Goal: Task Accomplishment & Management: Use online tool/utility

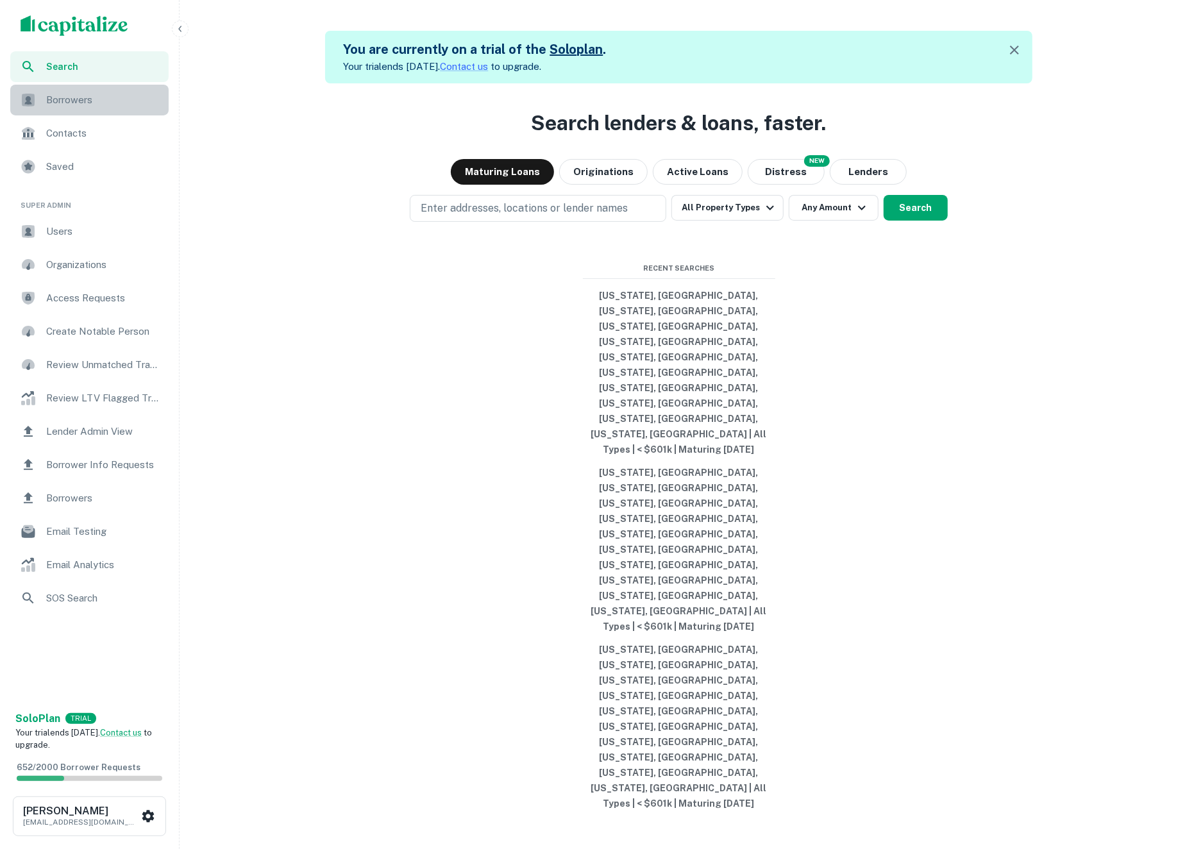
click at [92, 106] on span "Borrowers" at bounding box center [103, 99] width 115 height 15
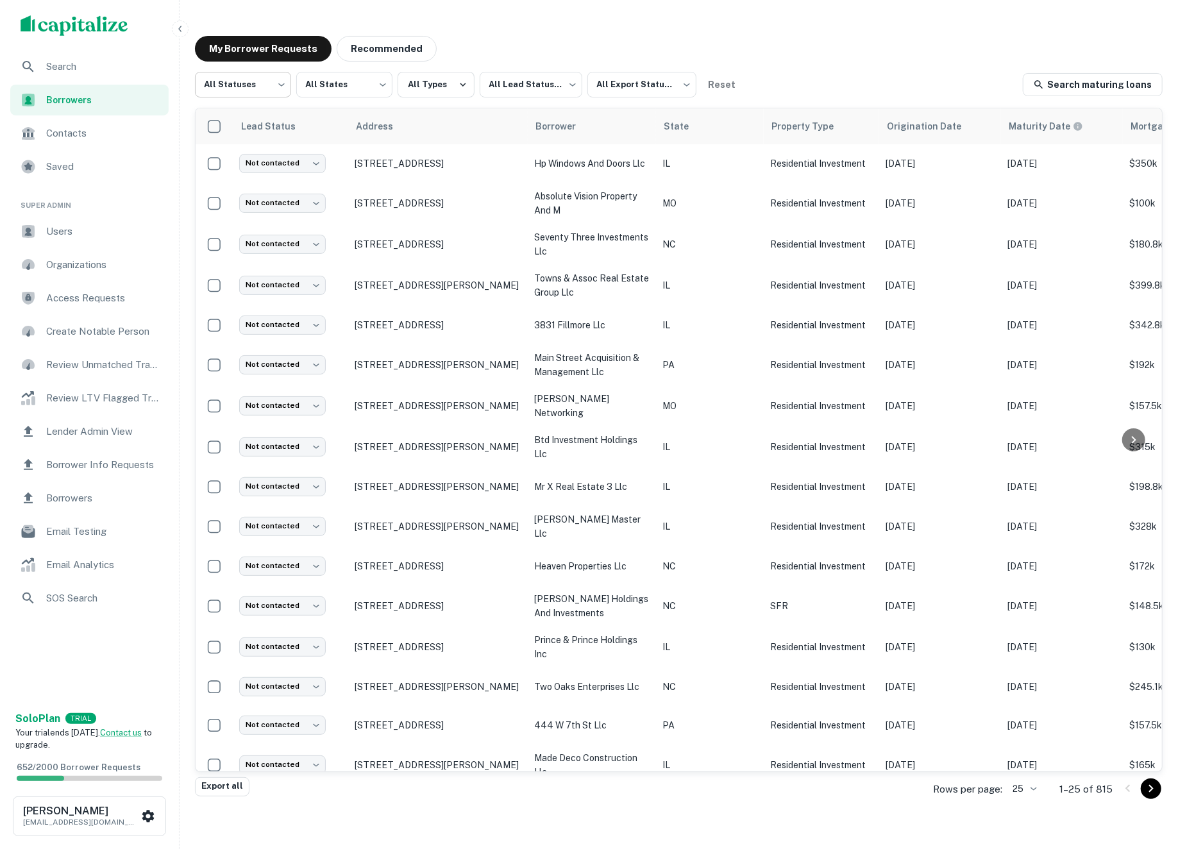
click at [278, 87] on body "Search Borrowers Contacts Saved Super Admin Users Organizations Access Requests…" at bounding box center [589, 424] width 1178 height 849
click at [259, 160] on li "Fulfilled" at bounding box center [243, 164] width 97 height 23
type input "*********"
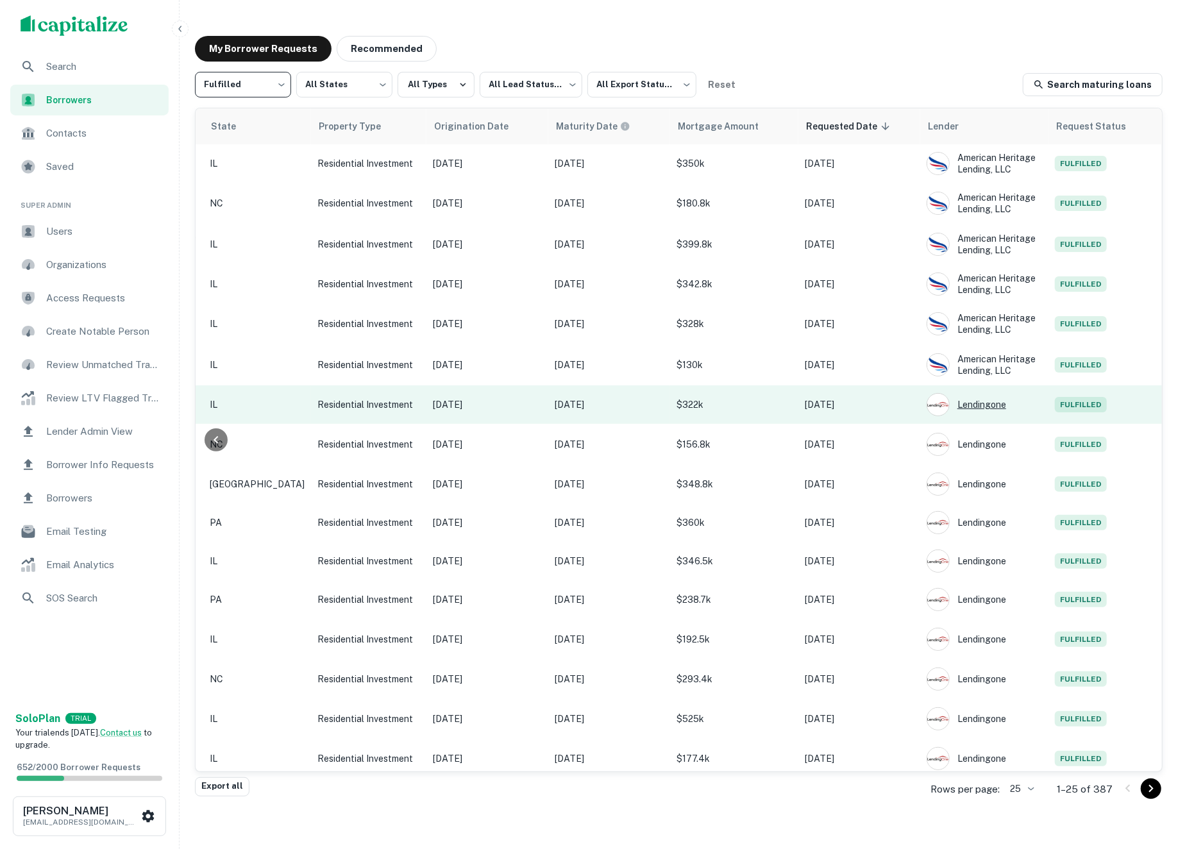
scroll to position [0, 452]
click at [932, 400] on div "Lendingone" at bounding box center [984, 404] width 115 height 23
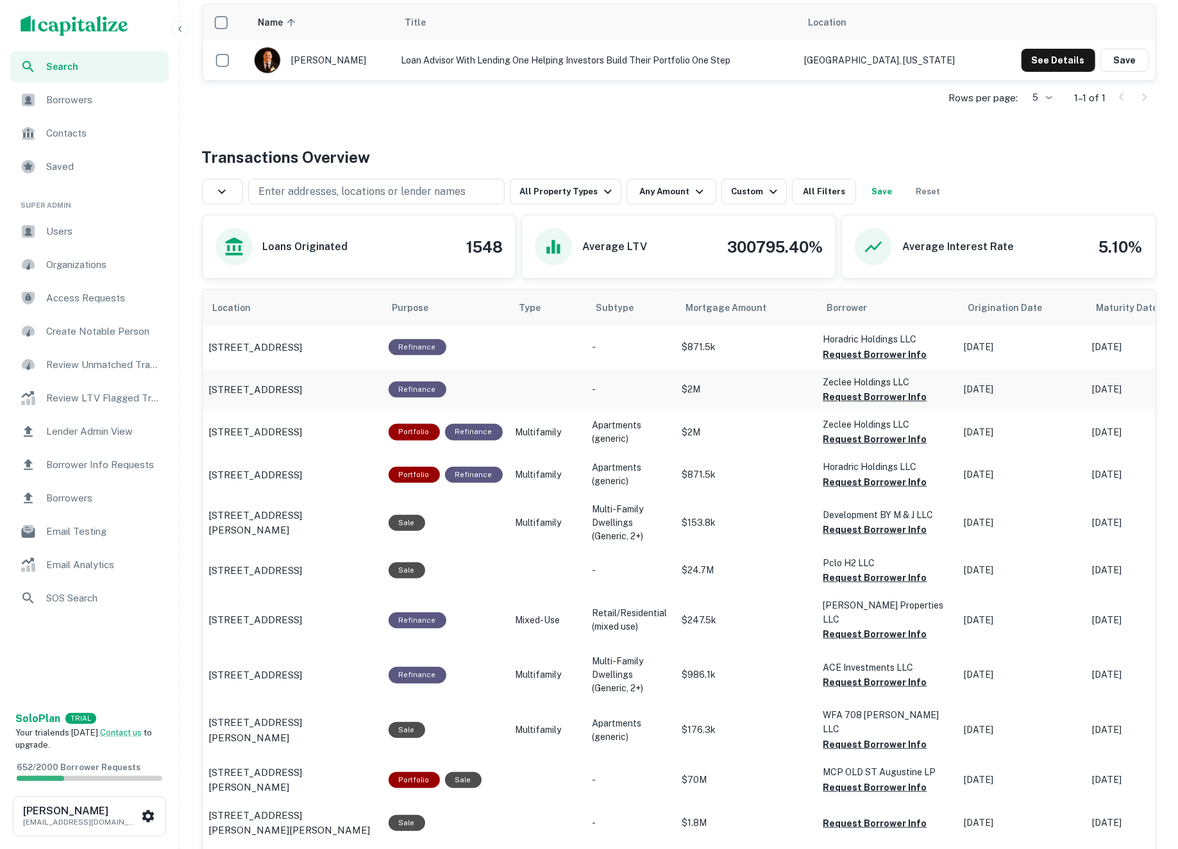
scroll to position [362, 0]
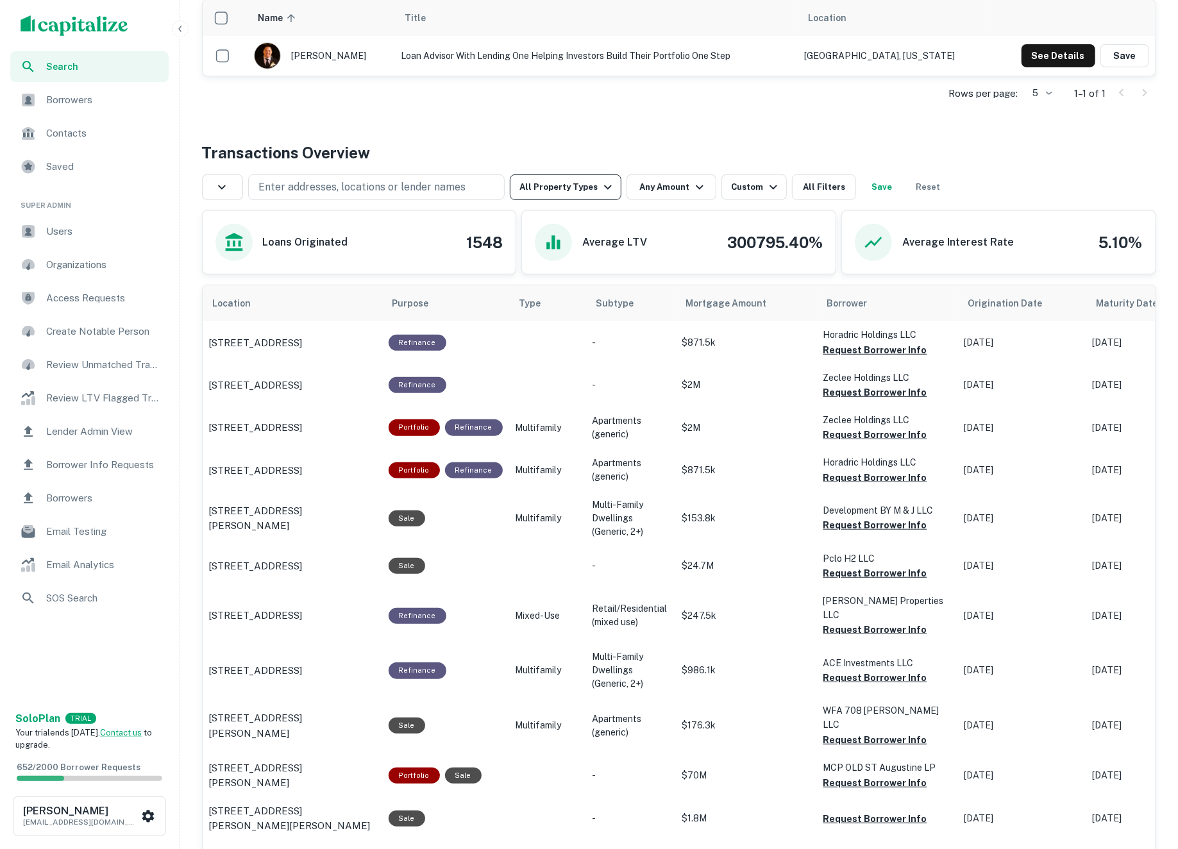
click at [567, 185] on button "All Property Types" at bounding box center [566, 187] width 112 height 26
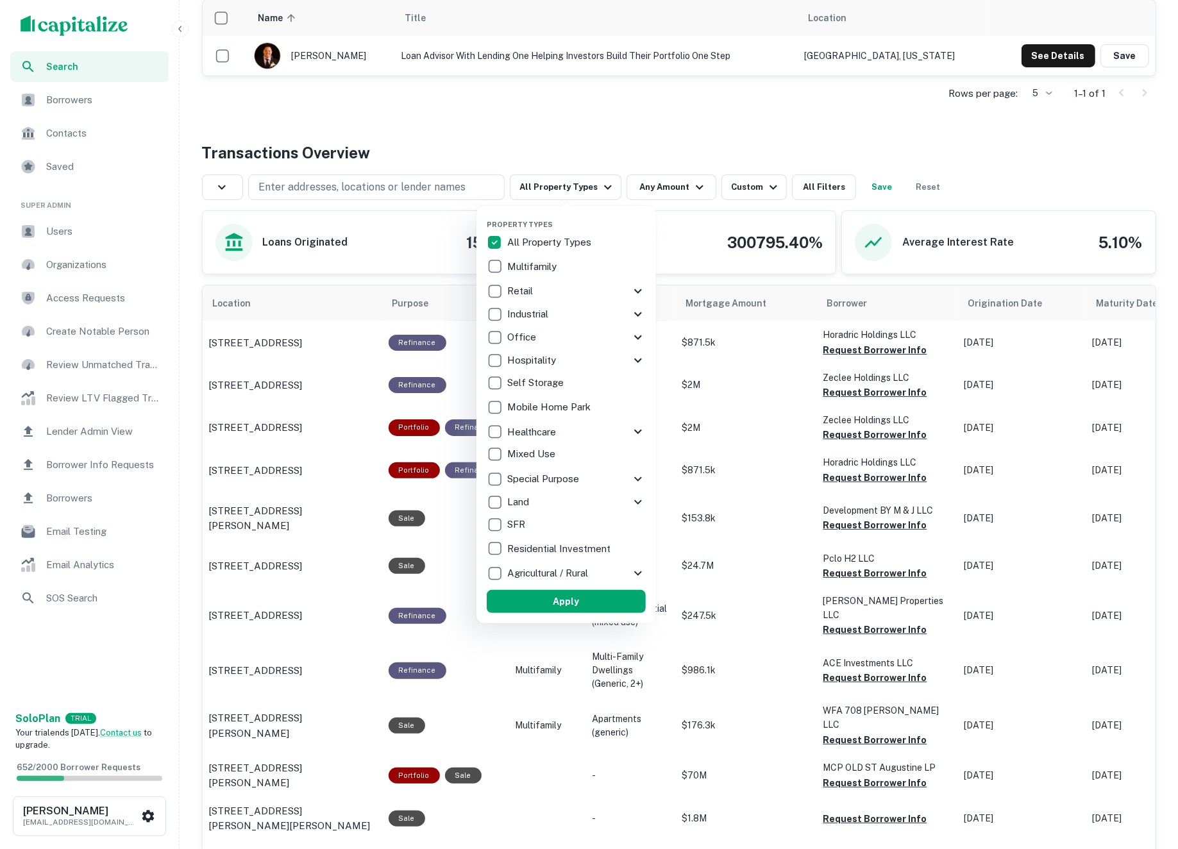
click at [511, 517] on p "SFR" at bounding box center [517, 524] width 21 height 15
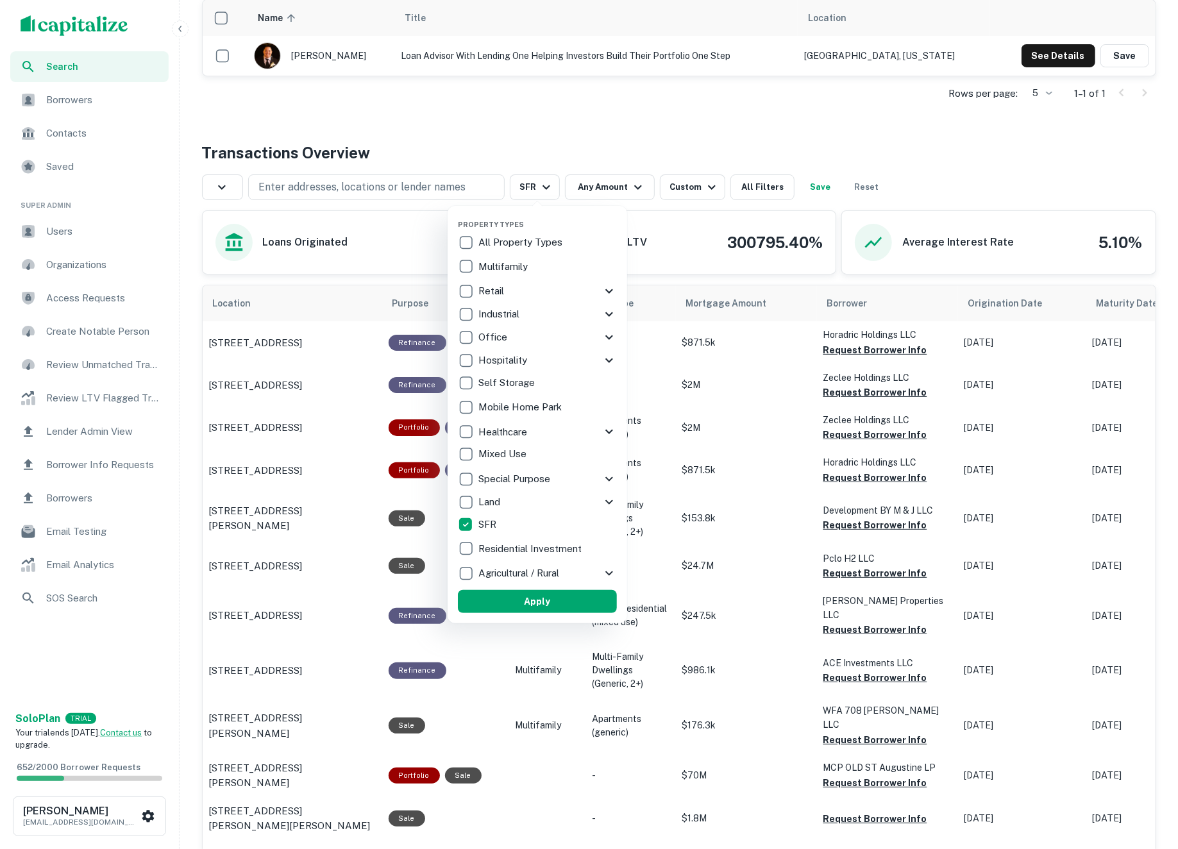
click at [521, 545] on p "Residential Investment" at bounding box center [531, 548] width 106 height 15
click at [527, 595] on button "Apply" at bounding box center [544, 601] width 159 height 23
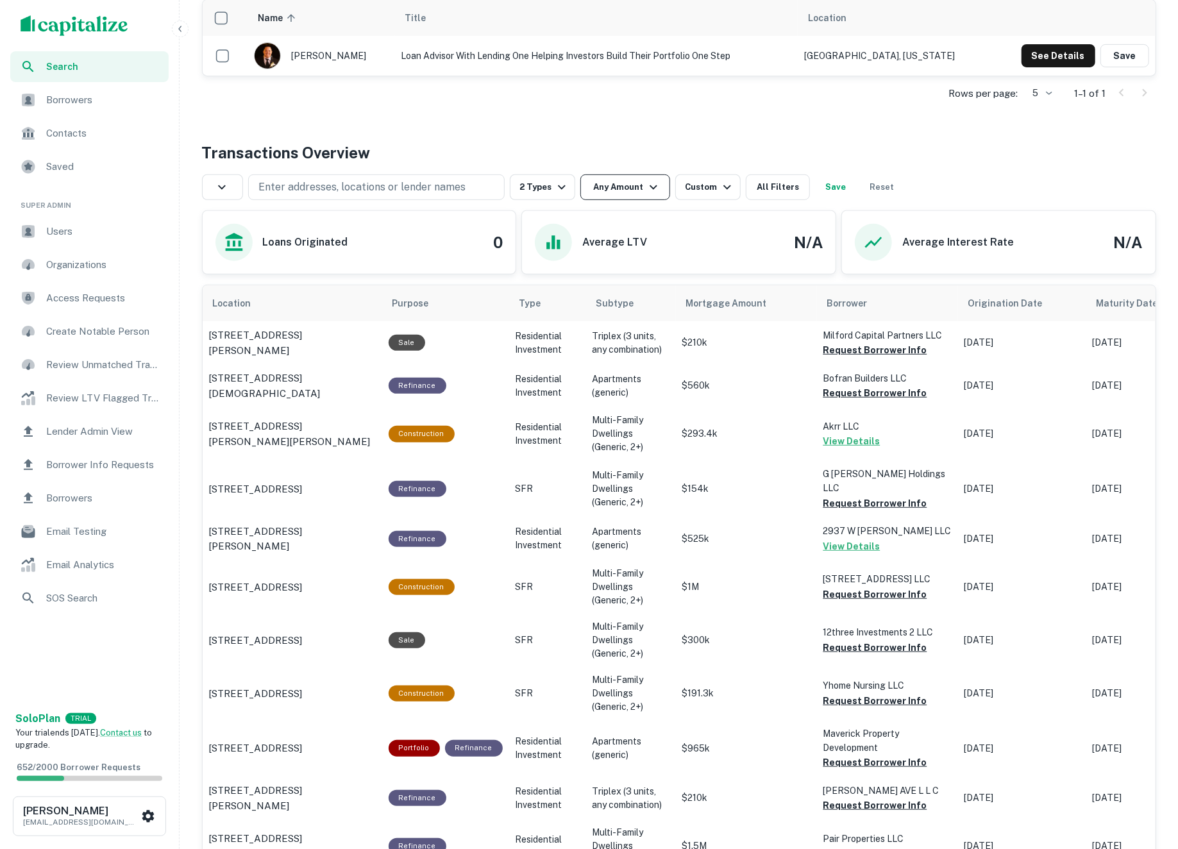
click at [630, 189] on button "Any Amount" at bounding box center [625, 187] width 90 height 26
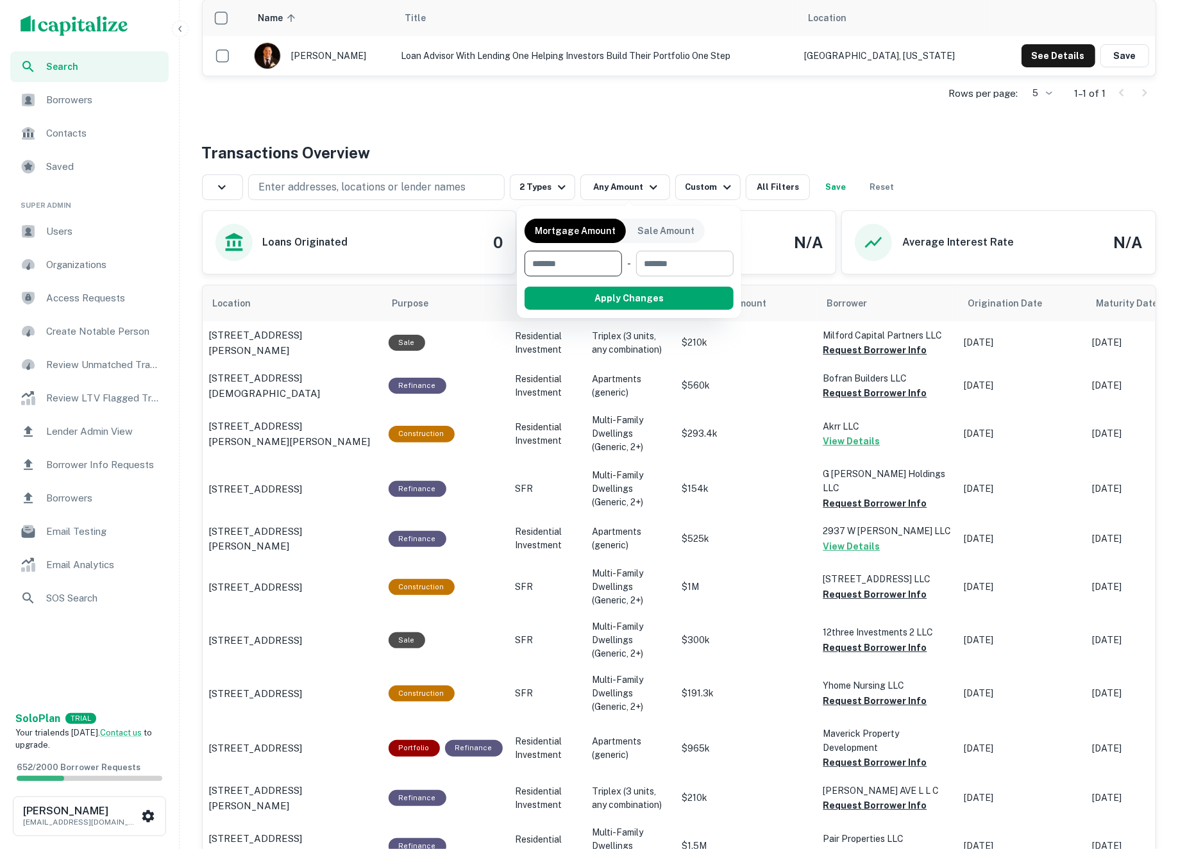
click at [690, 268] on input "number" at bounding box center [680, 264] width 89 height 26
type input "***"
type input "******"
click at [649, 293] on button "Apply Changes" at bounding box center [652, 298] width 163 height 23
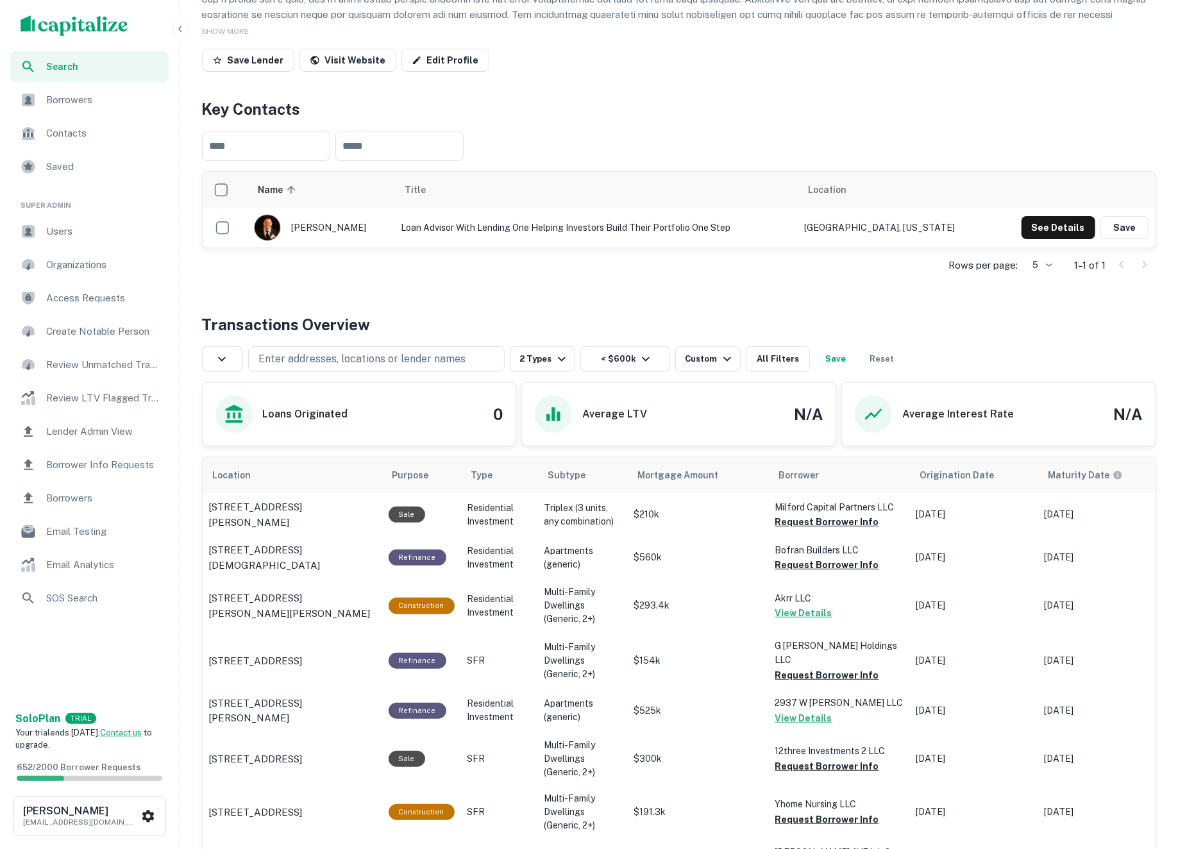
scroll to position [191, 0]
click at [795, 524] on button "Request Borrower Info" at bounding box center [827, 520] width 104 height 15
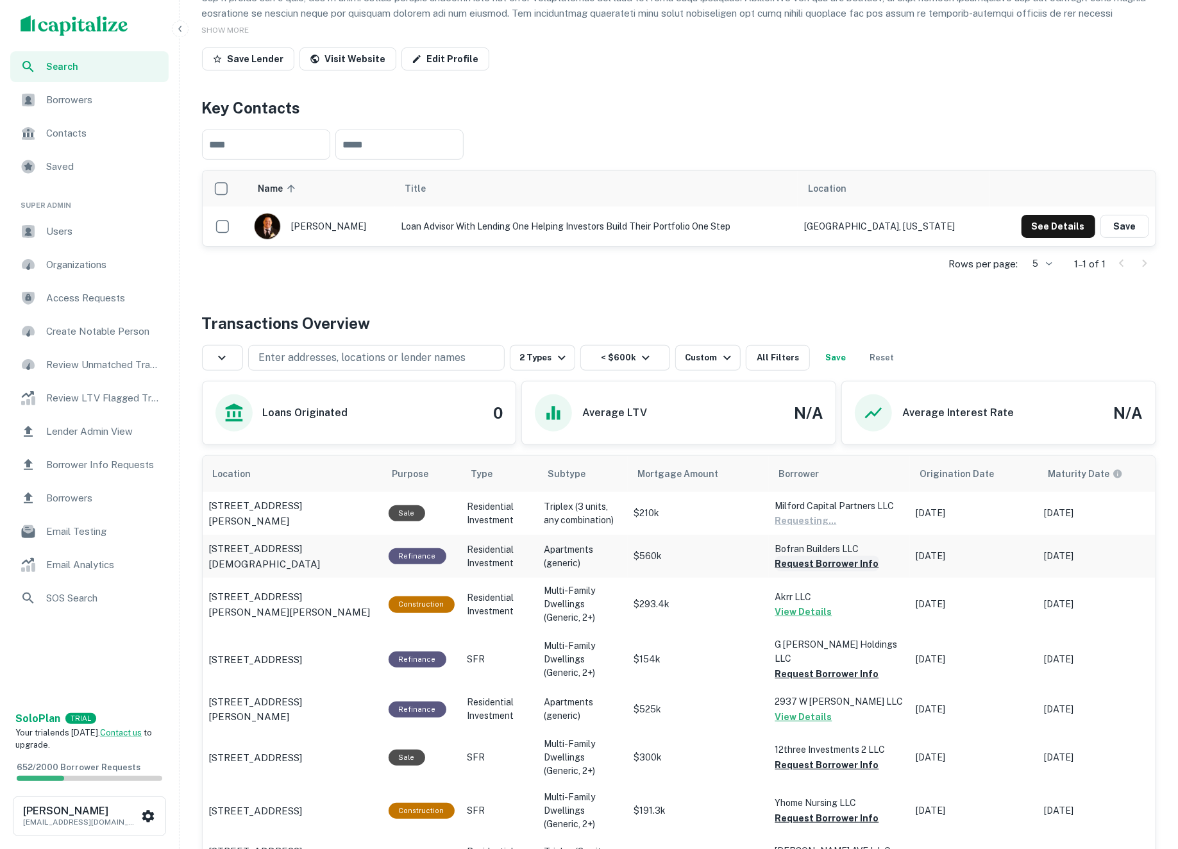
click at [798, 566] on button "Request Borrower Info" at bounding box center [827, 563] width 104 height 15
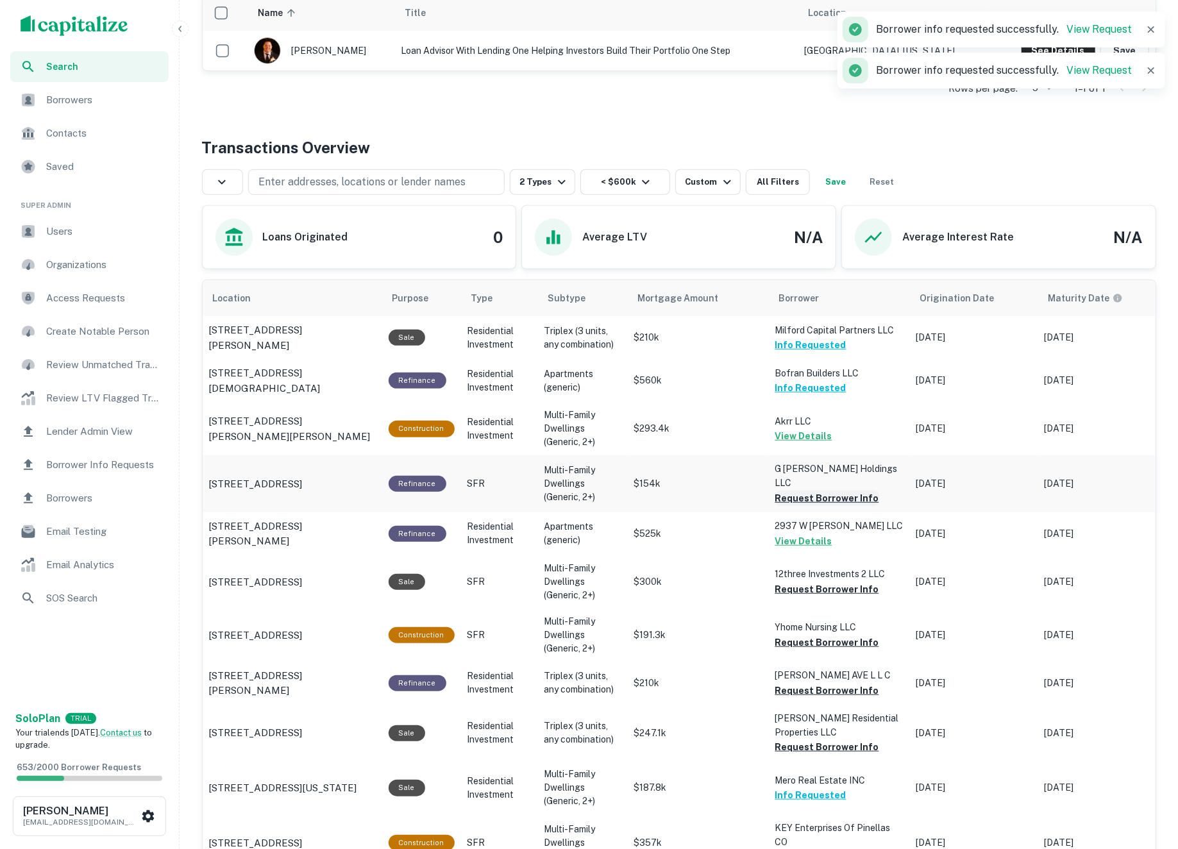
click at [791, 491] on button "Request Borrower Info" at bounding box center [827, 498] width 104 height 15
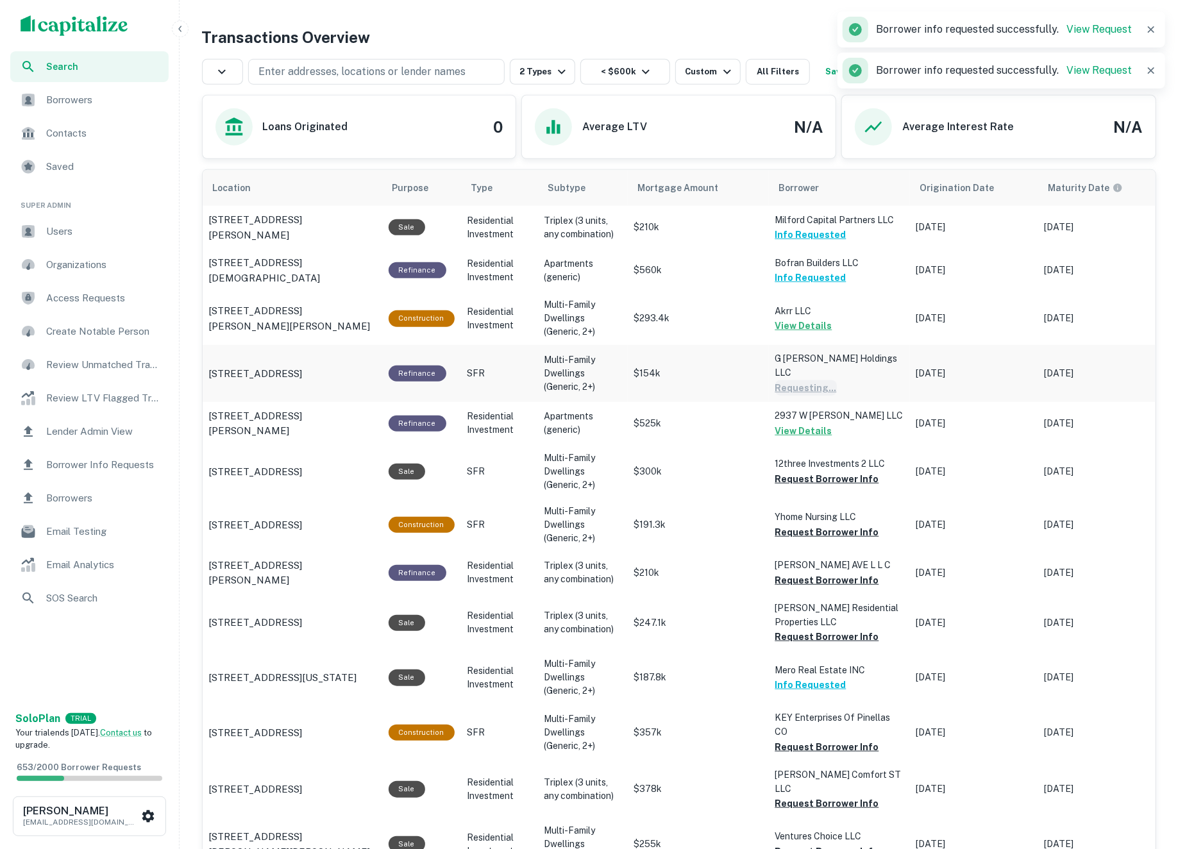
scroll to position [498, 0]
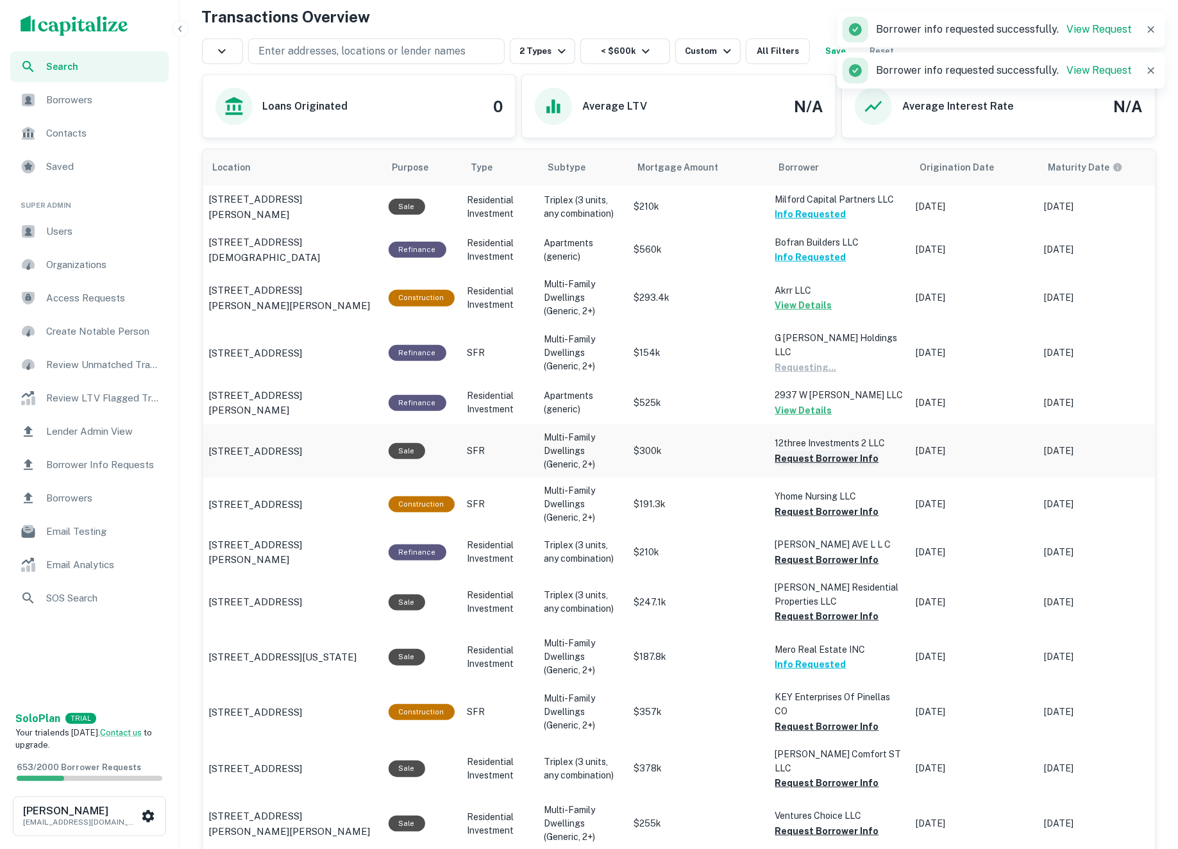
click at [790, 457] on button "Request Borrower Info" at bounding box center [827, 458] width 104 height 15
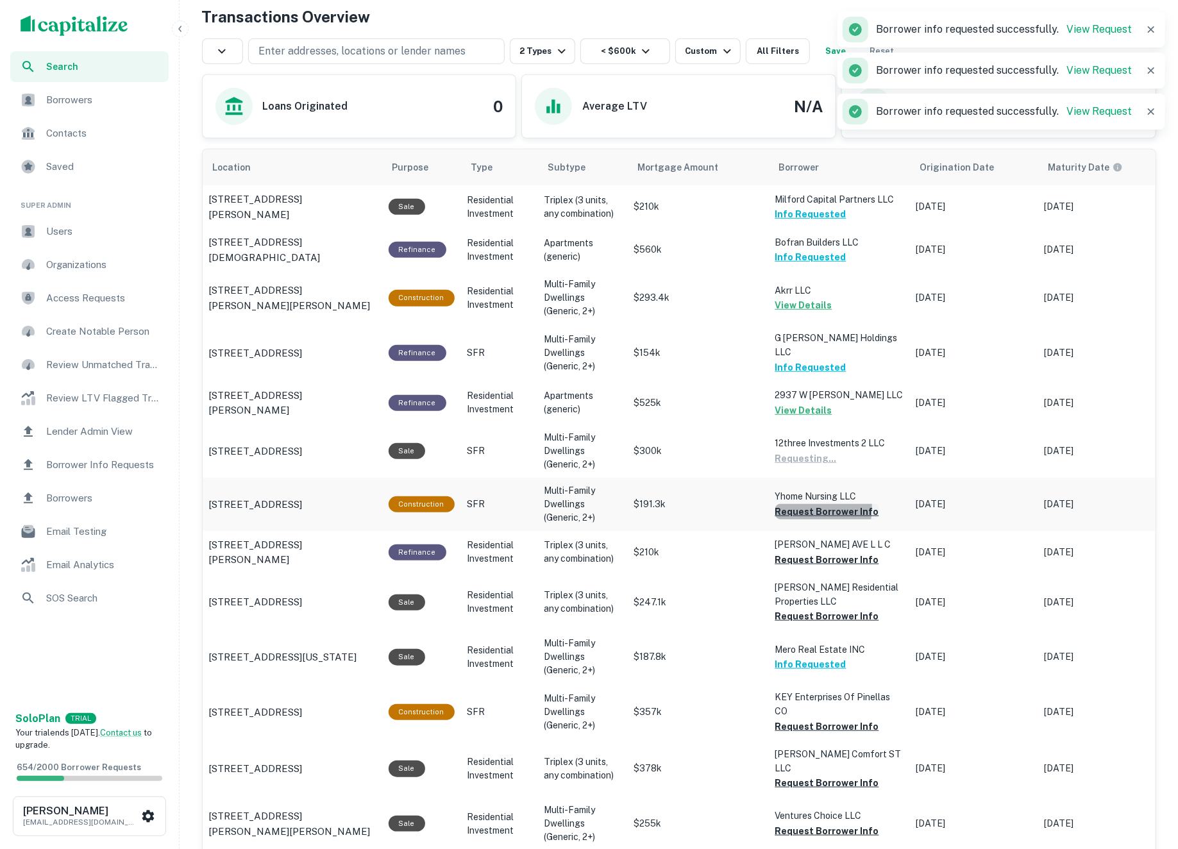
click at [796, 504] on button "Request Borrower Info" at bounding box center [827, 511] width 104 height 15
click at [800, 552] on button "Request Borrower Info" at bounding box center [827, 559] width 104 height 15
click at [802, 609] on button "Request Borrower Info" at bounding box center [827, 616] width 104 height 15
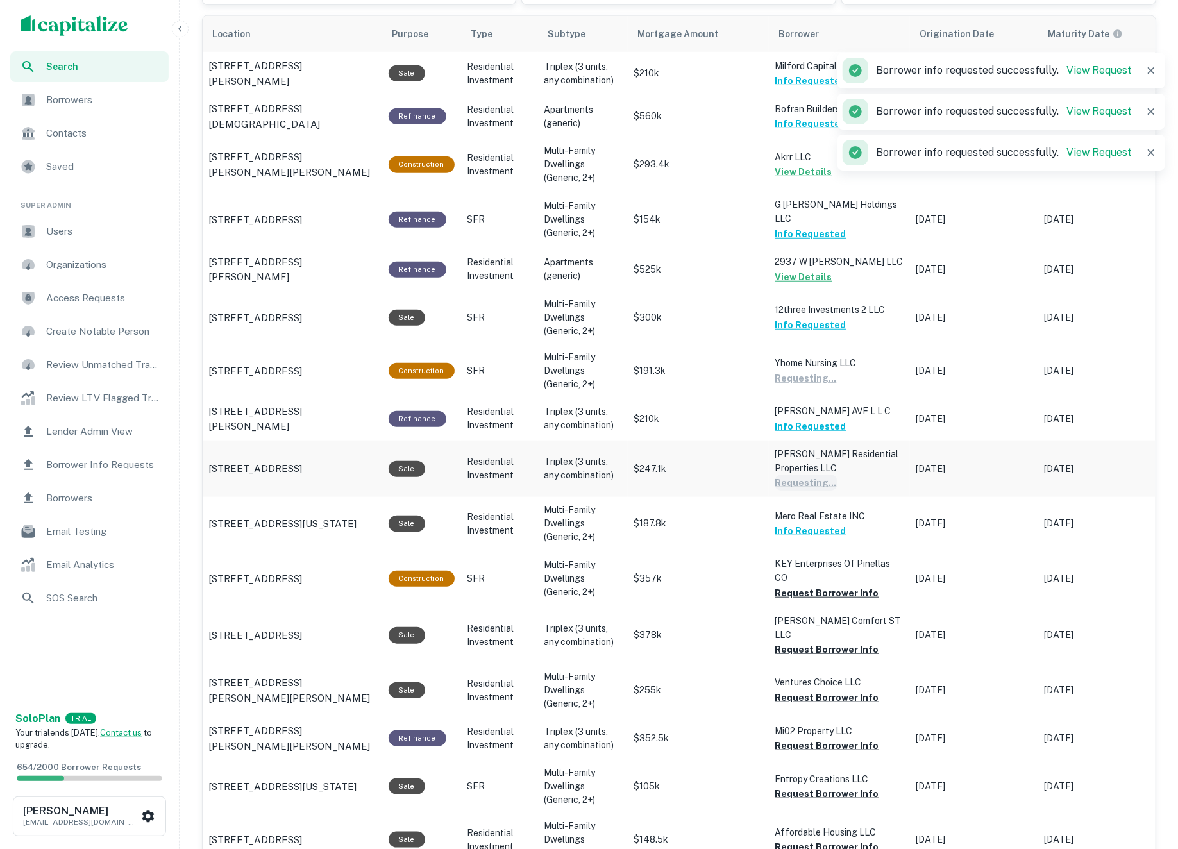
scroll to position [634, 0]
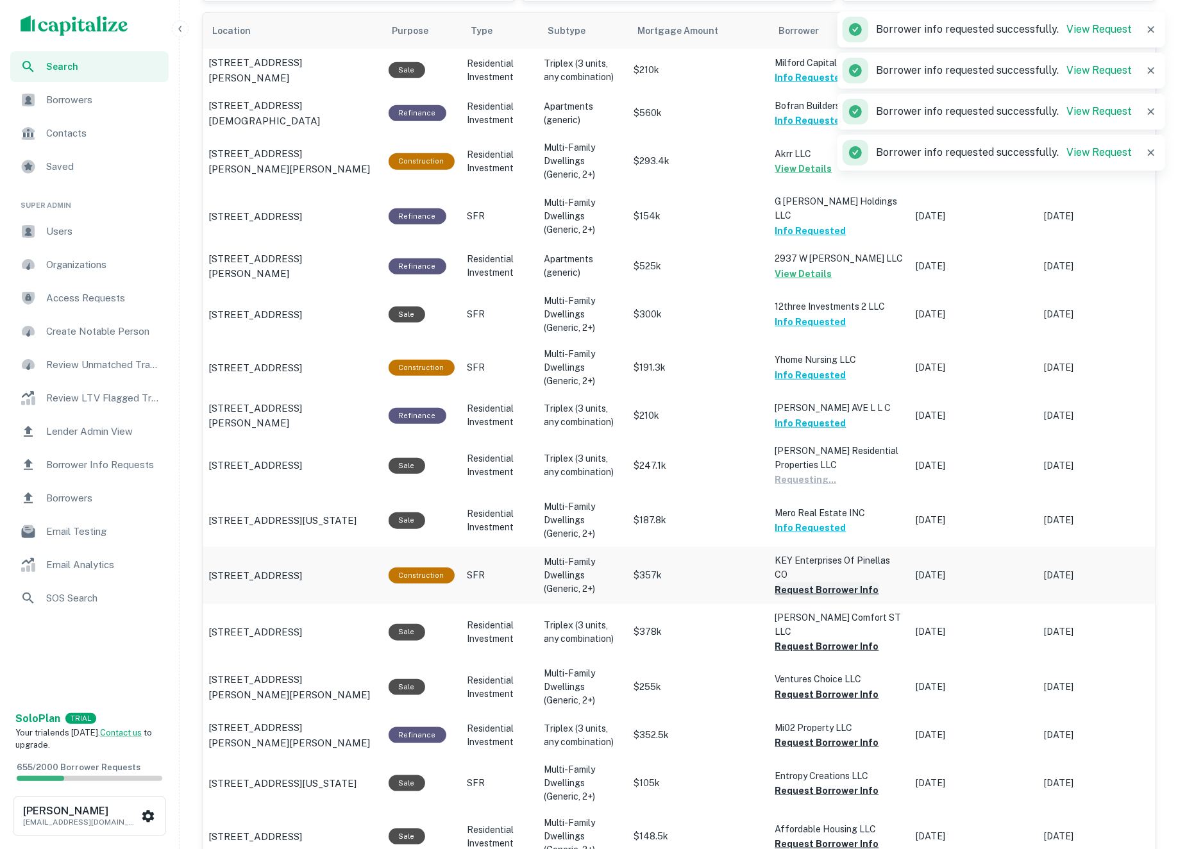
click at [794, 582] on button "Request Borrower Info" at bounding box center [827, 589] width 104 height 15
click at [804, 639] on button "Request Borrower Info" at bounding box center [827, 646] width 104 height 15
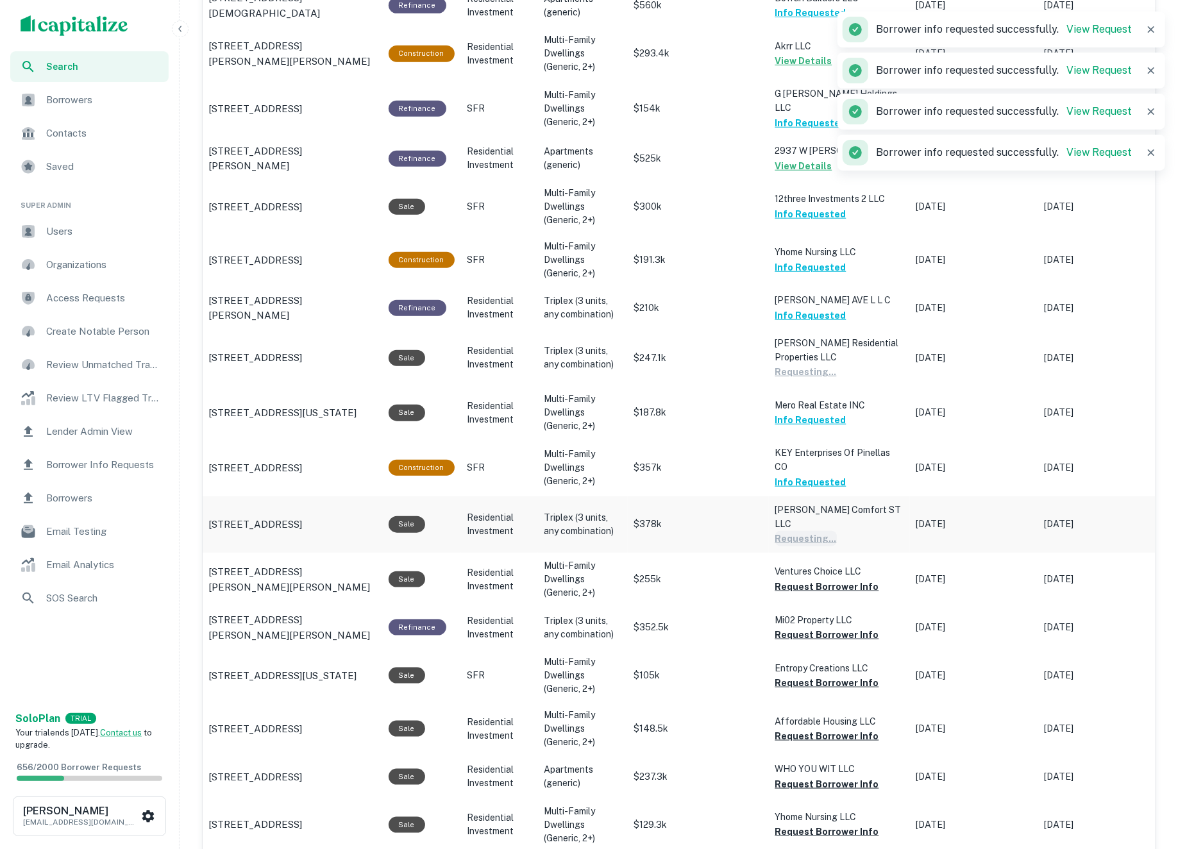
scroll to position [742, 0]
click at [796, 579] on button "Request Borrower Info" at bounding box center [827, 586] width 104 height 15
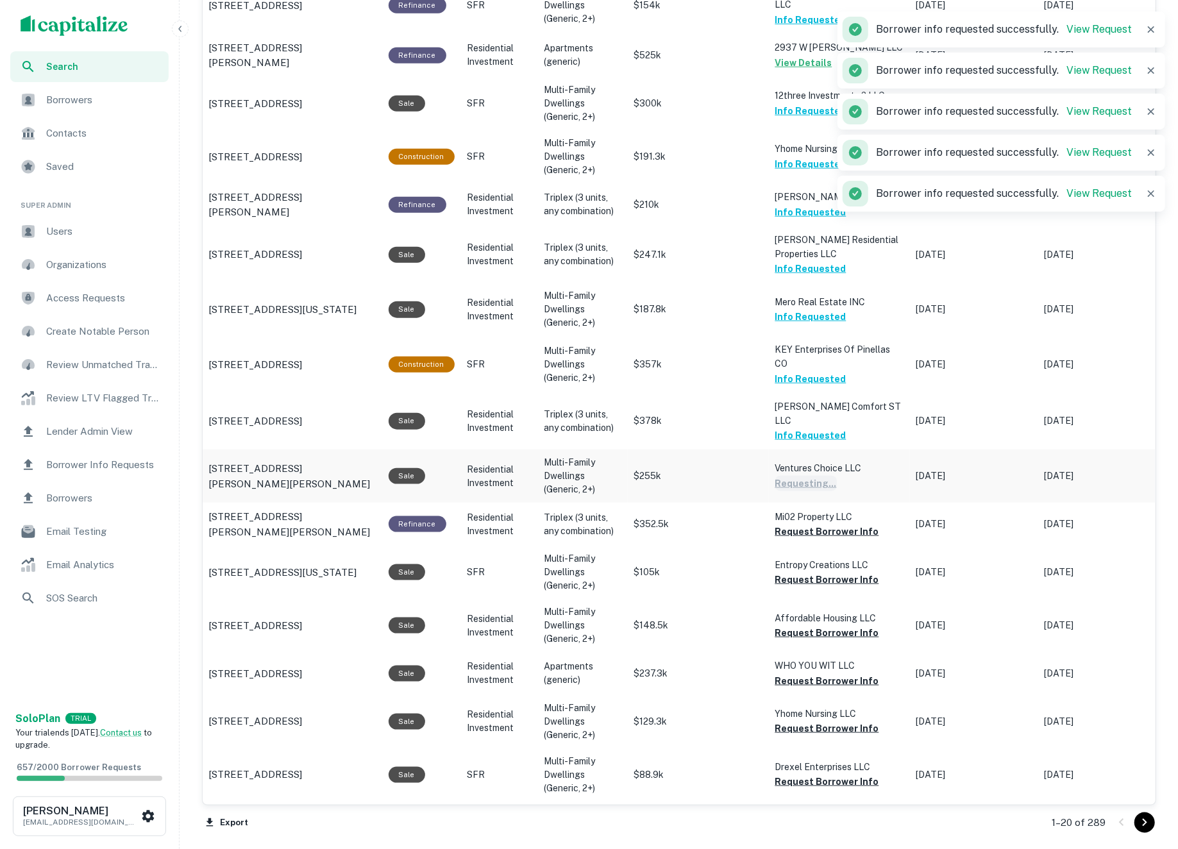
scroll to position [865, 0]
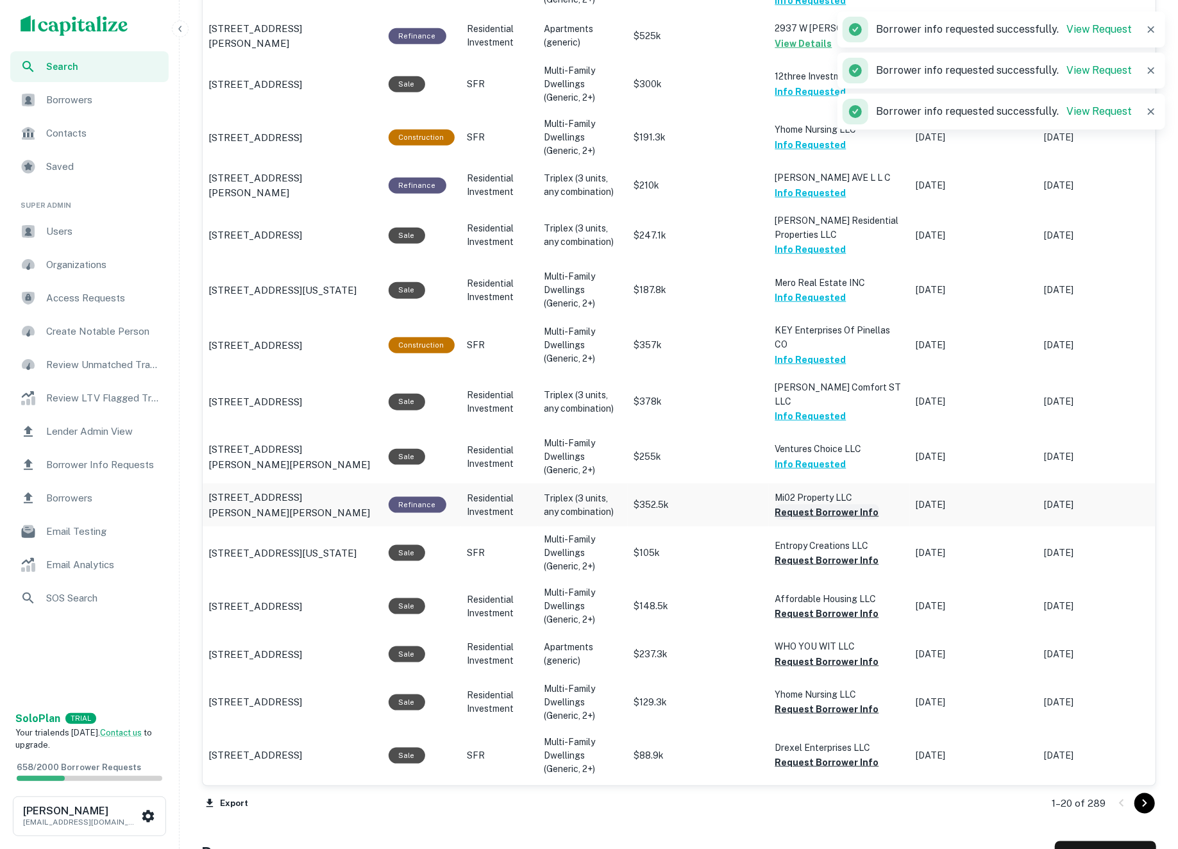
click at [798, 505] on button "Request Borrower Info" at bounding box center [827, 512] width 104 height 15
click at [822, 553] on button "Request Borrower Info" at bounding box center [827, 560] width 104 height 15
click at [824, 606] on button "Request Borrower Info" at bounding box center [827, 613] width 104 height 15
click at [834, 654] on button "Request Borrower Info" at bounding box center [827, 661] width 104 height 15
click at [824, 702] on button "Request Borrower Info" at bounding box center [827, 709] width 104 height 15
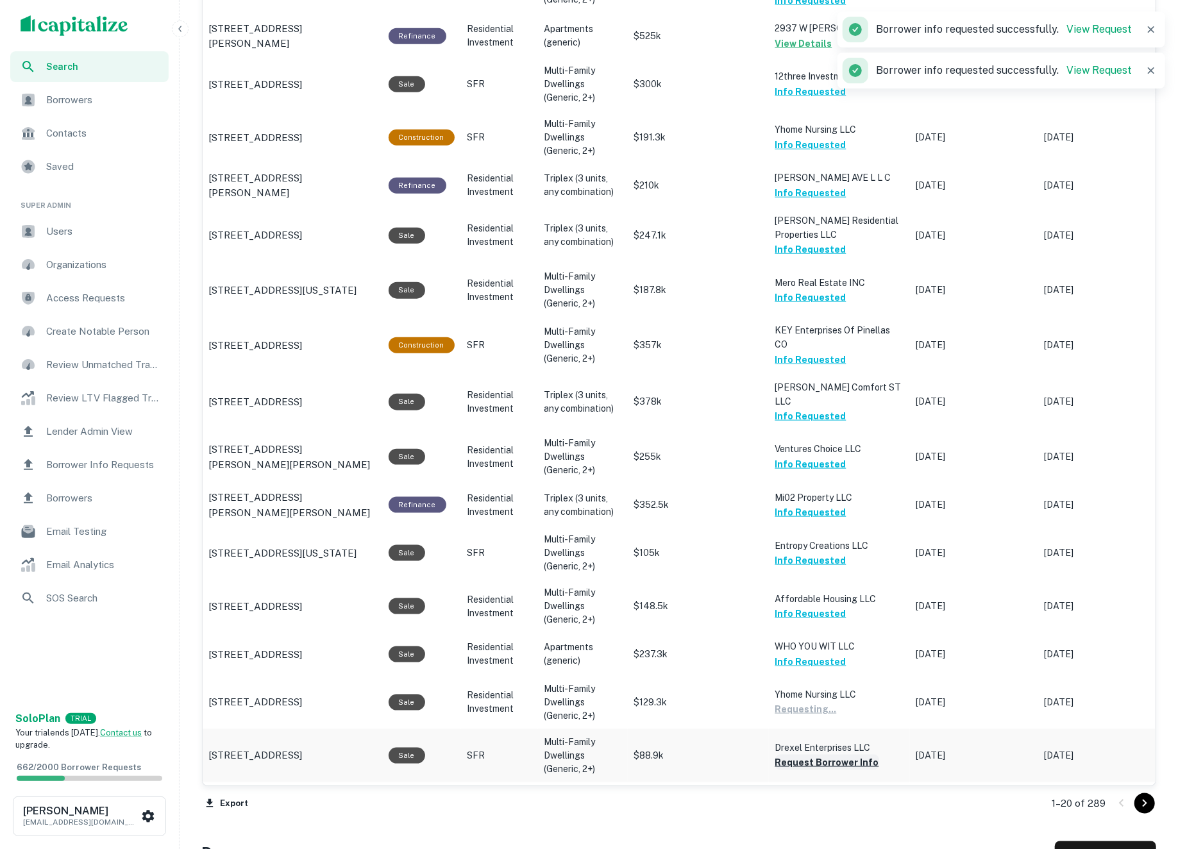
click at [826, 755] on button "Request Borrower Info" at bounding box center [827, 762] width 104 height 15
click at [830, 803] on button "Request Borrower Info" at bounding box center [827, 810] width 104 height 15
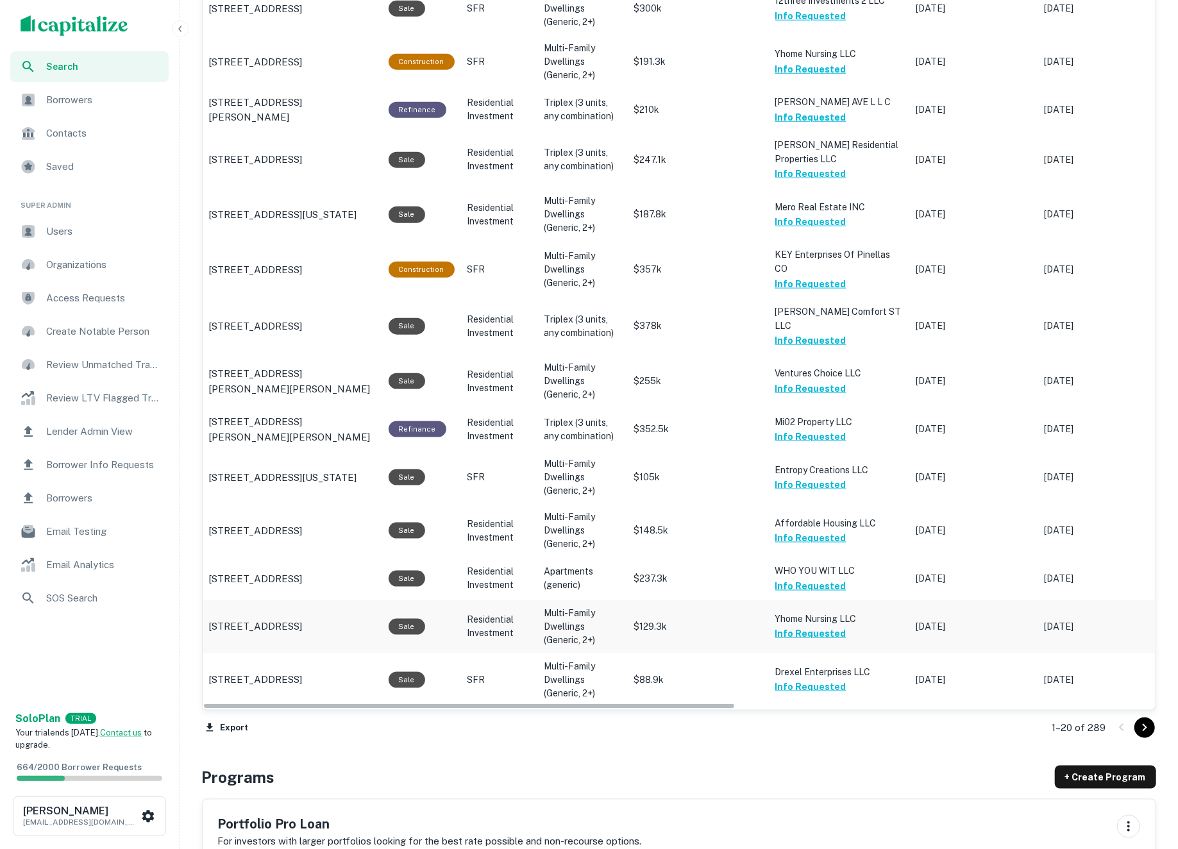
scroll to position [967, 0]
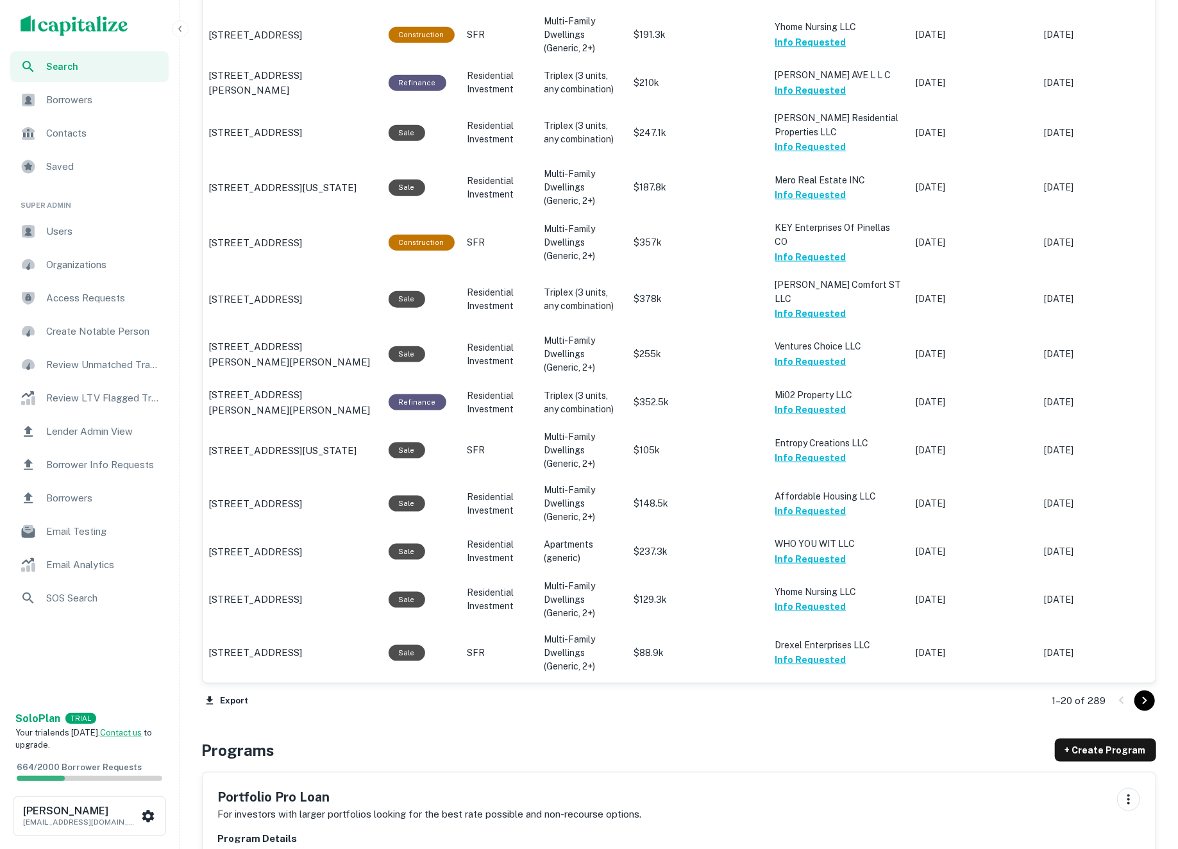
click at [1137, 698] on icon "Go to next page" at bounding box center [1144, 700] width 15 height 15
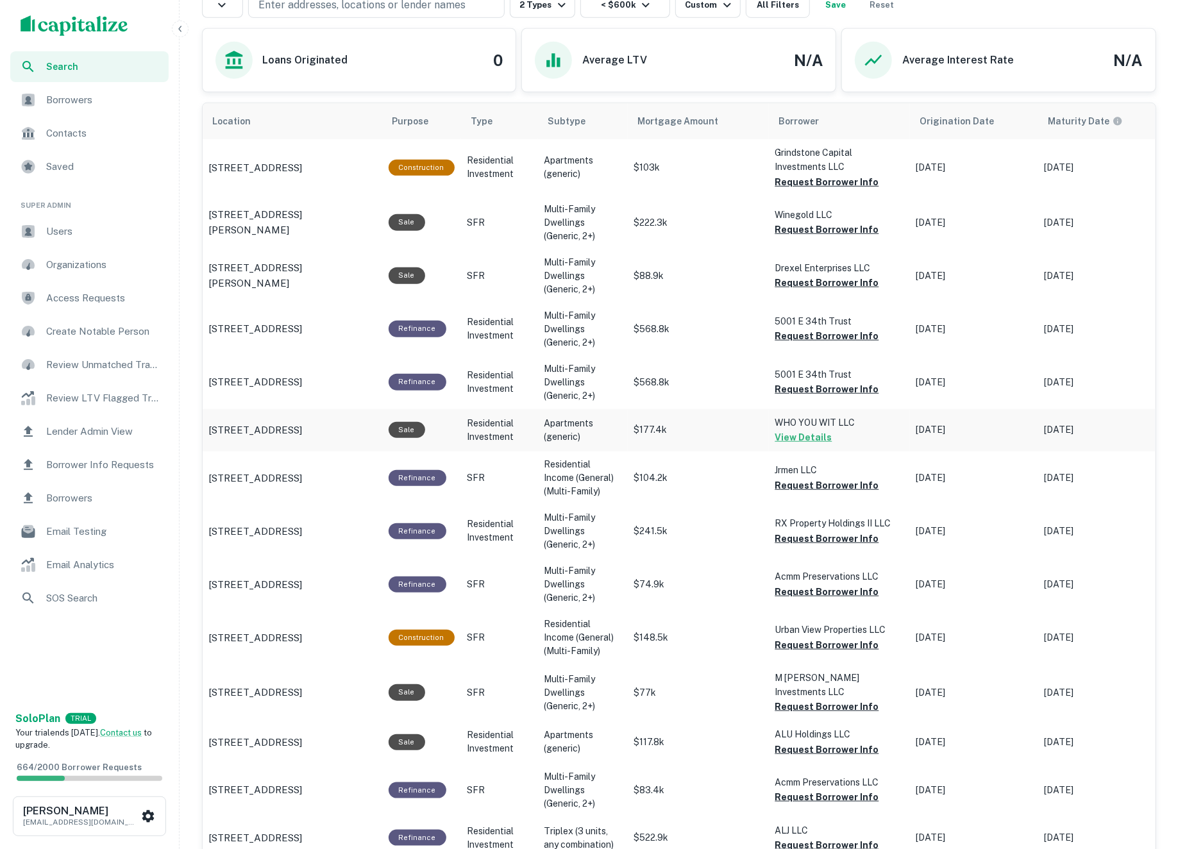
scroll to position [362, 0]
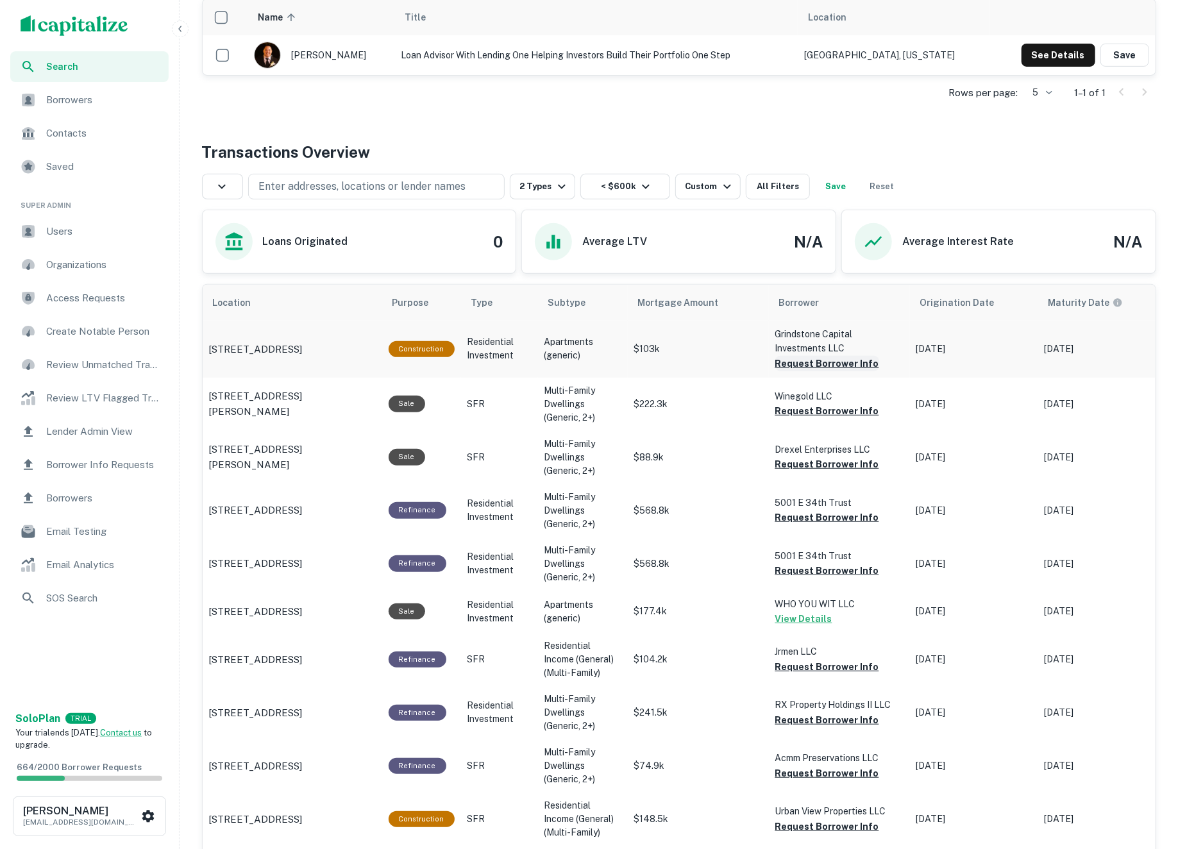
click at [837, 369] on button "Request Borrower Info" at bounding box center [827, 363] width 104 height 15
click at [826, 412] on button "Request Borrower Info" at bounding box center [827, 410] width 104 height 15
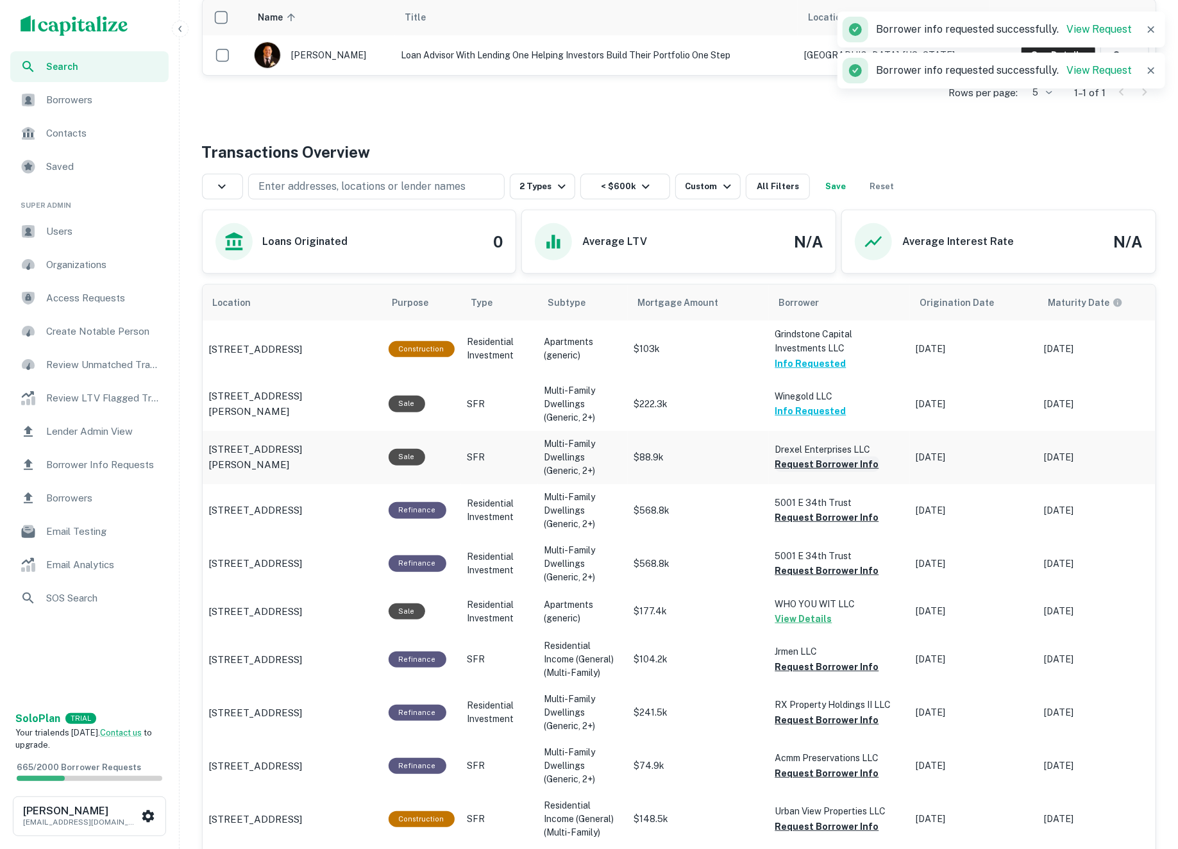
click at [819, 466] on button "Request Borrower Info" at bounding box center [827, 464] width 104 height 15
click at [815, 516] on button "Request Borrower Info" at bounding box center [827, 517] width 104 height 15
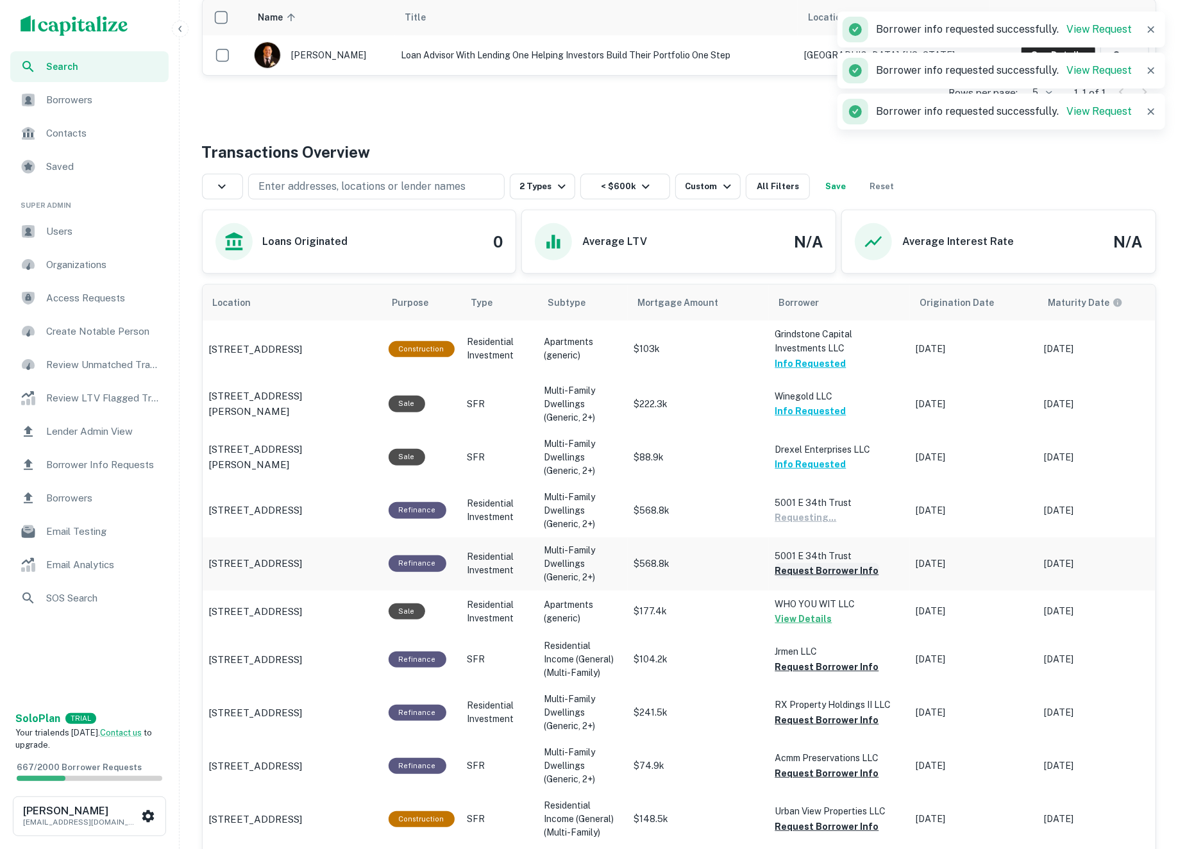
click at [815, 568] on button "Request Borrower Info" at bounding box center [827, 570] width 104 height 15
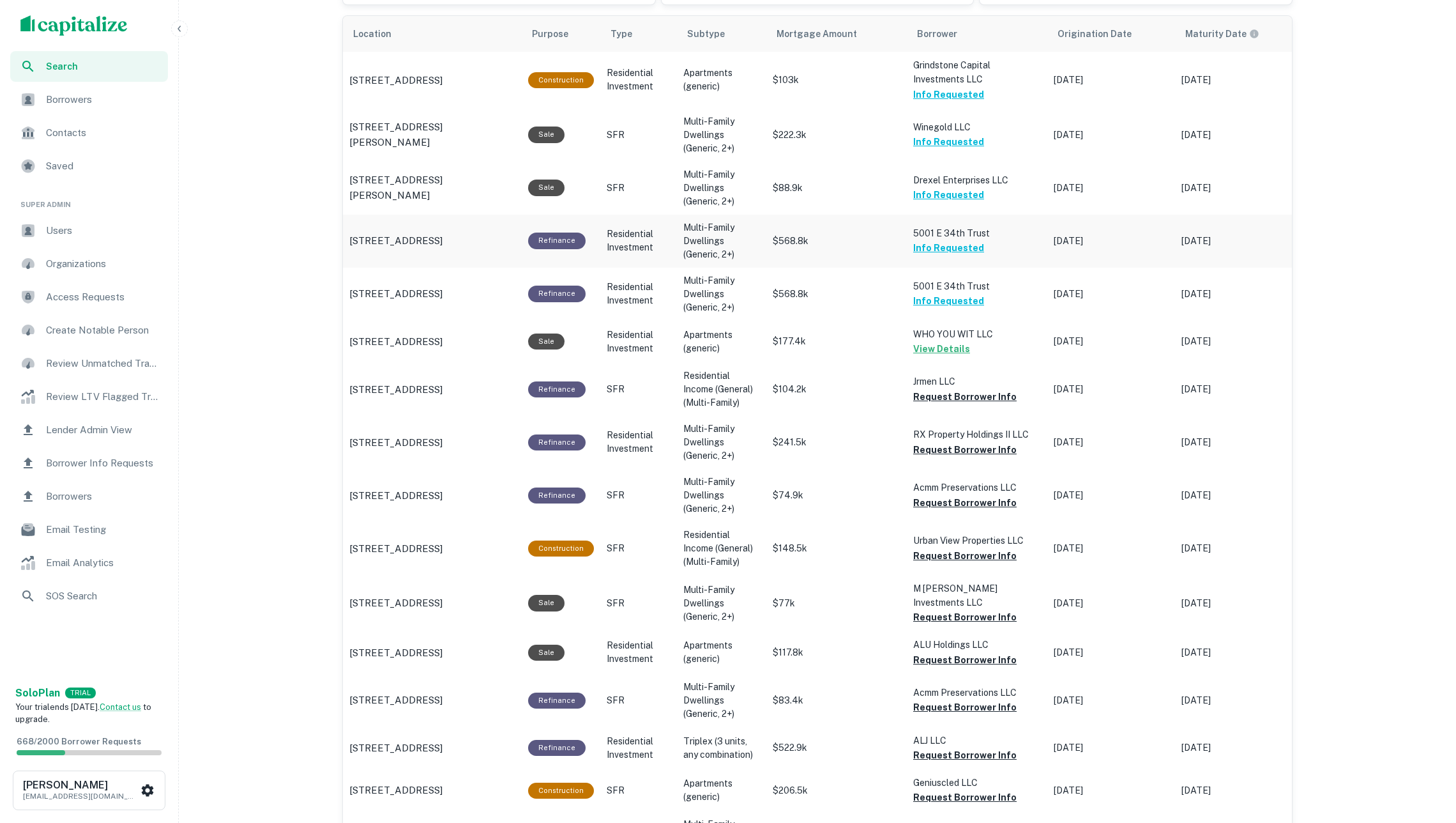
scroll to position [713, 0]
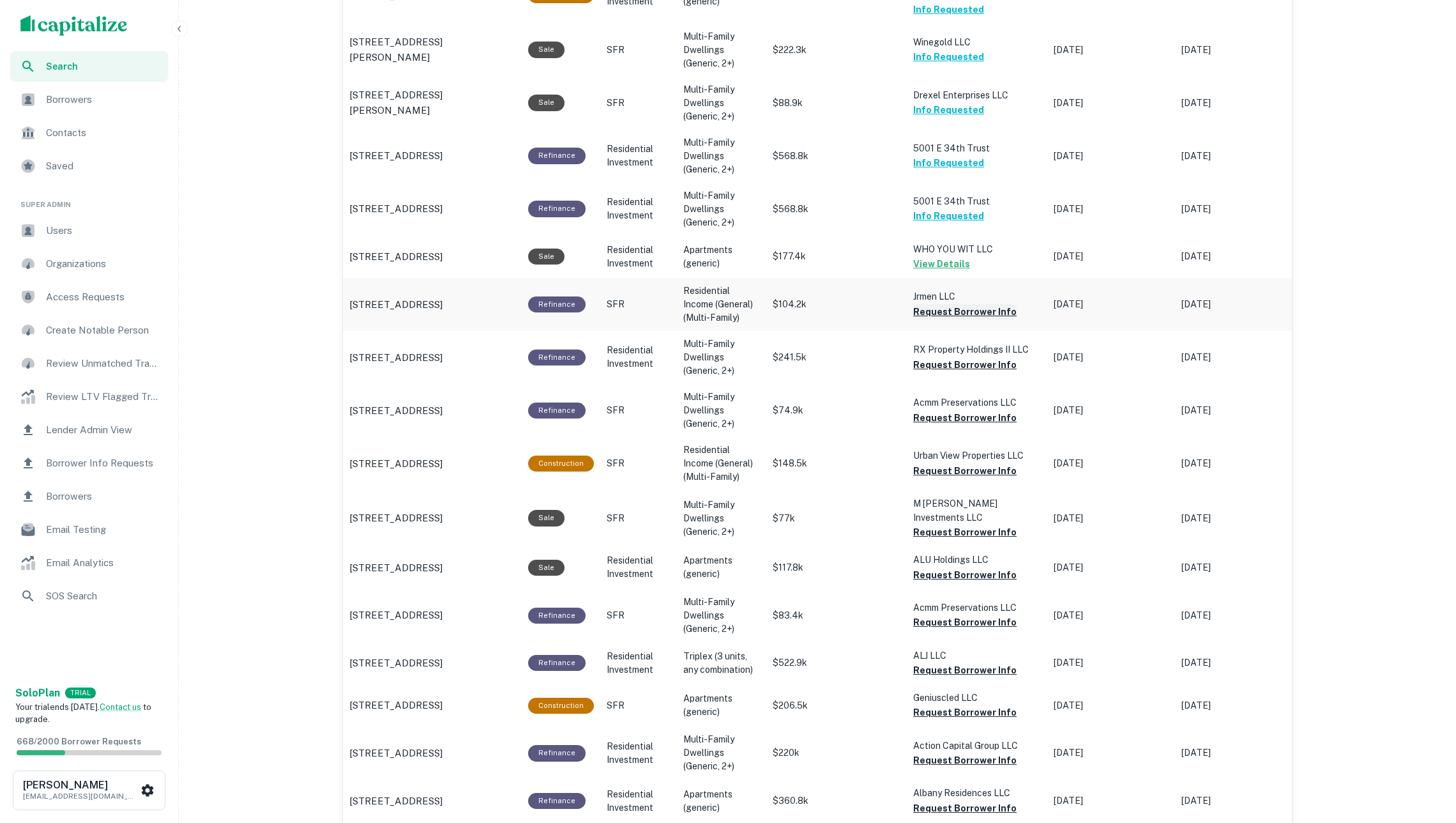
click at [948, 304] on button "Request Borrower Info" at bounding box center [965, 311] width 104 height 15
click at [944, 358] on button "Request Borrower Info" at bounding box center [965, 365] width 104 height 15
click at [939, 413] on button "Request Borrower Info" at bounding box center [965, 417] width 104 height 15
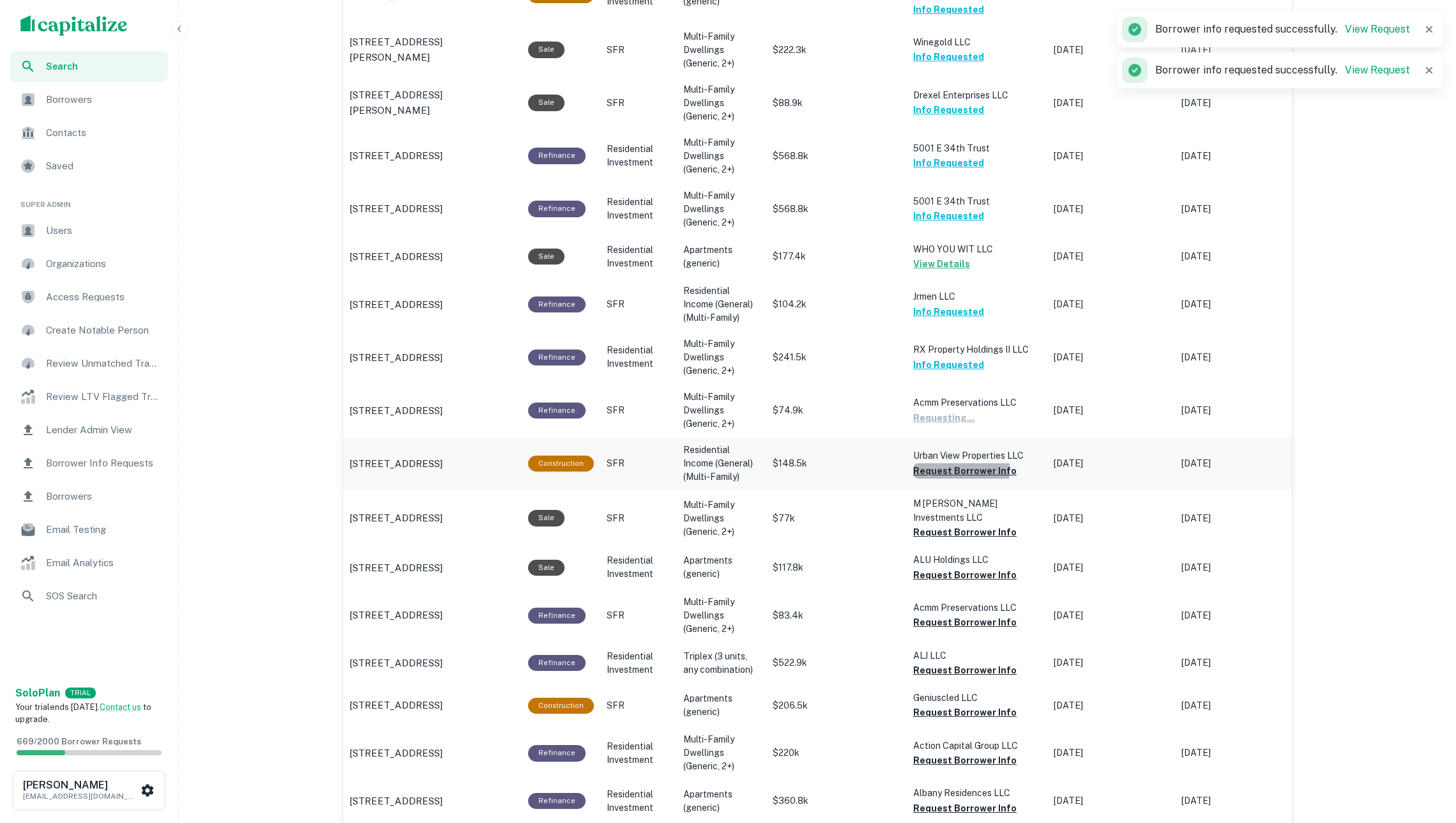
click at [938, 463] on button "Request Borrower Info" at bounding box center [965, 470] width 104 height 15
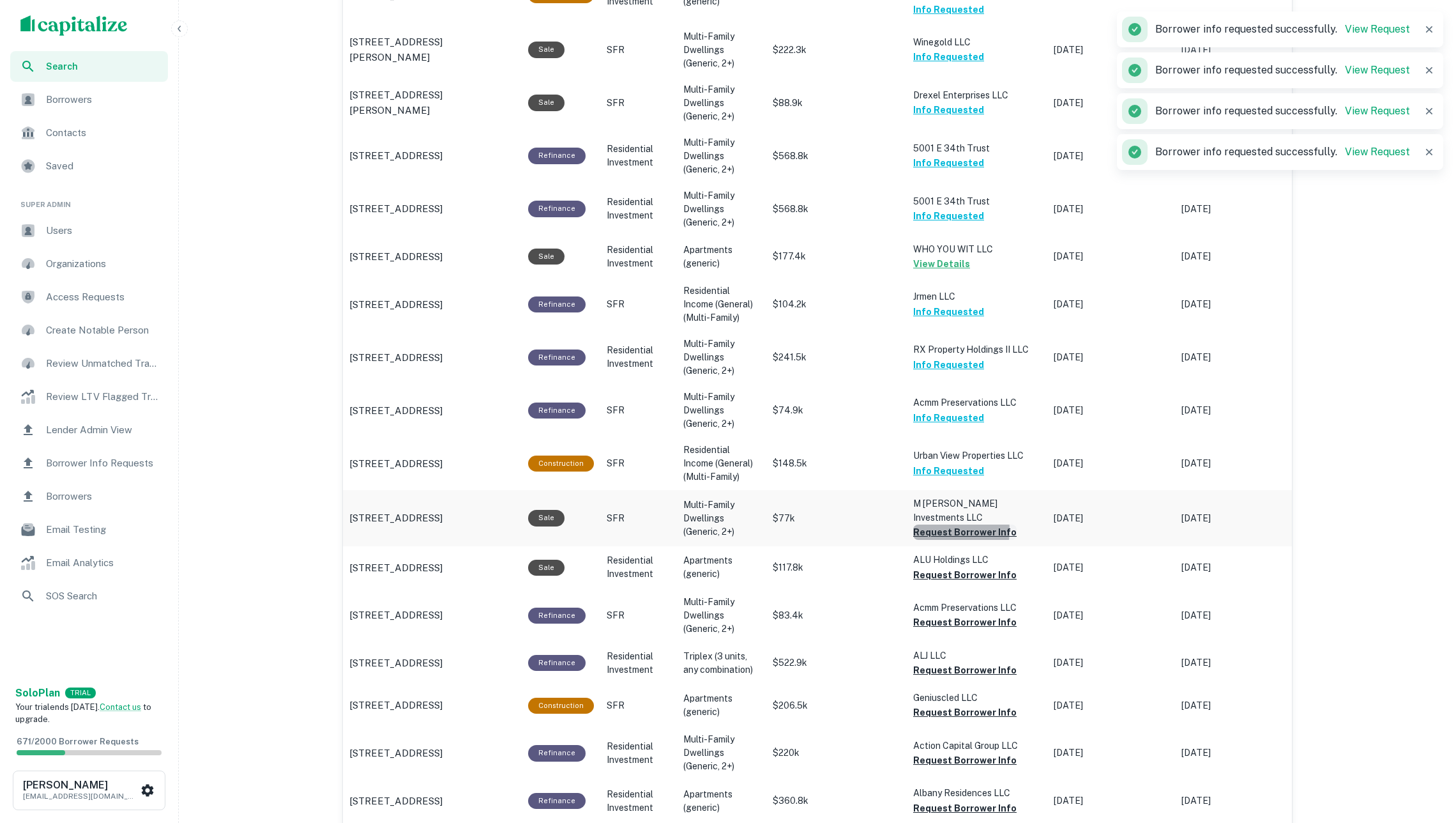
click at [940, 525] on button "Request Borrower Info" at bounding box center [965, 532] width 104 height 15
click at [944, 568] on button "Request Borrower Info" at bounding box center [965, 575] width 104 height 15
click at [945, 615] on button "Request Borrower Info" at bounding box center [965, 622] width 104 height 15
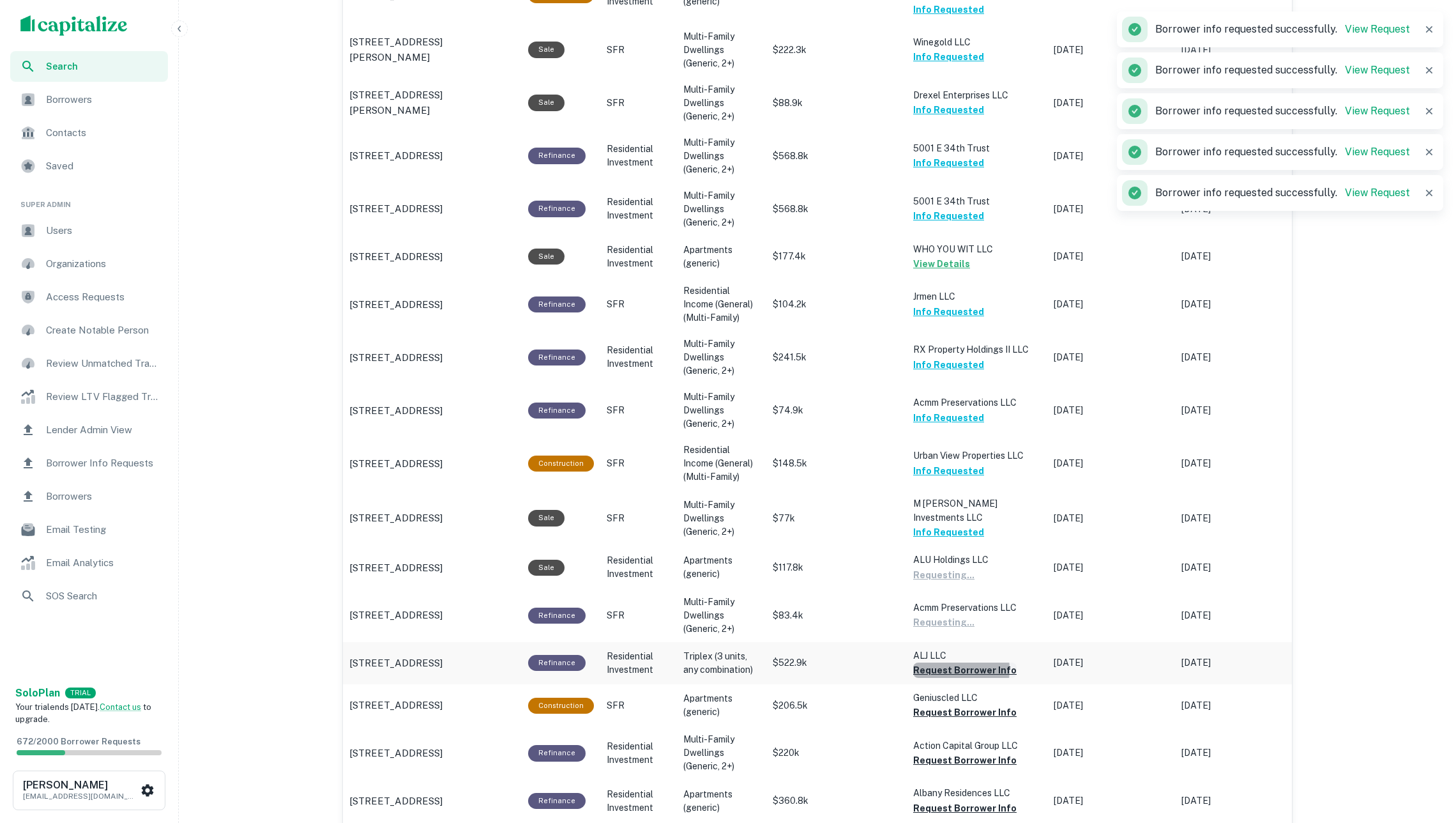
click at [946, 663] on button "Request Borrower Info" at bounding box center [965, 670] width 104 height 15
click at [948, 704] on button "Request Borrower Info" at bounding box center [965, 711] width 104 height 15
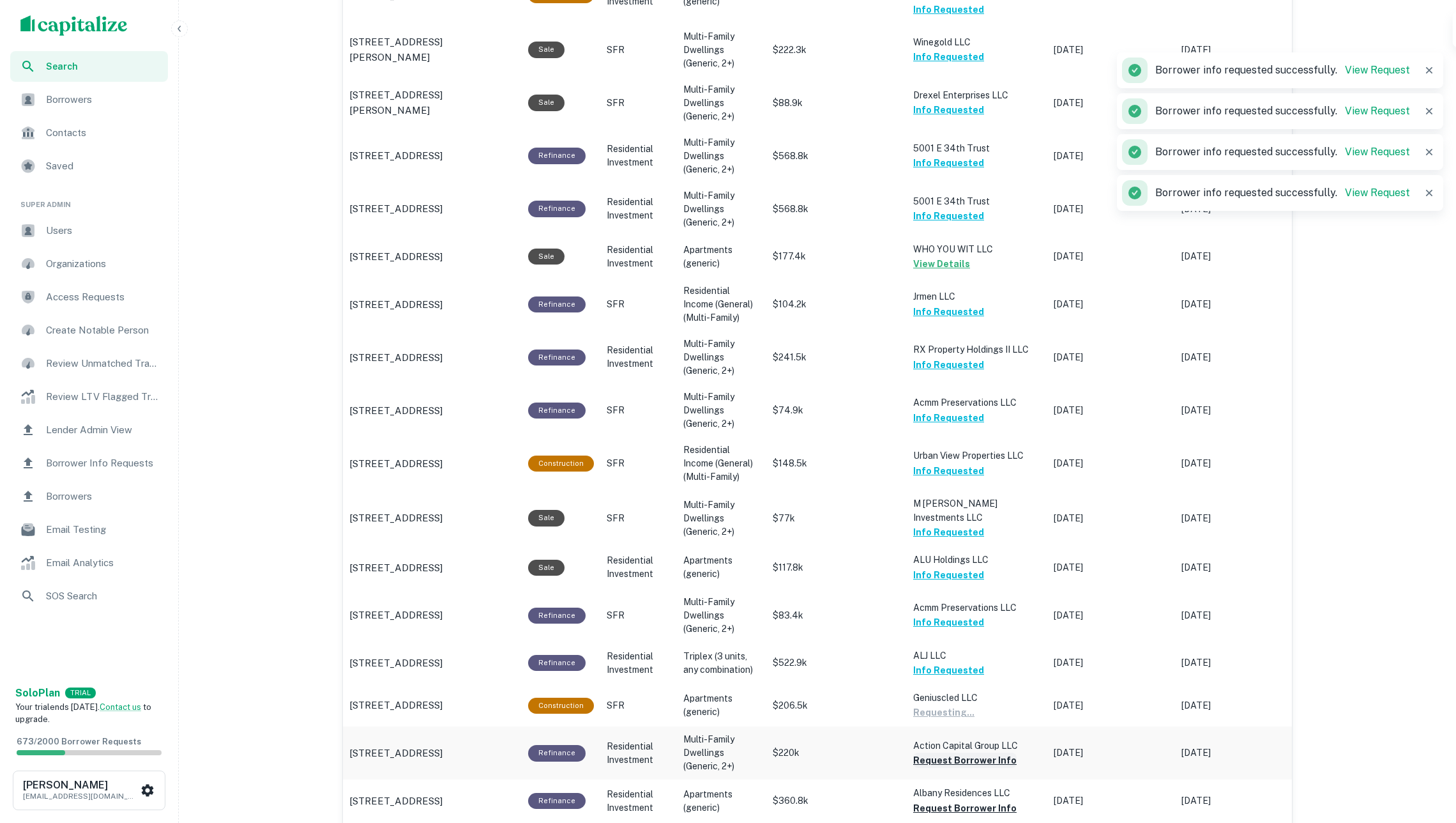
click at [954, 753] on button "Request Borrower Info" at bounding box center [965, 760] width 104 height 15
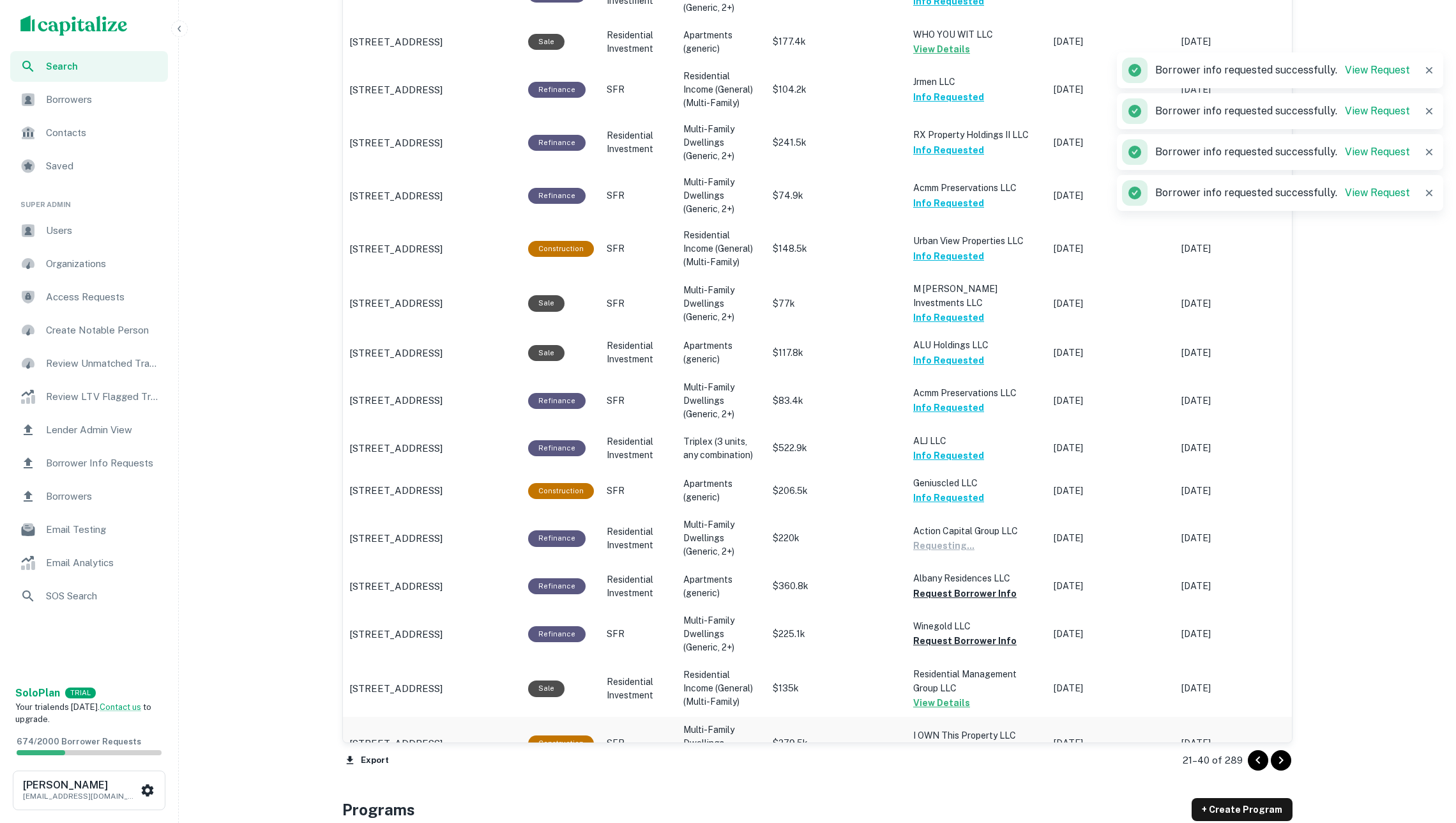
scroll to position [1067, 0]
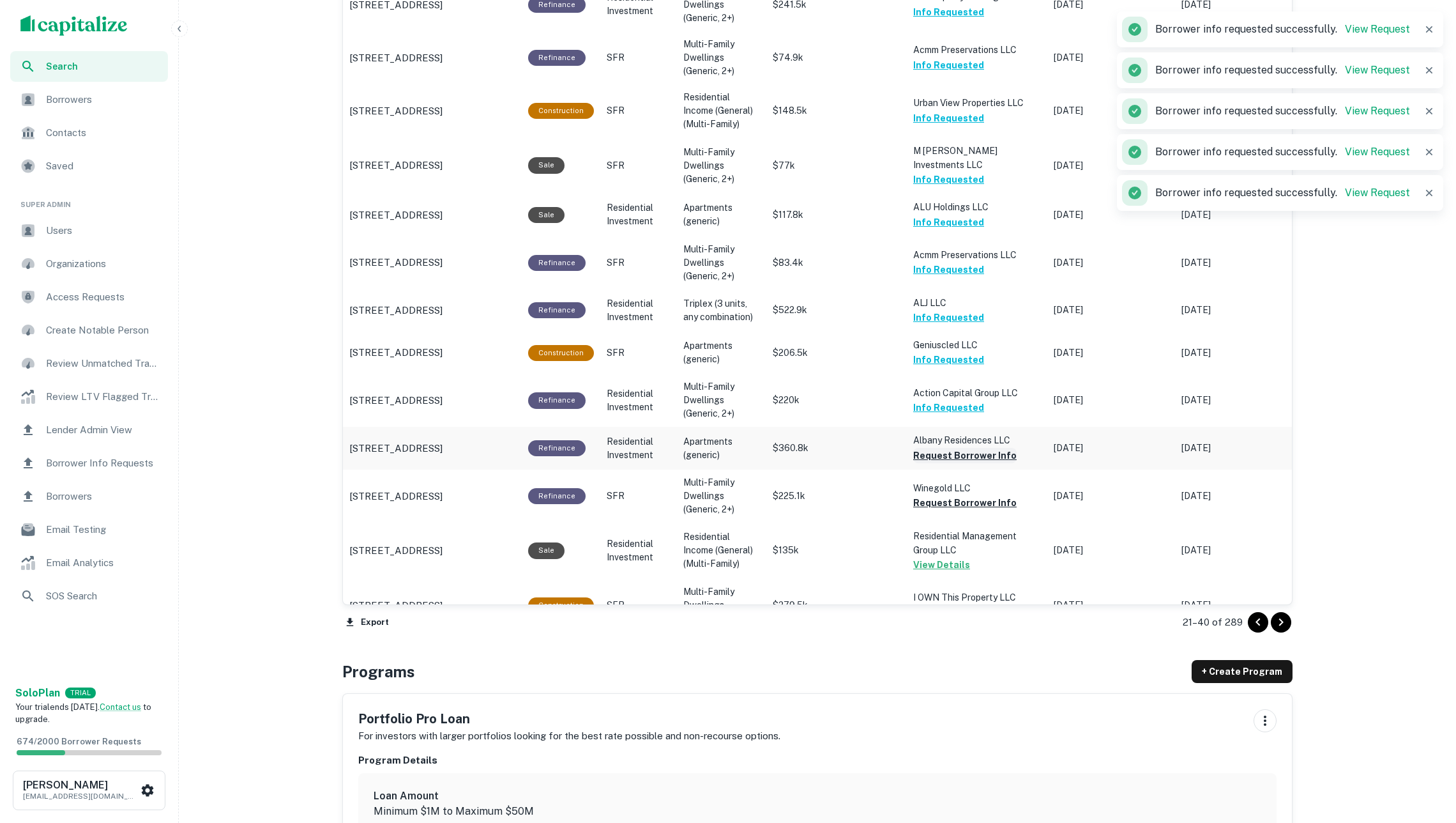
click at [950, 448] on button "Request Borrower Info" at bounding box center [965, 455] width 104 height 15
click at [948, 495] on button "Request Borrower Info" at bounding box center [965, 502] width 104 height 15
click at [962, 605] on button "Request Borrower Info" at bounding box center [965, 612] width 104 height 15
click at [1173, 621] on icon "Go to next page" at bounding box center [1282, 623] width 4 height 8
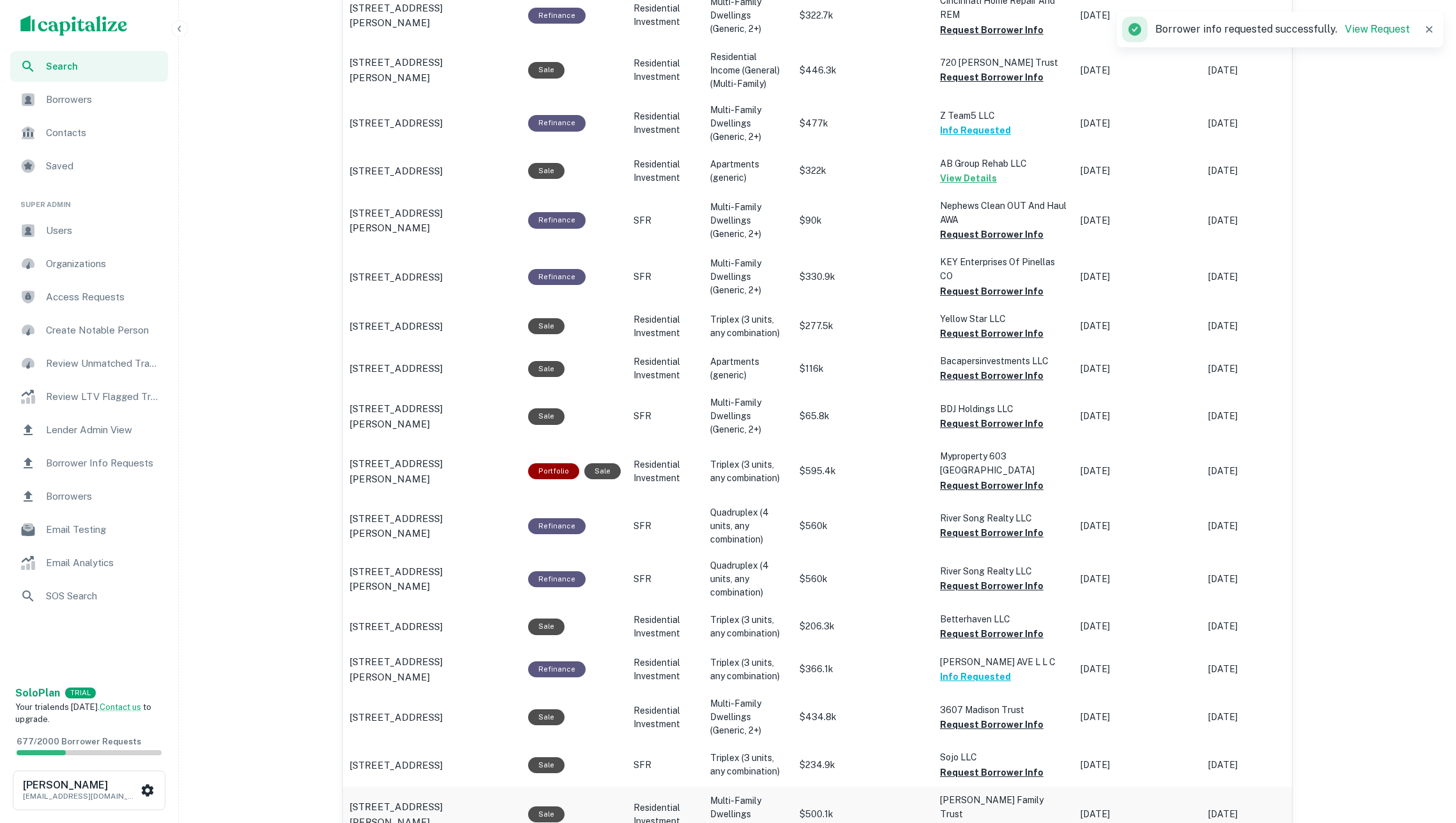
scroll to position [243, 0]
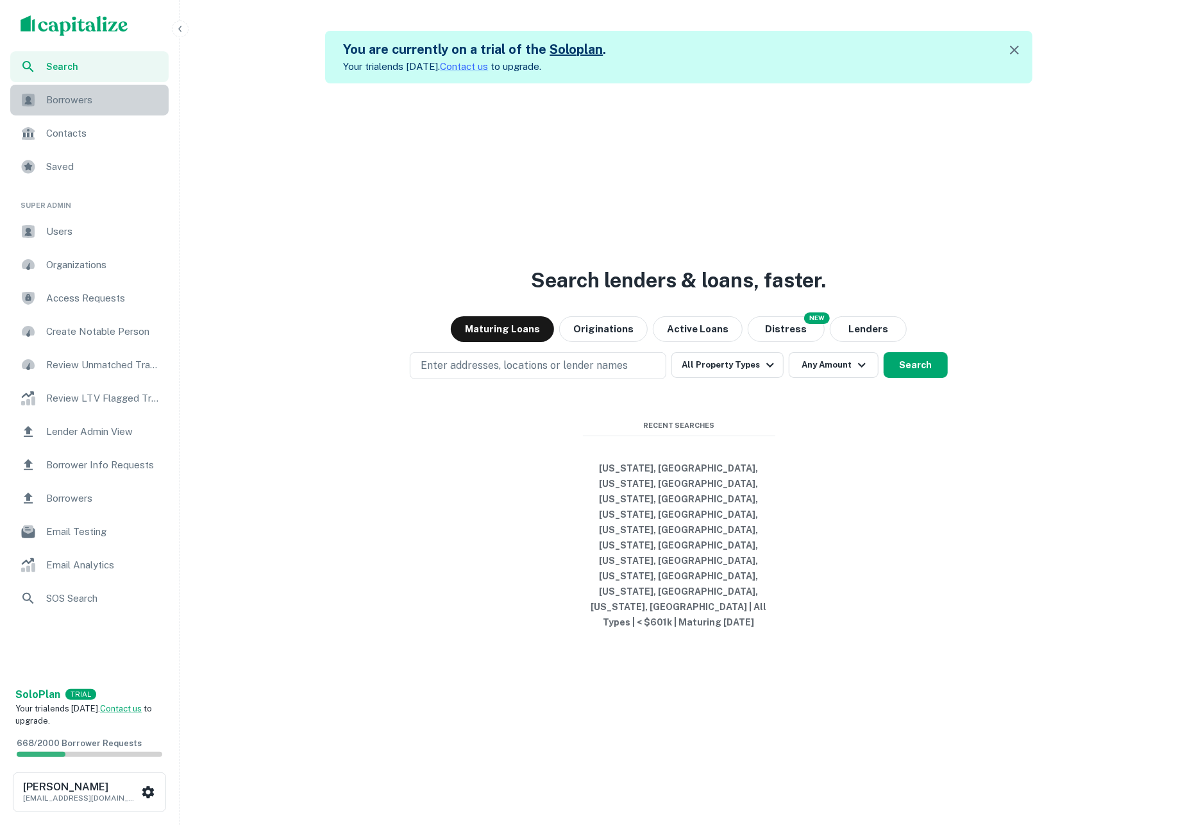
click at [100, 91] on div "Borrowers" at bounding box center [89, 100] width 158 height 31
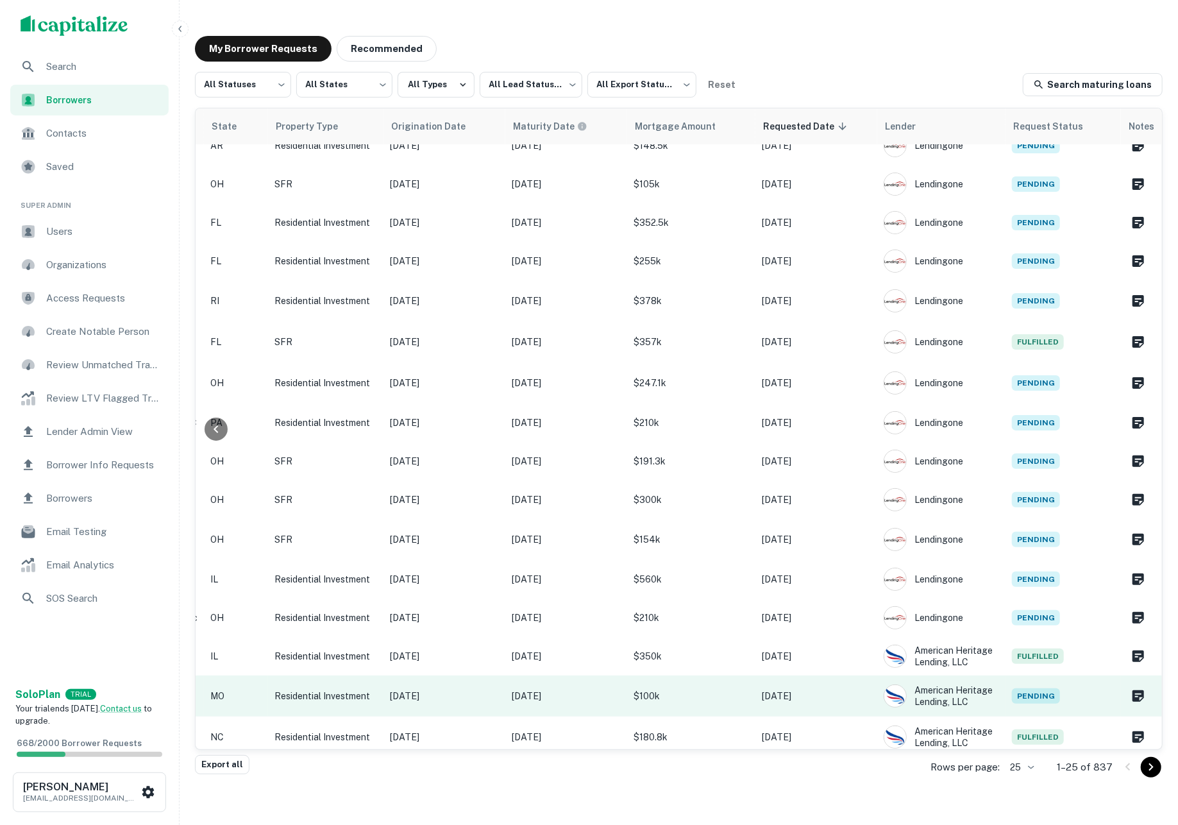
scroll to position [366, 452]
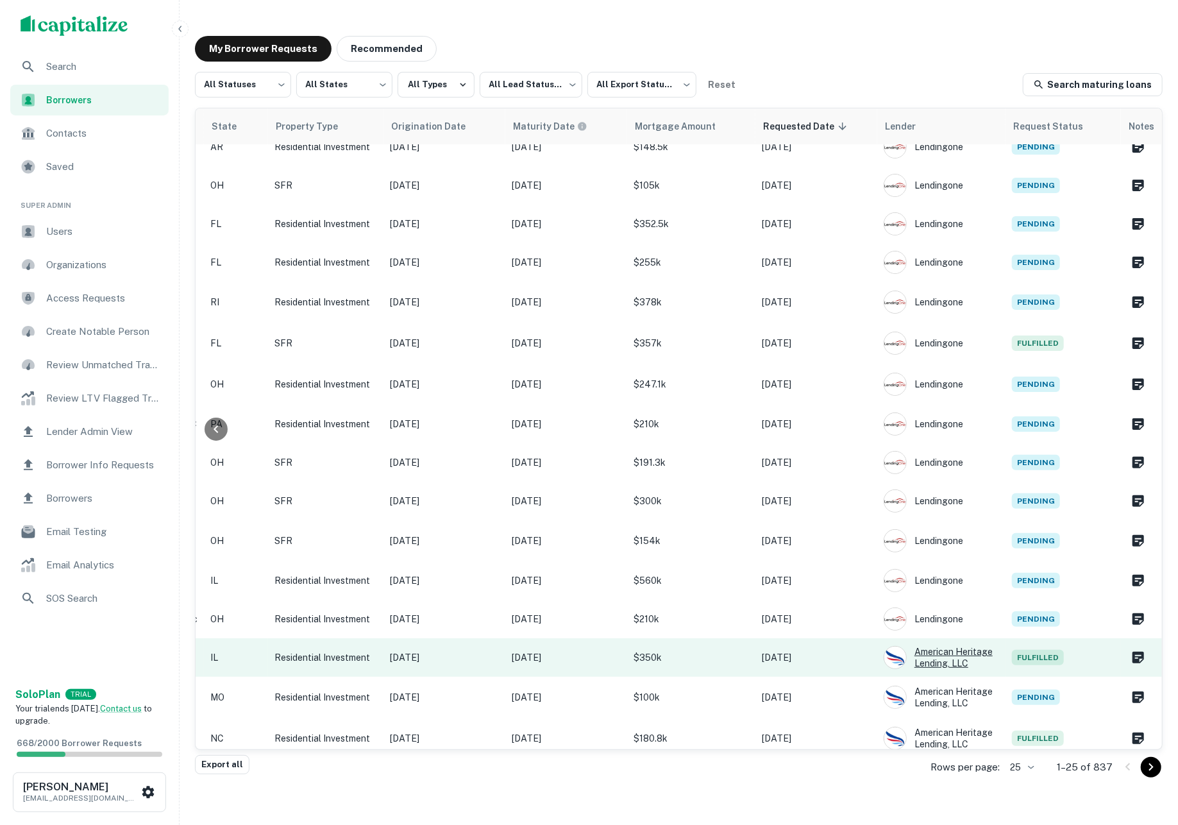
click at [935, 647] on div "American Heritage Lending, LLC" at bounding box center [941, 657] width 115 height 23
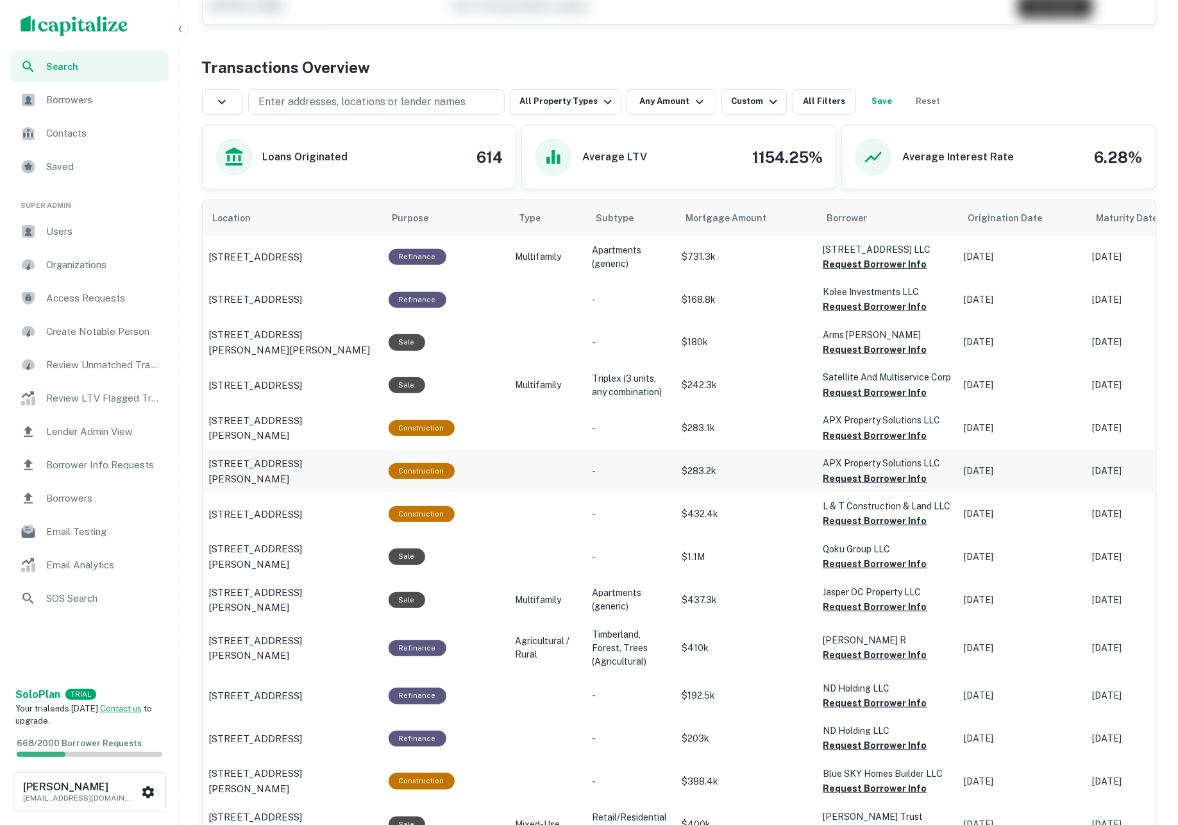
scroll to position [480, 0]
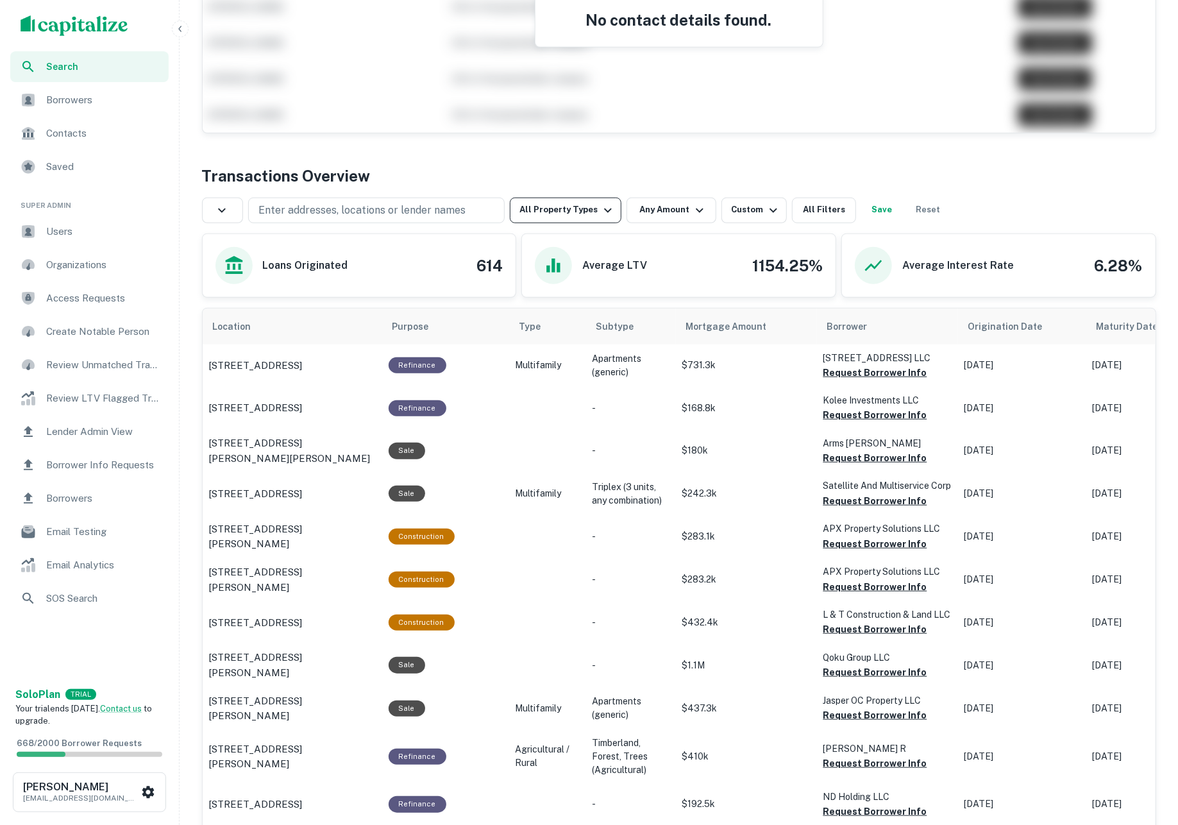
click at [545, 215] on button "All Property Types" at bounding box center [566, 211] width 112 height 26
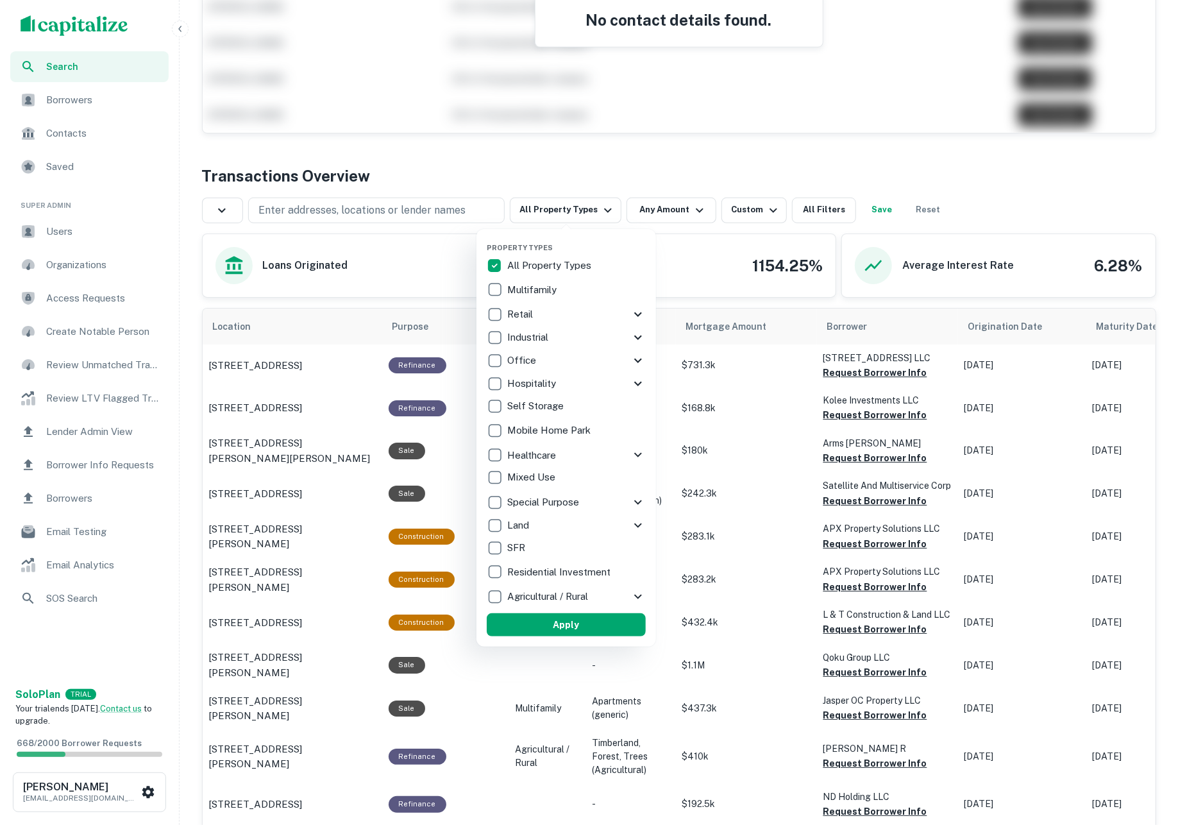
click at [519, 537] on div "SFR" at bounding box center [566, 548] width 159 height 22
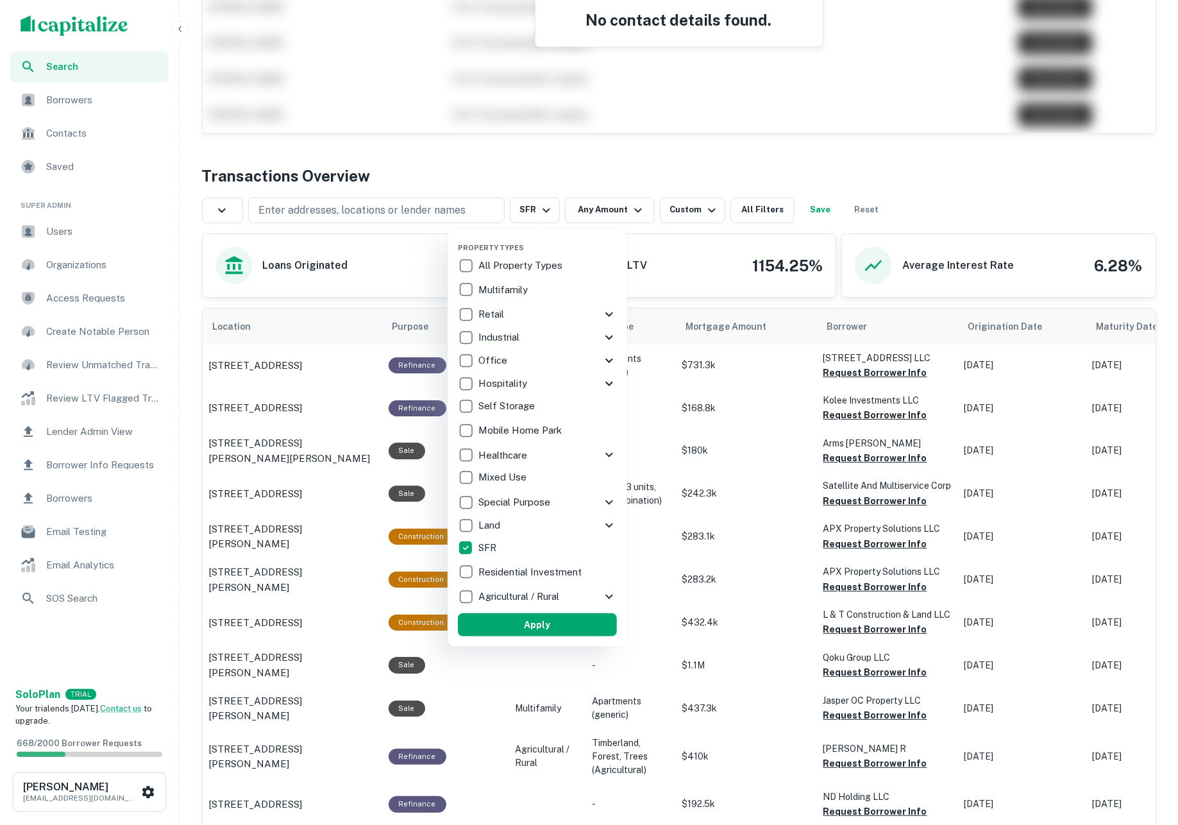
click at [518, 569] on p "Residential Investment" at bounding box center [531, 571] width 106 height 15
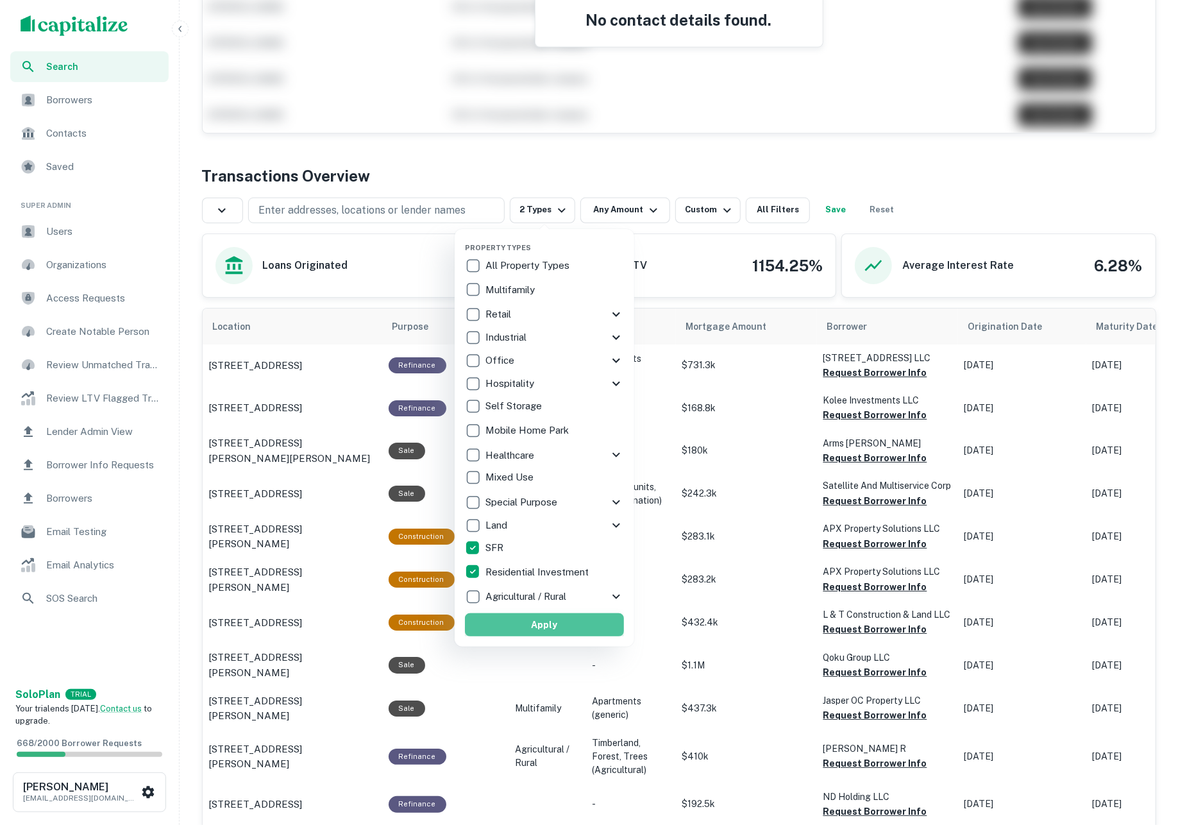
click at [534, 618] on button "Apply" at bounding box center [544, 624] width 159 height 23
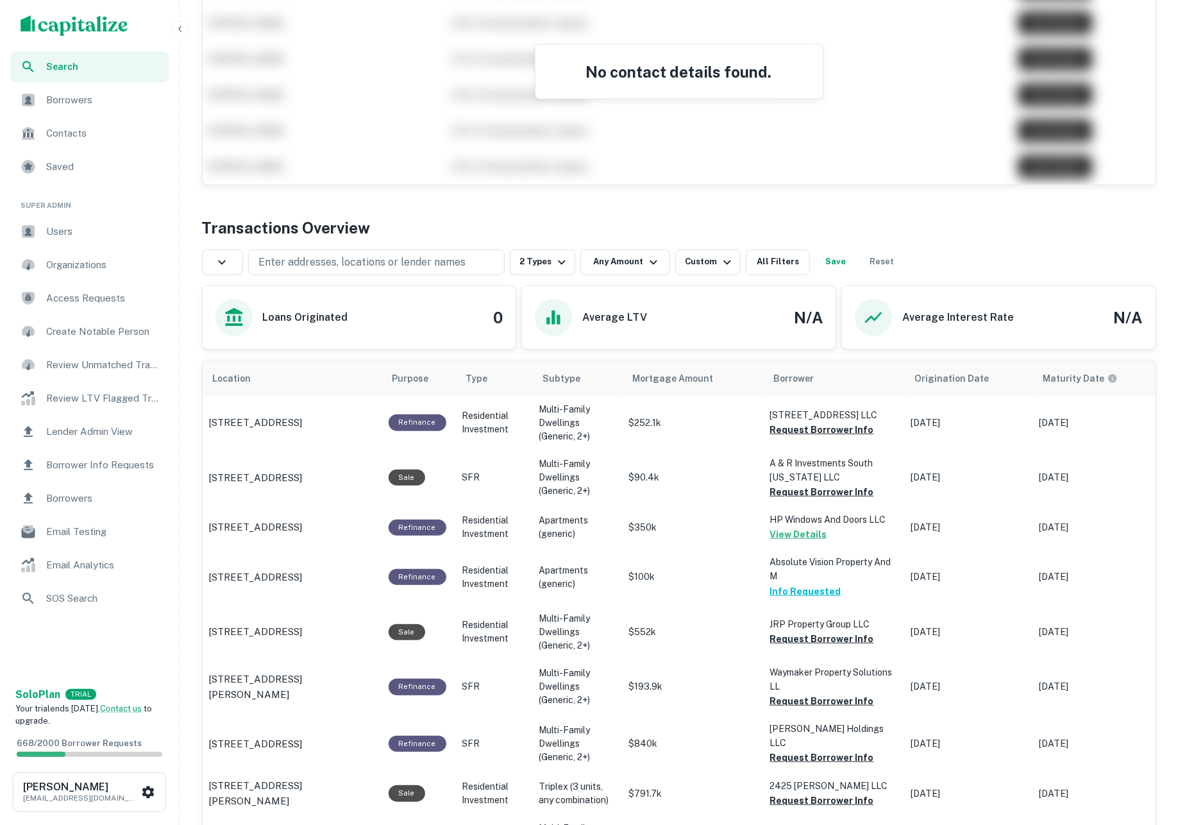
scroll to position [373, 0]
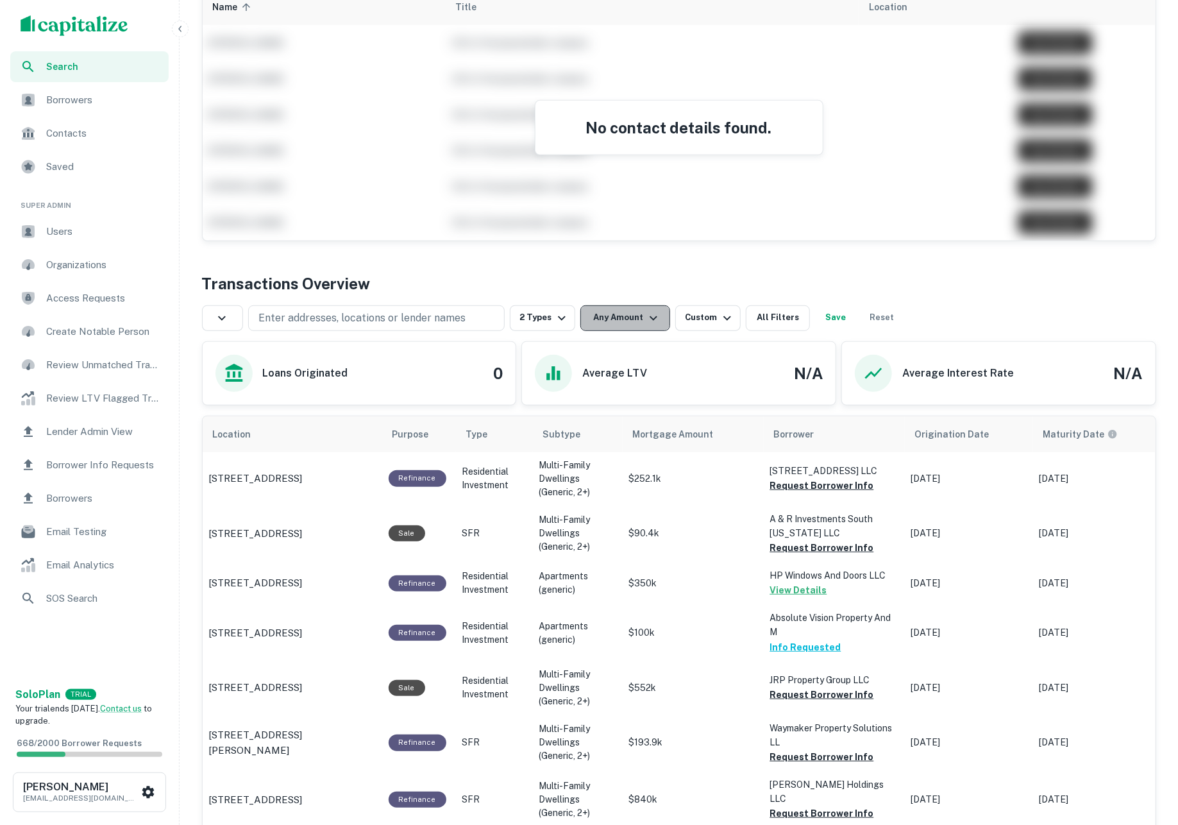
click at [637, 319] on button "Any Amount" at bounding box center [625, 318] width 90 height 26
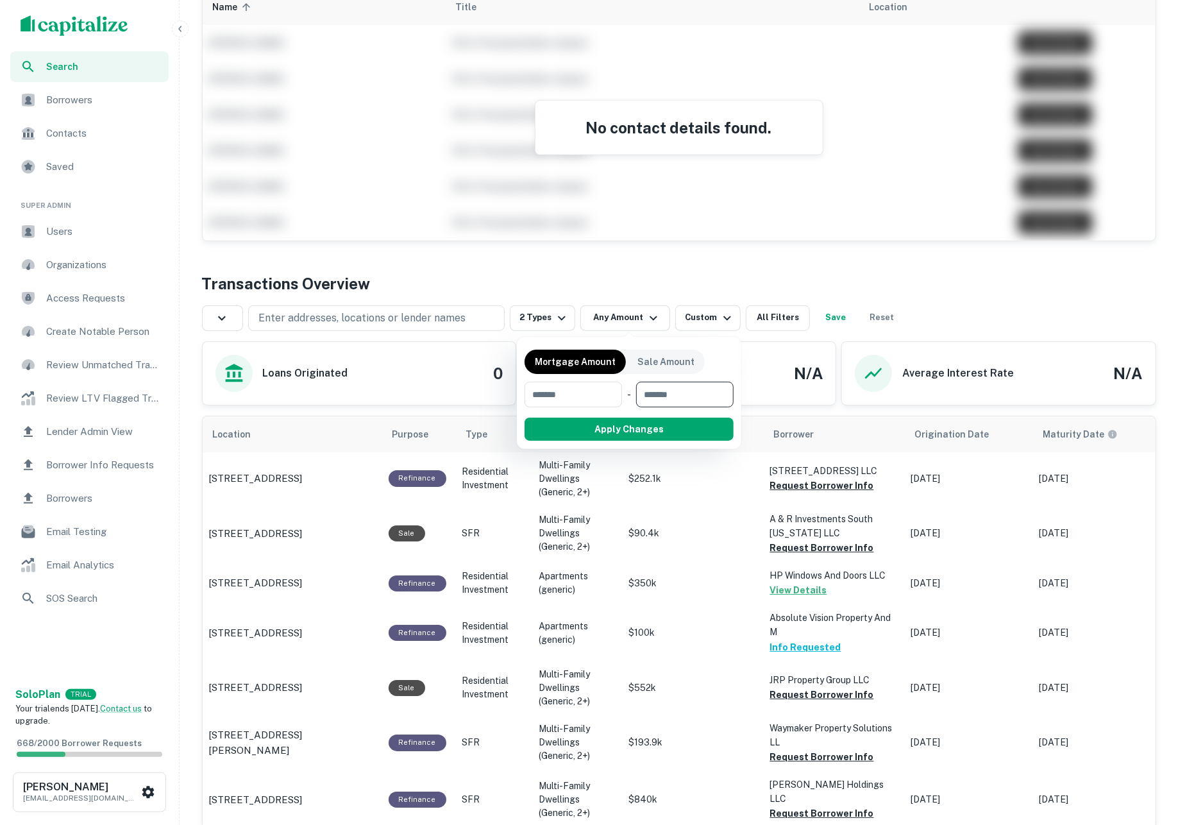
click at [676, 396] on input "number" at bounding box center [680, 395] width 89 height 26
type input "***"
type input "******"
click at [661, 441] on button "button" at bounding box center [629, 441] width 209 height 1
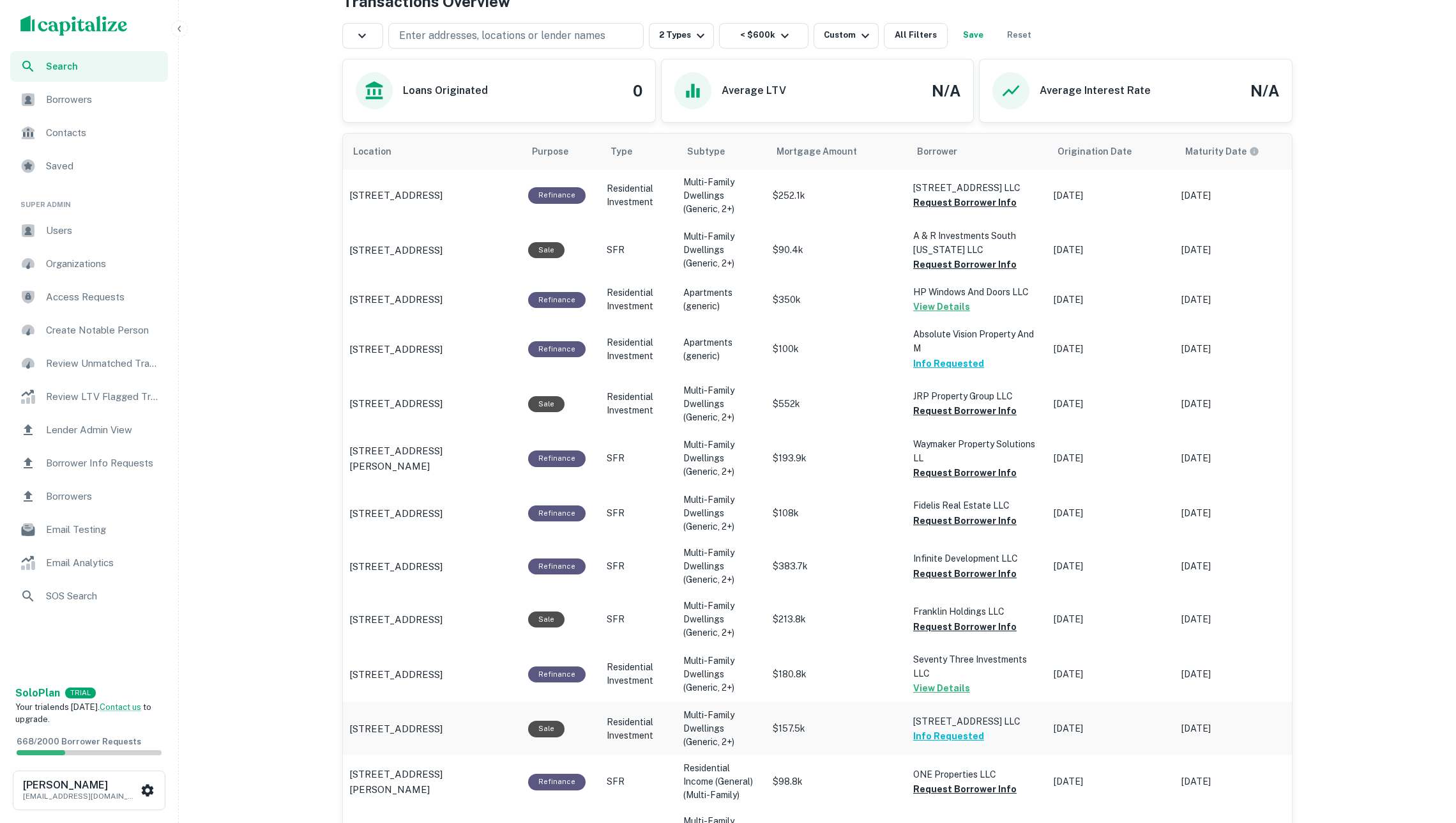
scroll to position [453, 0]
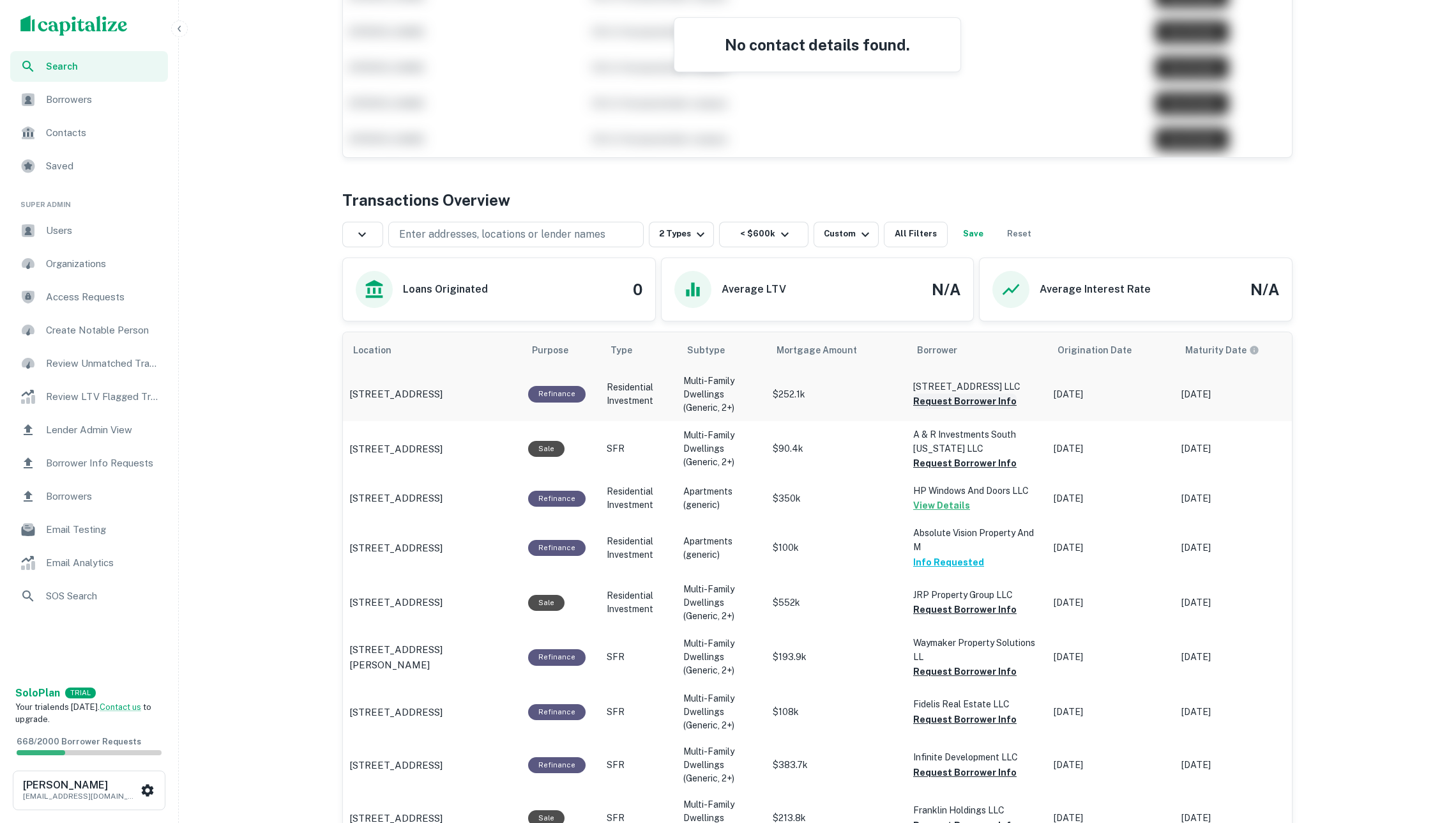
click at [976, 408] on button "Request Borrower Info" at bounding box center [965, 401] width 104 height 15
click at [977, 467] on button "Request Borrower Info" at bounding box center [965, 462] width 104 height 15
click at [984, 611] on button "Request Borrower Info" at bounding box center [965, 609] width 104 height 15
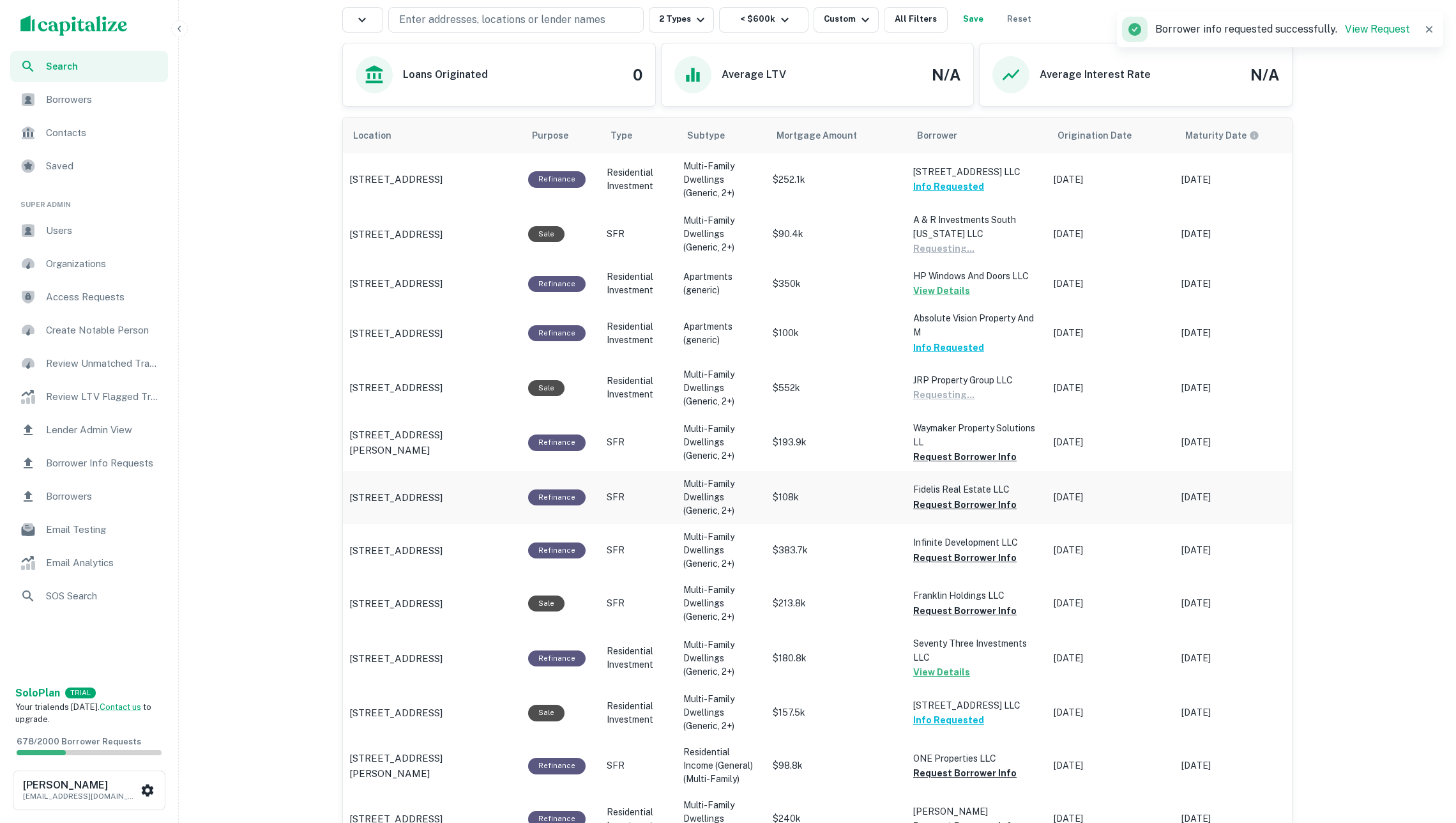
scroll to position [671, 0]
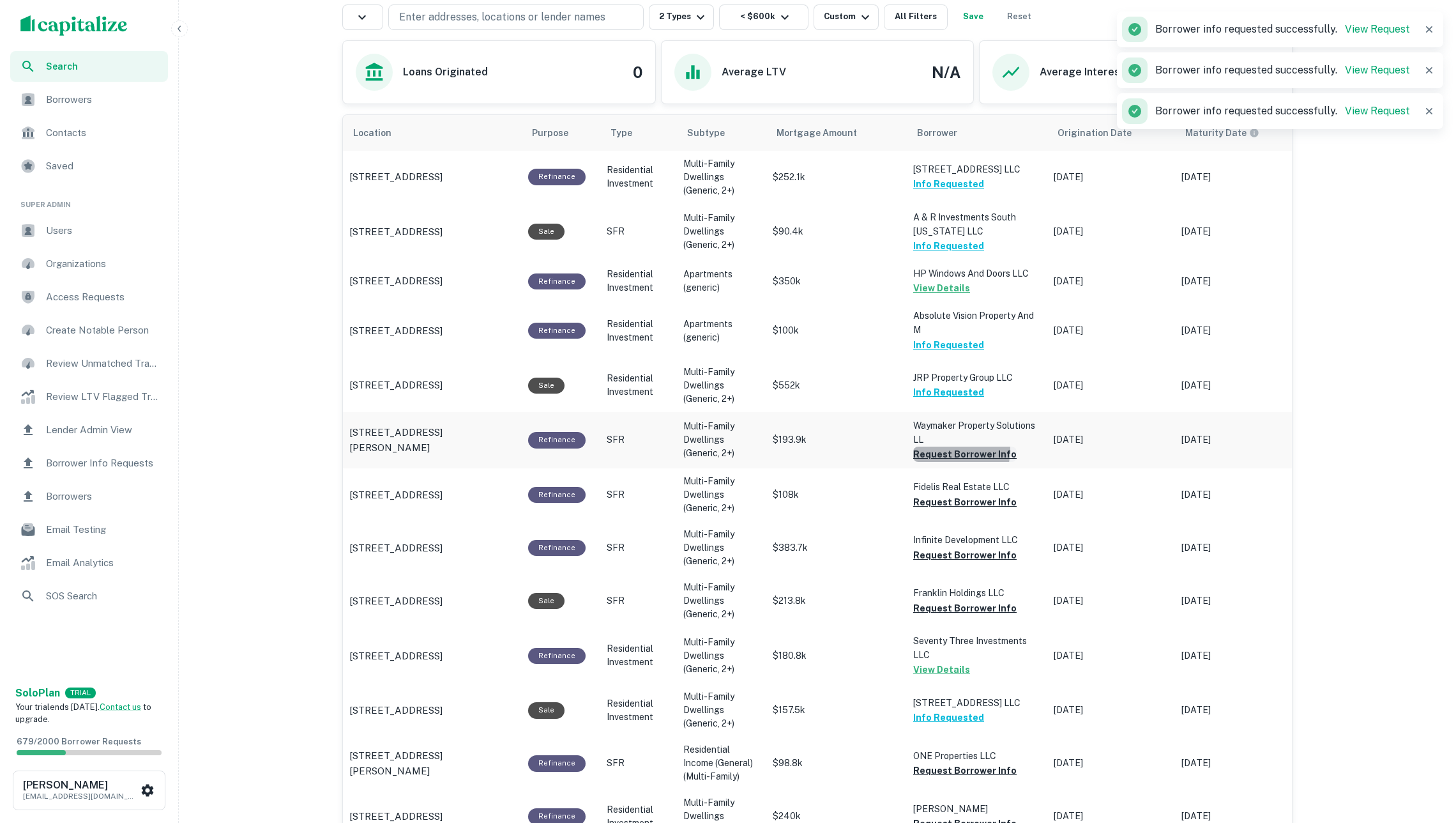
click at [948, 449] on button "Request Borrower Info" at bounding box center [965, 453] width 104 height 15
click at [951, 502] on button "Request Borrower Info" at bounding box center [965, 501] width 104 height 15
click at [954, 550] on button "Request Borrower Info" at bounding box center [965, 555] width 104 height 15
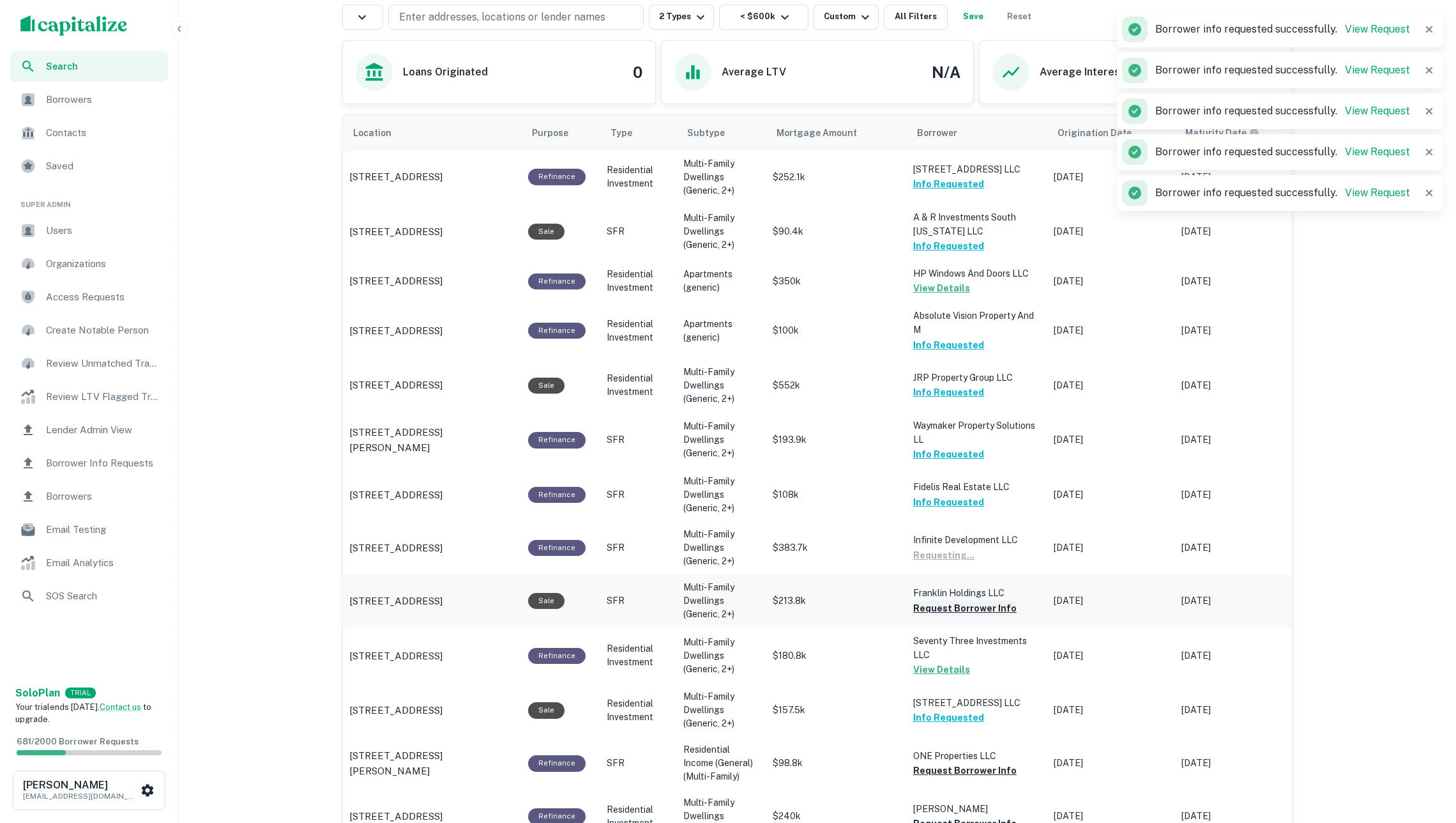
click at [959, 604] on button "Request Borrower Info" at bounding box center [965, 608] width 104 height 15
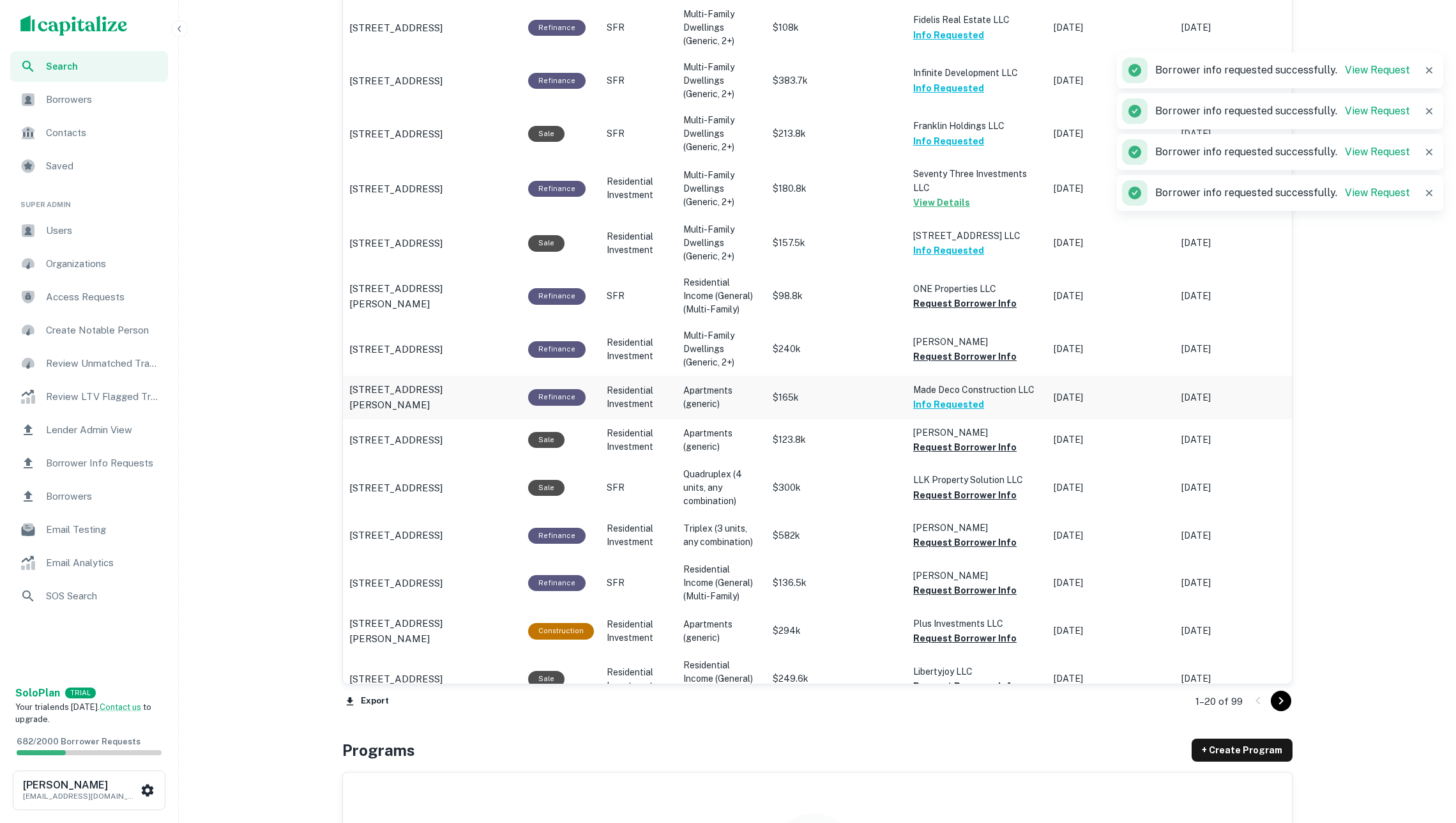
scroll to position [1302, 0]
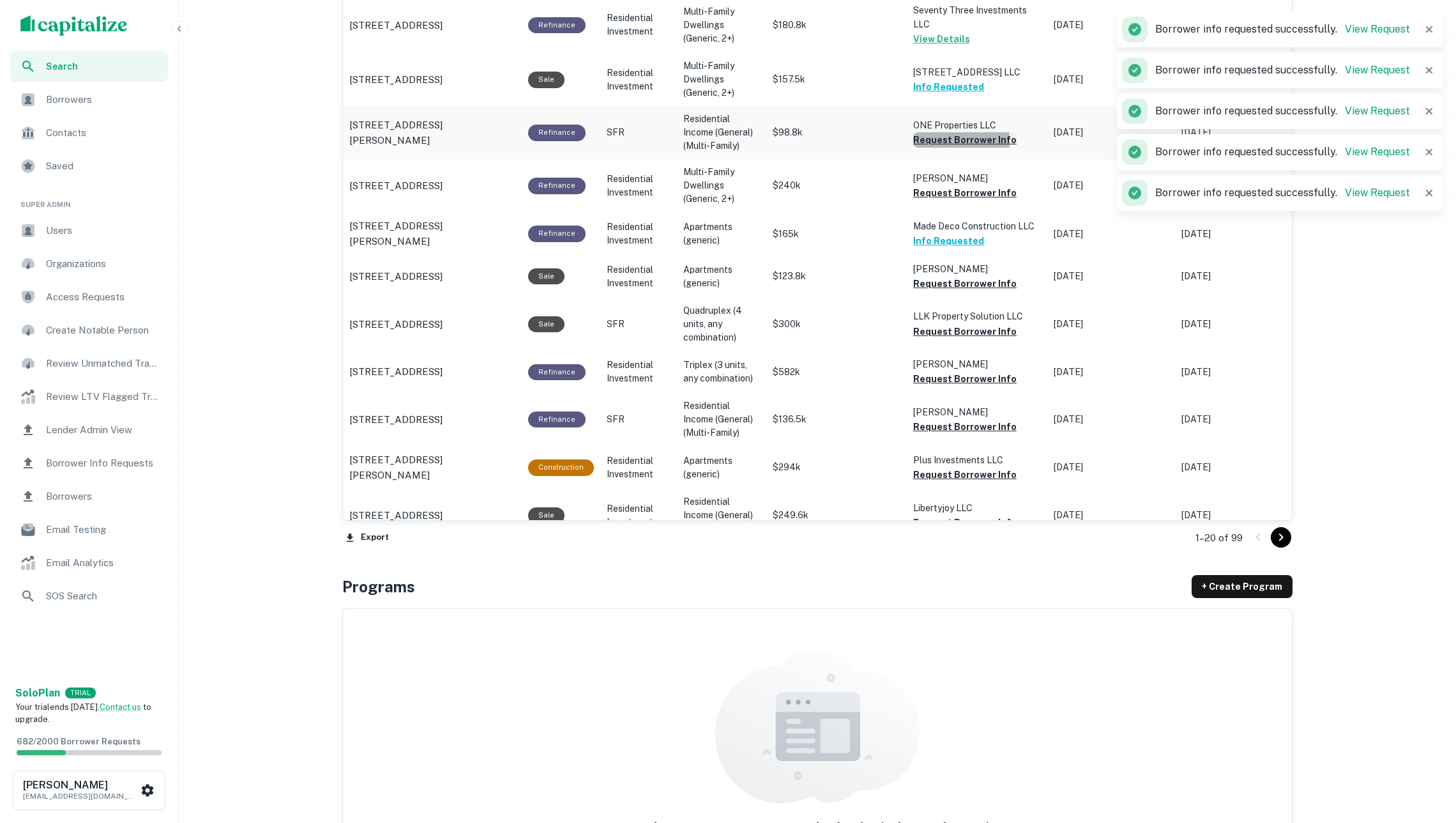
click at [929, 133] on button "Request Borrower Info" at bounding box center [965, 139] width 104 height 15
click at [934, 185] on button "Request Borrower Info" at bounding box center [965, 192] width 104 height 15
click at [961, 276] on button "Request Borrower Info" at bounding box center [965, 283] width 104 height 15
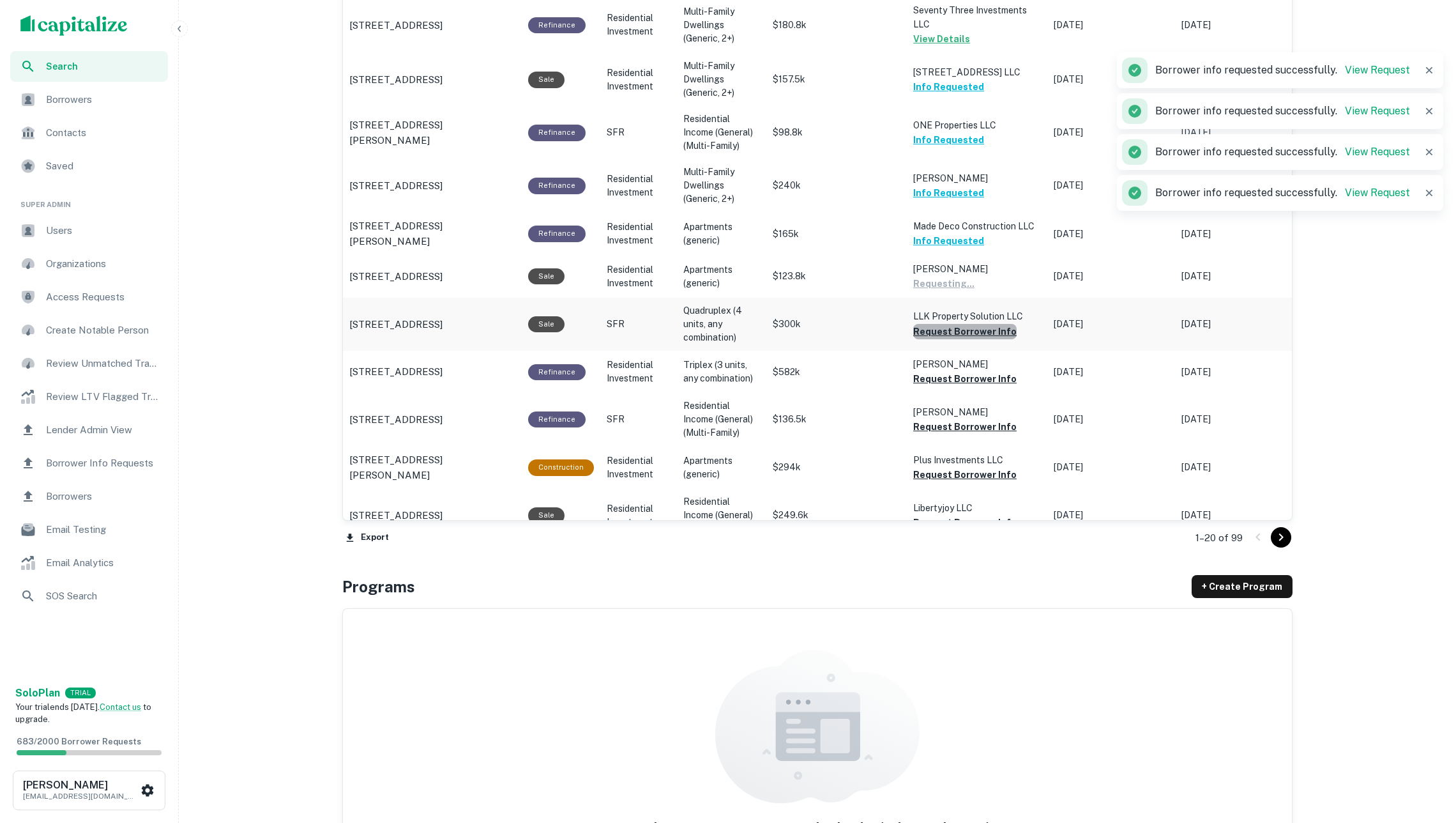
click at [966, 324] on button "Request Borrower Info" at bounding box center [965, 331] width 104 height 15
click at [971, 372] on button "Request Borrower Info" at bounding box center [965, 379] width 104 height 15
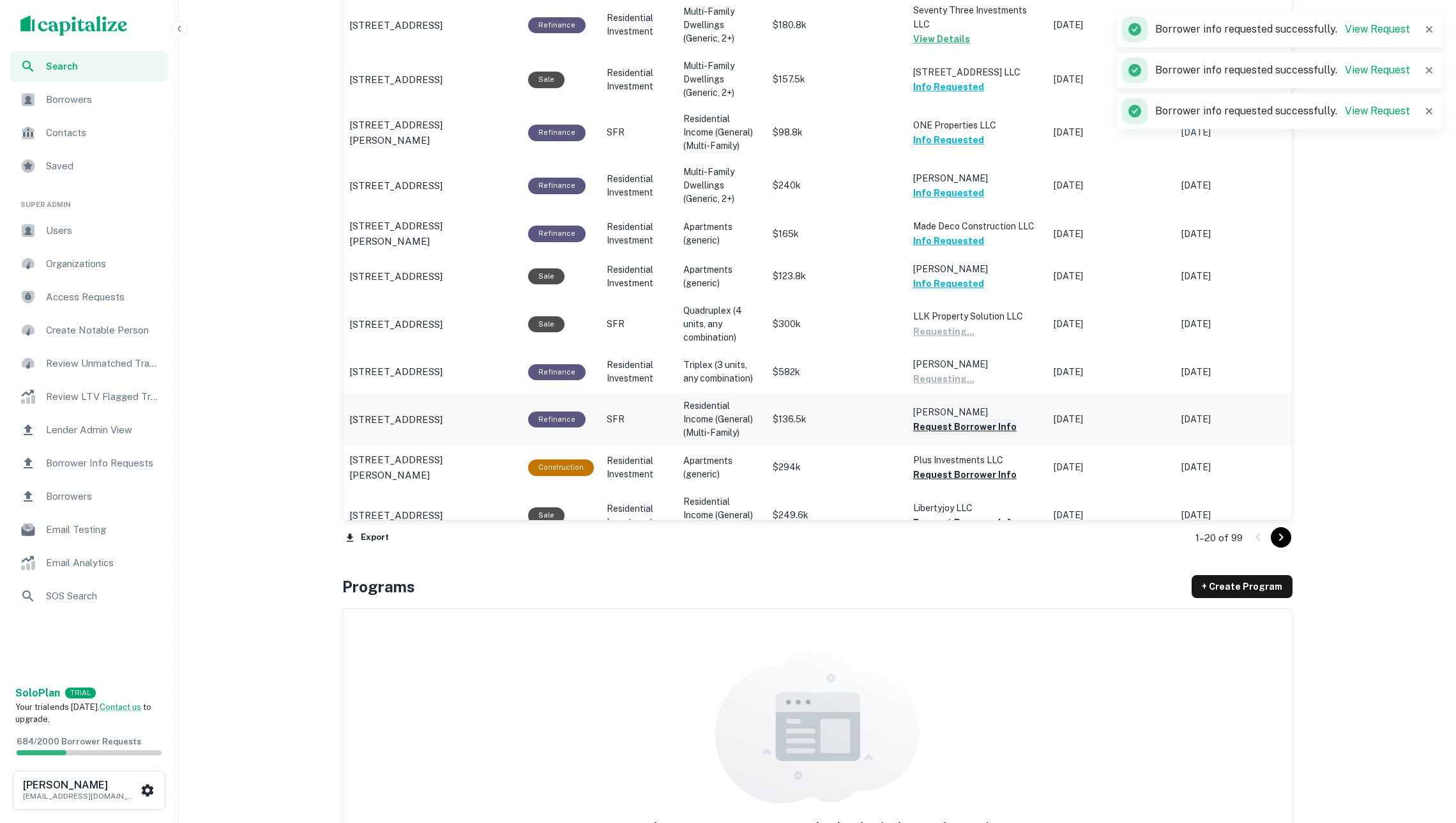
click at [975, 419] on button "Request Borrower Info" at bounding box center [965, 426] width 104 height 15
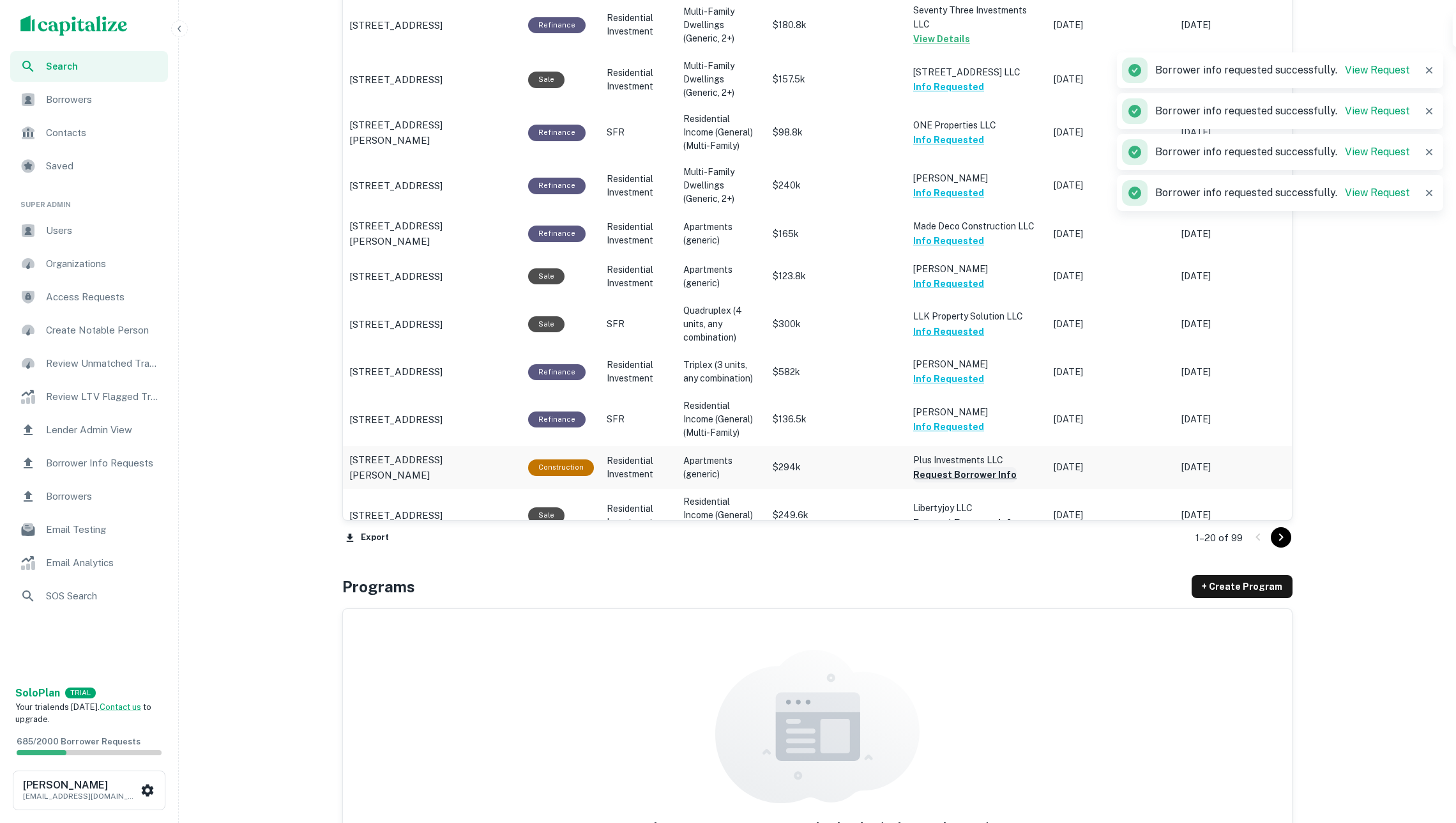
click at [981, 467] on button "Request Borrower Info" at bounding box center [965, 474] width 104 height 15
click at [979, 515] on button "Request Borrower Info" at bounding box center [965, 522] width 104 height 15
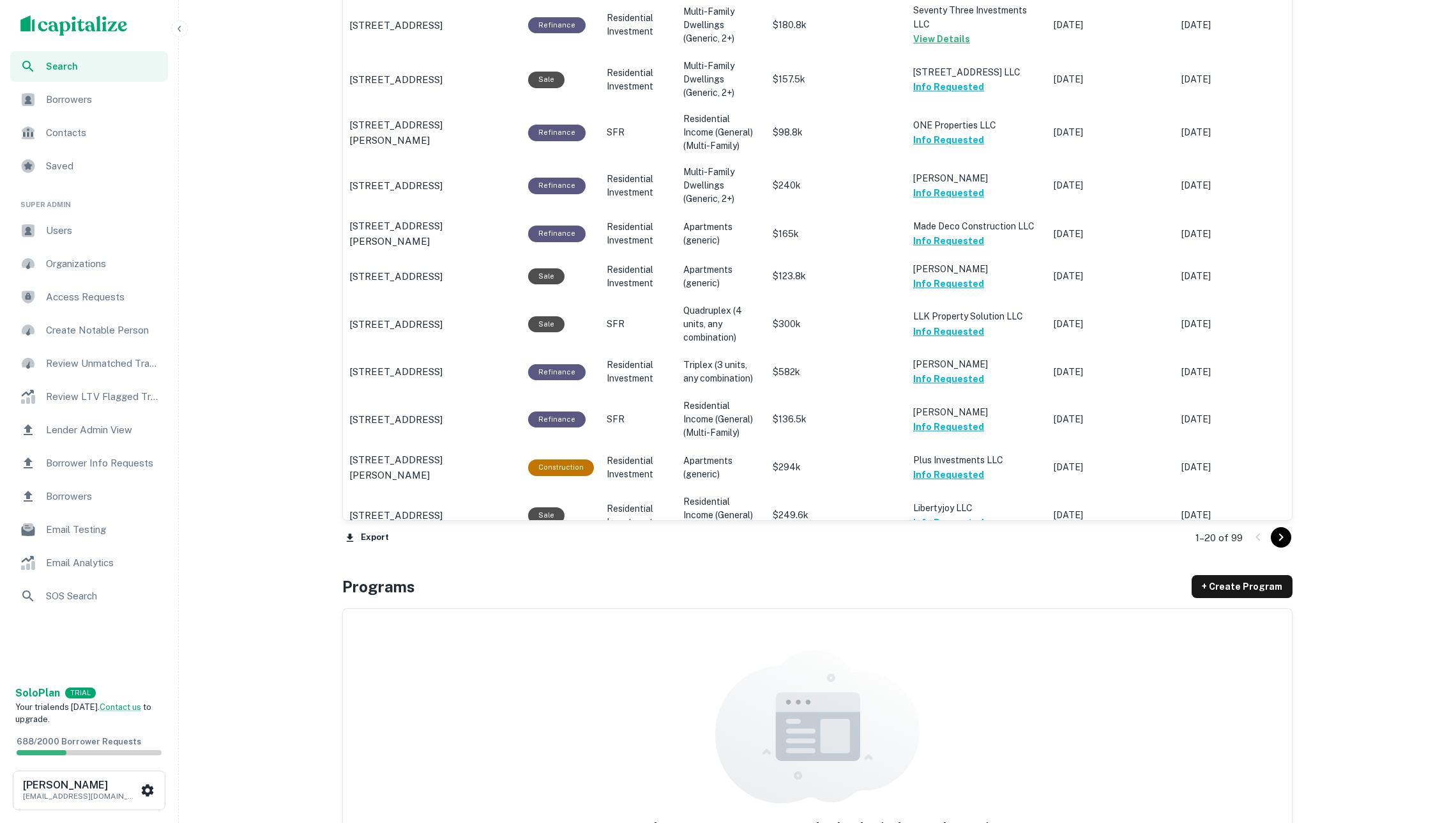
click at [1173, 531] on icon "Go to next page" at bounding box center [1281, 537] width 15 height 15
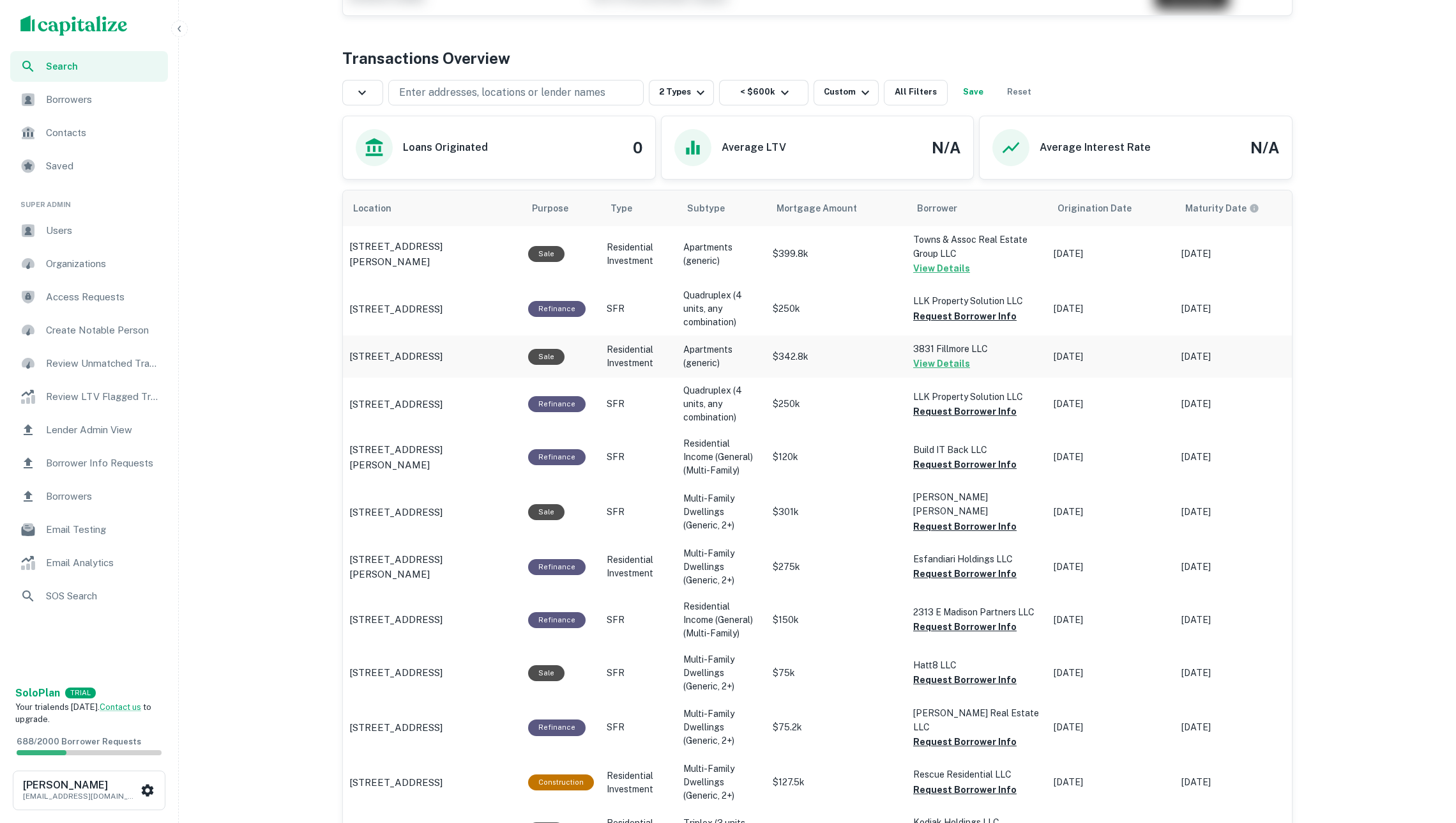
scroll to position [586, 0]
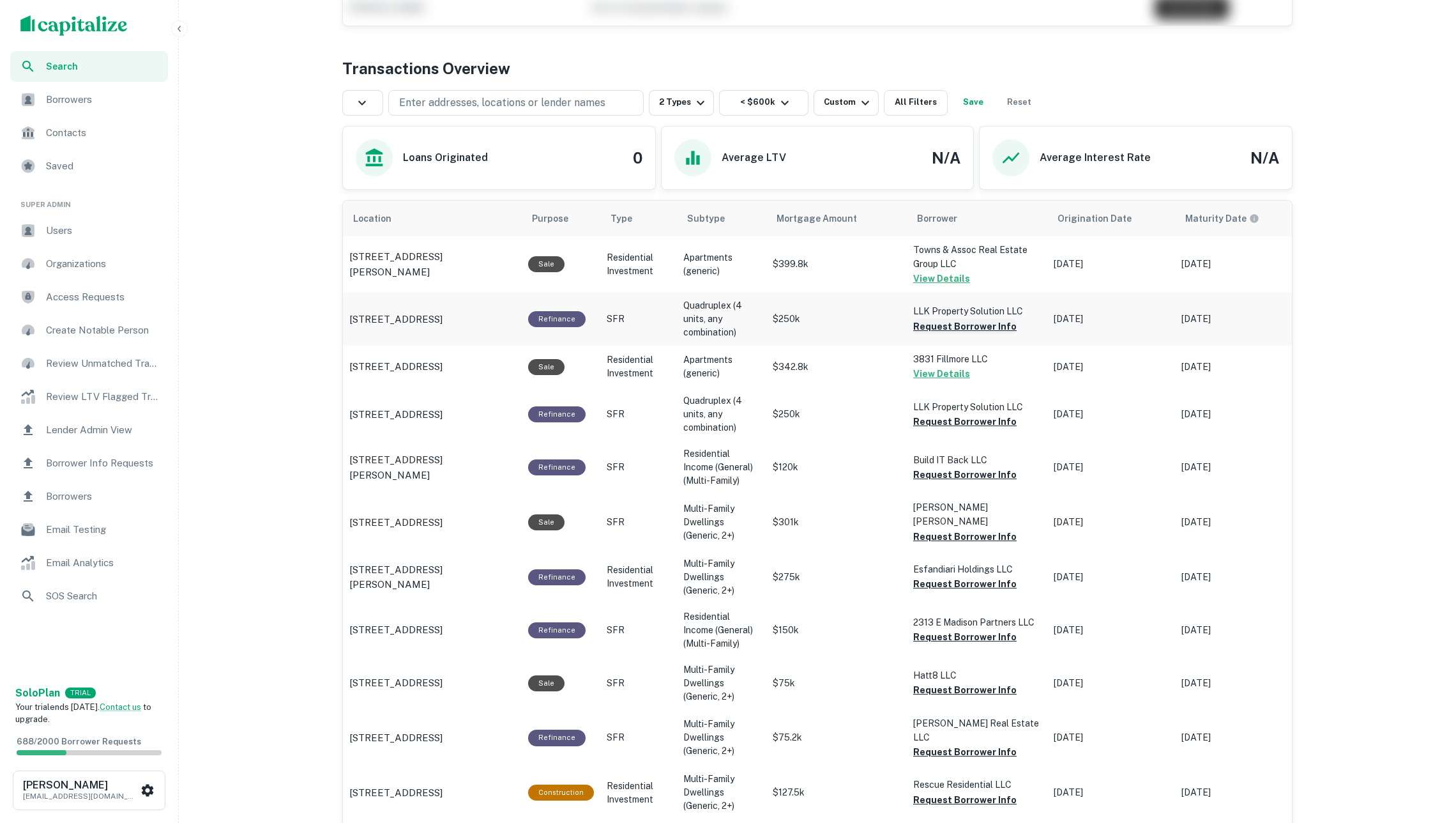
click at [986, 329] on button "Request Borrower Info" at bounding box center [965, 326] width 104 height 15
click at [972, 427] on button "Request Borrower Info" at bounding box center [965, 421] width 104 height 15
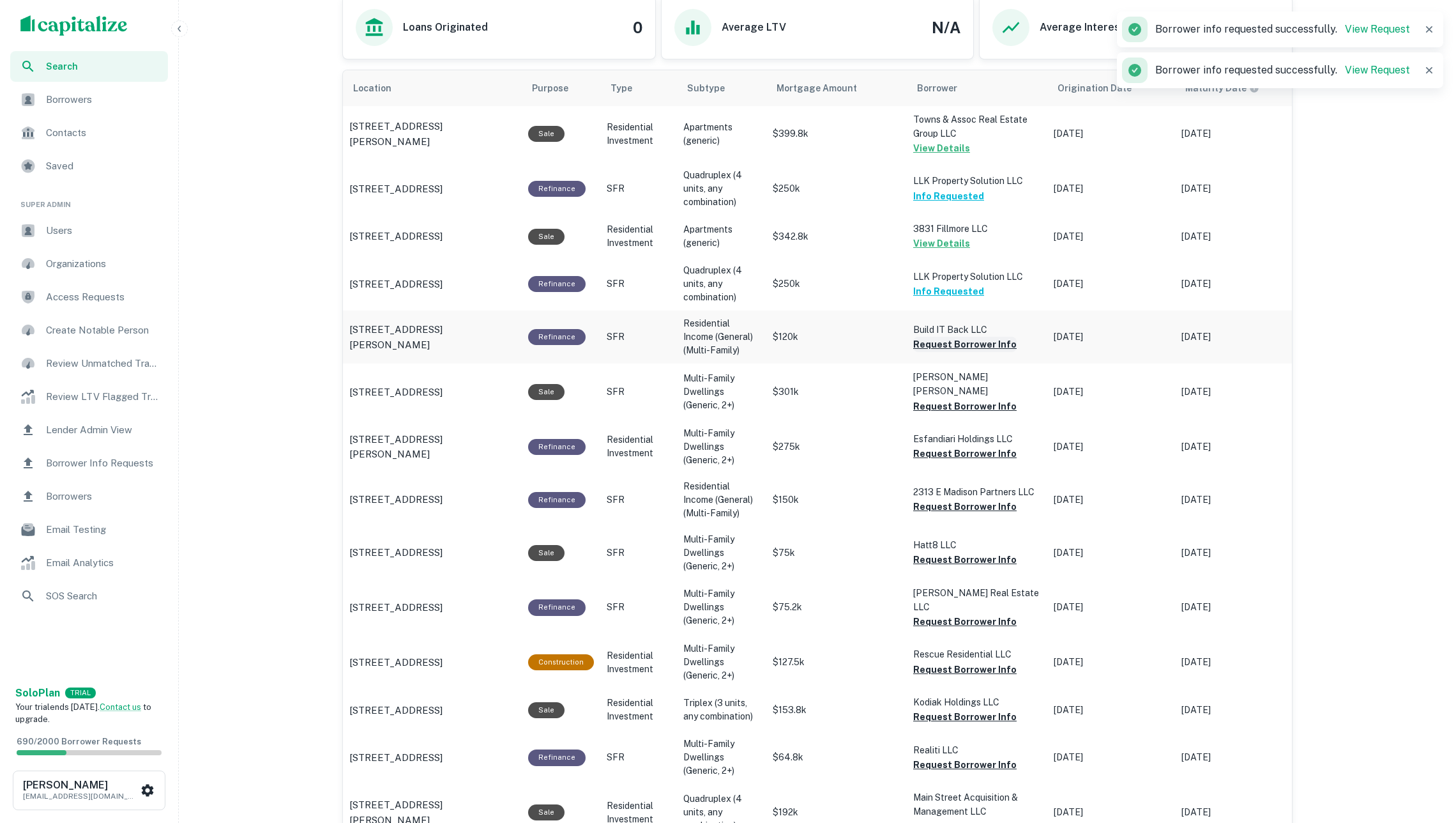
click at [950, 347] on button "Request Borrower Info" at bounding box center [965, 344] width 104 height 15
click at [974, 399] on button "Request Borrower Info" at bounding box center [965, 406] width 104 height 15
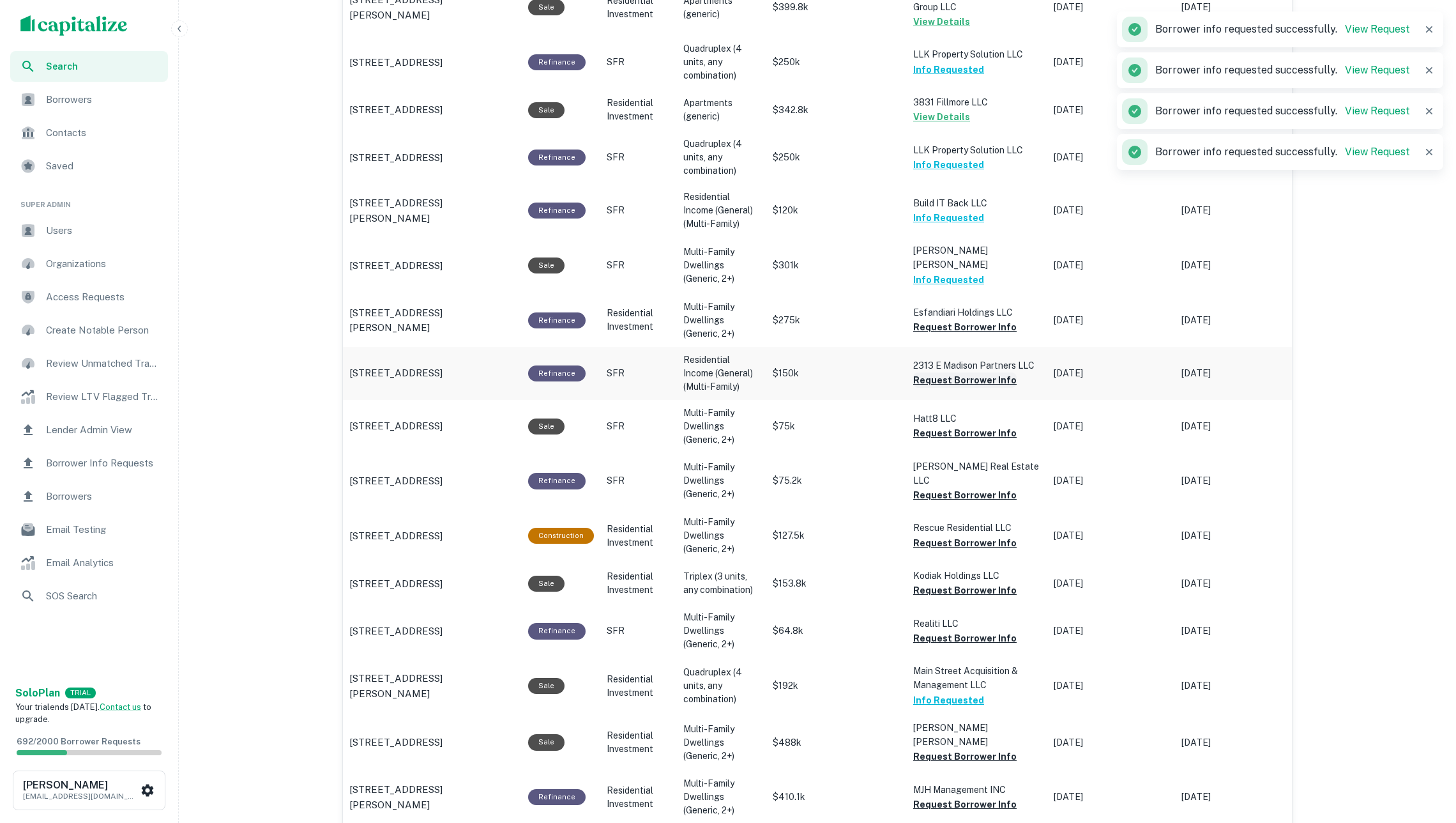
click at [957, 373] on button "Request Borrower Info" at bounding box center [965, 380] width 104 height 15
click at [949, 320] on button "Request Borrower Info" at bounding box center [965, 327] width 104 height 15
click at [968, 425] on button "Request Borrower Info" at bounding box center [965, 432] width 104 height 15
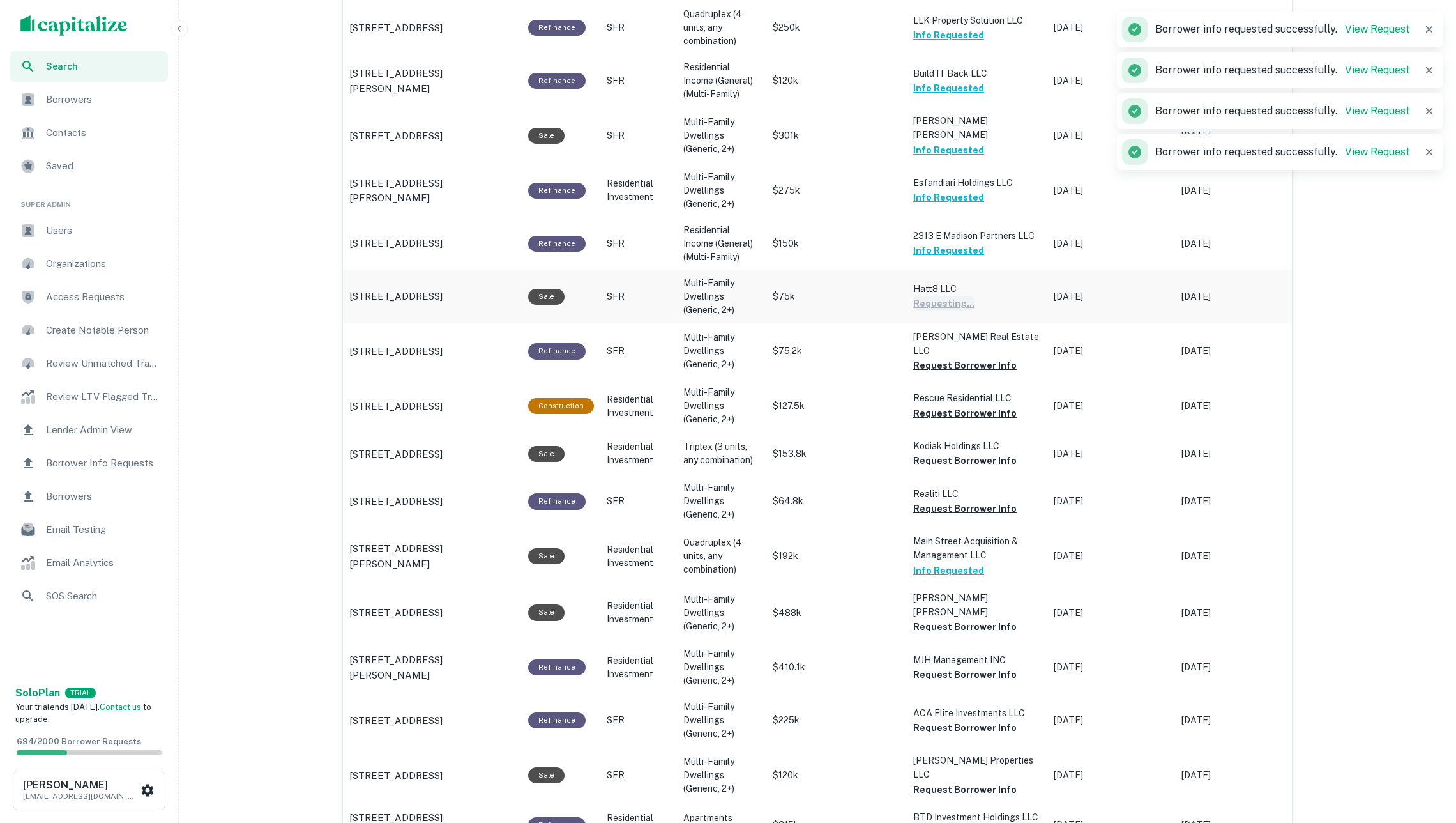
scroll to position [992, 0]
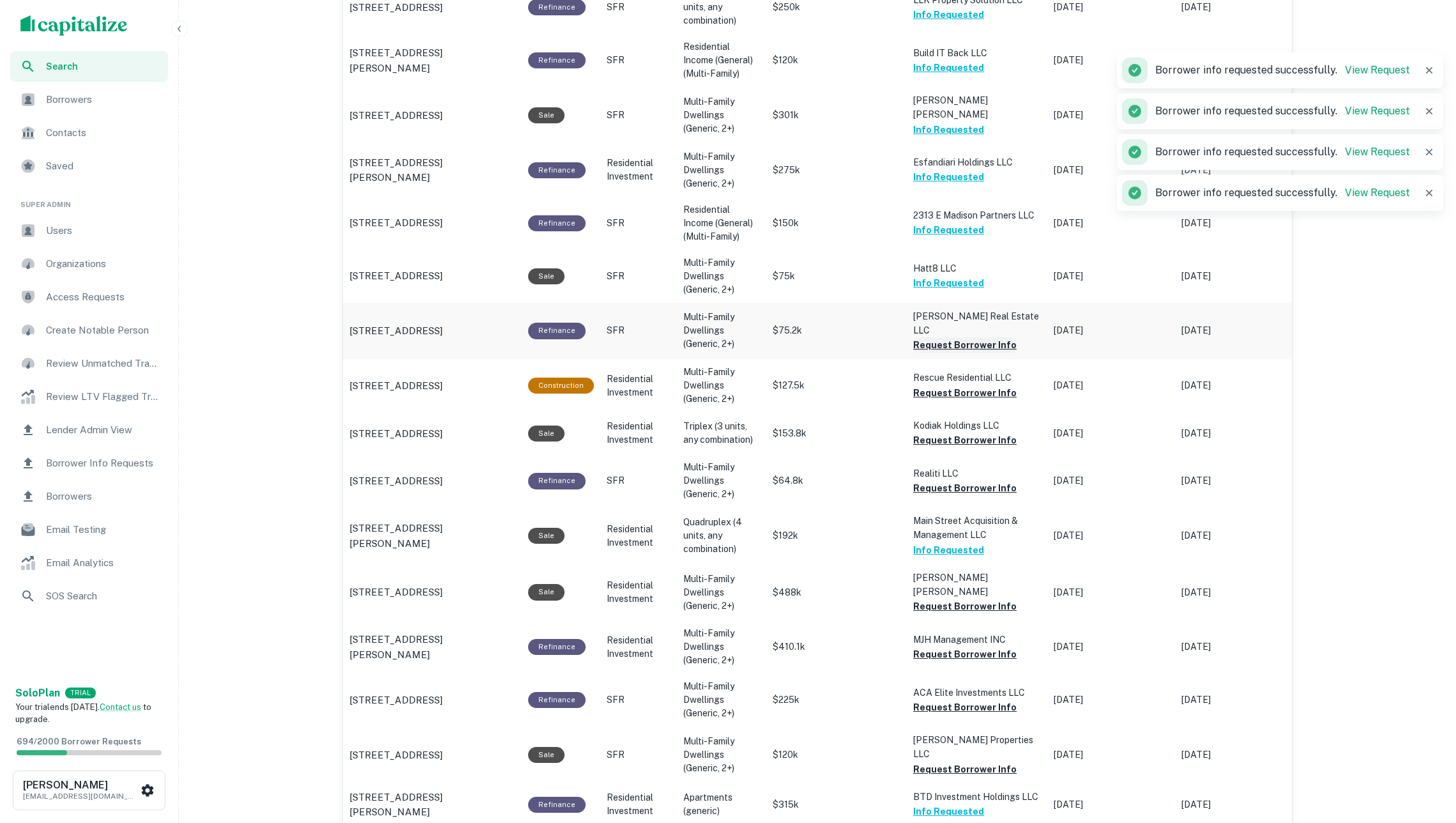
click at [951, 338] on button "Request Borrower Info" at bounding box center [965, 345] width 104 height 15
click at [956, 386] on button "Request Borrower Info" at bounding box center [965, 393] width 104 height 15
click at [962, 432] on button "Request Borrower Info" at bounding box center [965, 439] width 104 height 15
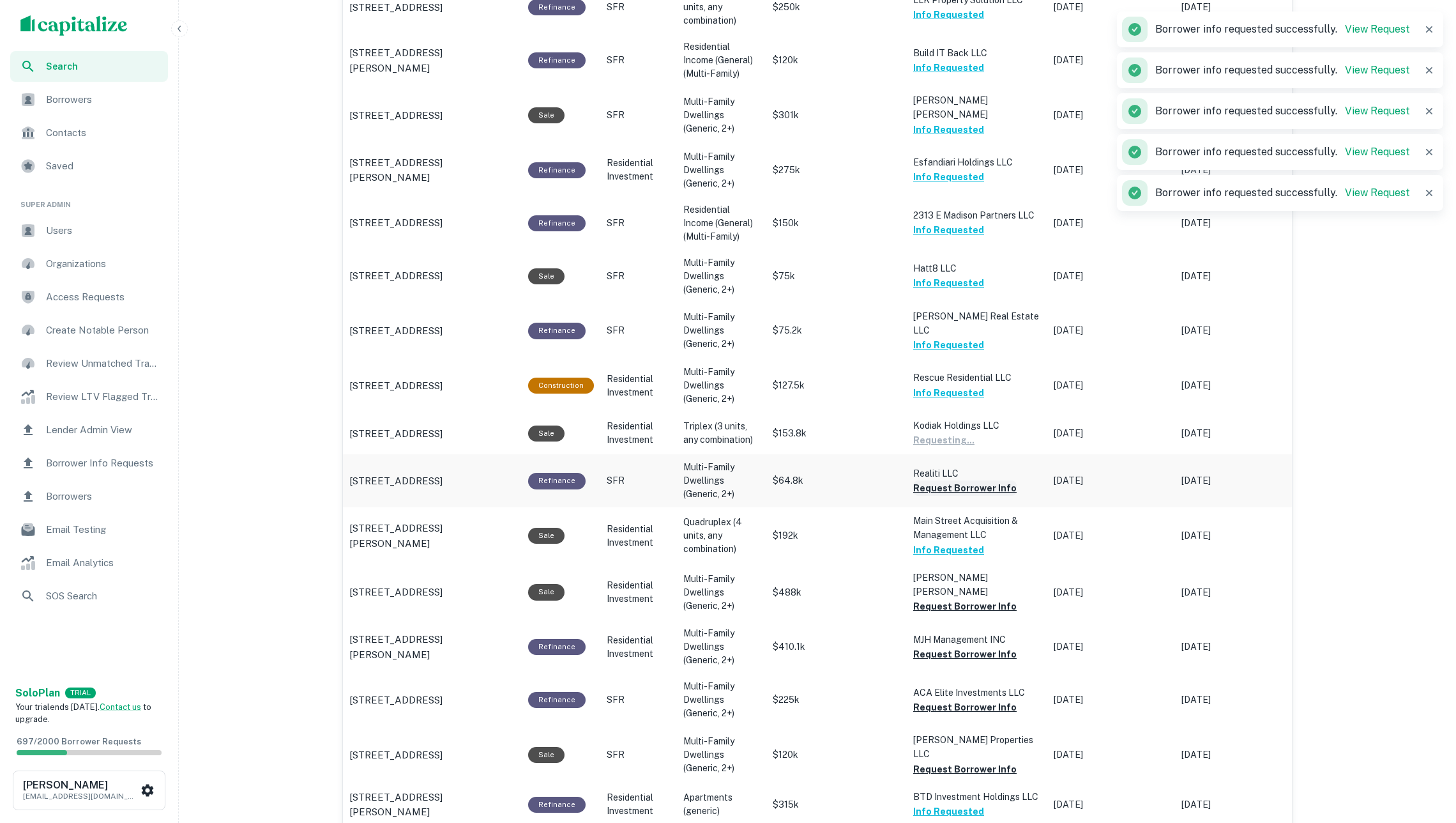
click at [968, 480] on button "Request Borrower Info" at bounding box center [965, 487] width 104 height 15
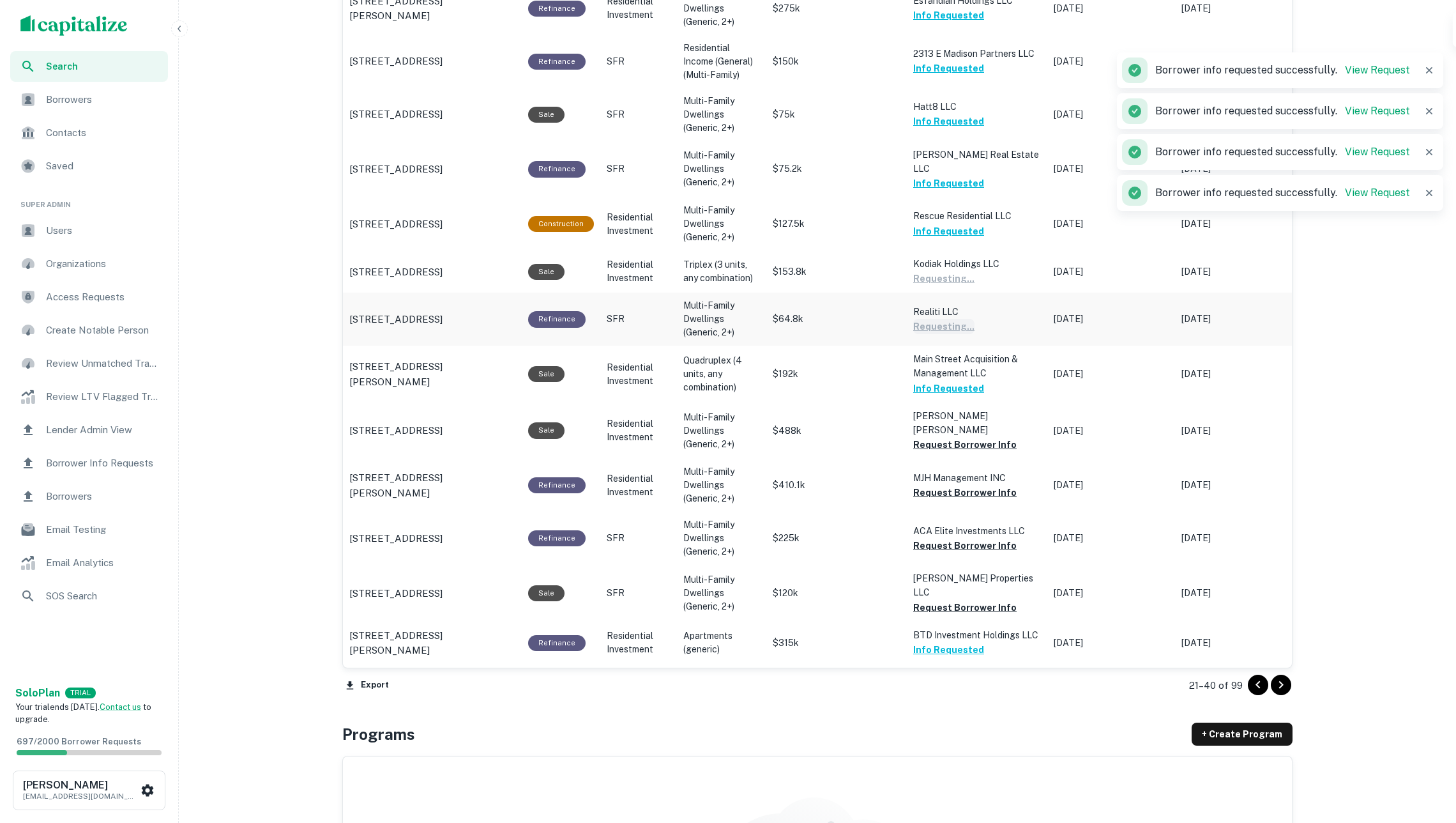
scroll to position [1159, 0]
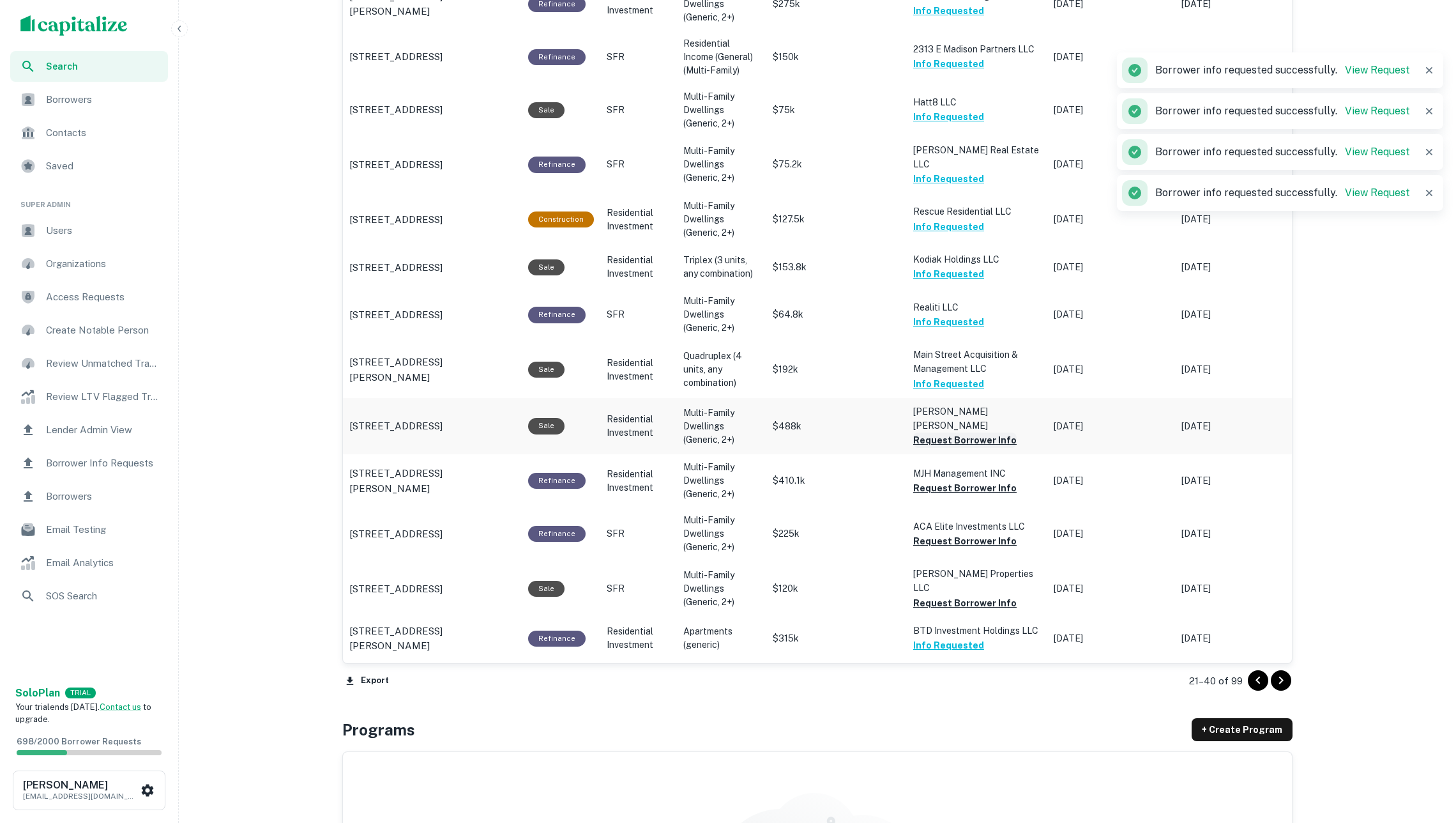
click at [956, 432] on button "Request Borrower Info" at bounding box center [965, 439] width 104 height 15
click at [979, 534] on button "Request Borrower Info" at bounding box center [965, 541] width 104 height 15
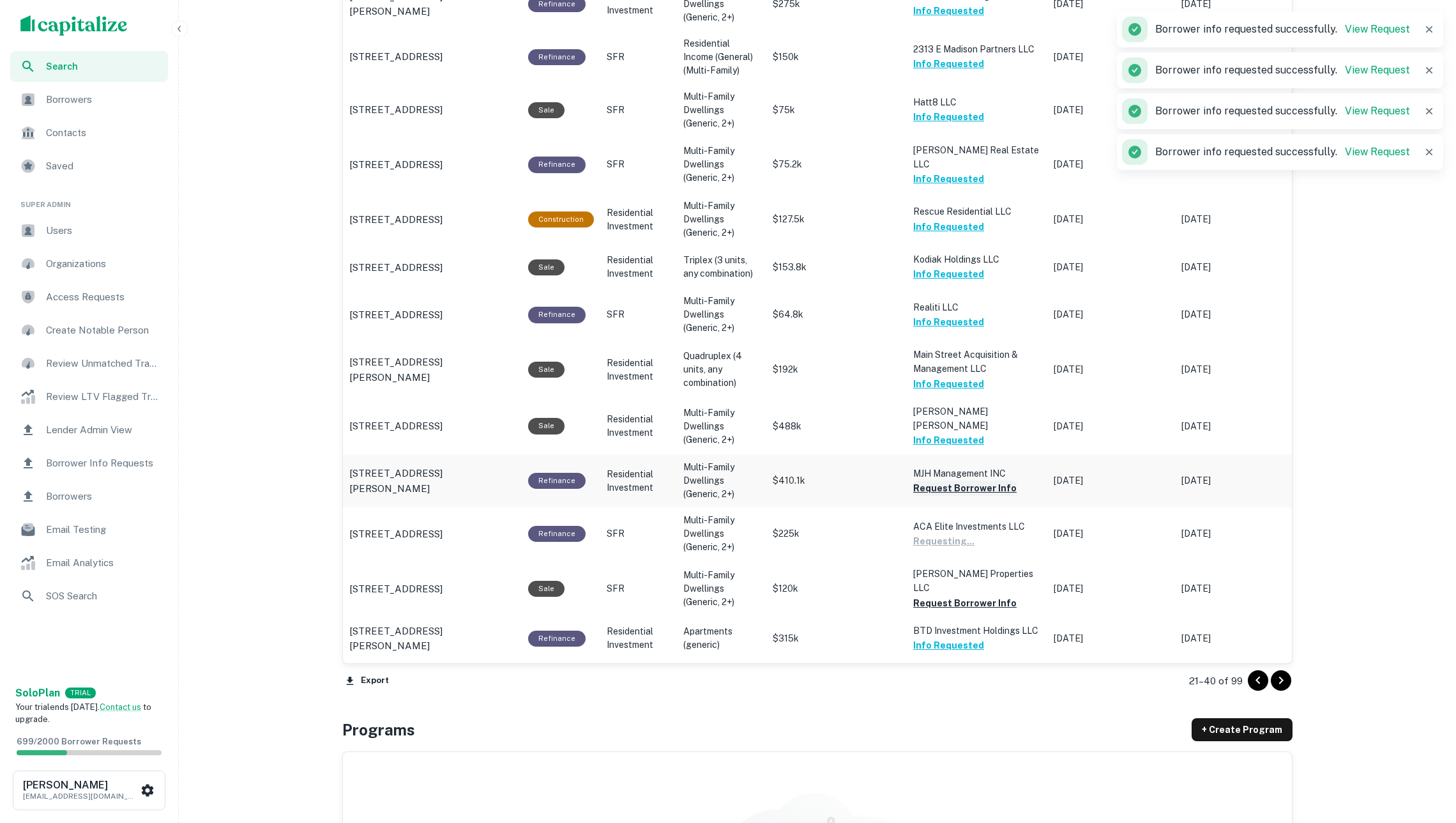
click at [967, 480] on button "Request Borrower Info" at bounding box center [965, 487] width 104 height 15
click at [966, 596] on button "Request Borrower Info" at bounding box center [965, 603] width 104 height 15
click at [1173, 682] on icon "Go to next page" at bounding box center [1281, 680] width 15 height 15
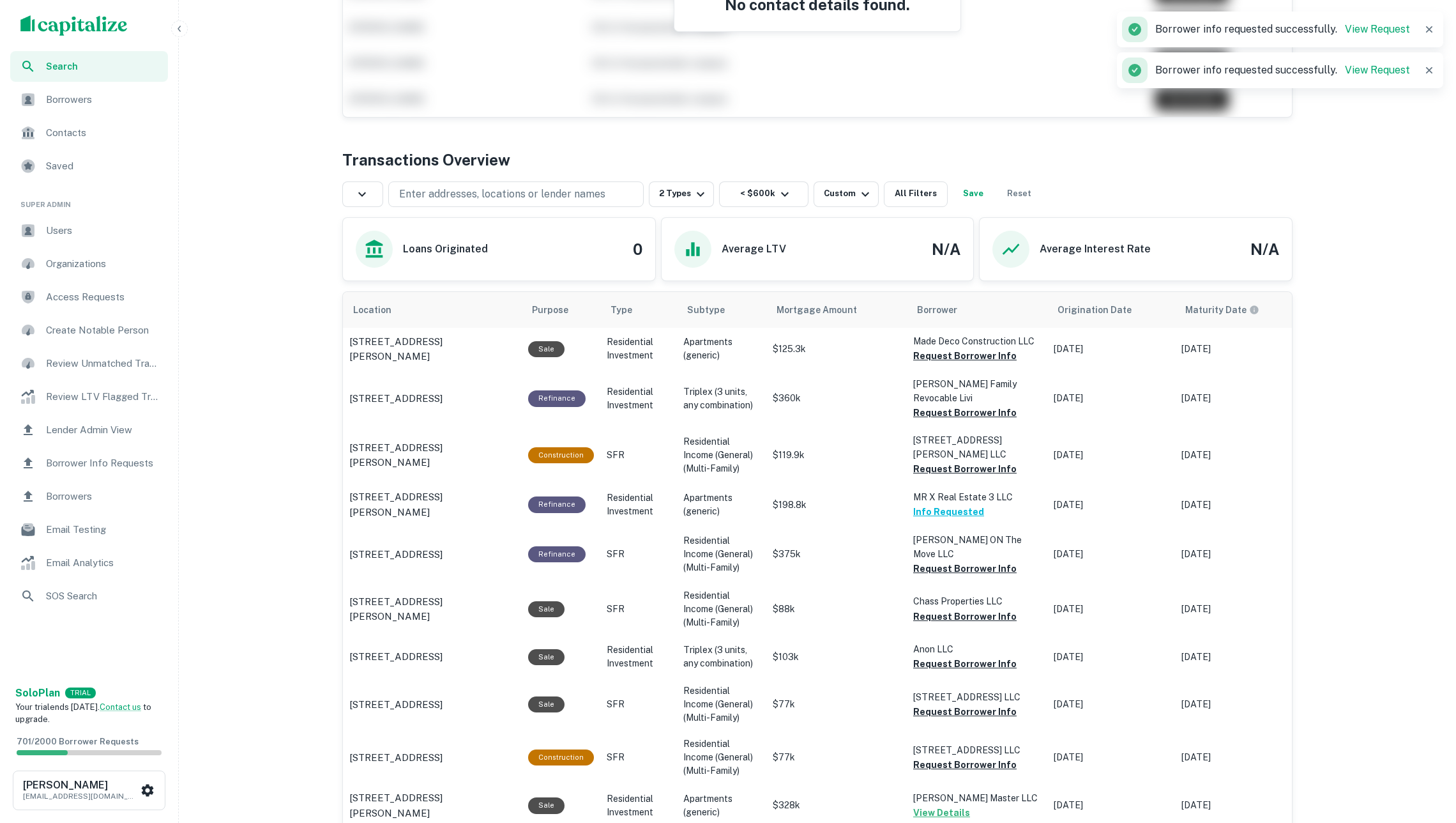
scroll to position [453, 0]
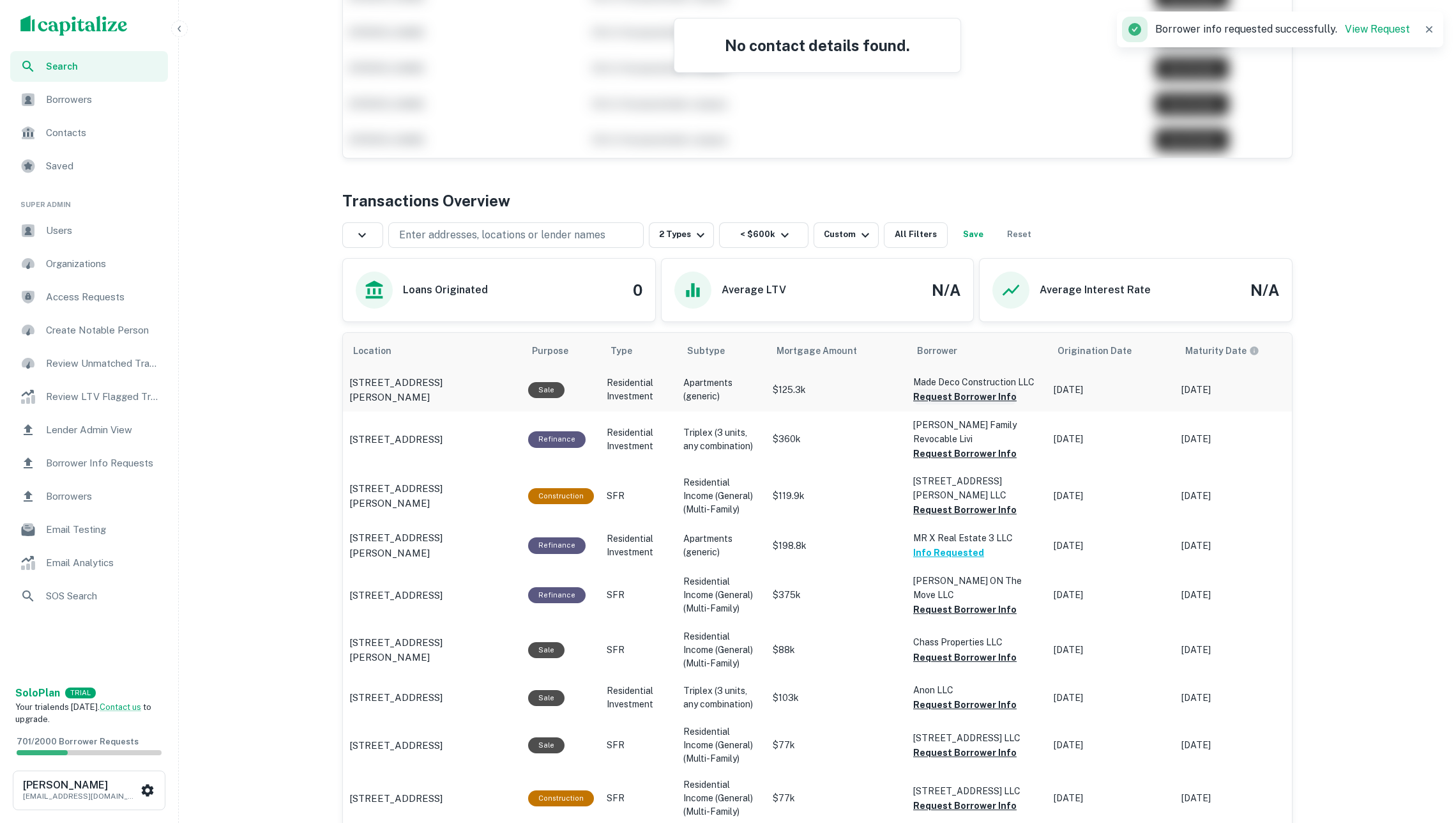
click at [995, 404] on button "Request Borrower Info" at bounding box center [965, 397] width 104 height 15
click at [995, 455] on button "Request Borrower Info" at bounding box center [965, 453] width 104 height 15
click at [997, 504] on button "Request Borrower Info" at bounding box center [965, 509] width 104 height 15
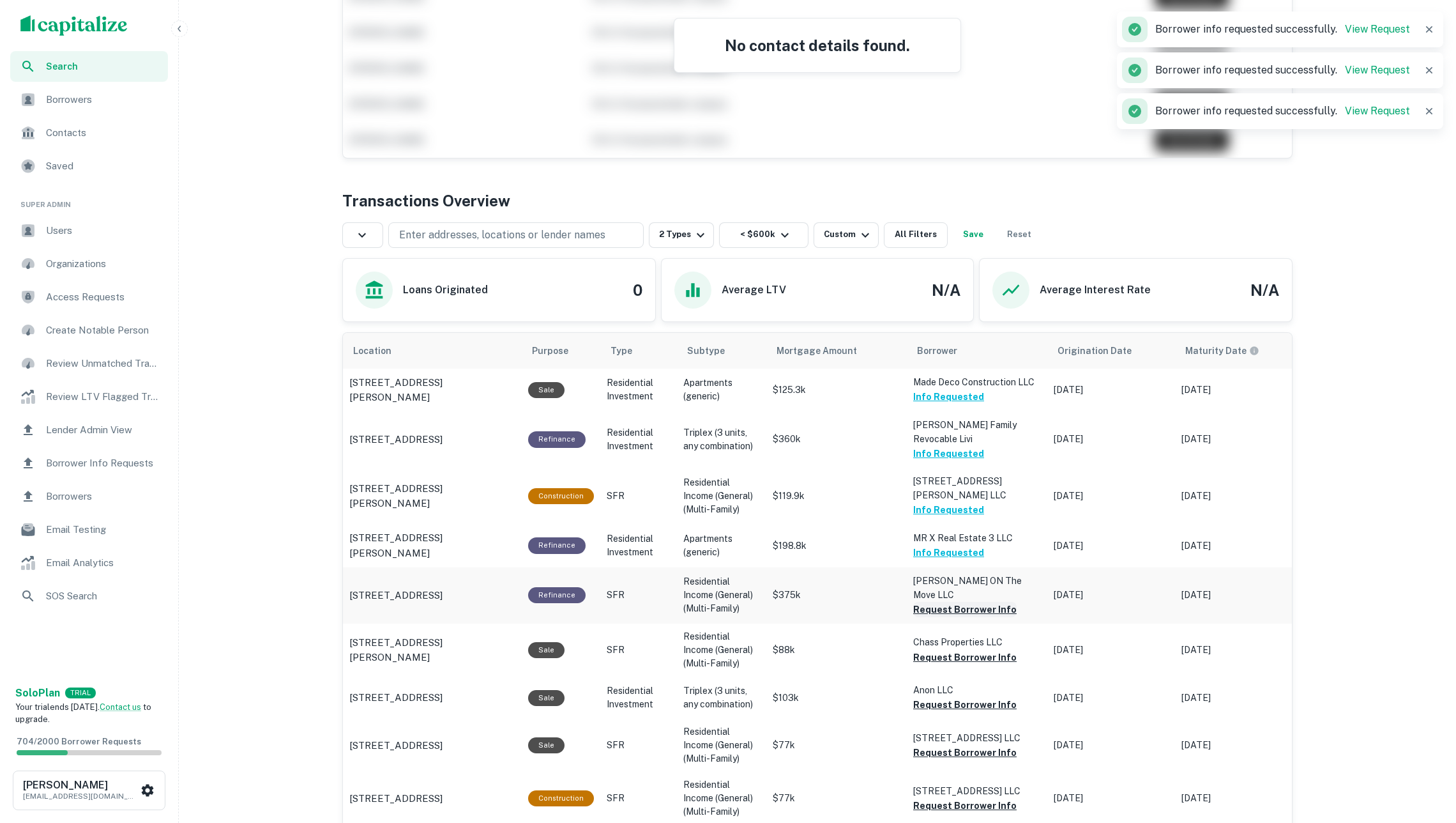
click at [989, 602] on button "Request Borrower Info" at bounding box center [965, 609] width 104 height 15
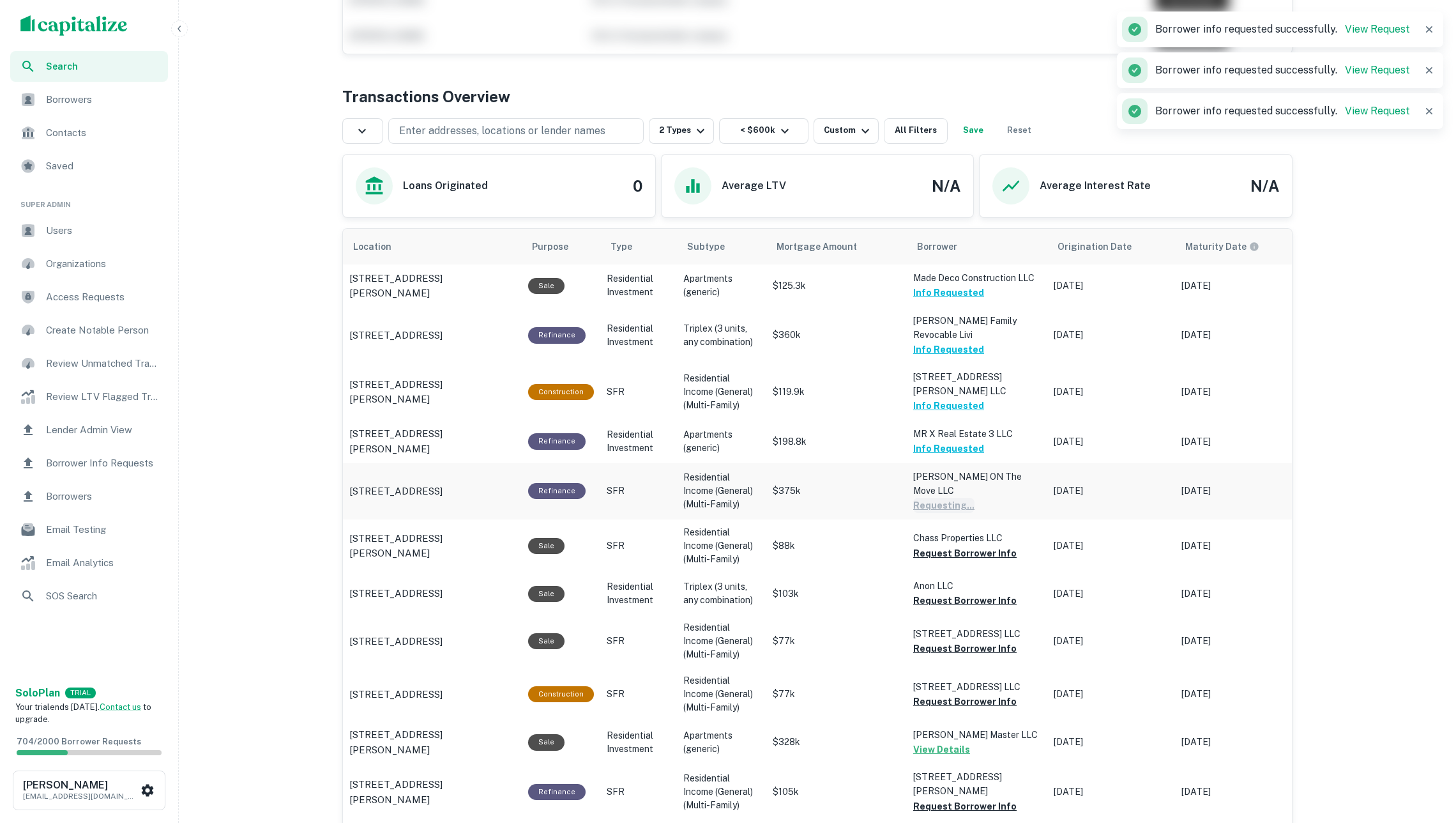
scroll to position [558, 0]
click at [965, 545] on button "Request Borrower Info" at bounding box center [965, 552] width 104 height 15
click at [969, 594] on button "Request Borrower Info" at bounding box center [965, 600] width 104 height 15
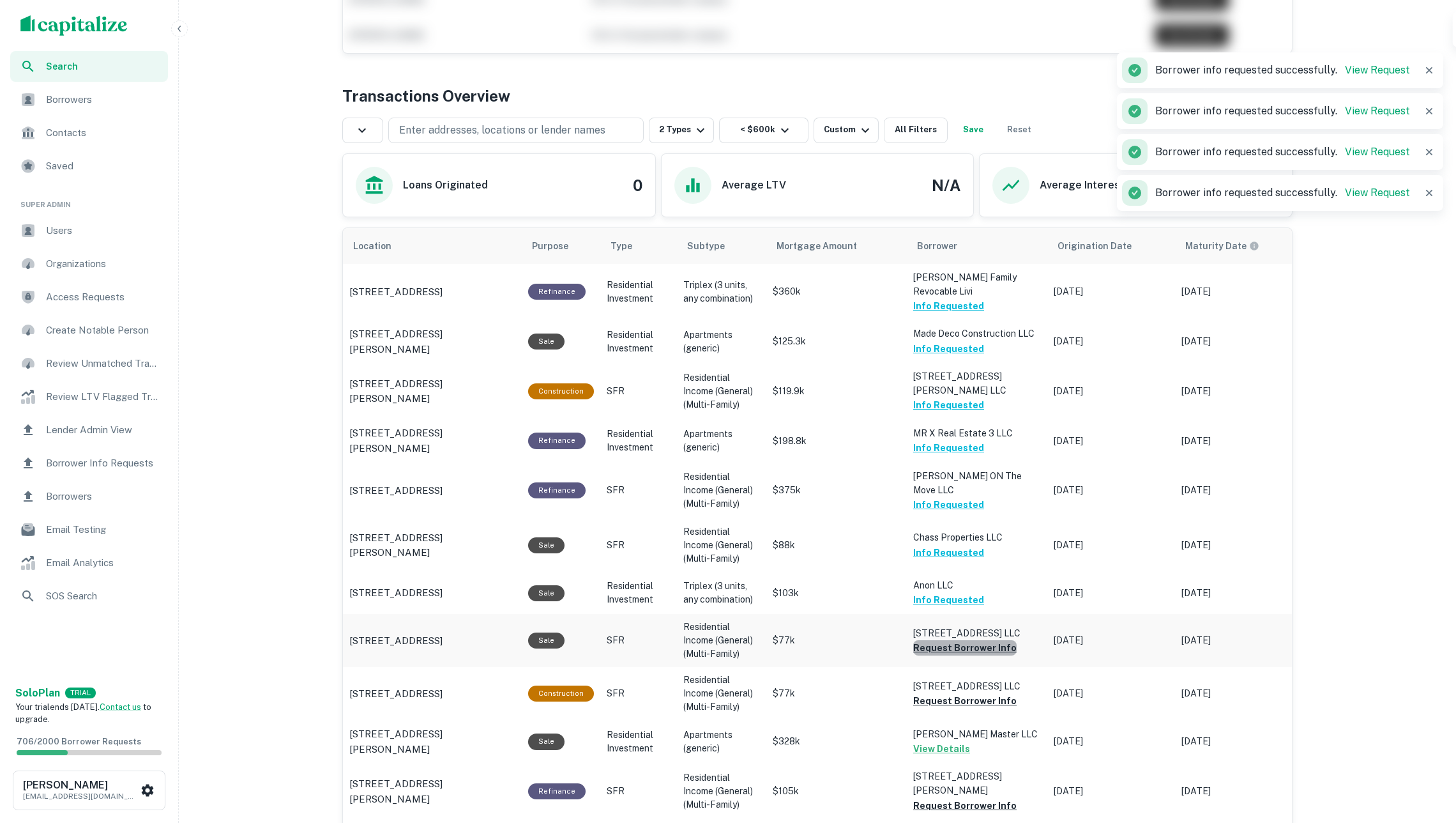
click at [977, 641] on button "Request Borrower Info" at bounding box center [965, 648] width 104 height 15
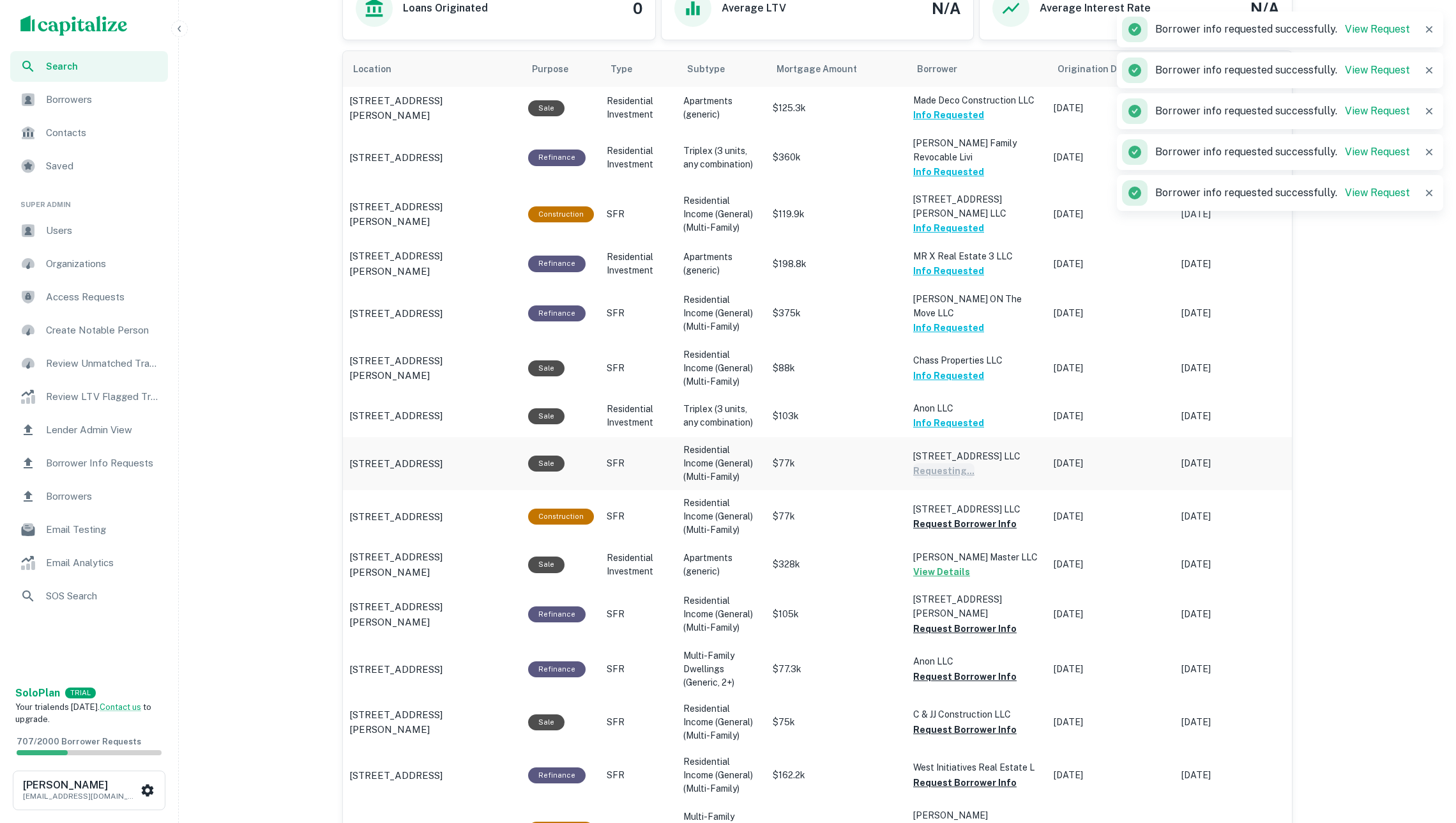
scroll to position [737, 0]
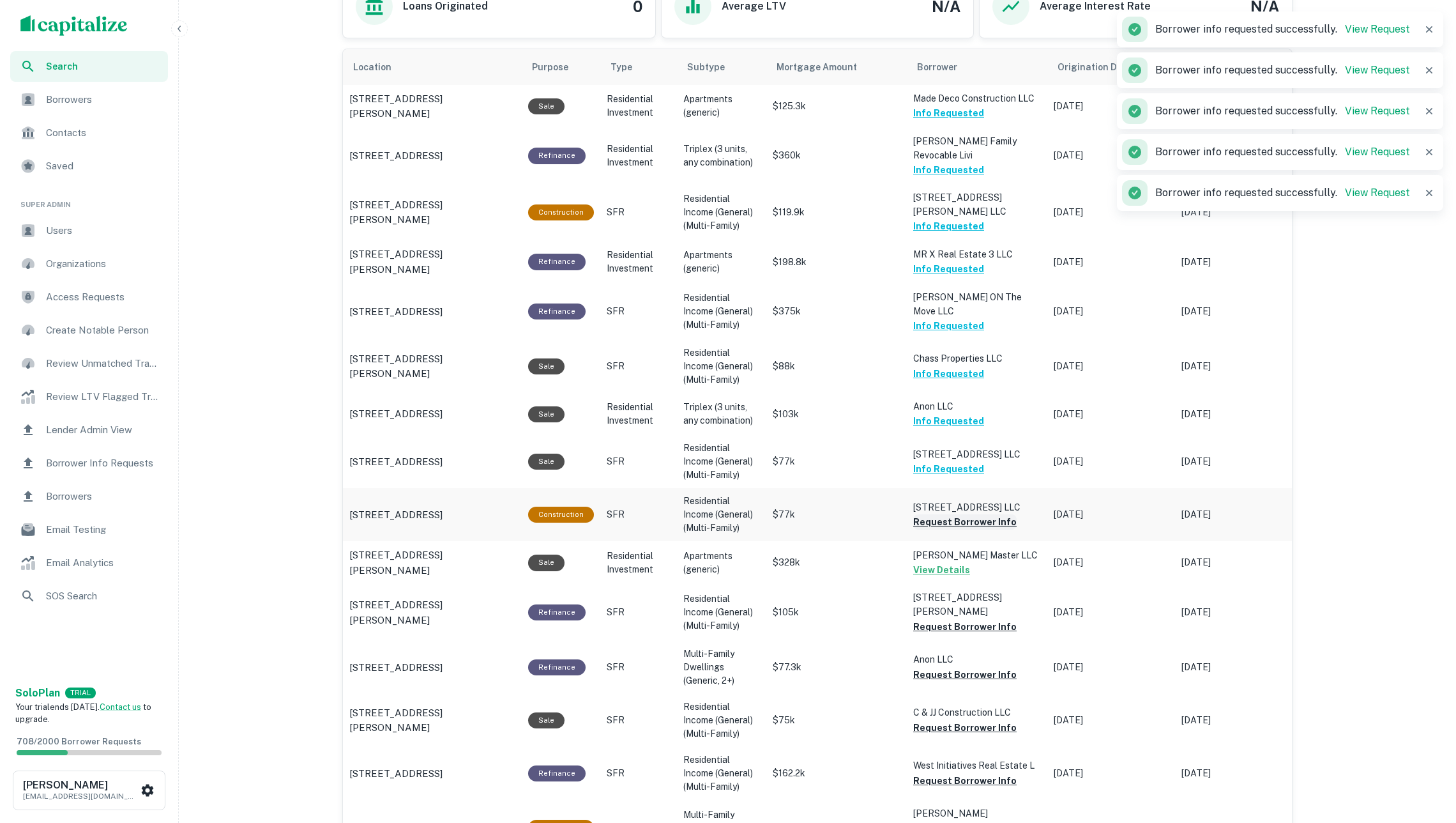
click at [948, 518] on button "Request Borrower Info" at bounding box center [965, 521] width 104 height 15
click at [974, 620] on button "Request Borrower Info" at bounding box center [965, 627] width 104 height 15
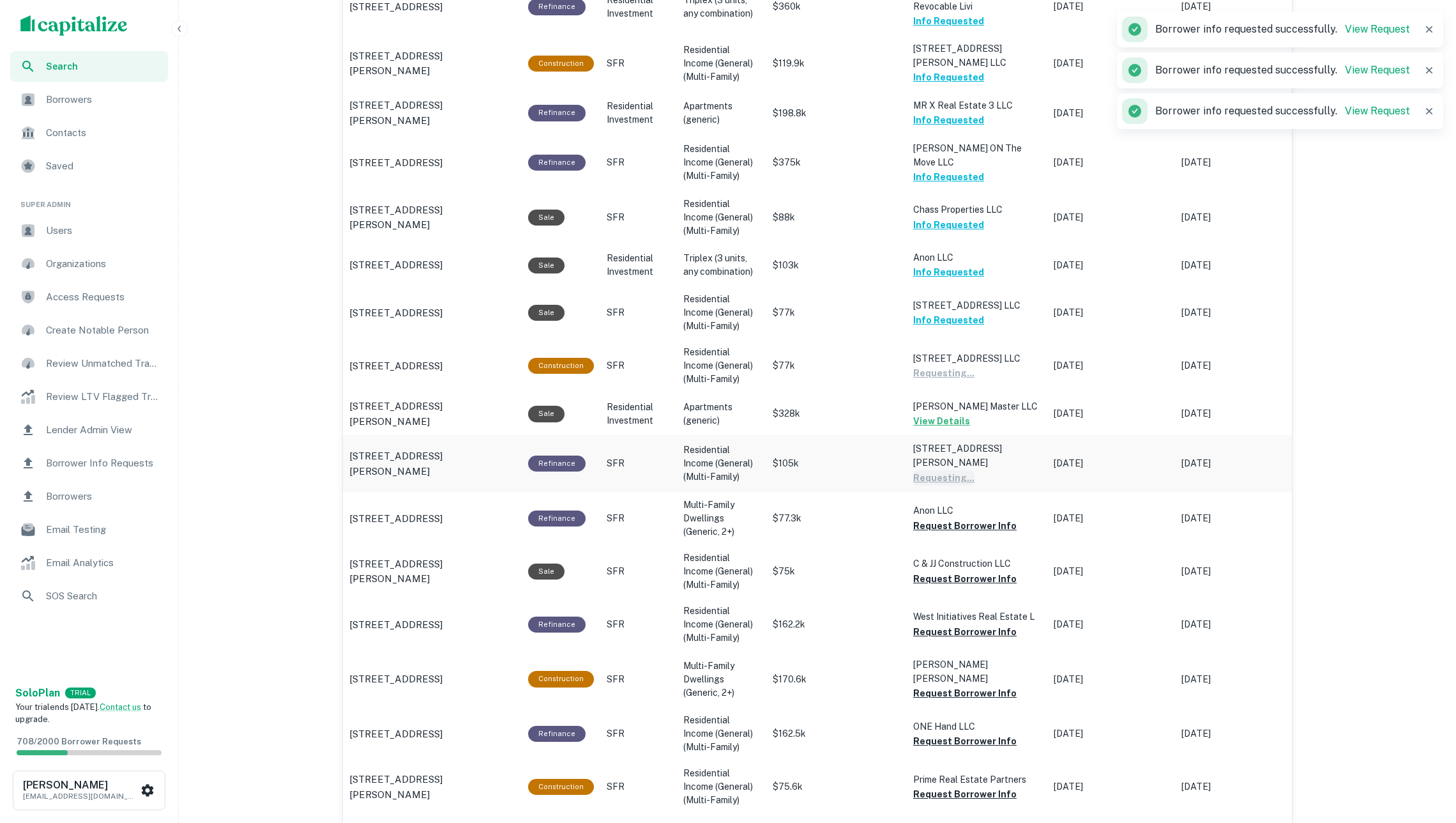
scroll to position [888, 0]
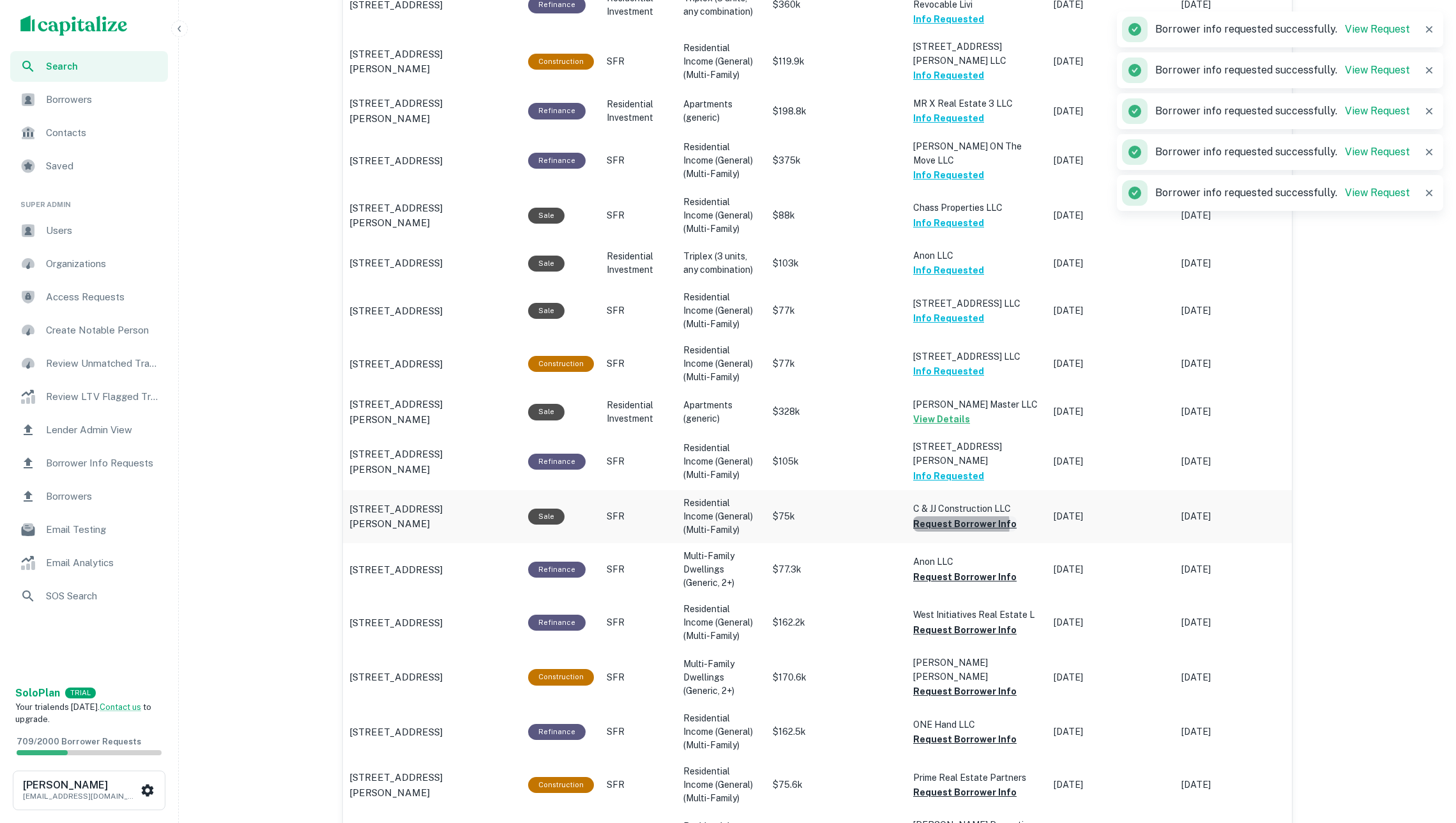
click at [957, 516] on button "Request Borrower Info" at bounding box center [965, 523] width 104 height 15
click at [963, 569] on button "Request Borrower Info" at bounding box center [965, 576] width 104 height 15
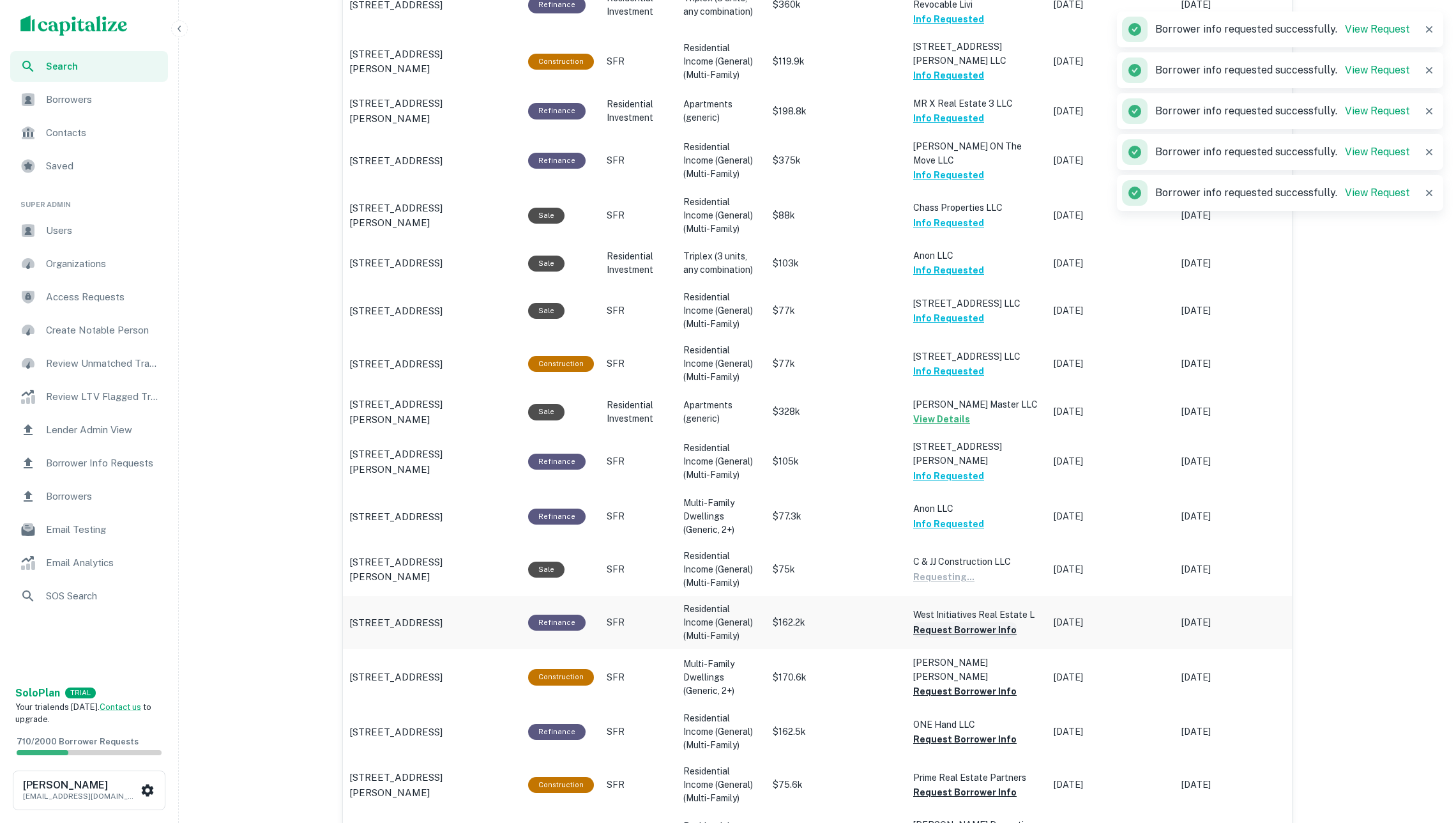
click at [974, 623] on button "Request Borrower Info" at bounding box center [965, 630] width 104 height 15
click at [982, 684] on button "Request Borrower Info" at bounding box center [965, 690] width 104 height 15
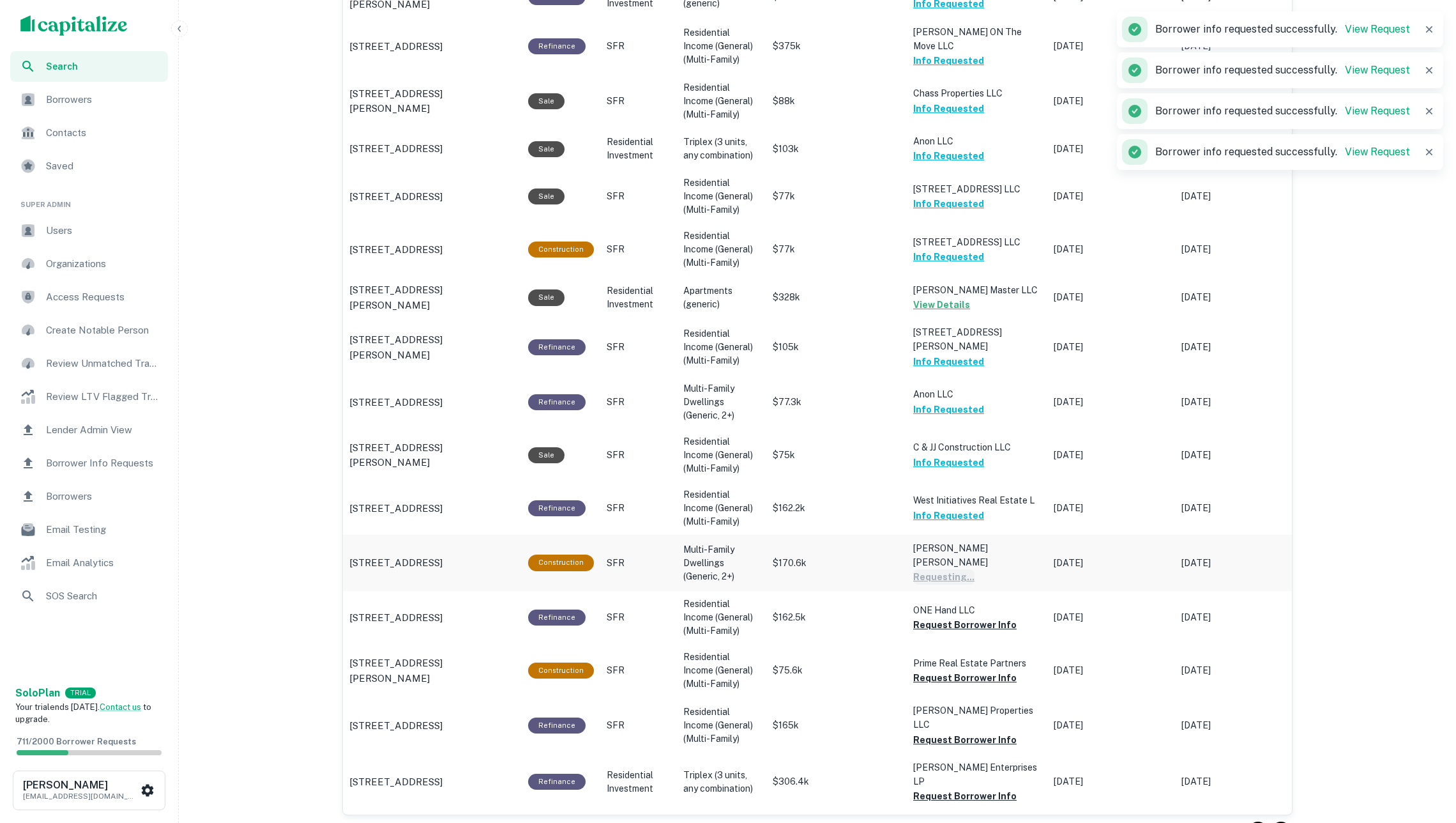
scroll to position [1069, 0]
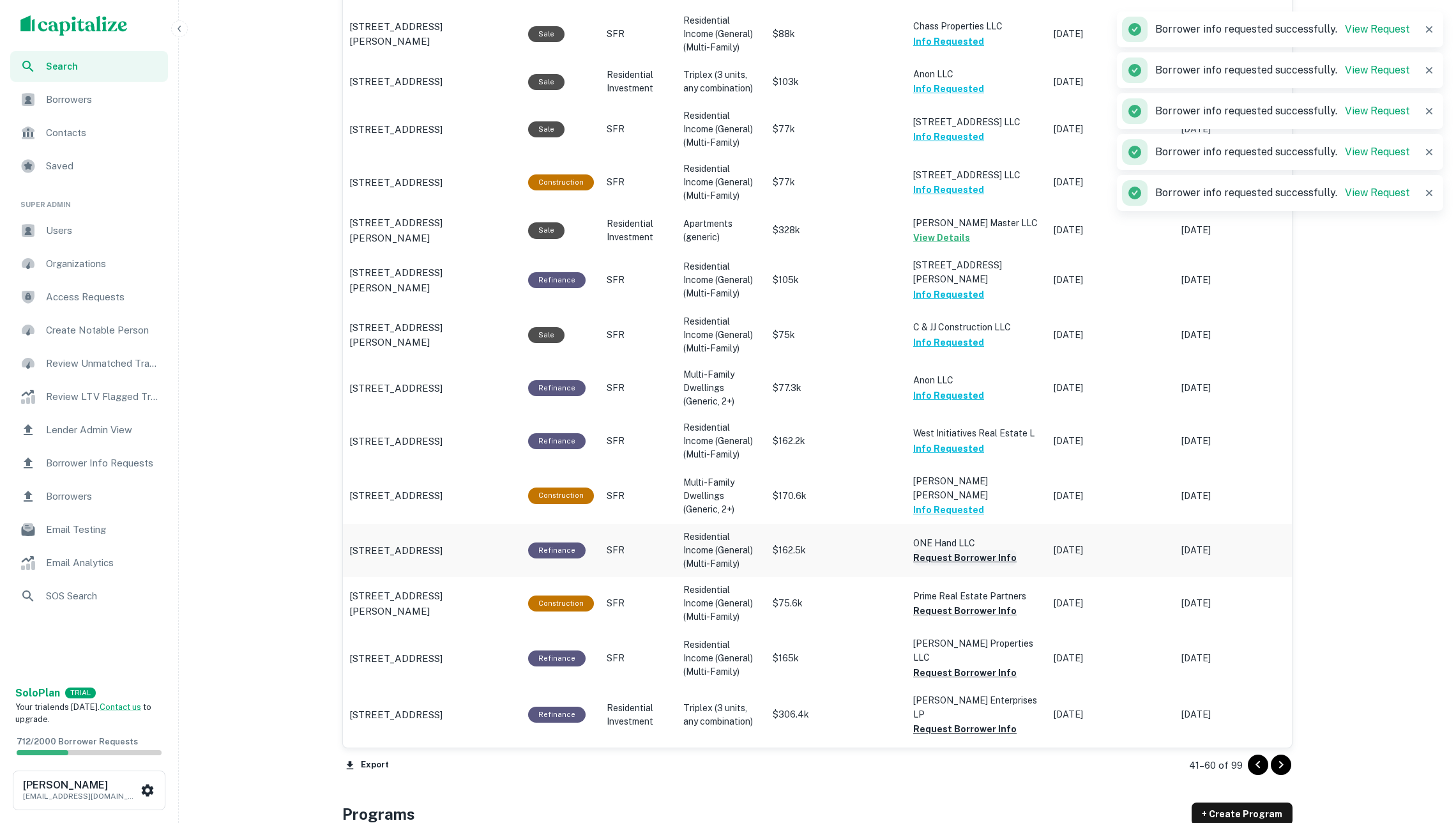
click at [961, 550] on button "Request Borrower Info" at bounding box center [965, 557] width 104 height 15
click at [969, 603] on button "Request Borrower Info" at bounding box center [965, 610] width 104 height 15
click at [977, 666] on button "Request Borrower Info" at bounding box center [965, 673] width 104 height 15
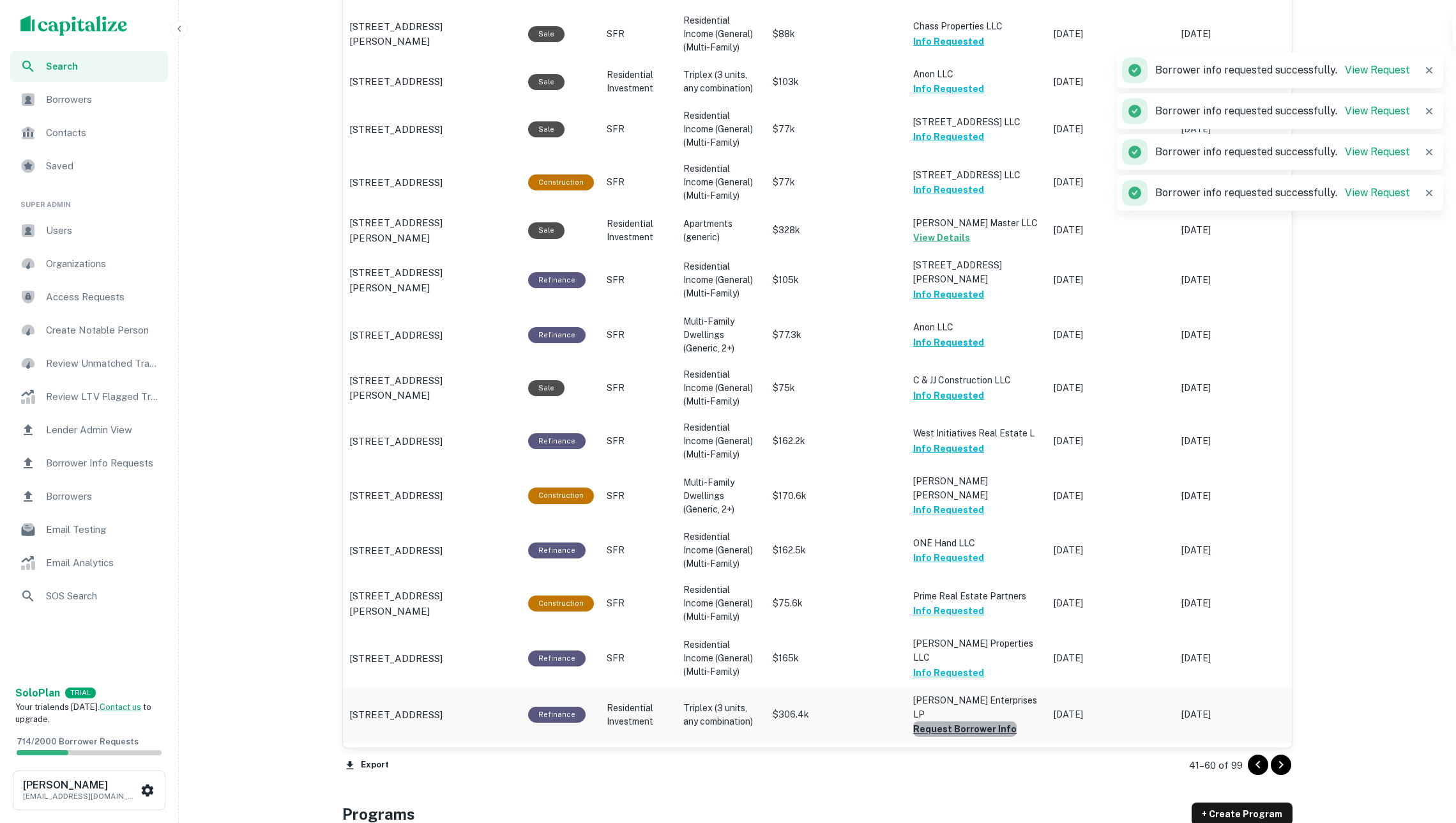
click at [986, 721] on button "Request Borrower Info" at bounding box center [965, 728] width 104 height 15
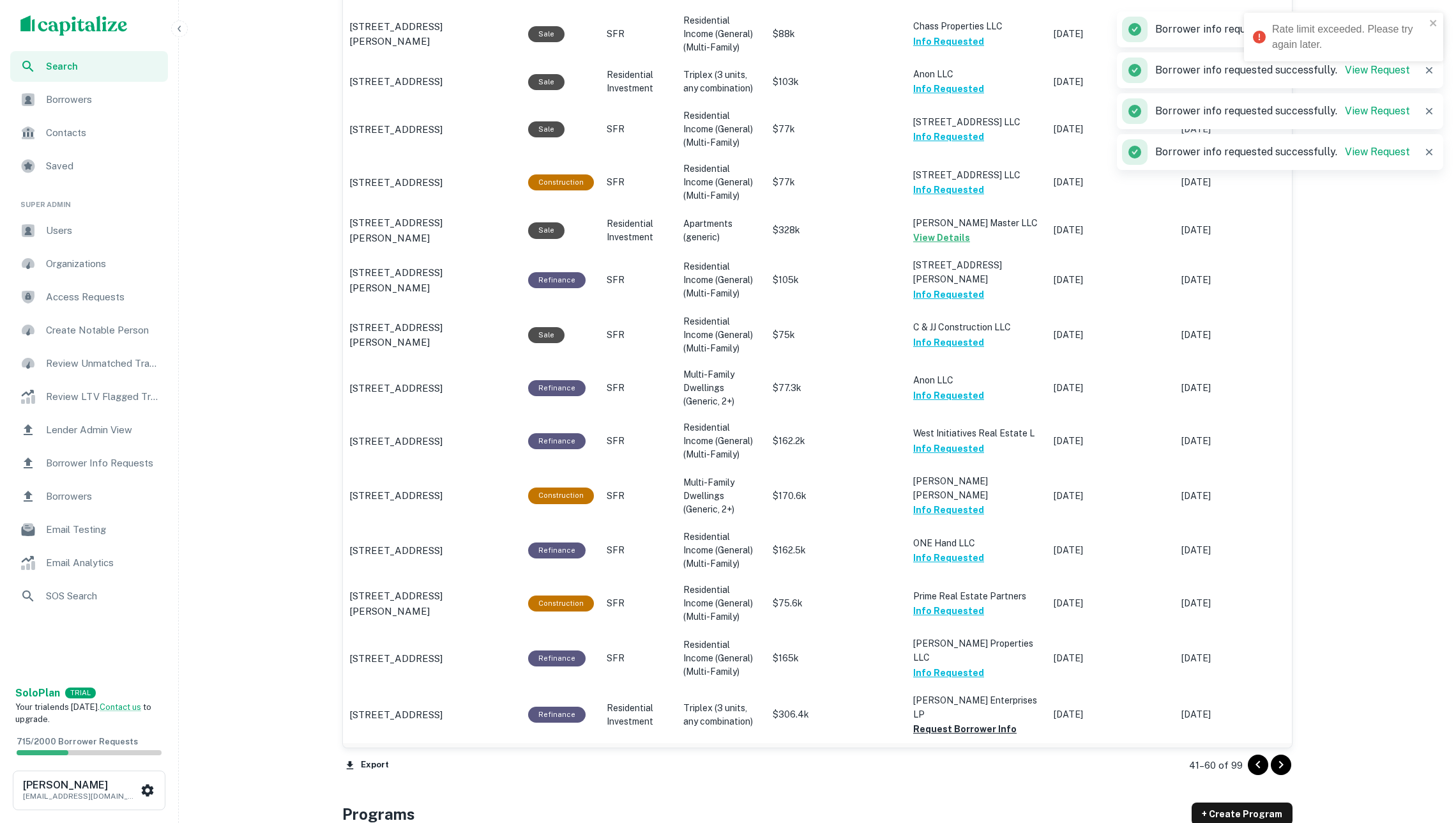
click at [995, 769] on button "Request Borrower Info" at bounding box center [965, 776] width 104 height 15
click at [1173, 763] on icon "Go to next page" at bounding box center [1281, 764] width 15 height 15
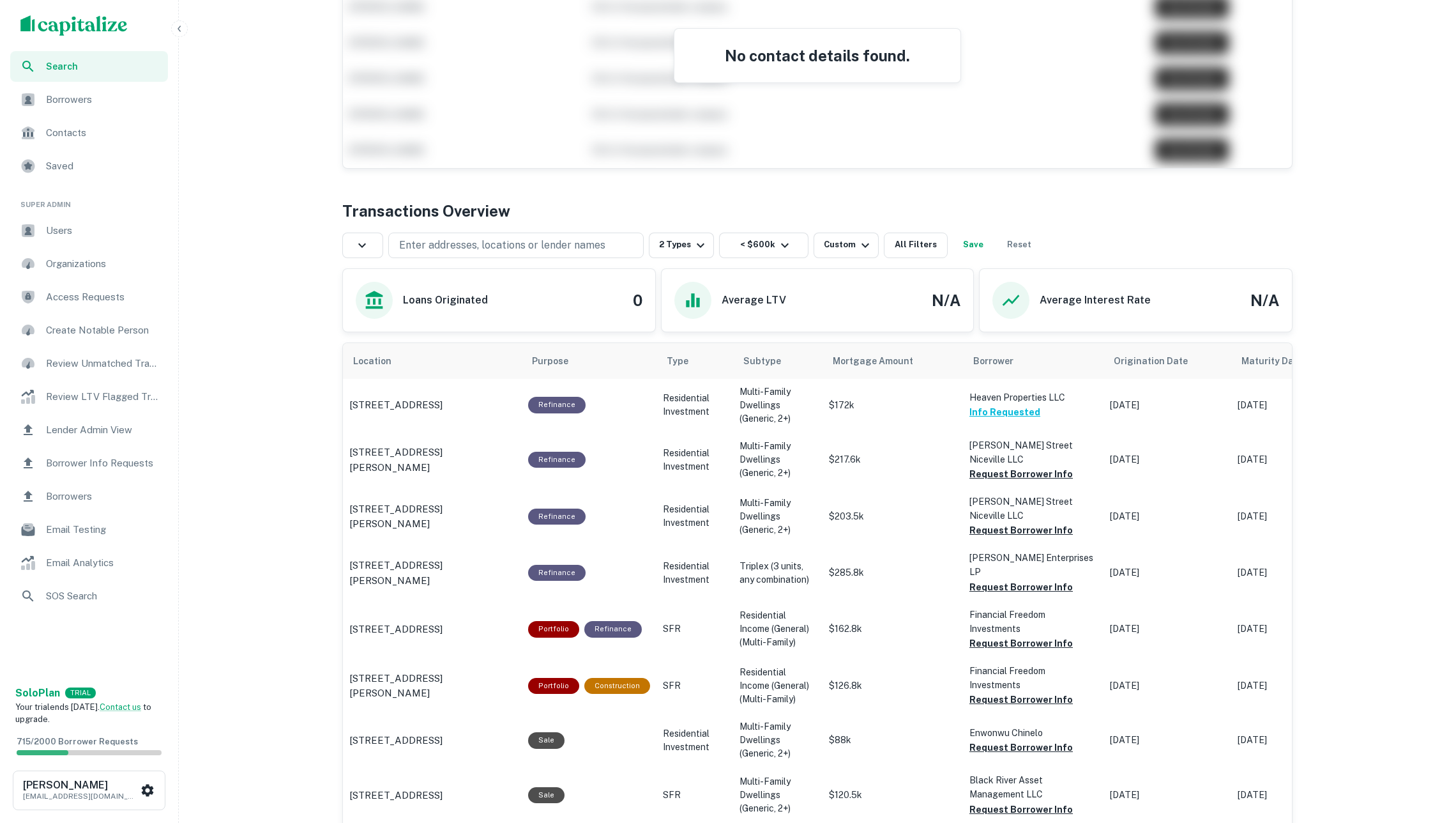
scroll to position [444, 0]
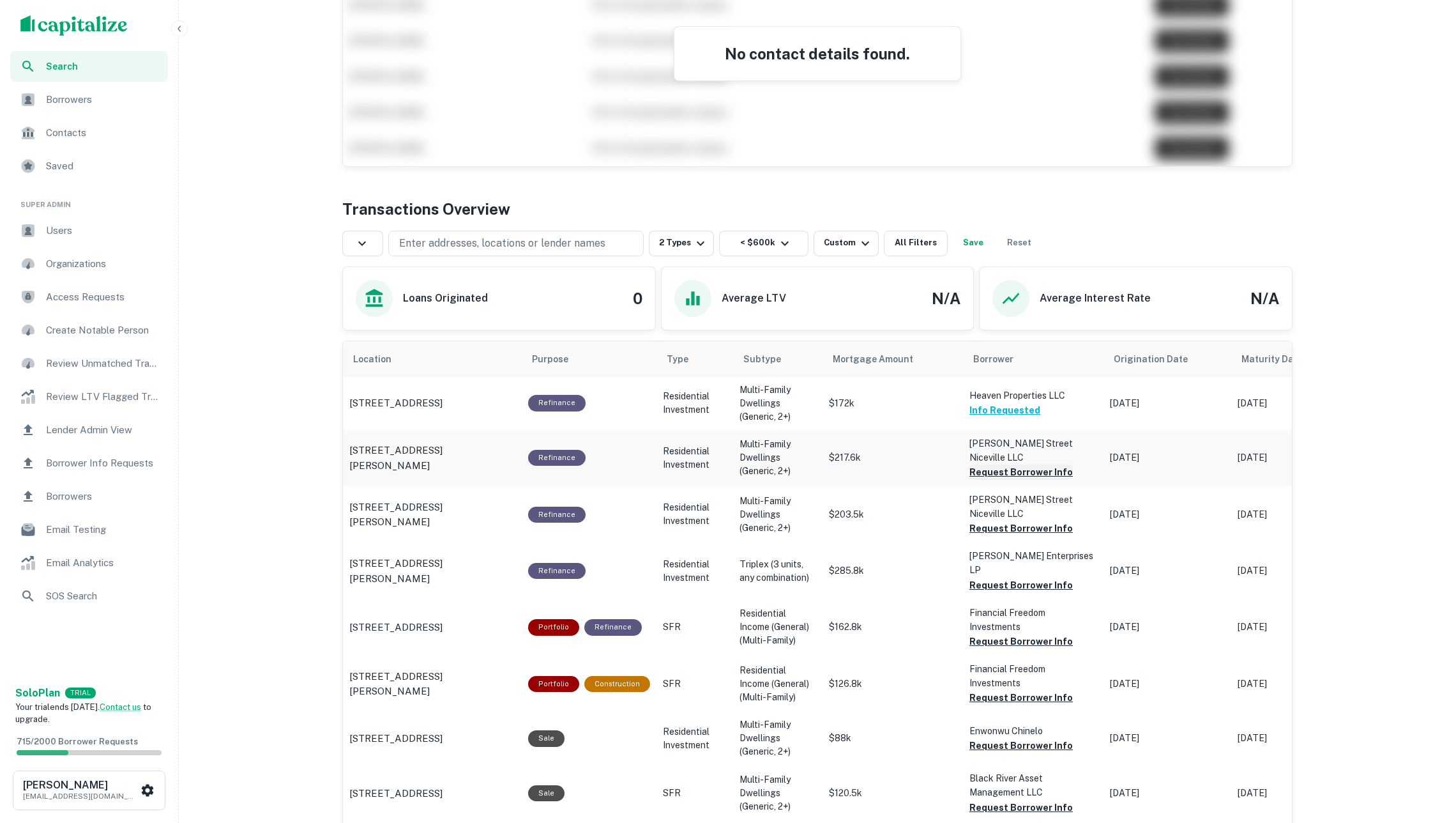
click at [1010, 471] on button "Request Borrower Info" at bounding box center [1022, 471] width 104 height 15
click at [1011, 521] on button "Request Borrower Info" at bounding box center [1022, 528] width 104 height 15
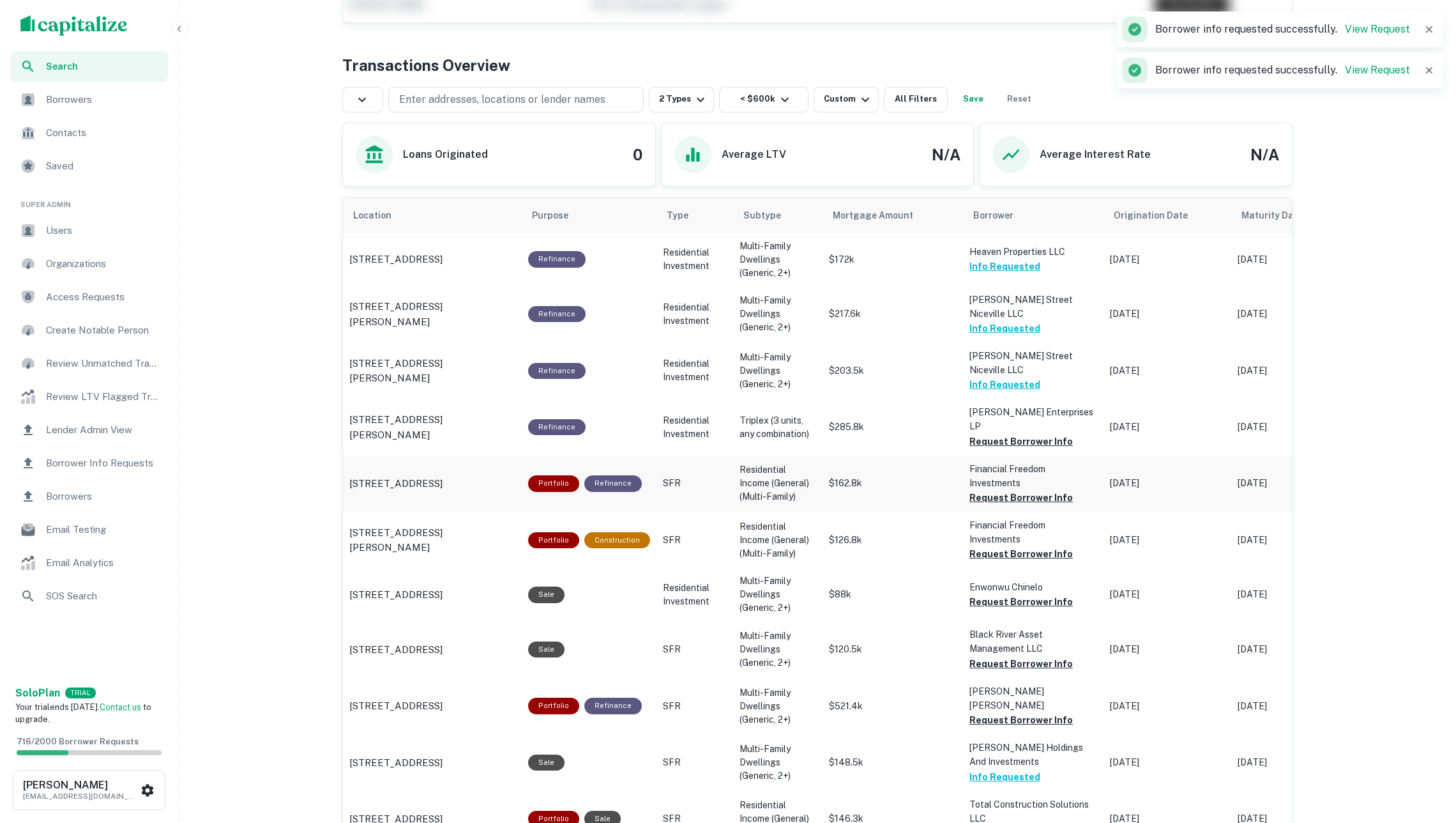
scroll to position [591, 0]
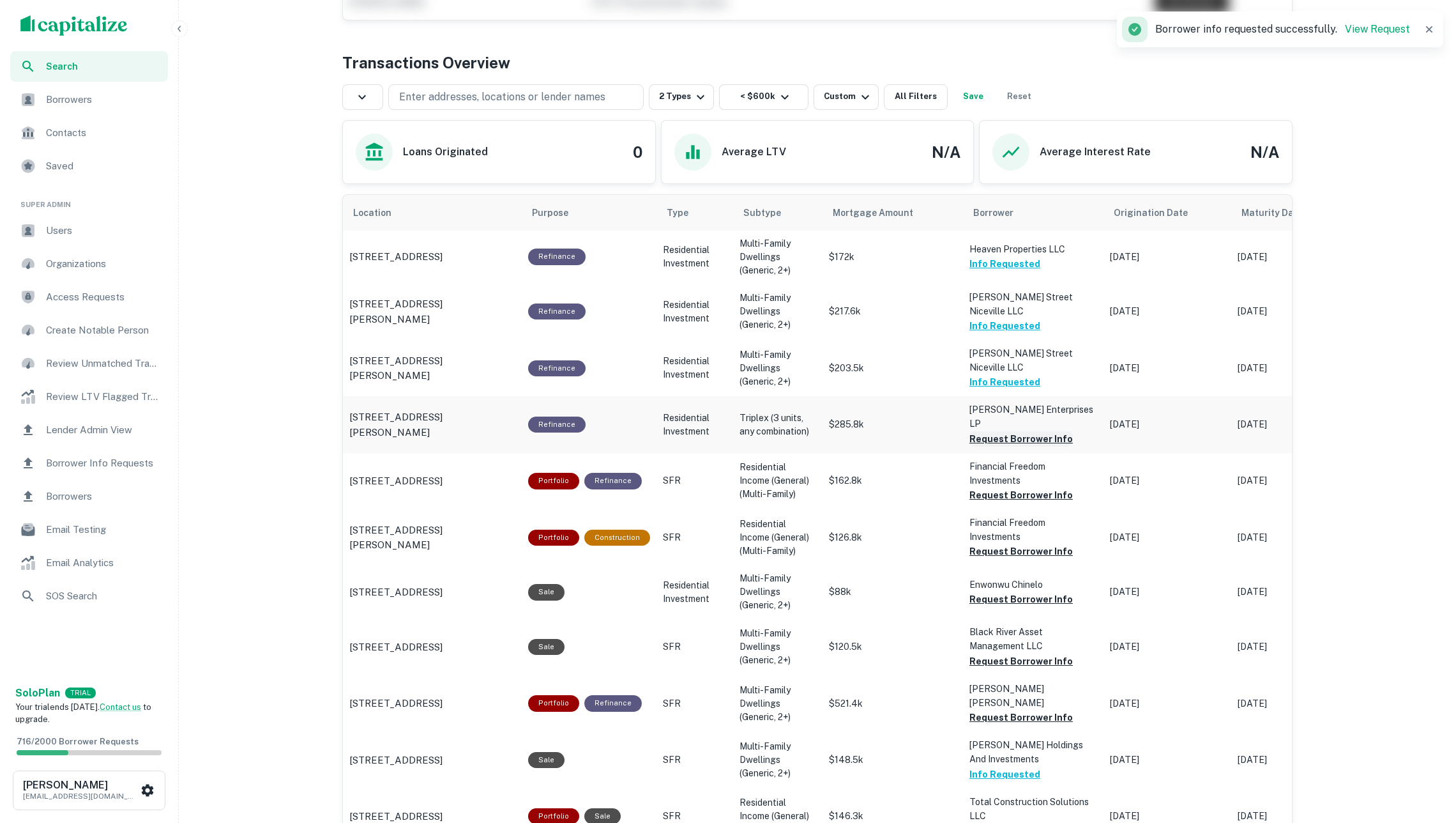
click at [1002, 431] on button "Request Borrower Info" at bounding box center [1022, 438] width 104 height 15
click at [1013, 487] on button "Request Borrower Info" at bounding box center [1022, 494] width 104 height 15
click at [1031, 544] on button "Request Borrower Info" at bounding box center [1022, 551] width 104 height 15
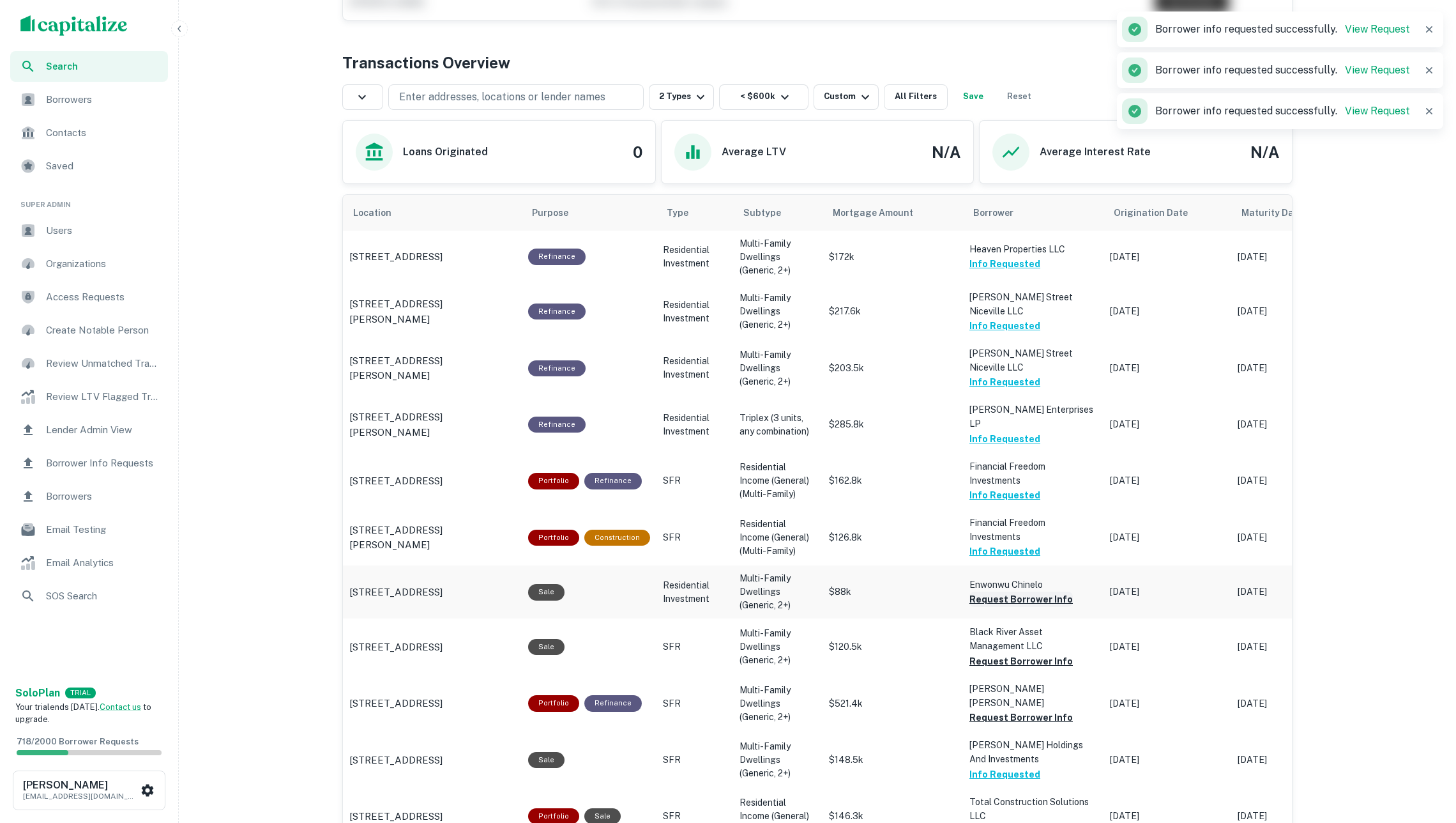
click at [1041, 592] on button "Request Borrower Info" at bounding box center [1022, 599] width 104 height 15
click at [1025, 654] on button "Request Borrower Info" at bounding box center [1022, 661] width 104 height 15
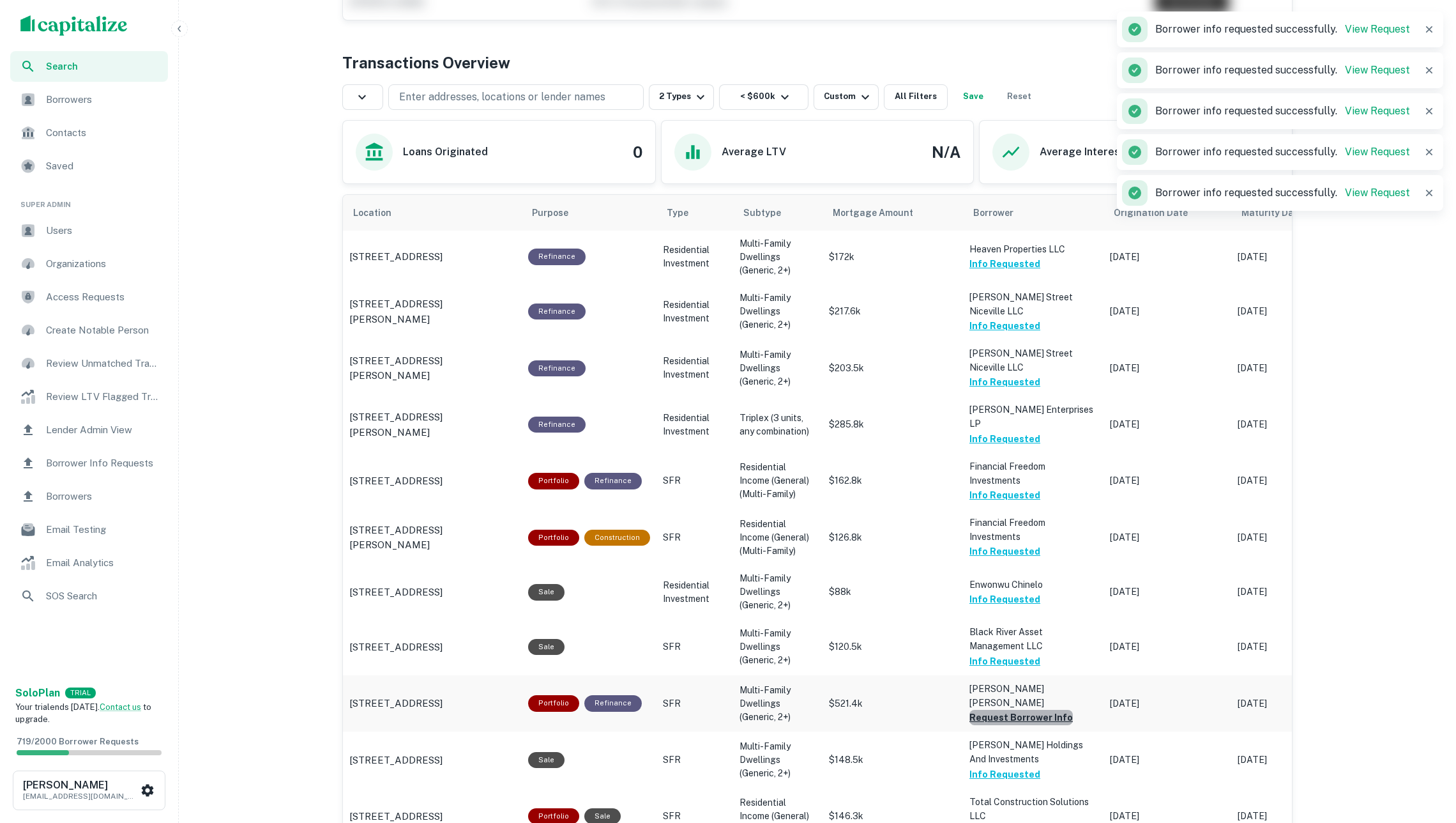
click at [1030, 710] on button "Request Borrower Info" at bounding box center [1022, 717] width 104 height 15
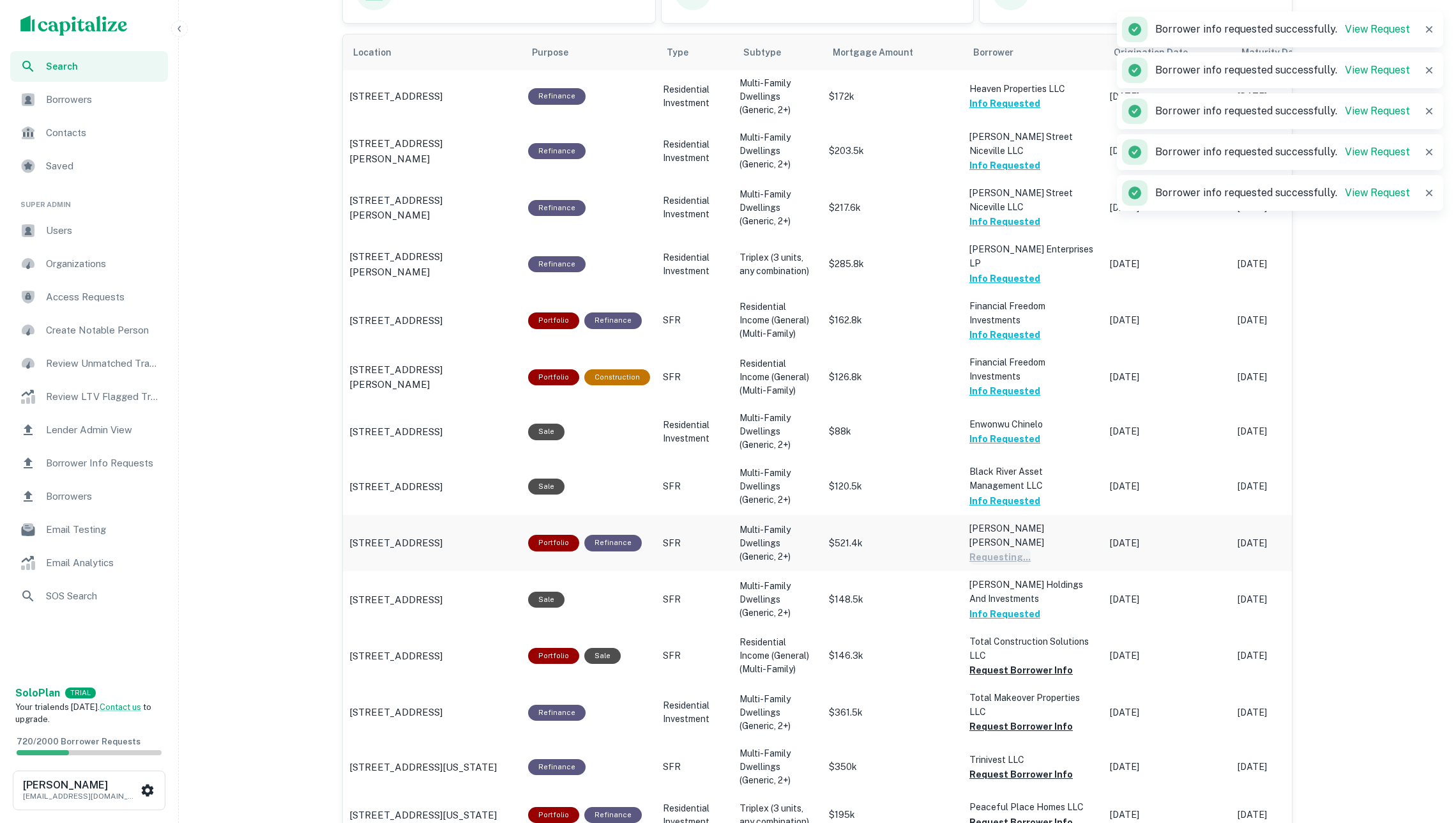
scroll to position [778, 0]
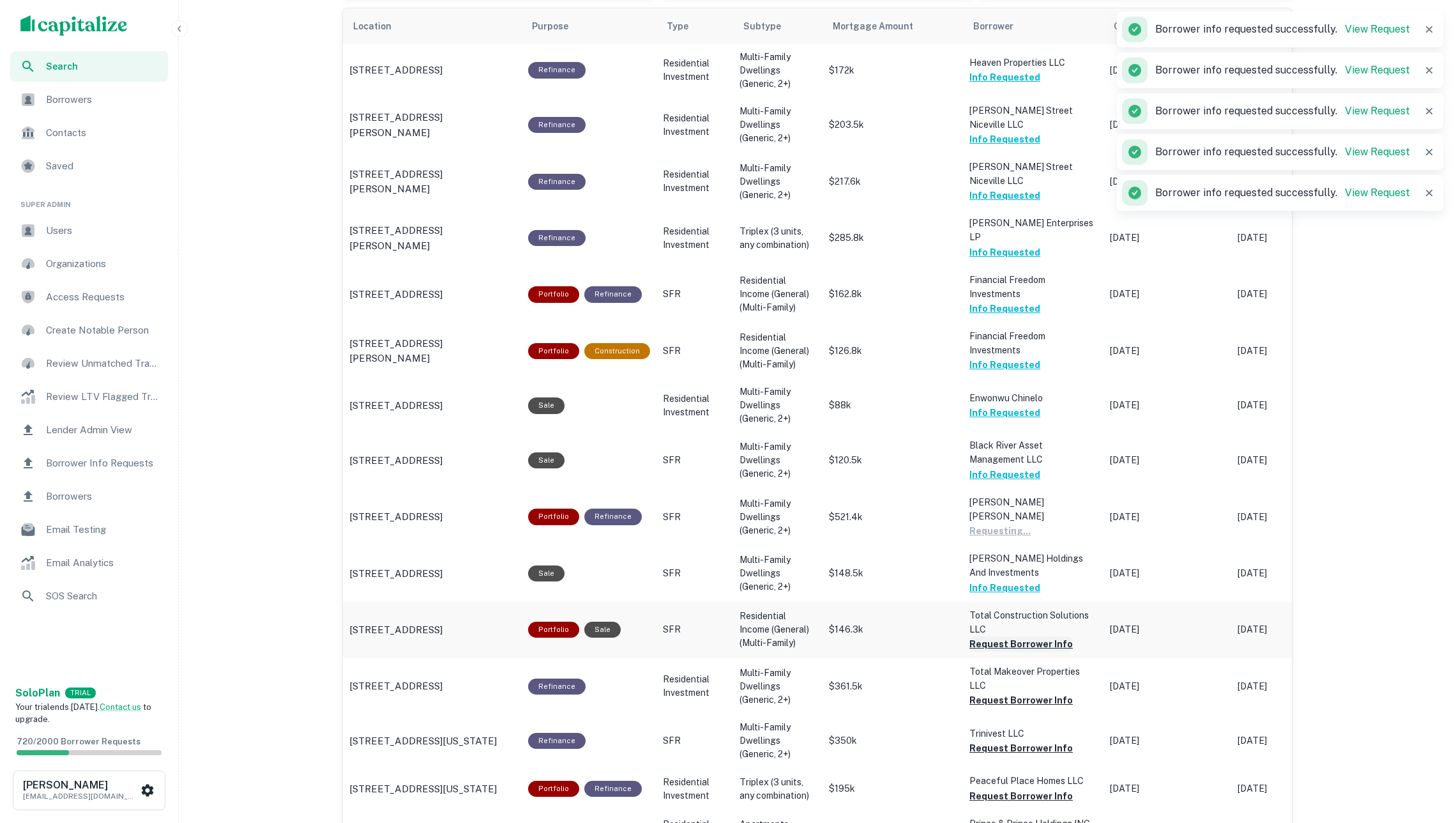
click at [1009, 637] on button "Request Borrower Info" at bounding box center [1022, 644] width 104 height 15
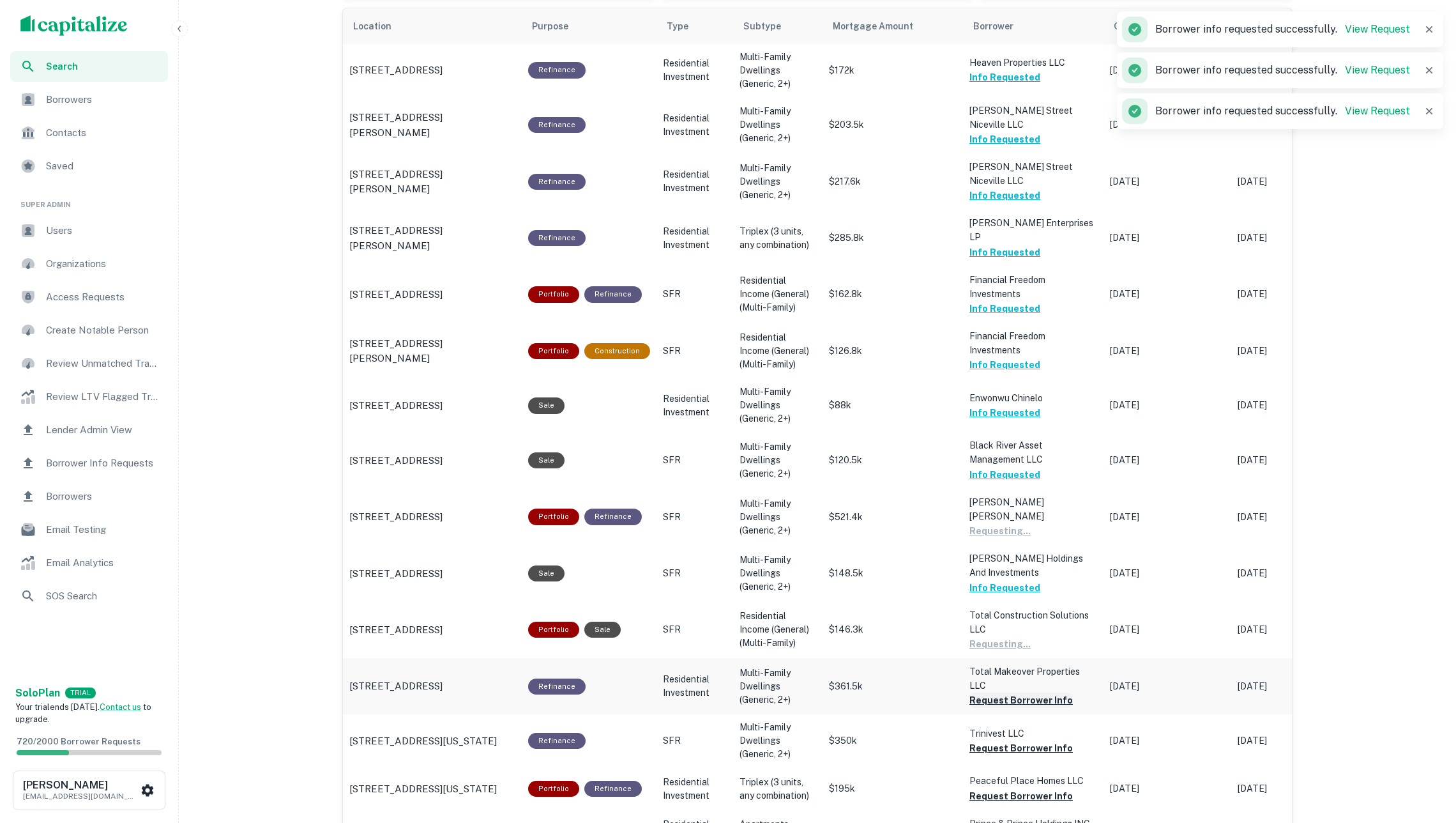
click at [1023, 692] on button "Request Borrower Info" at bounding box center [1022, 699] width 104 height 15
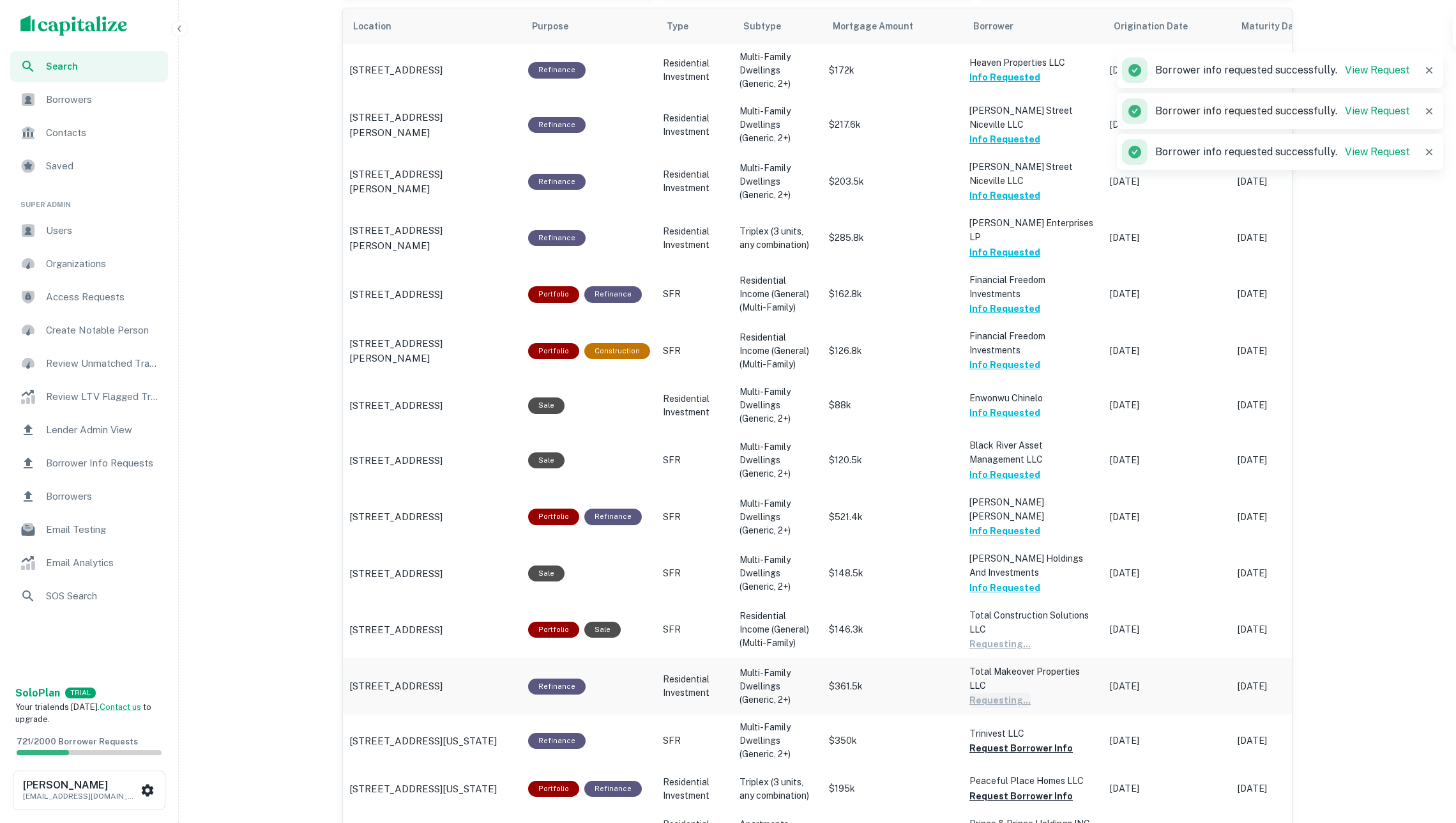
scroll to position [890, 0]
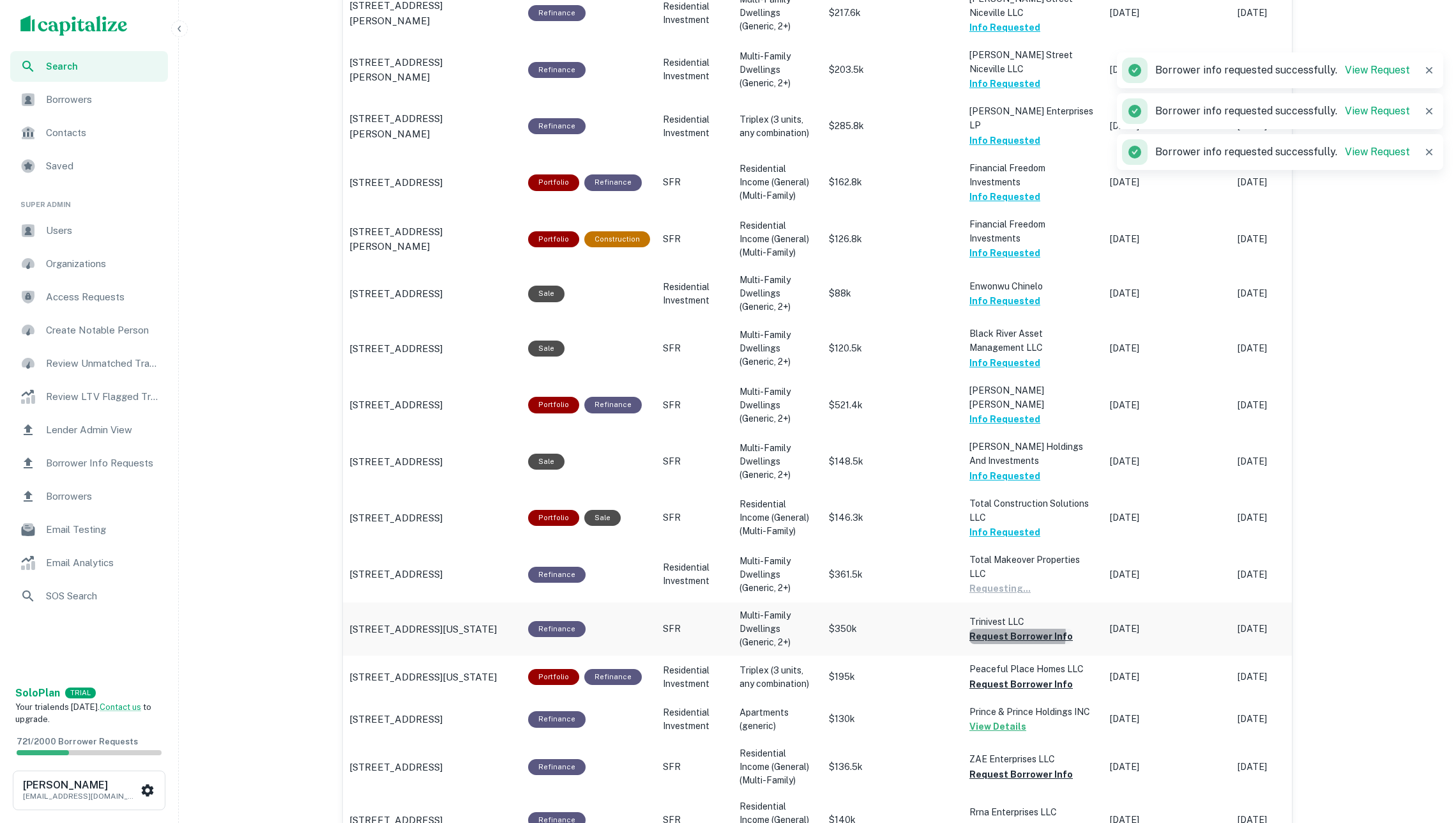
click at [1010, 629] on button "Request Borrower Info" at bounding box center [1022, 636] width 104 height 15
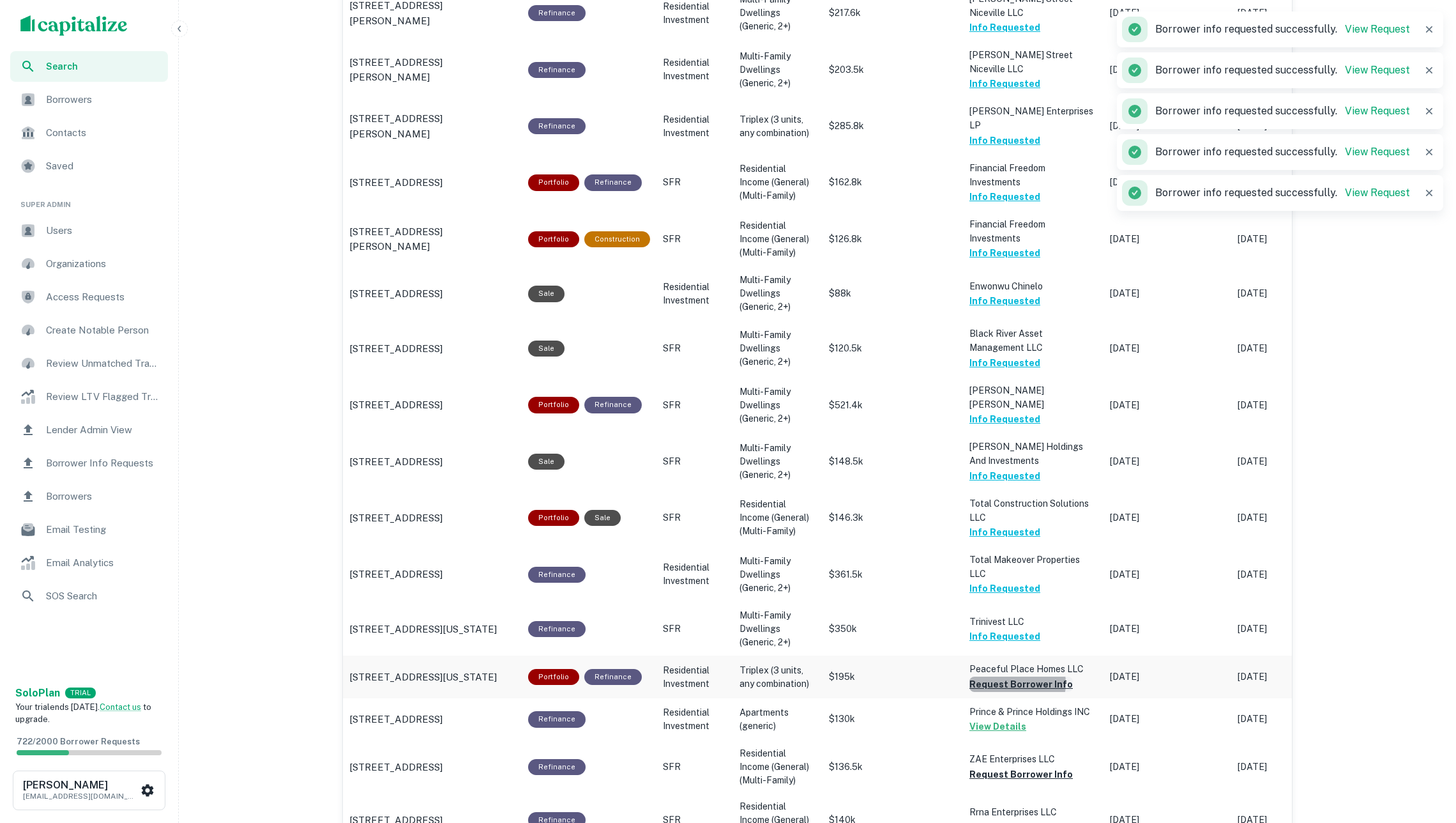
click at [1017, 677] on button "Request Borrower Info" at bounding box center [1022, 684] width 104 height 15
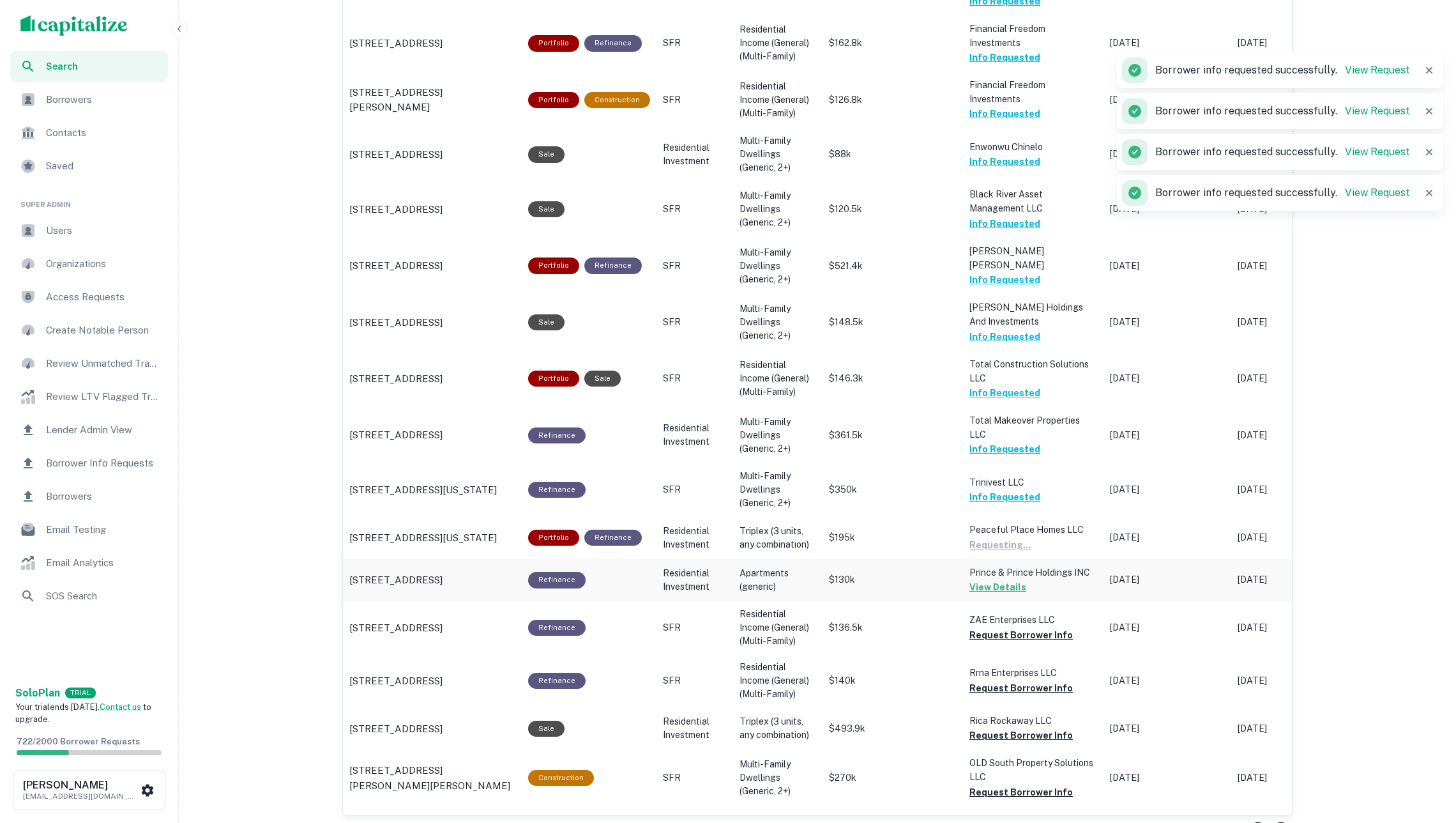
scroll to position [1033, 0]
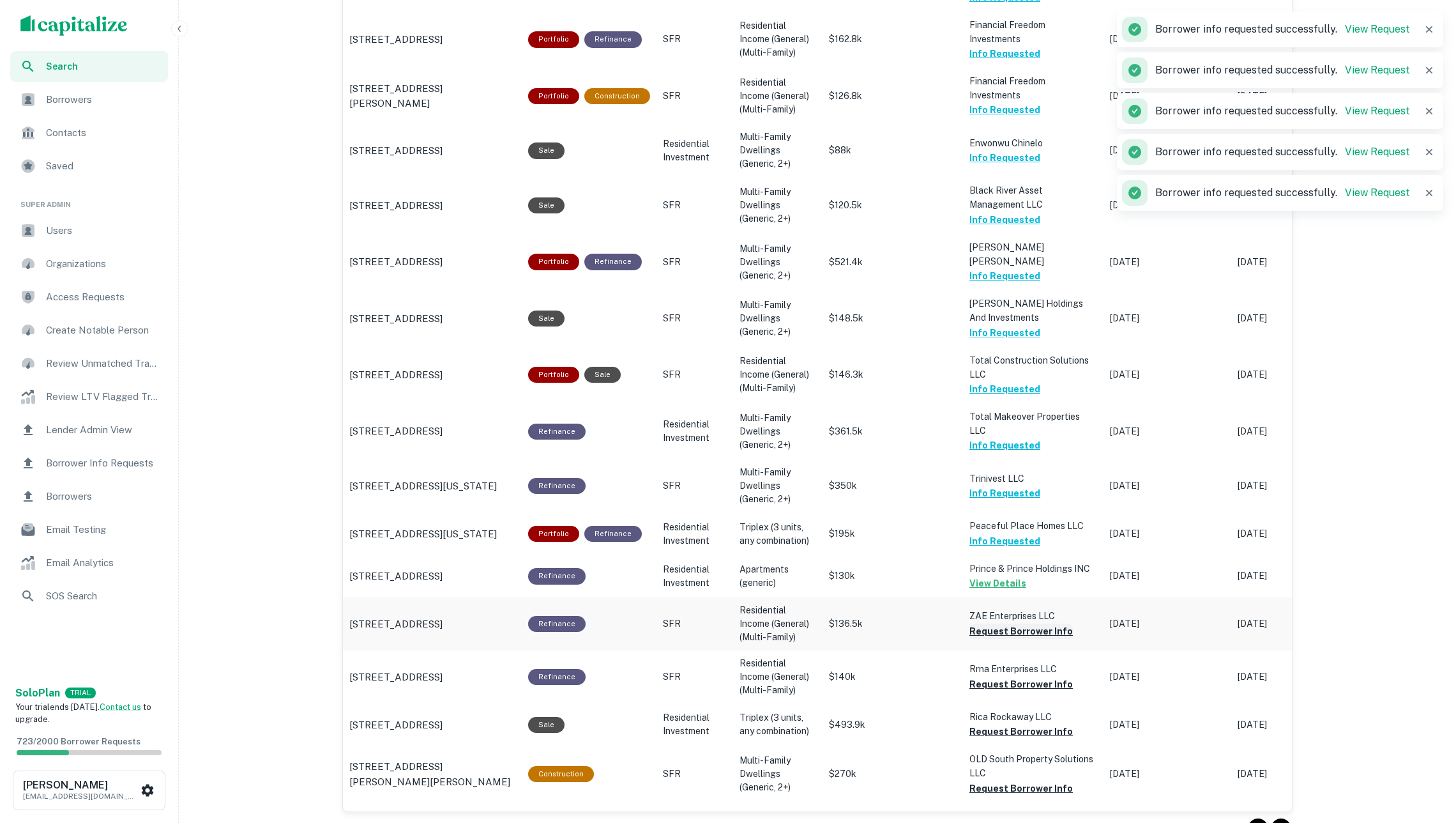
click at [1002, 624] on button "Request Borrower Info" at bounding box center [1022, 631] width 104 height 15
click at [1009, 677] on button "Request Borrower Info" at bounding box center [1022, 684] width 104 height 15
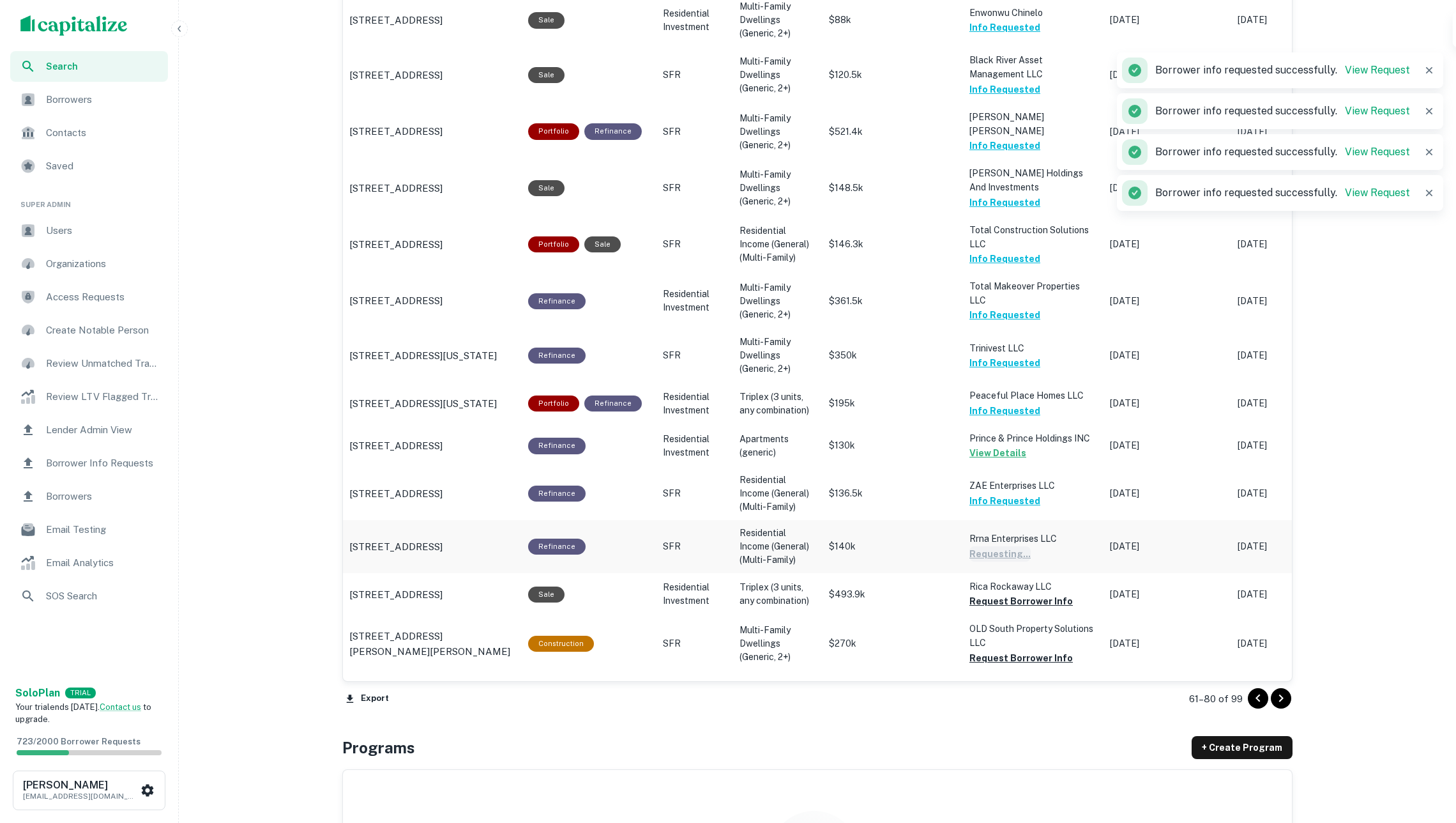
scroll to position [1213, 0]
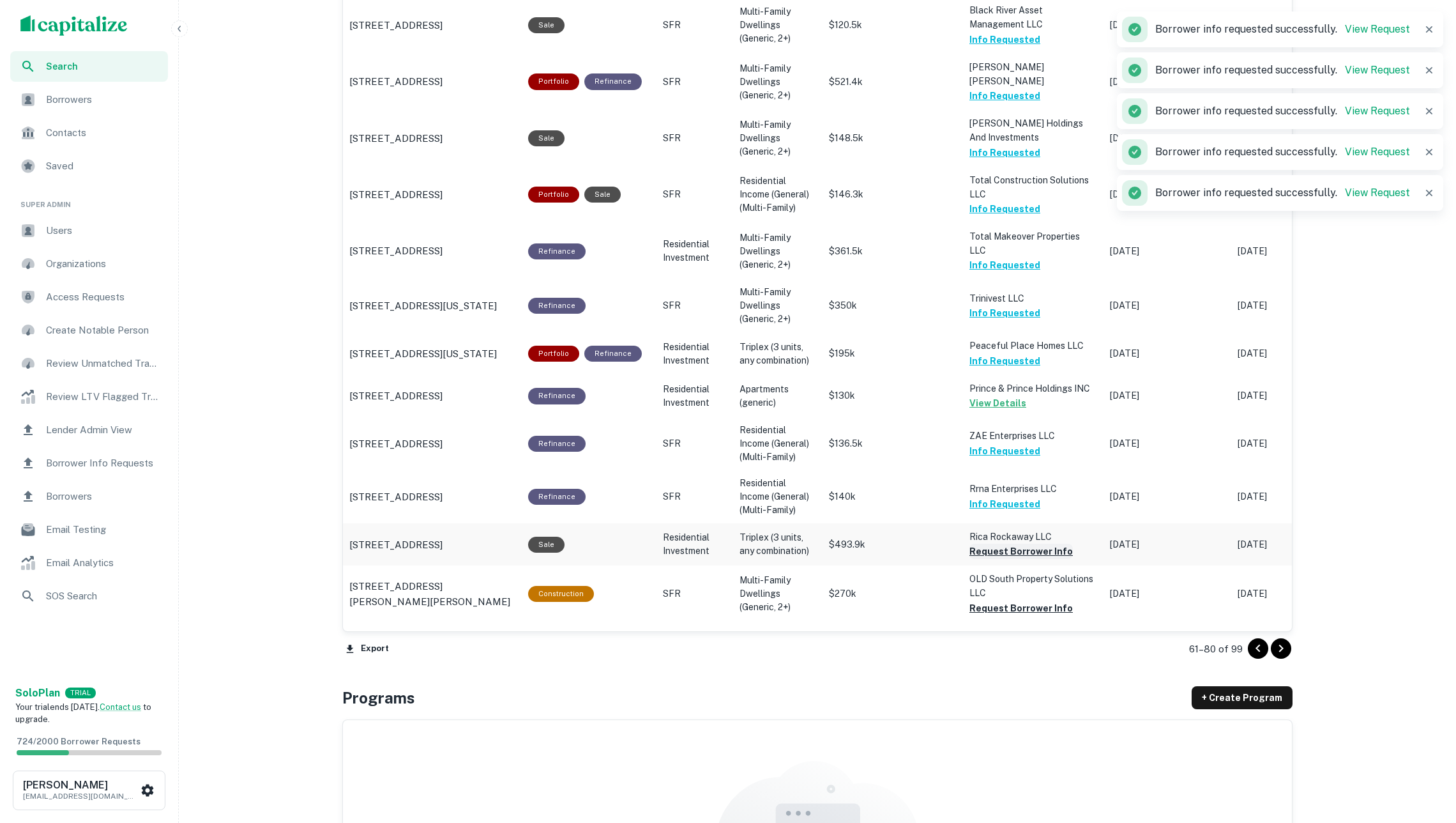
click at [1007, 544] on button "Request Borrower Info" at bounding box center [1022, 551] width 104 height 15
click at [1010, 601] on button "Request Borrower Info" at bounding box center [1022, 608] width 104 height 15
click at [1018, 657] on button "Request Borrower Info" at bounding box center [1022, 664] width 104 height 15
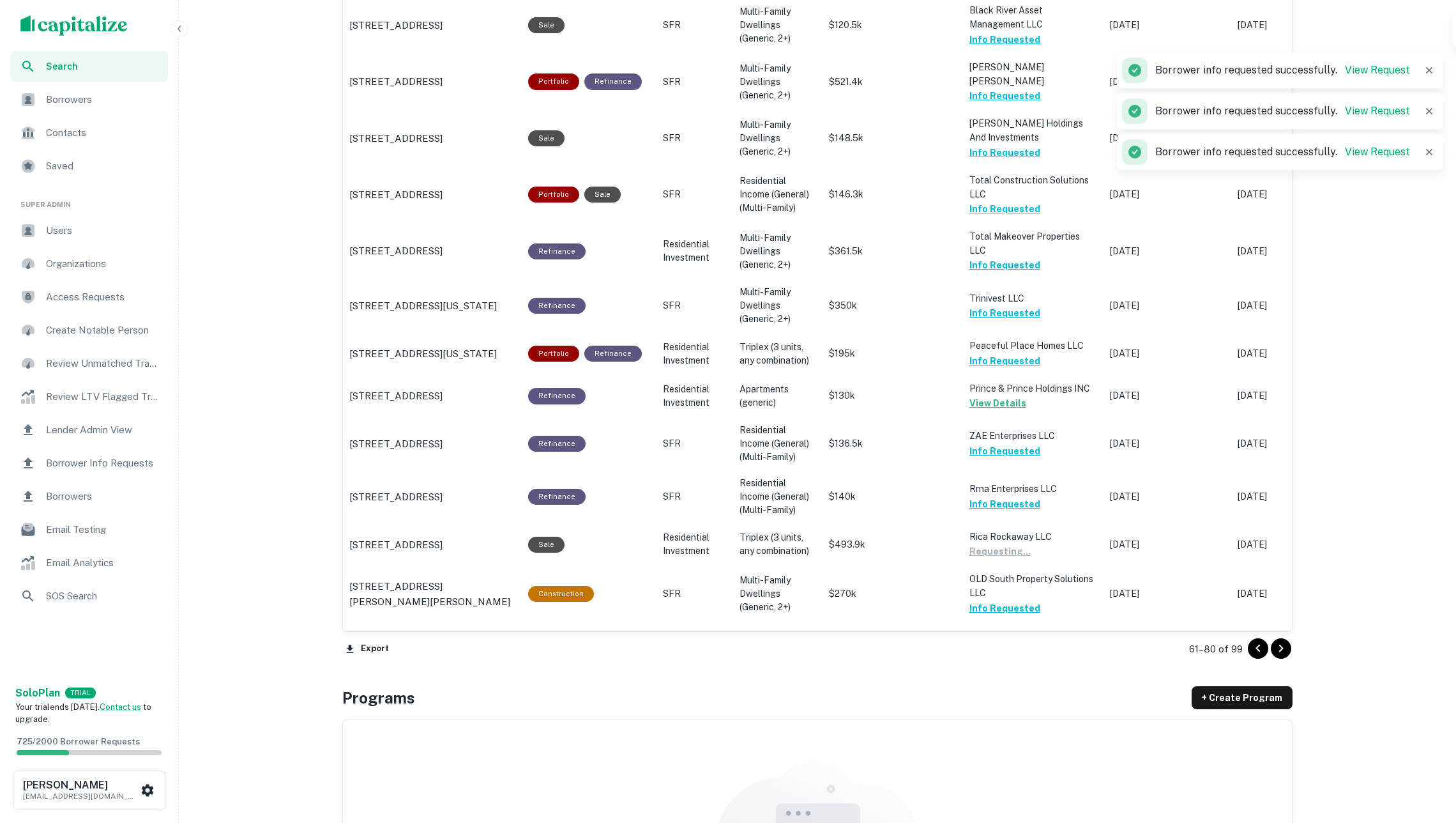
click at [1173, 648] on icon "Go to next page" at bounding box center [1281, 648] width 15 height 15
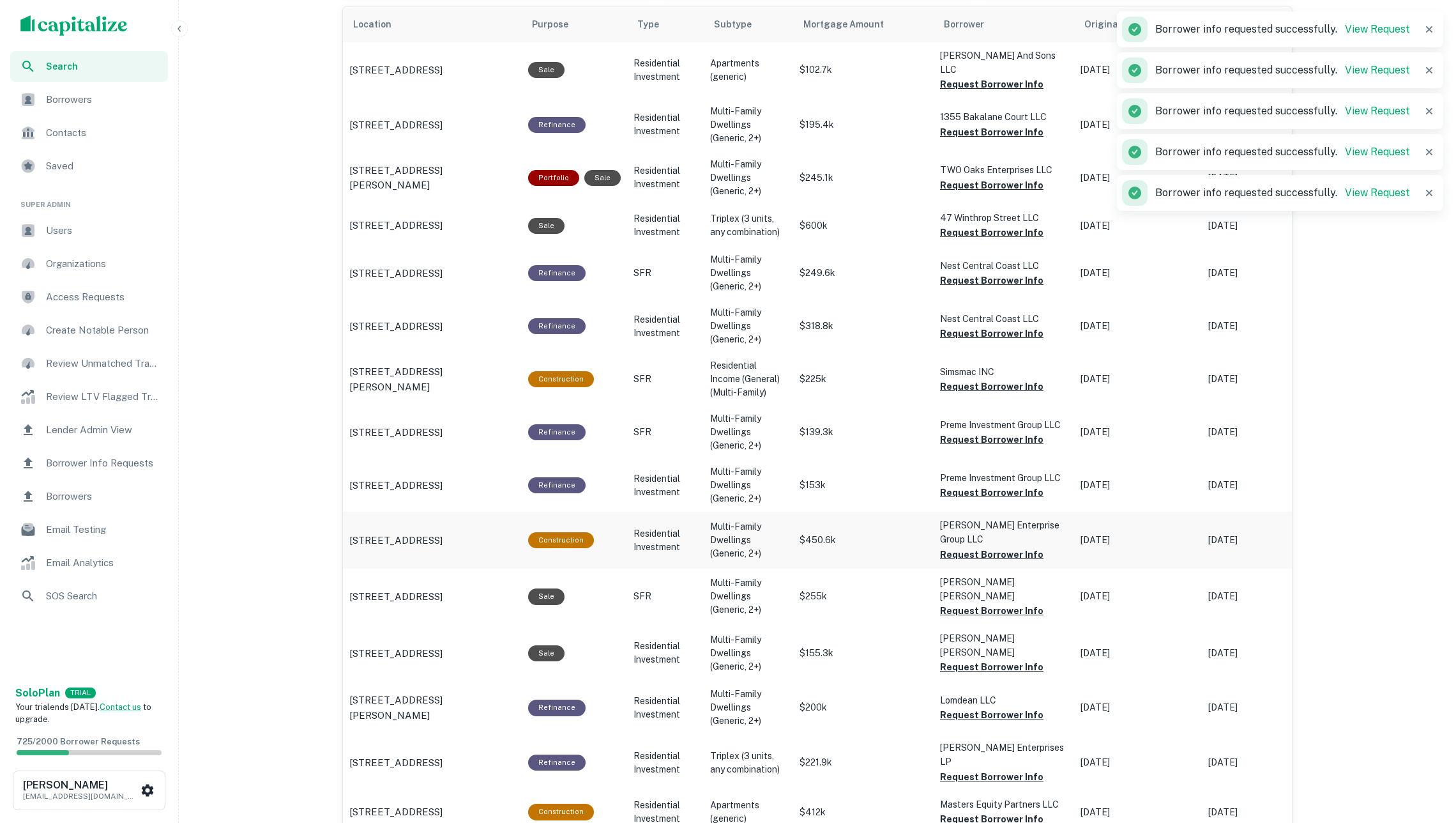
scroll to position [633, 0]
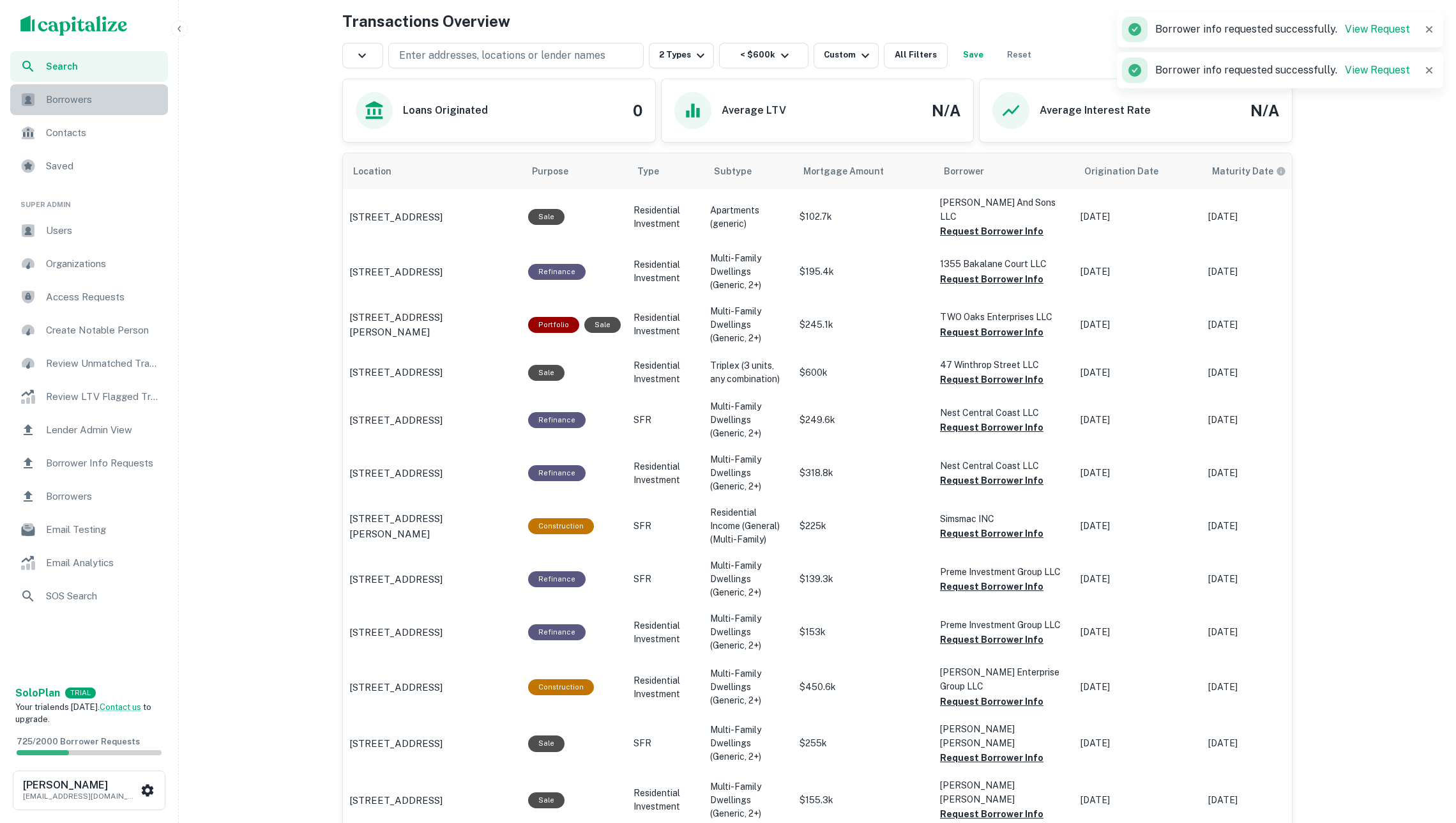
click at [117, 102] on span "Borrowers" at bounding box center [103, 99] width 115 height 15
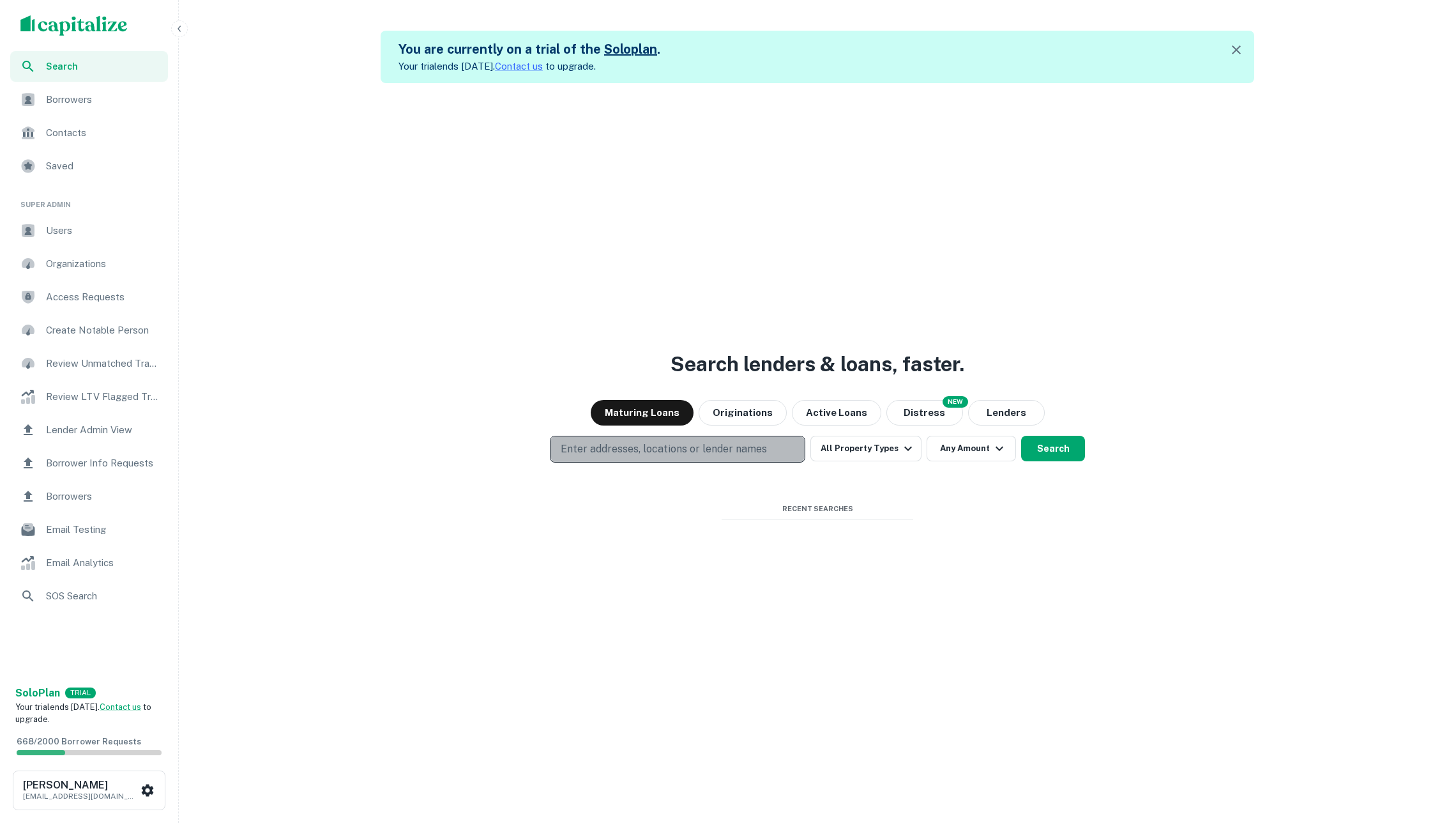
click at [723, 452] on p "Enter addresses, locations or lender names" at bounding box center [663, 448] width 206 height 15
type input "**********"
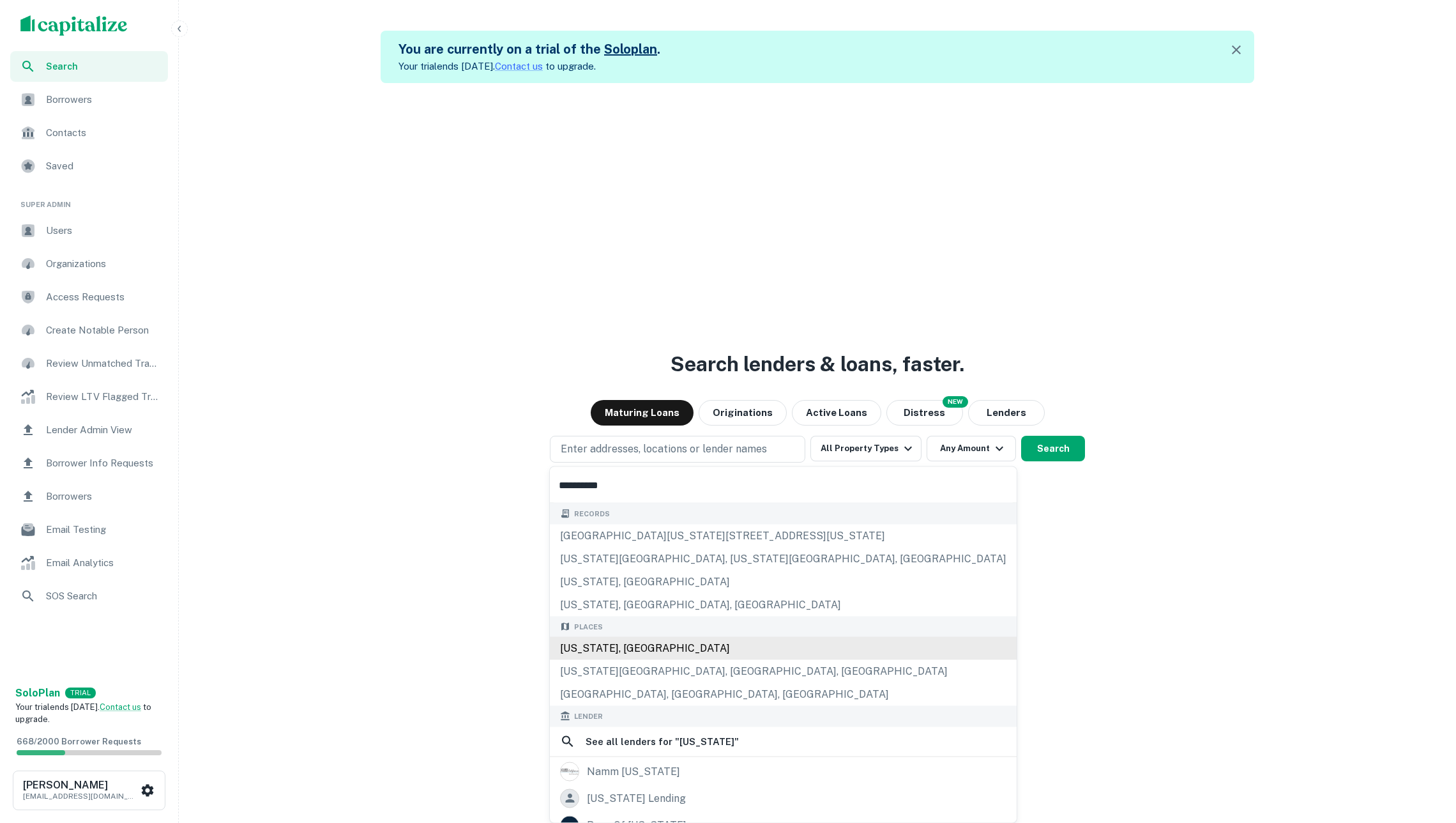
click at [679, 653] on div "California, USA" at bounding box center [783, 648] width 467 height 23
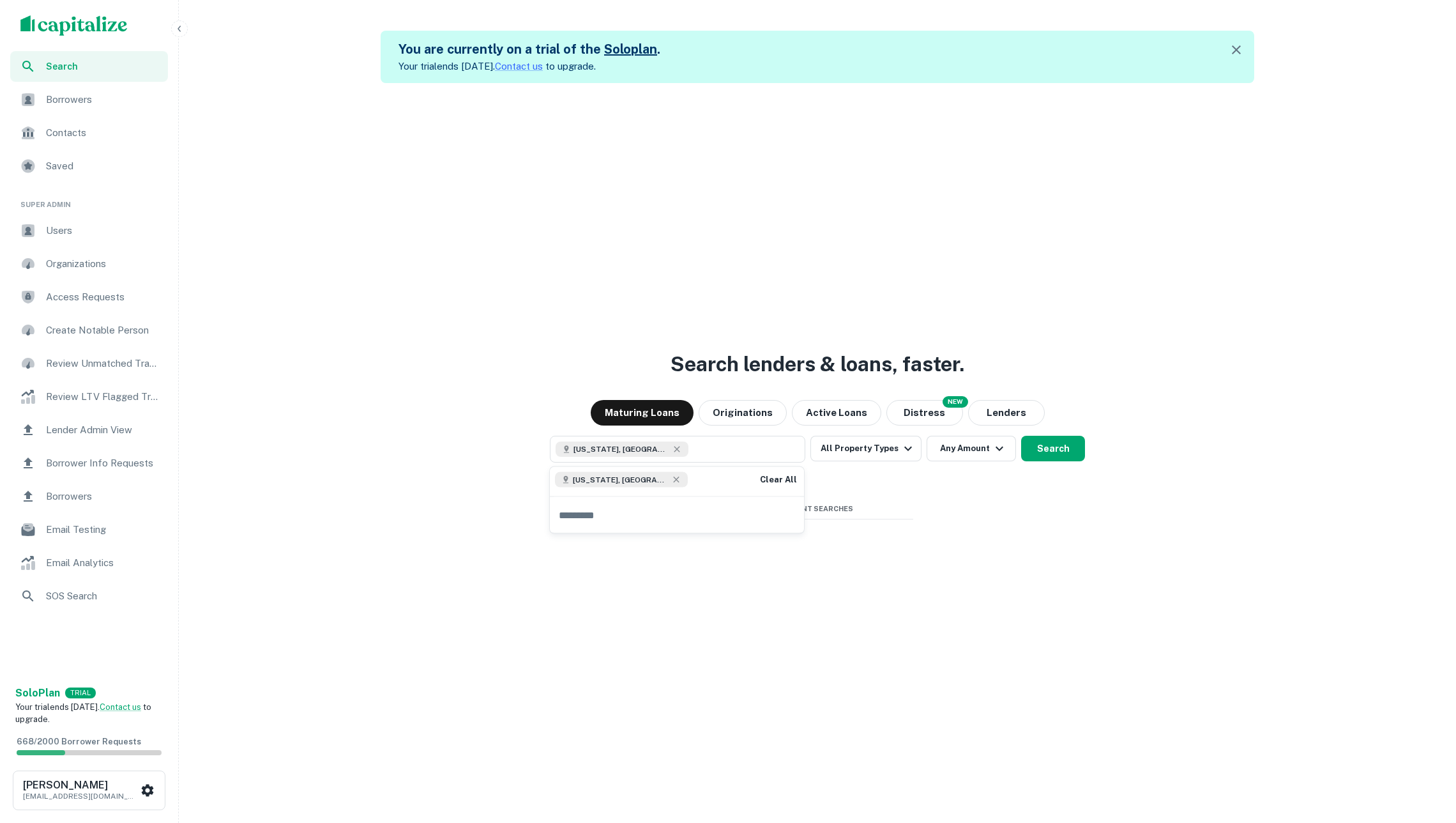
click at [1106, 574] on div "Search lenders & loans, faster. Maturing Loans Originations Active Loans NEW Di…" at bounding box center [818, 494] width 1268 height 823
click at [1062, 450] on button "Search" at bounding box center [1054, 448] width 64 height 26
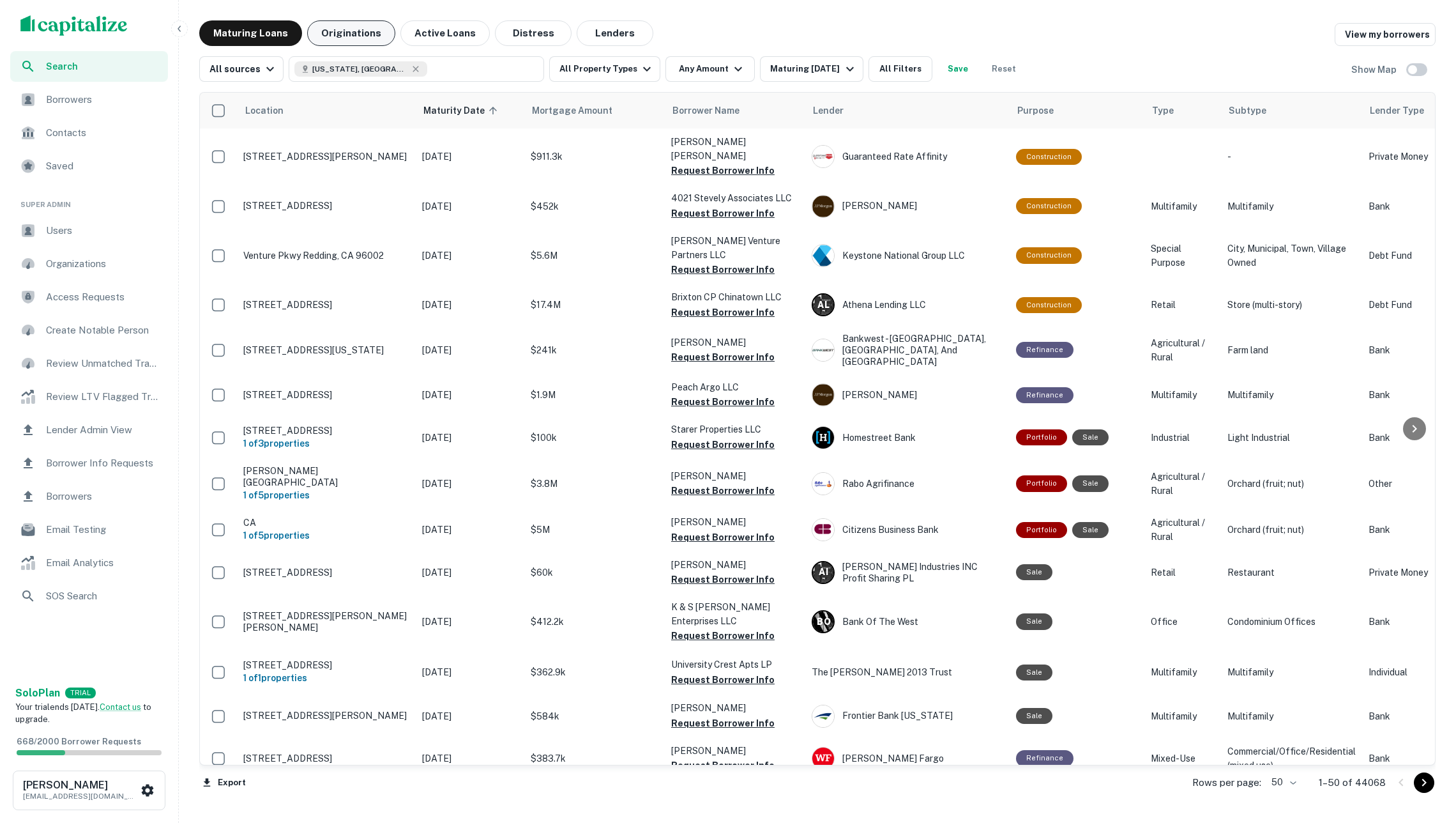
click at [356, 31] on button "Originations" at bounding box center [352, 34] width 89 height 26
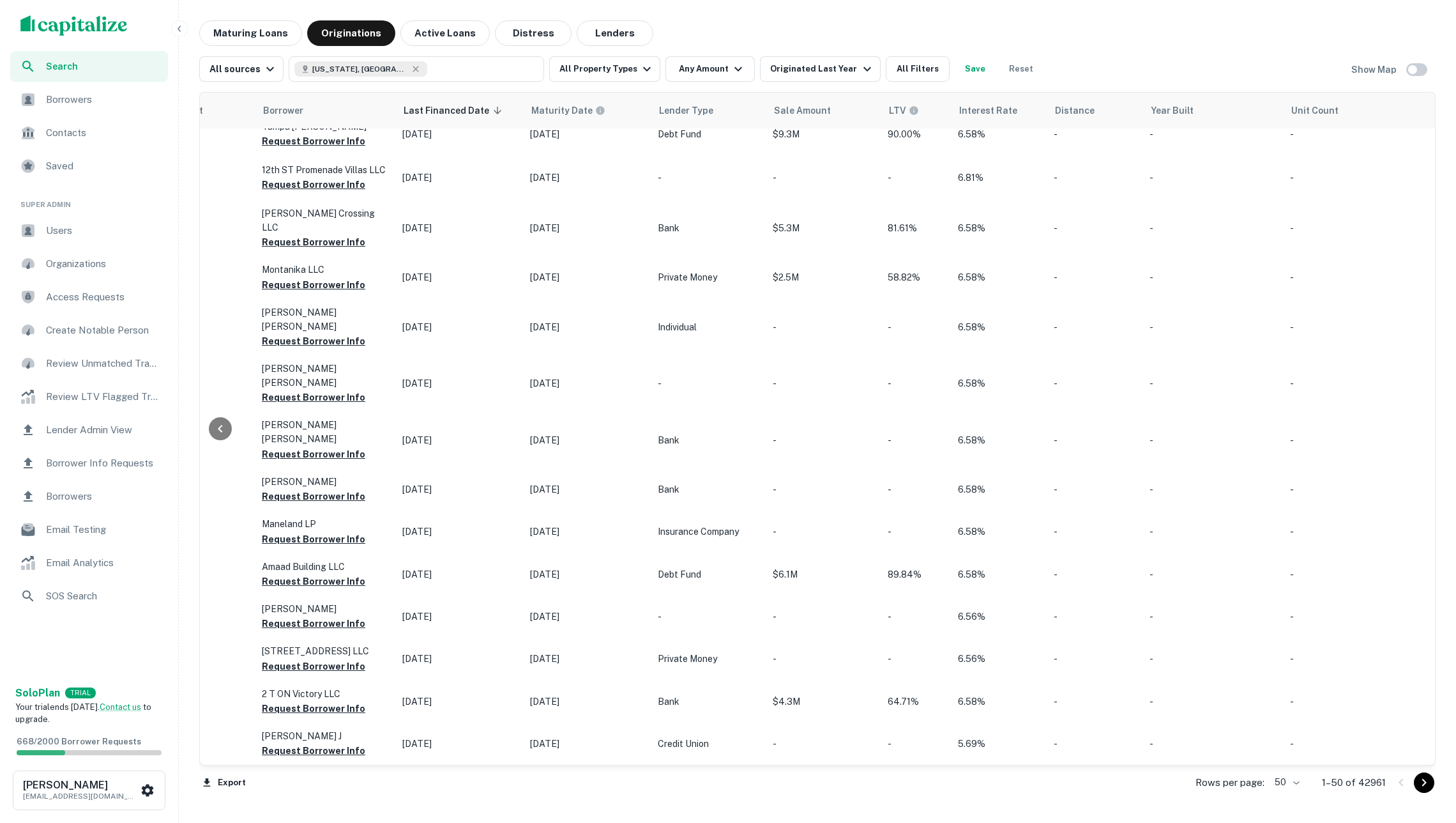
scroll to position [1097, 832]
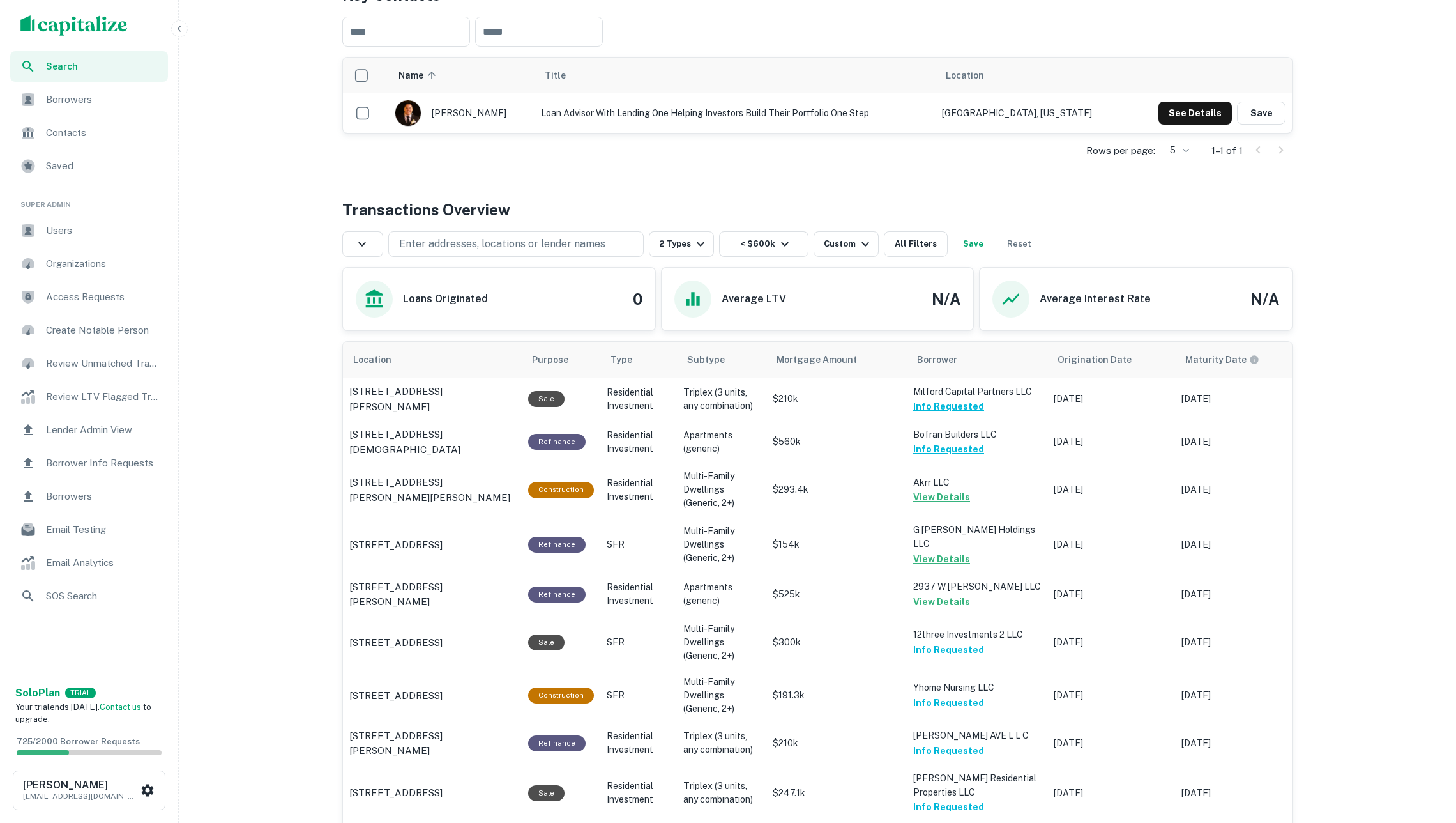
scroll to position [960, 0]
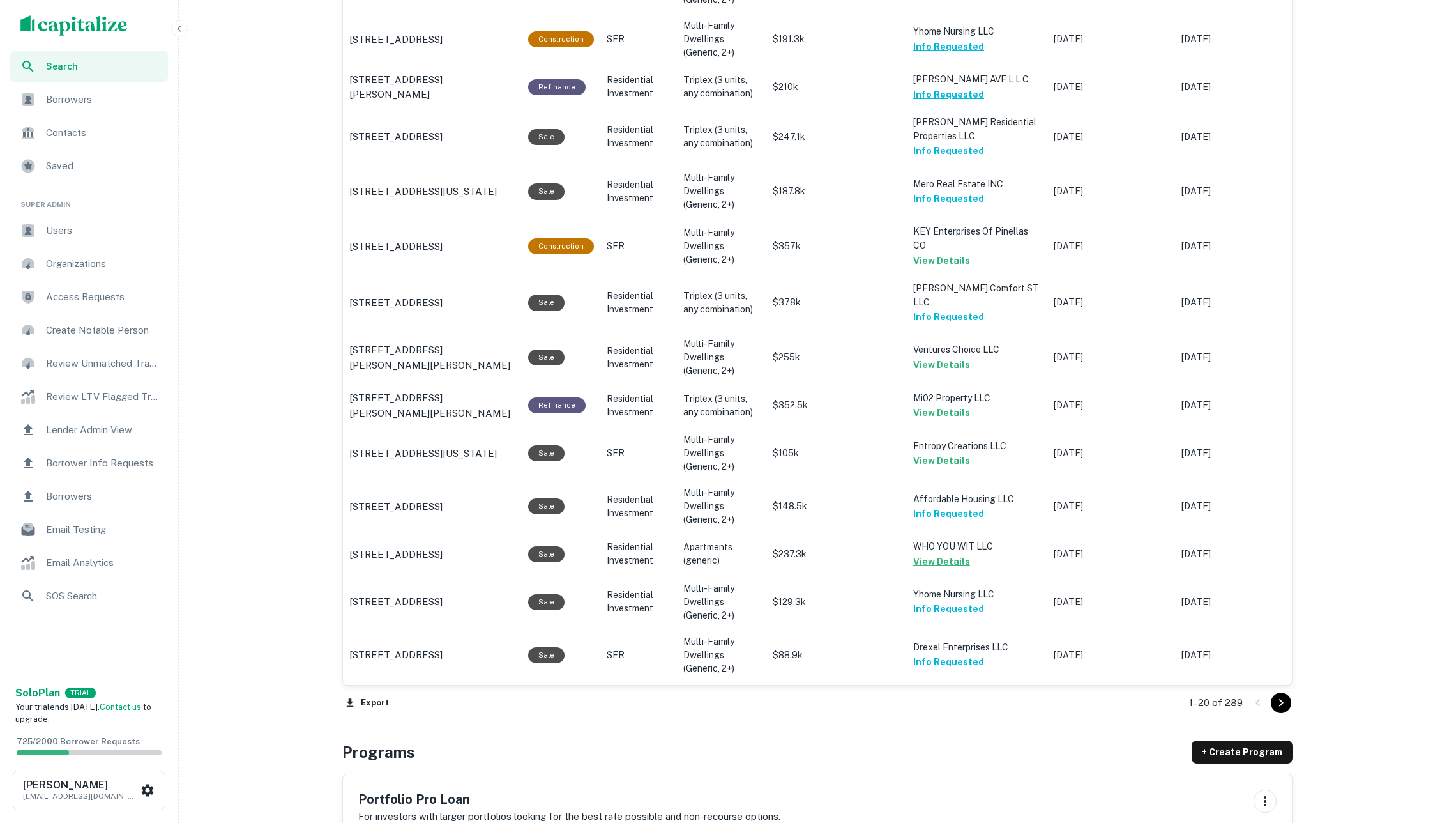
click at [1282, 692] on button "Go to next page" at bounding box center [1281, 702] width 21 height 21
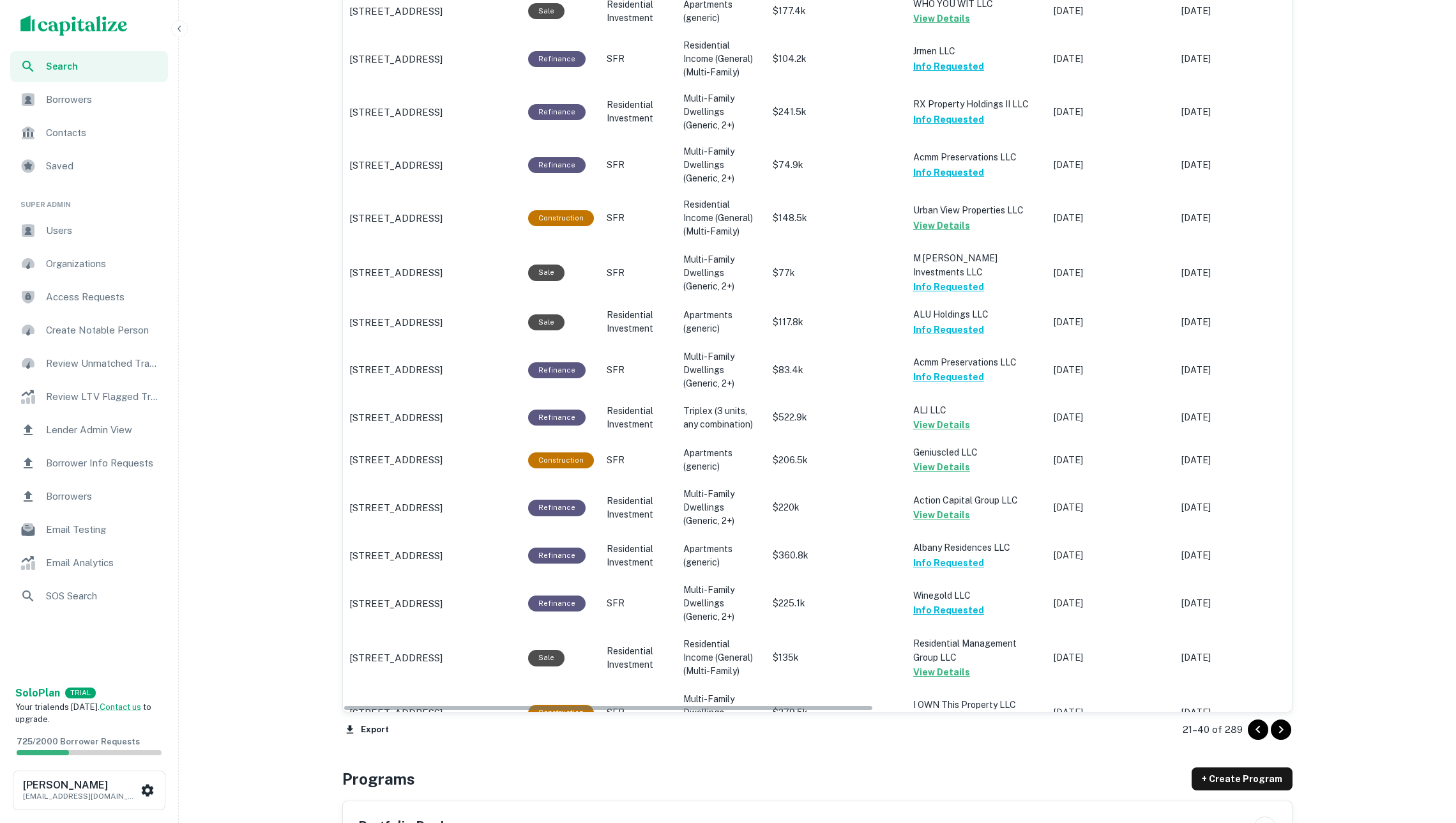
click at [1278, 719] on button "Go to next page" at bounding box center [1281, 729] width 21 height 21
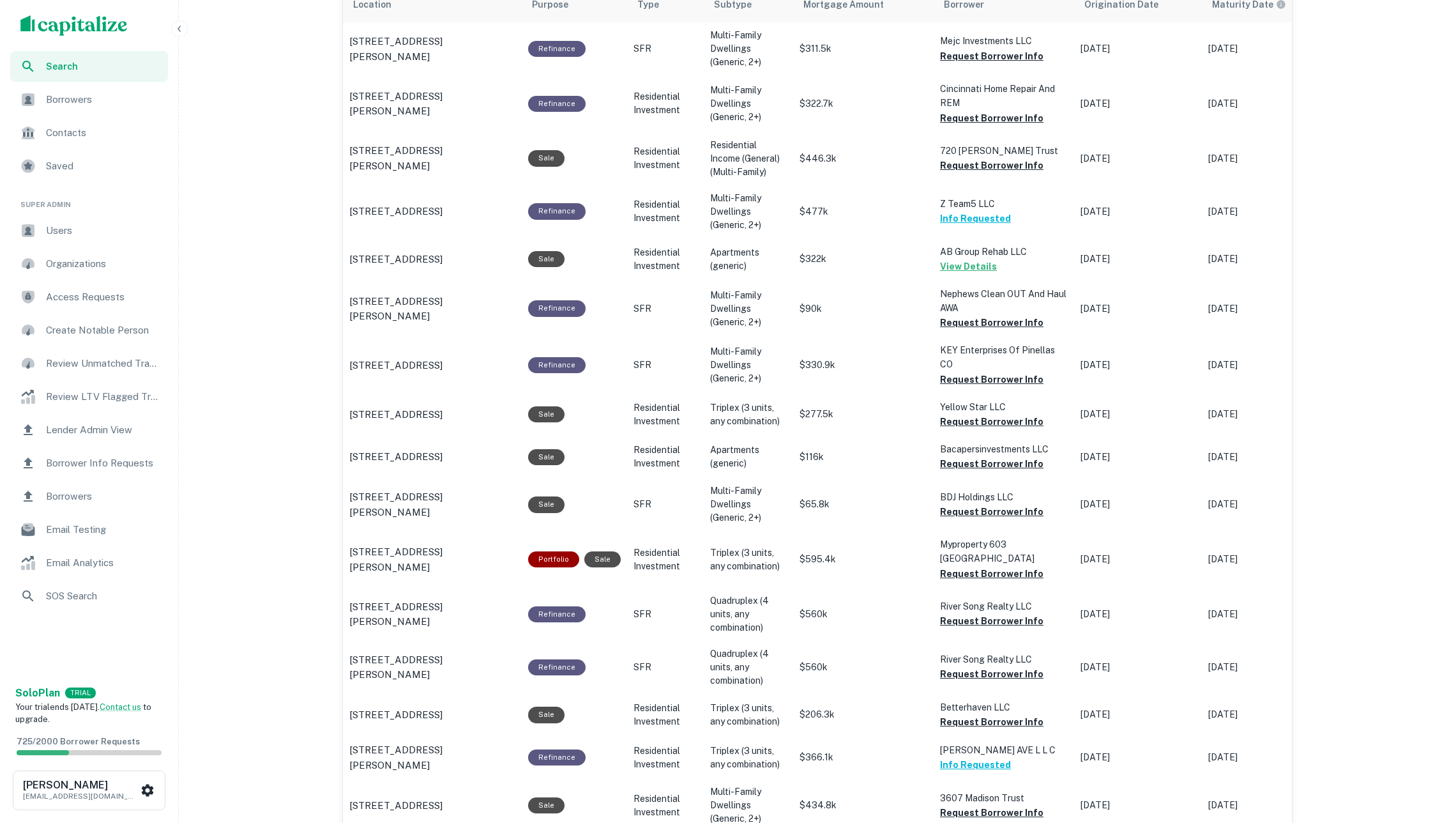
scroll to position [376, 0]
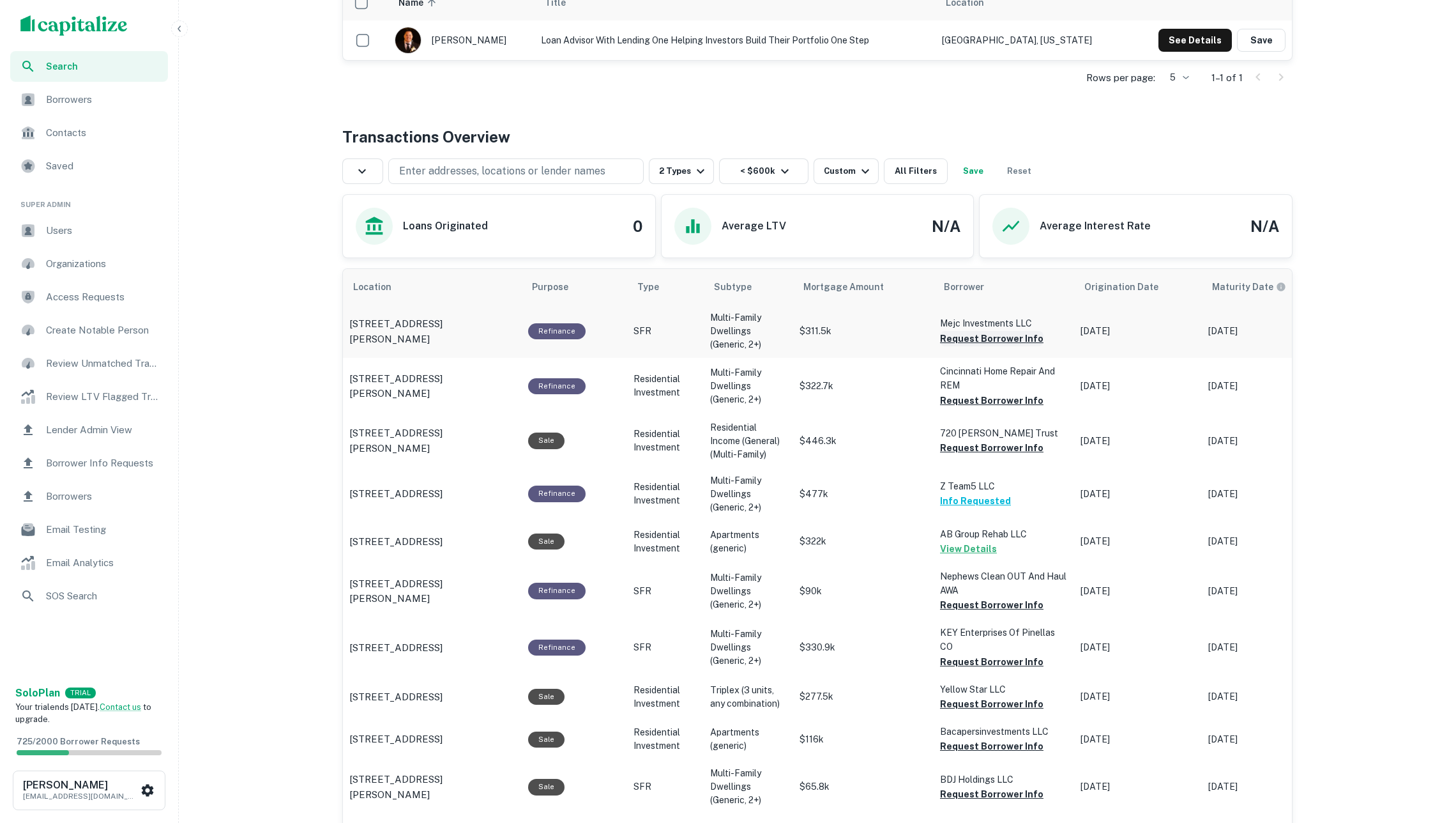
click at [988, 344] on button "Request Borrower Info" at bounding box center [992, 338] width 104 height 15
click at [977, 448] on button "Request Borrower Info" at bounding box center [992, 447] width 104 height 15
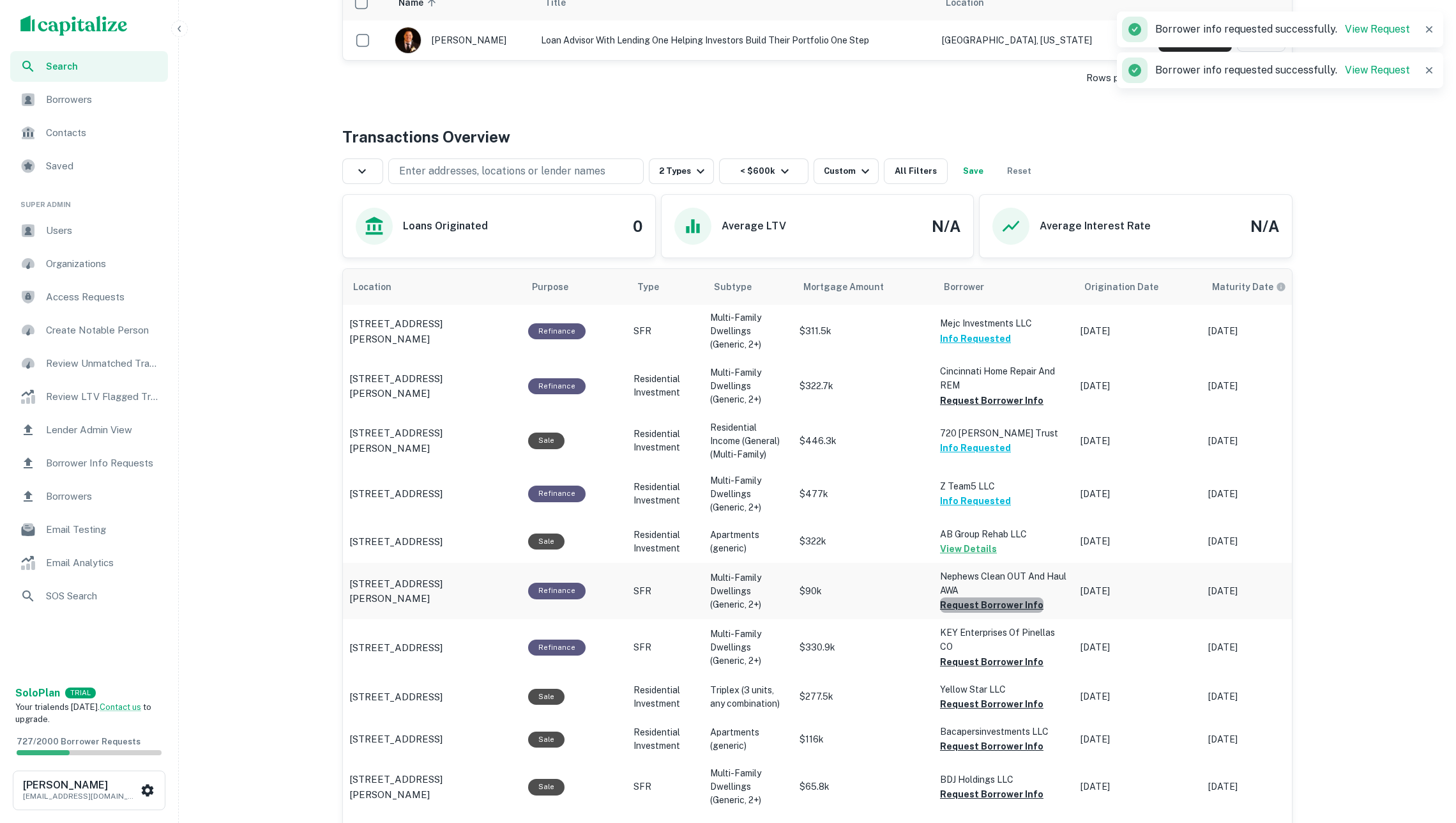
click at [995, 607] on button "Request Borrower Info" at bounding box center [992, 605] width 104 height 15
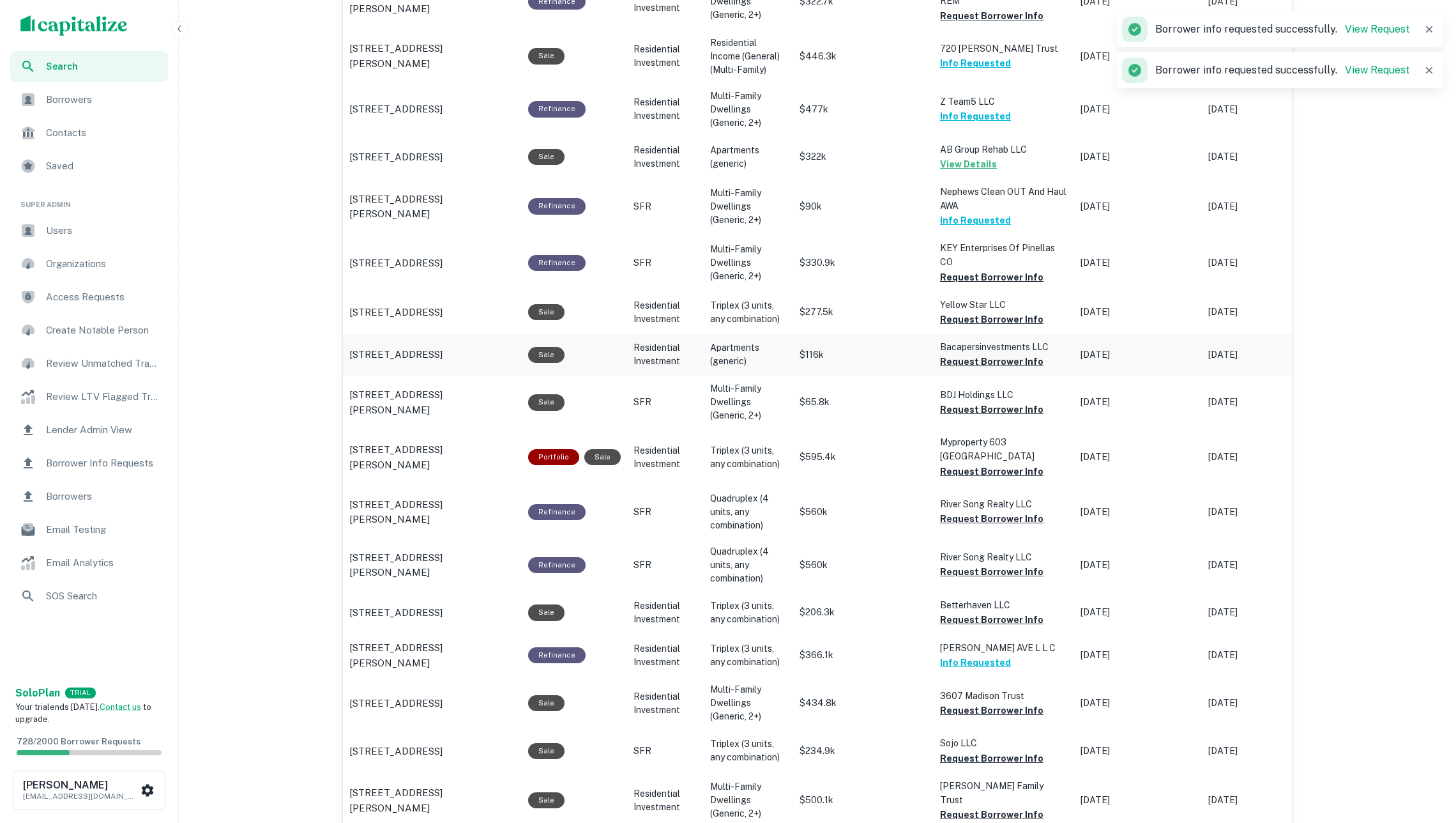
scroll to position [754, 0]
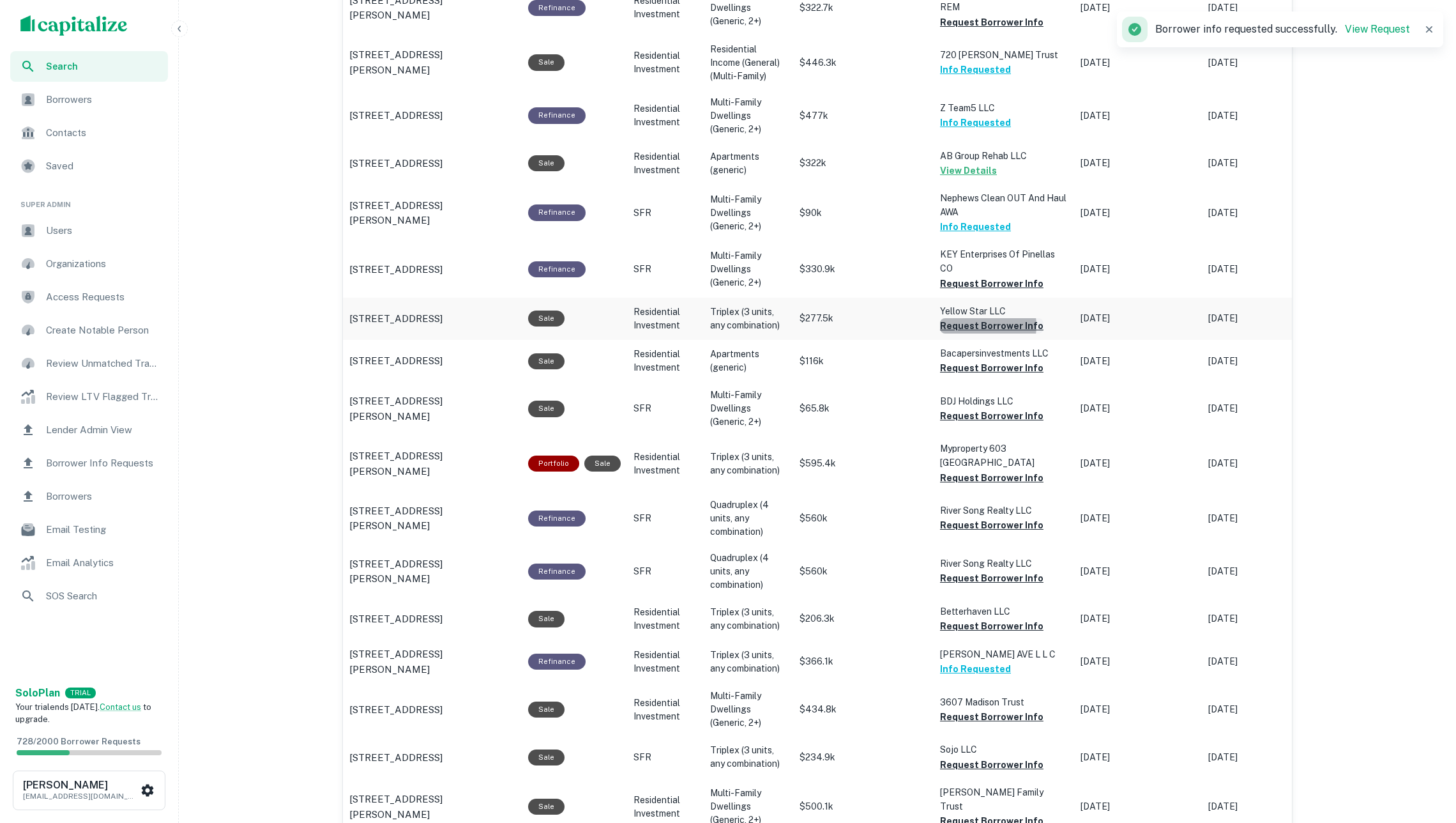
click at [975, 323] on button "Request Borrower Info" at bounding box center [992, 325] width 104 height 15
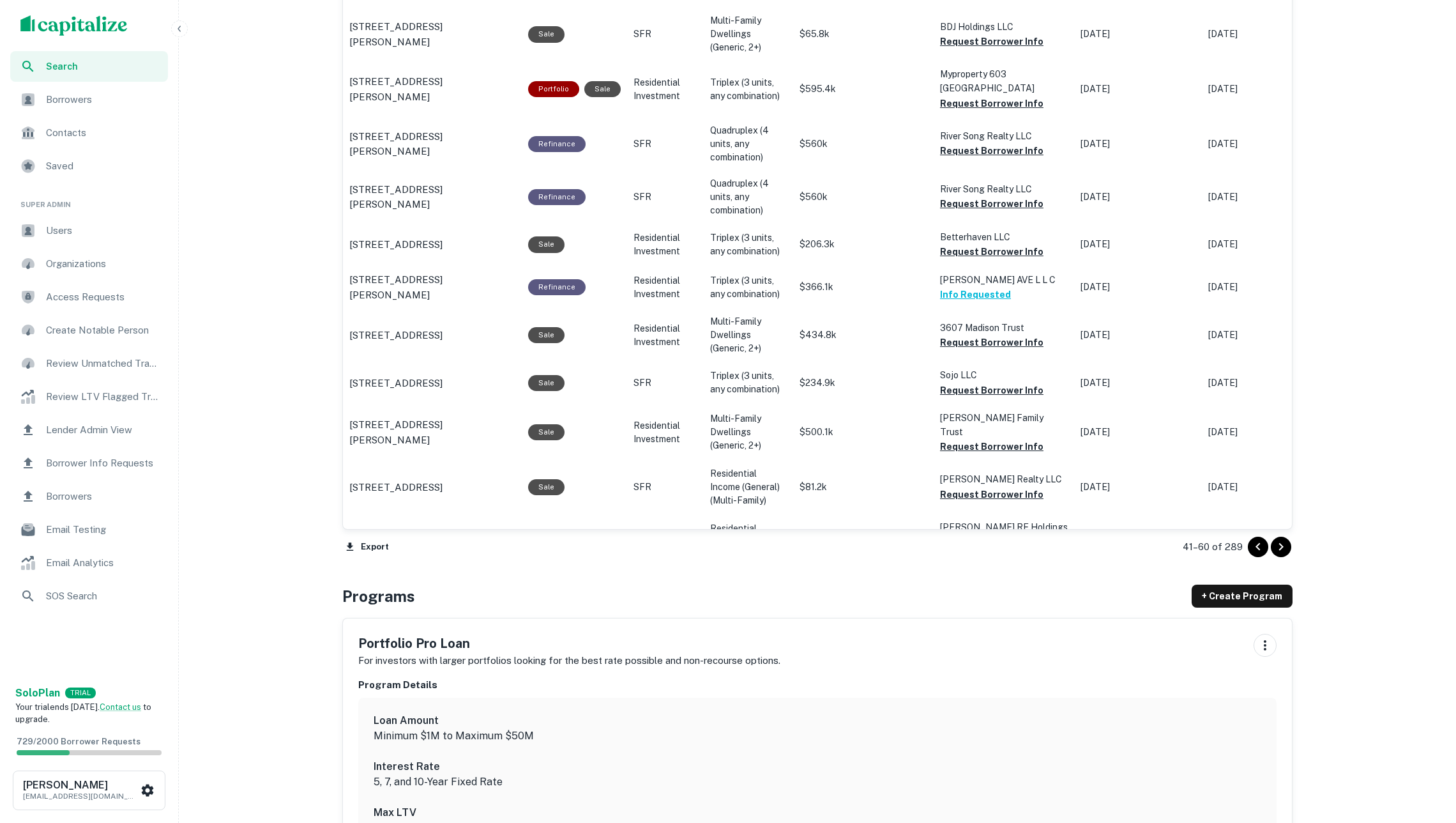
scroll to position [1213, 0]
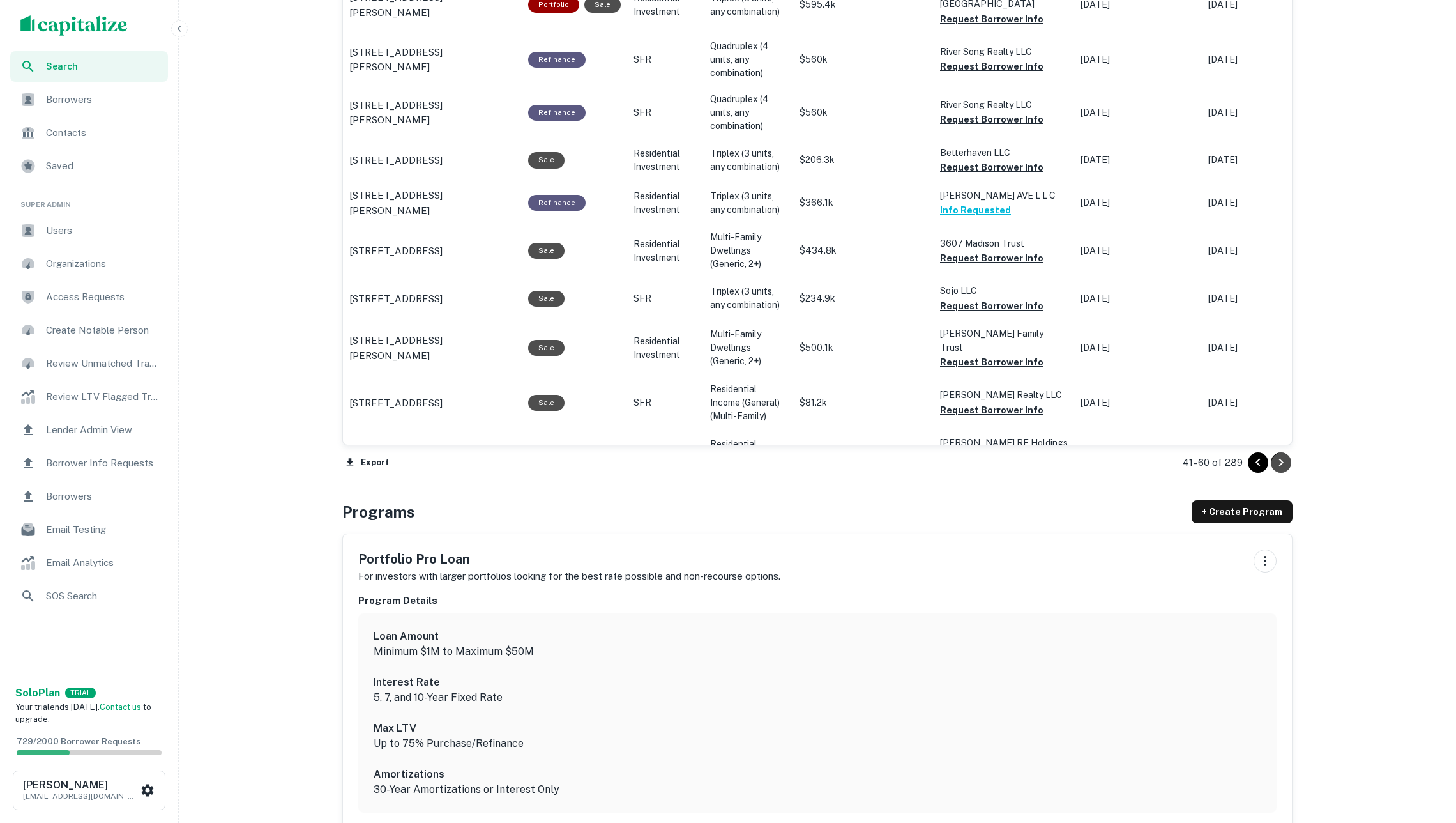
click at [1280, 461] on icon "Go to next page" at bounding box center [1282, 463] width 4 height 8
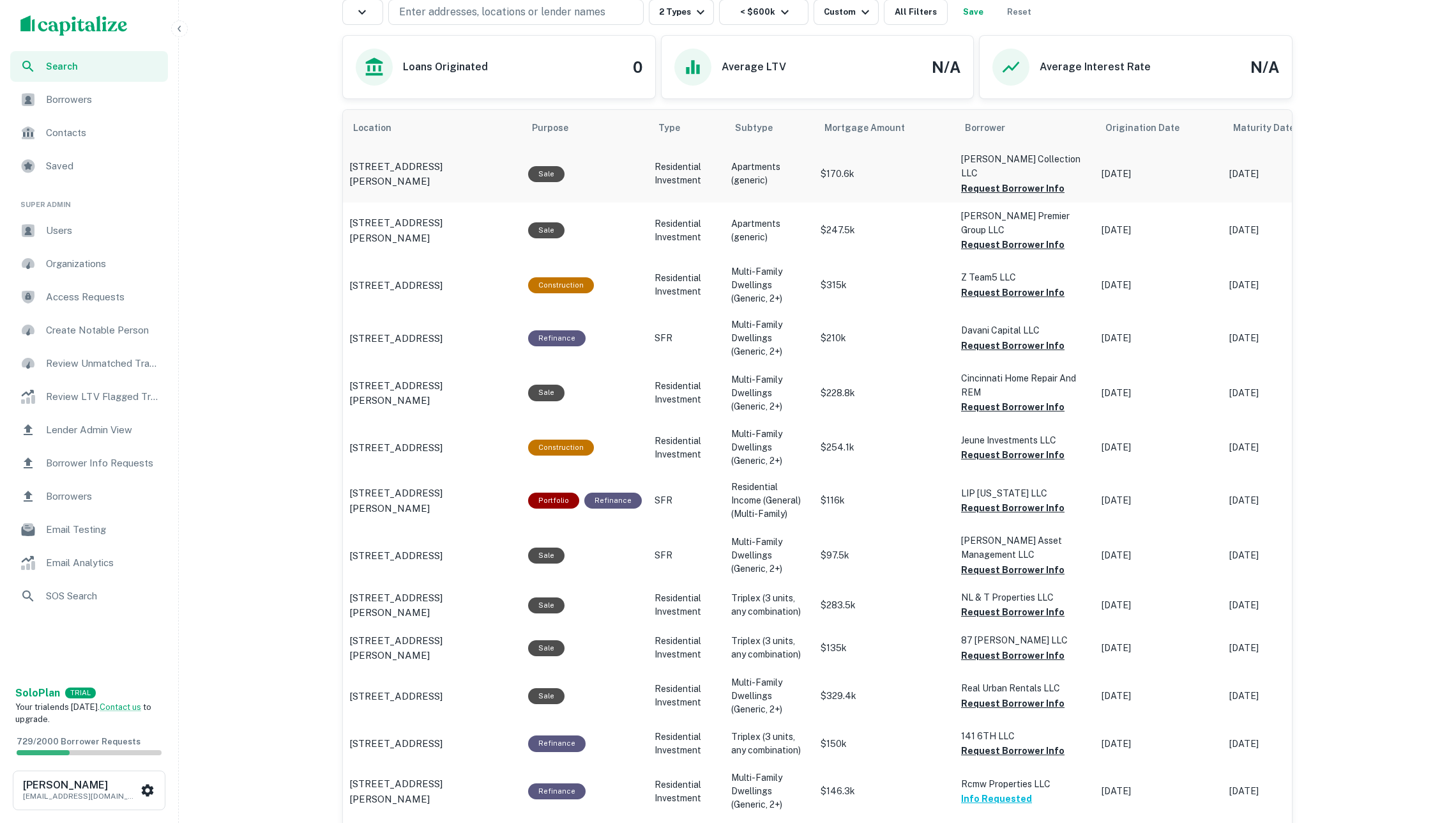
scroll to position [294, 0]
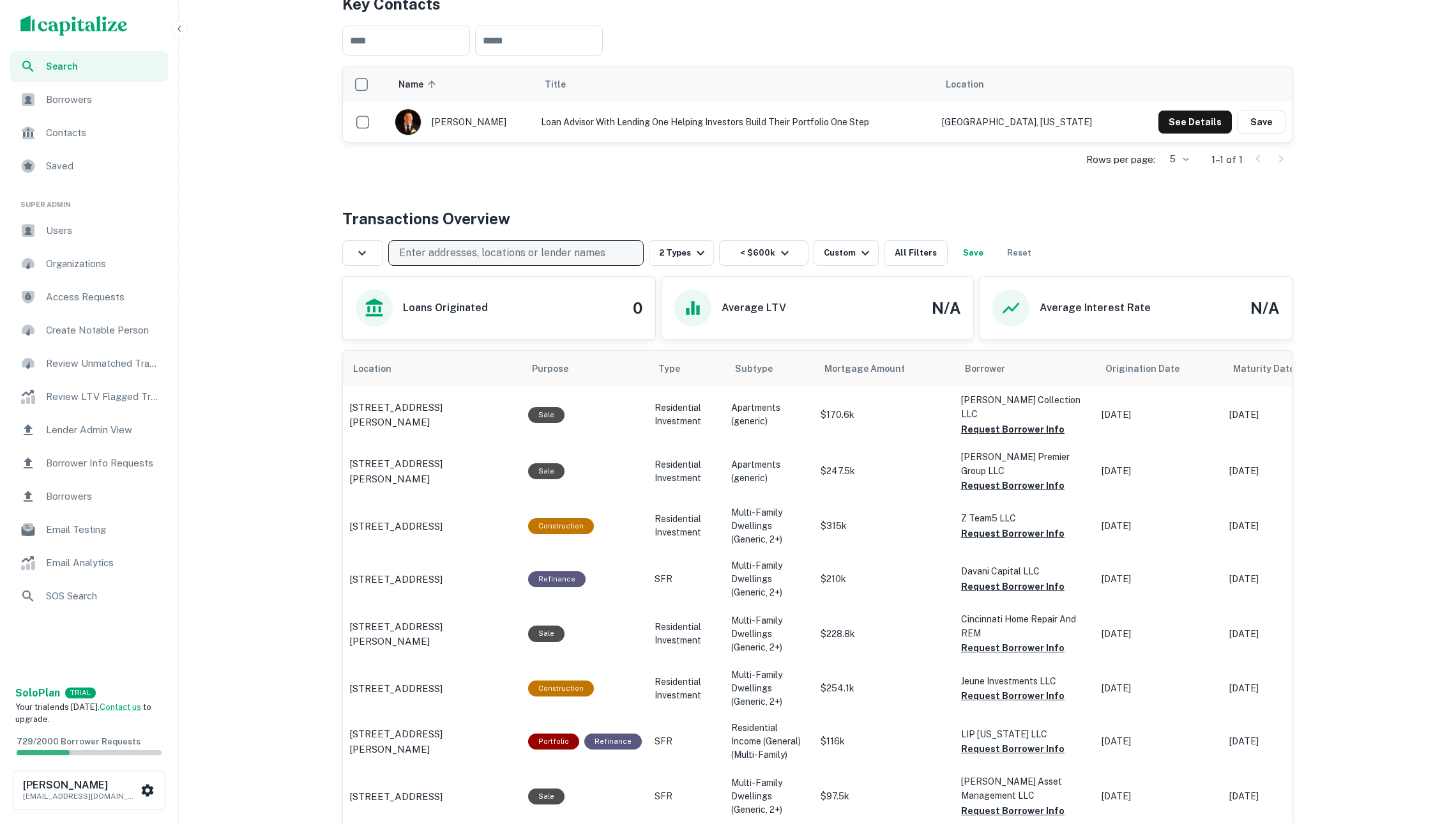
click at [548, 245] on p "Enter addresses, locations or lender names" at bounding box center [502, 252] width 206 height 15
type input "*******"
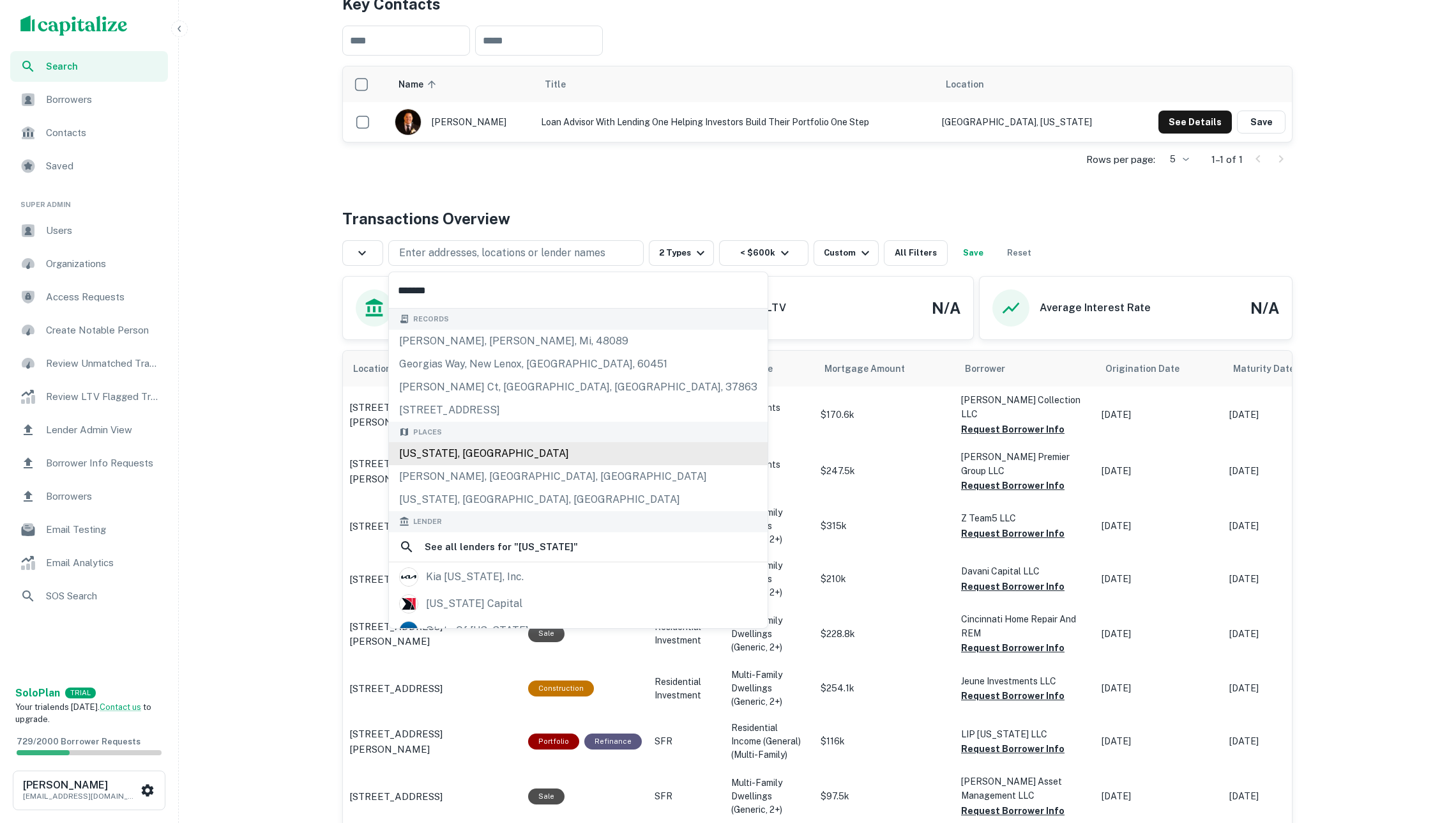
click at [538, 463] on div "[US_STATE], [GEOGRAPHIC_DATA]" at bounding box center [579, 453] width 378 height 23
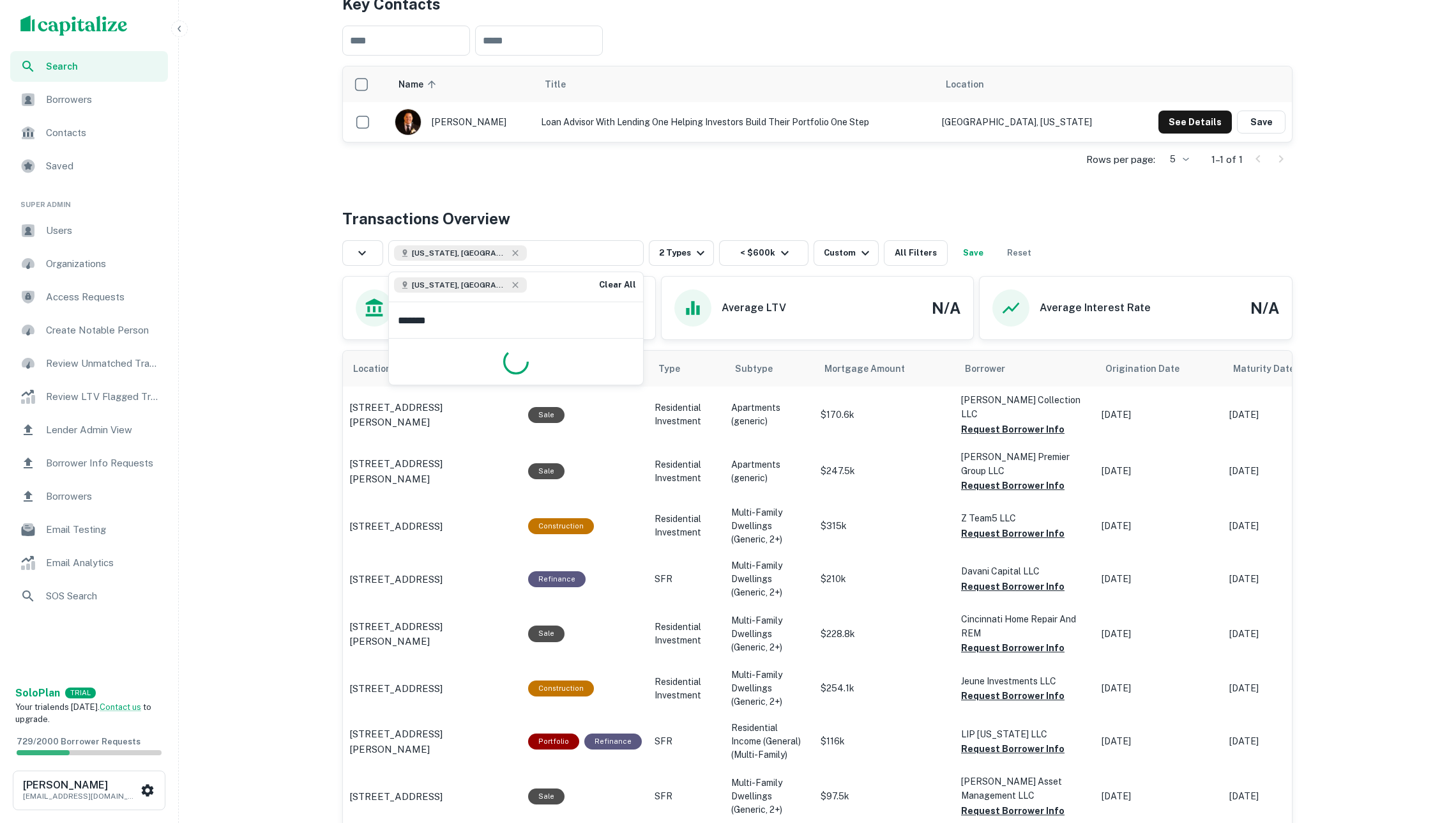
type input "********"
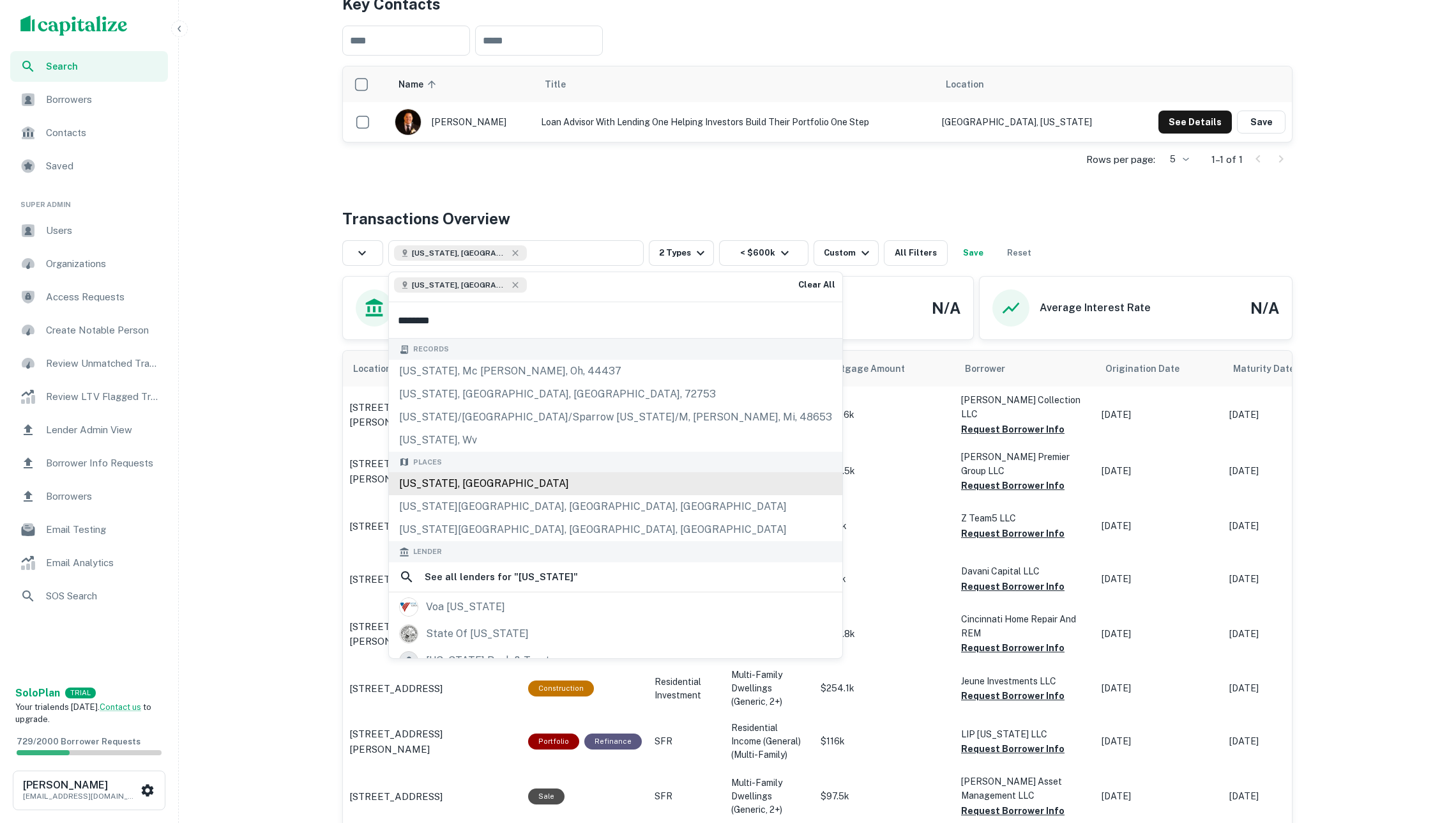
click at [504, 481] on div "Illinois, USA" at bounding box center [615, 483] width 453 height 23
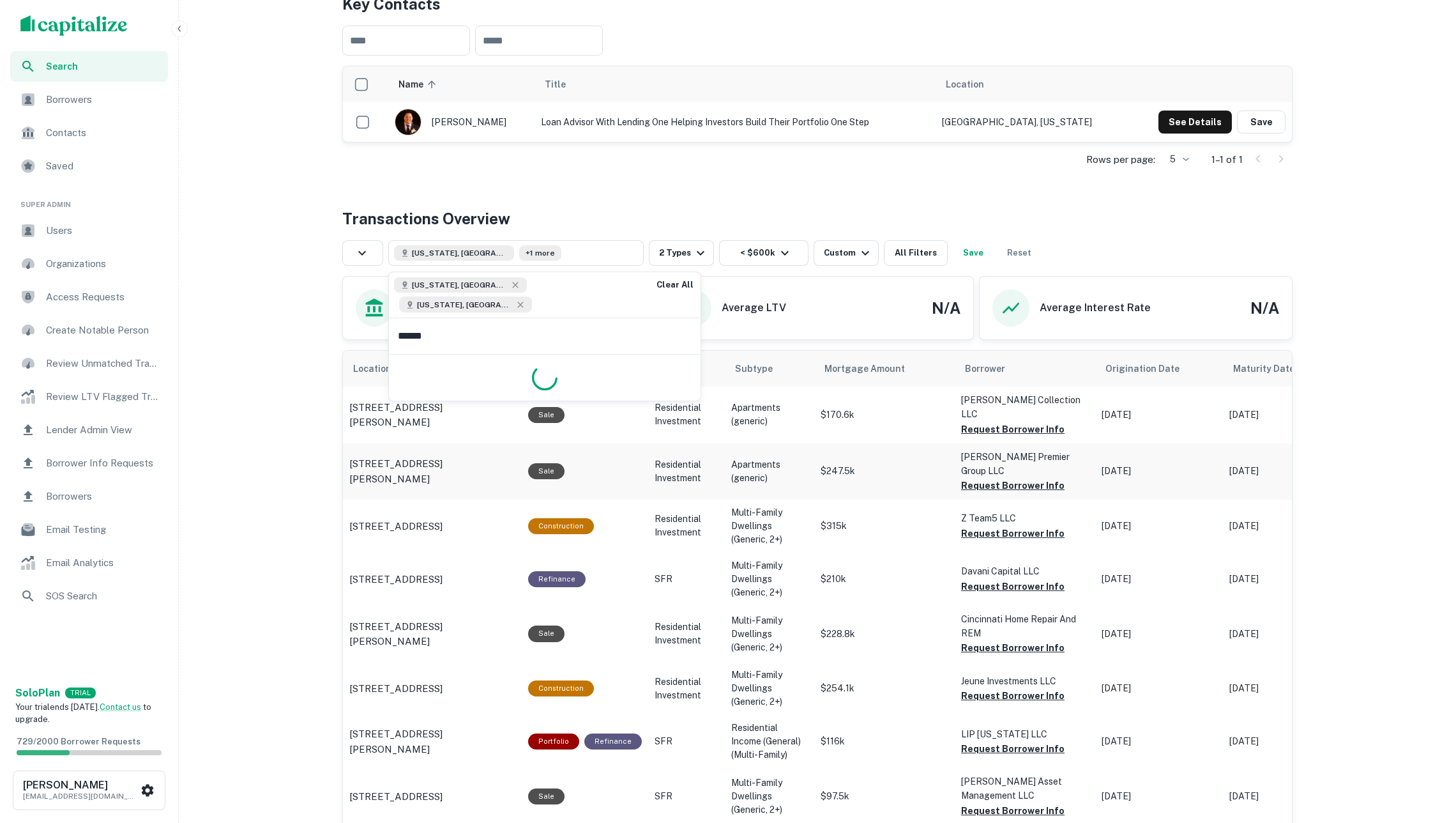
type input "*******"
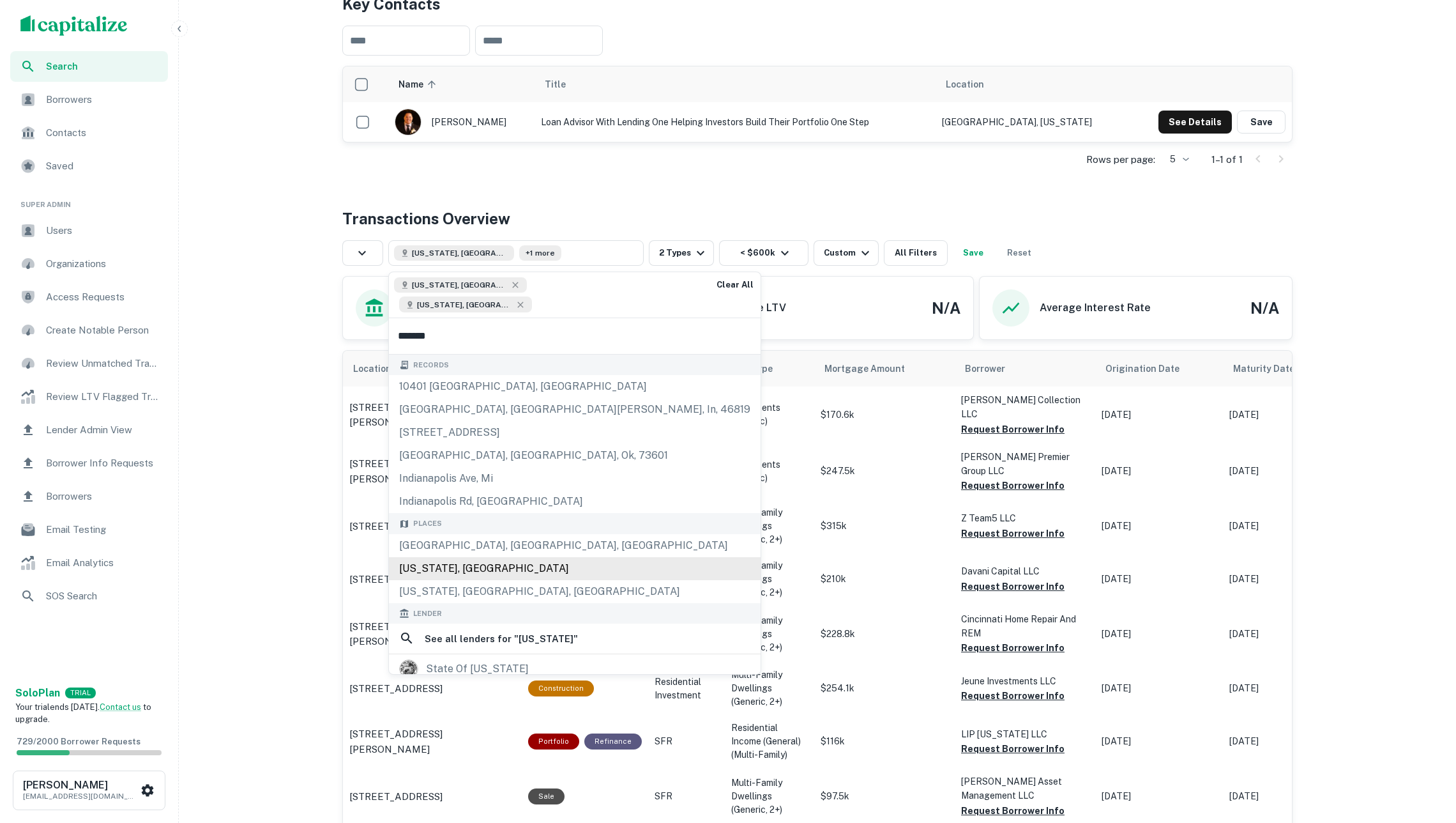
click at [500, 560] on div "Indiana, USA" at bounding box center [575, 568] width 371 height 23
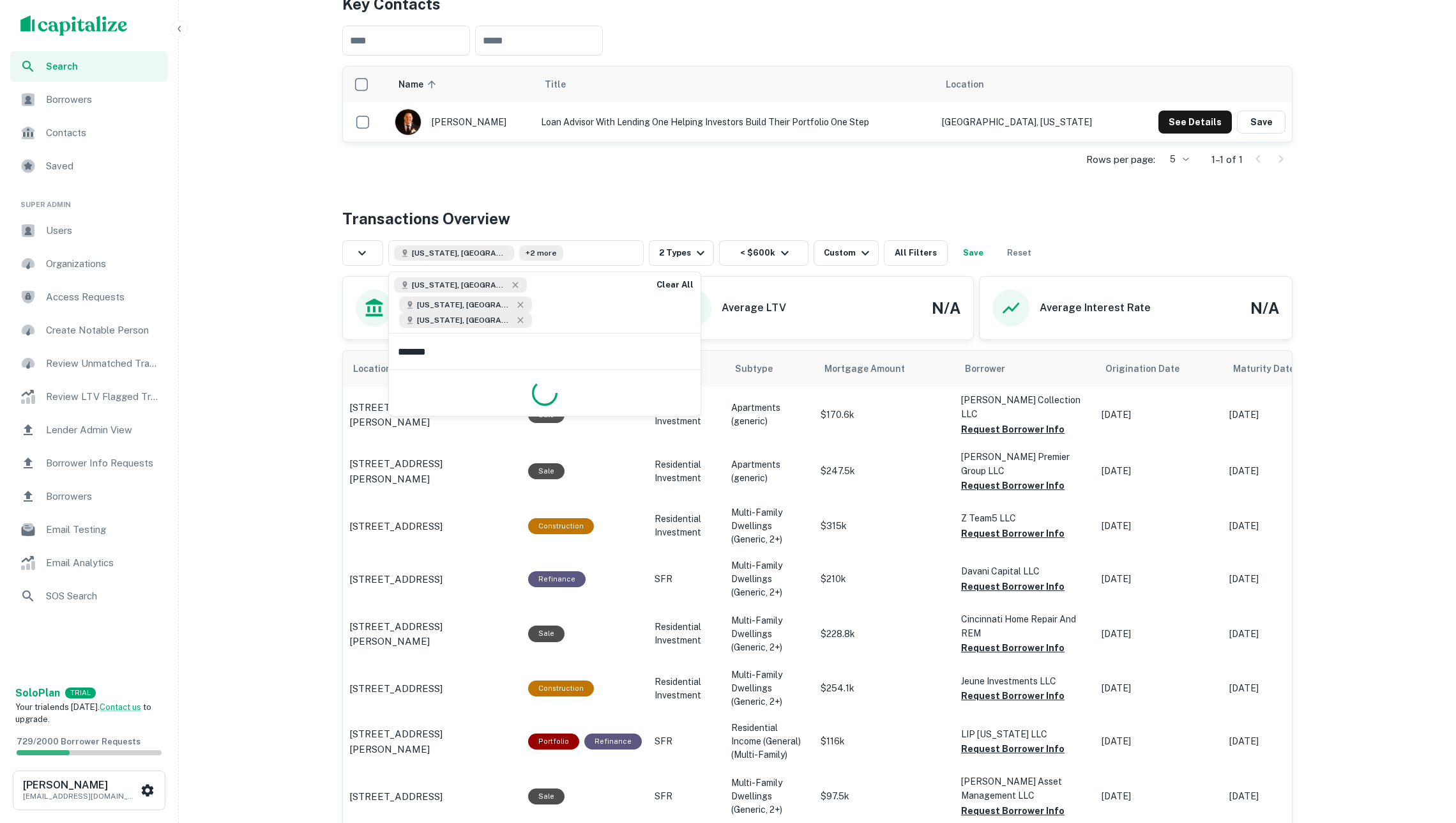
type input "********"
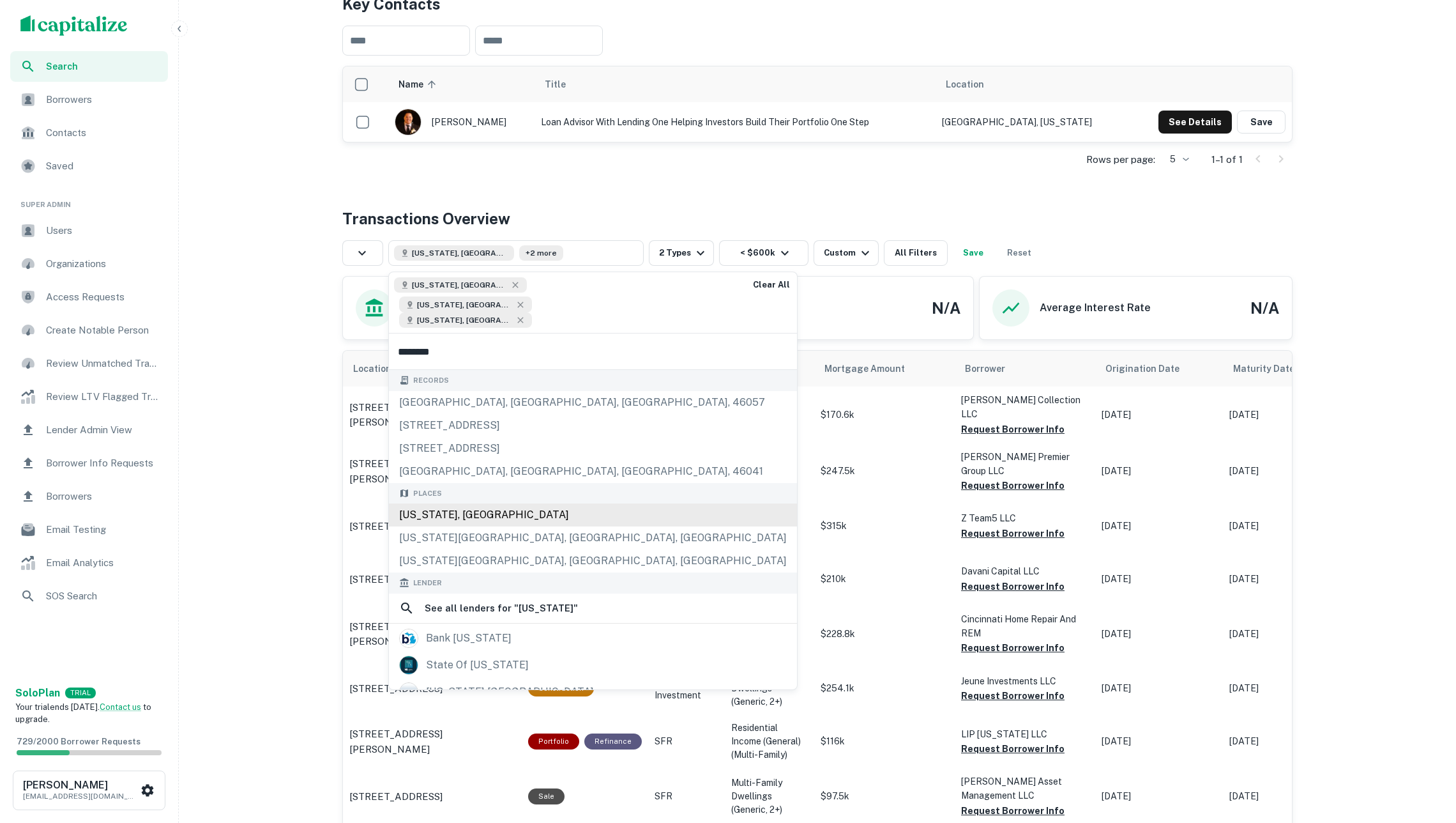
click at [501, 506] on div "Michigan, USA" at bounding box center [594, 514] width 408 height 23
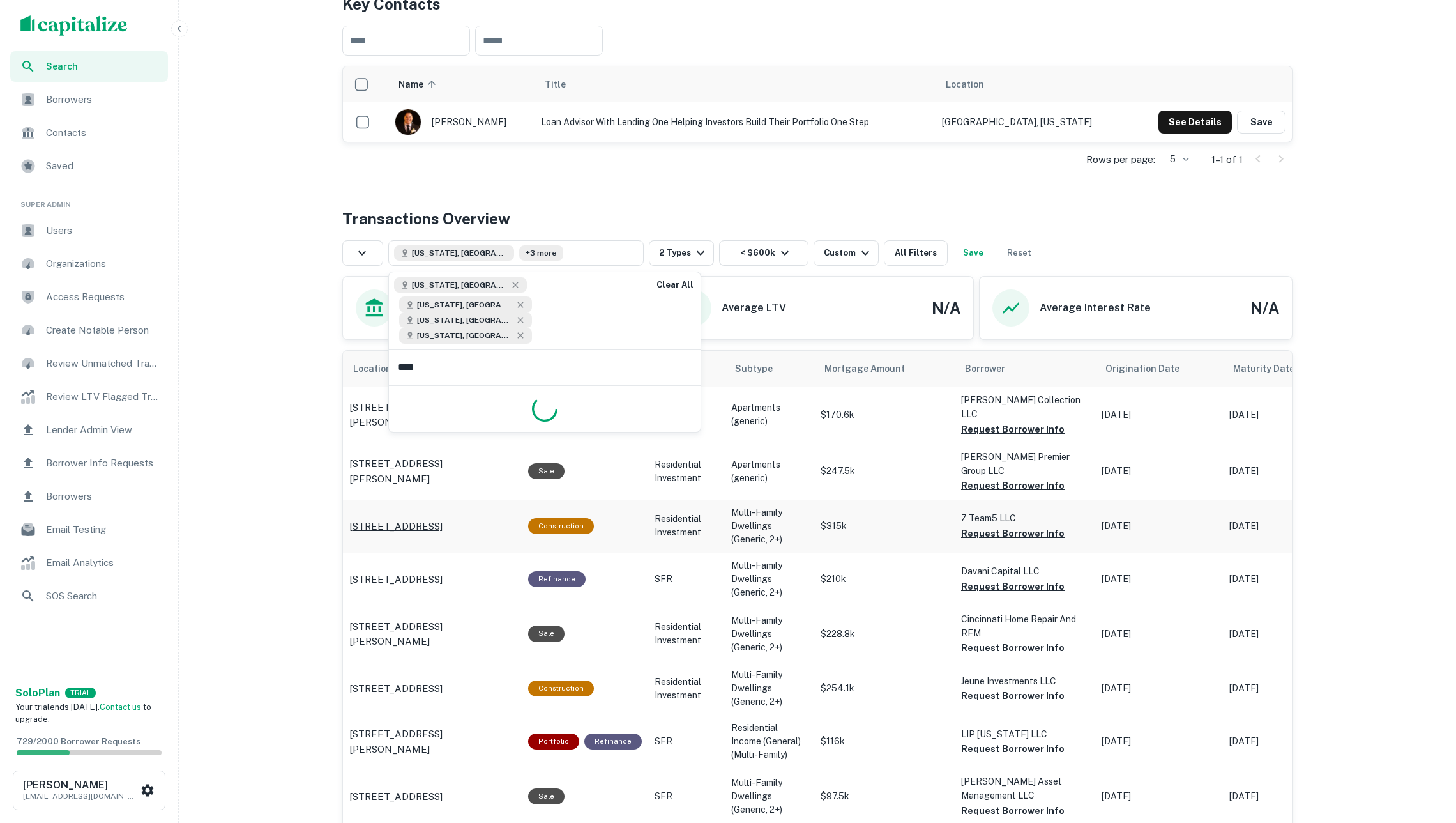
type input "*****"
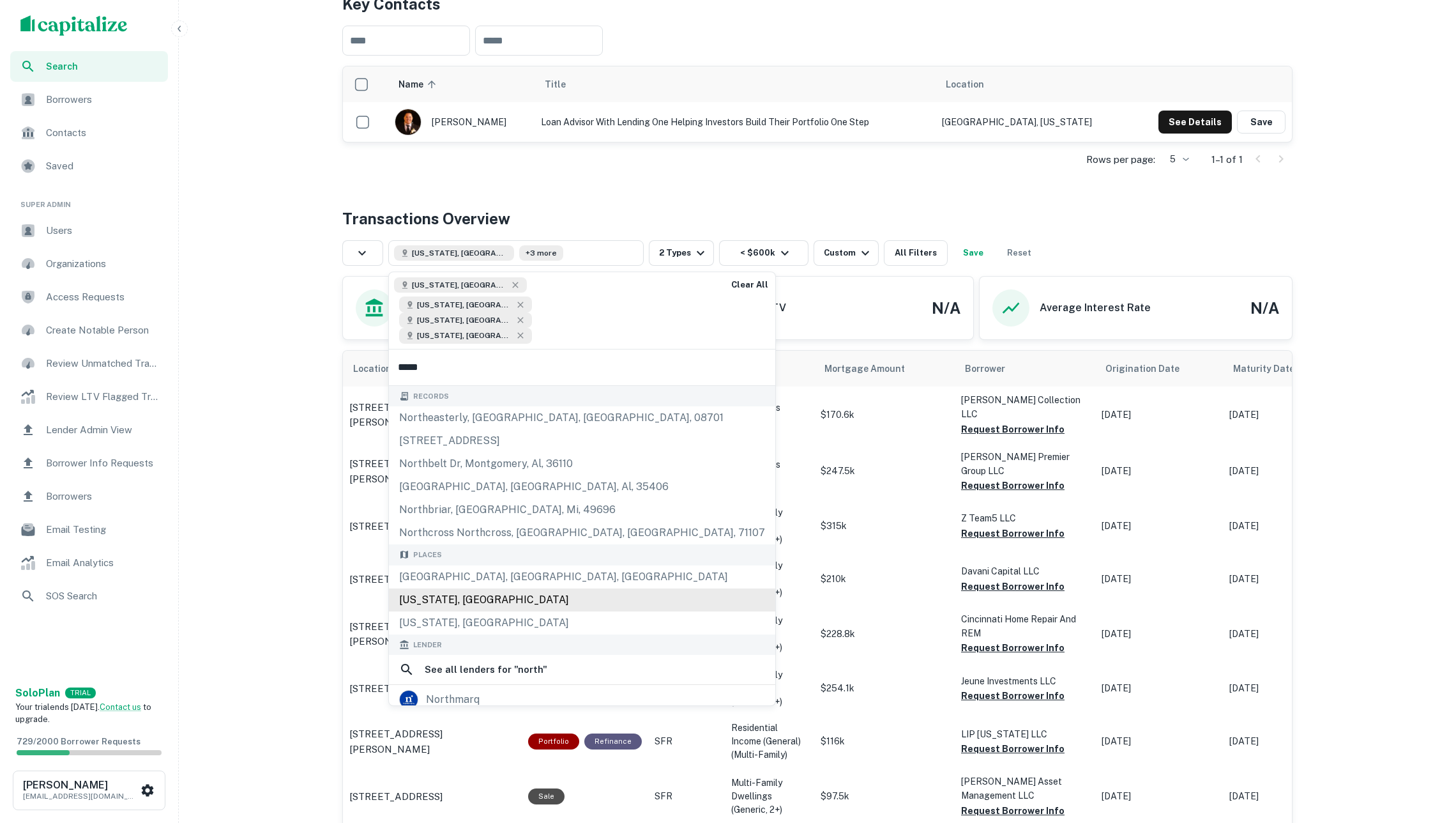
click at [515, 589] on div "North Carolina, USA" at bounding box center [583, 600] width 386 height 23
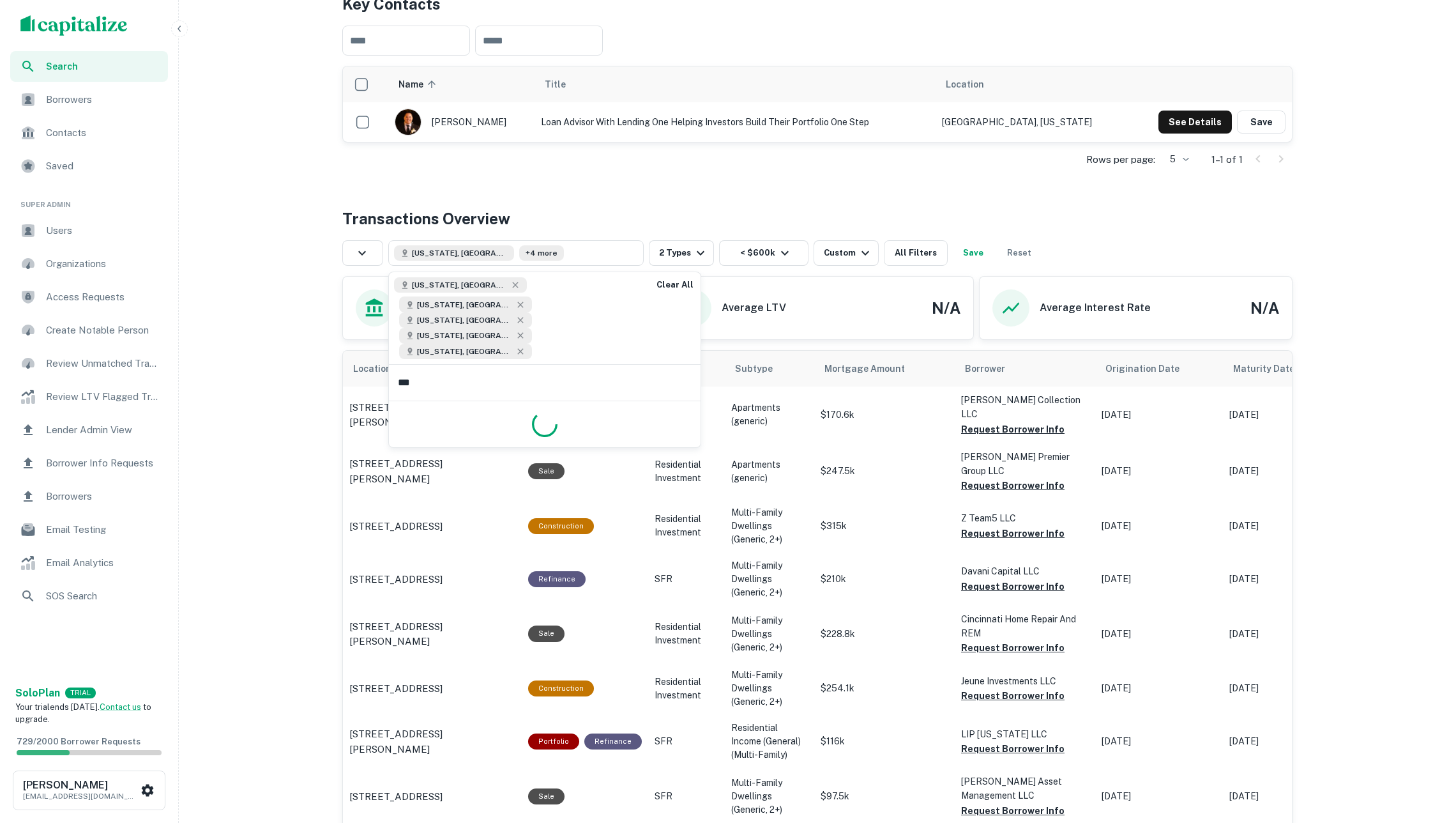
type input "****"
type input "**********"
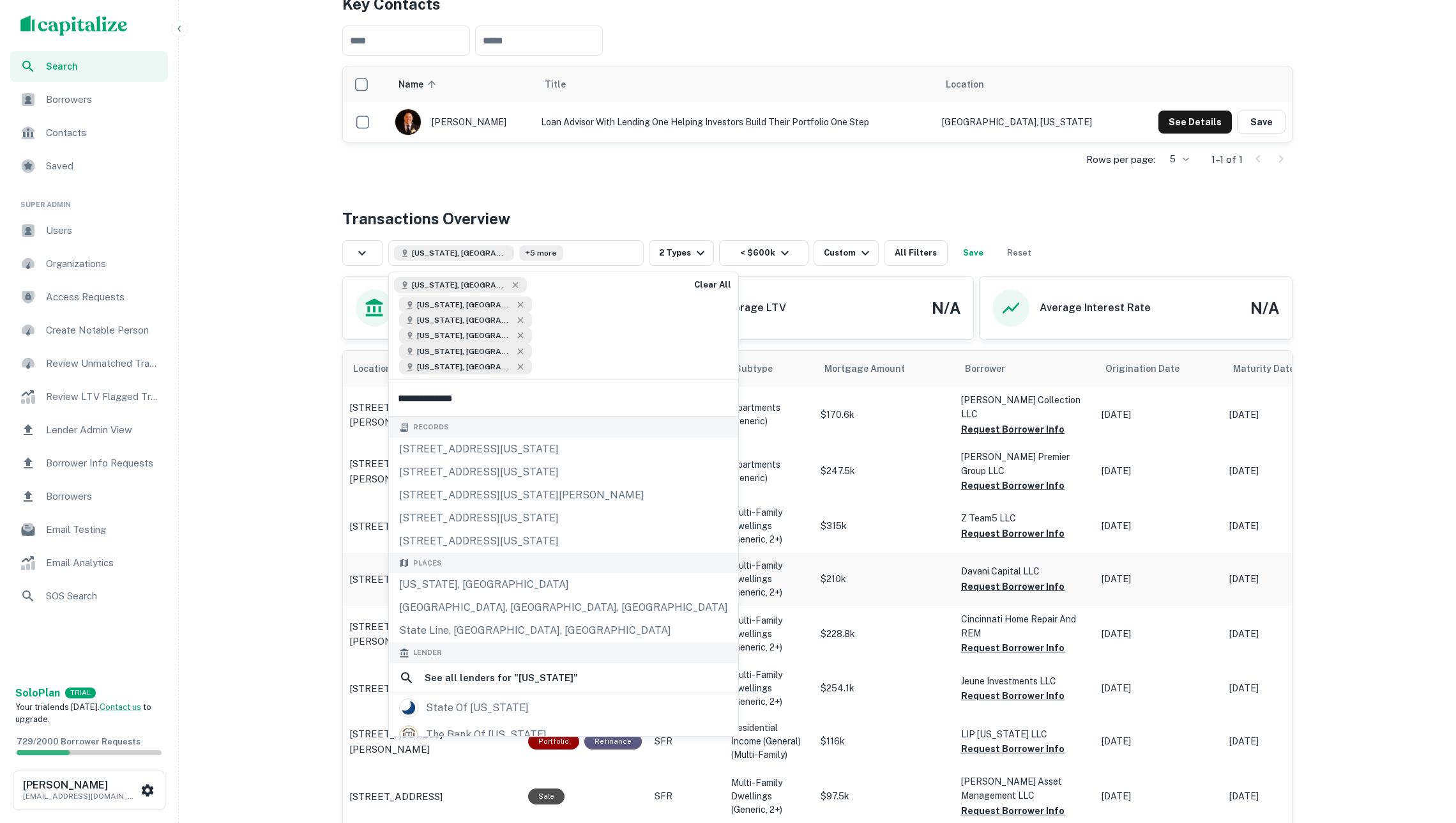
drag, startPoint x: 501, startPoint y: 363, endPoint x: 619, endPoint y: 542, distance: 214.4
click at [619, 553] on td "Refinance" at bounding box center [585, 579] width 126 height 53
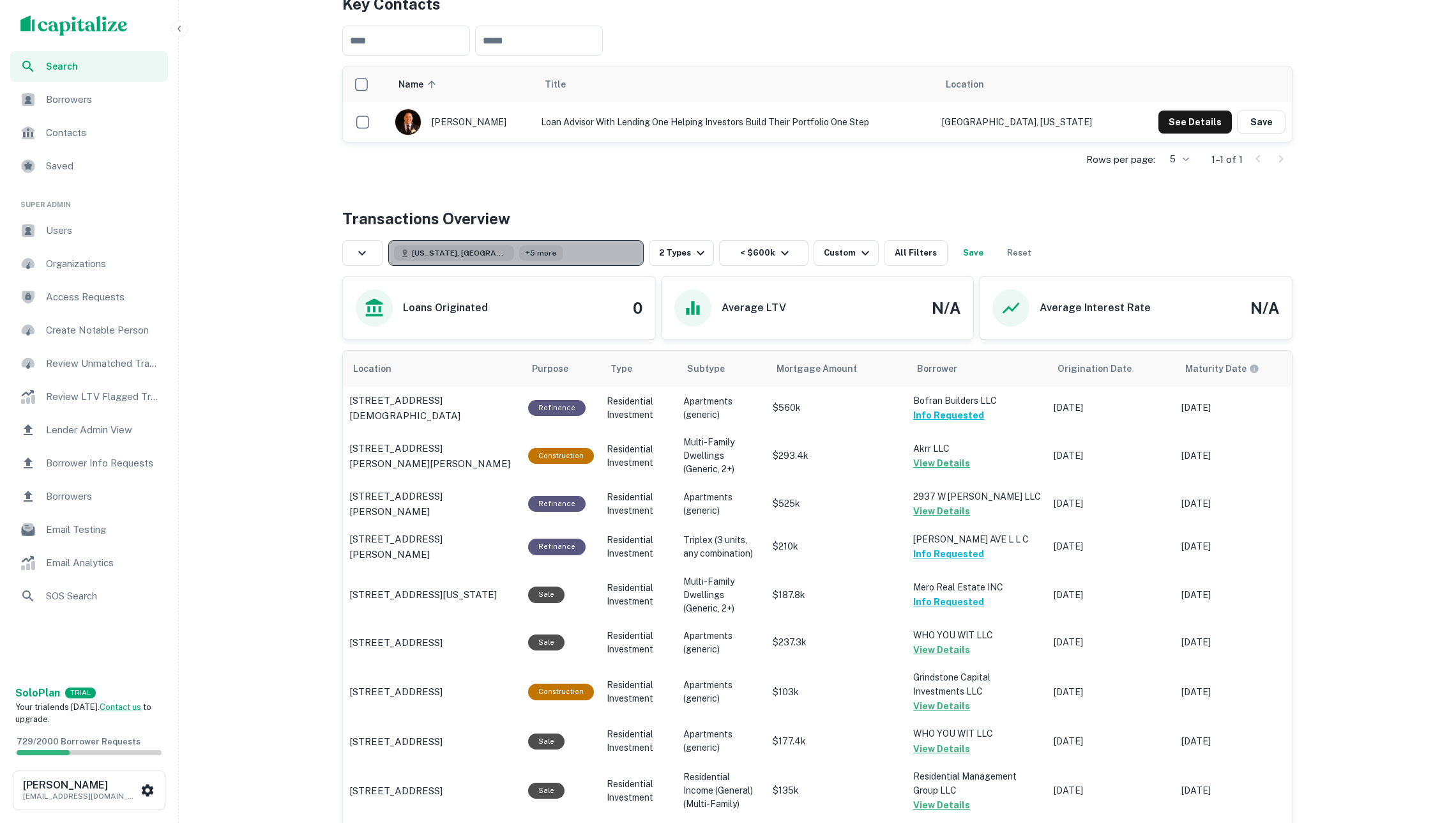
click at [538, 244] on button "Georgia, USA +5 more" at bounding box center [516, 253] width 256 height 26
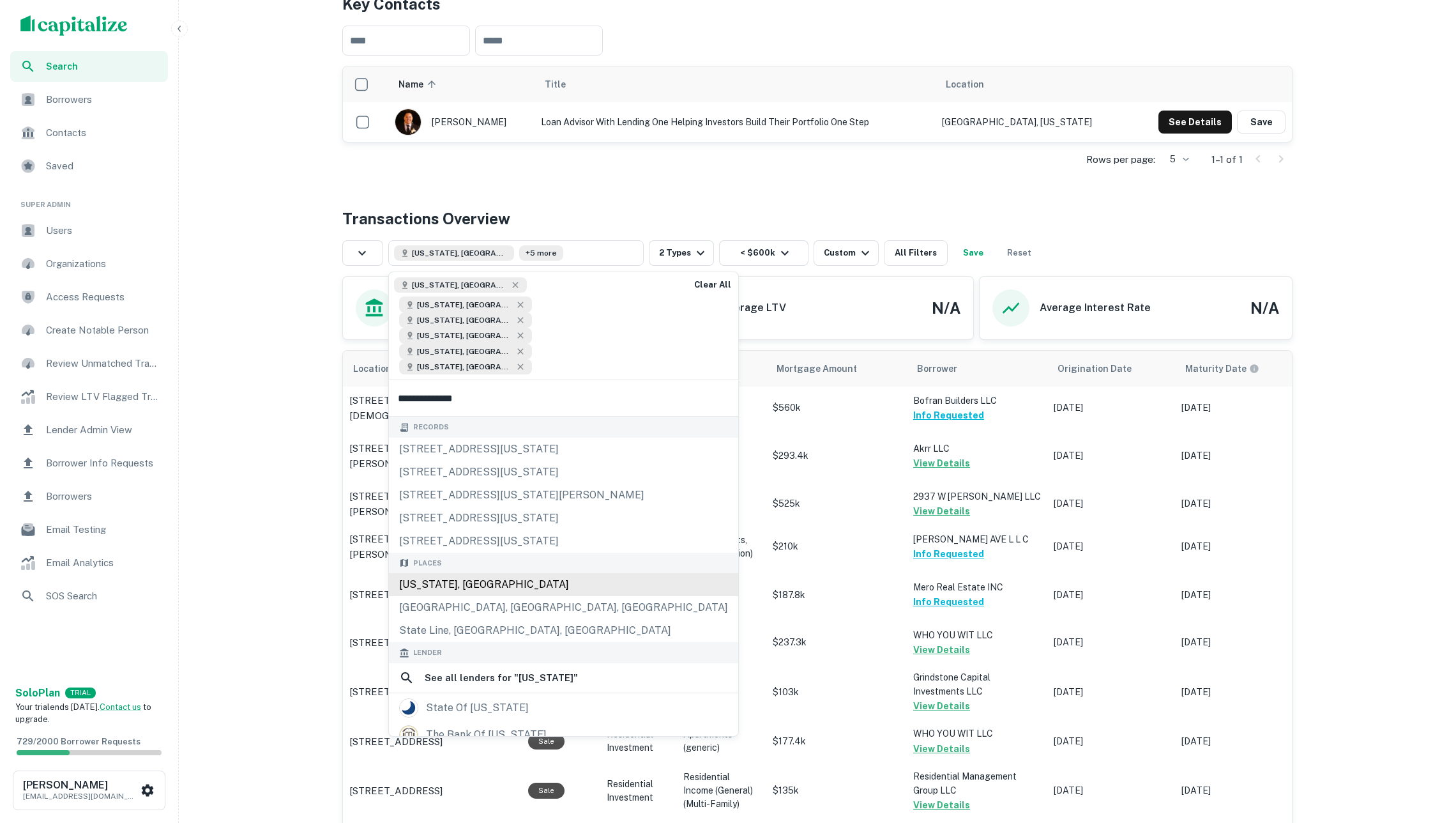
click at [498, 573] on div "South Carolina, USA" at bounding box center [564, 584] width 350 height 23
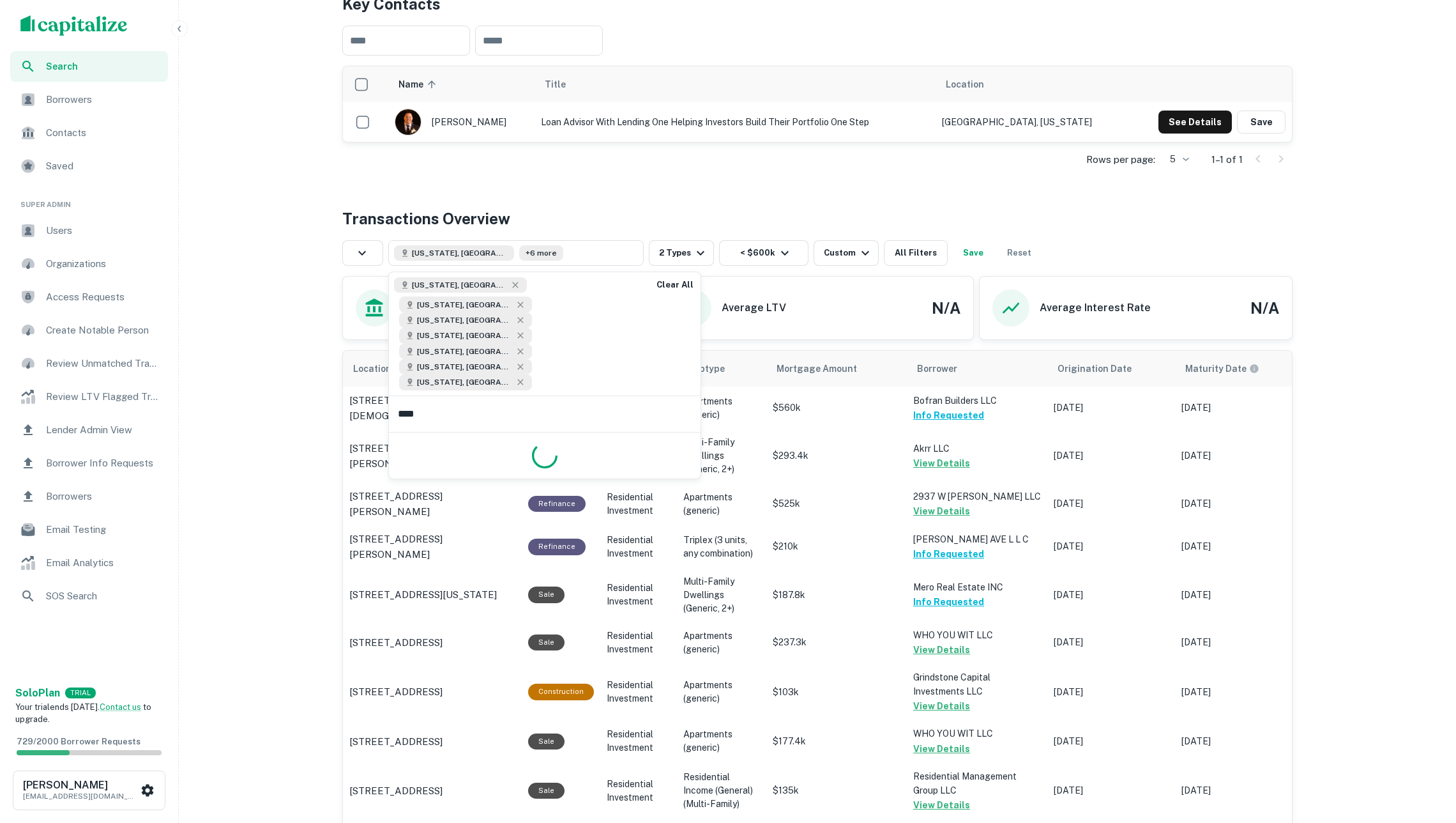
type input "*****"
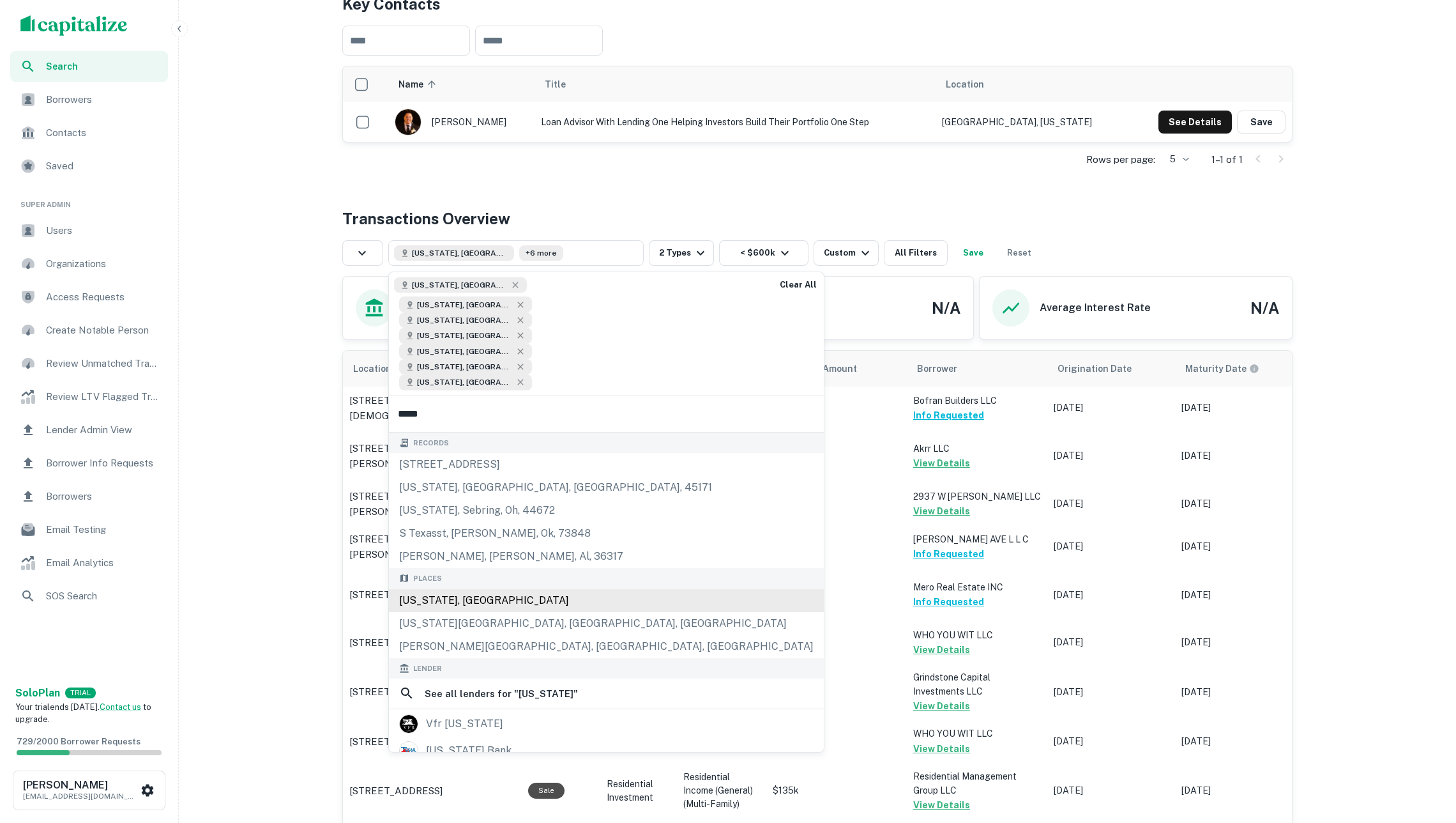
click at [486, 589] on div "Texas, USA" at bounding box center [607, 600] width 435 height 23
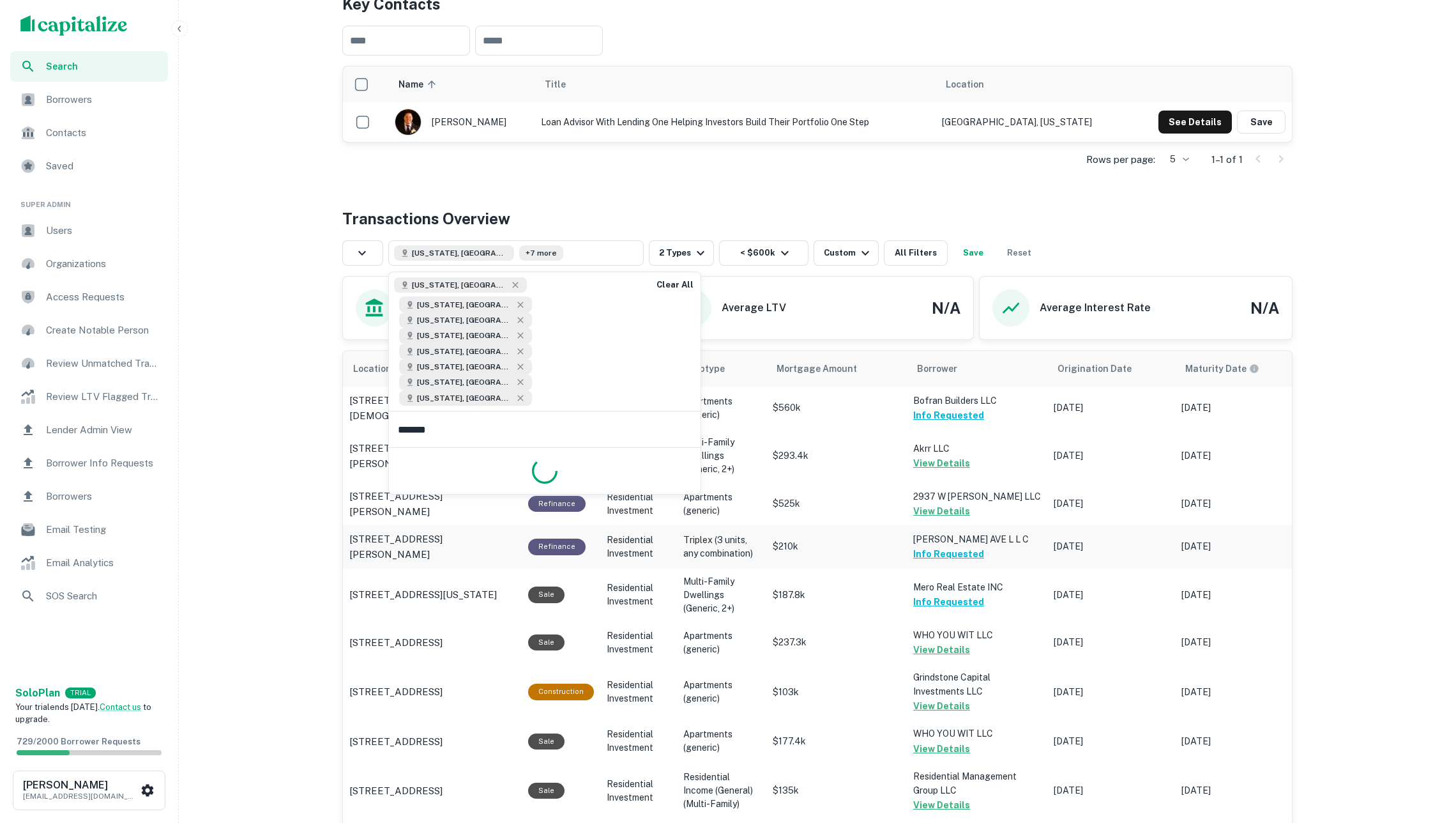
type input "********"
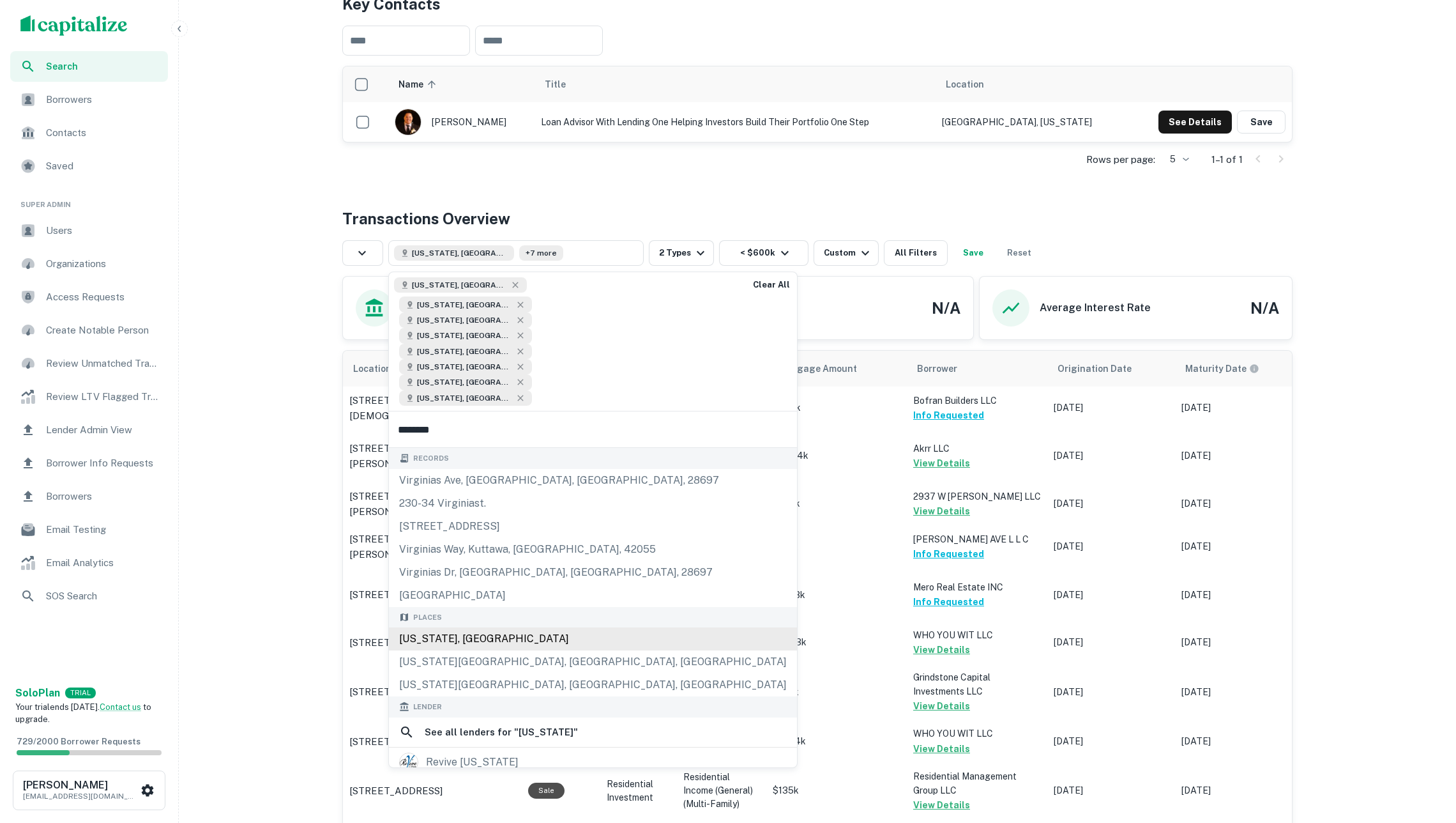
click at [505, 628] on div "Virginia, USA" at bounding box center [594, 639] width 408 height 23
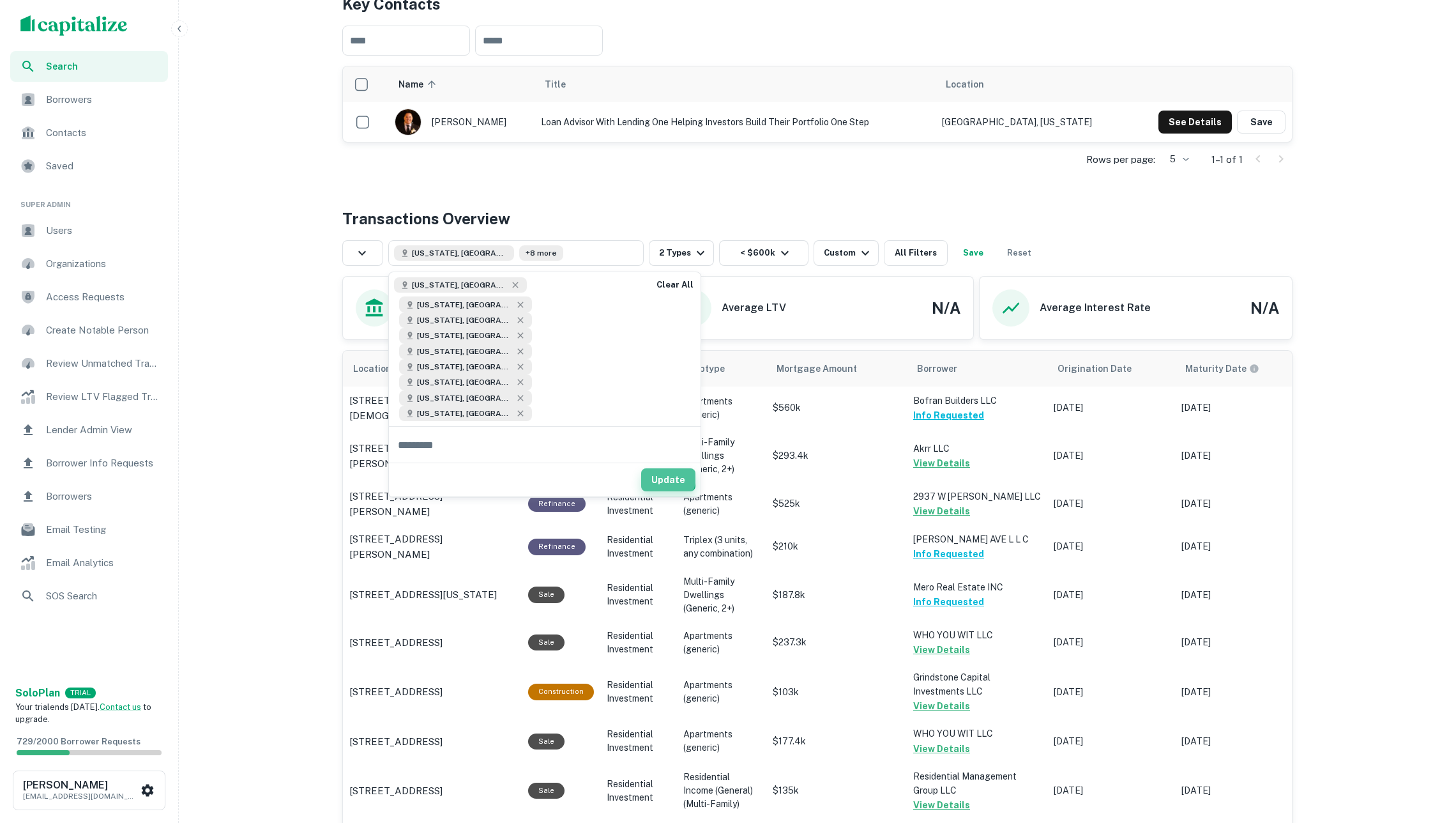
click at [655, 468] on button "Update" at bounding box center [668, 479] width 55 height 23
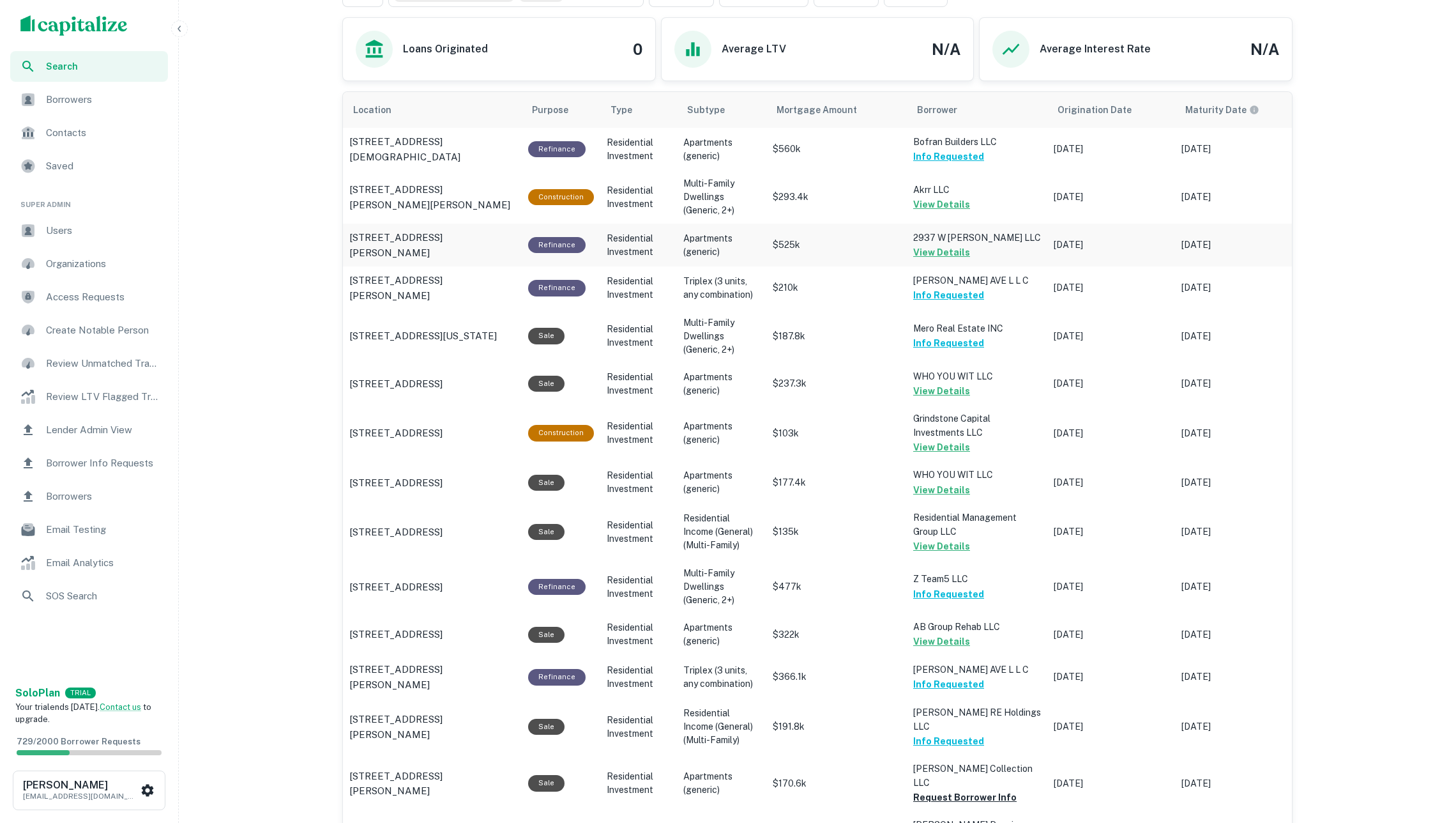
scroll to position [1077, 0]
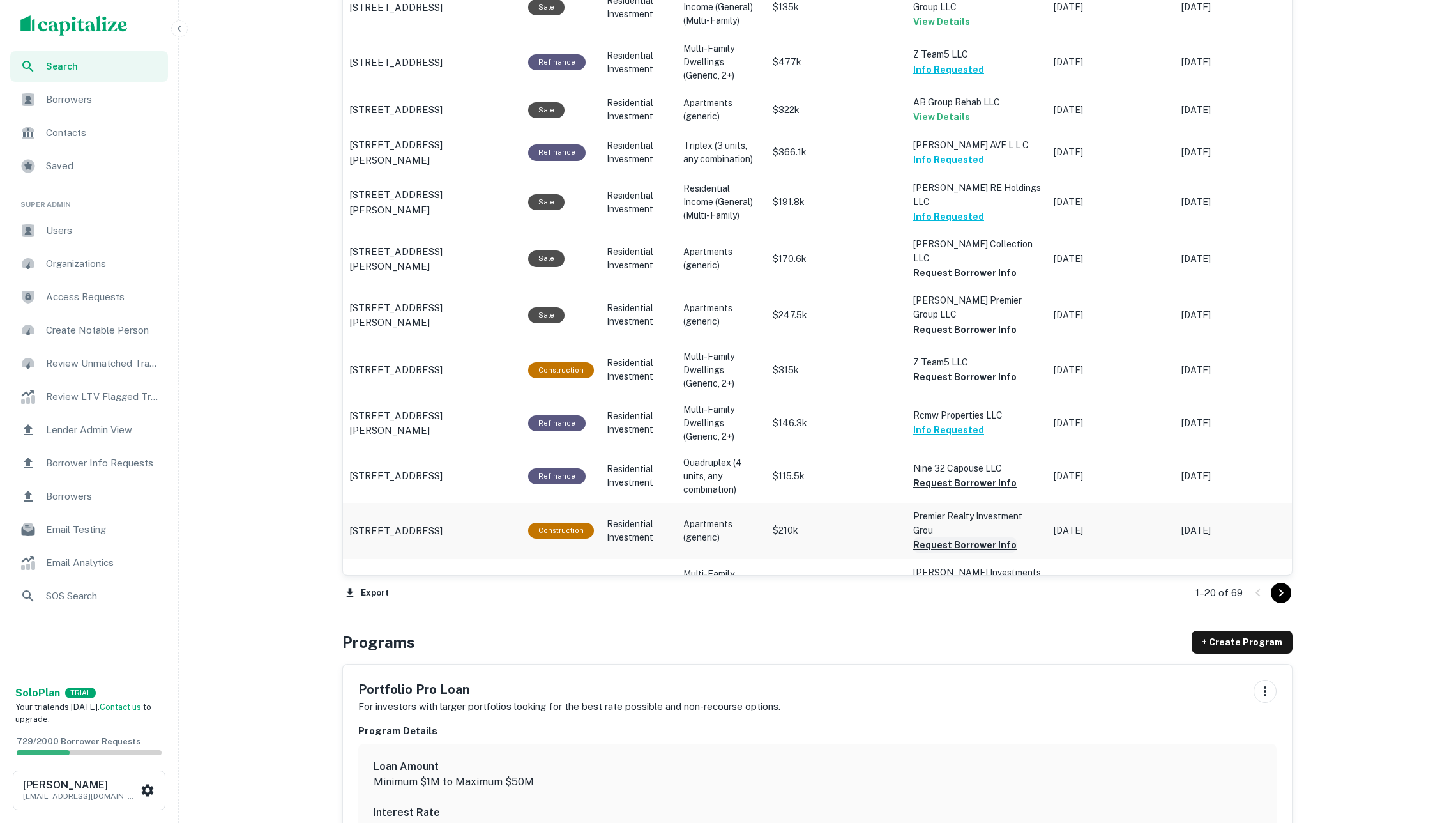
click at [979, 537] on button "Request Borrower Info" at bounding box center [965, 544] width 104 height 15
click at [954, 370] on button "Request Borrower Info" at bounding box center [965, 377] width 104 height 15
click at [944, 322] on button "Request Borrower Info" at bounding box center [965, 329] width 104 height 15
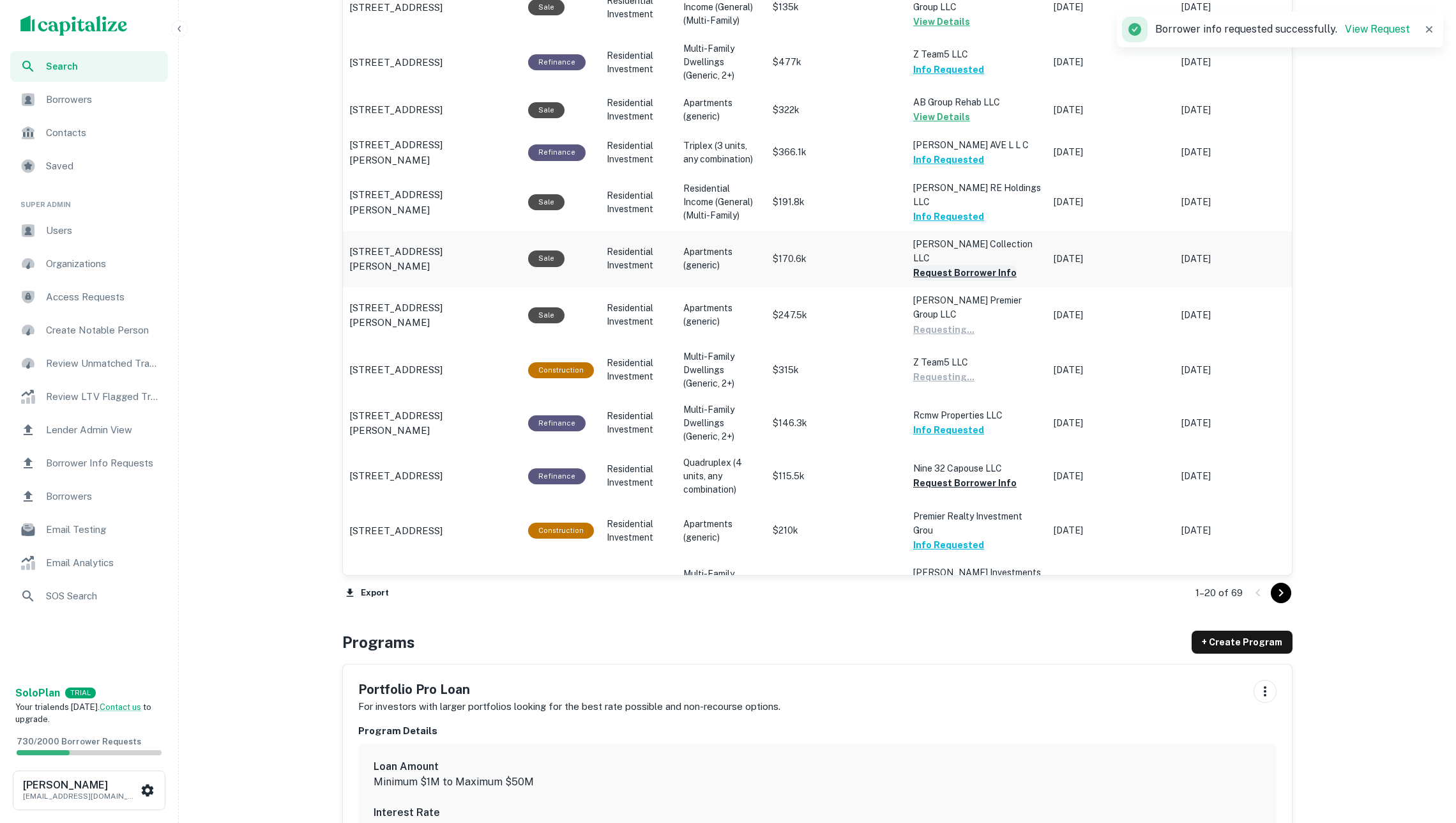
click at [941, 265] on button "Request Borrower Info" at bounding box center [965, 272] width 104 height 15
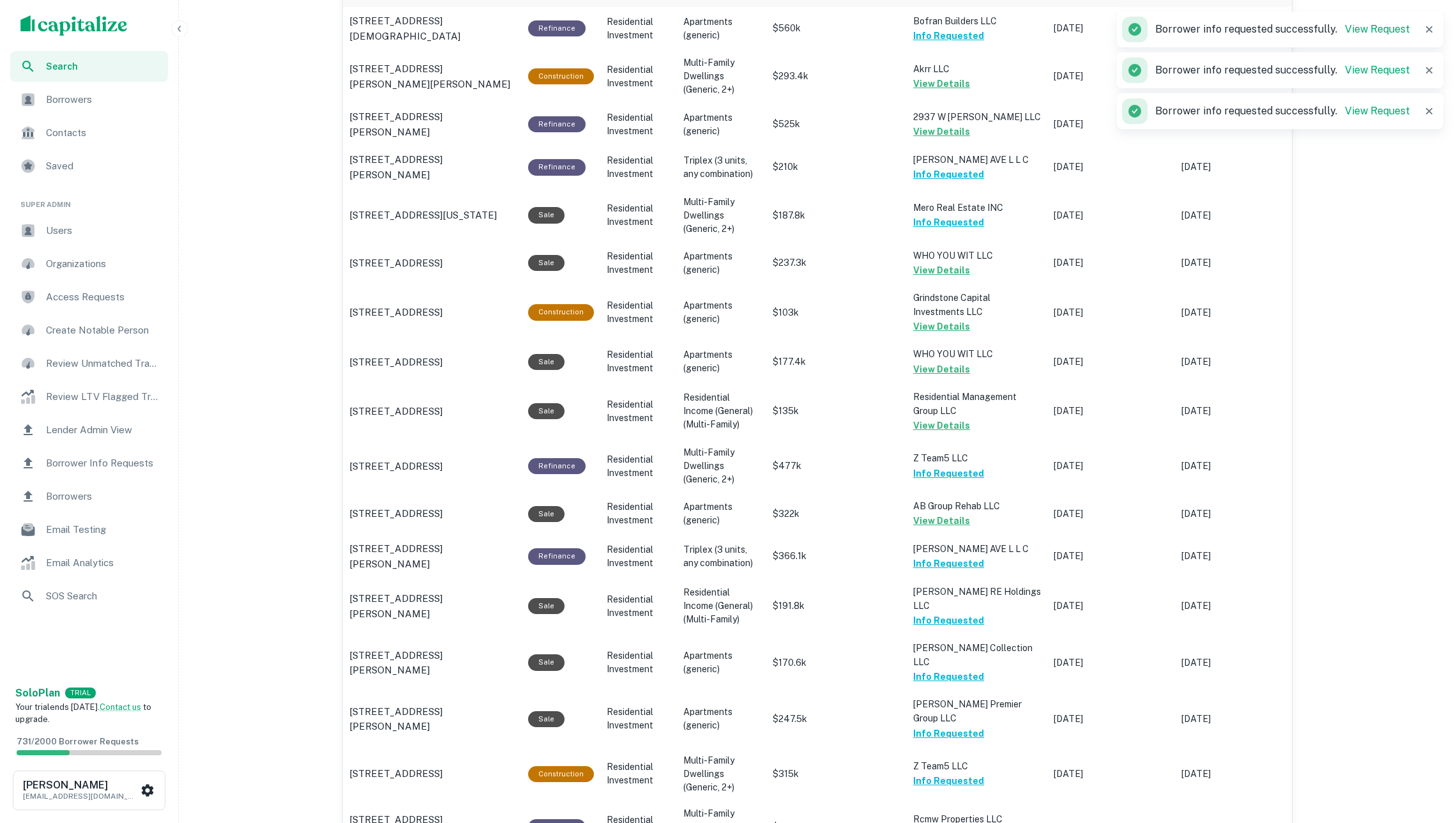
scroll to position [1090, 0]
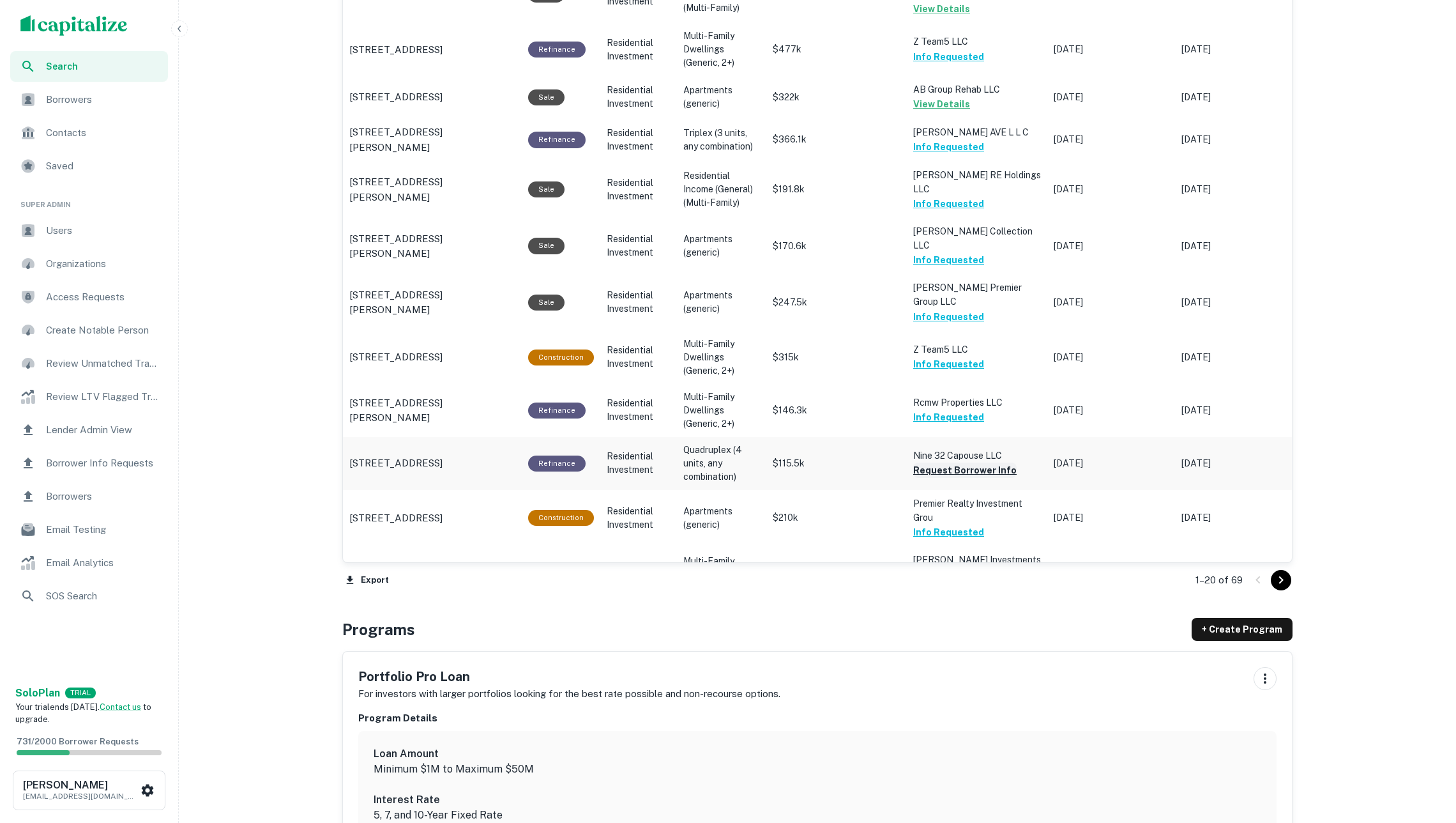
click at [979, 462] on button "Request Borrower Info" at bounding box center [965, 469] width 104 height 15
click at [1283, 581] on icon "Go to next page" at bounding box center [1281, 580] width 15 height 15
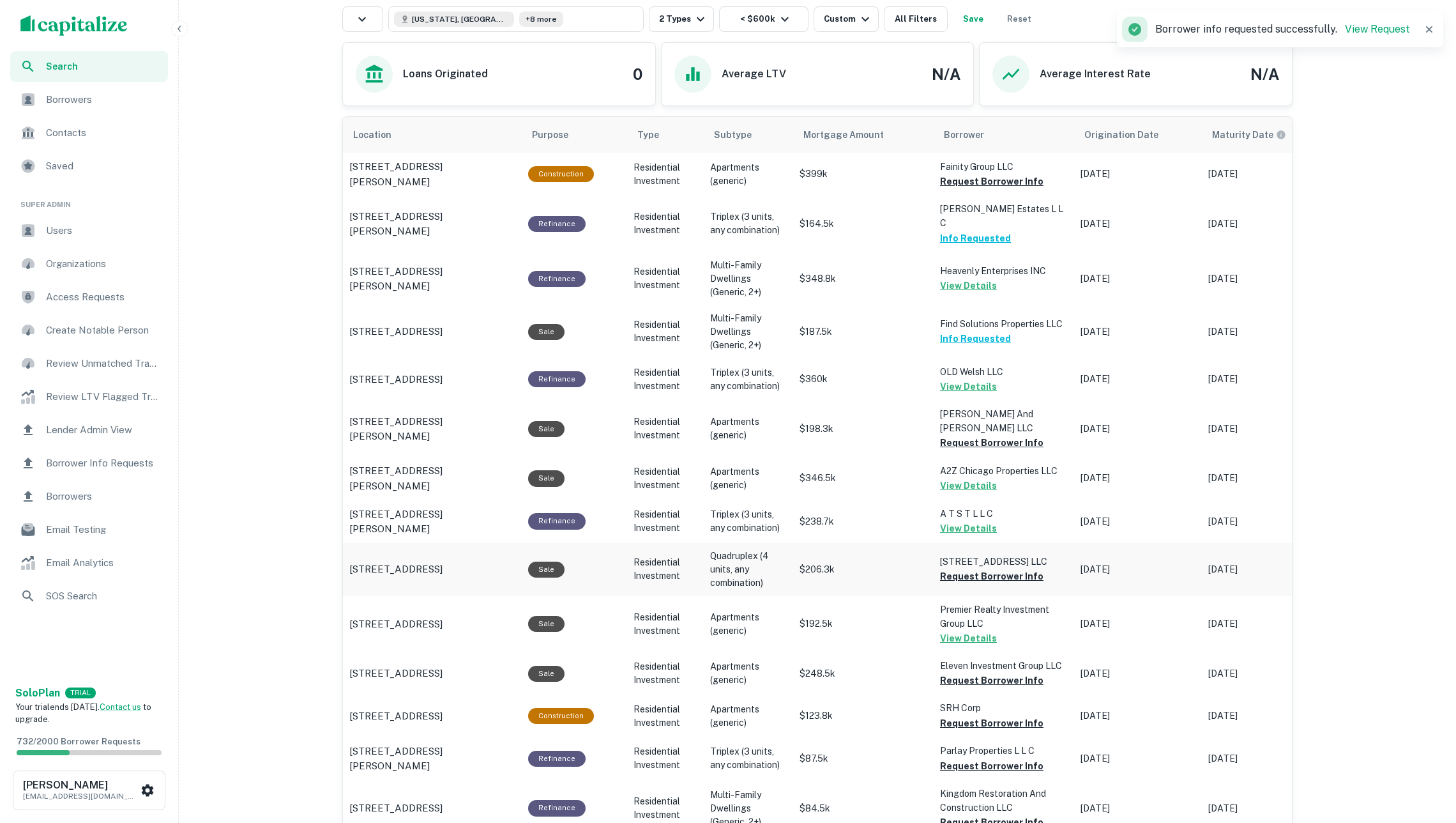
scroll to position [519, 0]
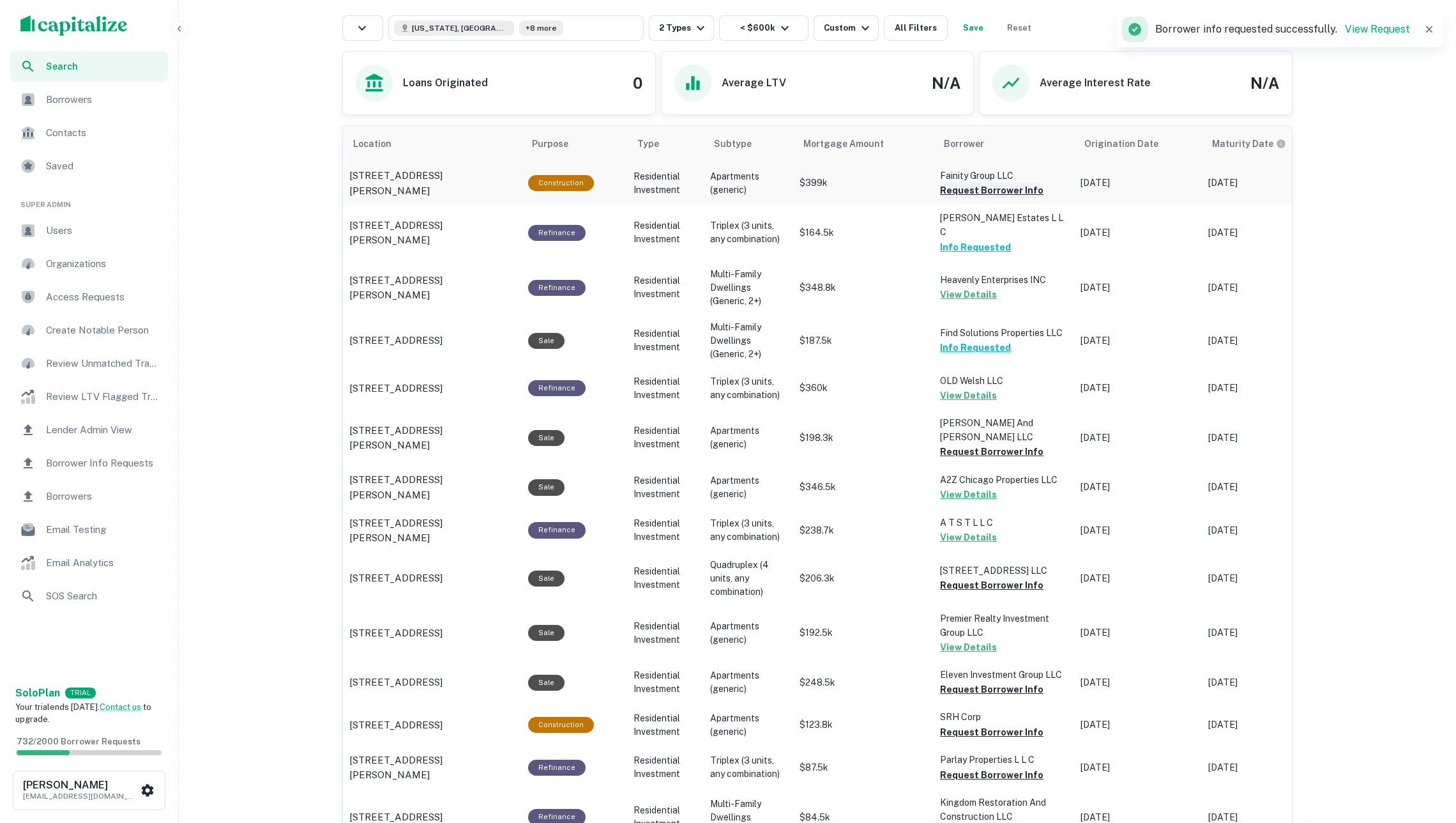
click at [969, 195] on button "Request Borrower Info" at bounding box center [992, 189] width 104 height 15
click at [975, 444] on button "Request Borrower Info" at bounding box center [992, 451] width 104 height 15
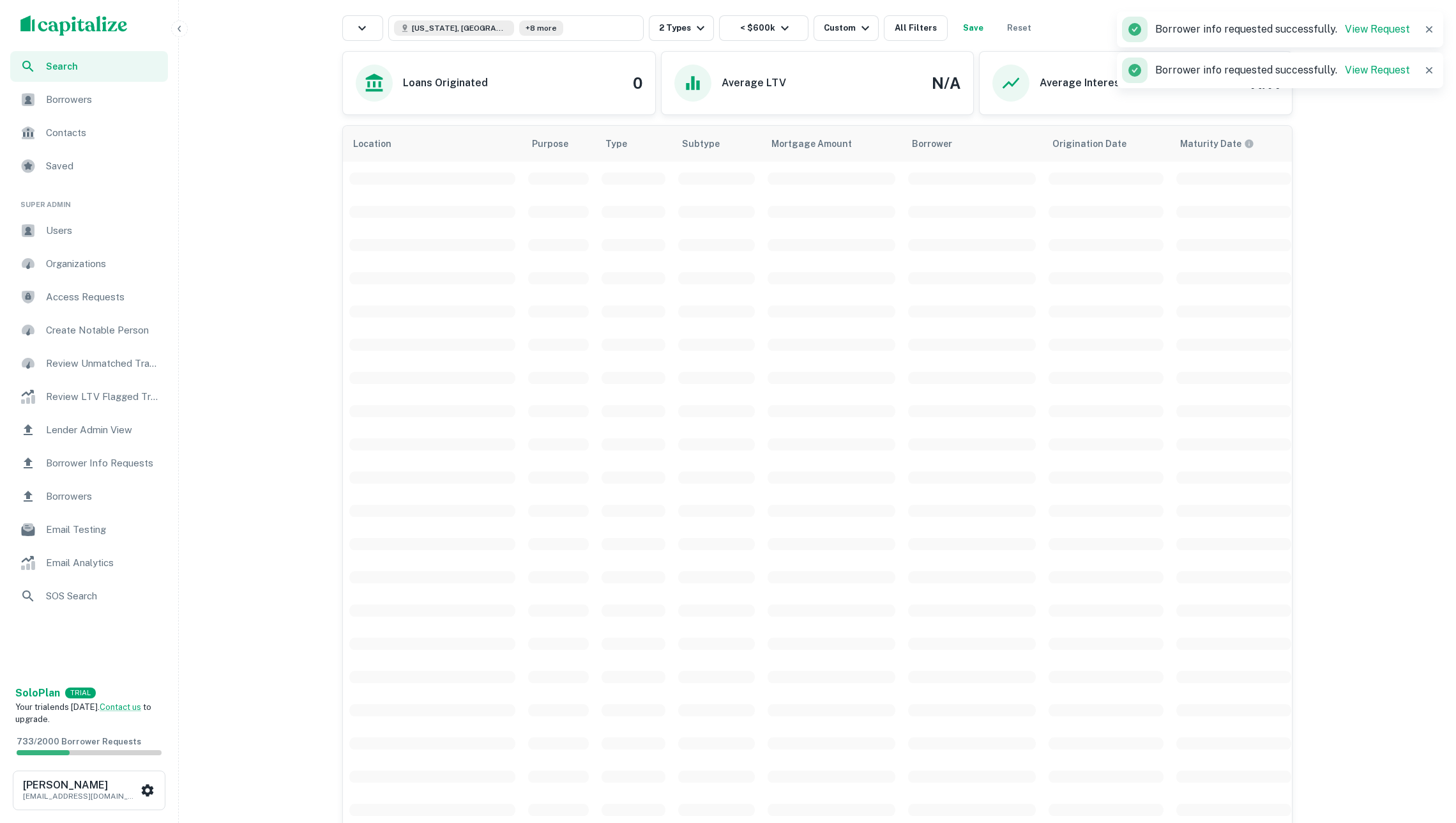
click at [990, 550] on span "scrollable content" at bounding box center [972, 544] width 127 height 12
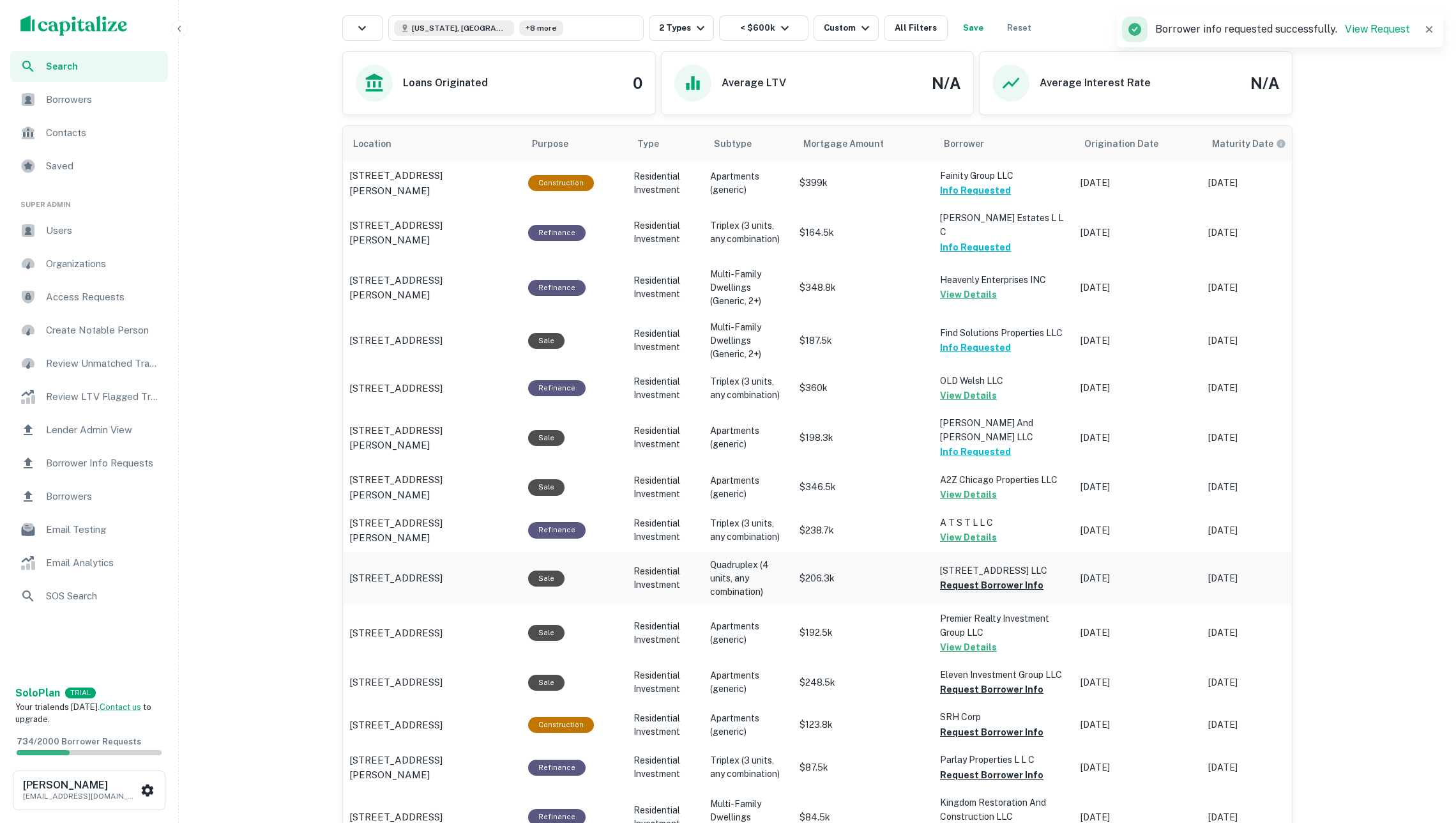
click at [990, 578] on button "Request Borrower Info" at bounding box center [992, 585] width 104 height 15
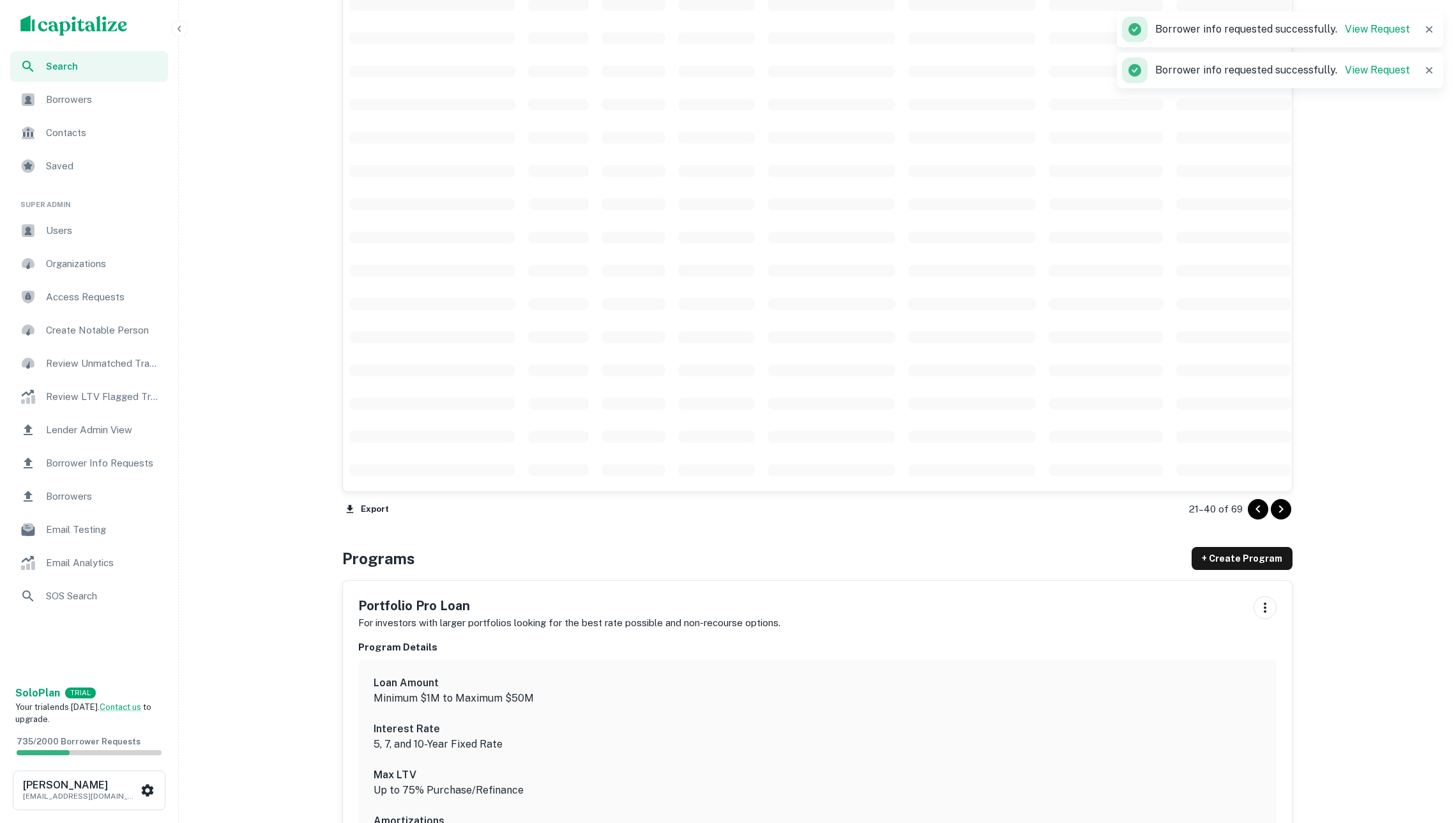
scroll to position [859, 0]
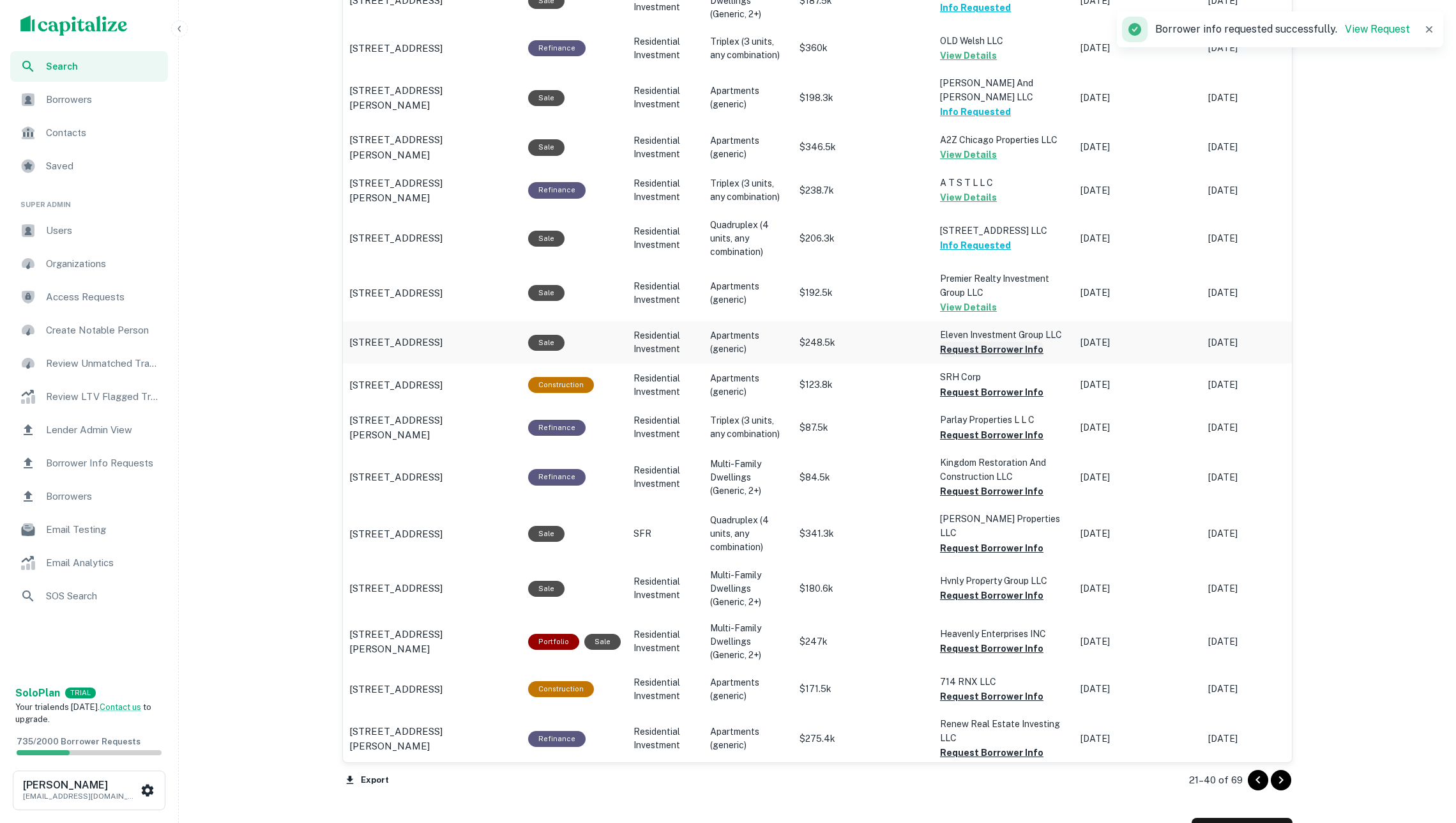
click at [965, 342] on button "Request Borrower Info" at bounding box center [992, 349] width 104 height 15
click at [971, 385] on button "Request Borrower Info" at bounding box center [992, 392] width 104 height 15
click at [980, 427] on button "Request Borrower Info" at bounding box center [992, 434] width 104 height 15
click at [979, 484] on button "Request Borrower Info" at bounding box center [992, 491] width 104 height 15
click at [985, 541] on button "Request Borrower Info" at bounding box center [992, 548] width 104 height 15
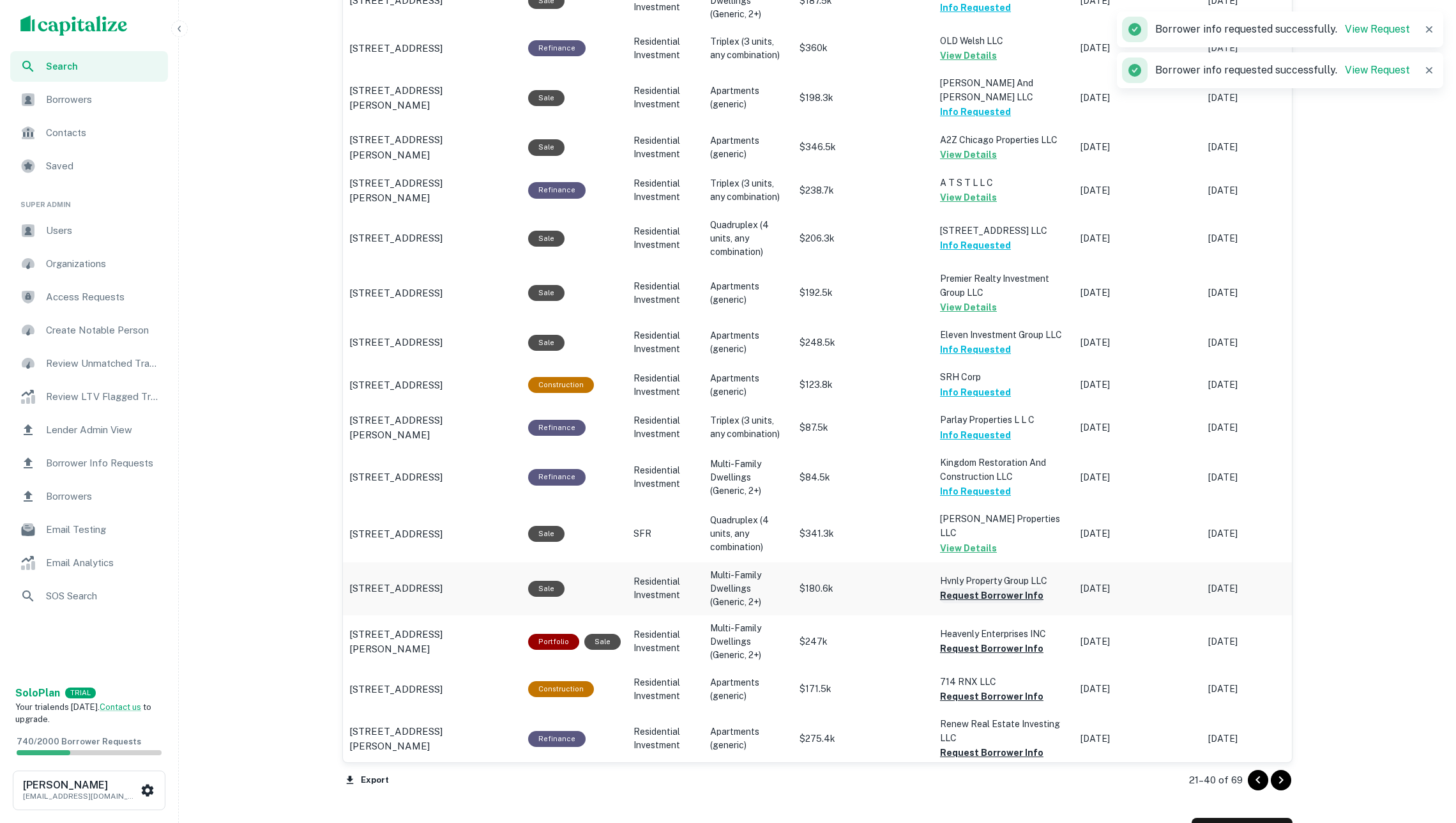
click at [986, 588] on button "Request Borrower Info" at bounding box center [992, 595] width 104 height 15
click at [989, 641] on button "Request Borrower Info" at bounding box center [992, 648] width 104 height 15
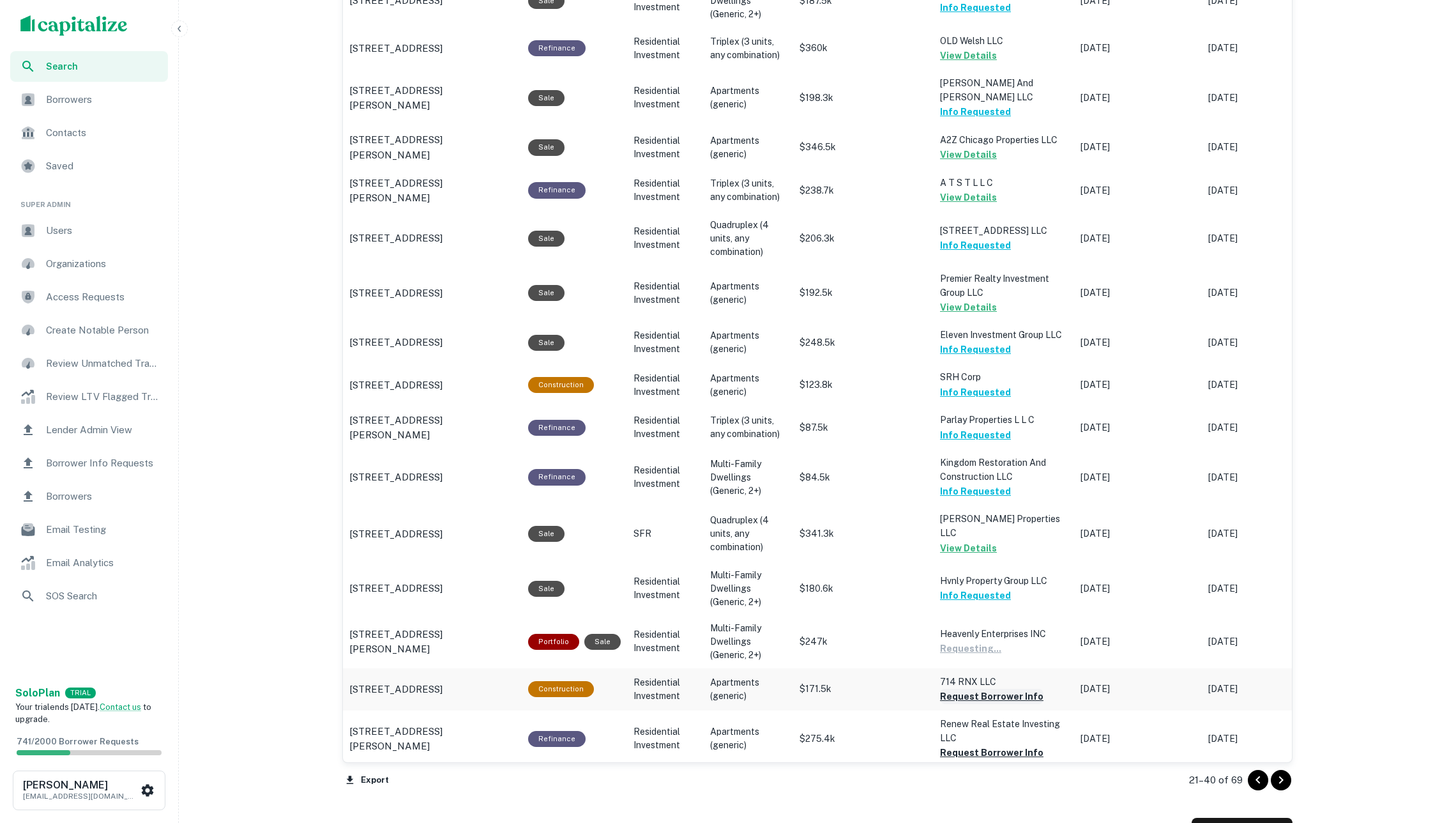
click at [1006, 688] on button "Request Borrower Info" at bounding box center [992, 695] width 104 height 15
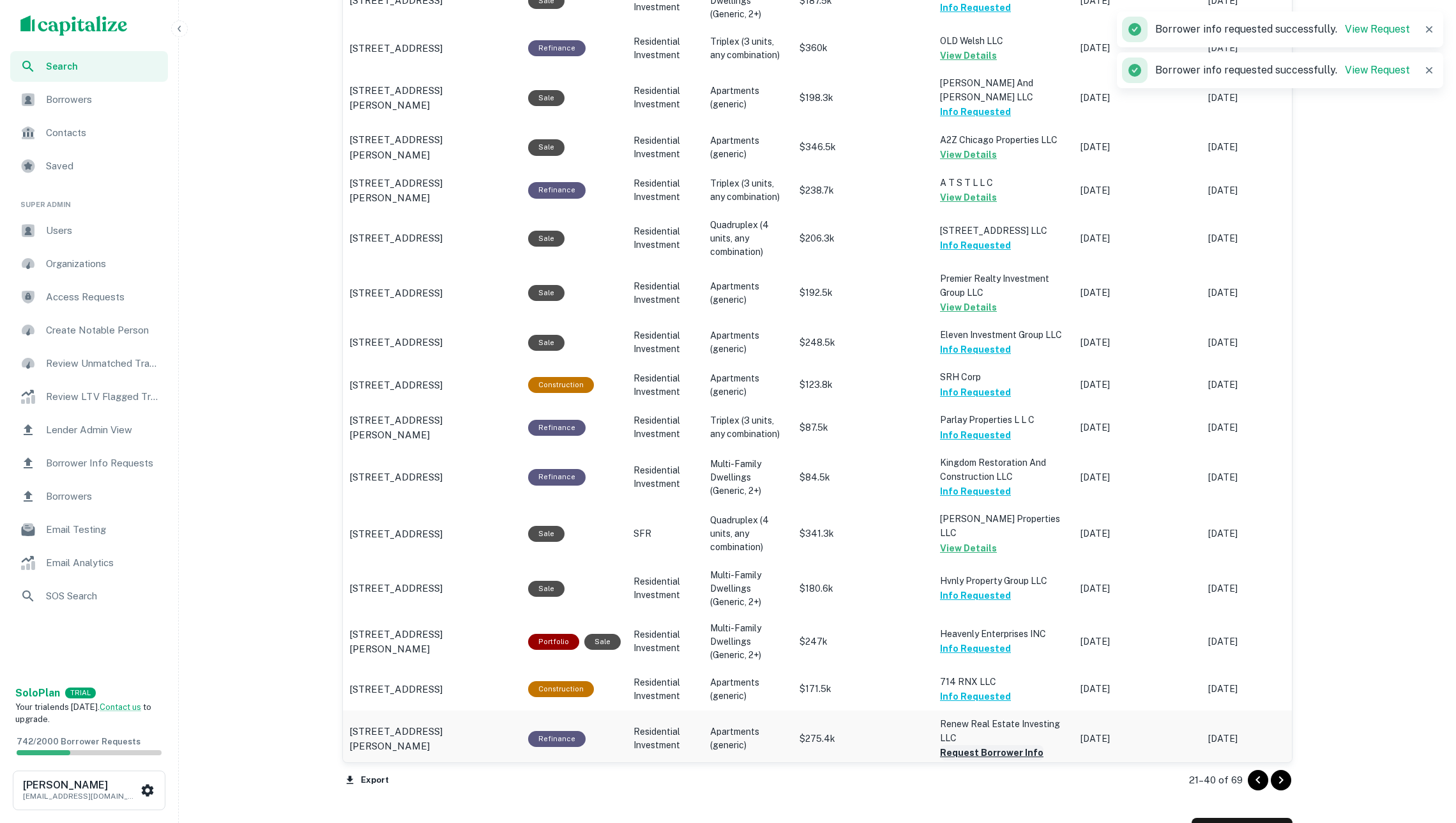
click at [1003, 745] on button "Request Borrower Info" at bounding box center [992, 752] width 104 height 15
click at [1006, 788] on button "Request Borrower Info" at bounding box center [992, 795] width 104 height 15
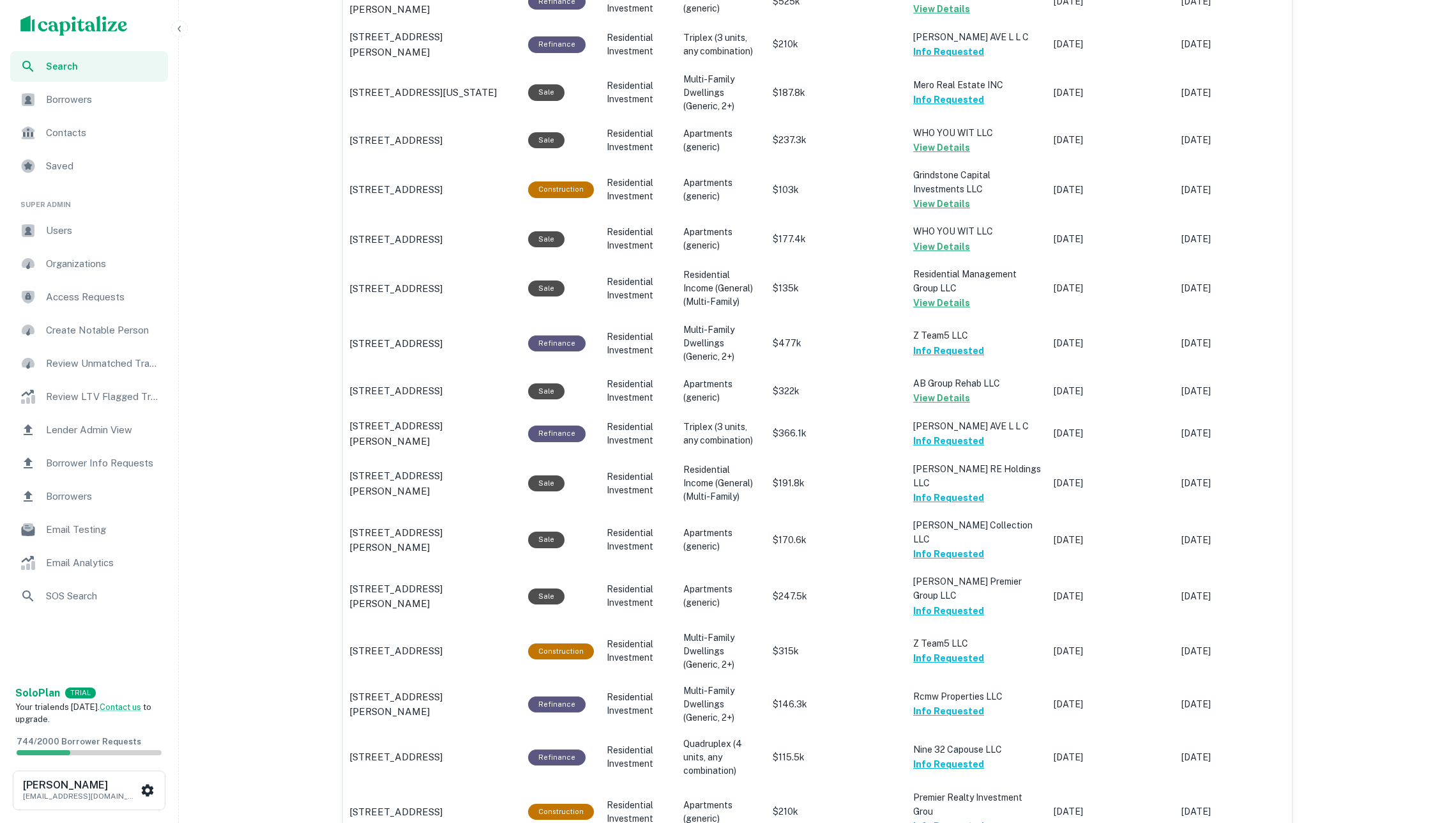
scroll to position [1270, 0]
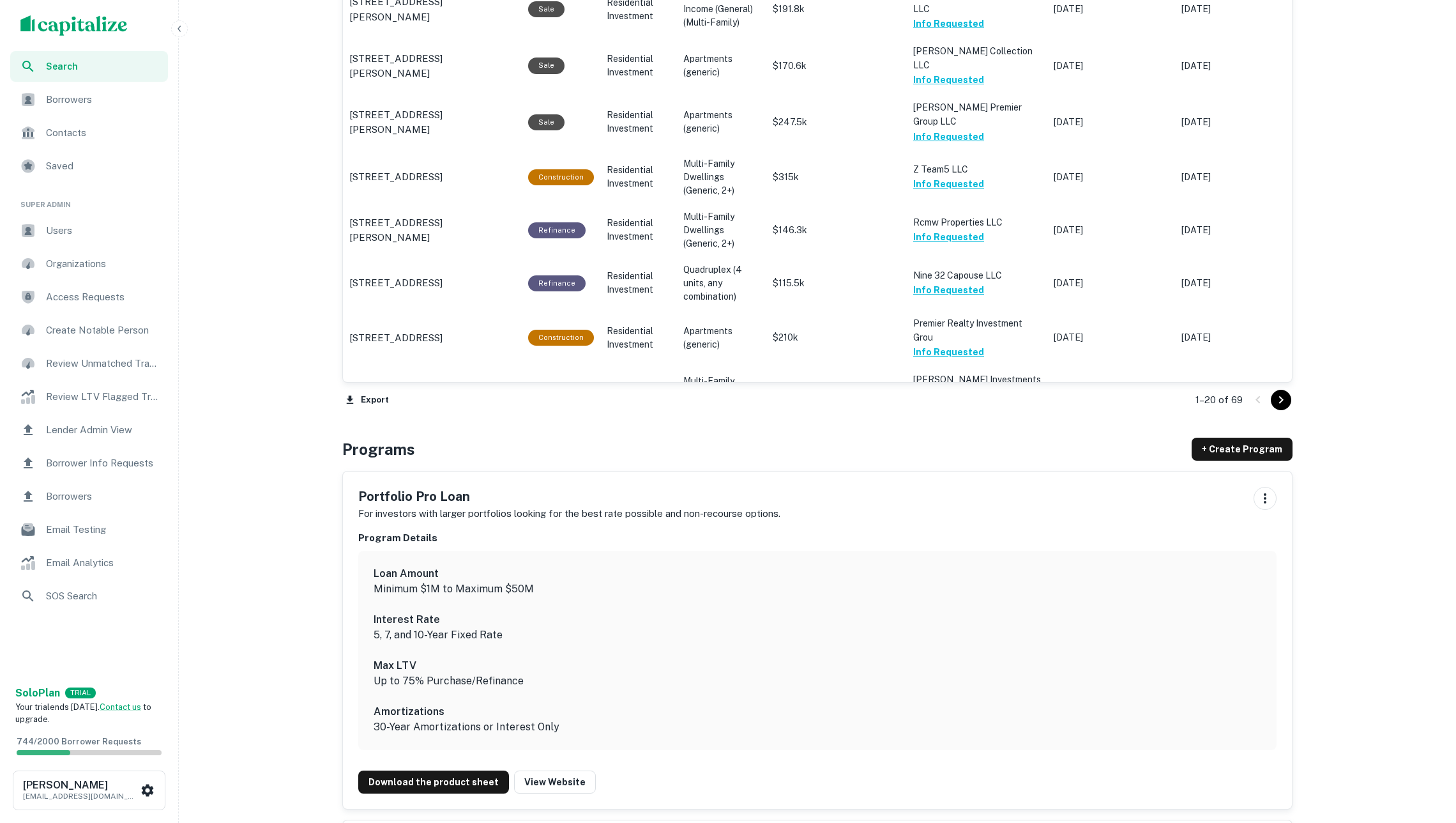
click at [1281, 408] on icon "Go to next page" at bounding box center [1281, 400] width 15 height 15
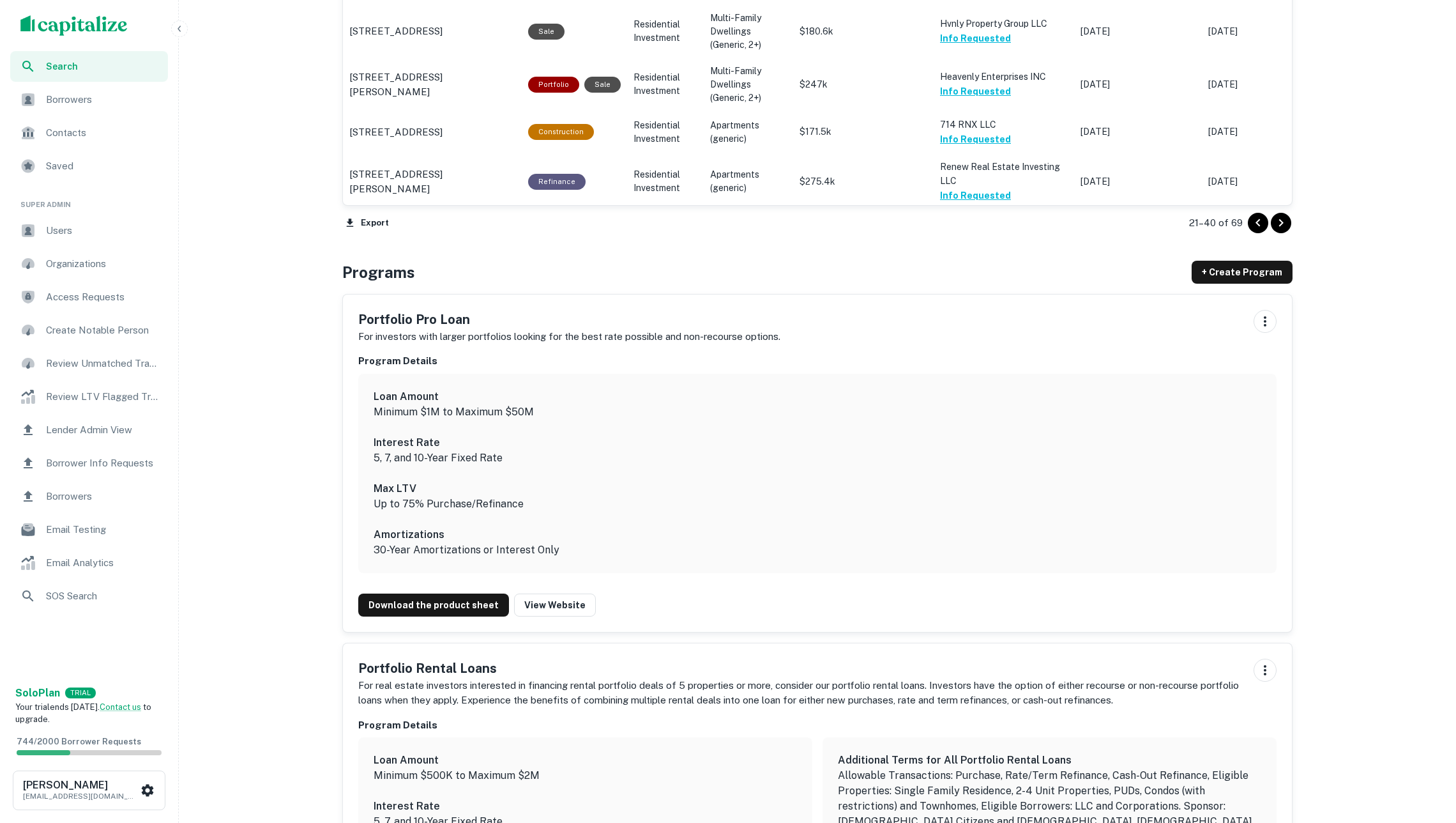
scroll to position [1502, 0]
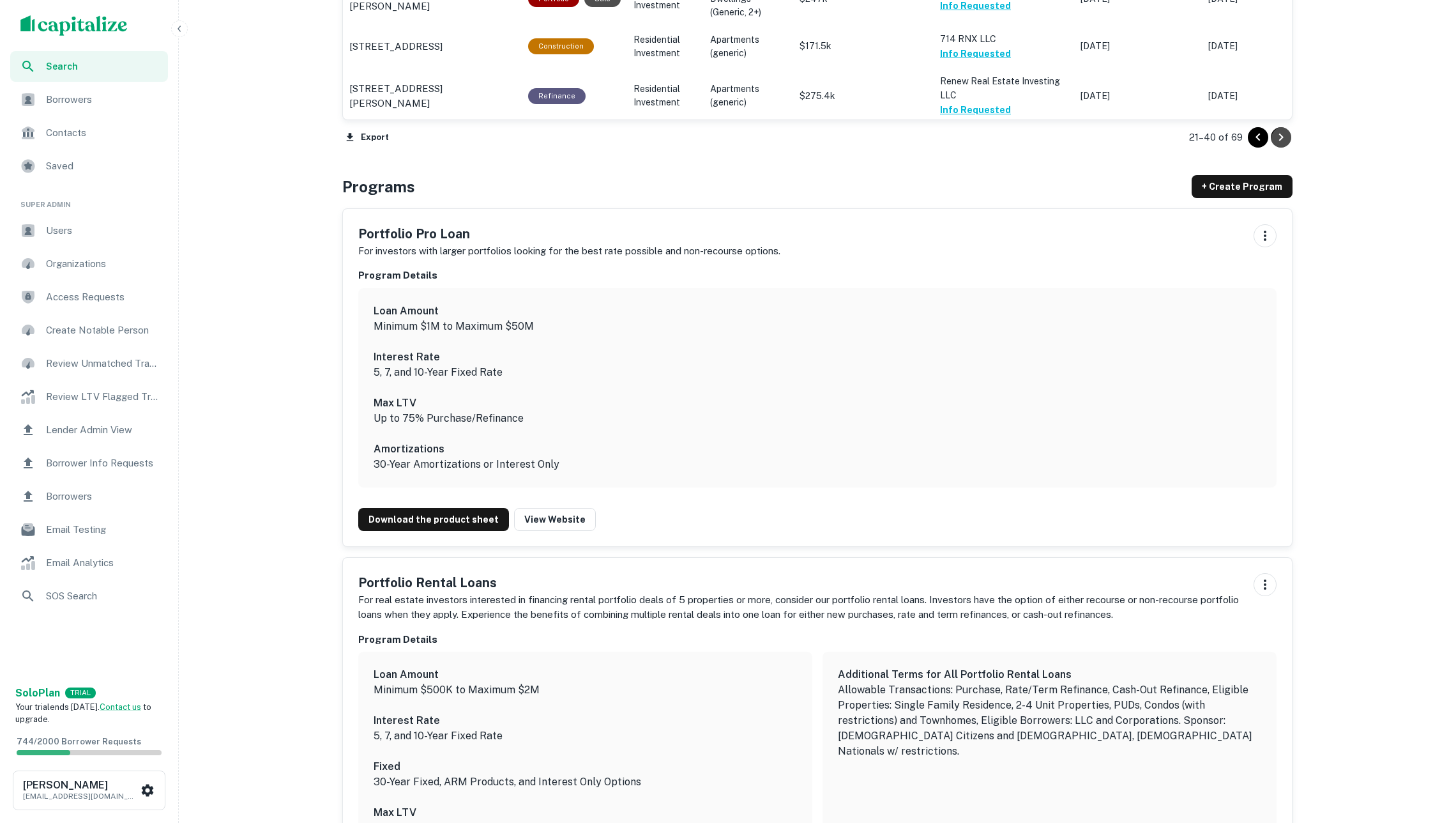
click at [1274, 130] on icon "Go to next page" at bounding box center [1281, 137] width 15 height 15
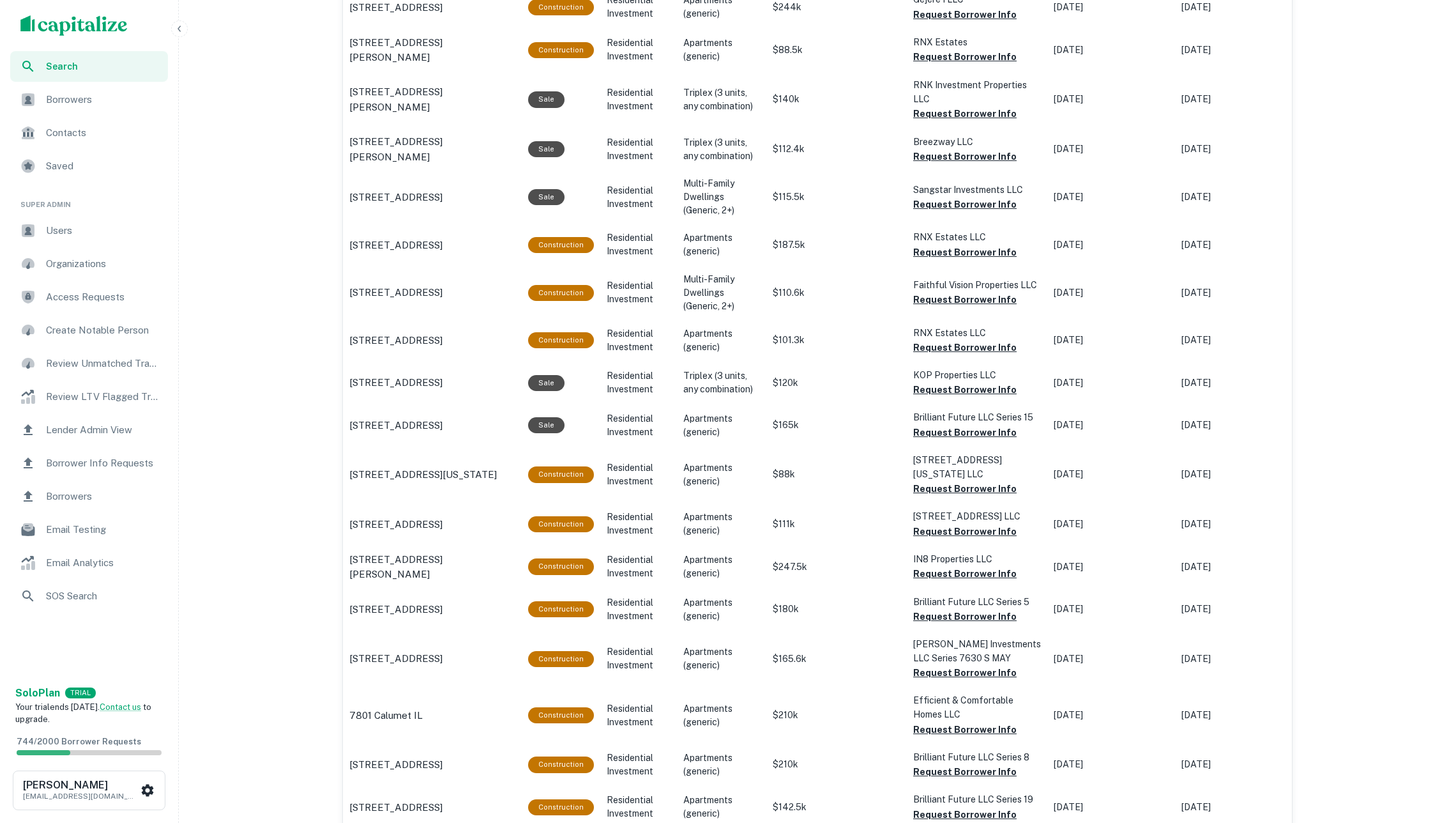
scroll to position [362, 0]
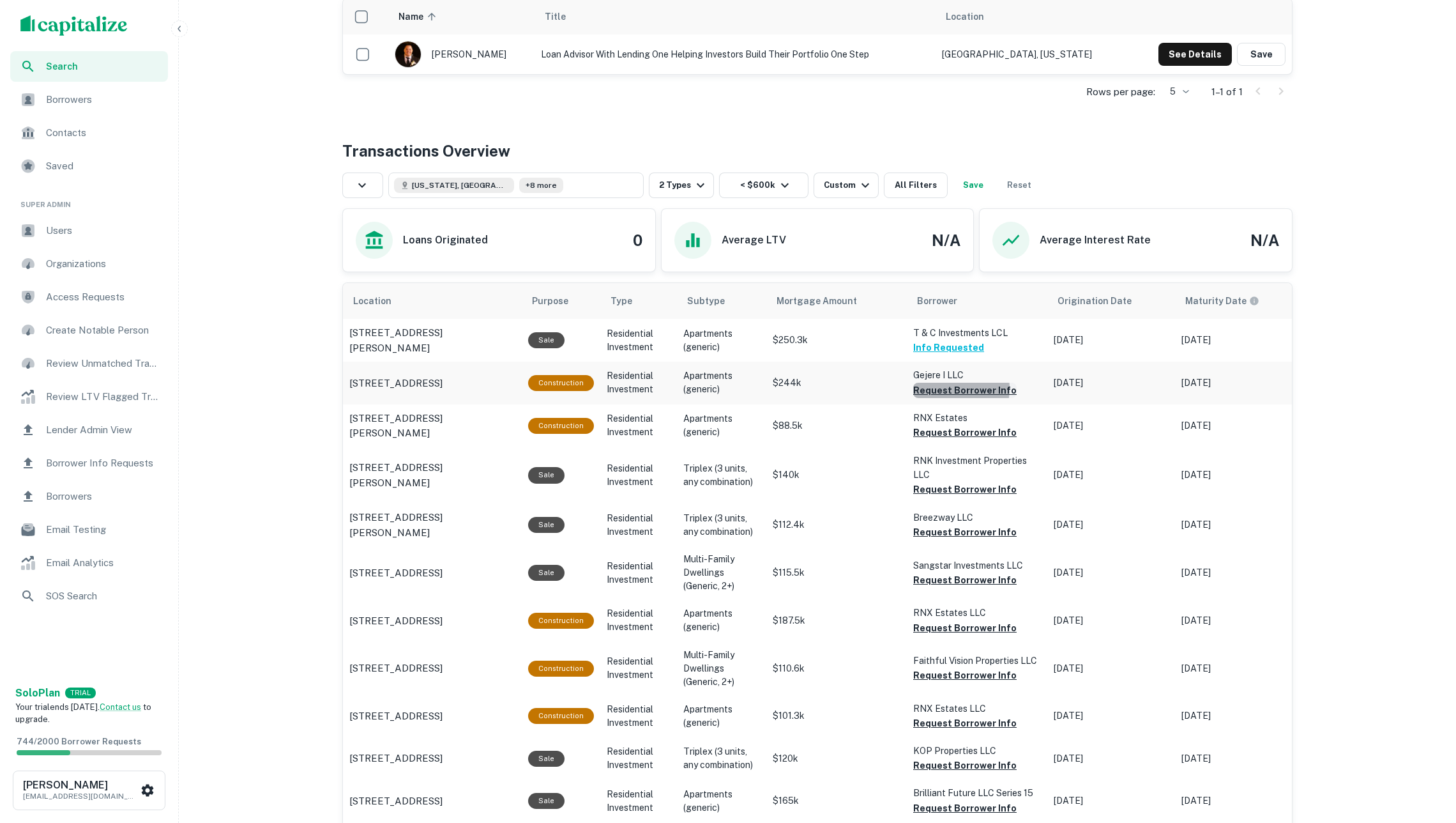
click at [954, 393] on button "Request Borrower Info" at bounding box center [965, 390] width 104 height 15
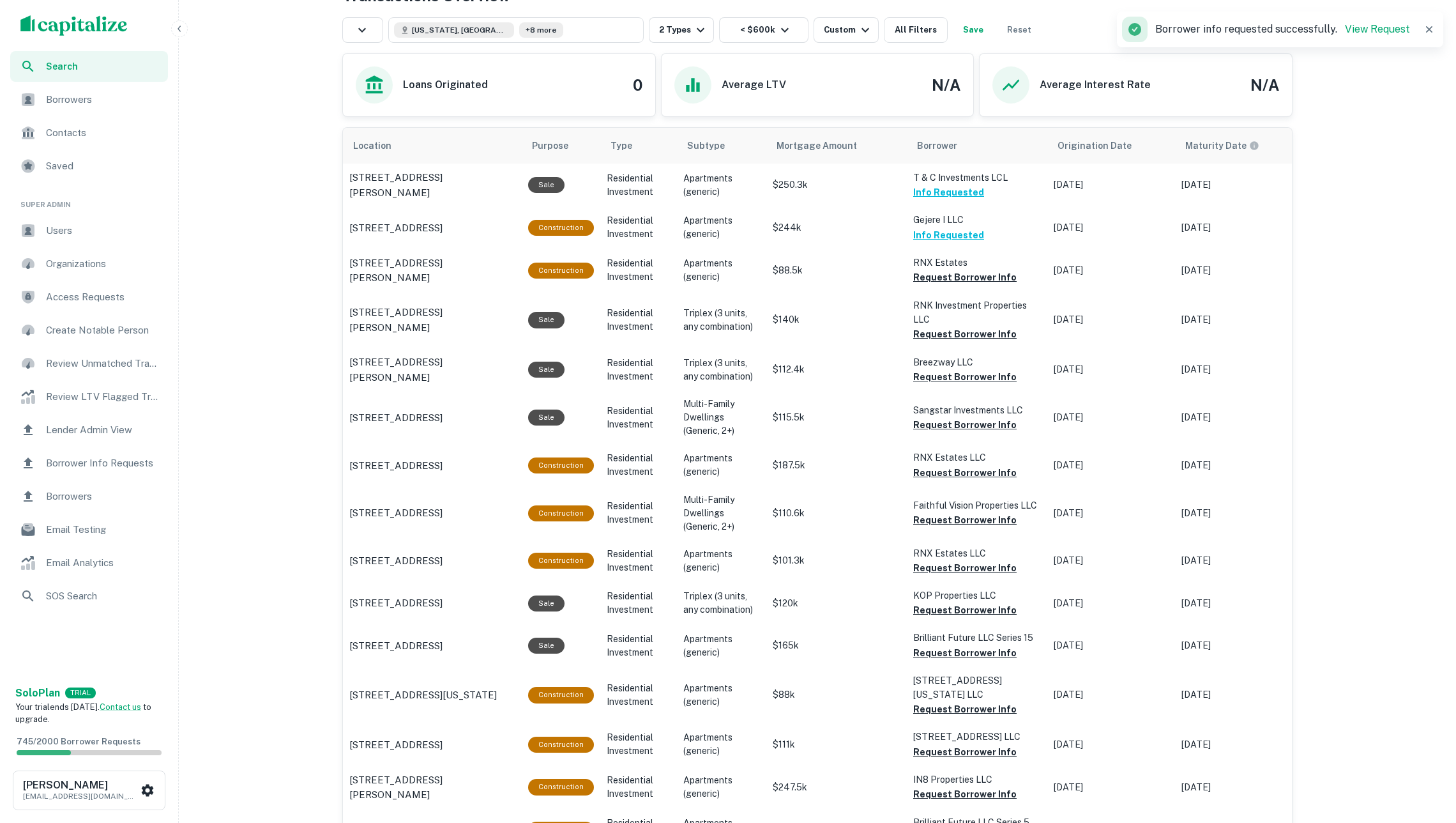
scroll to position [563, 0]
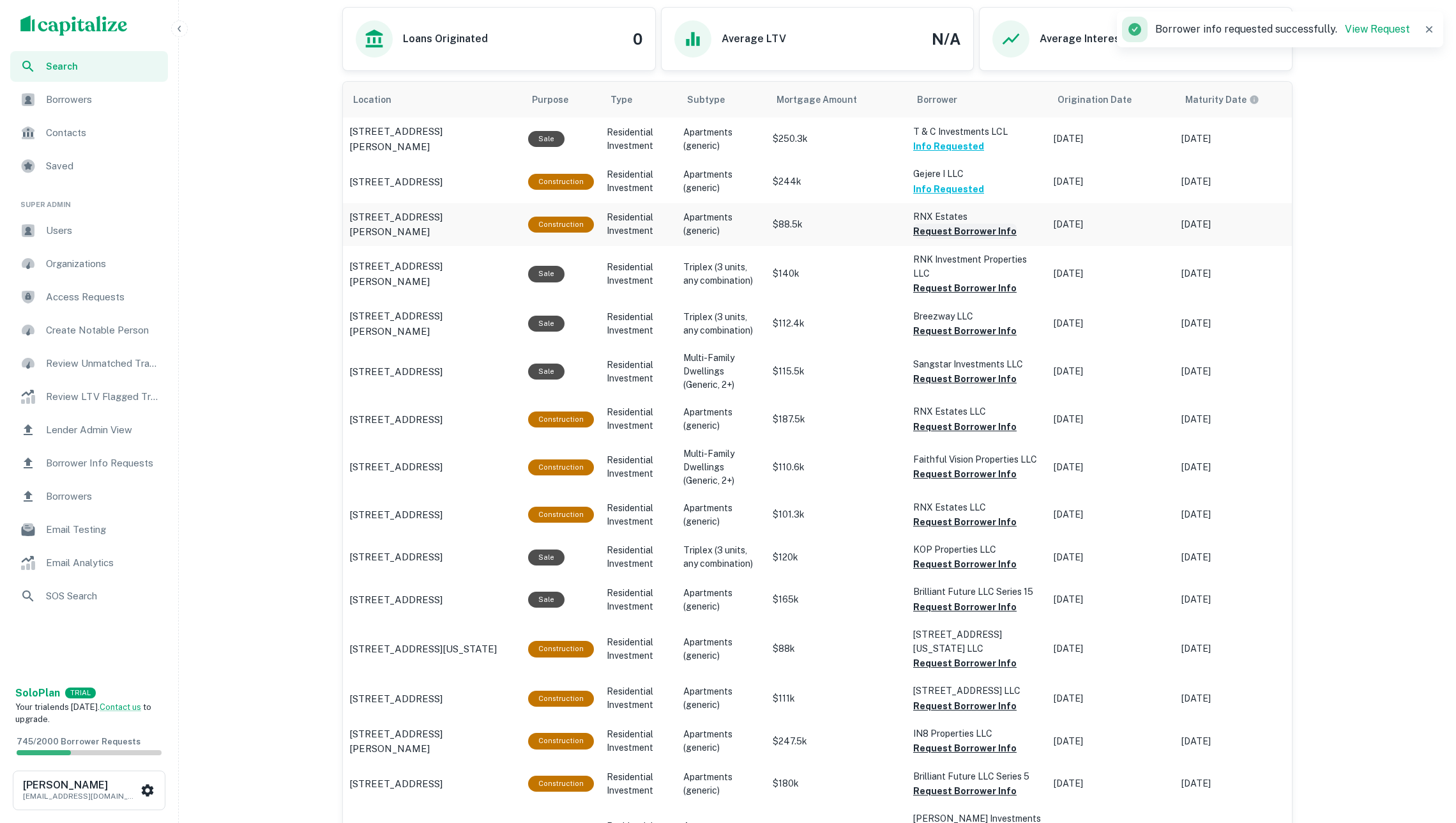
click at [939, 234] on button "Request Borrower Info" at bounding box center [965, 230] width 104 height 15
click at [946, 293] on button "Request Borrower Info" at bounding box center [965, 288] width 104 height 15
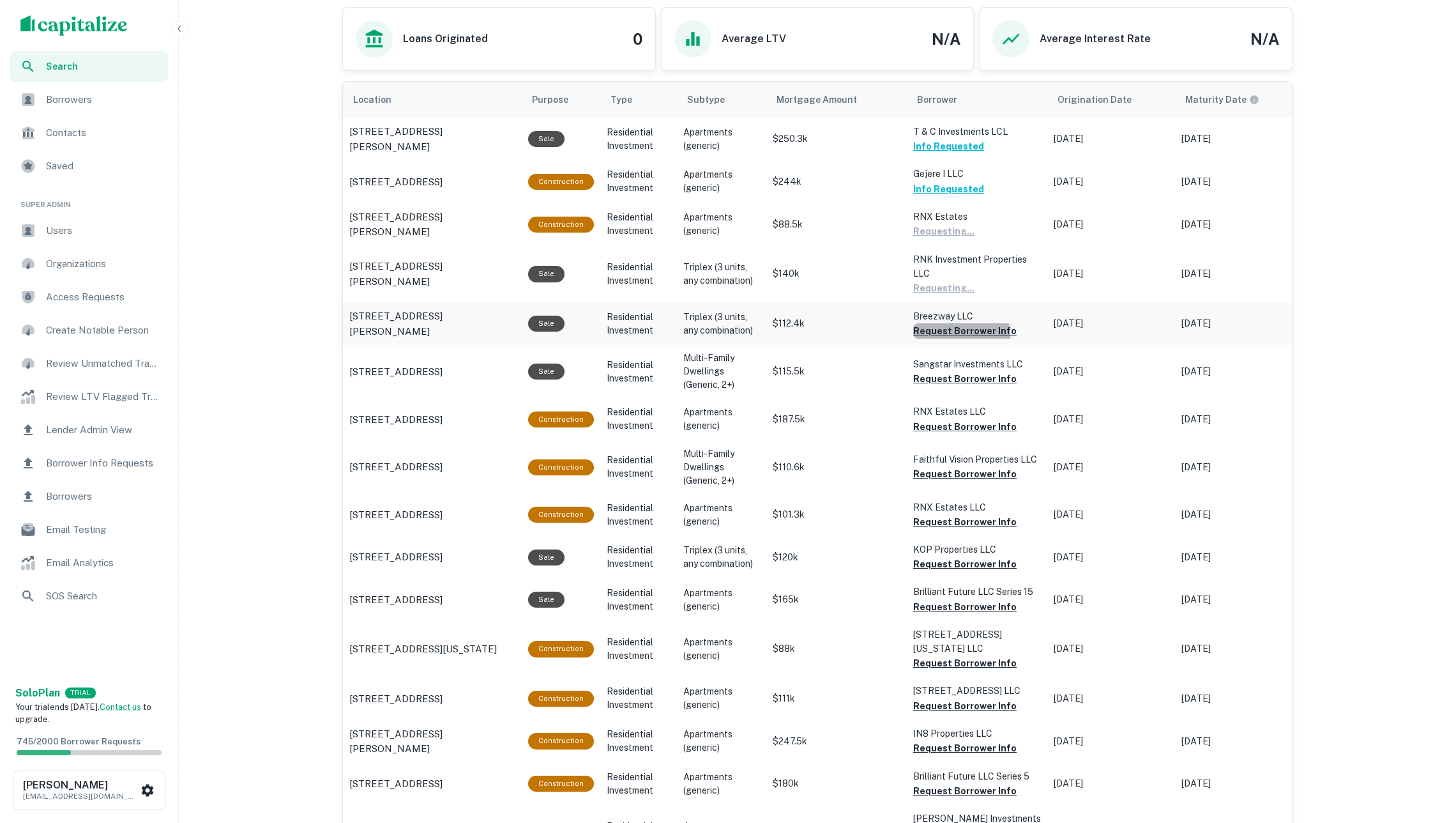
click at [949, 338] on button "Request Borrower Info" at bounding box center [965, 331] width 104 height 15
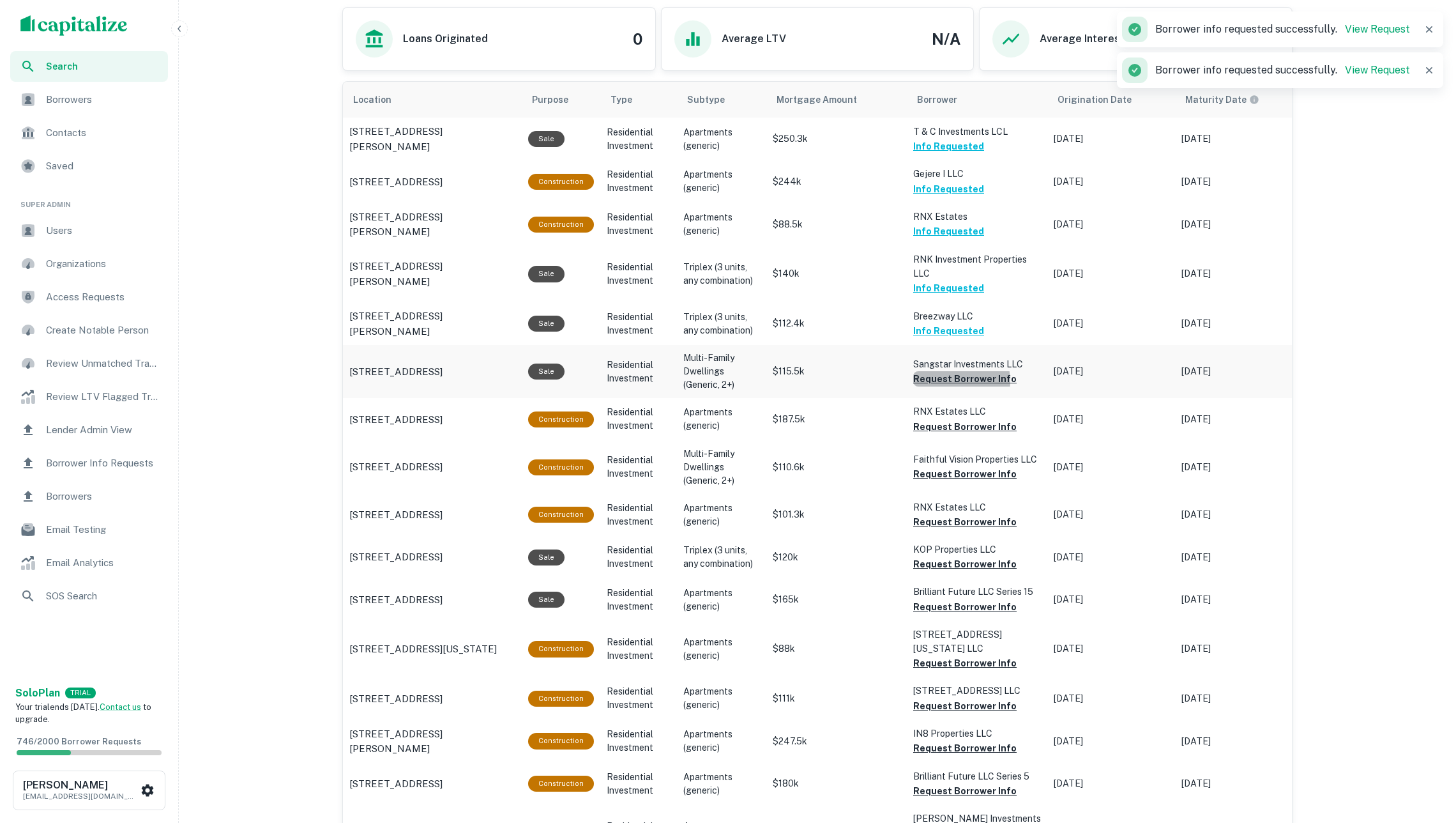
click at [948, 383] on button "Request Borrower Info" at bounding box center [965, 379] width 104 height 15
click at [953, 423] on button "Request Borrower Info" at bounding box center [965, 426] width 104 height 15
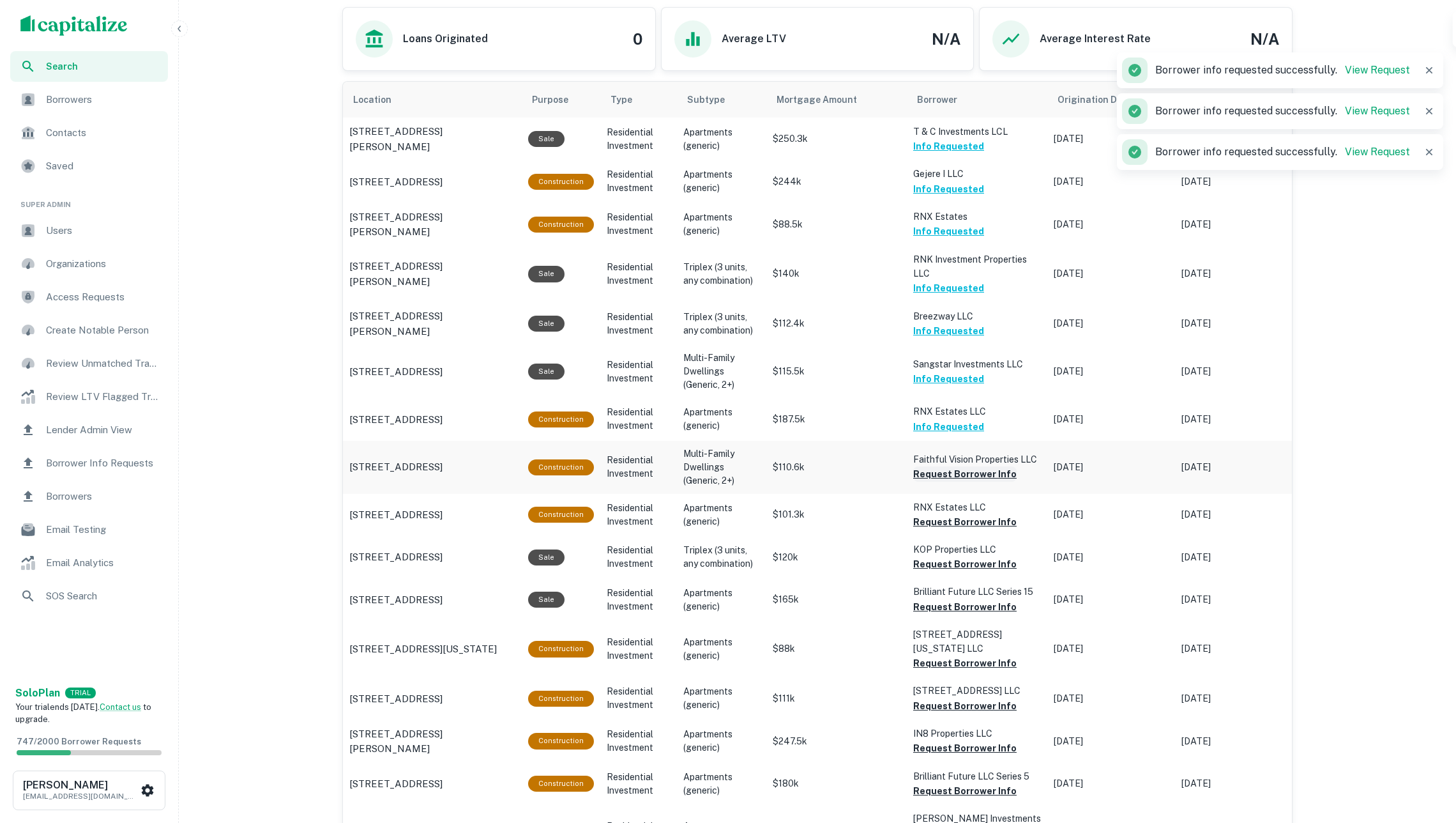
click at [954, 475] on button "Request Borrower Info" at bounding box center [965, 473] width 104 height 15
click at [954, 516] on button "Request Borrower Info" at bounding box center [965, 521] width 104 height 15
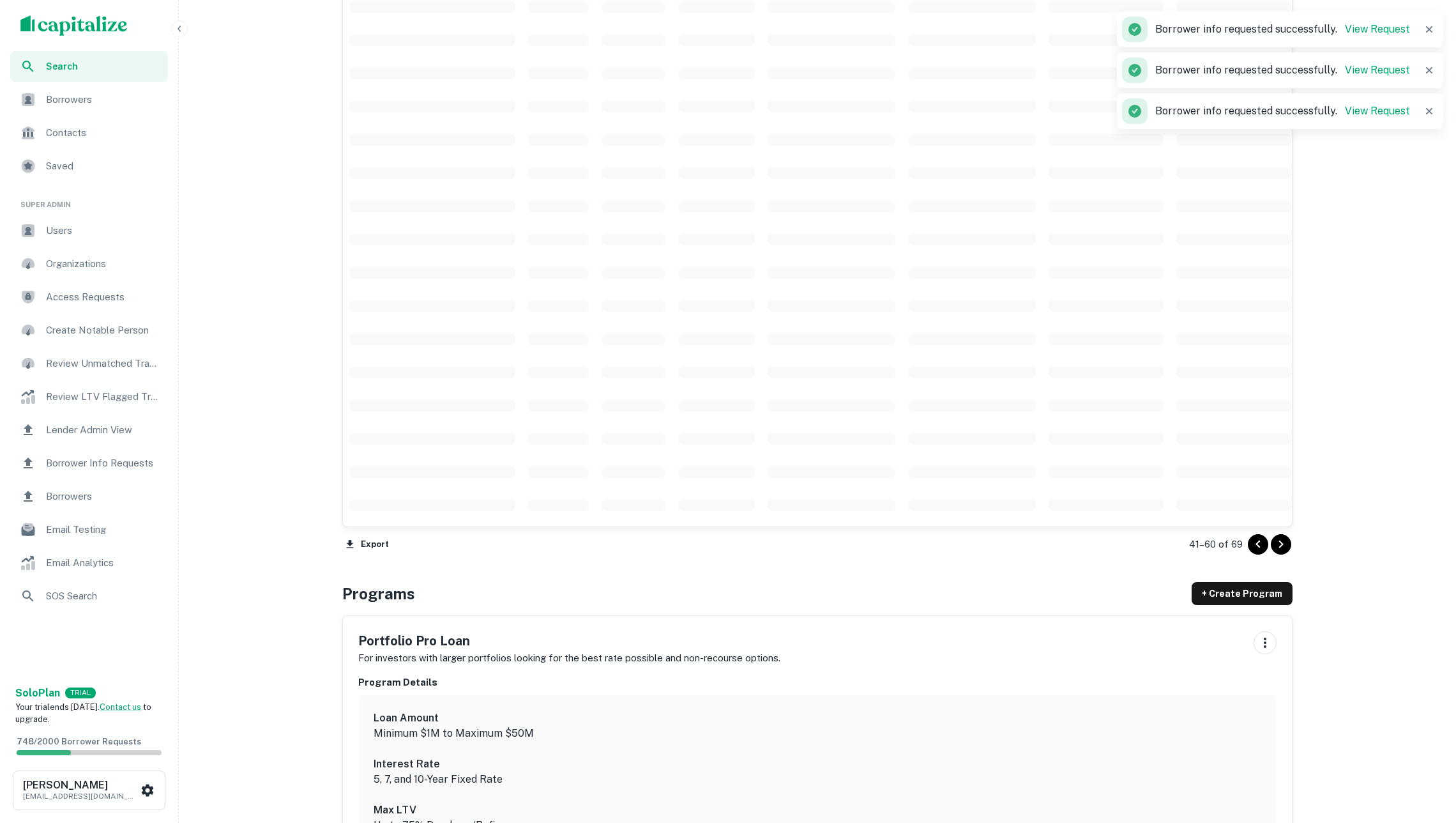
scroll to position [909, 0]
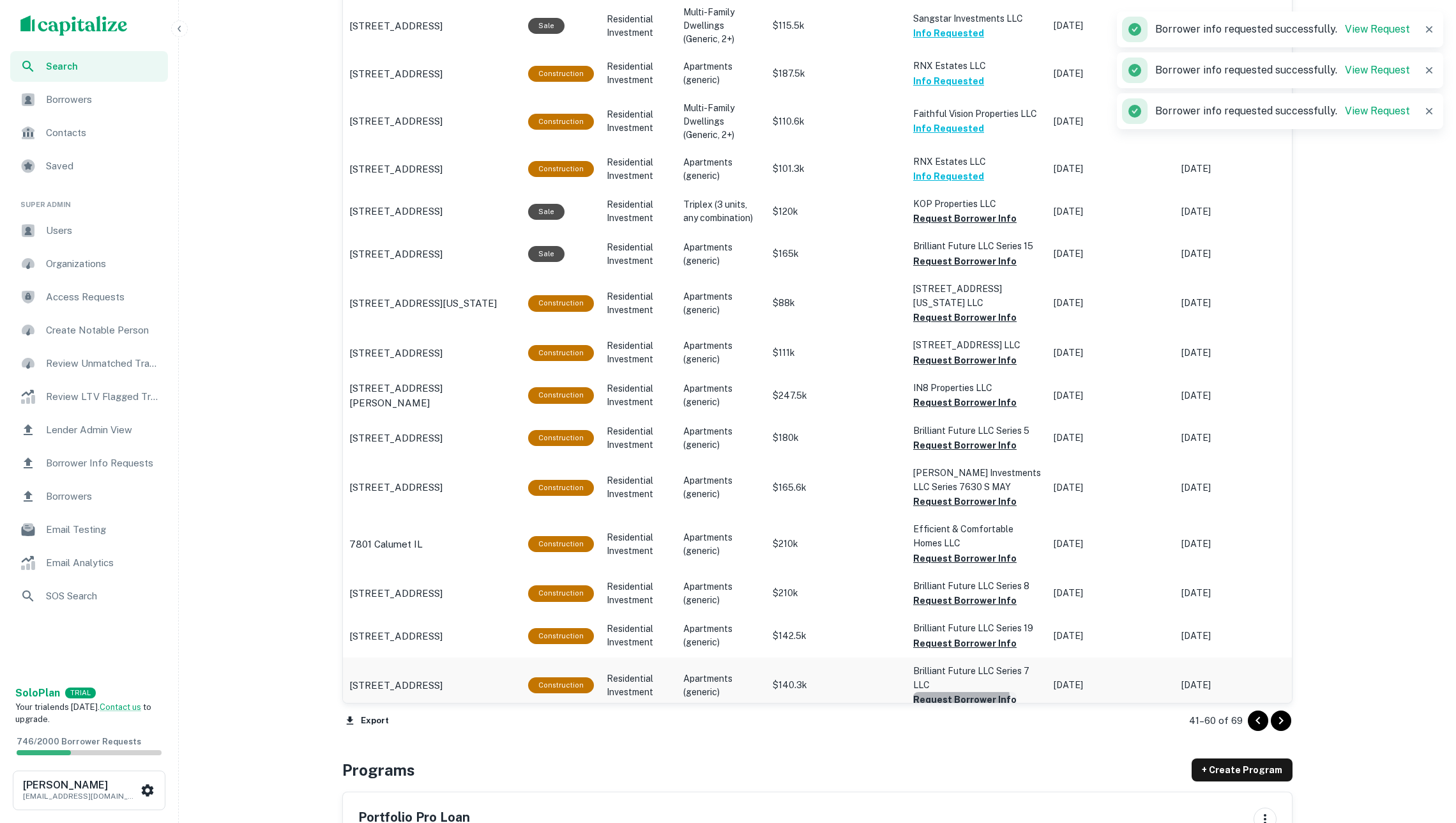
click at [959, 692] on button "Request Borrower Info" at bounding box center [965, 699] width 104 height 15
click at [959, 636] on button "Request Borrower Info" at bounding box center [965, 643] width 104 height 15
click at [970, 551] on button "Request Borrower Info" at bounding box center [965, 558] width 104 height 15
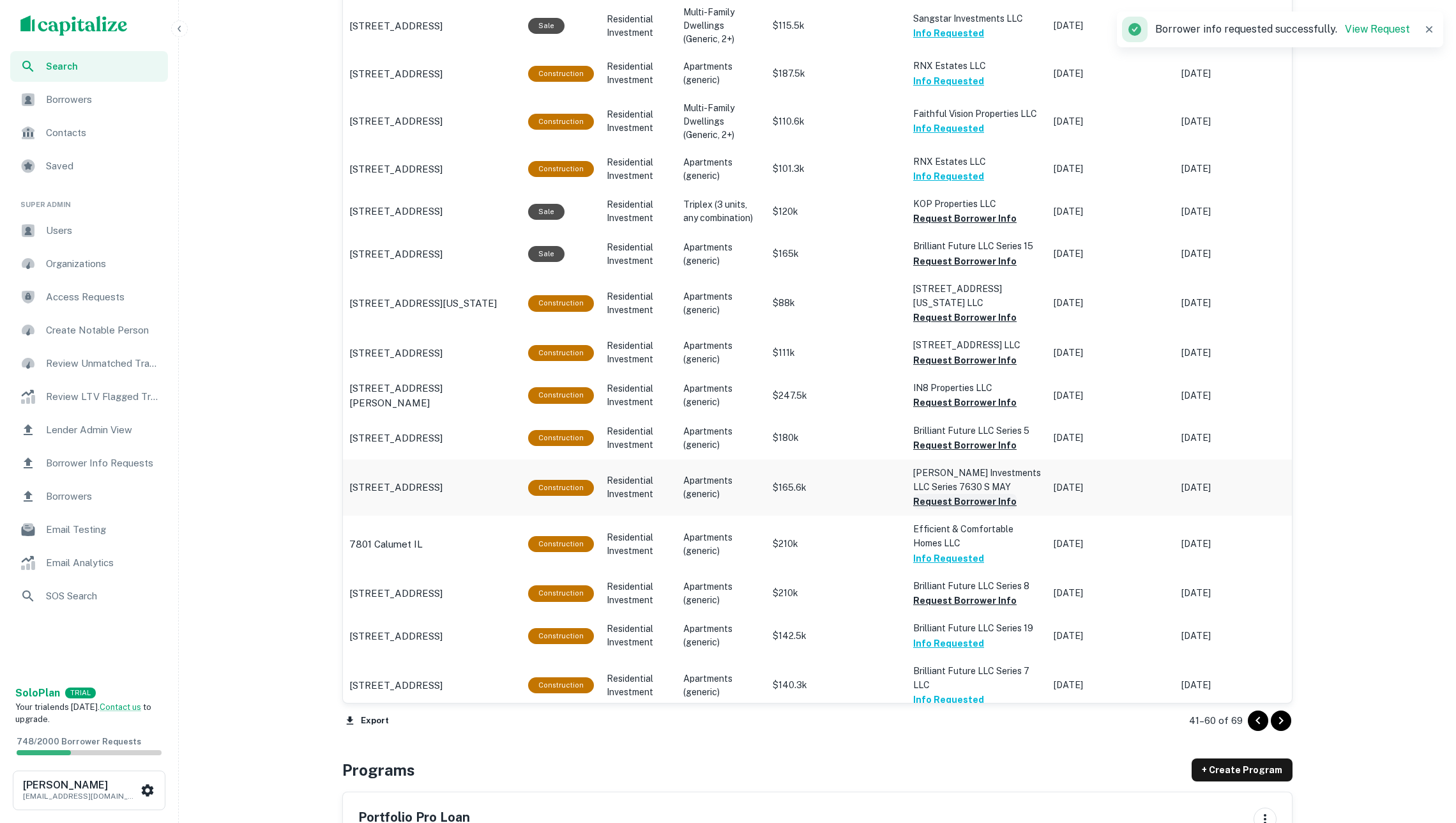
click at [975, 495] on button "Request Borrower Info" at bounding box center [965, 501] width 104 height 15
click at [974, 441] on button "Request Borrower Info" at bounding box center [965, 444] width 104 height 15
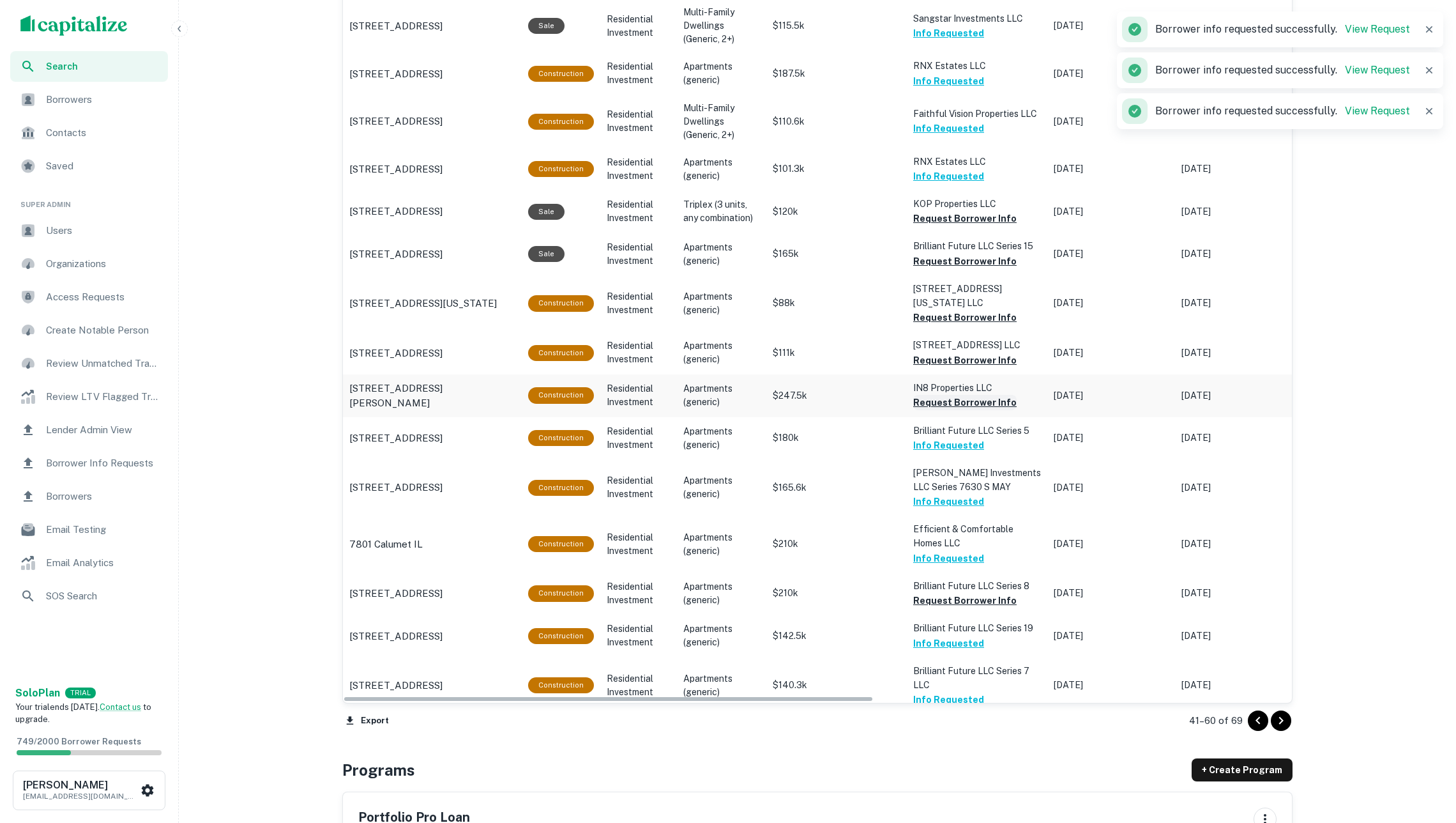
click at [966, 399] on button "Request Borrower Info" at bounding box center [965, 402] width 104 height 15
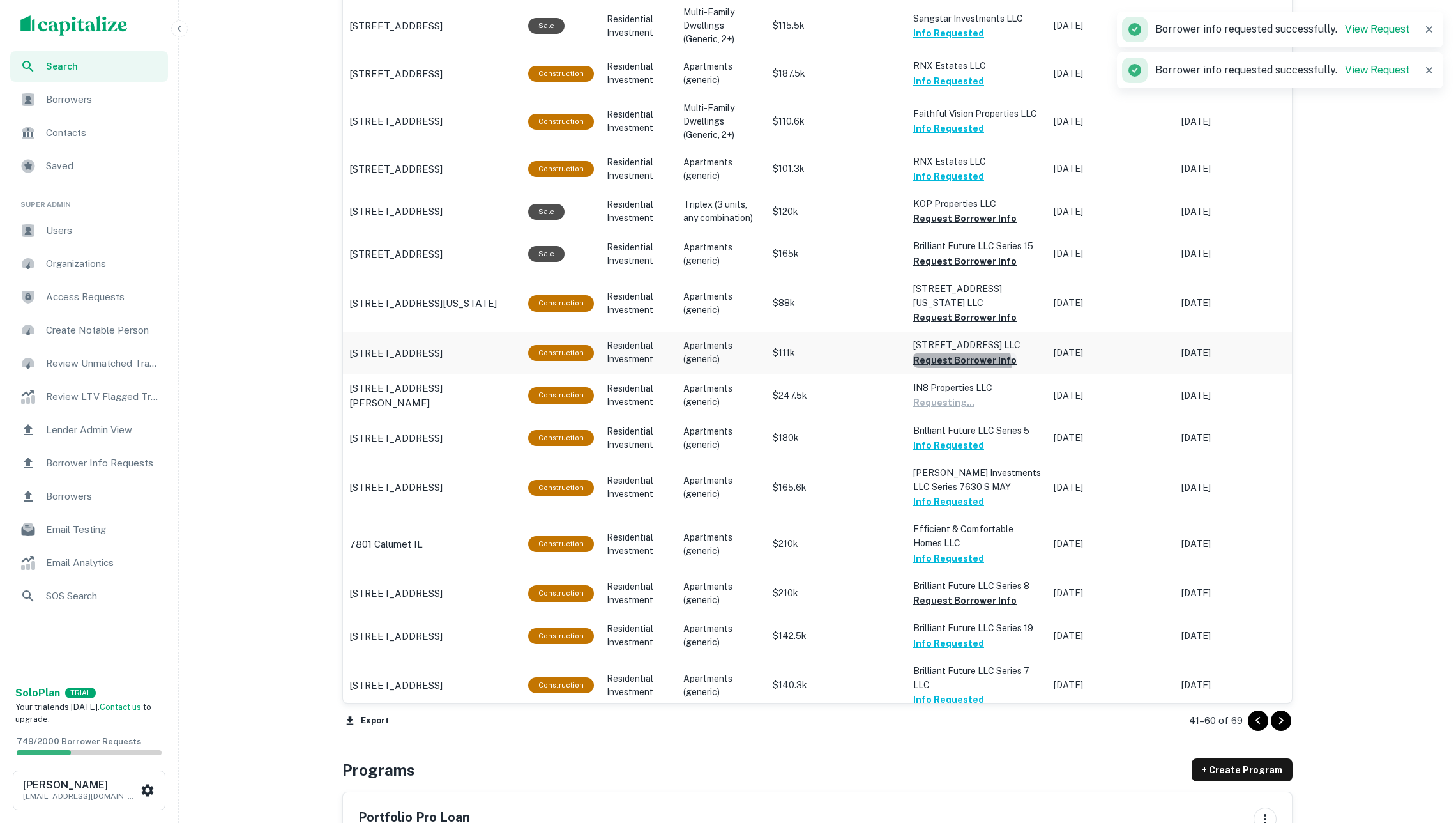
click at [962, 359] on button "Request Borrower Info" at bounding box center [965, 360] width 104 height 15
click at [953, 311] on button "Request Borrower Info" at bounding box center [965, 317] width 104 height 15
click at [952, 259] on button "Request Borrower Info" at bounding box center [965, 261] width 104 height 15
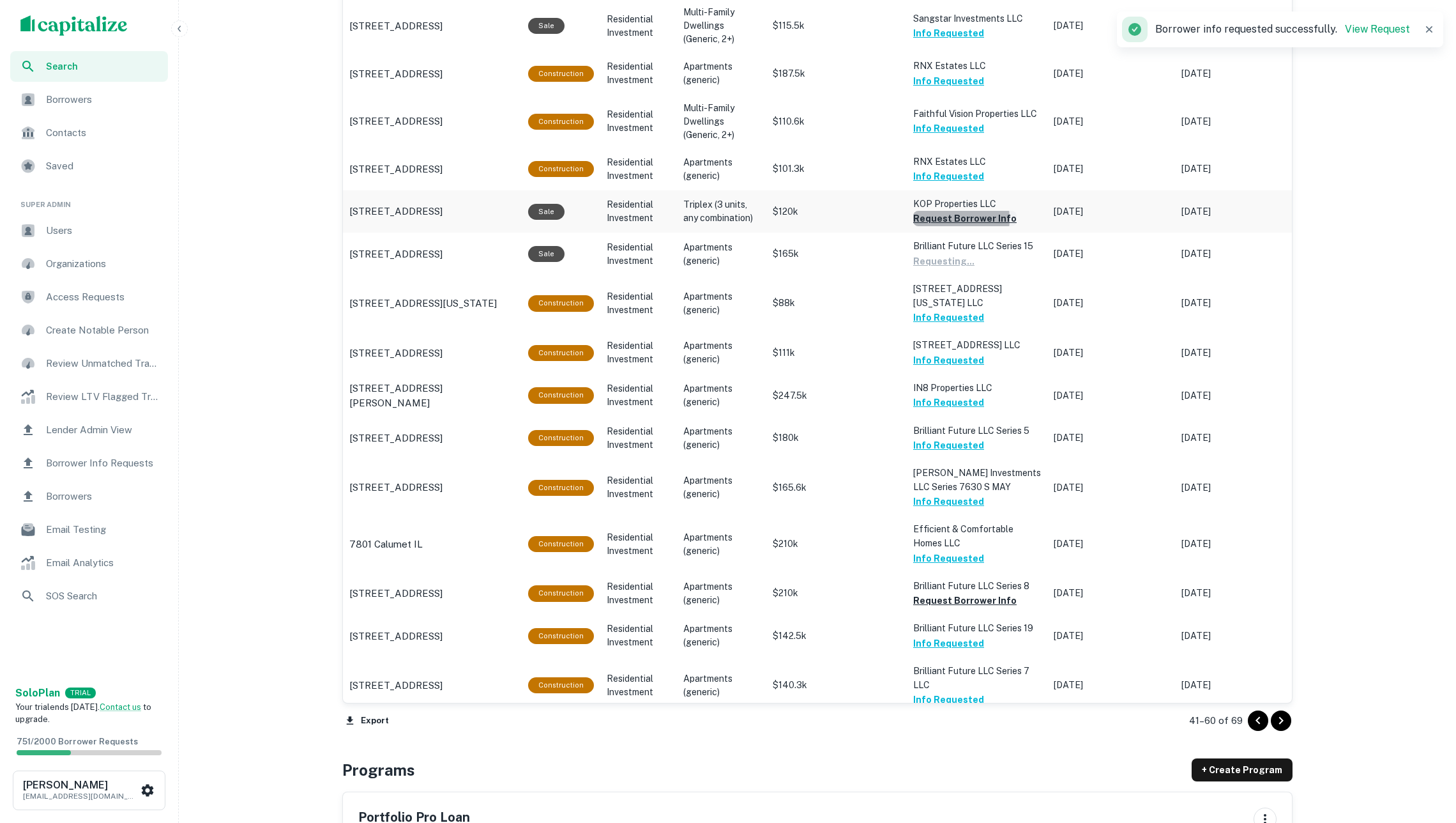
click at [938, 215] on button "Request Borrower Info" at bounding box center [965, 218] width 104 height 15
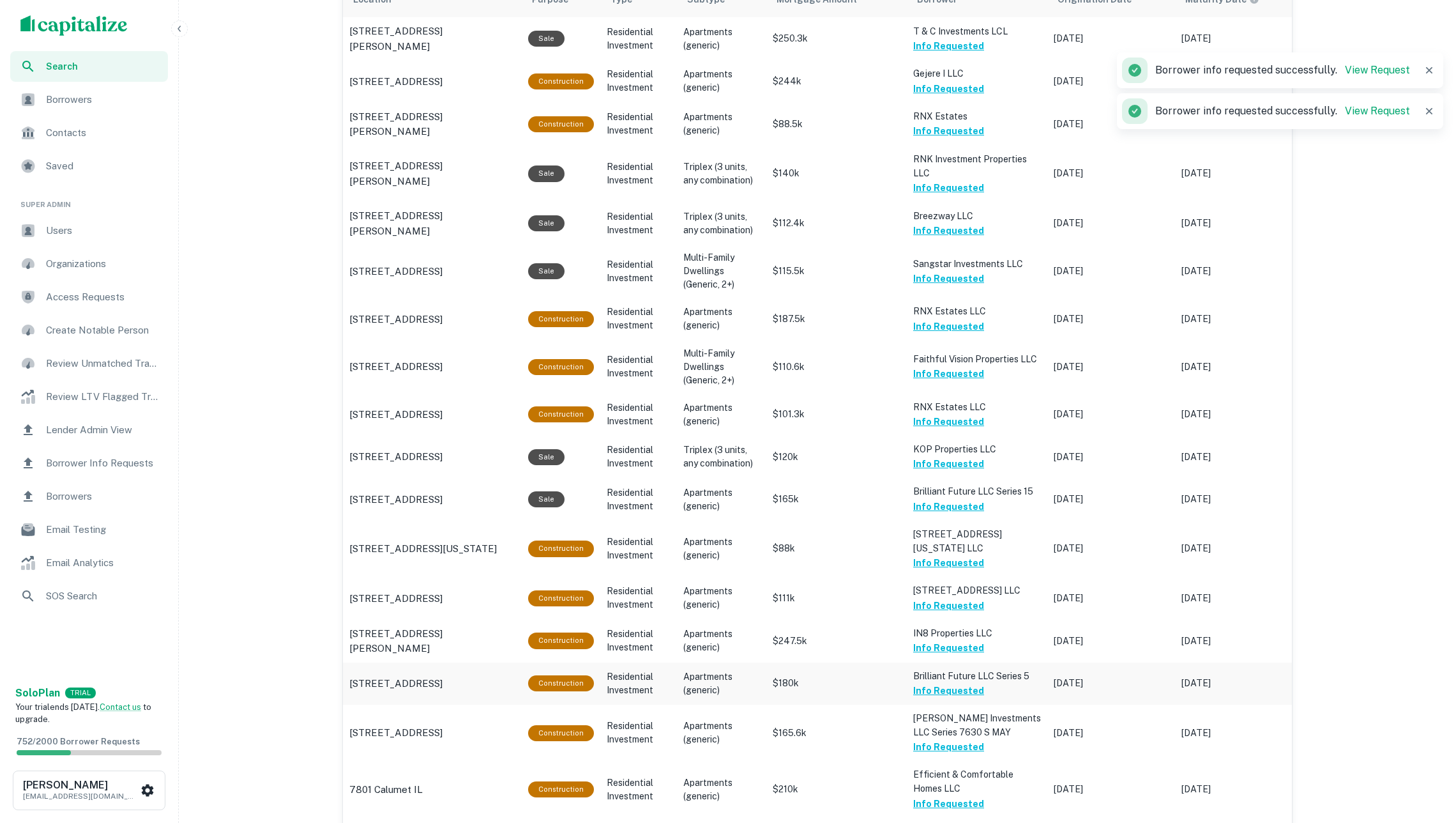
scroll to position [1103, 0]
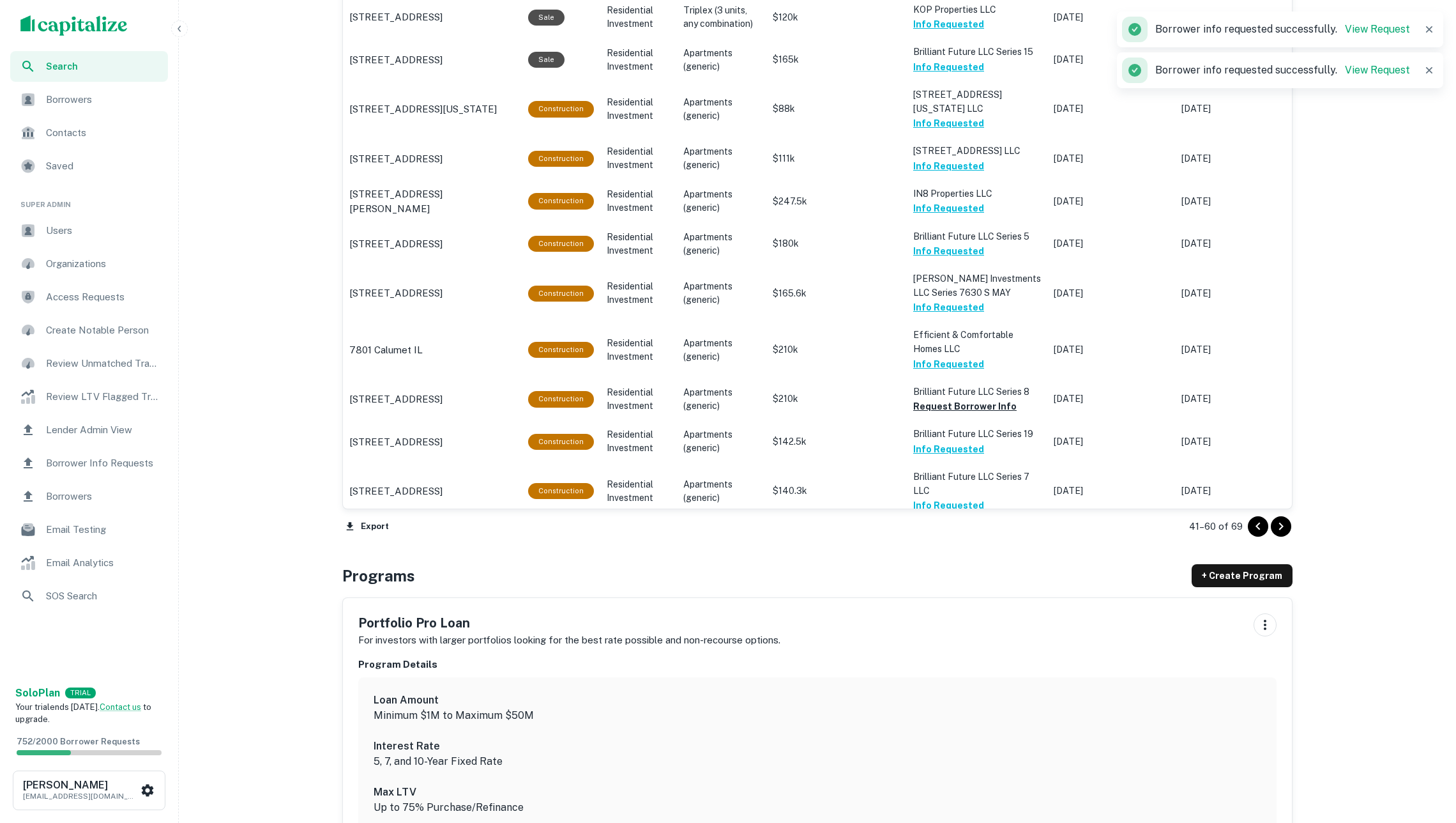
click at [1283, 530] on icon "Go to next page" at bounding box center [1281, 526] width 15 height 15
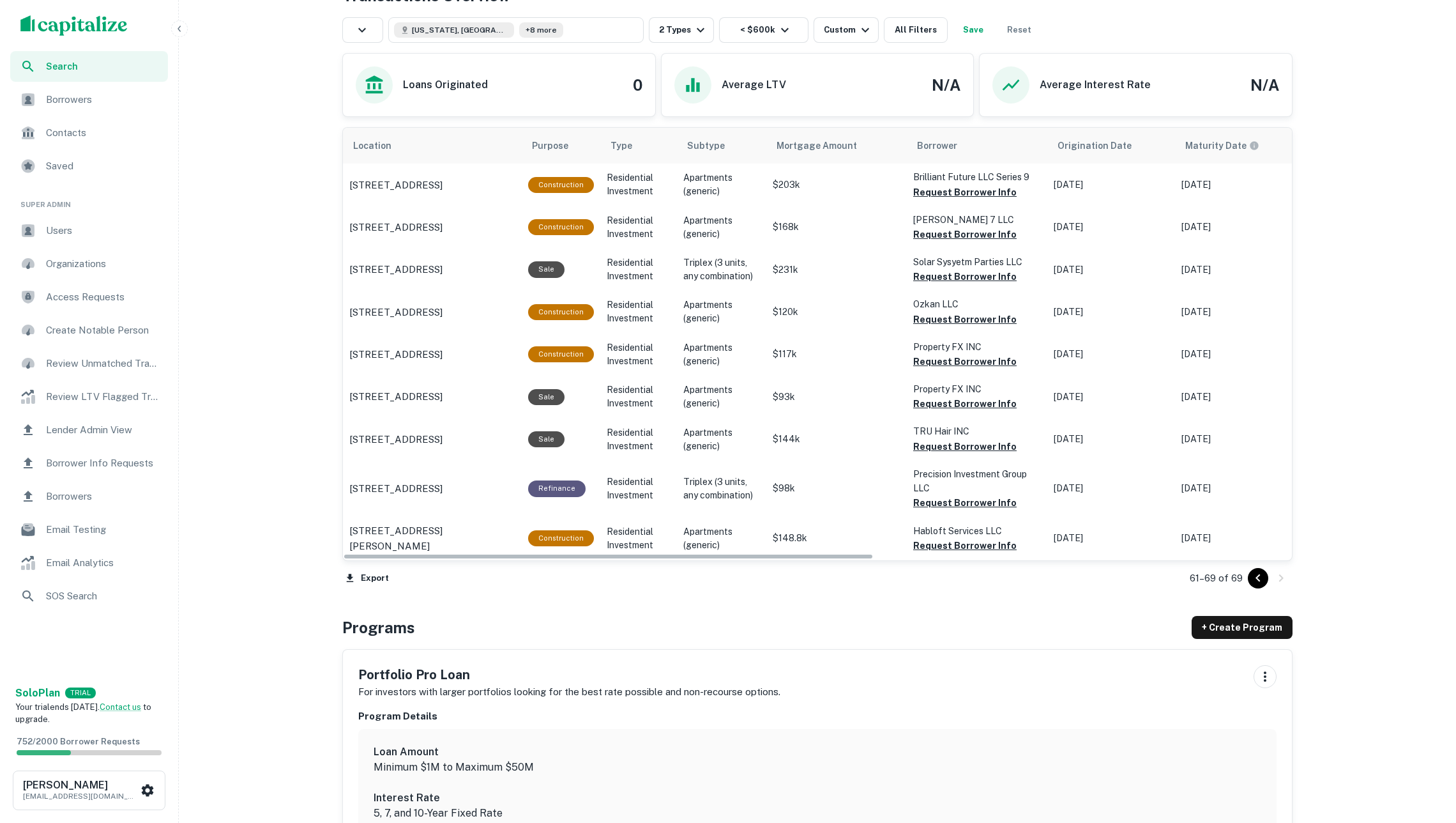
scroll to position [394, 0]
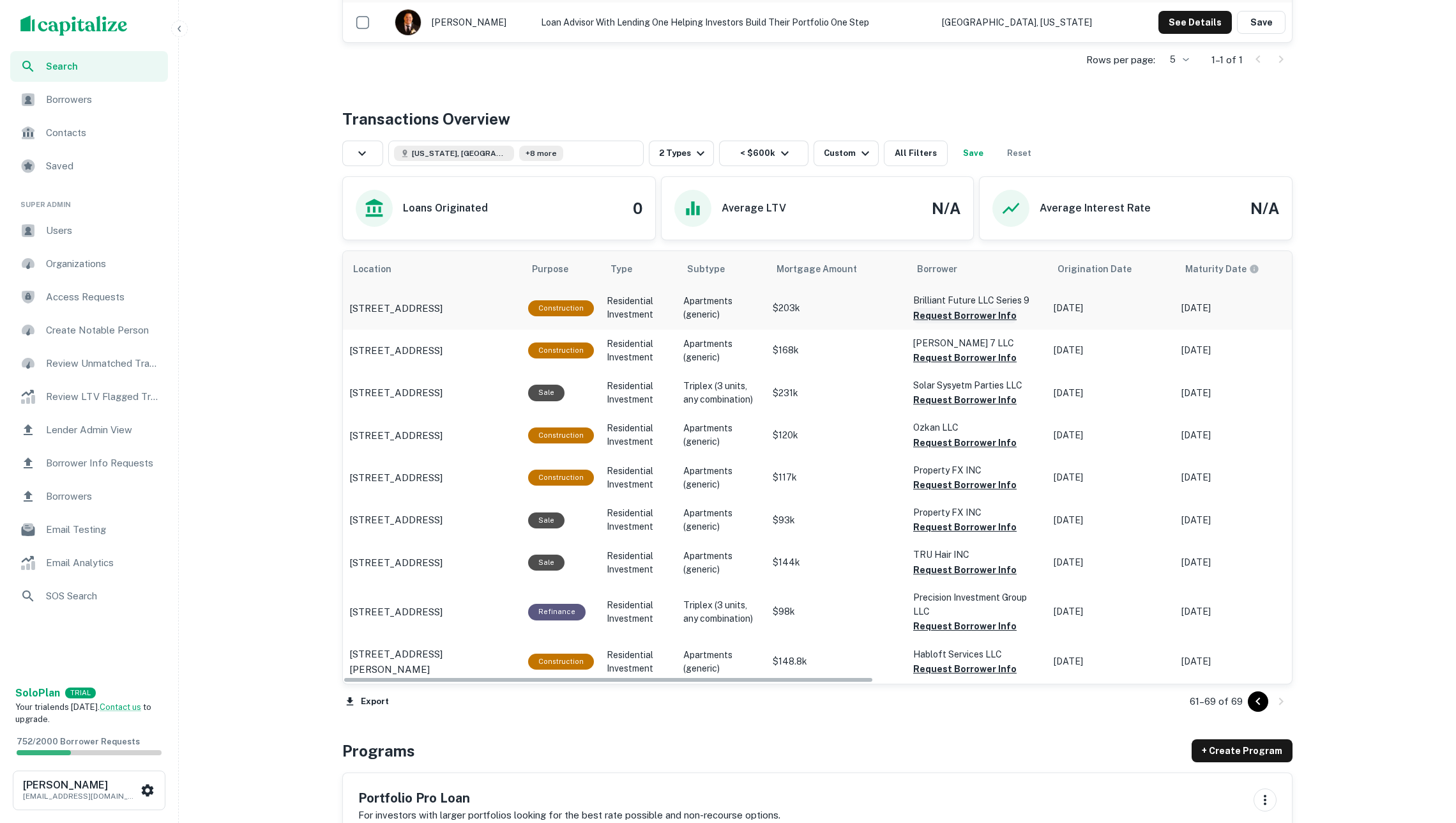
click at [961, 320] on button "Request Borrower Info" at bounding box center [965, 315] width 104 height 15
click at [954, 365] on button "Request Borrower Info" at bounding box center [965, 357] width 104 height 15
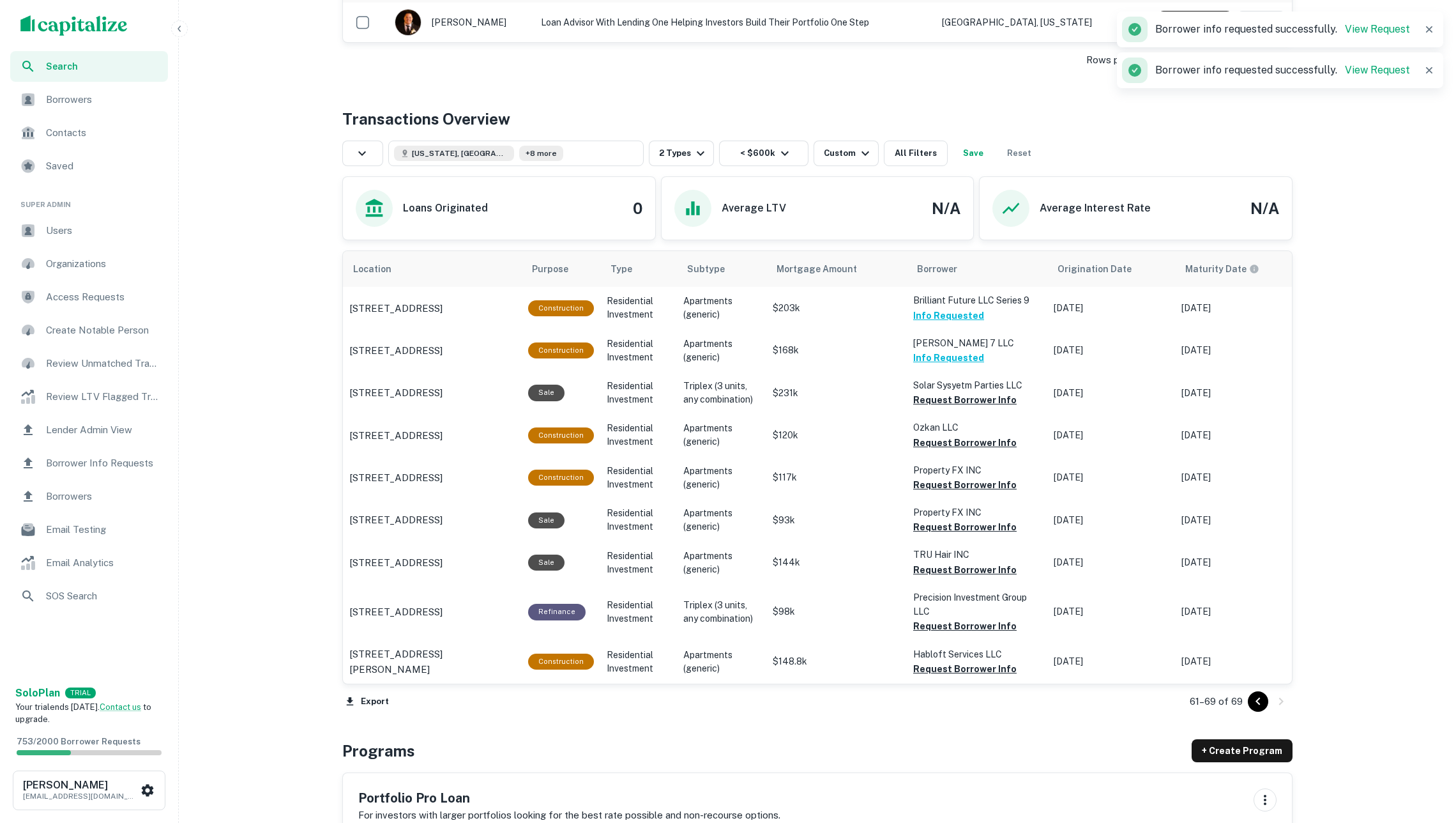
click at [946, 404] on button "Request Borrower Info" at bounding box center [965, 400] width 104 height 15
click at [945, 450] on button "Request Borrower Info" at bounding box center [965, 442] width 104 height 15
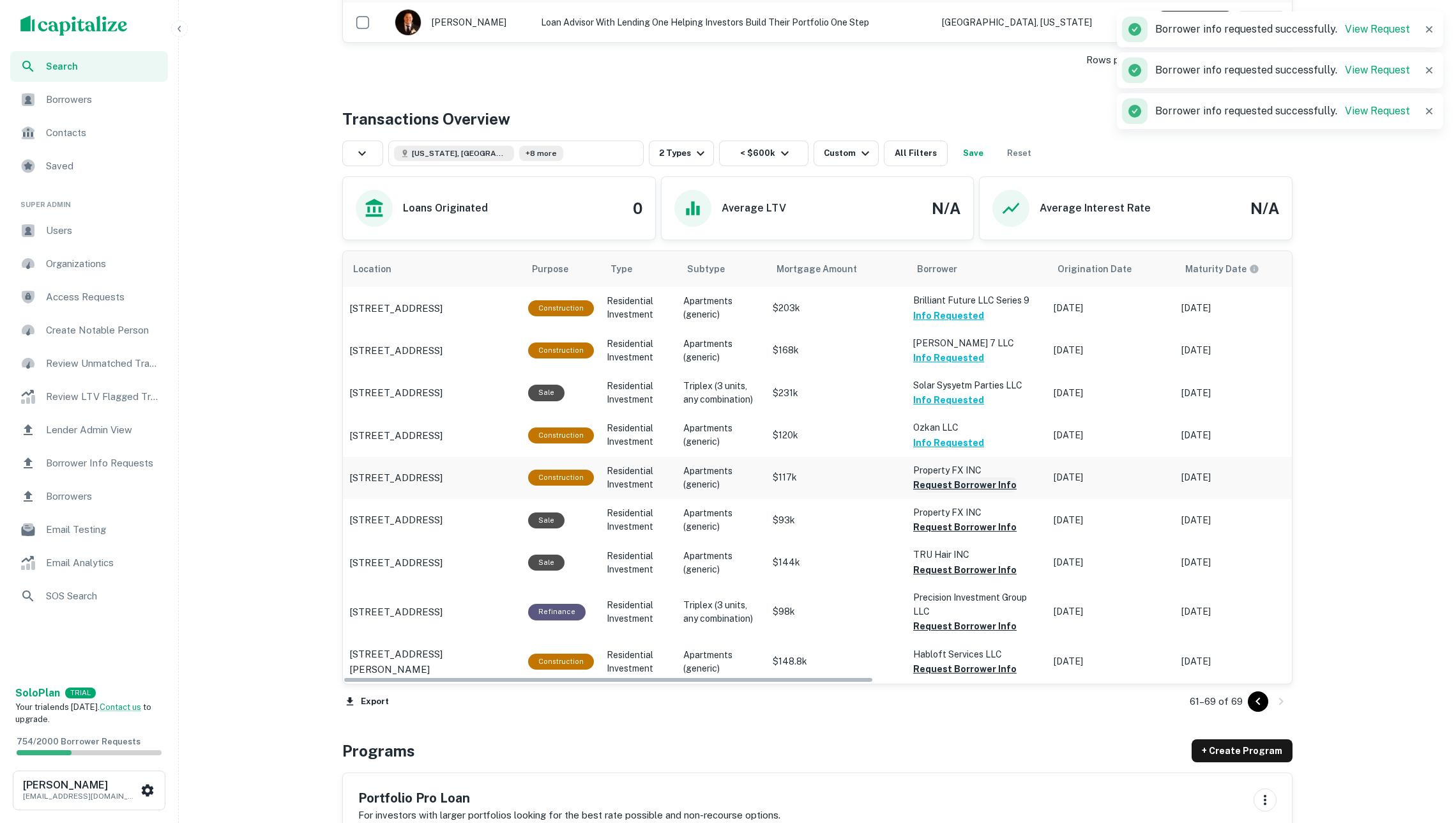
click at [941, 486] on button "Request Borrower Info" at bounding box center [965, 484] width 104 height 15
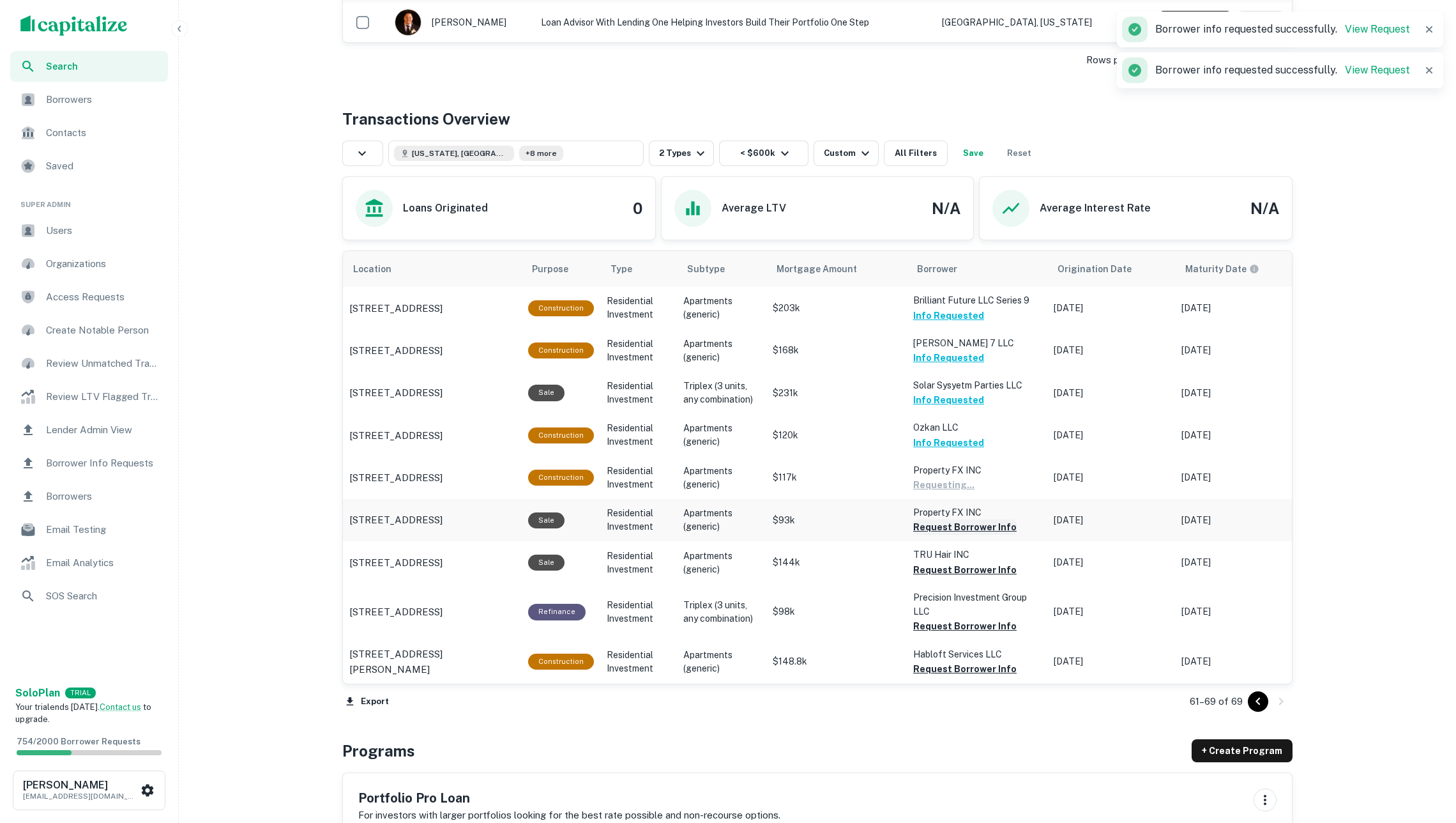
click at [941, 527] on button "Request Borrower Info" at bounding box center [965, 526] width 104 height 15
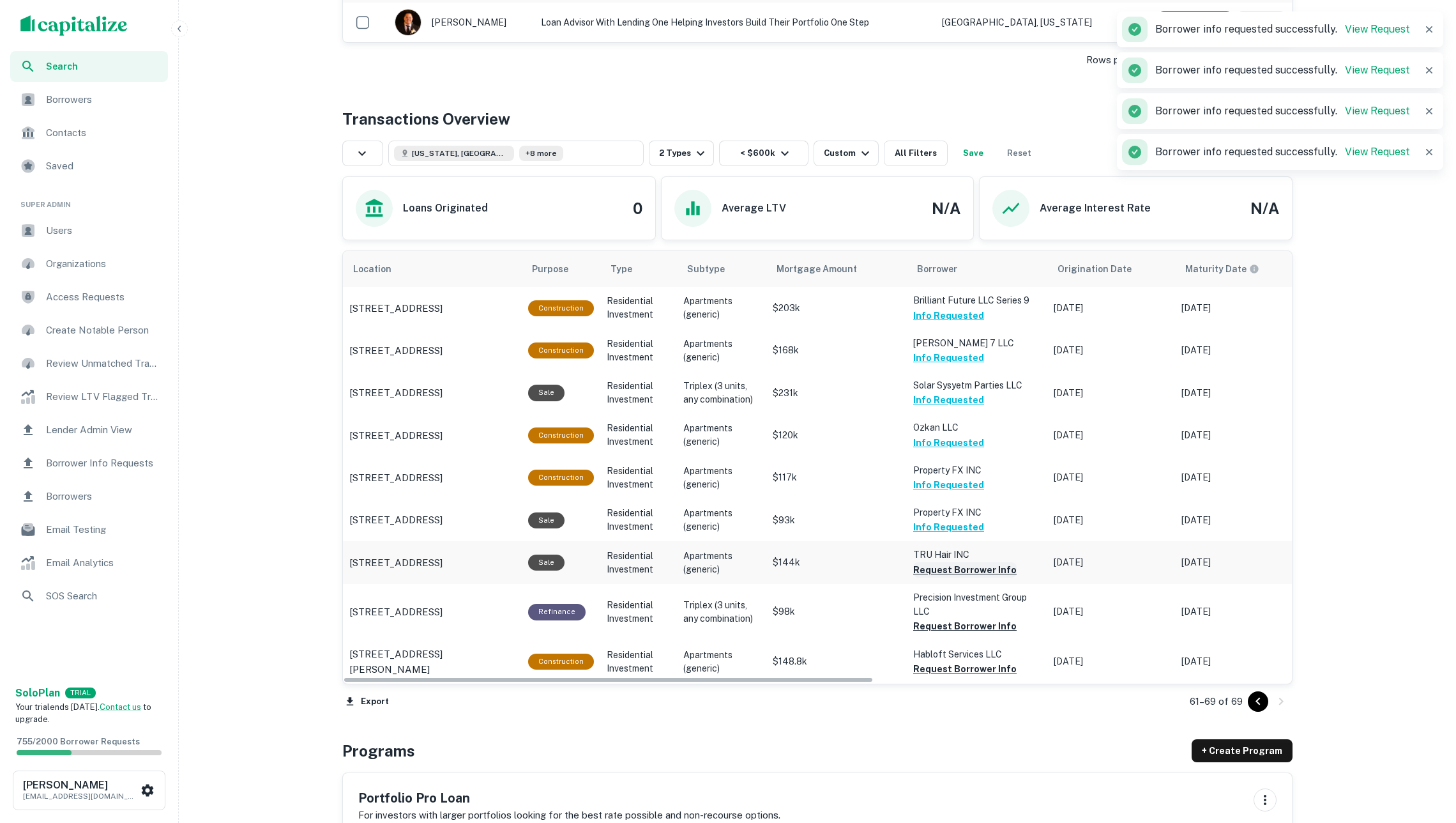
click at [940, 571] on button "Request Borrower Info" at bounding box center [965, 569] width 104 height 15
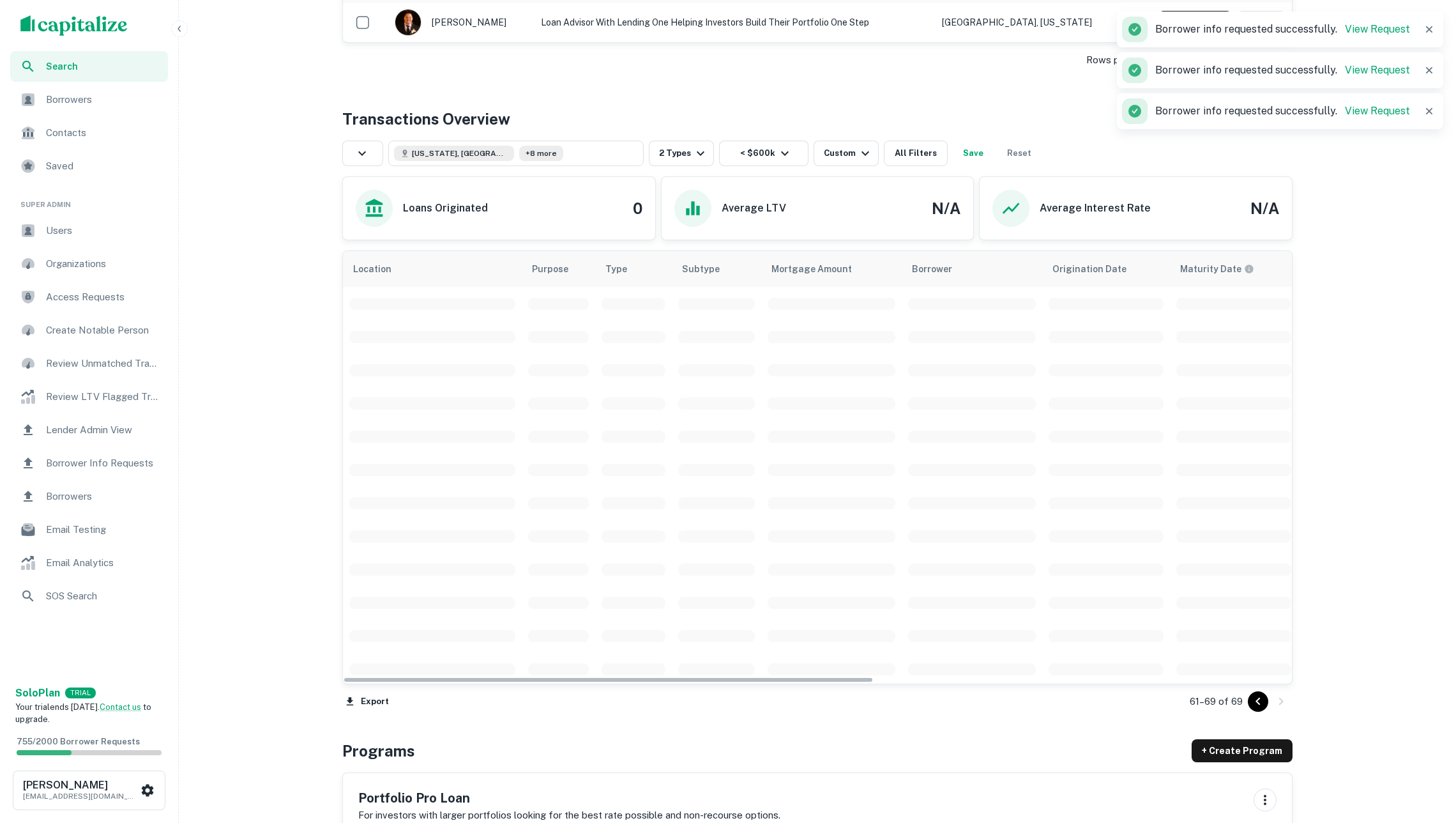
click at [939, 620] on td "scrollable content" at bounding box center [972, 602] width 140 height 33
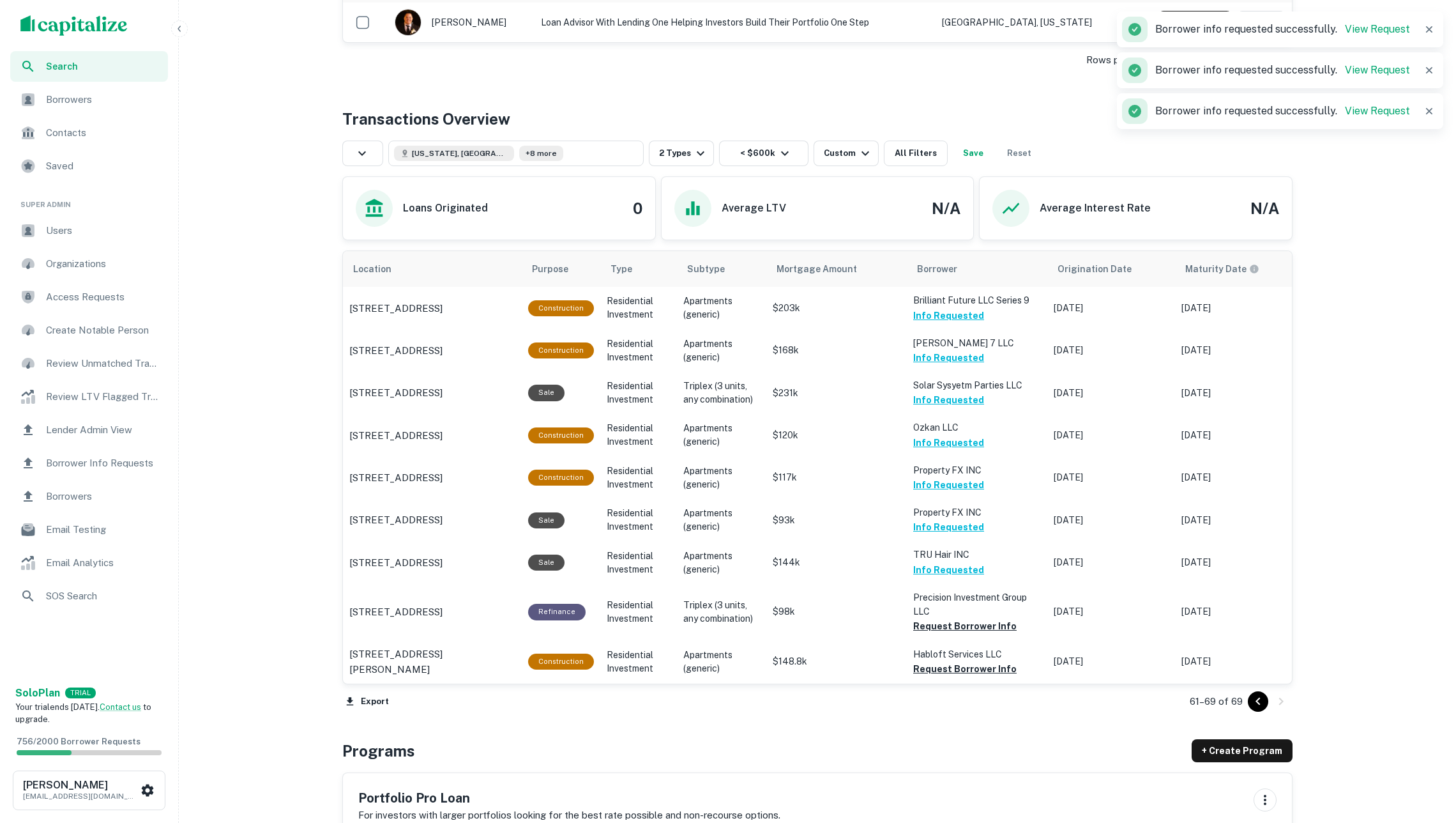
click at [939, 625] on button "Request Borrower Info" at bounding box center [965, 626] width 104 height 15
click at [941, 668] on button "Request Borrower Info" at bounding box center [965, 669] width 104 height 15
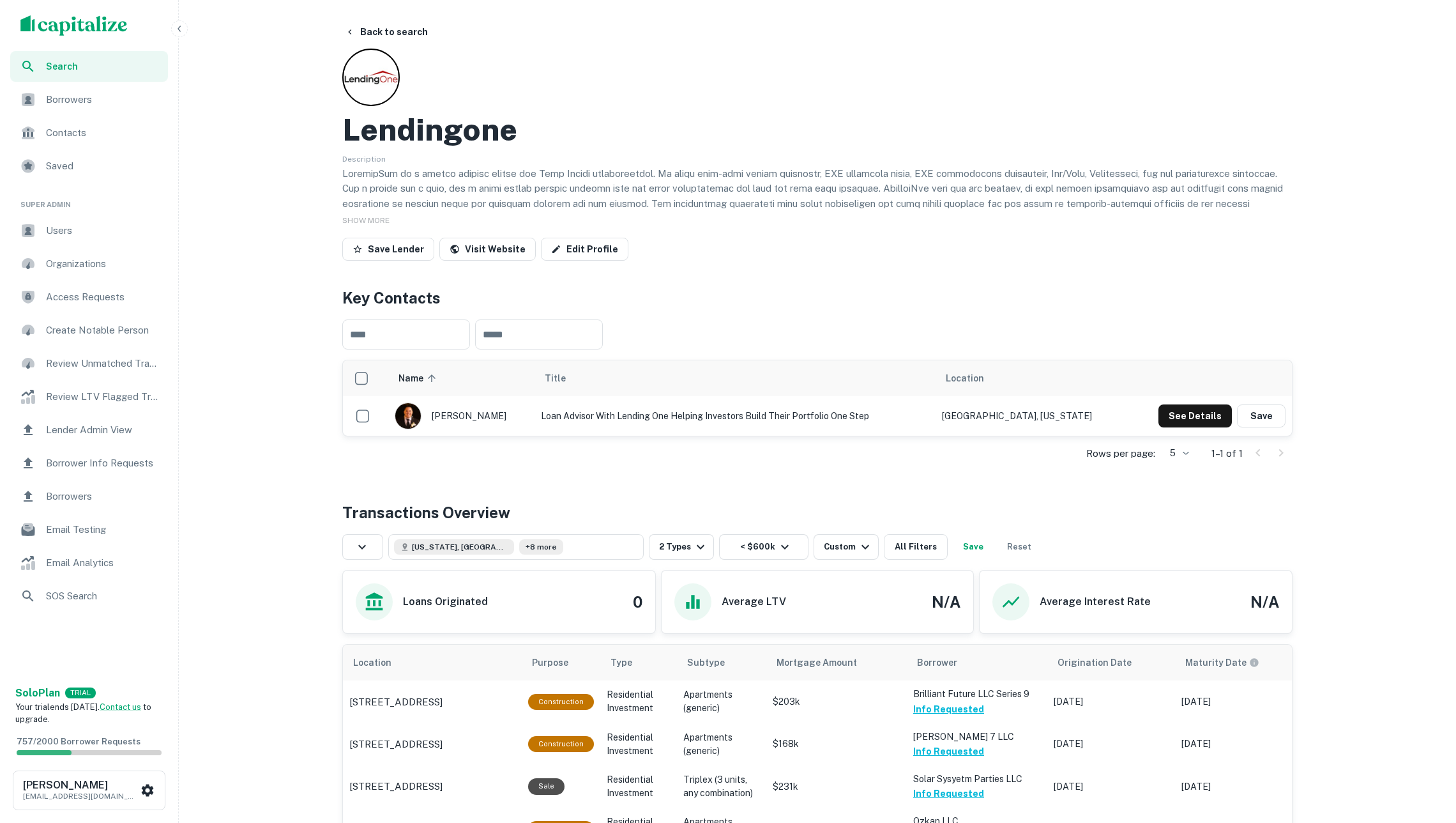
scroll to position [0, 0]
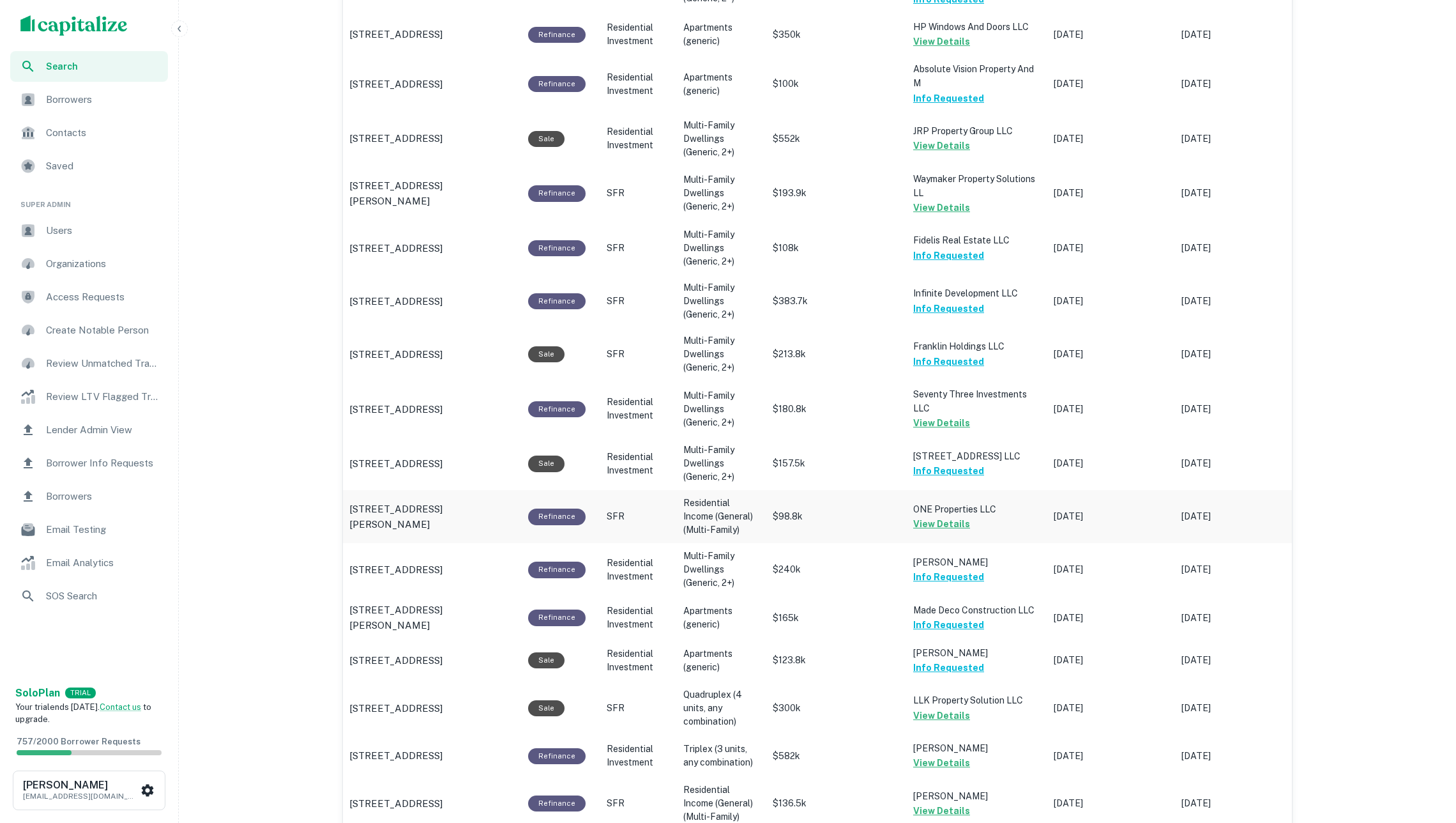
scroll to position [1531, 0]
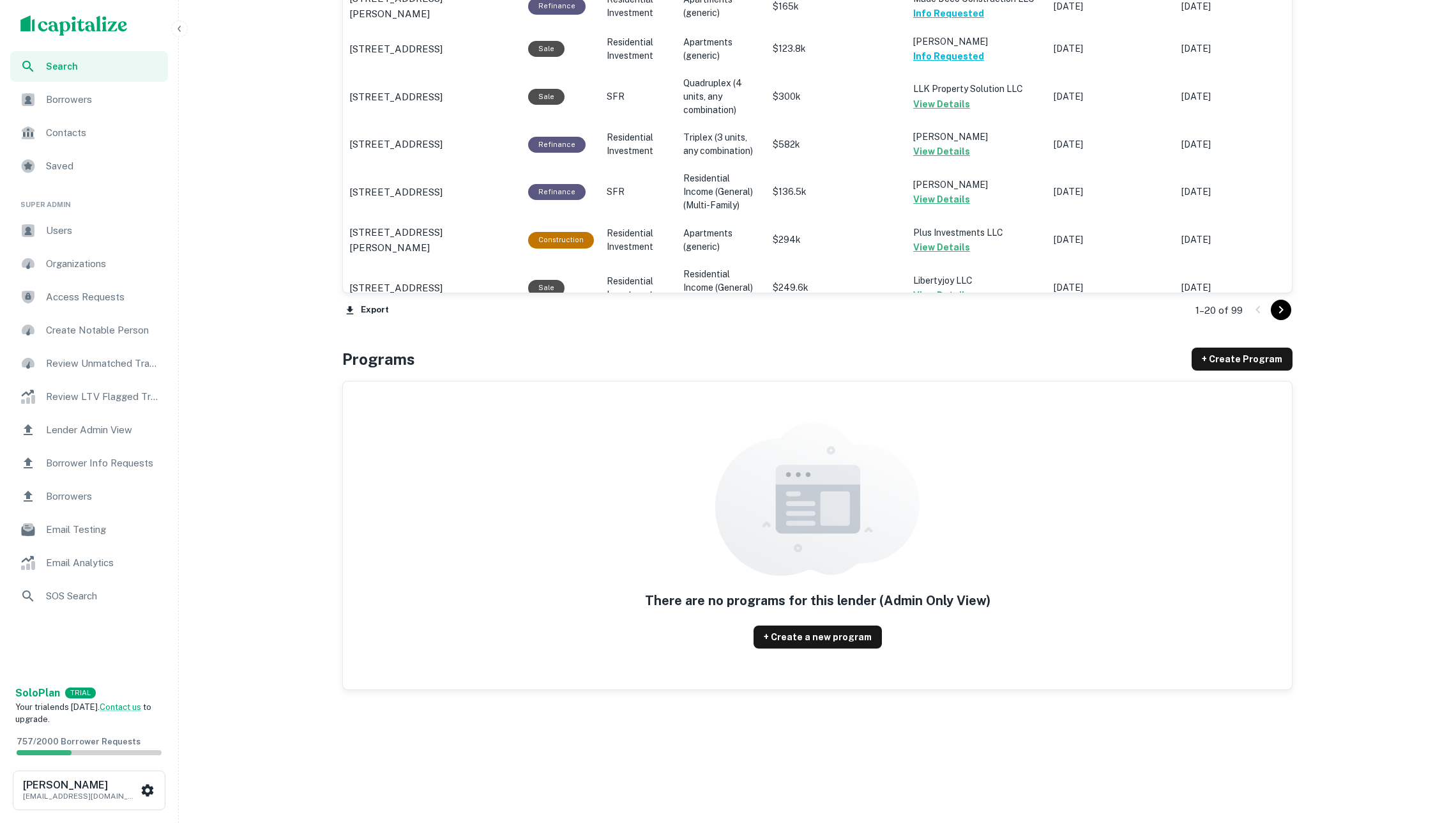
click at [1282, 310] on icon "Go to next page" at bounding box center [1282, 310] width 4 height 8
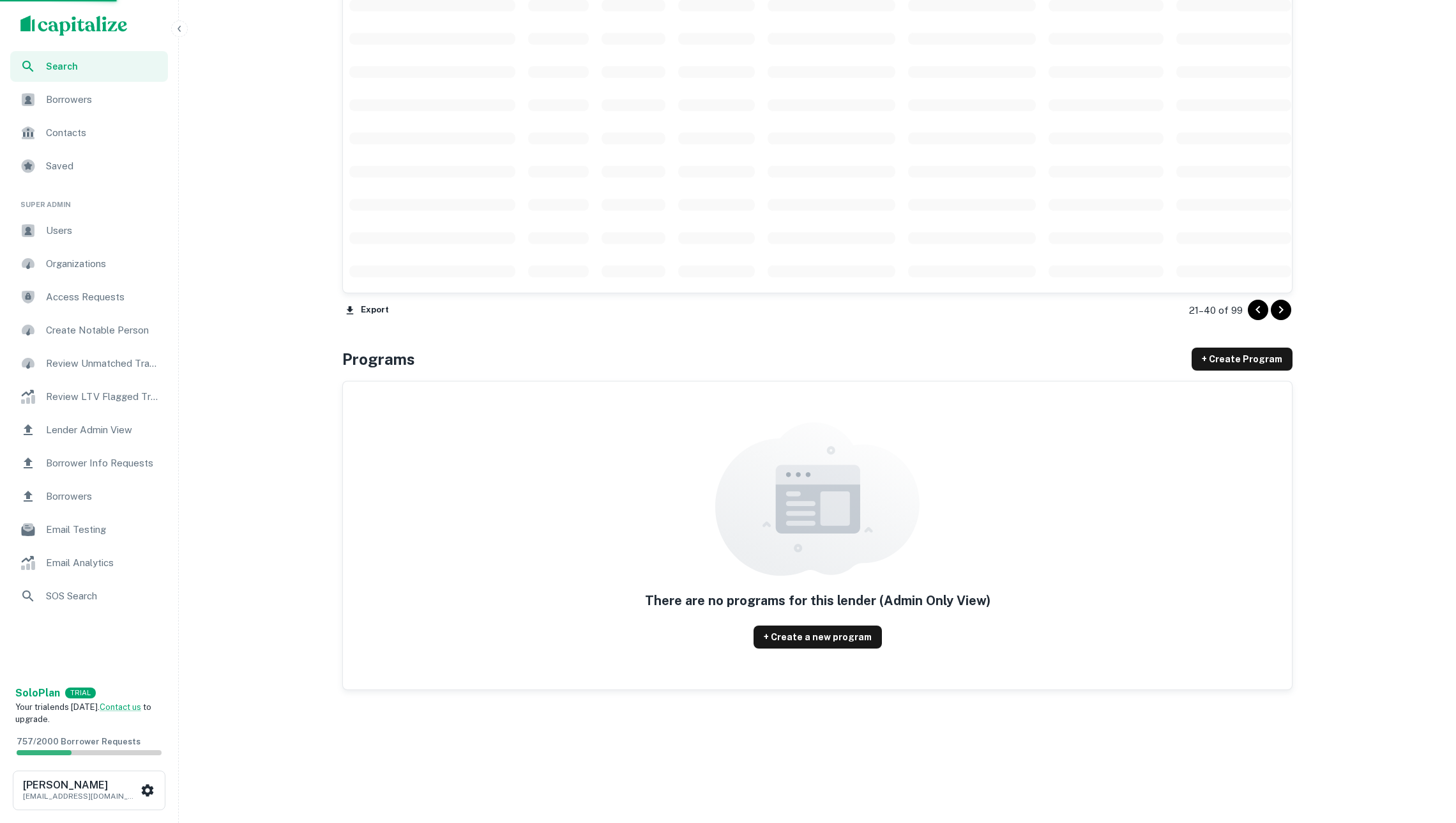
scroll to position [1116, 0]
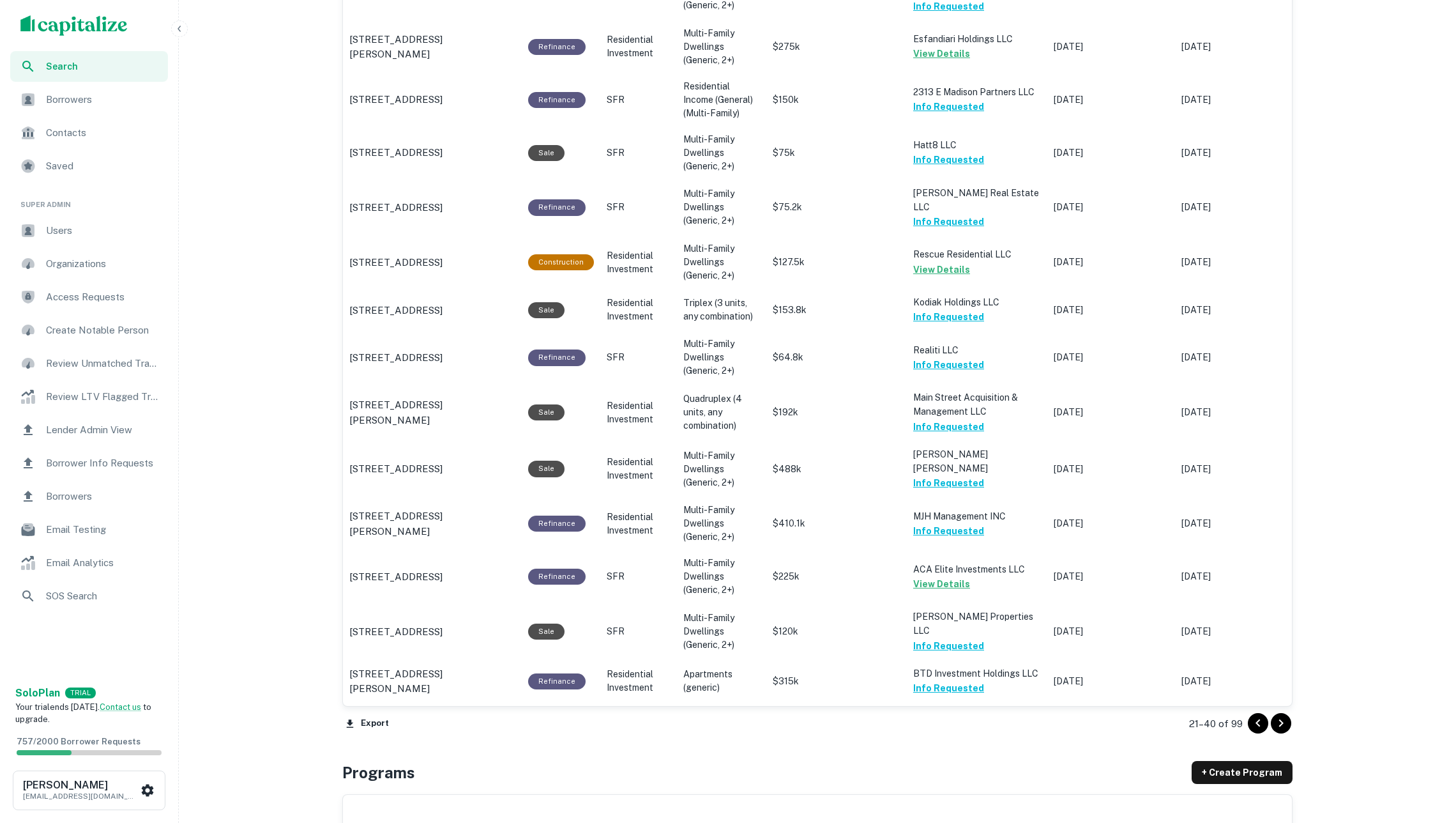
click at [1284, 727] on icon "Go to next page" at bounding box center [1281, 722] width 15 height 15
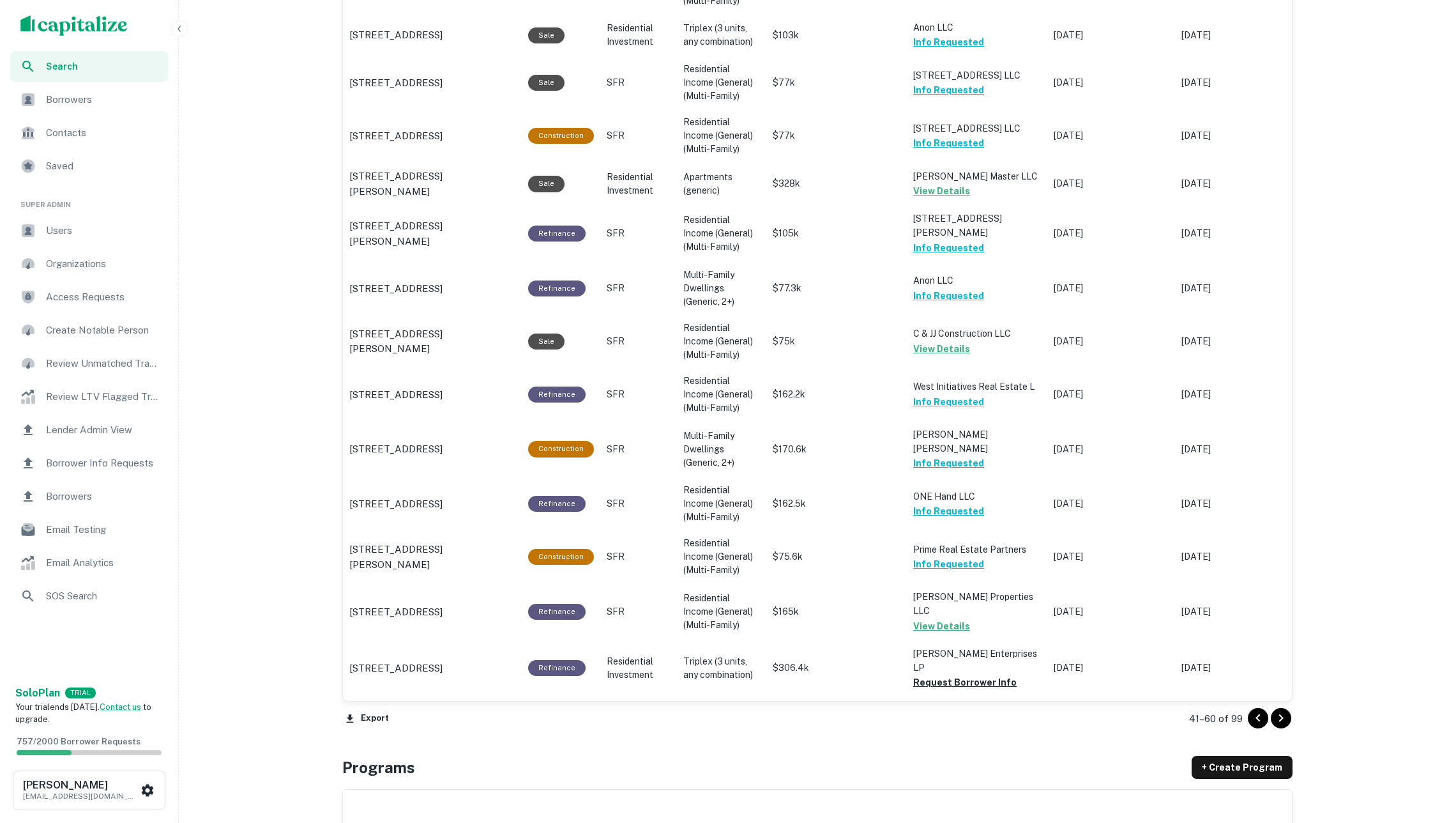
click at [1283, 719] on icon "Go to next page" at bounding box center [1281, 717] width 15 height 15
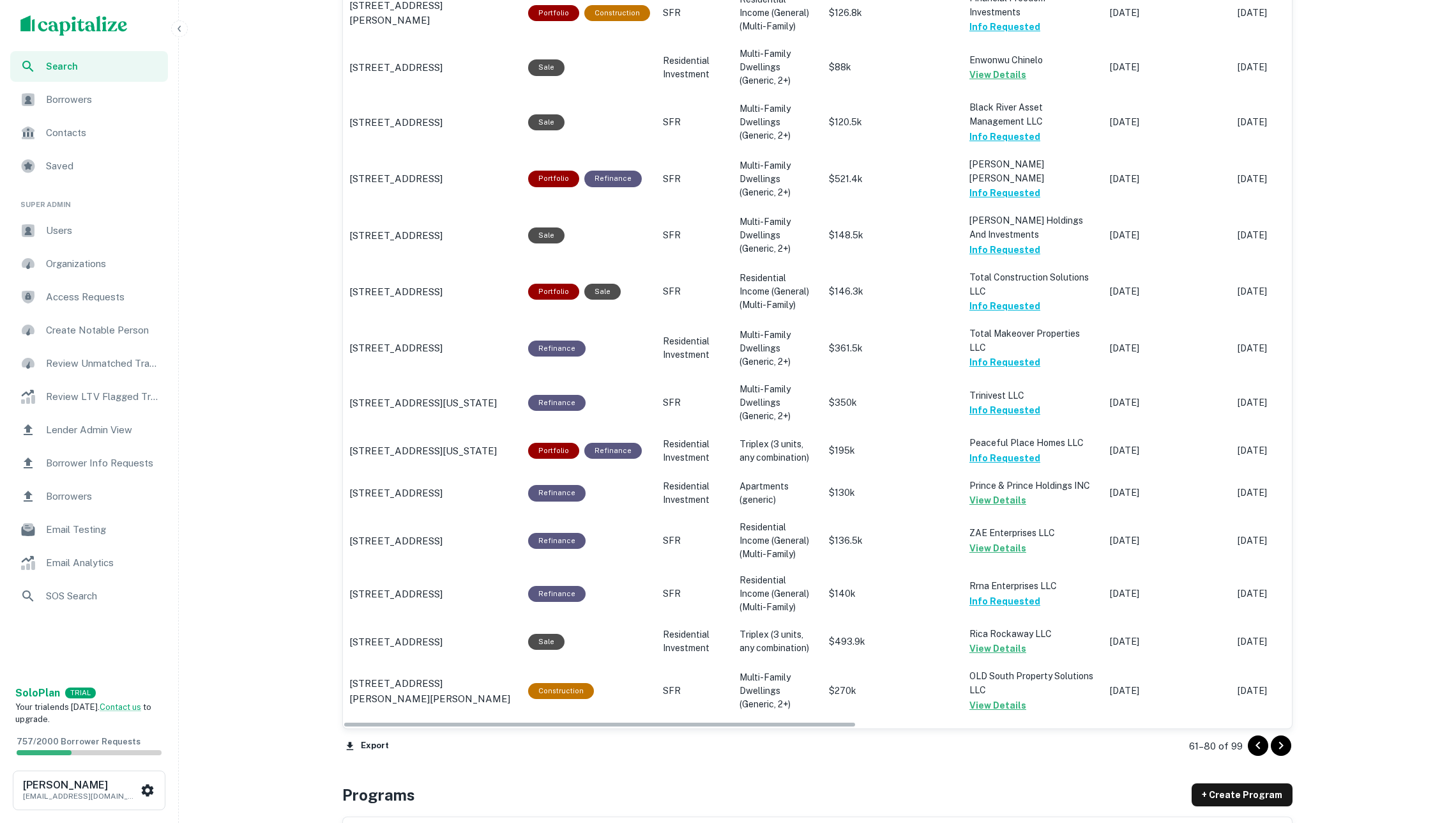
click at [1283, 746] on icon "Go to next page" at bounding box center [1281, 745] width 15 height 15
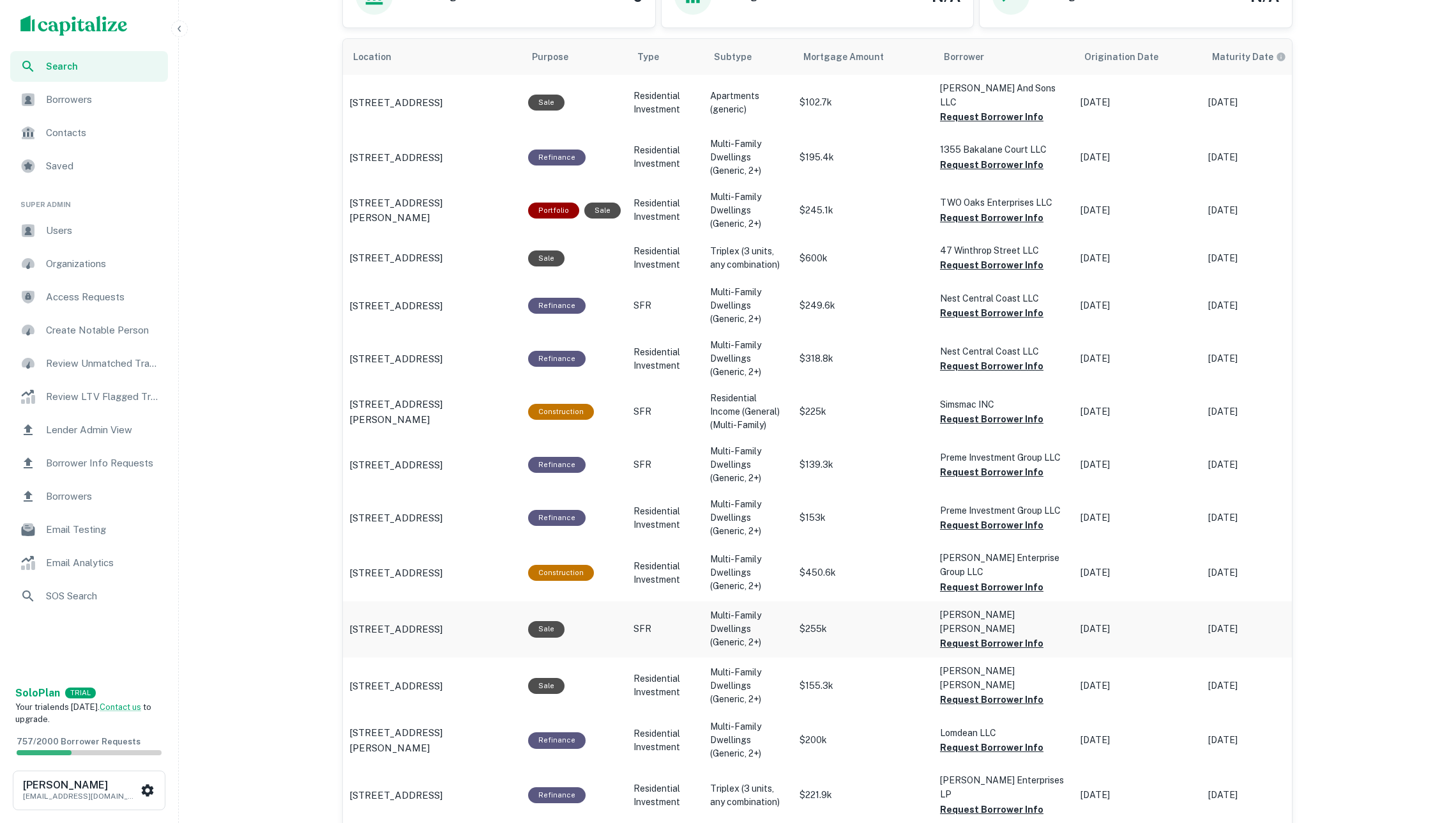
scroll to position [706, 0]
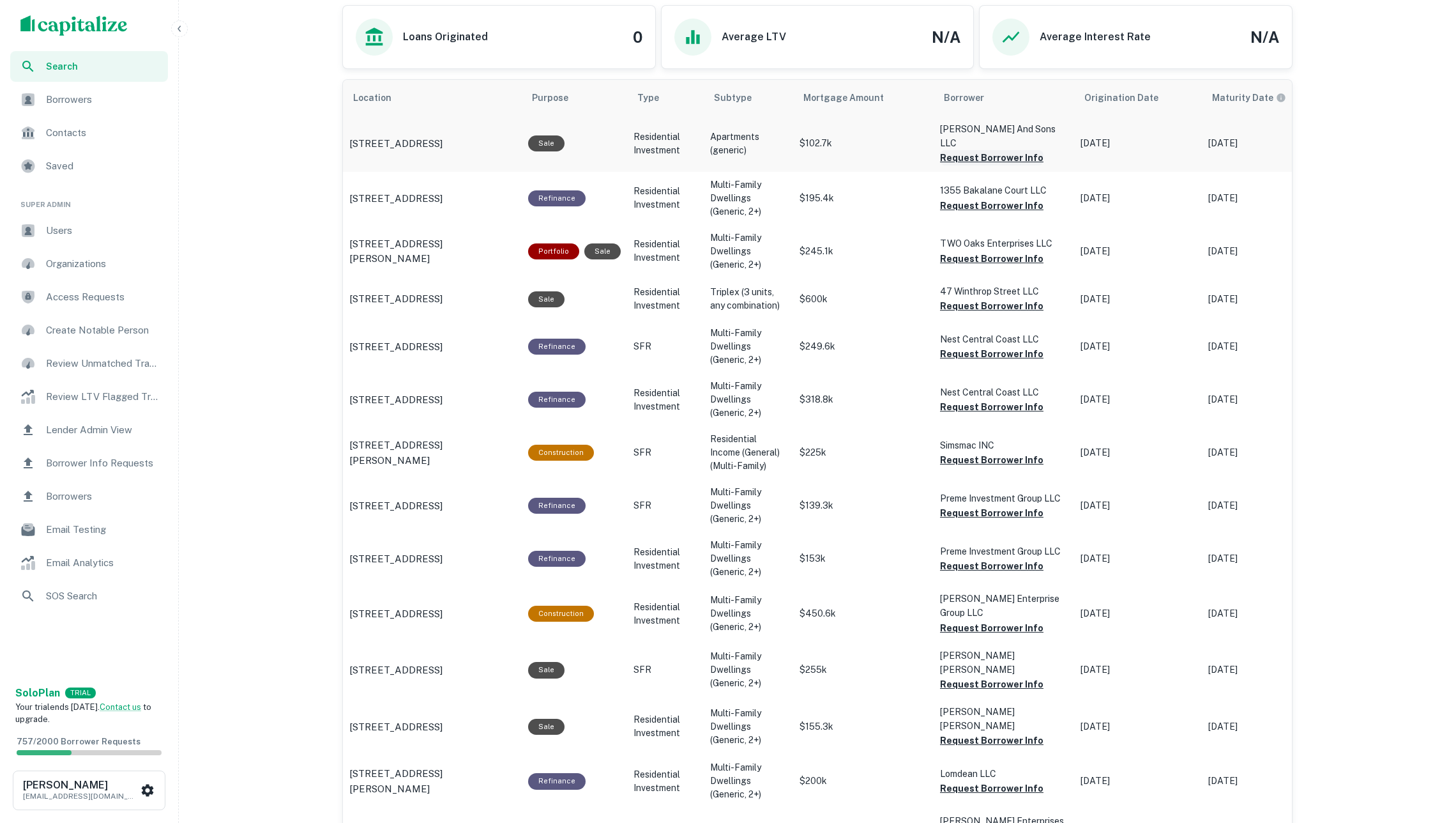
click at [969, 150] on button "Request Borrower Info" at bounding box center [992, 157] width 104 height 15
click at [972, 198] on button "Request Borrower Info" at bounding box center [992, 205] width 104 height 15
click at [974, 251] on button "Request Borrower Info" at bounding box center [992, 258] width 104 height 15
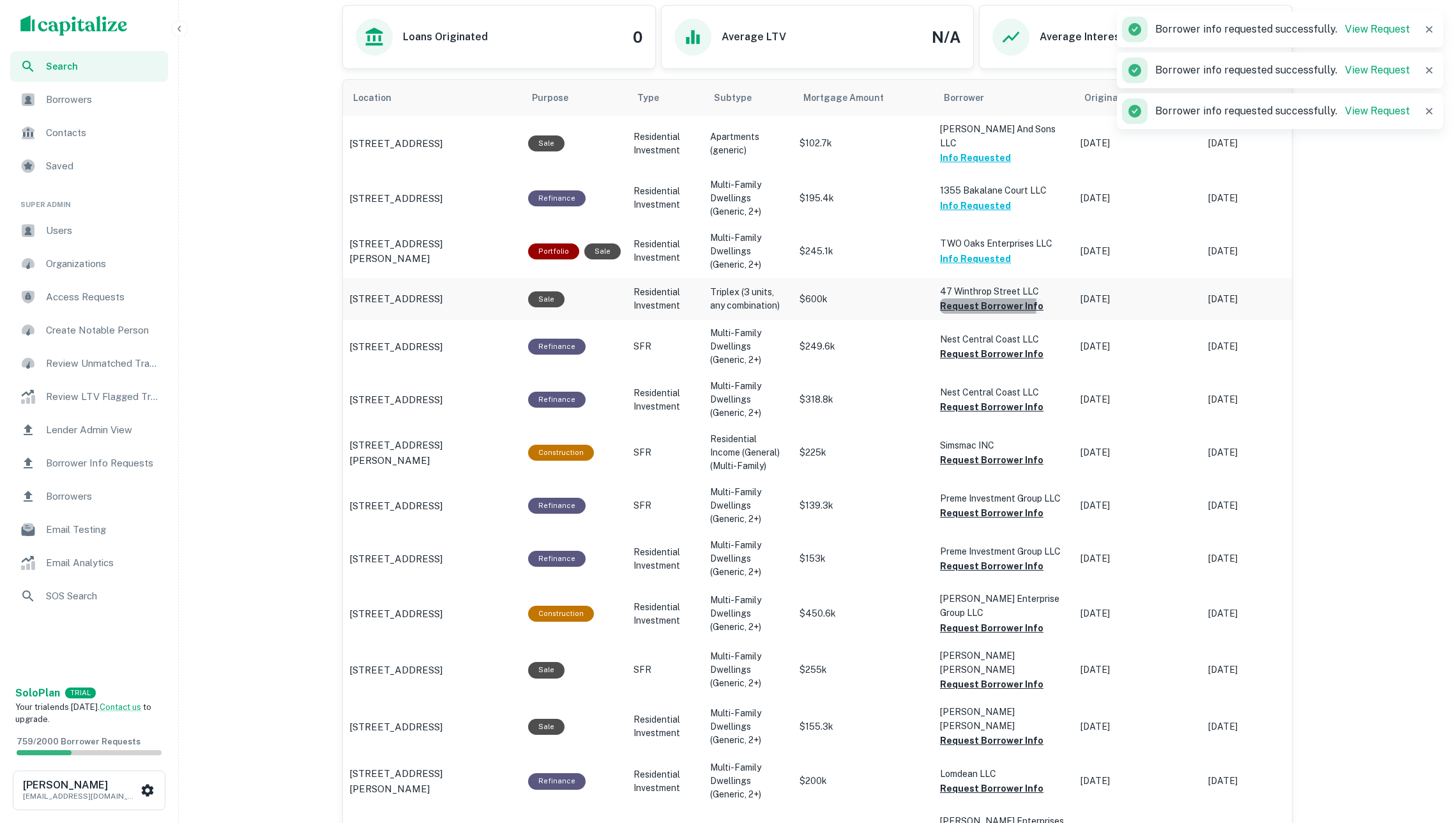
click at [972, 299] on button "Request Borrower Info" at bounding box center [992, 306] width 104 height 15
click at [985, 347] on button "Request Borrower Info" at bounding box center [992, 354] width 104 height 15
click at [987, 400] on button "Request Borrower Info" at bounding box center [992, 407] width 104 height 15
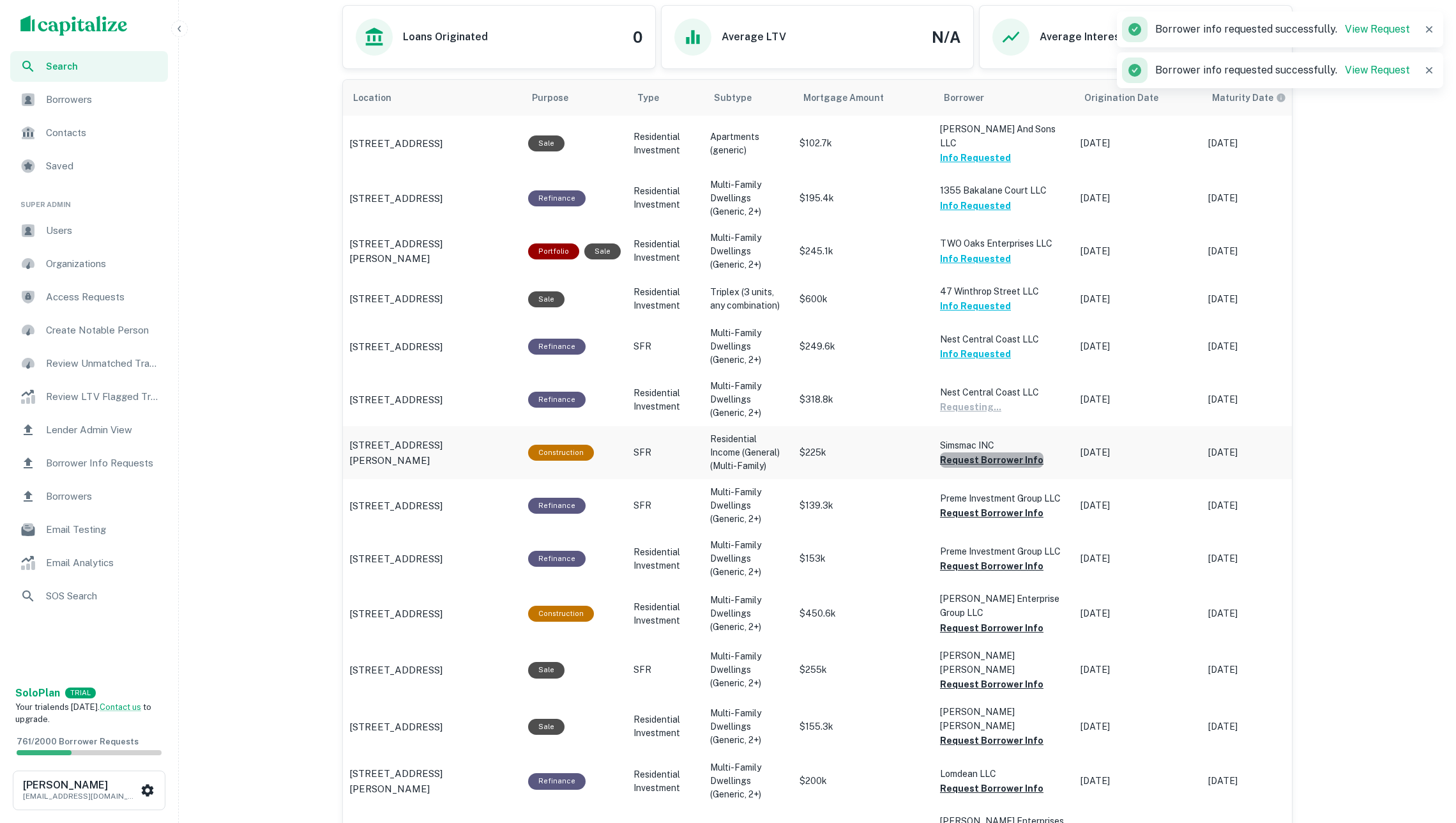
click at [995, 452] on button "Request Borrower Info" at bounding box center [992, 459] width 104 height 15
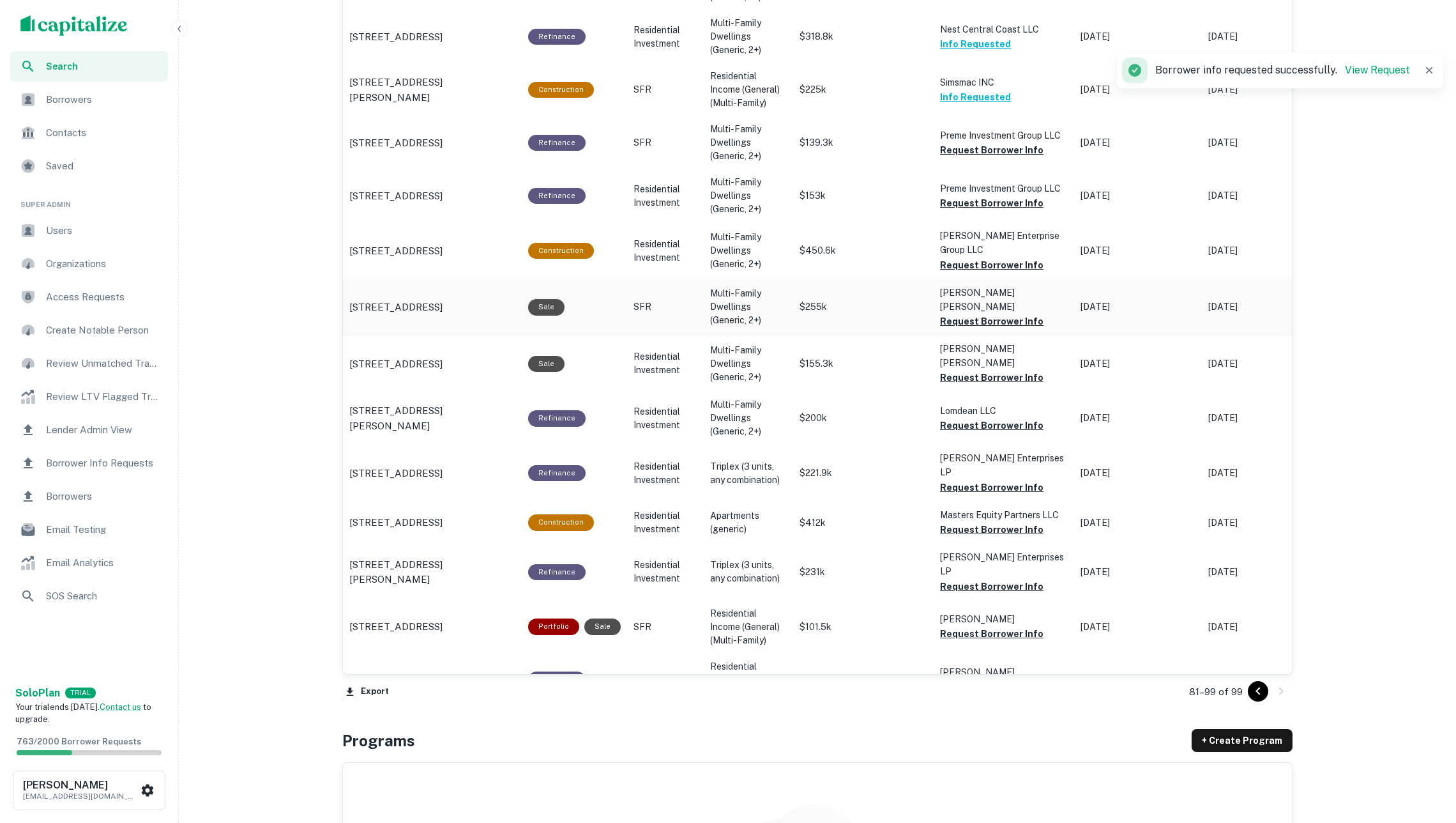
scroll to position [1102, 0]
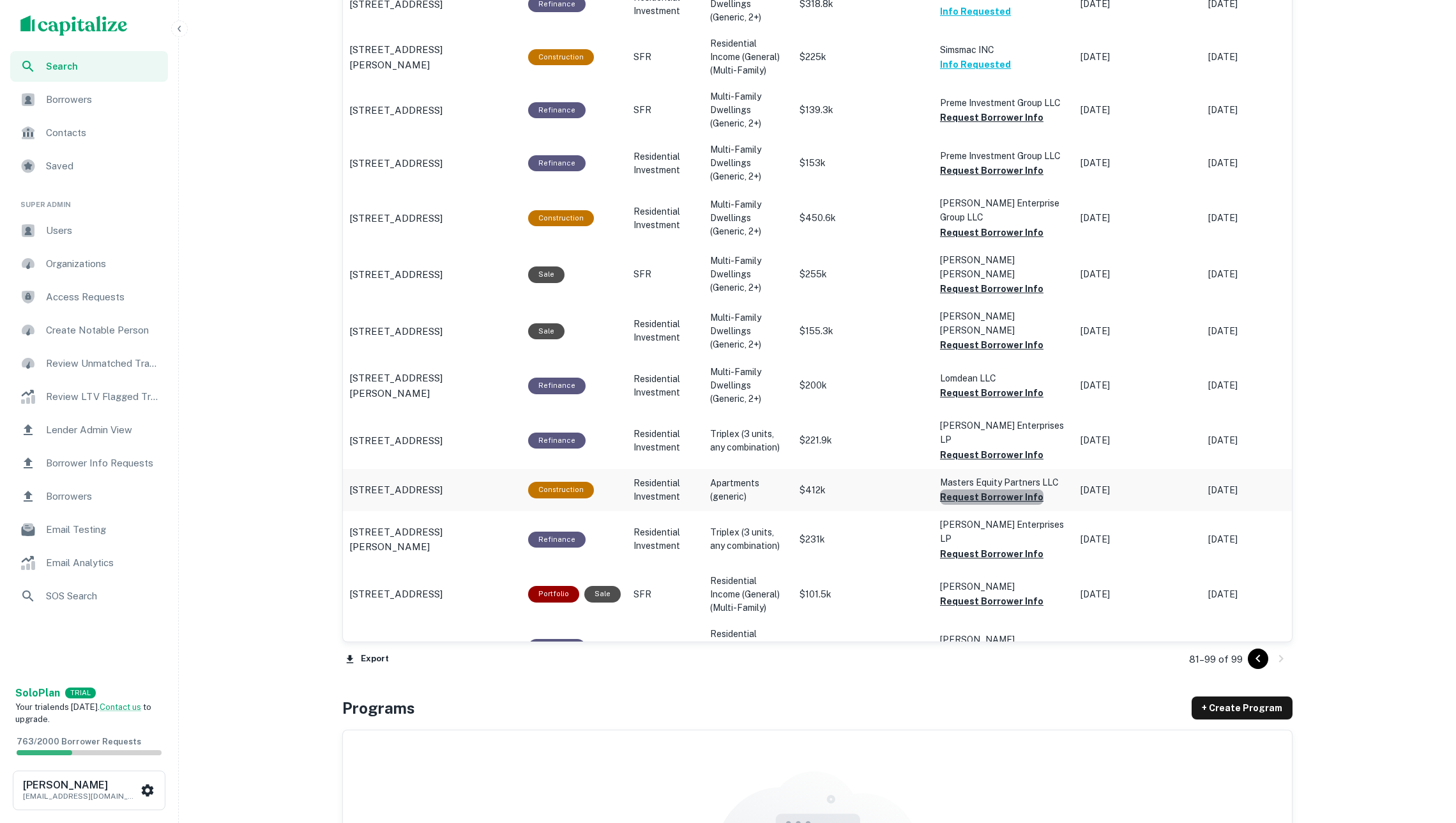
click at [995, 489] on button "Request Borrower Info" at bounding box center [992, 496] width 104 height 15
click at [972, 386] on button "Request Borrower Info" at bounding box center [992, 393] width 104 height 15
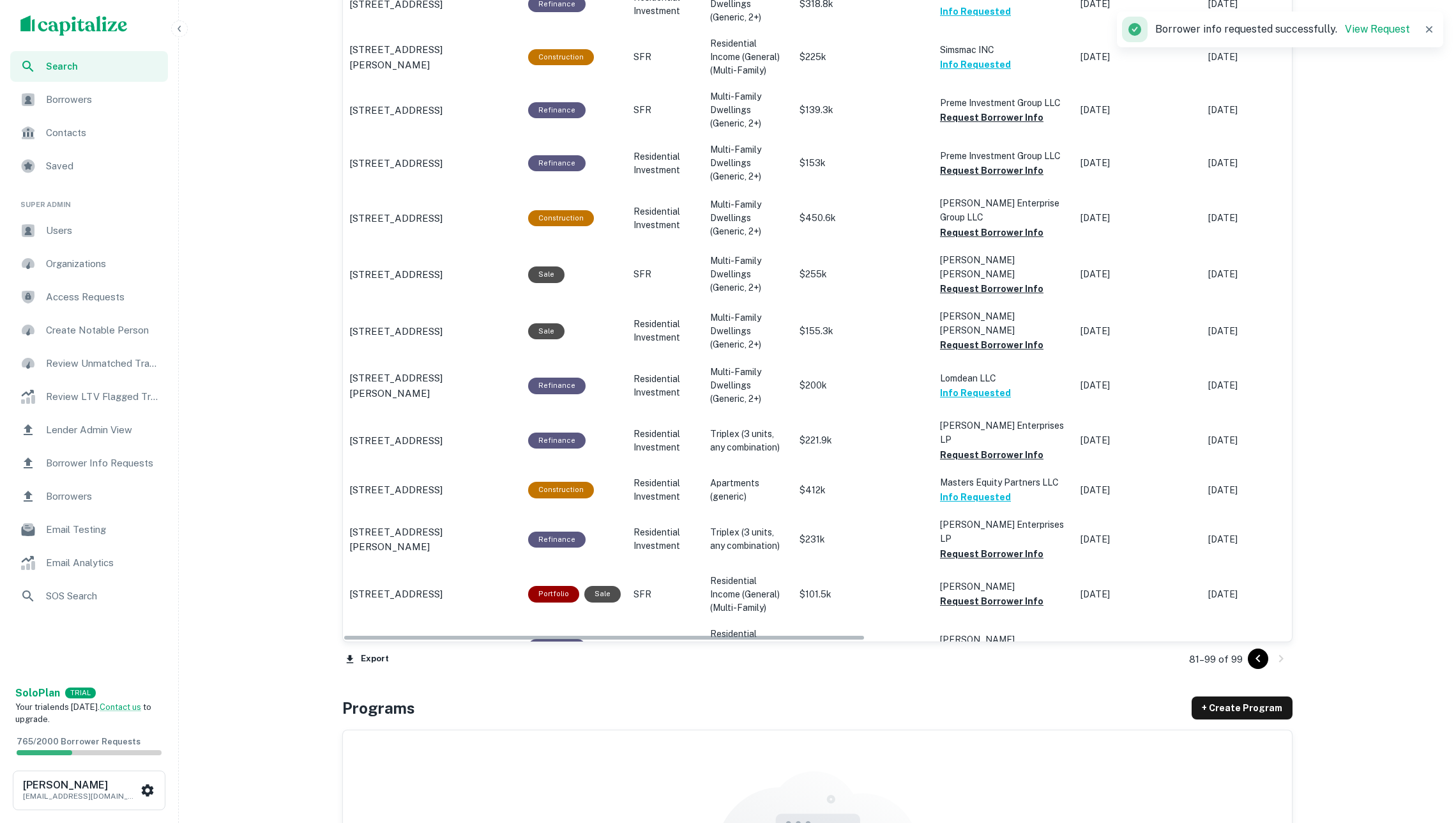
click at [1015, 694] on button "Request Borrower Info" at bounding box center [992, 701] width 104 height 15
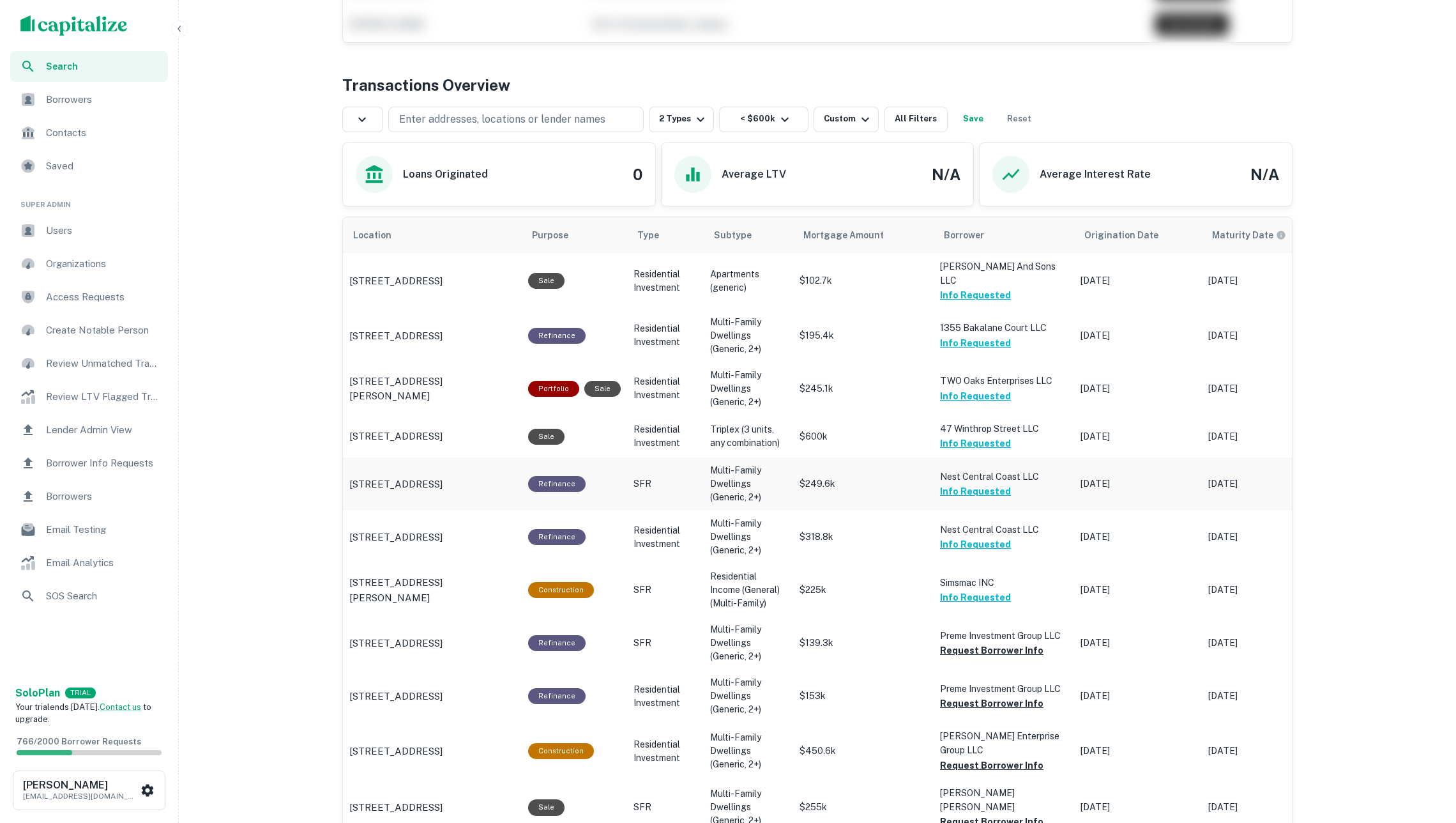
scroll to position [571, 0]
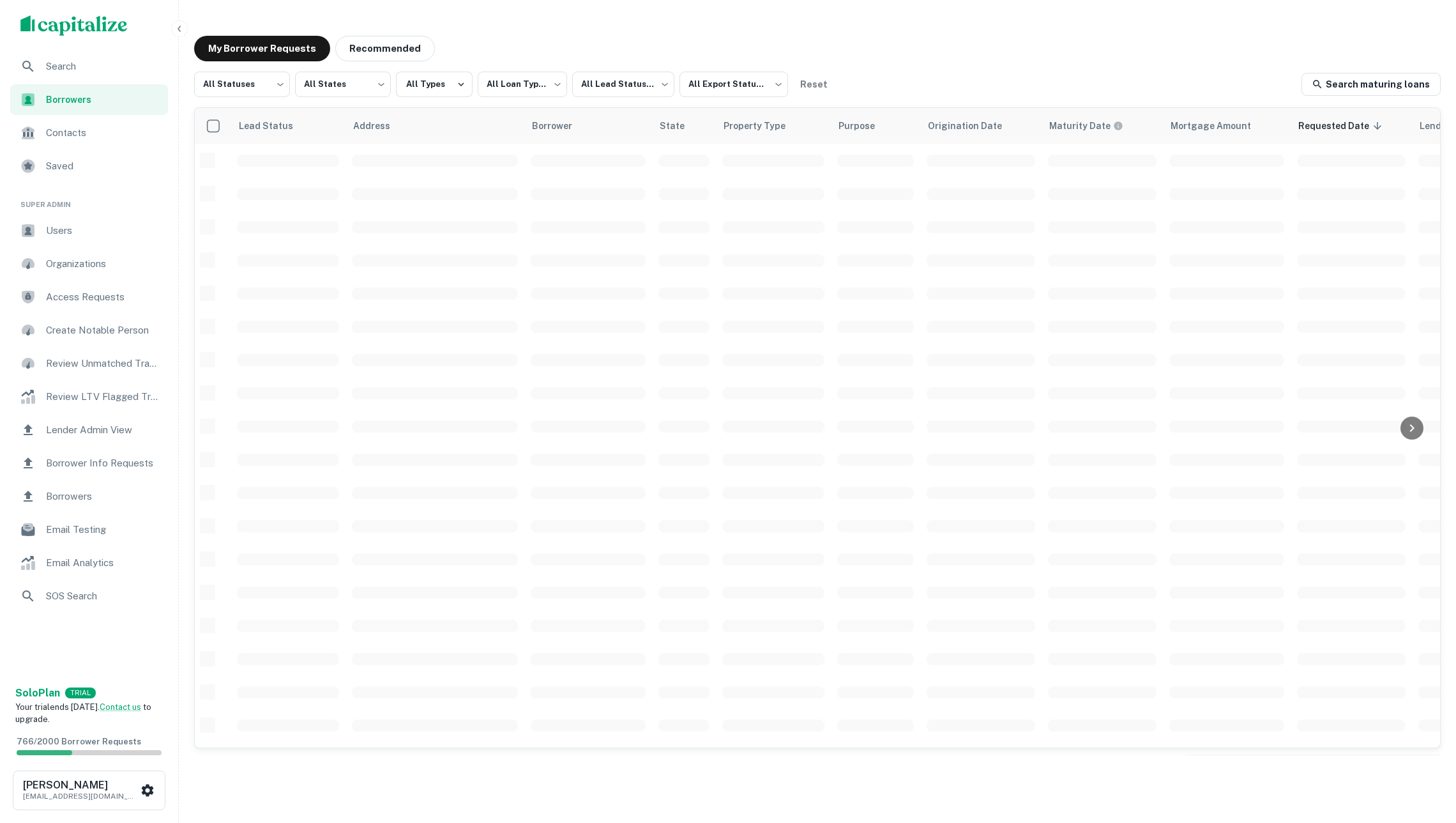
scroll to position [227, 0]
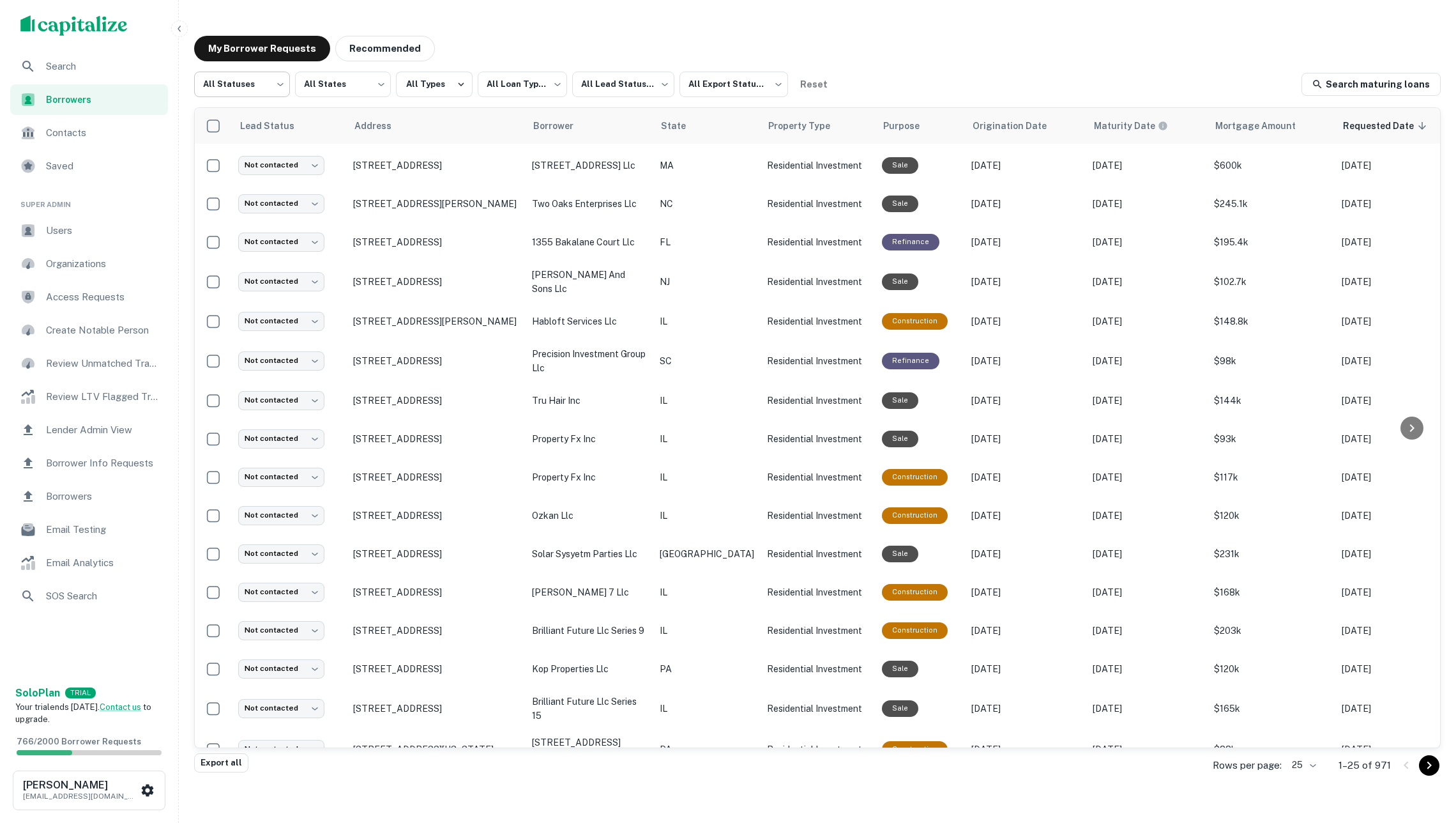
click at [272, 83] on body "**********" at bounding box center [728, 412] width 1456 height 823
click at [258, 161] on li "Fulfilled" at bounding box center [242, 163] width 97 height 23
type input "*********"
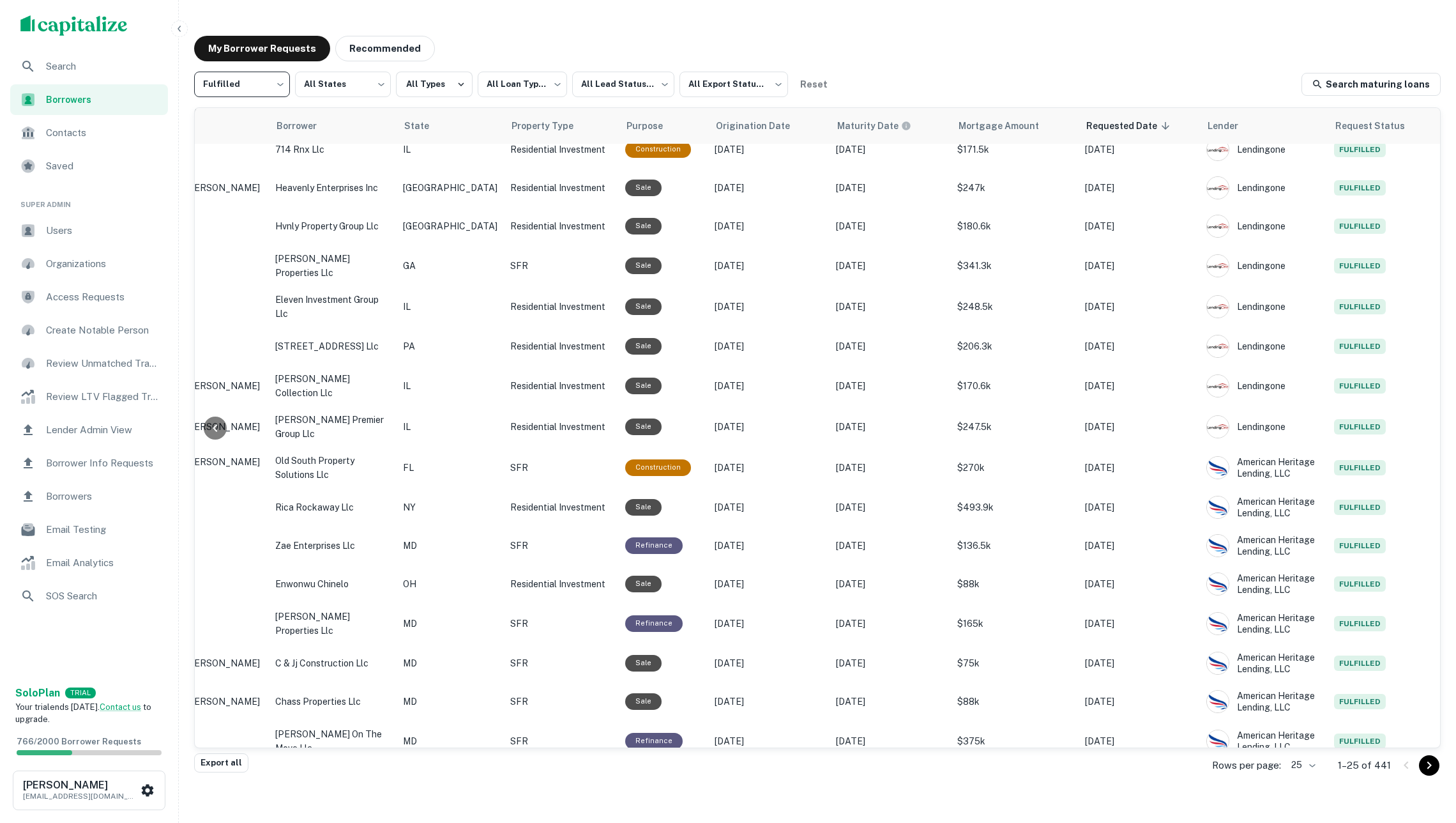
scroll to position [366, 257]
click at [1306, 767] on body "**********" at bounding box center [728, 412] width 1456 height 823
click at [1293, 729] on li "100" at bounding box center [1295, 726] width 44 height 23
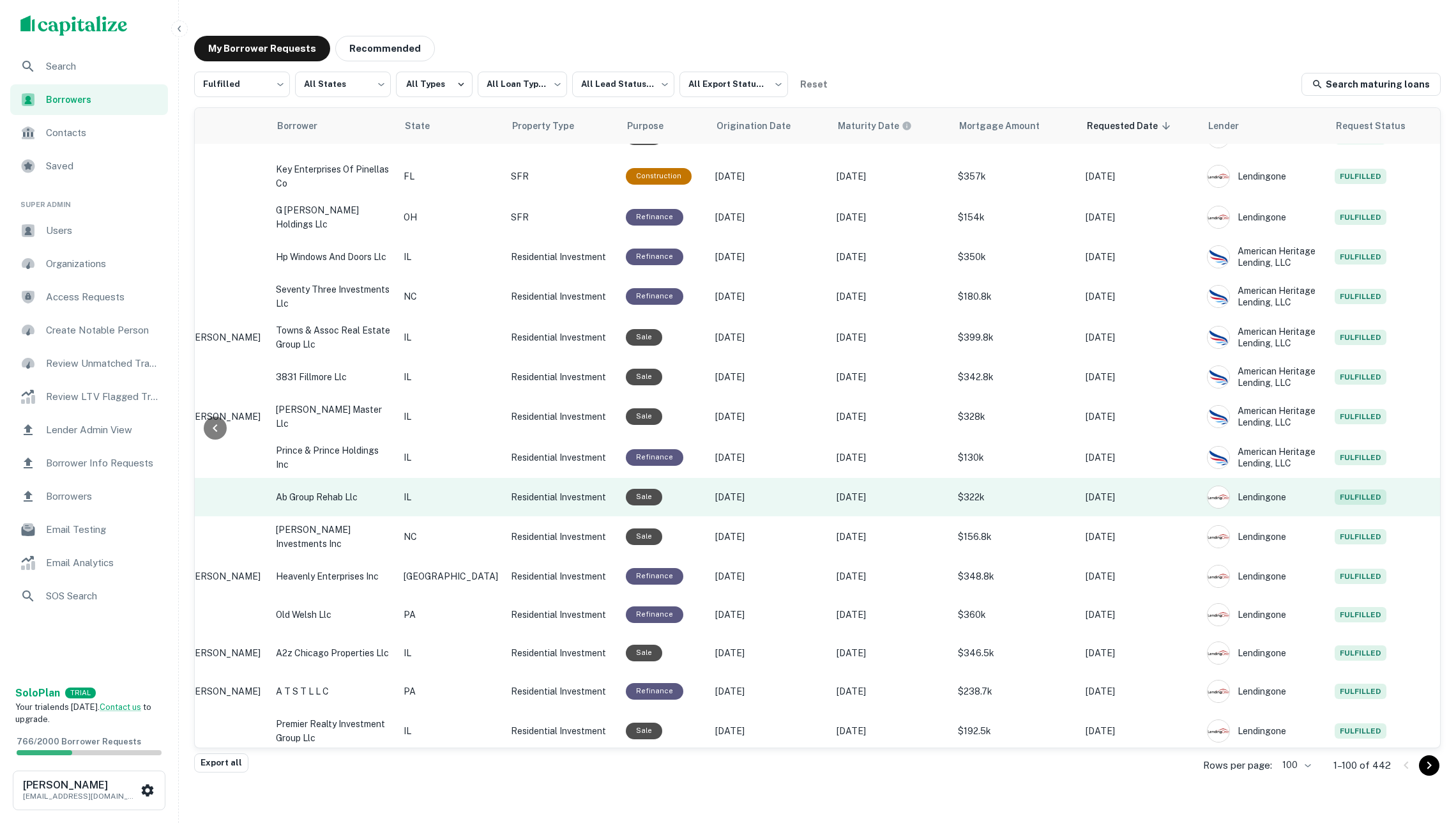
scroll to position [2606, 256]
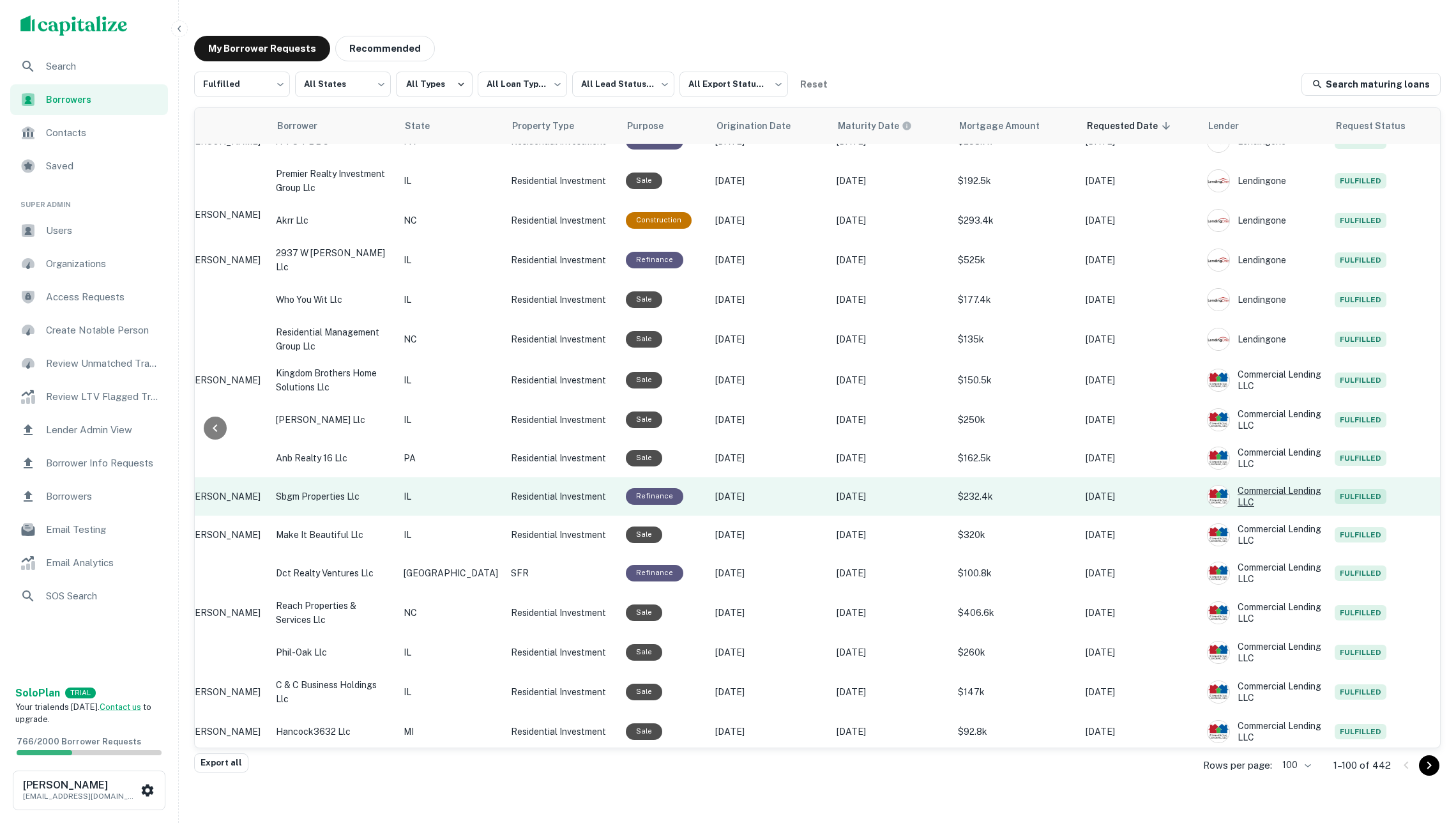
click at [1217, 485] on div "Commercial Lending LLC" at bounding box center [1264, 496] width 115 height 23
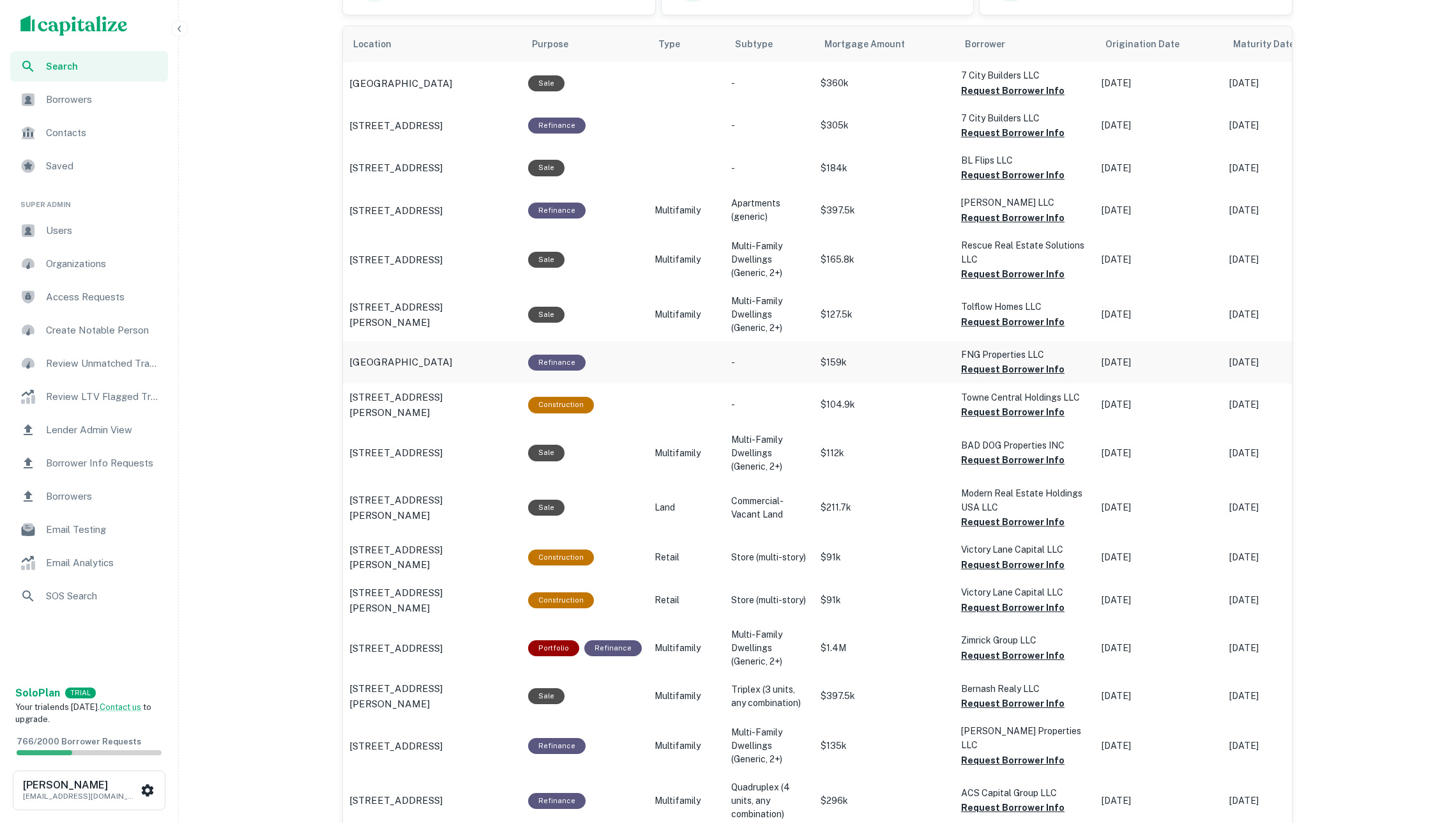
scroll to position [538, 0]
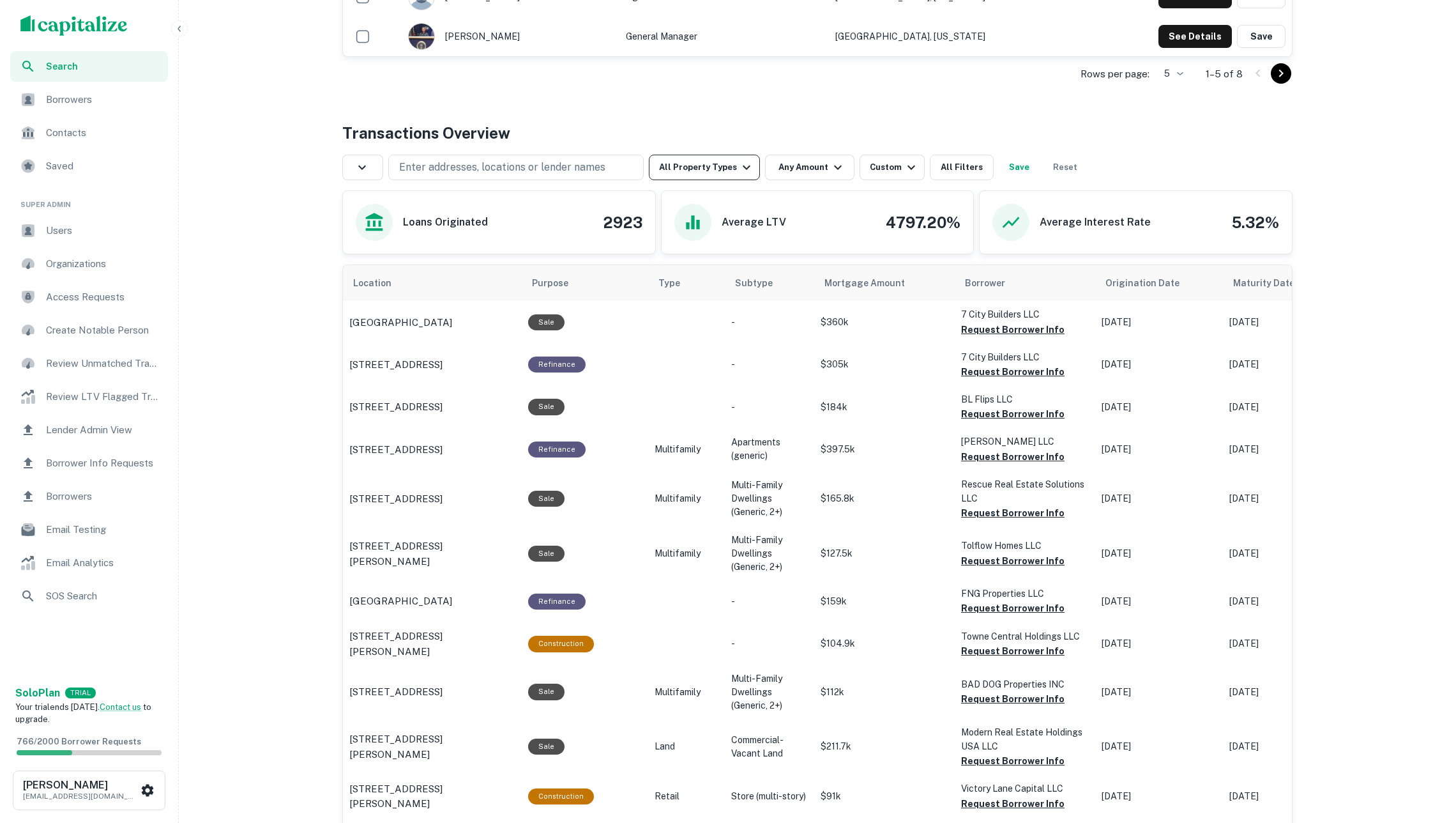
click at [708, 172] on button "All Property Types" at bounding box center [705, 167] width 112 height 26
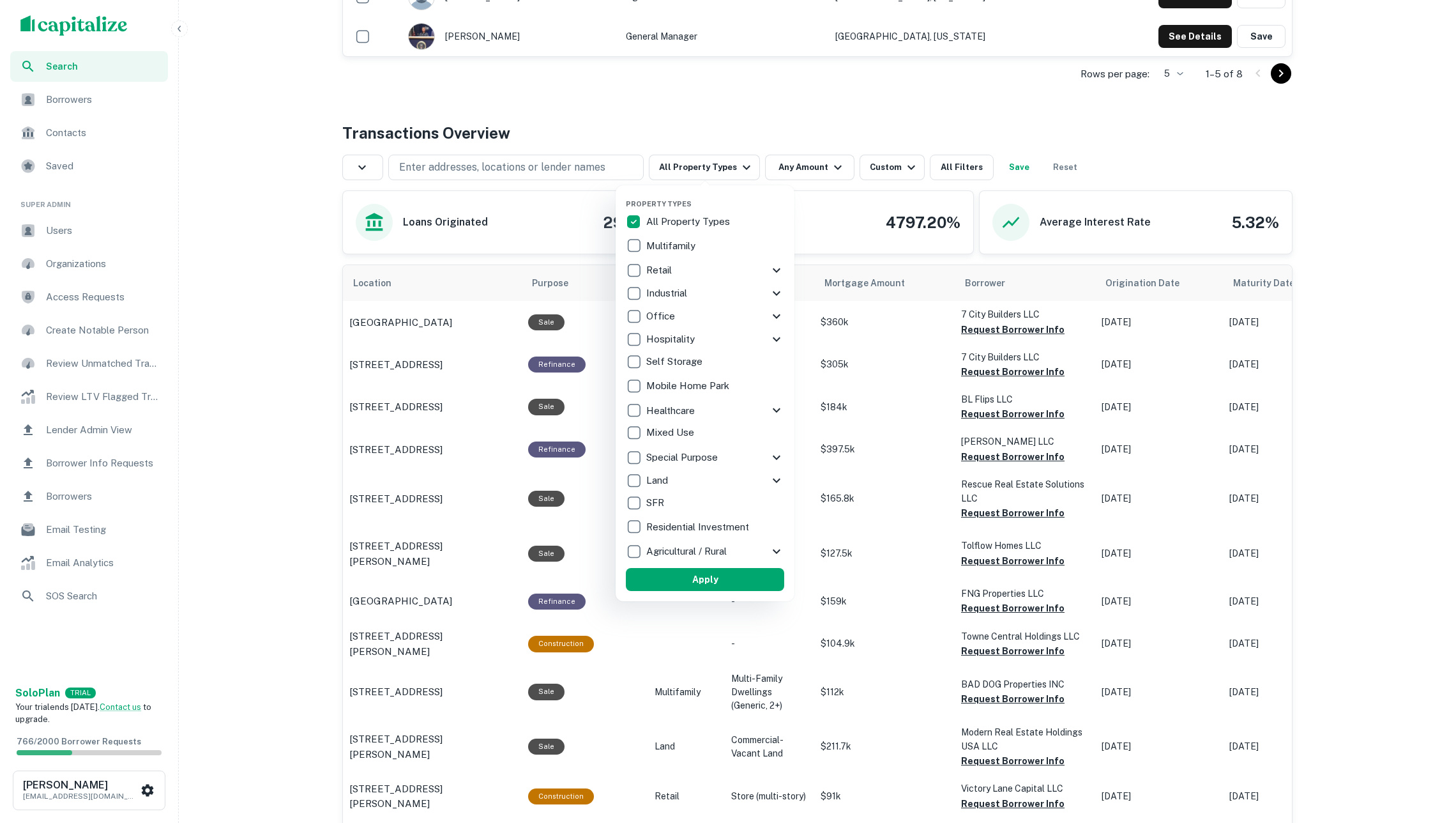
click at [688, 526] on p "Residential Investment" at bounding box center [699, 526] width 106 height 15
click at [665, 498] on p "SFR" at bounding box center [665, 502] width 21 height 15
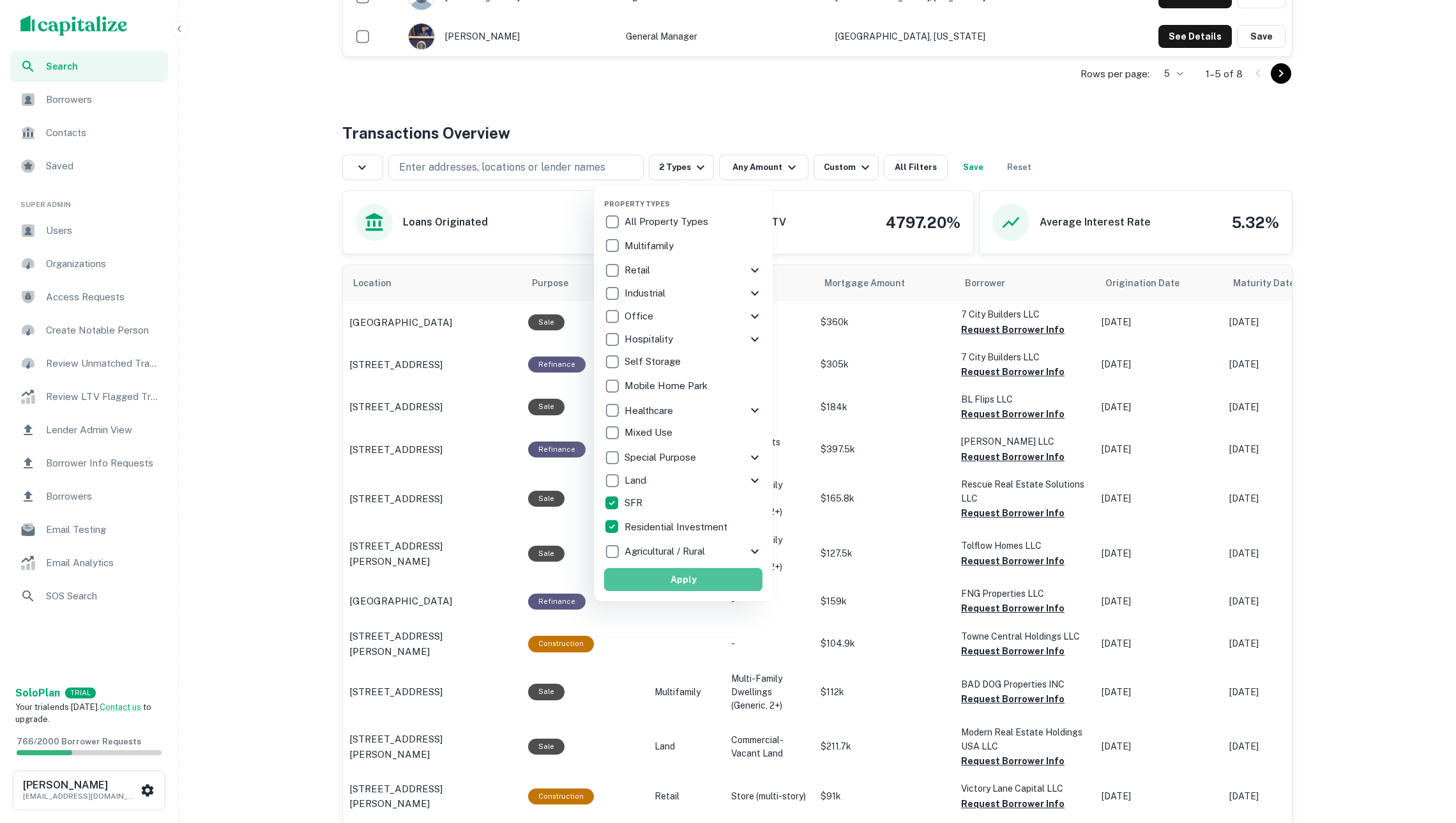
click at [697, 577] on button "Apply" at bounding box center [683, 579] width 158 height 23
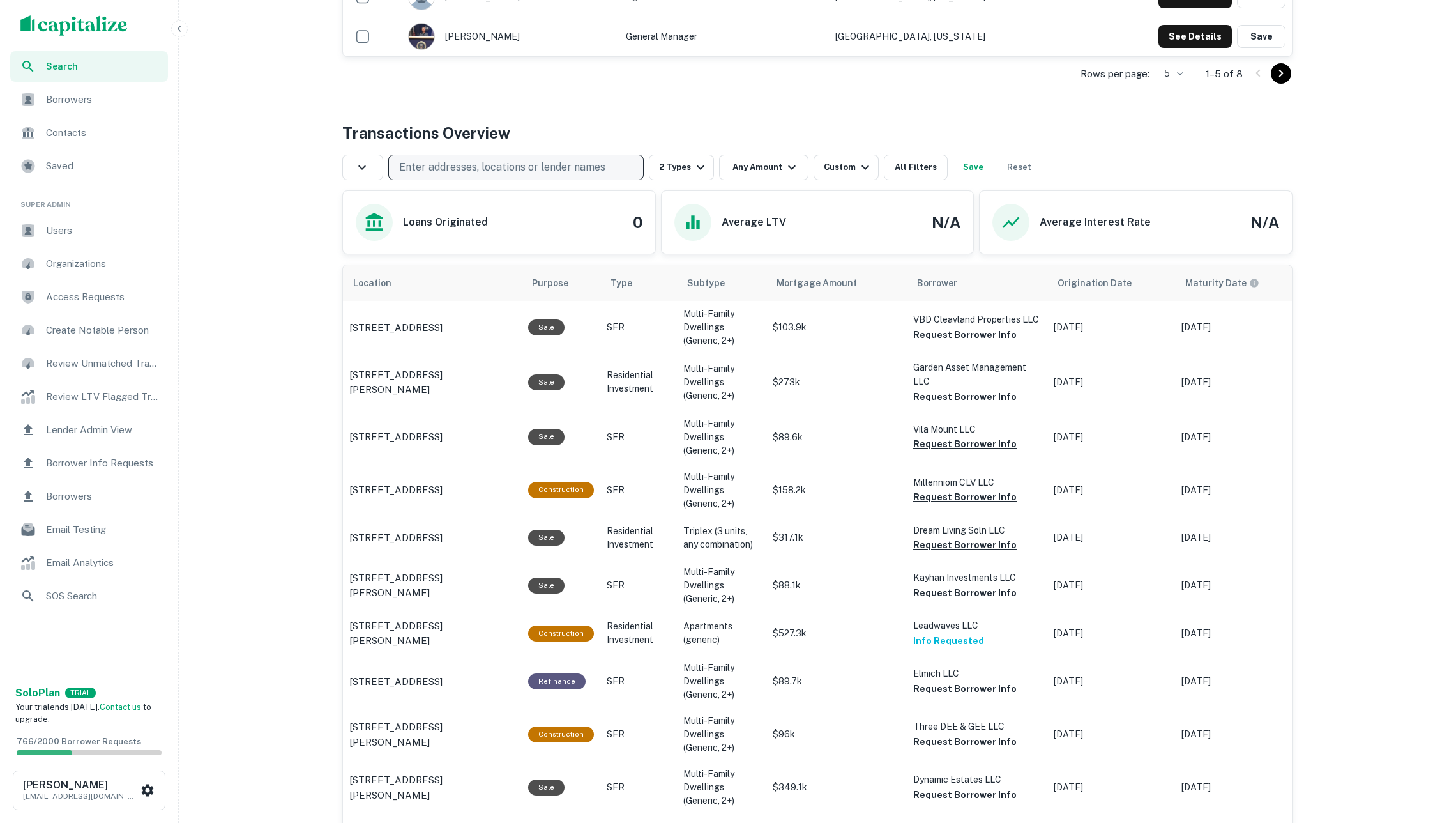
click at [563, 170] on p "Enter addresses, locations or lender names" at bounding box center [502, 166] width 206 height 15
type input "*******"
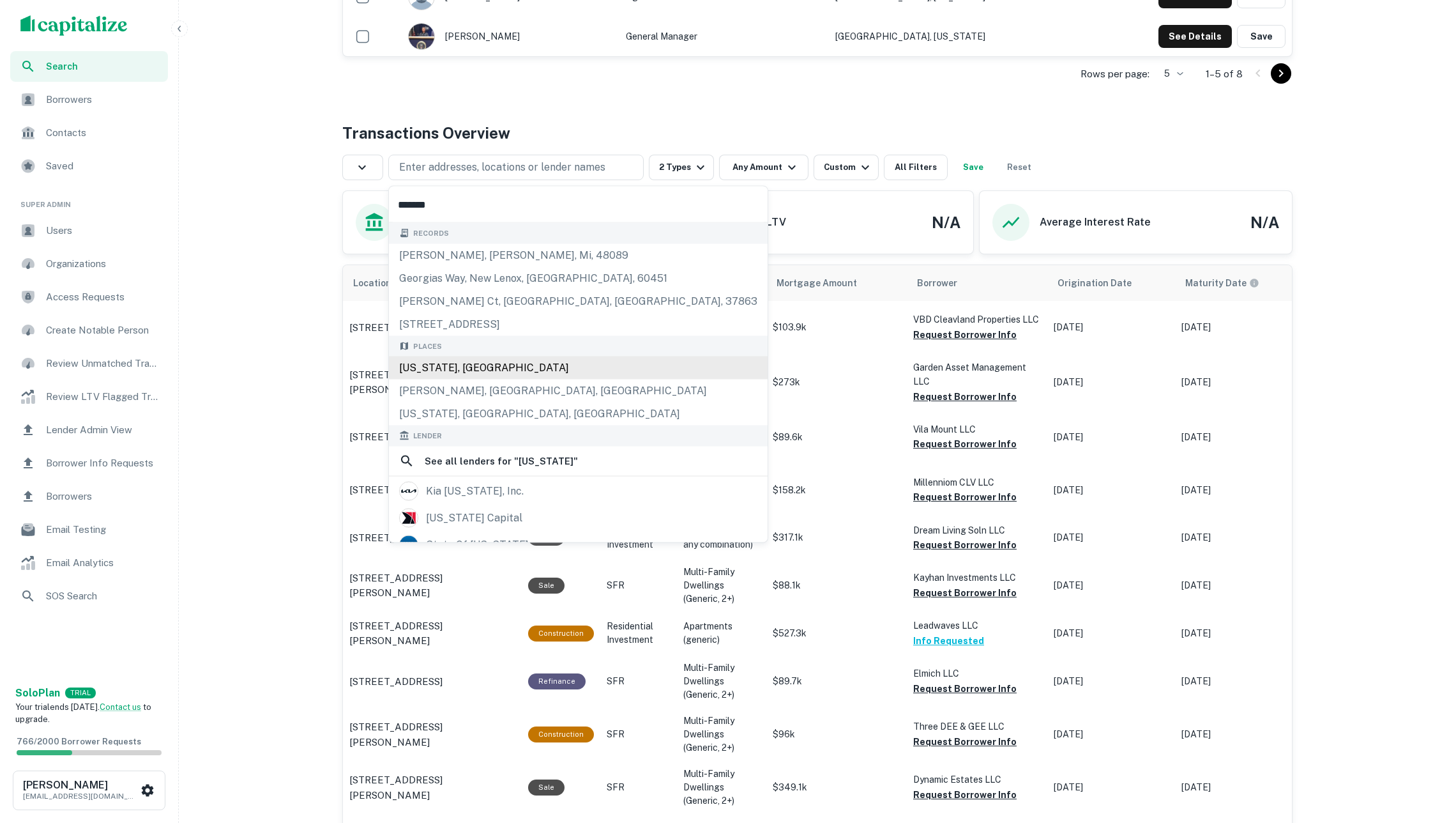
click at [479, 369] on div "Georgia, USA" at bounding box center [579, 368] width 378 height 23
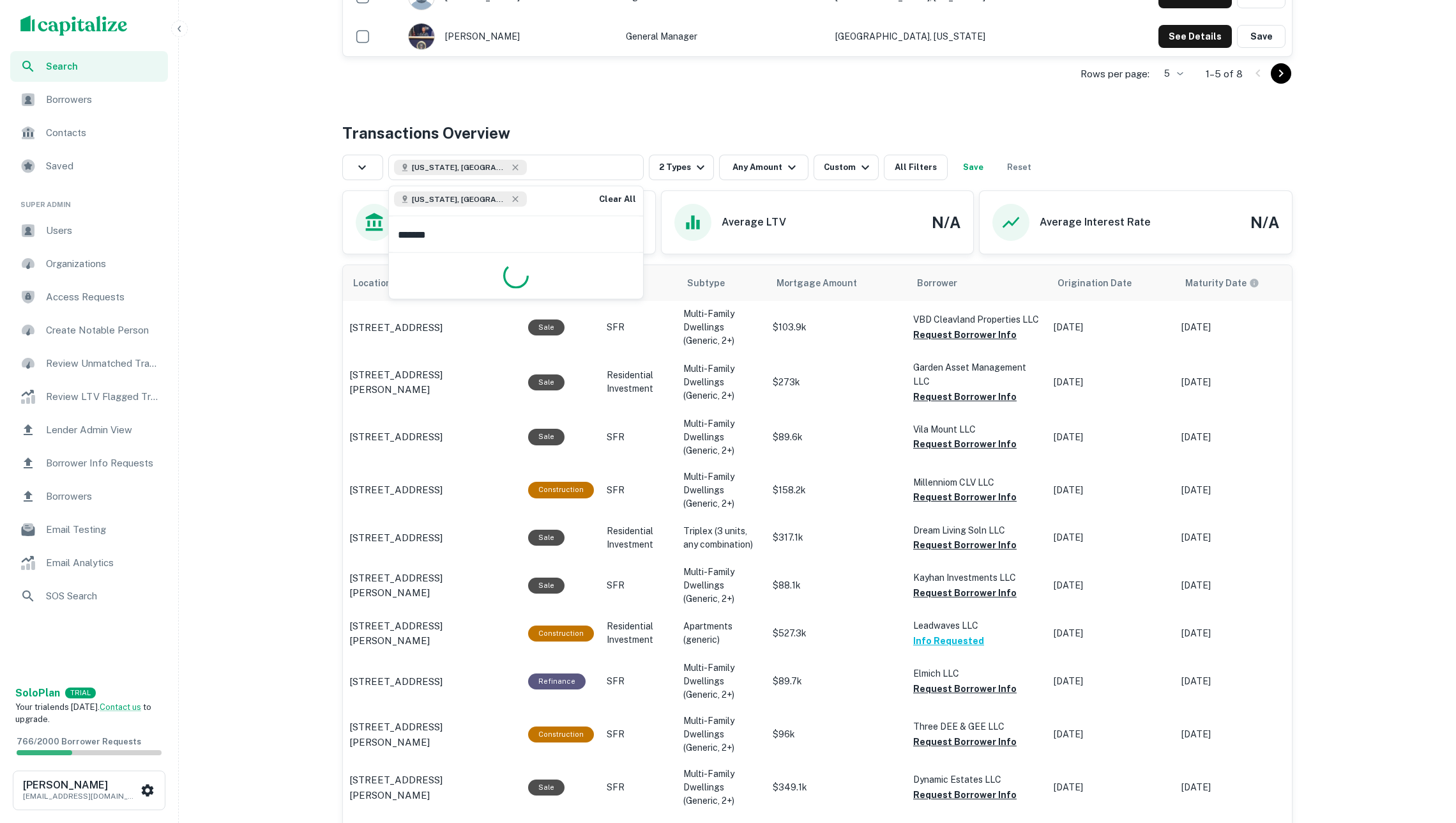
type input "********"
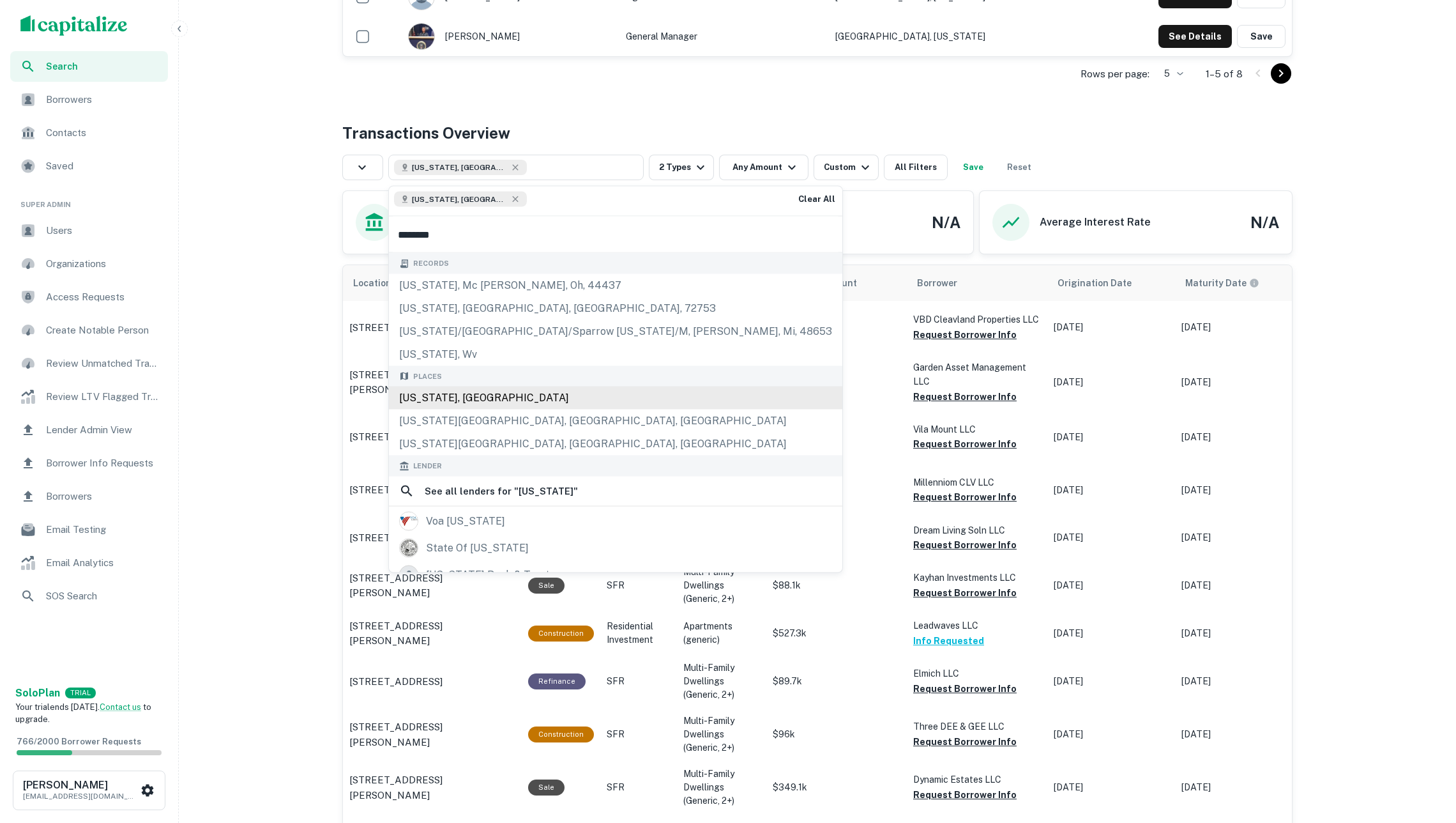
click at [474, 410] on div "Illinois, USA" at bounding box center [615, 398] width 453 height 23
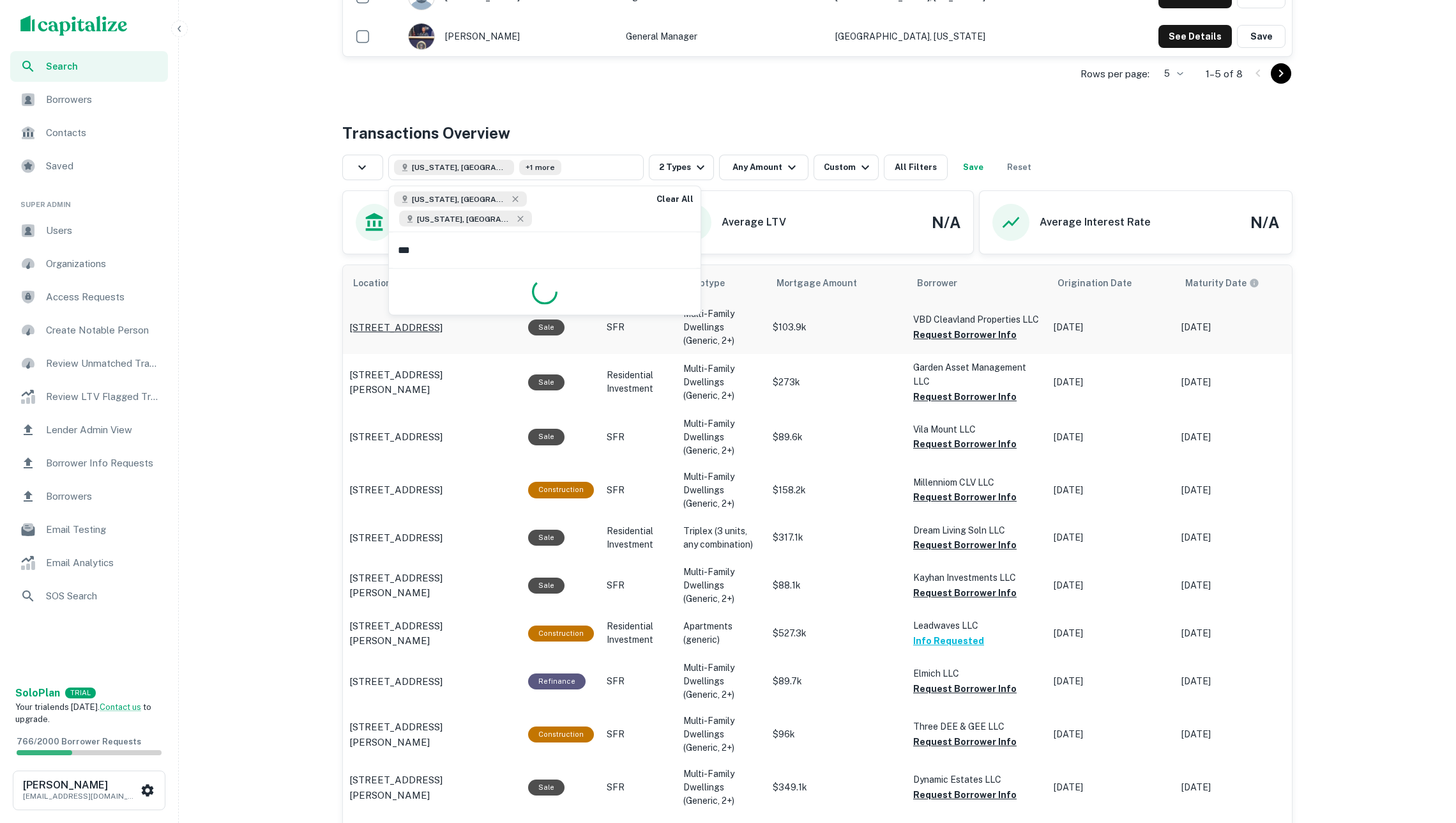
type input "****"
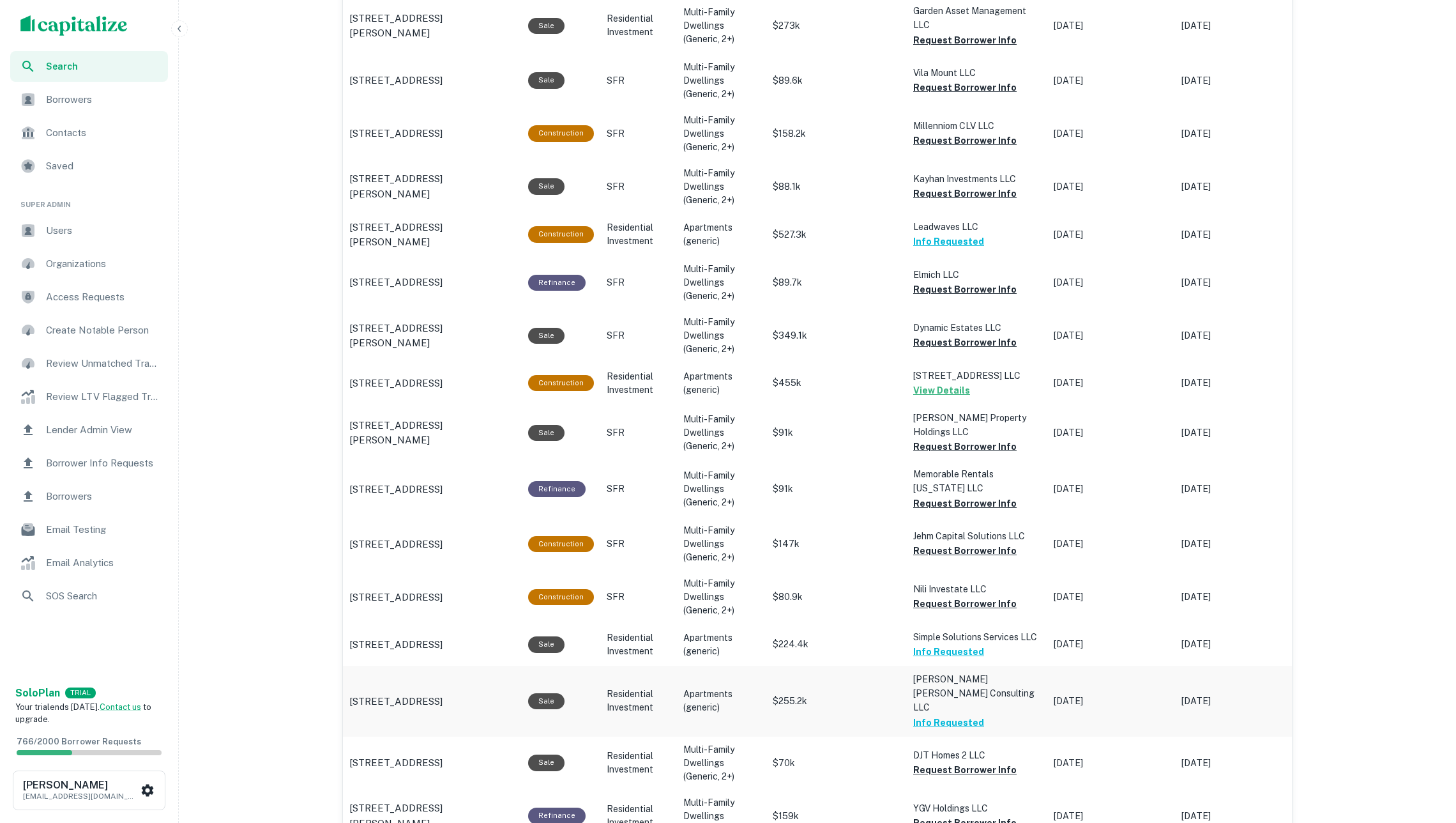
scroll to position [519, 0]
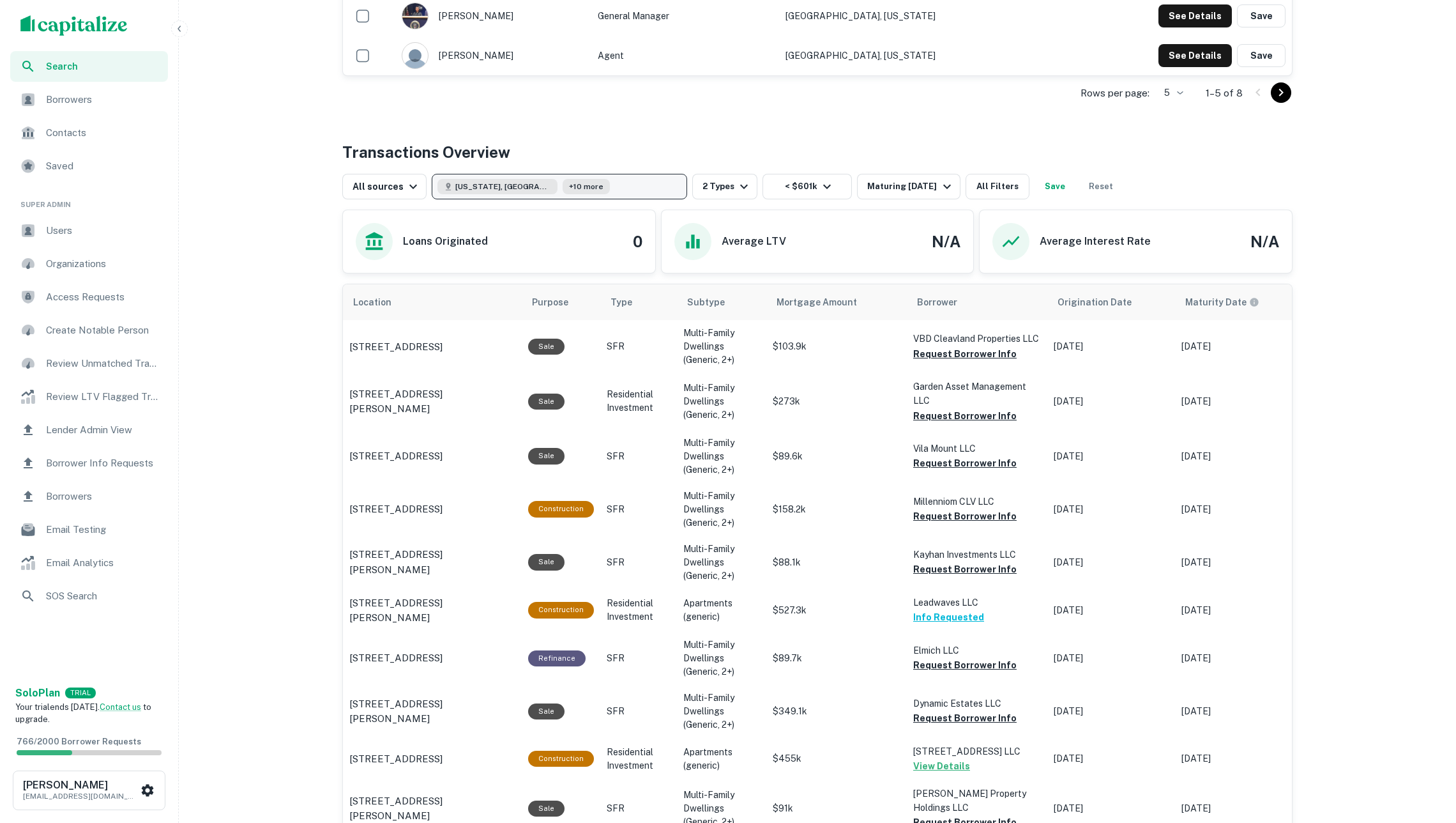
click at [609, 181] on button "[US_STATE], [GEOGRAPHIC_DATA] +10 more" at bounding box center [560, 186] width 256 height 26
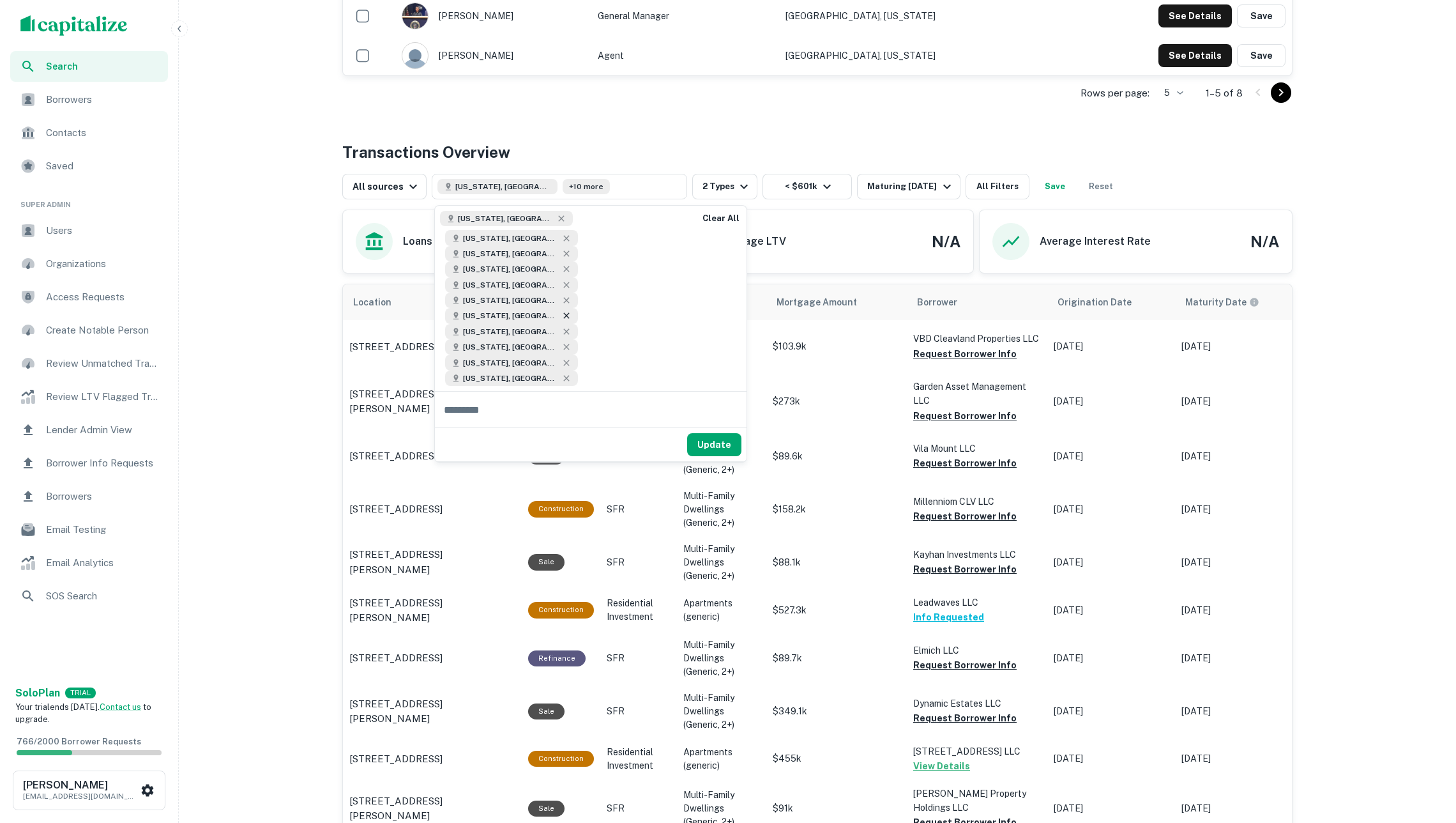
click at [564, 313] on icon at bounding box center [567, 316] width 6 height 6
click at [705, 417] on button "Update" at bounding box center [714, 428] width 55 height 23
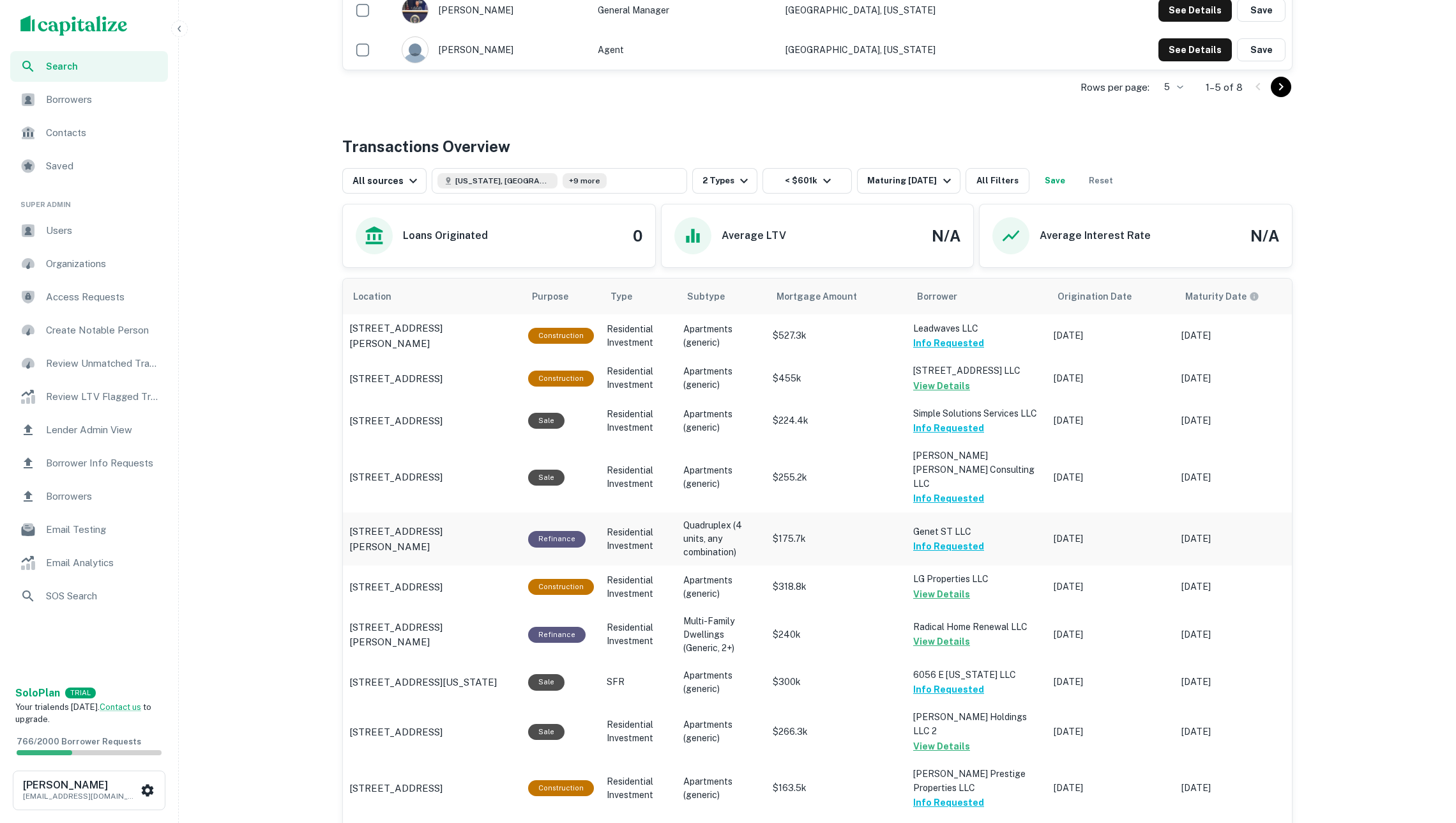
scroll to position [1021, 0]
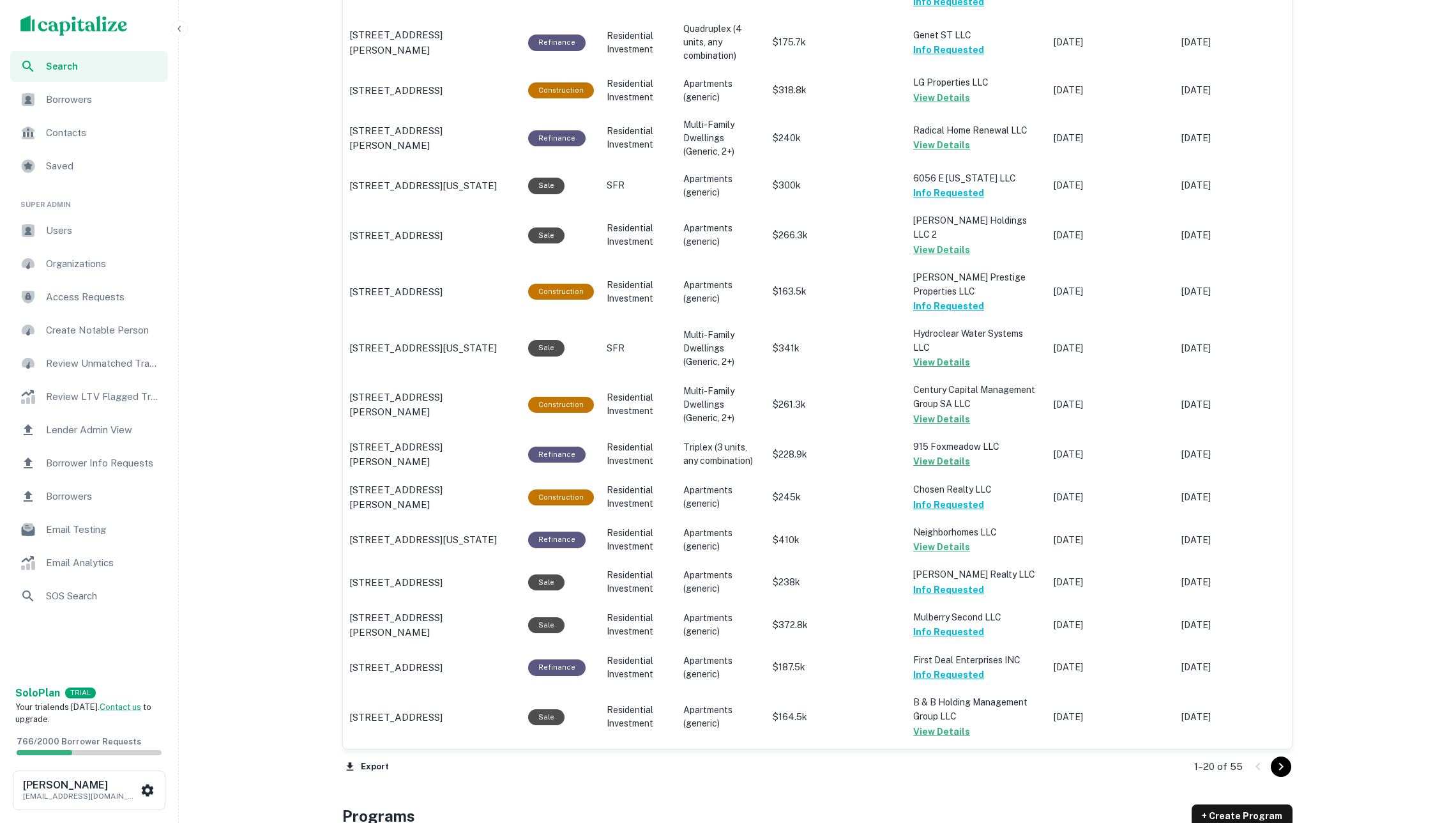
click at [1278, 765] on icon "Go to next page" at bounding box center [1281, 766] width 15 height 15
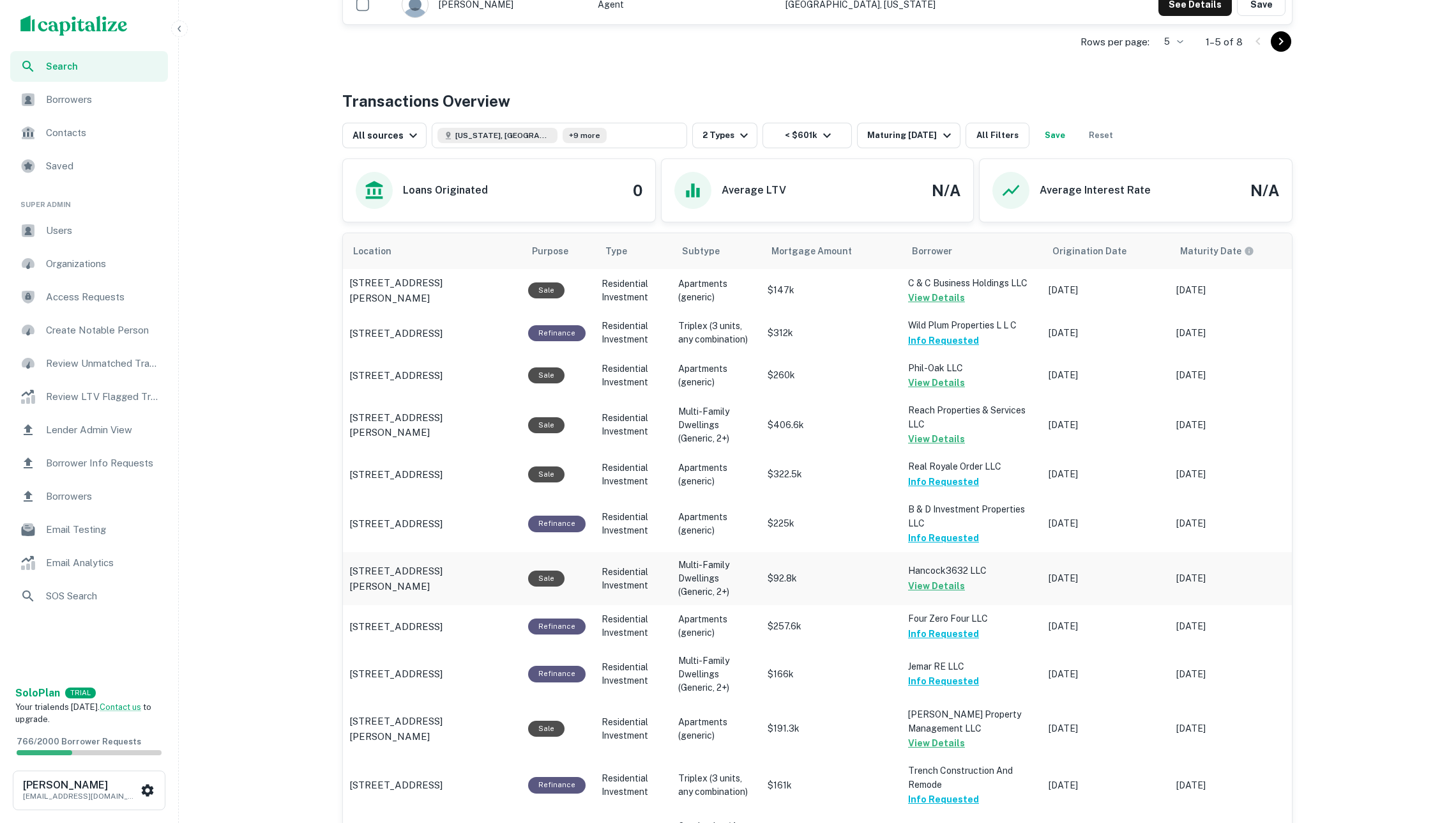
scroll to position [1315, 0]
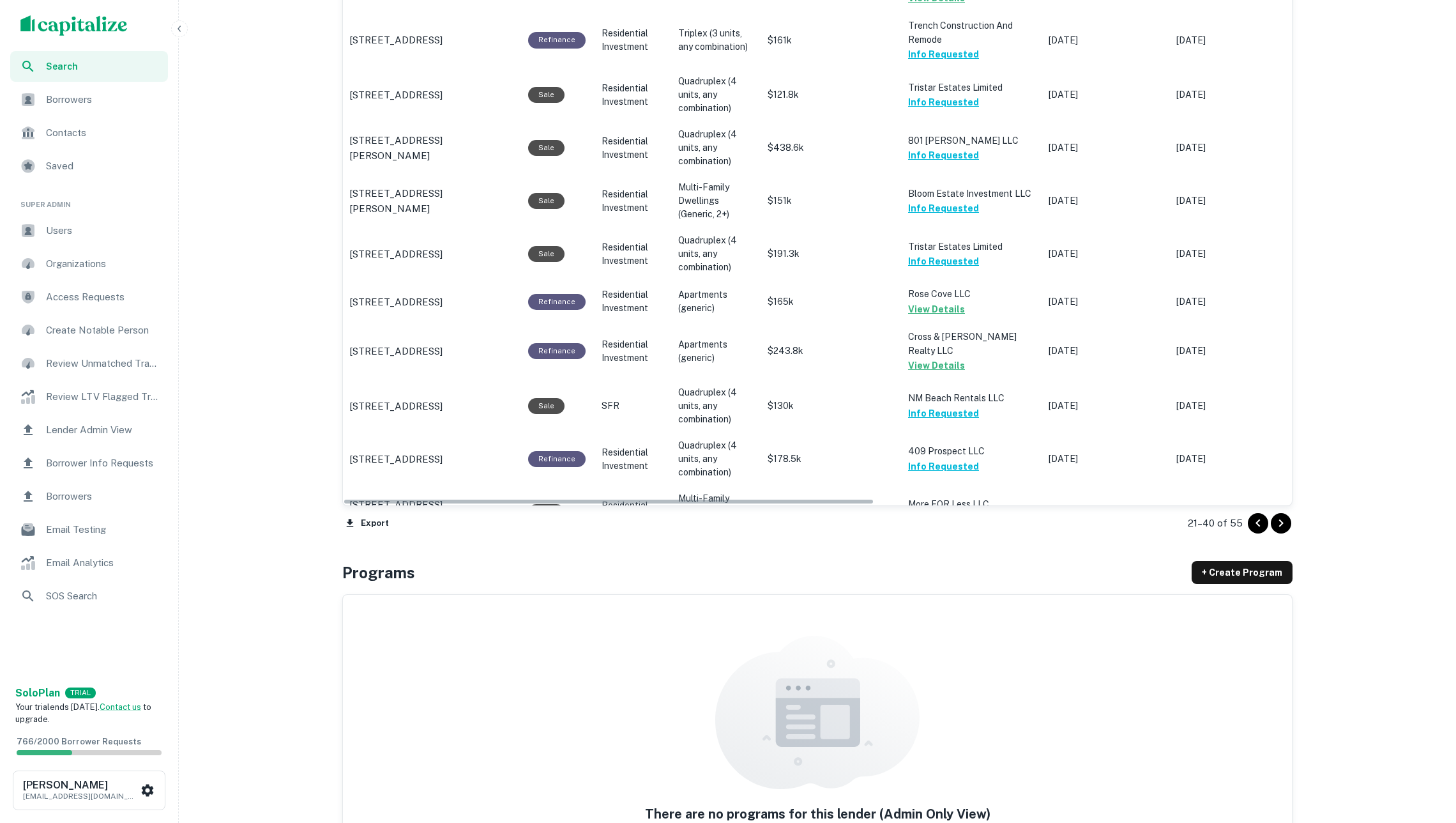
click at [1271, 523] on button "Go to next page" at bounding box center [1281, 523] width 21 height 21
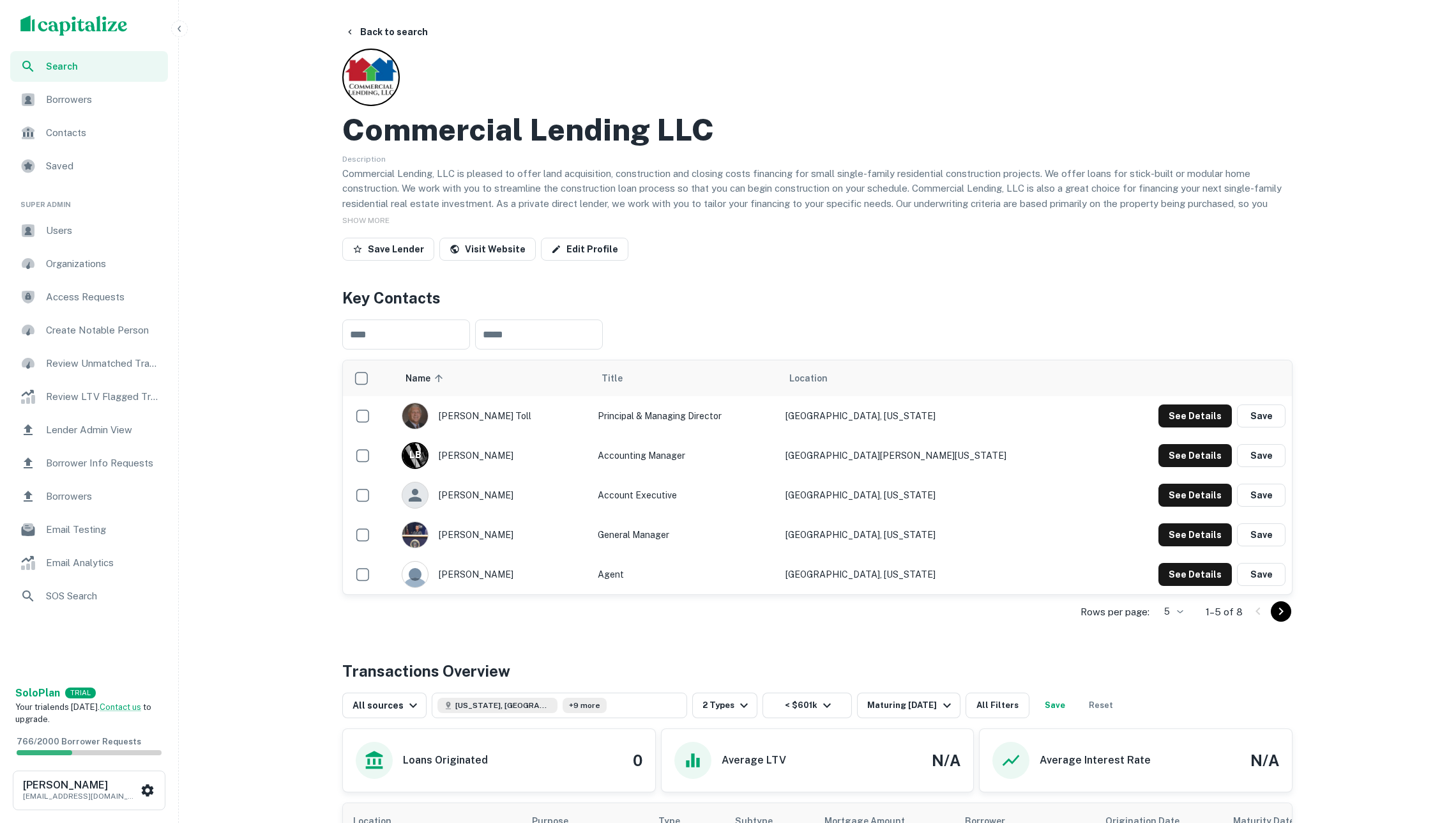
click at [103, 93] on span "Borrowers" at bounding box center [103, 99] width 115 height 15
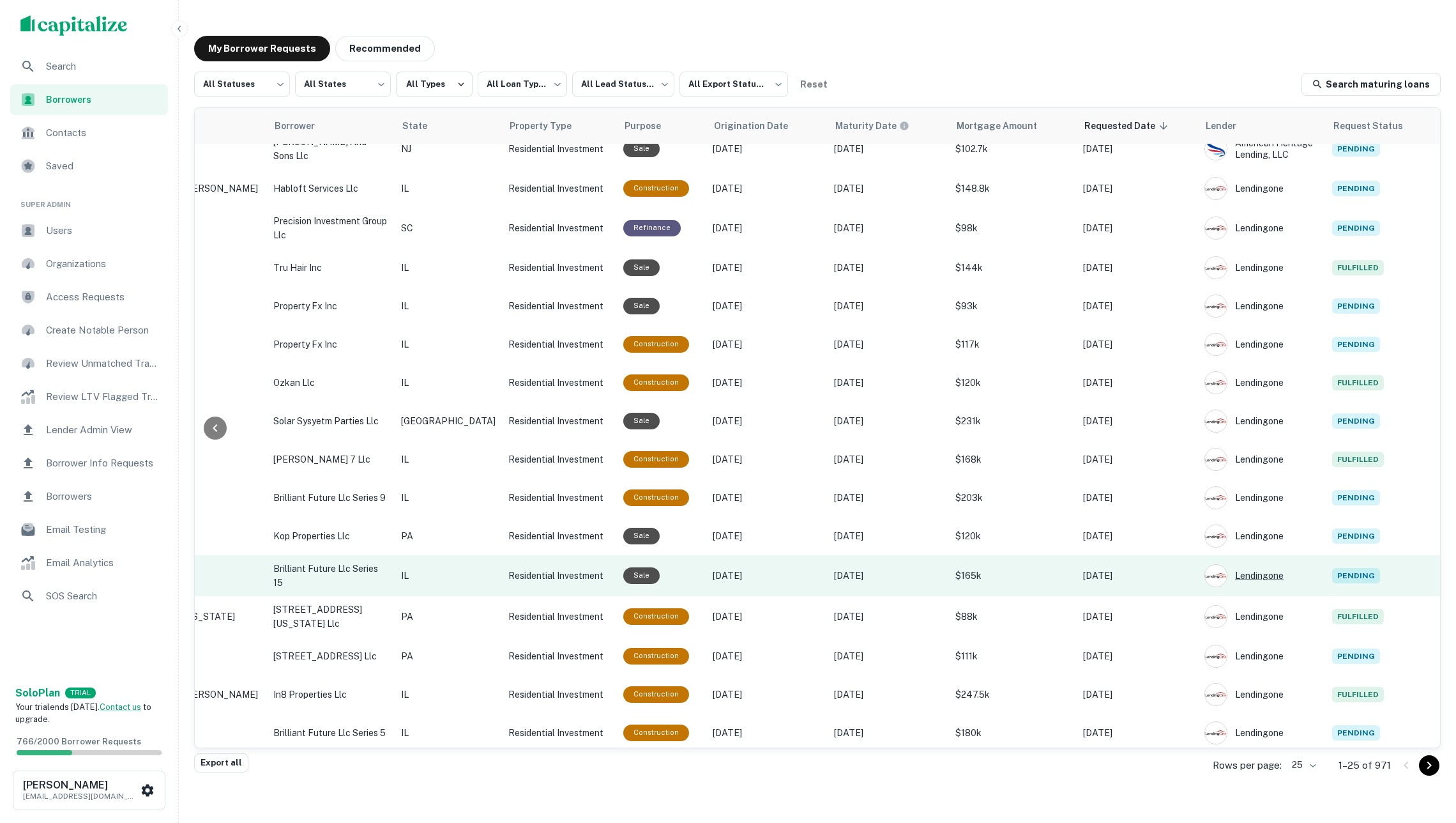
scroll to position [361, 257]
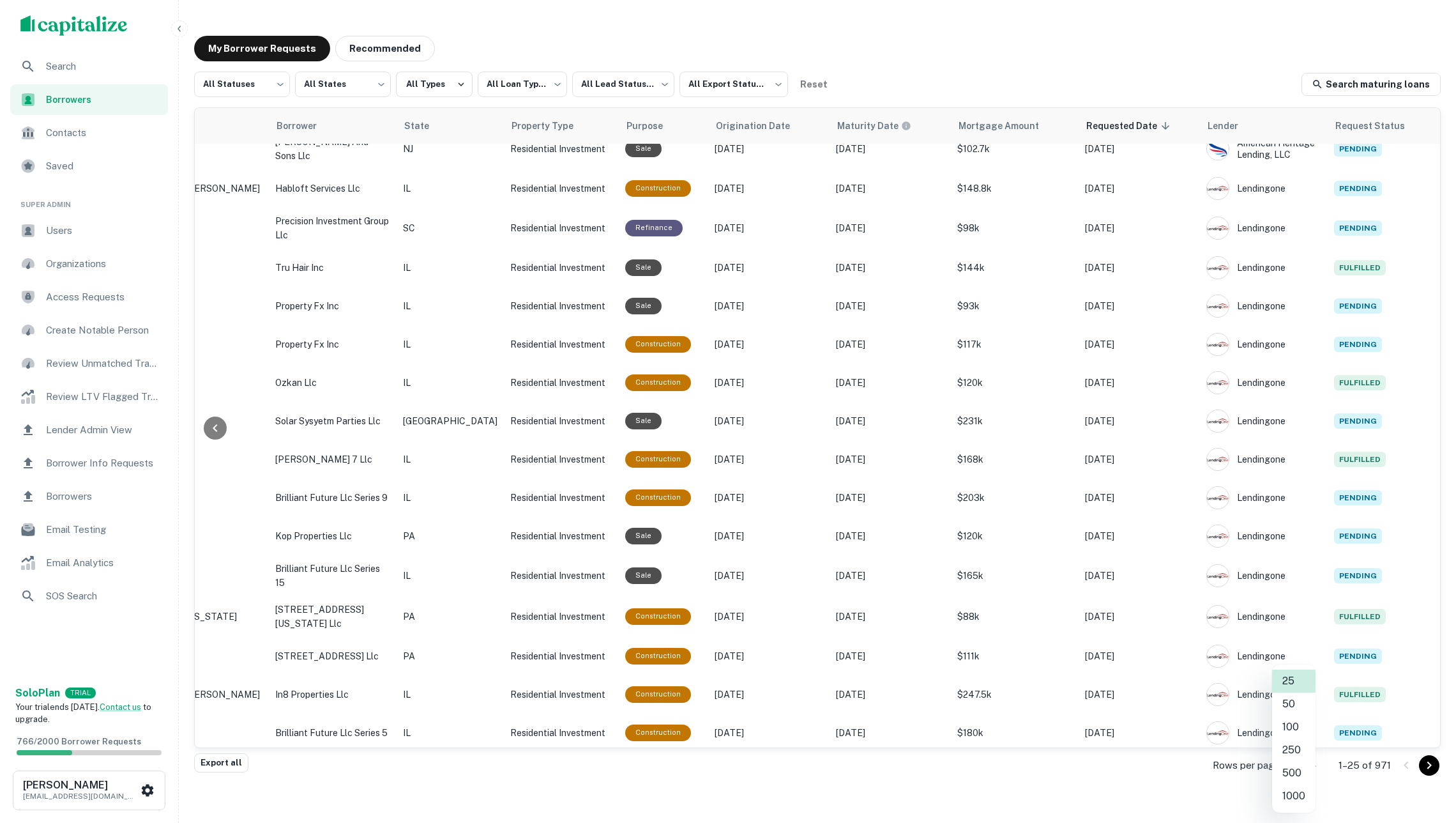
click at [1302, 762] on body "**********" at bounding box center [728, 412] width 1456 height 823
click at [1289, 747] on li "250" at bounding box center [1295, 749] width 44 height 23
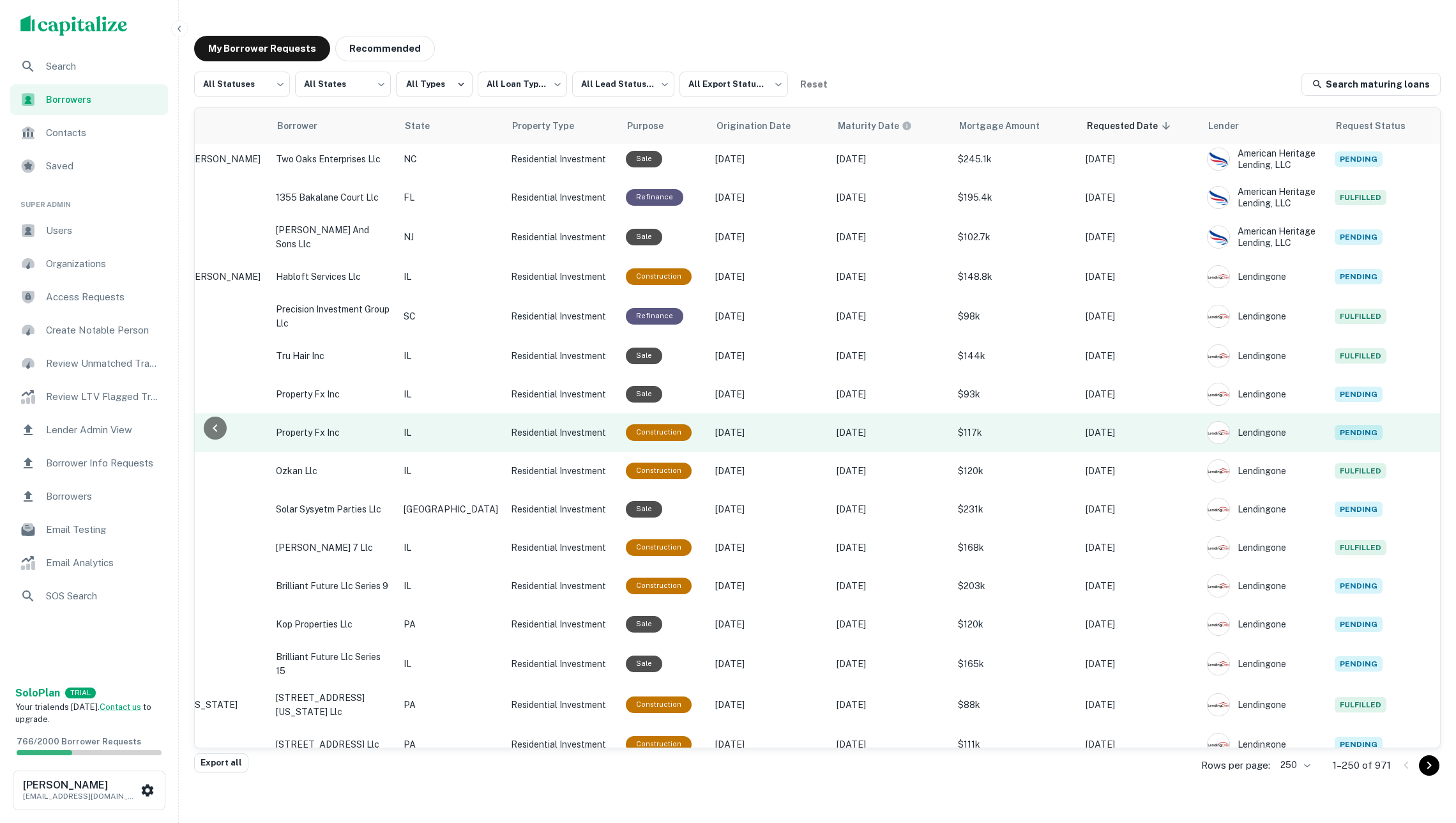
scroll to position [309, 256]
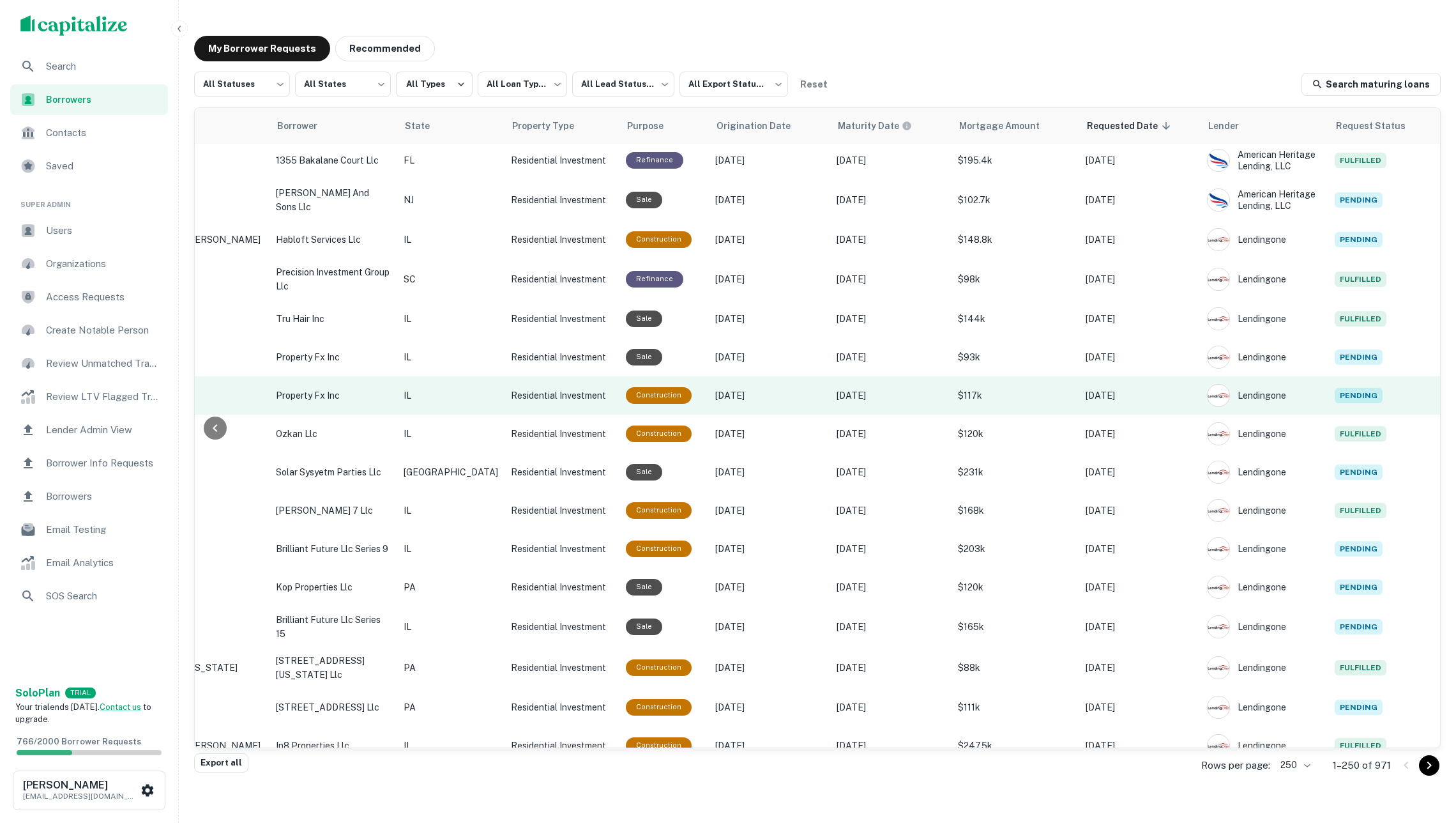
click at [958, 393] on p "$117k" at bounding box center [1015, 396] width 115 height 14
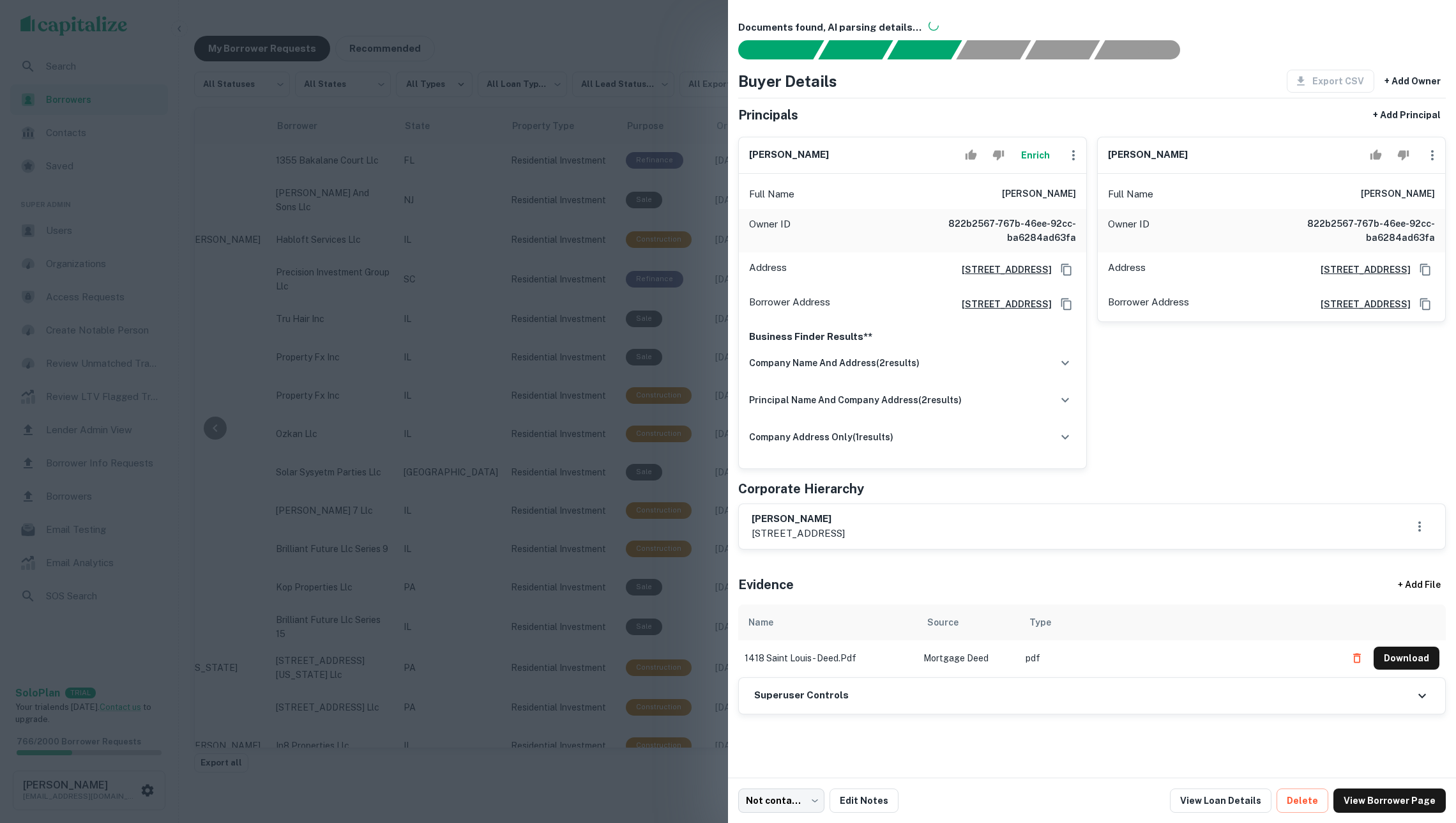
click at [1026, 153] on button "Enrich" at bounding box center [1035, 155] width 41 height 26
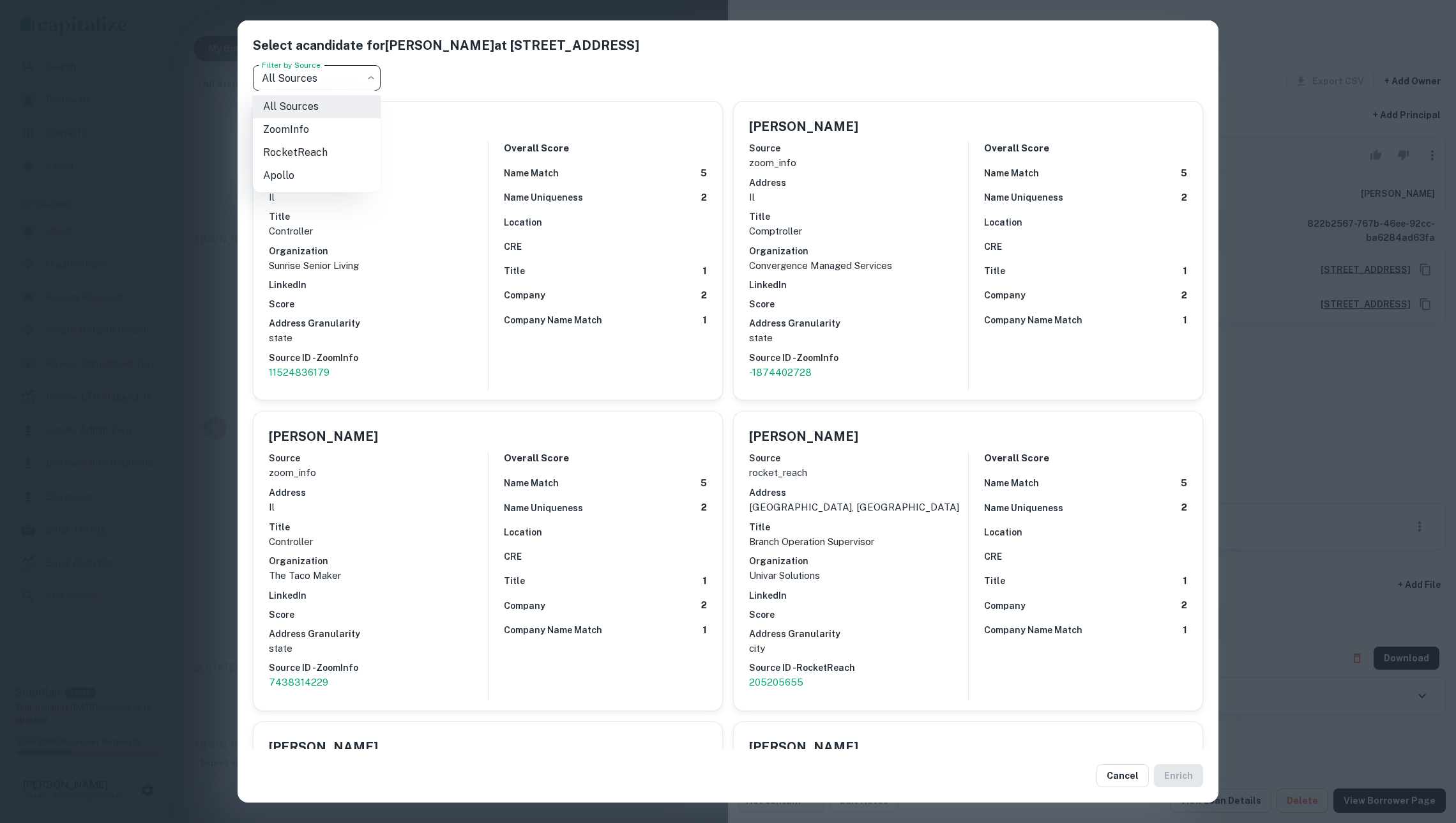
click at [352, 85] on body "**********" at bounding box center [728, 412] width 1456 height 823
click at [350, 83] on div at bounding box center [728, 412] width 1456 height 823
click at [177, 162] on div "Select a candidate for Angel Rivera at 1418 s saint louis ave Filter by Source …" at bounding box center [728, 412] width 1456 height 823
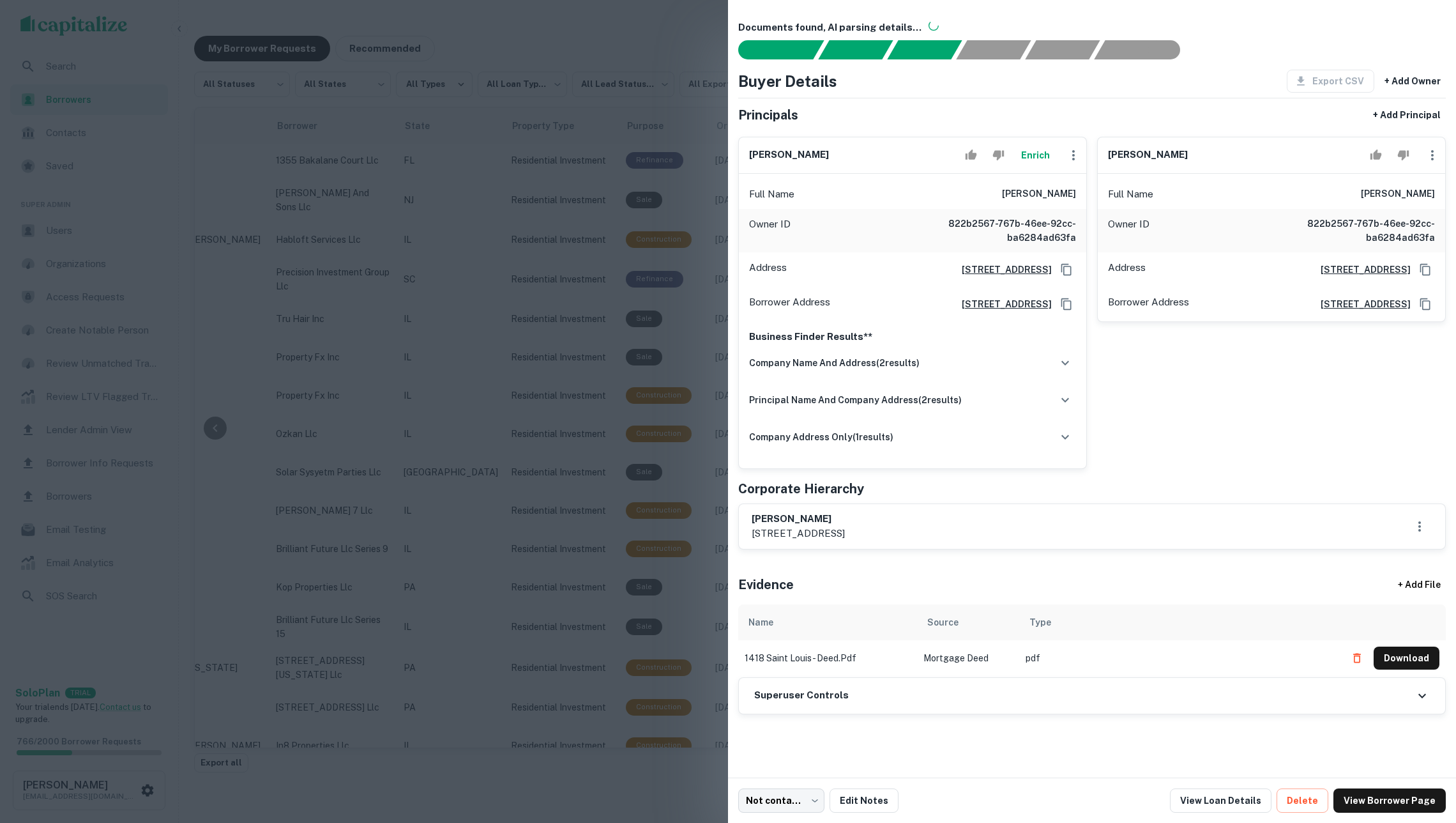
click at [636, 336] on div at bounding box center [728, 412] width 1456 height 823
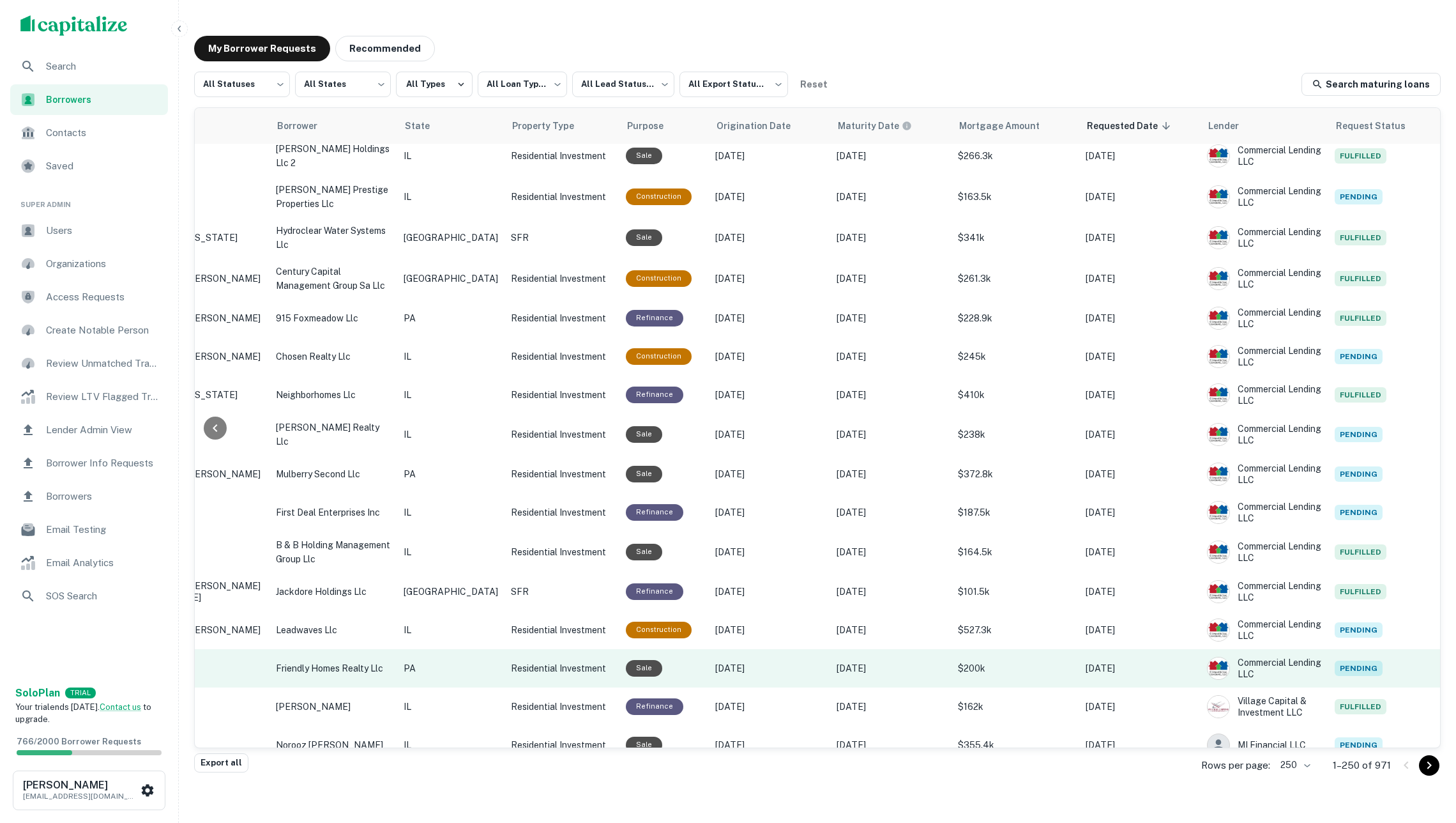
scroll to position [9090, 256]
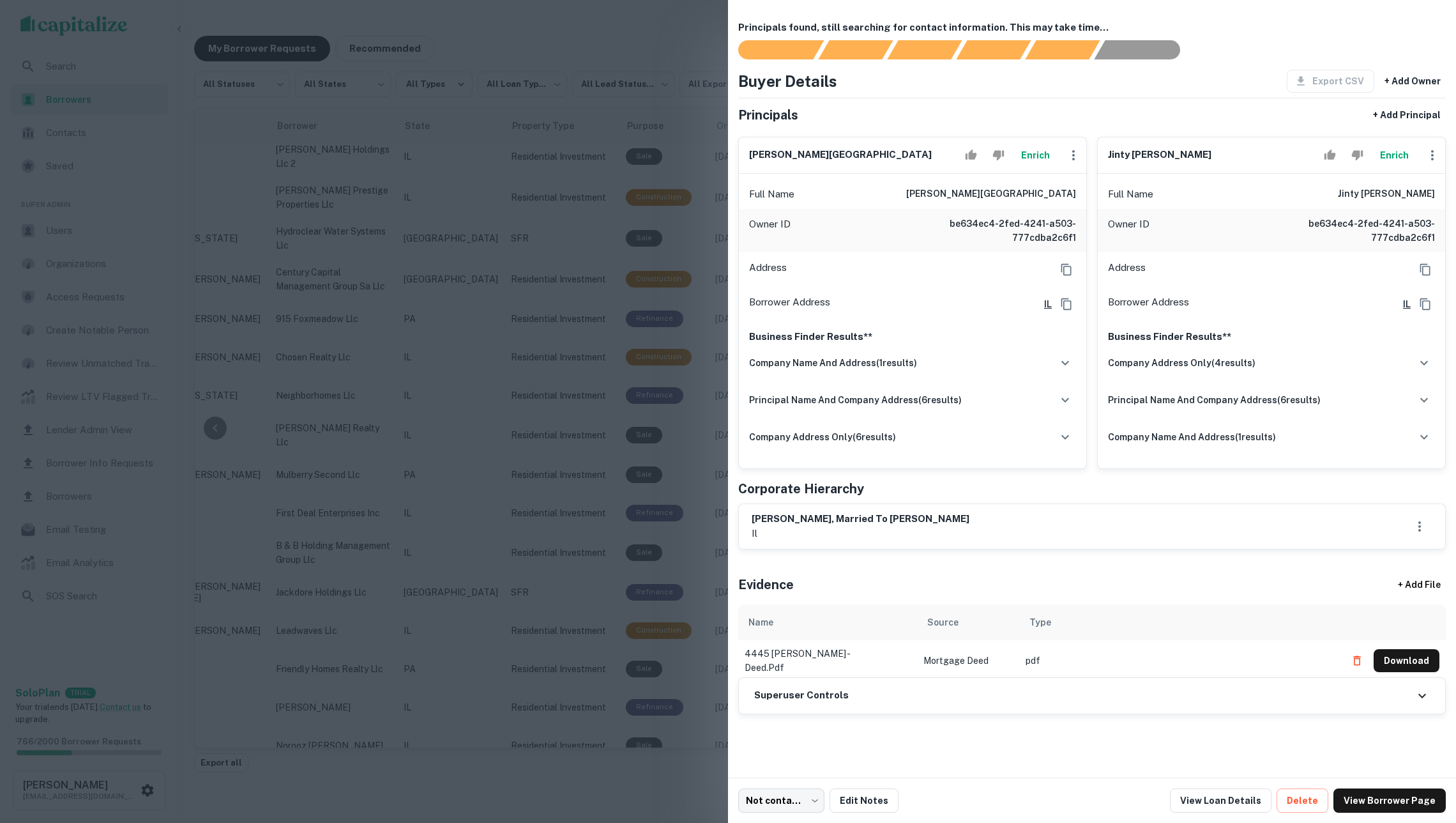
click at [1030, 159] on button "Enrich" at bounding box center [1035, 155] width 41 height 26
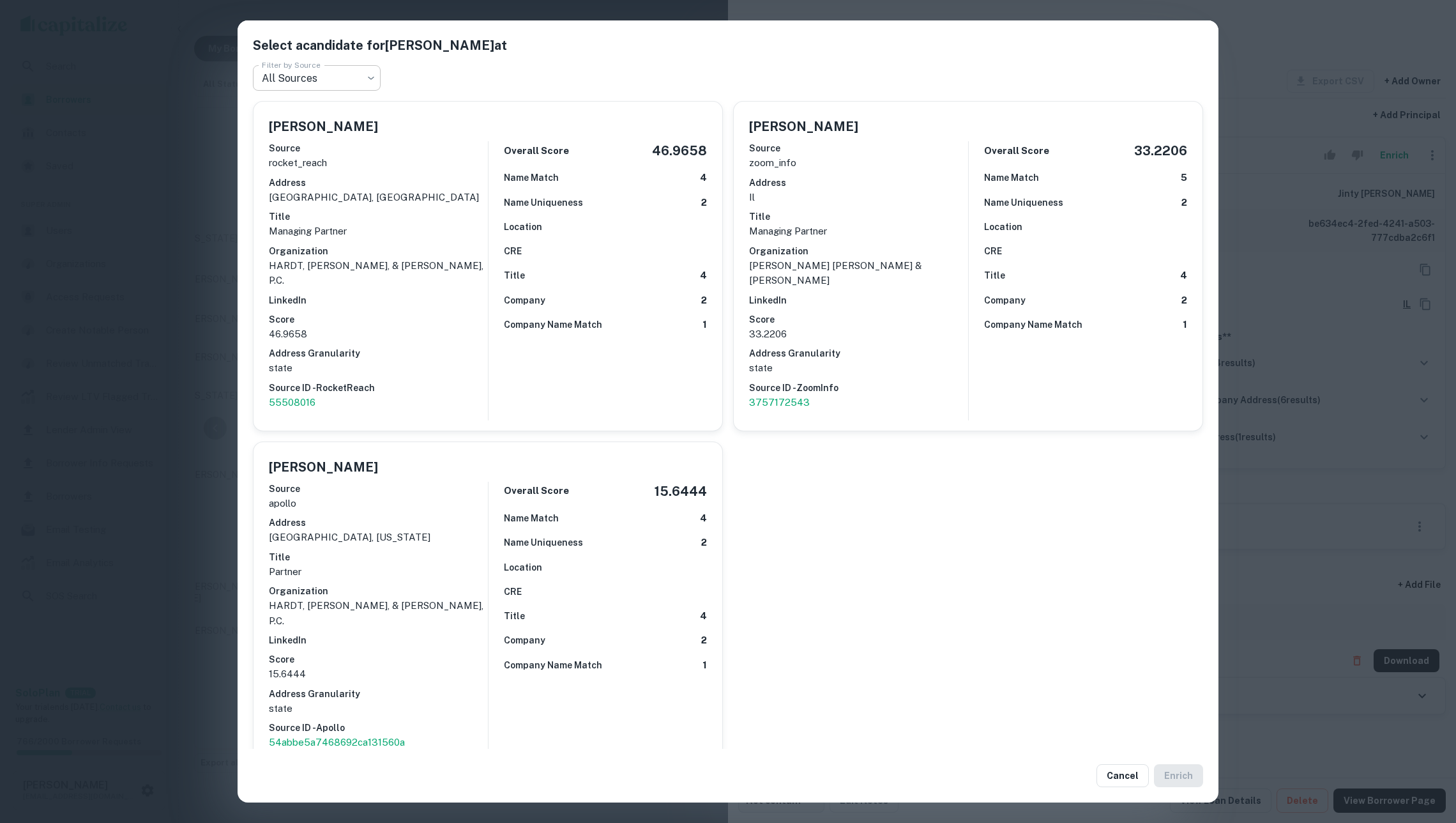
click at [351, 90] on body "**********" at bounding box center [728, 412] width 1456 height 823
click at [482, 64] on div at bounding box center [728, 412] width 1456 height 823
click at [460, 220] on h6 "Title" at bounding box center [378, 216] width 219 height 14
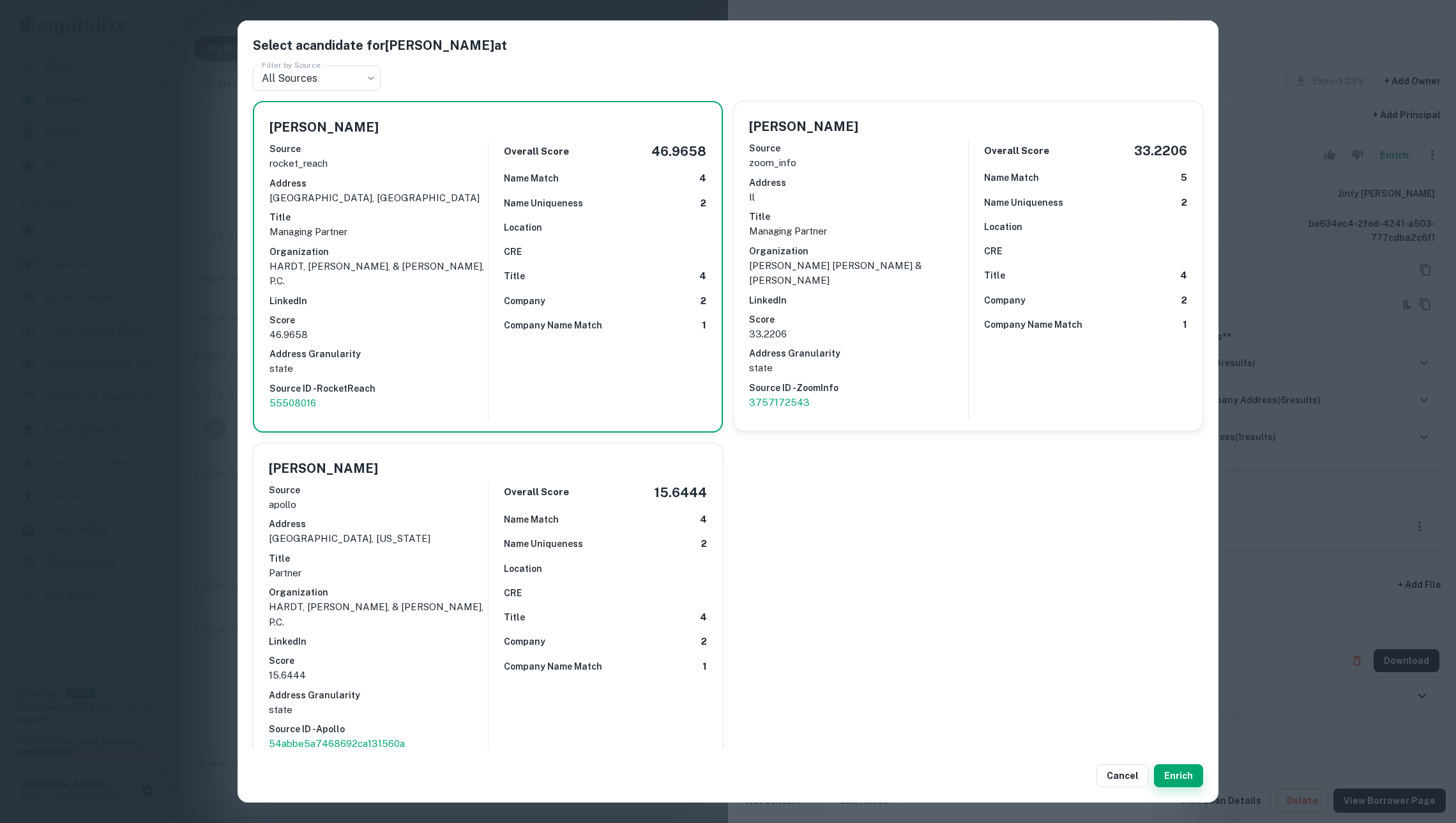
click at [1176, 764] on button "Enrich" at bounding box center [1178, 775] width 49 height 23
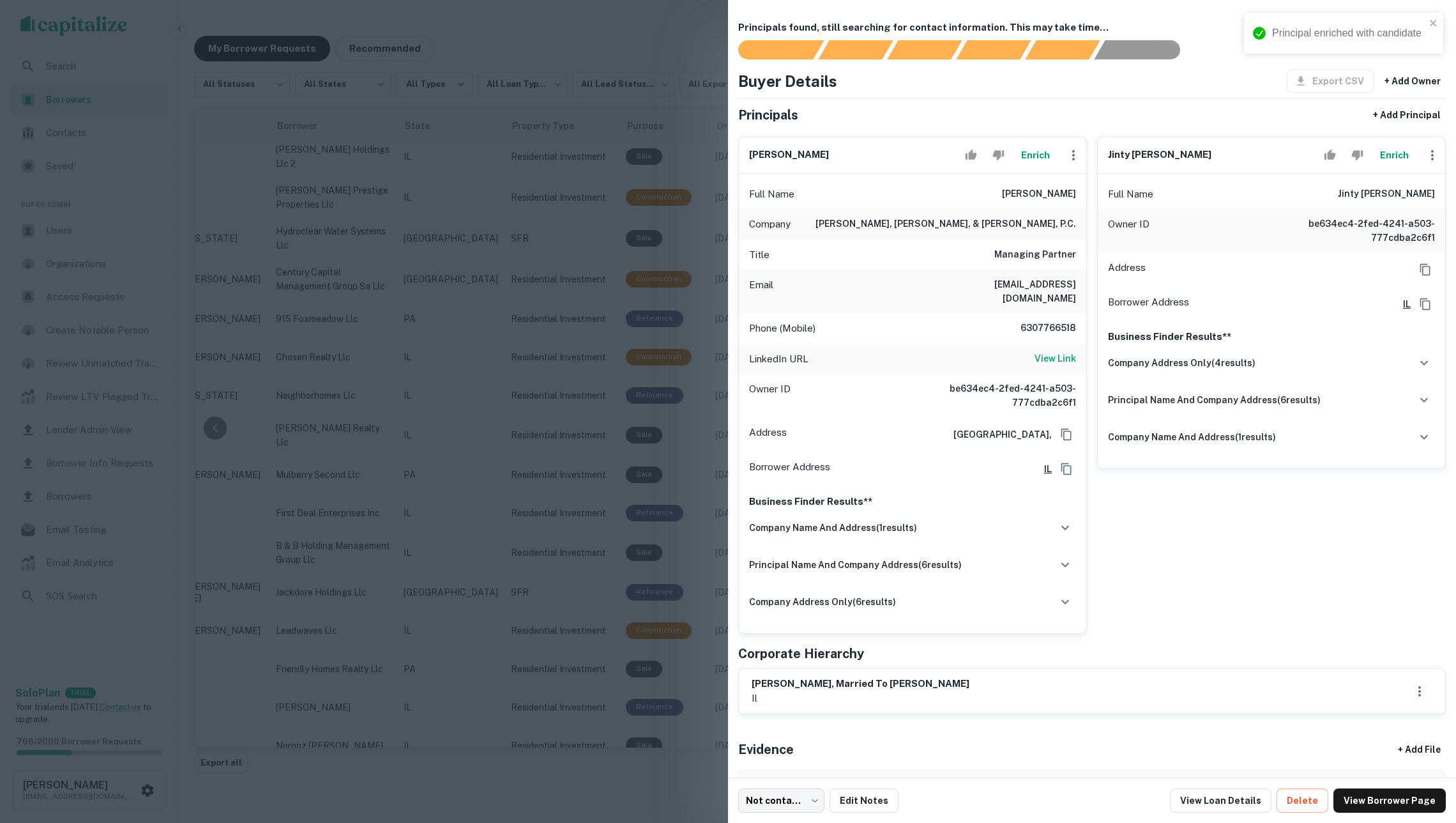
click at [1397, 161] on button "Enrich" at bounding box center [1394, 155] width 41 height 26
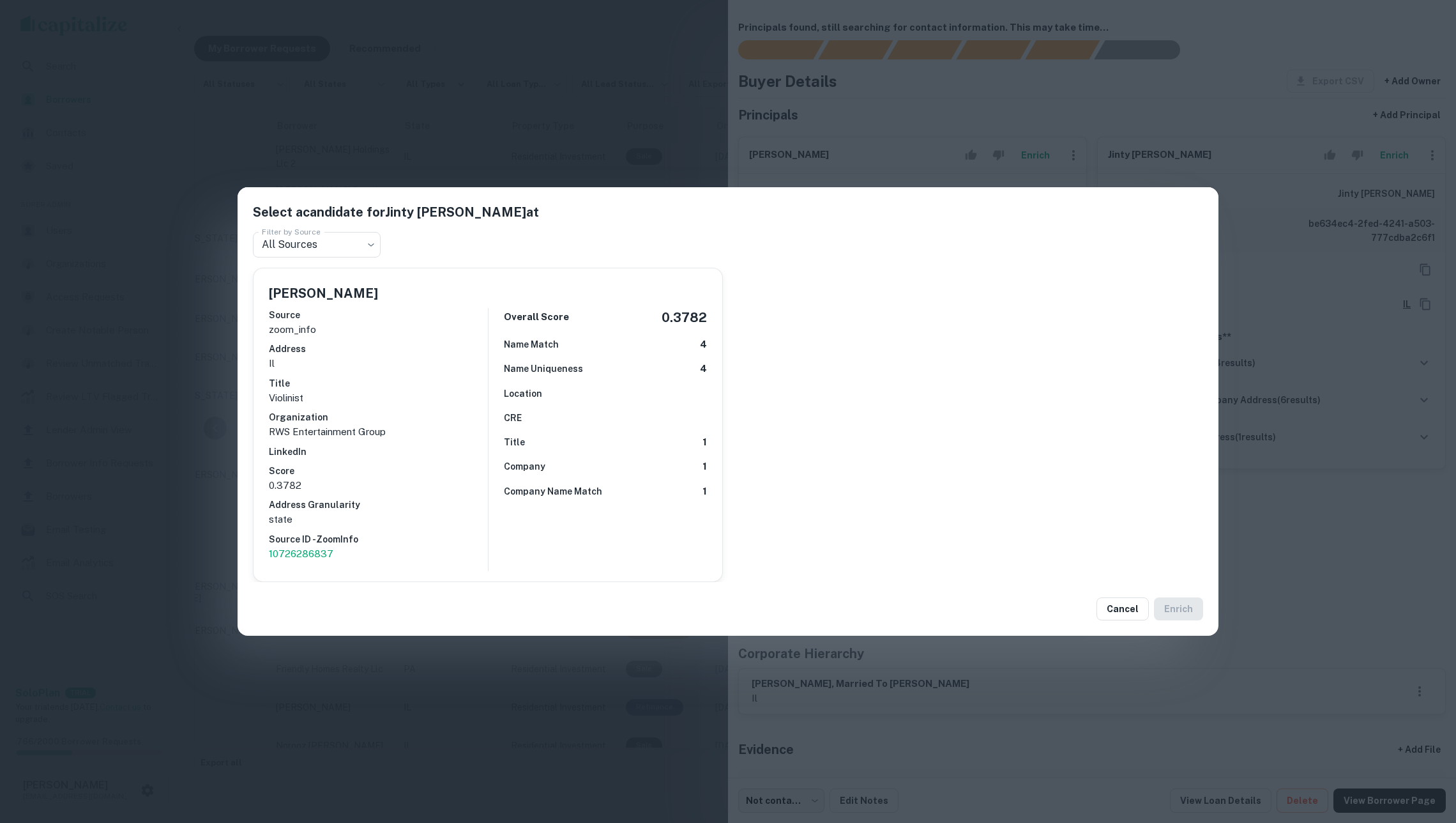
click at [191, 326] on div "Select a candidate for Jinty A. McTavish at Filter by Source All Sources *** Fi…" at bounding box center [728, 412] width 1456 height 823
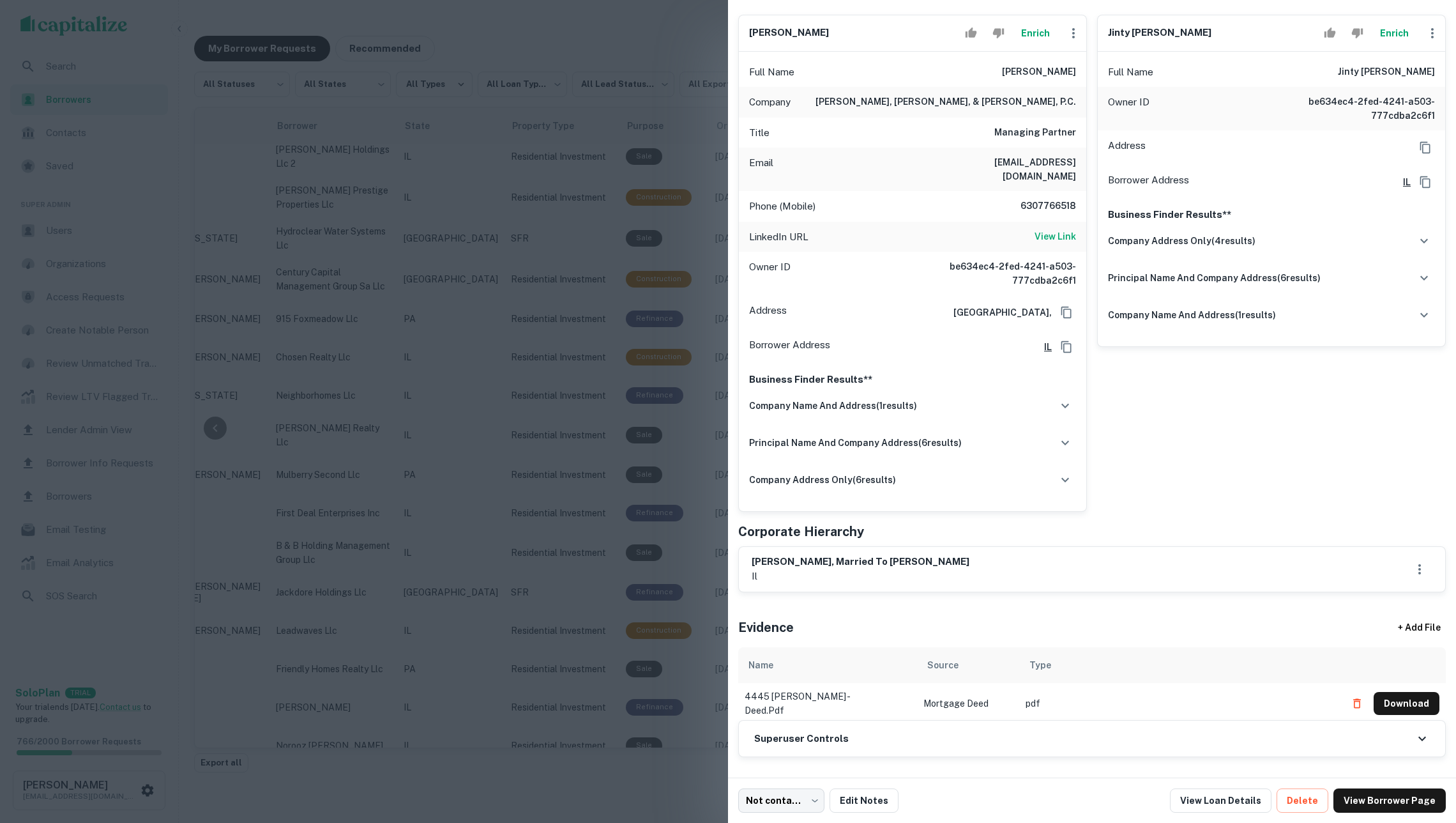
click at [830, 738] on h6 "Superuser Controls" at bounding box center [801, 738] width 95 height 15
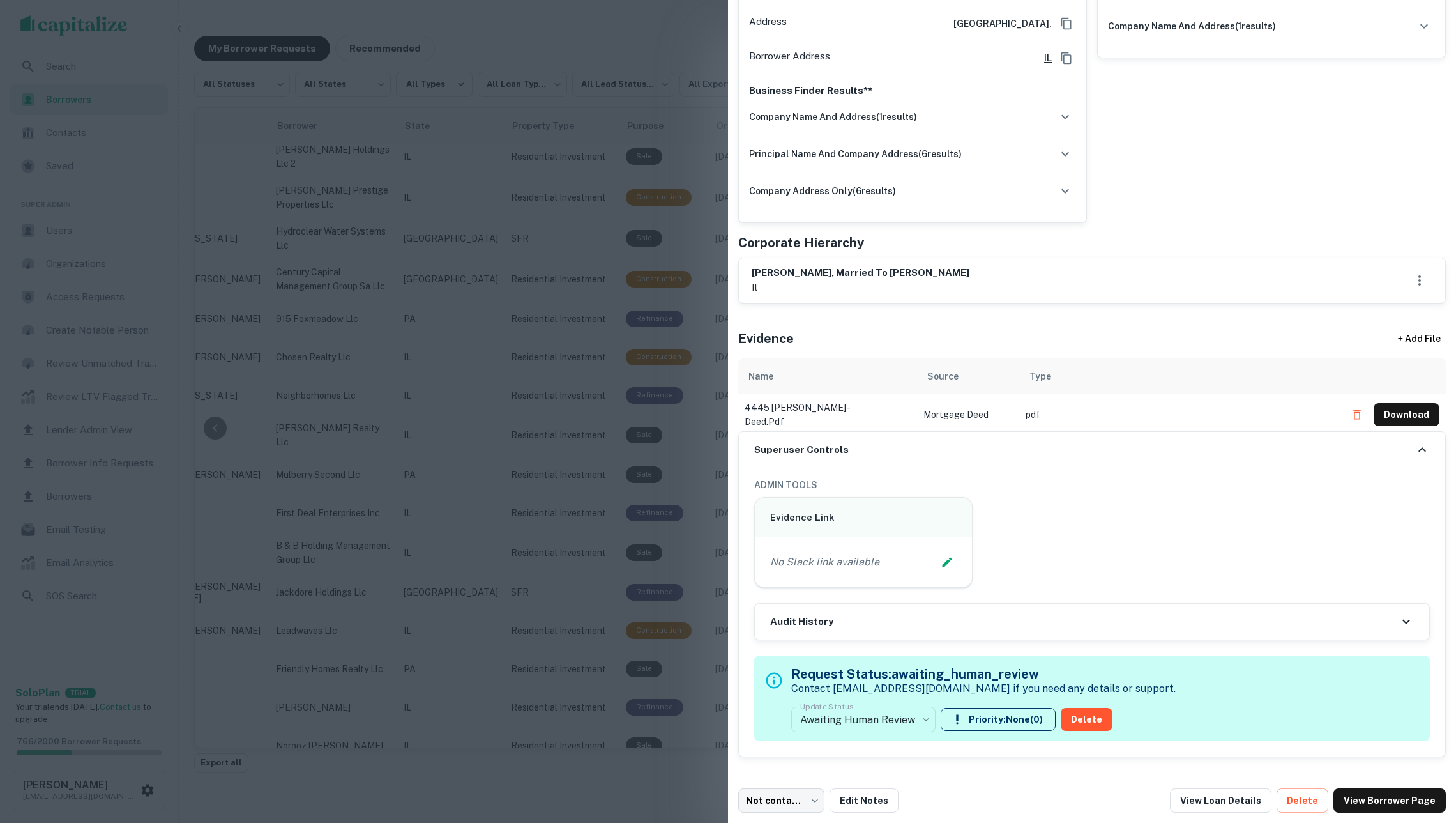
scroll to position [440, 0]
click at [866, 718] on body "**********" at bounding box center [728, 412] width 1456 height 823
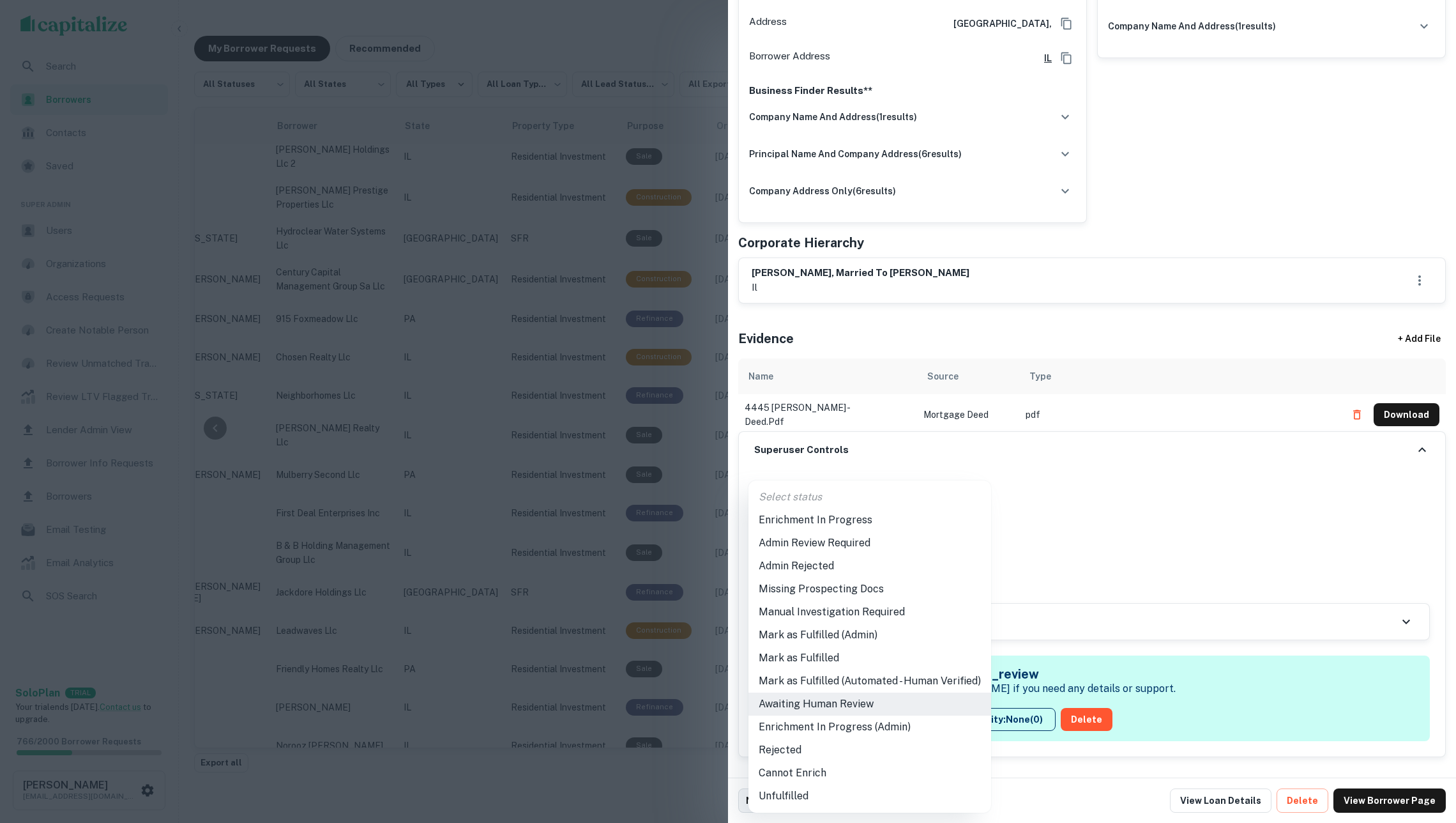
click at [839, 658] on li "Mark as Fulfilled" at bounding box center [870, 658] width 243 height 23
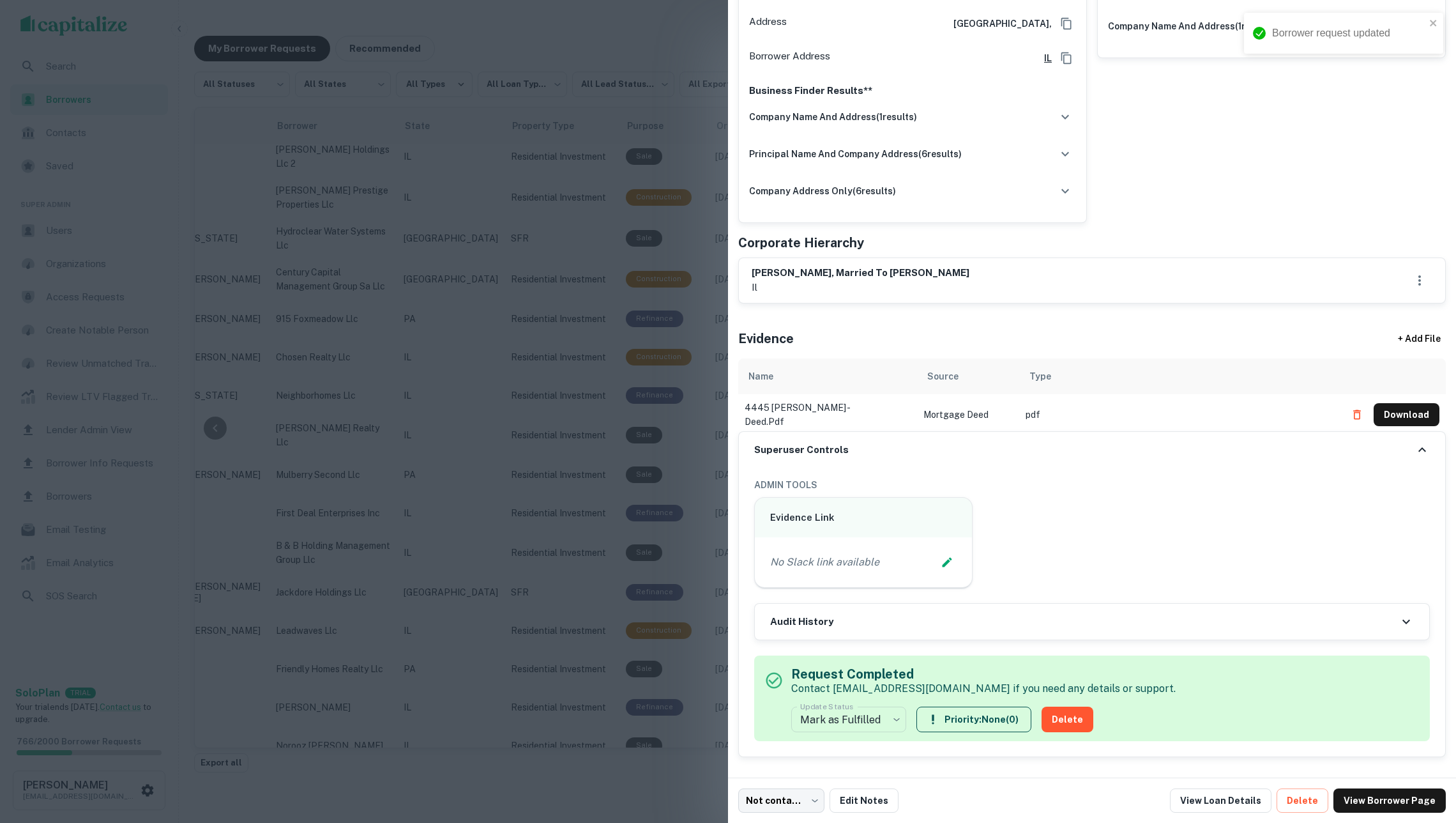
click at [555, 315] on div at bounding box center [728, 412] width 1456 height 823
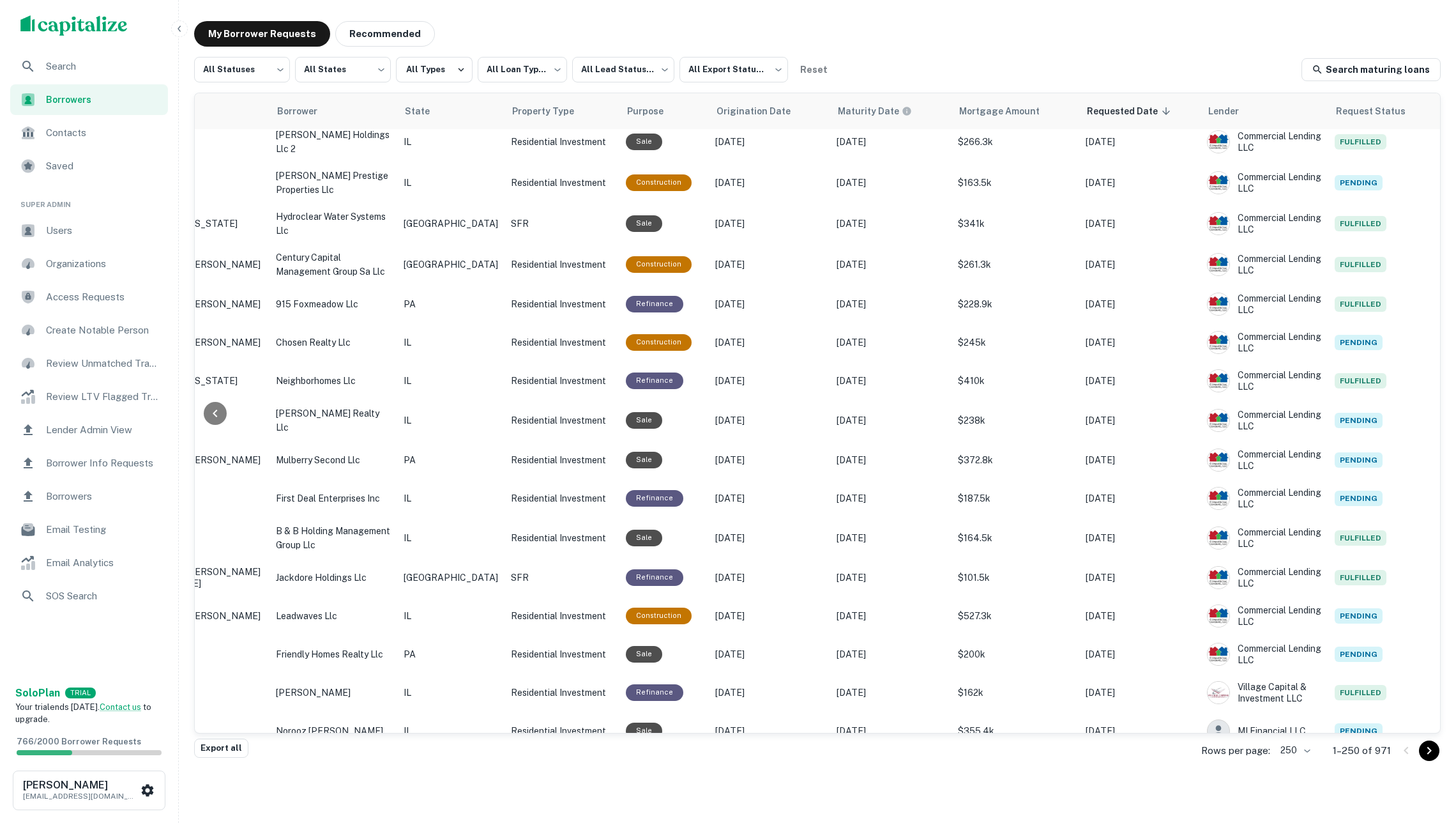
scroll to position [14, 0]
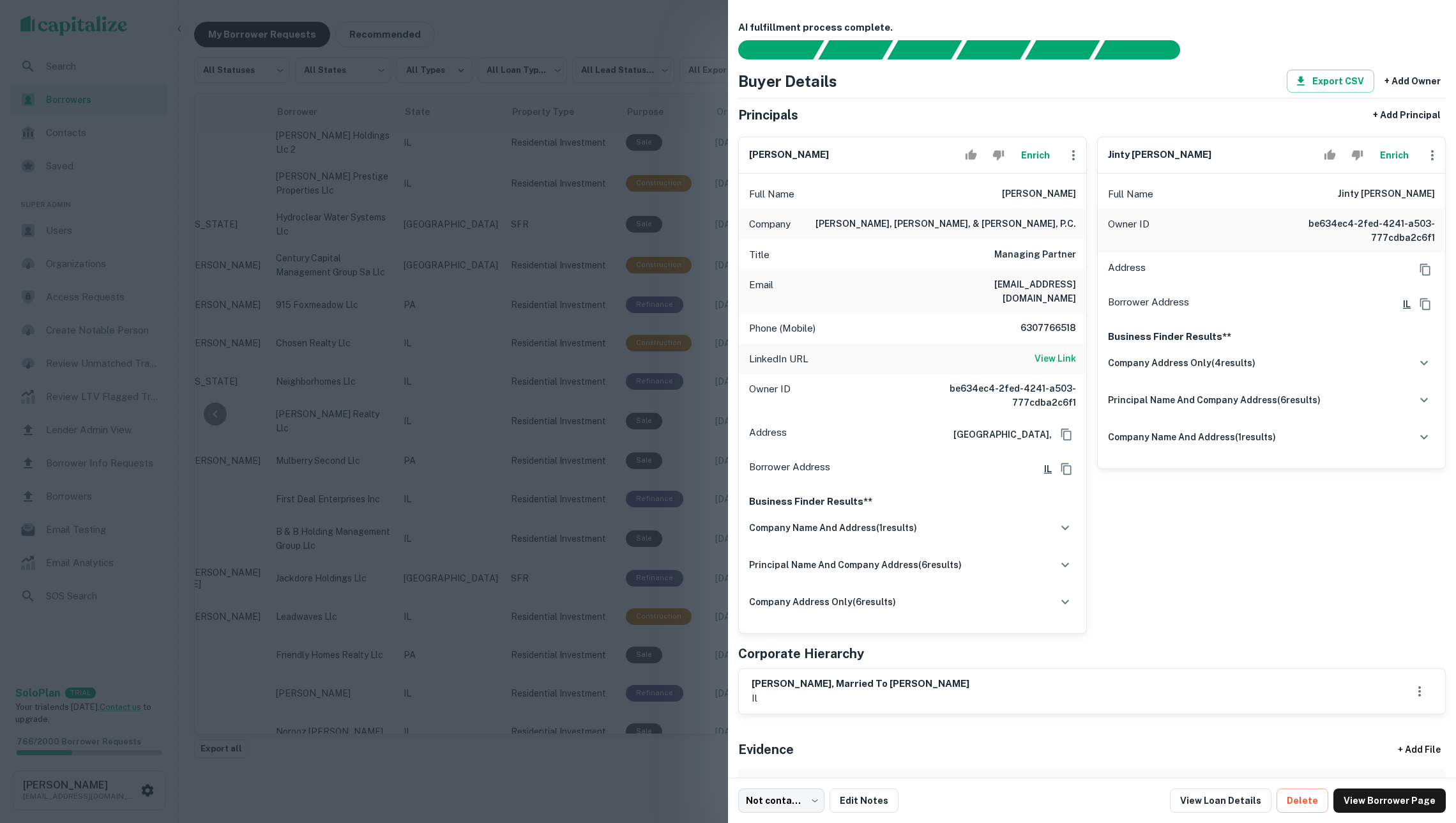
click at [681, 476] on div at bounding box center [728, 412] width 1456 height 823
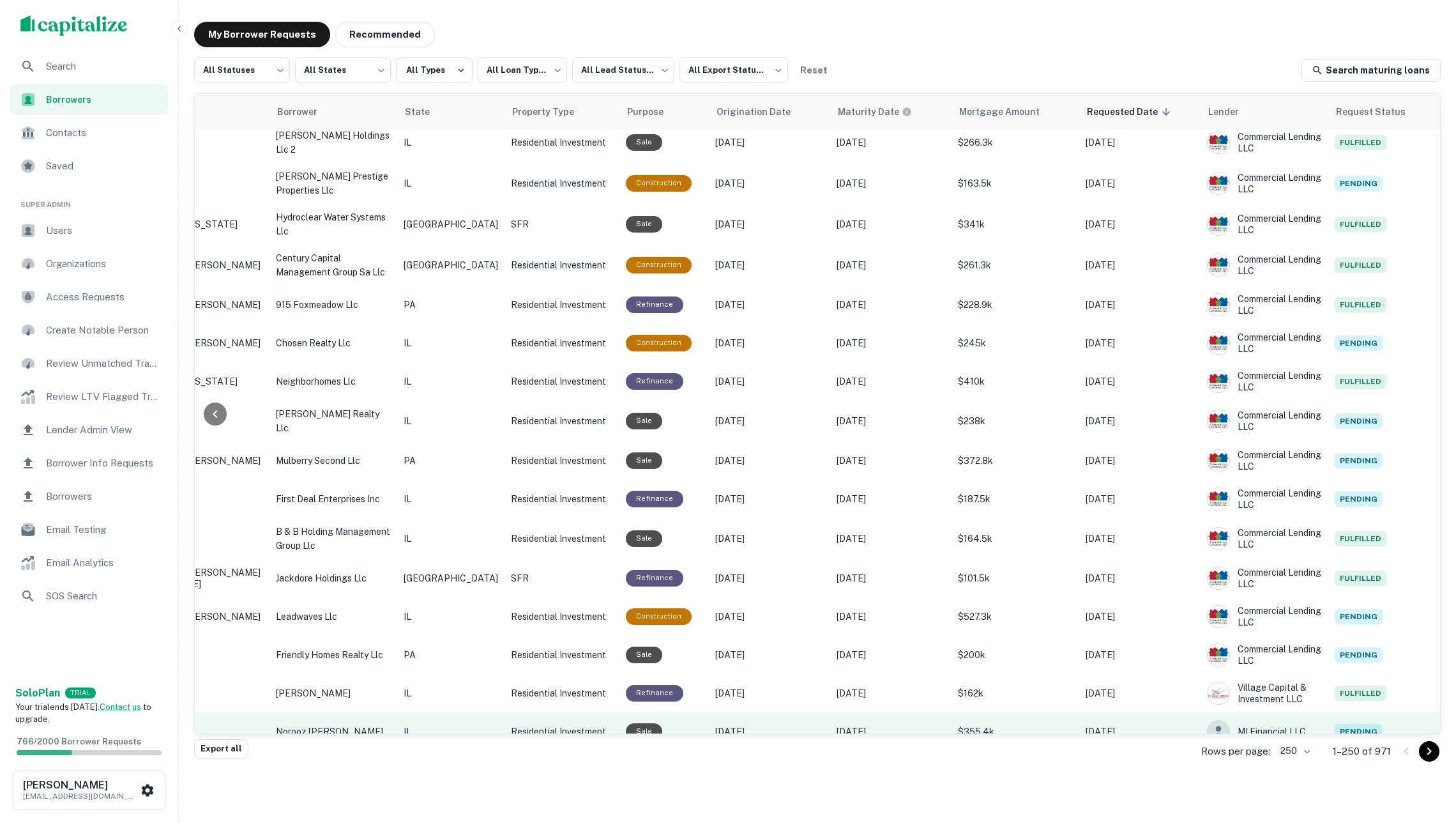
click at [854, 712] on td "Dec 31, 2028" at bounding box center [891, 731] width 121 height 38
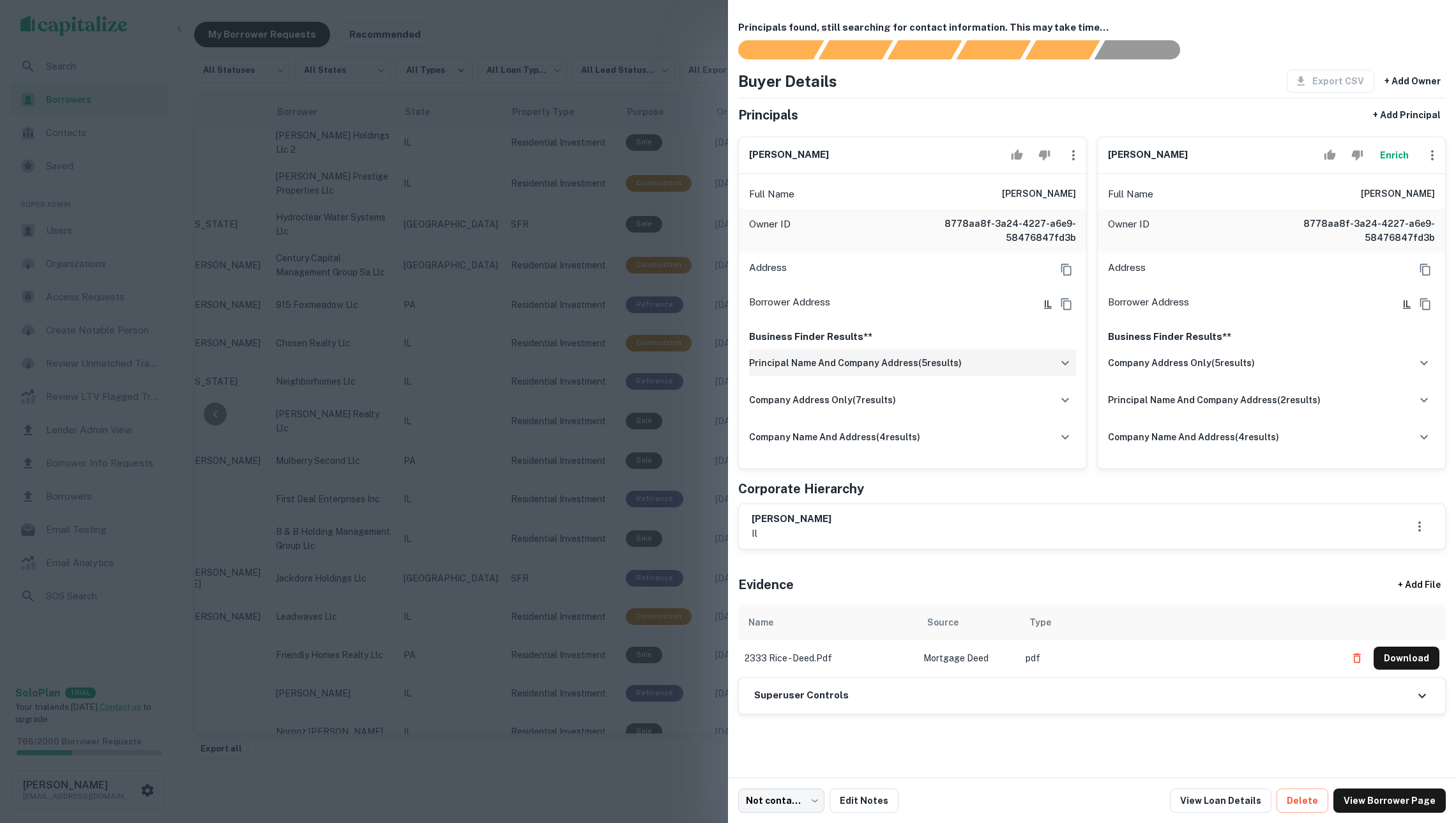
click at [962, 377] on div "principal name and company address ( 5 results)" at bounding box center [912, 363] width 327 height 27
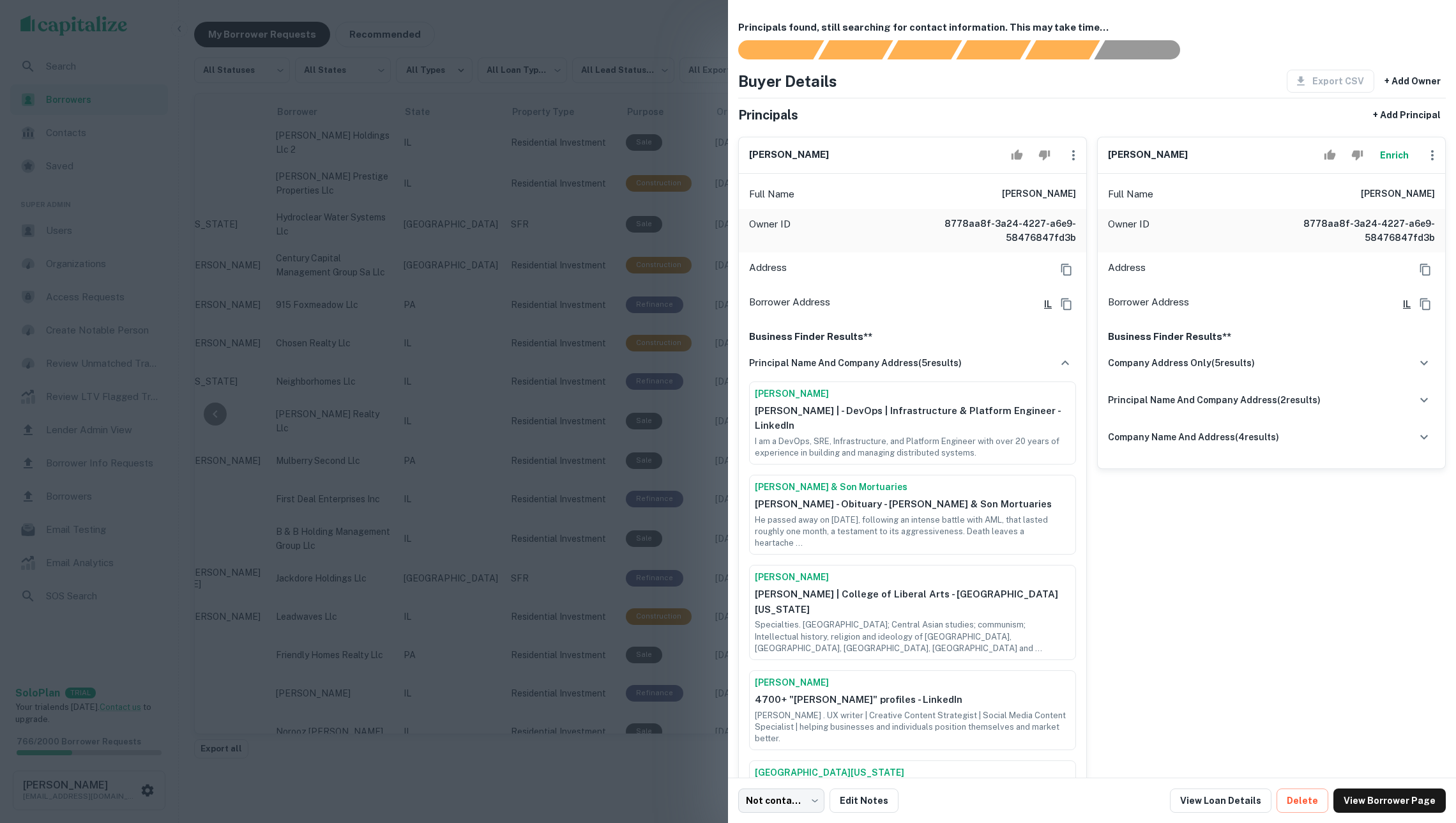
click at [1386, 152] on button "Enrich" at bounding box center [1394, 155] width 41 height 26
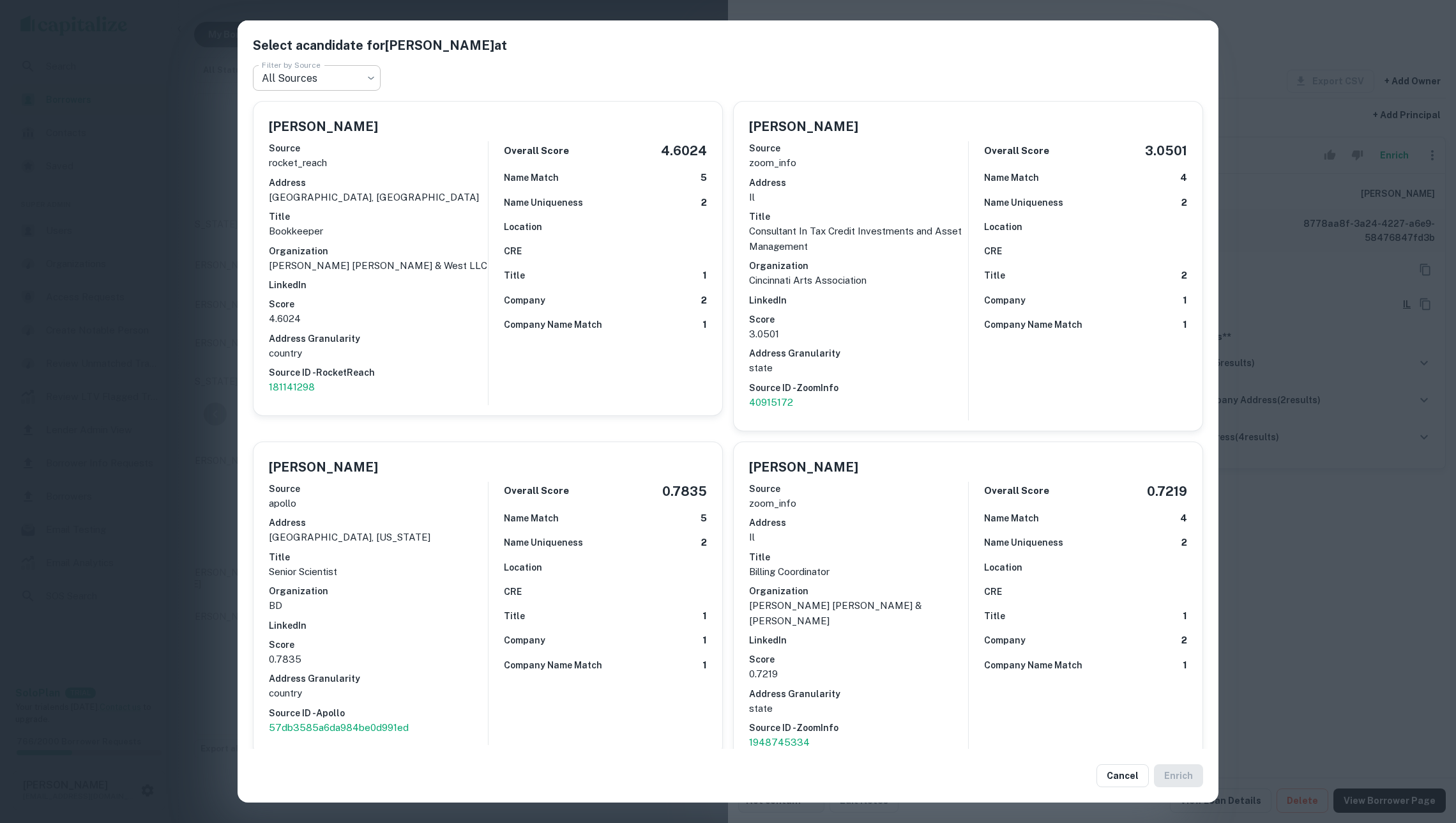
click at [349, 81] on body "**********" at bounding box center [728, 398] width 1456 height 823
click at [428, 74] on div at bounding box center [728, 412] width 1456 height 823
click at [1282, 384] on div "Select a candidate for Mary Votta at Filter by Source All Sources *** Filter by…" at bounding box center [728, 412] width 1456 height 823
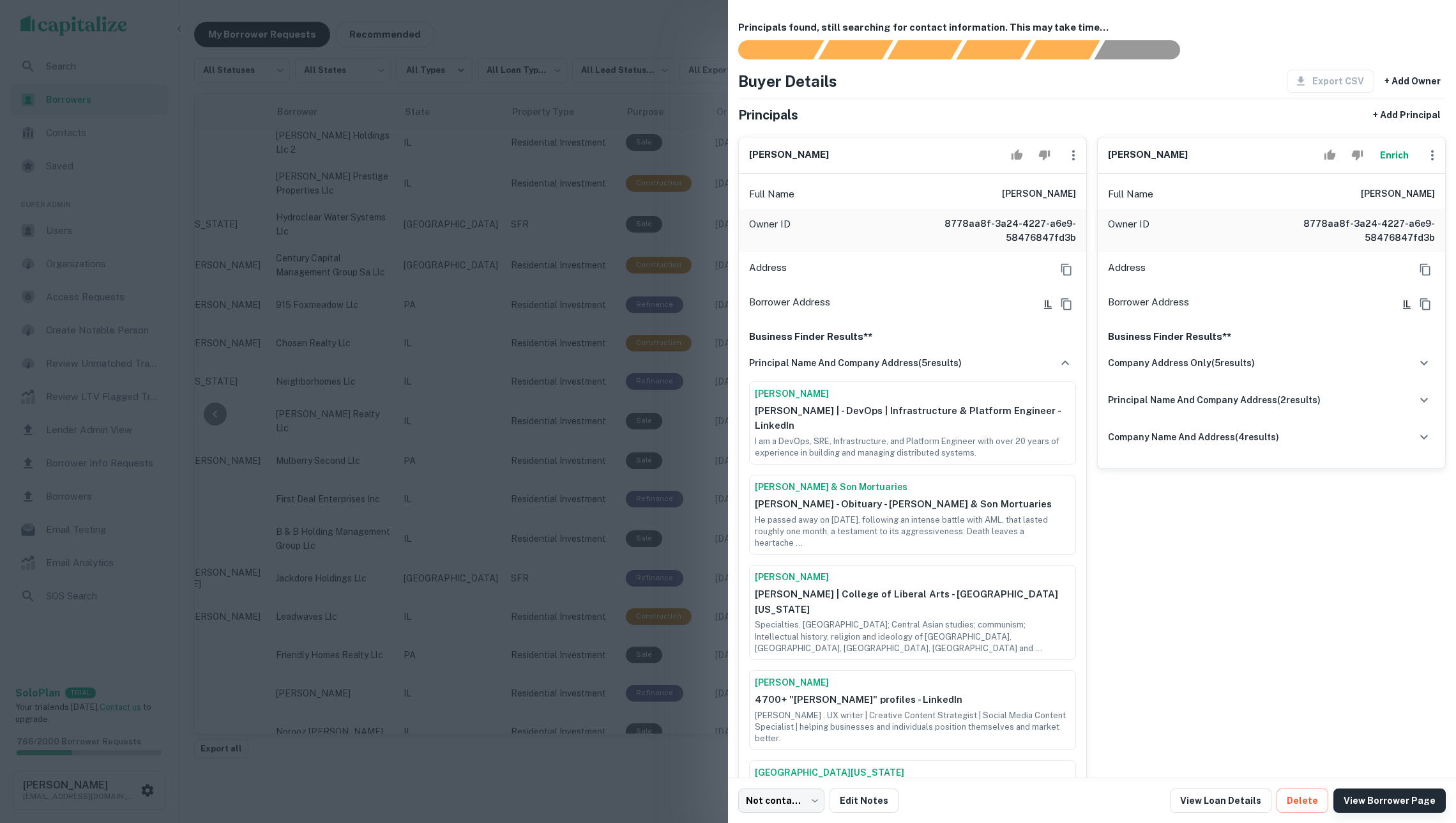
click at [1374, 798] on link "View Borrower Page" at bounding box center [1389, 800] width 113 height 24
click at [622, 325] on div at bounding box center [728, 412] width 1456 height 823
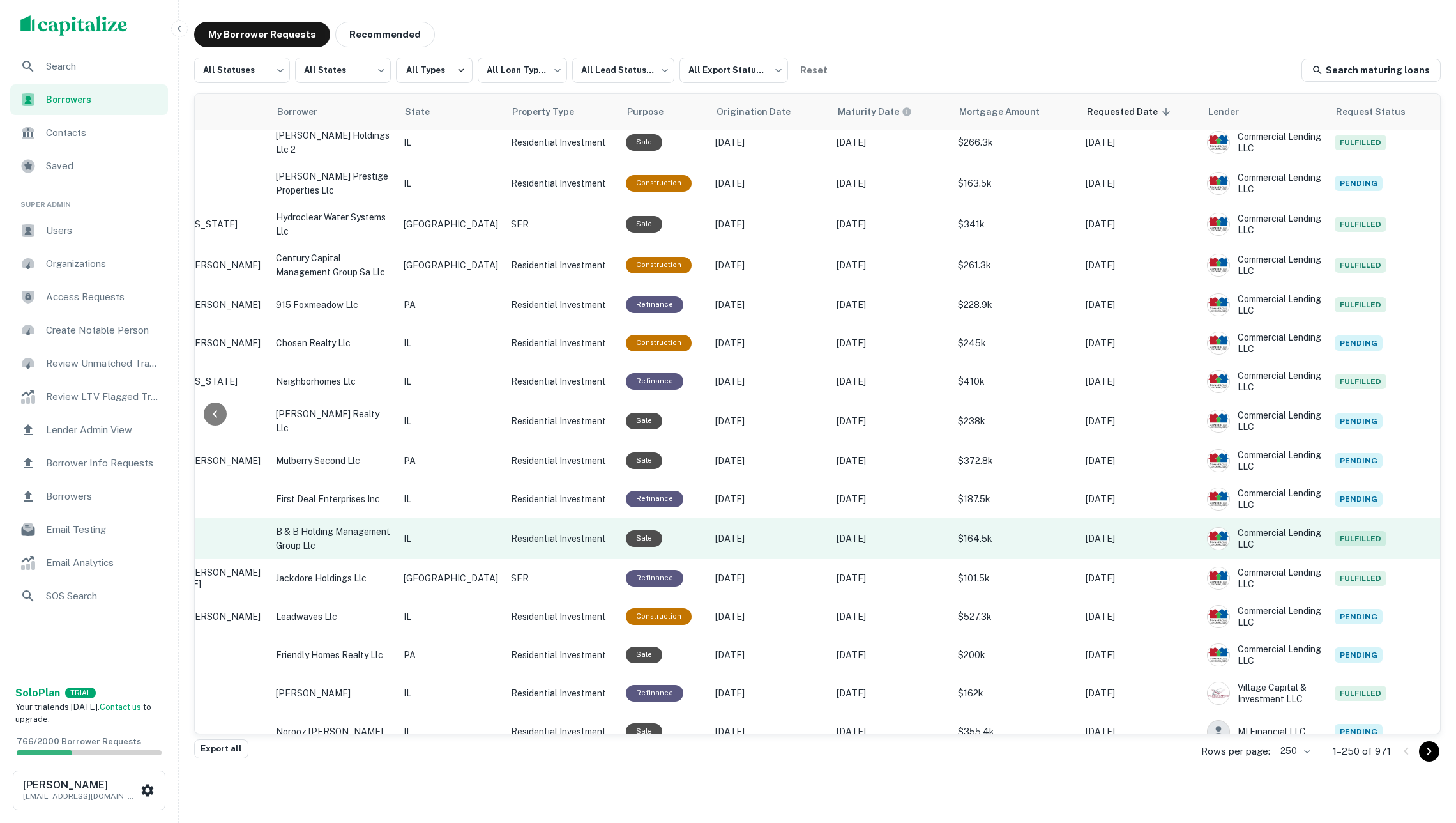
click at [715, 532] on p "Jul 04, 2024" at bounding box center [769, 539] width 109 height 14
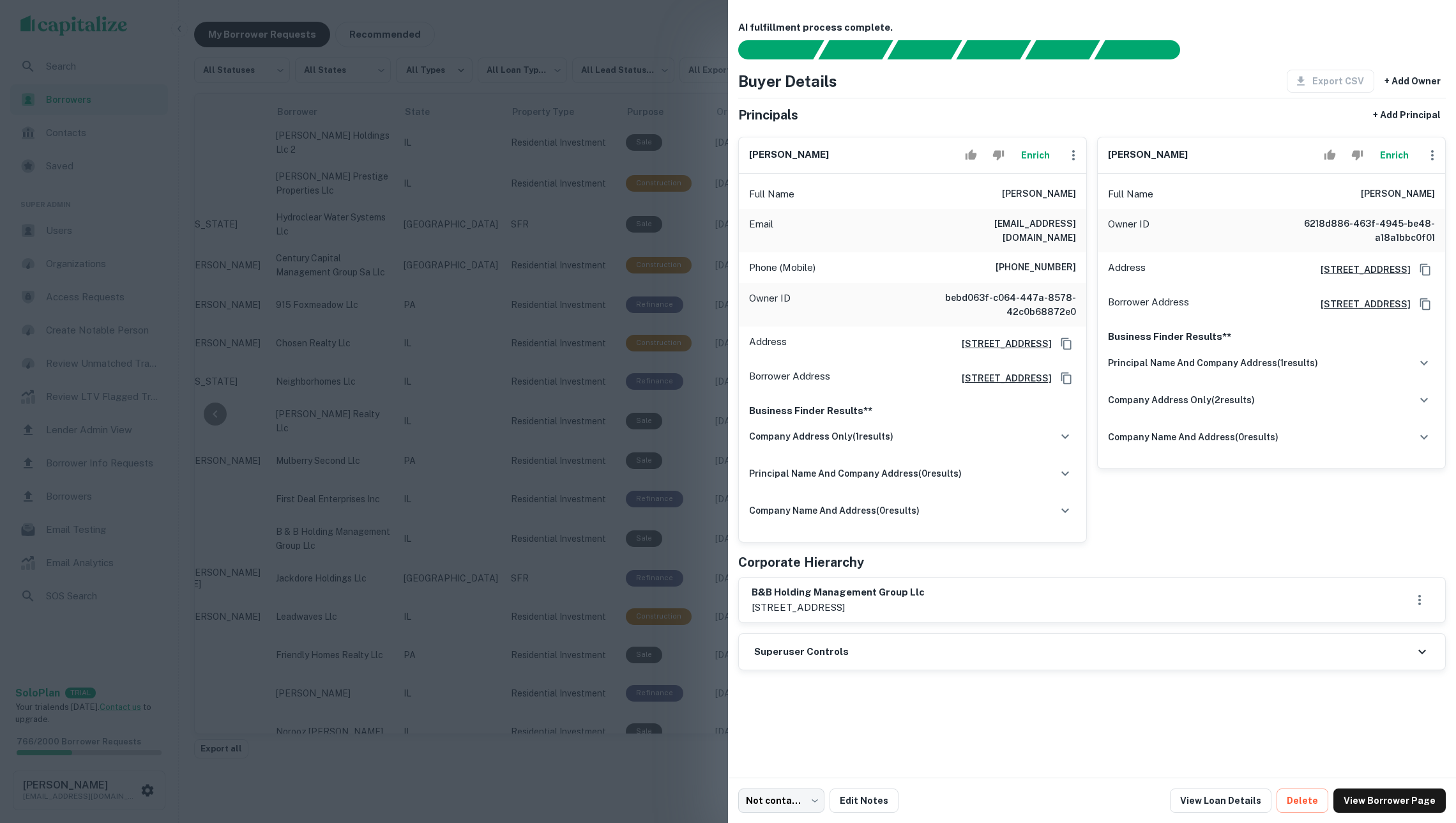
click at [665, 364] on div at bounding box center [728, 412] width 1456 height 823
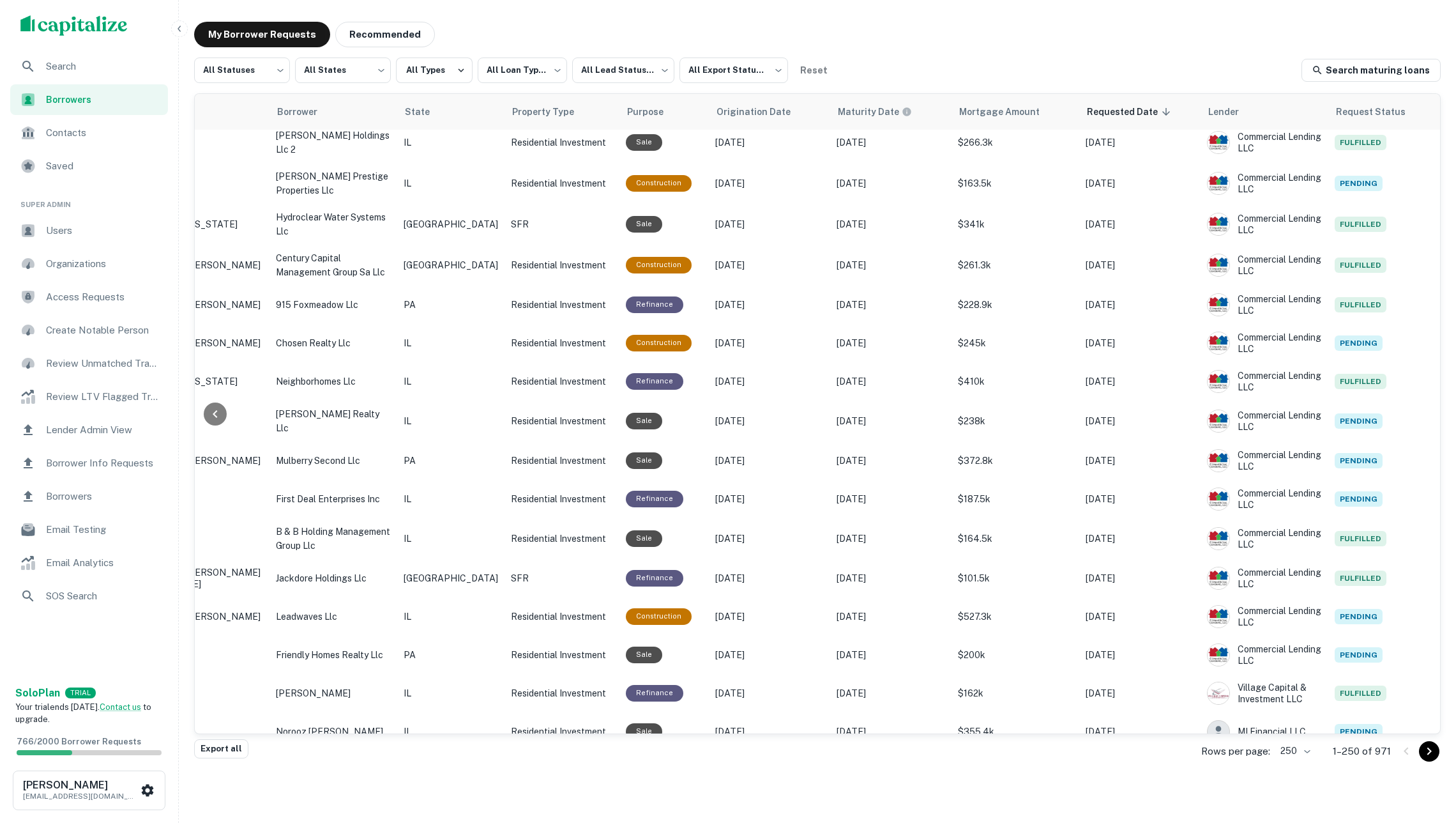
click at [765, 801] on p "Sep 07, 2021" at bounding box center [769, 808] width 109 height 14
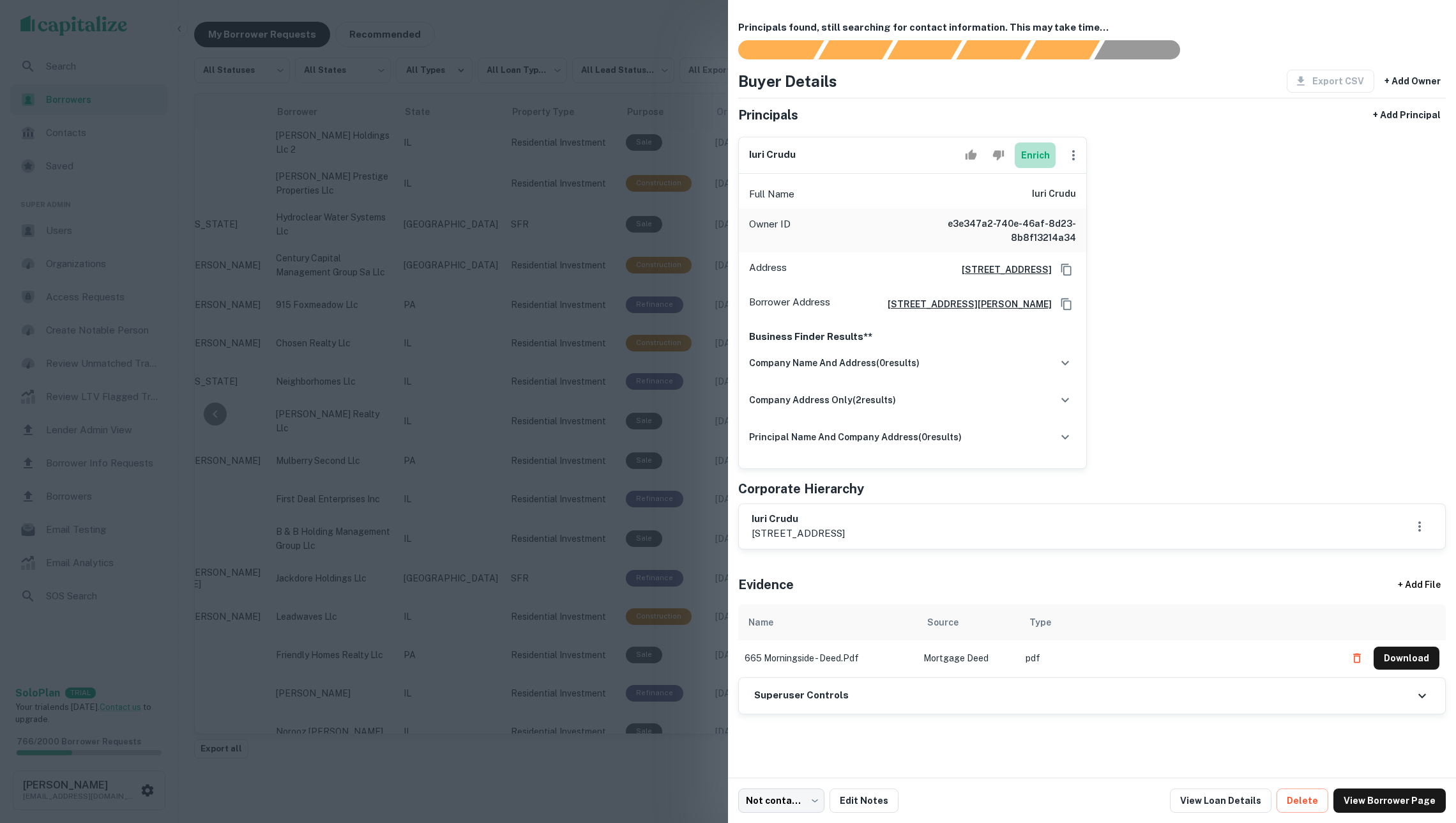
click at [1028, 154] on button "Enrich" at bounding box center [1035, 155] width 41 height 26
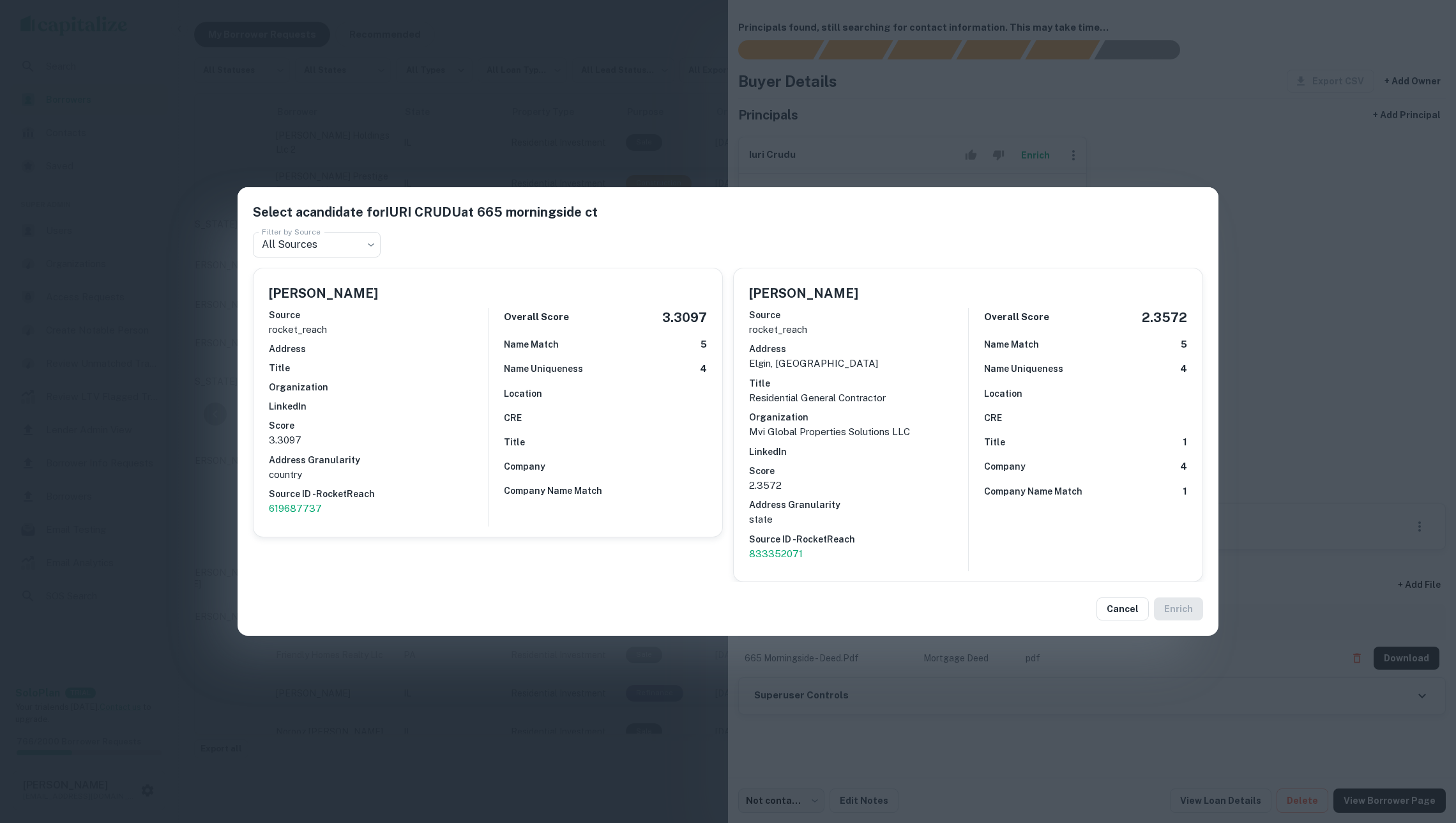
click at [966, 355] on h6 "Address" at bounding box center [858, 349] width 219 height 14
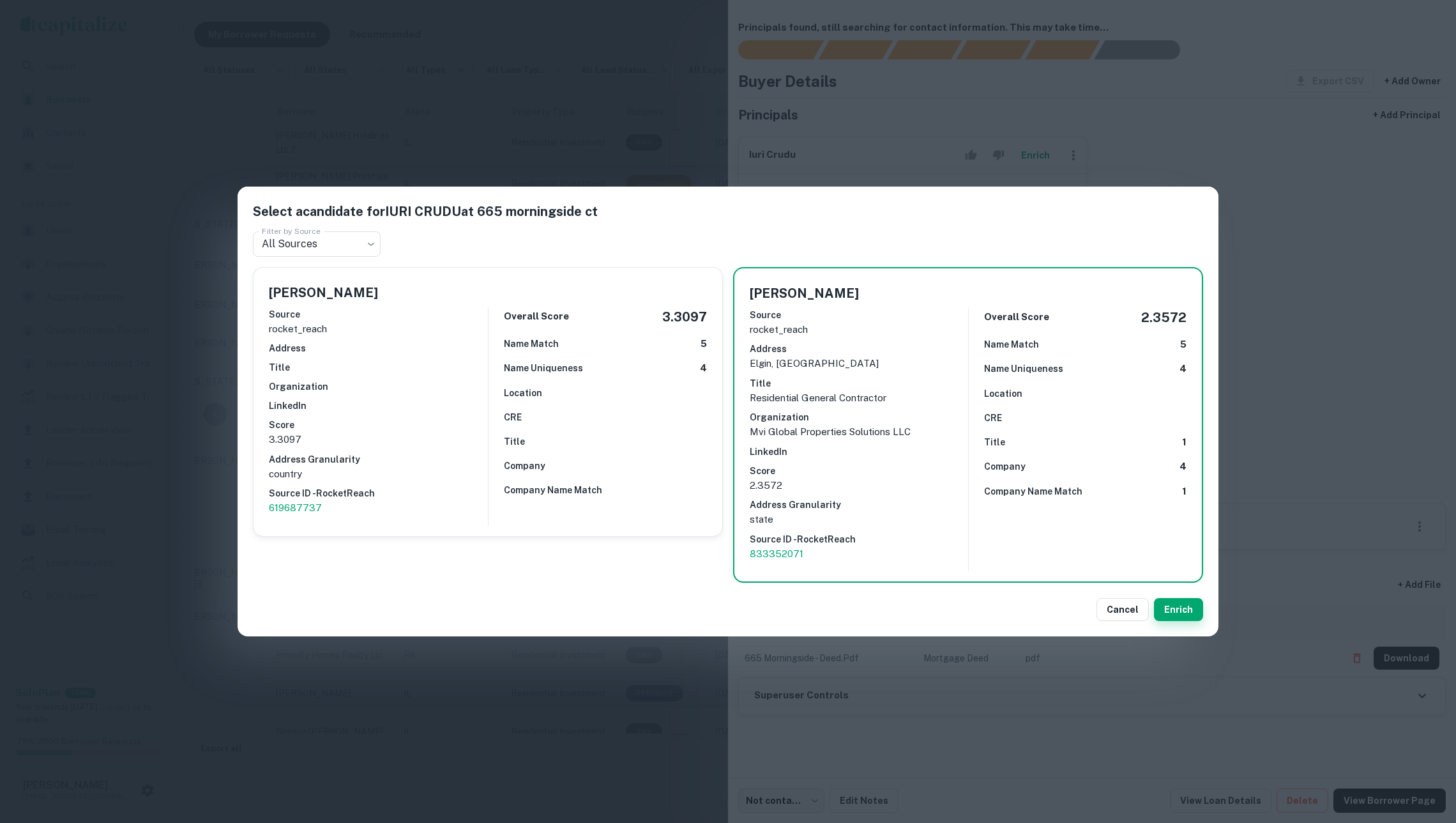
click at [1183, 605] on button "Enrich" at bounding box center [1178, 609] width 49 height 23
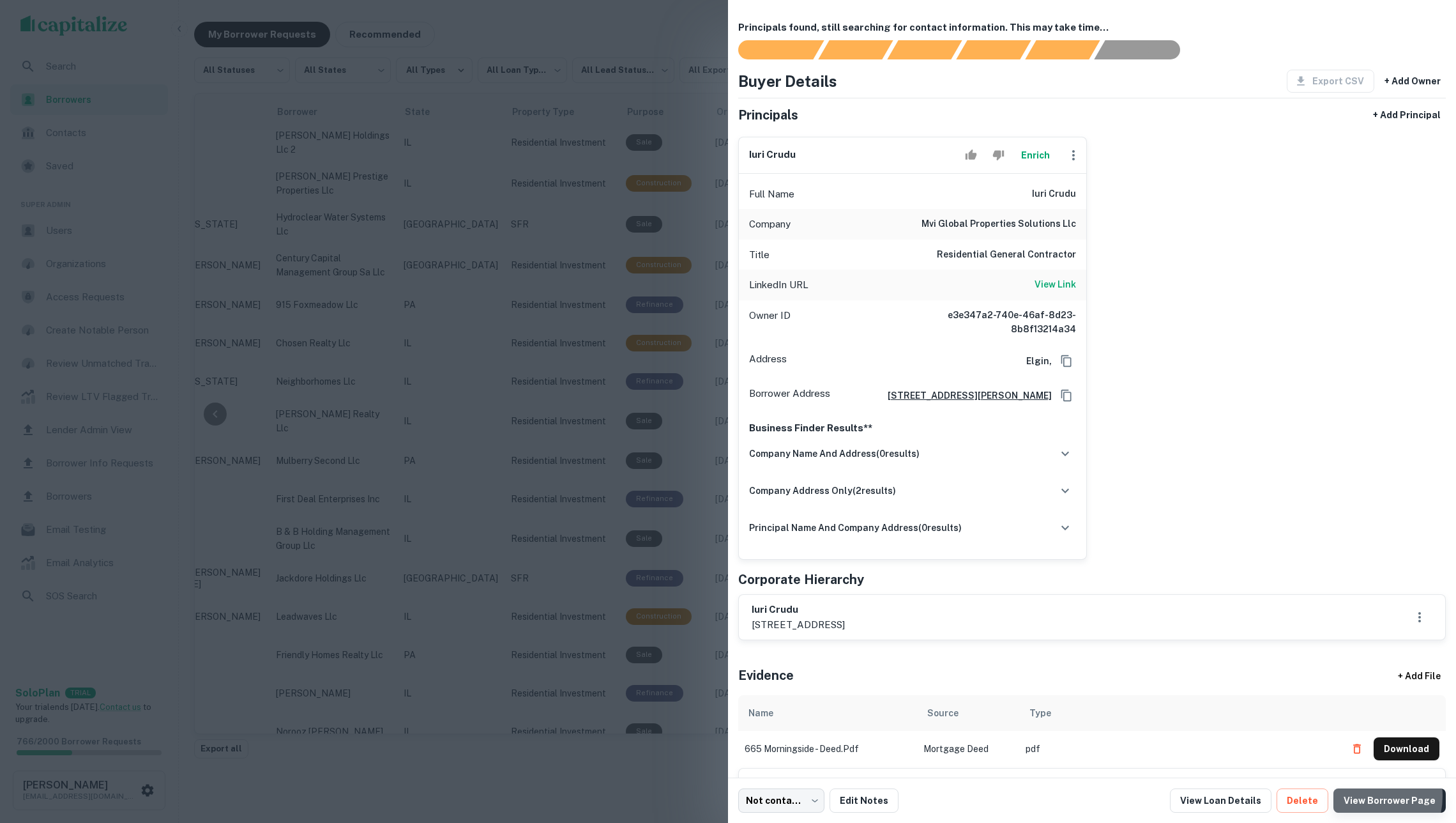
click at [1365, 796] on link "View Borrower Page" at bounding box center [1389, 800] width 113 height 24
click at [1022, 152] on button "Enrich" at bounding box center [1035, 155] width 41 height 26
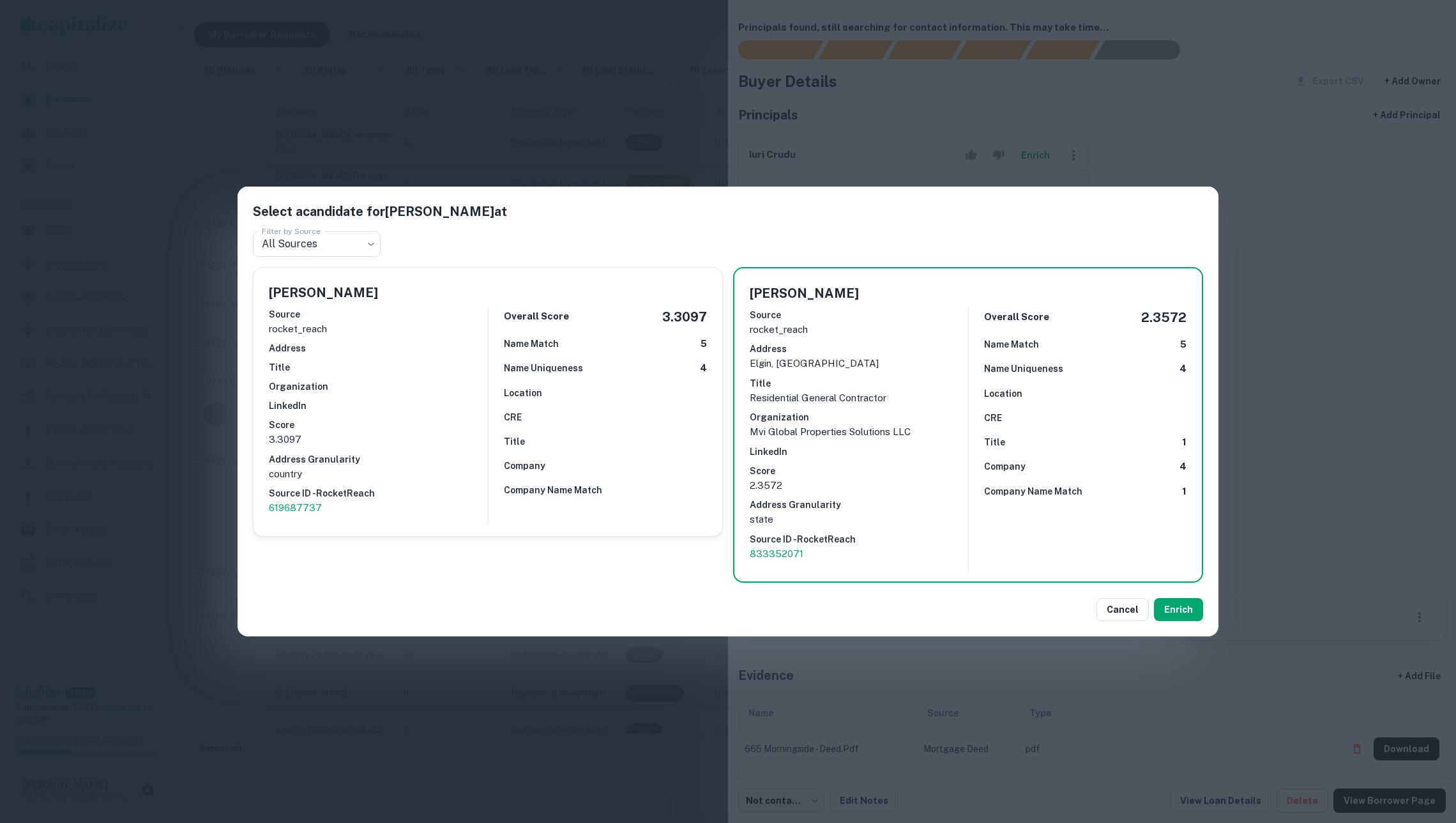
click at [394, 377] on div "Source rocket_reach Address Title Organization LinkedIn Score 3.3097 Address Gr…" at bounding box center [378, 411] width 219 height 218
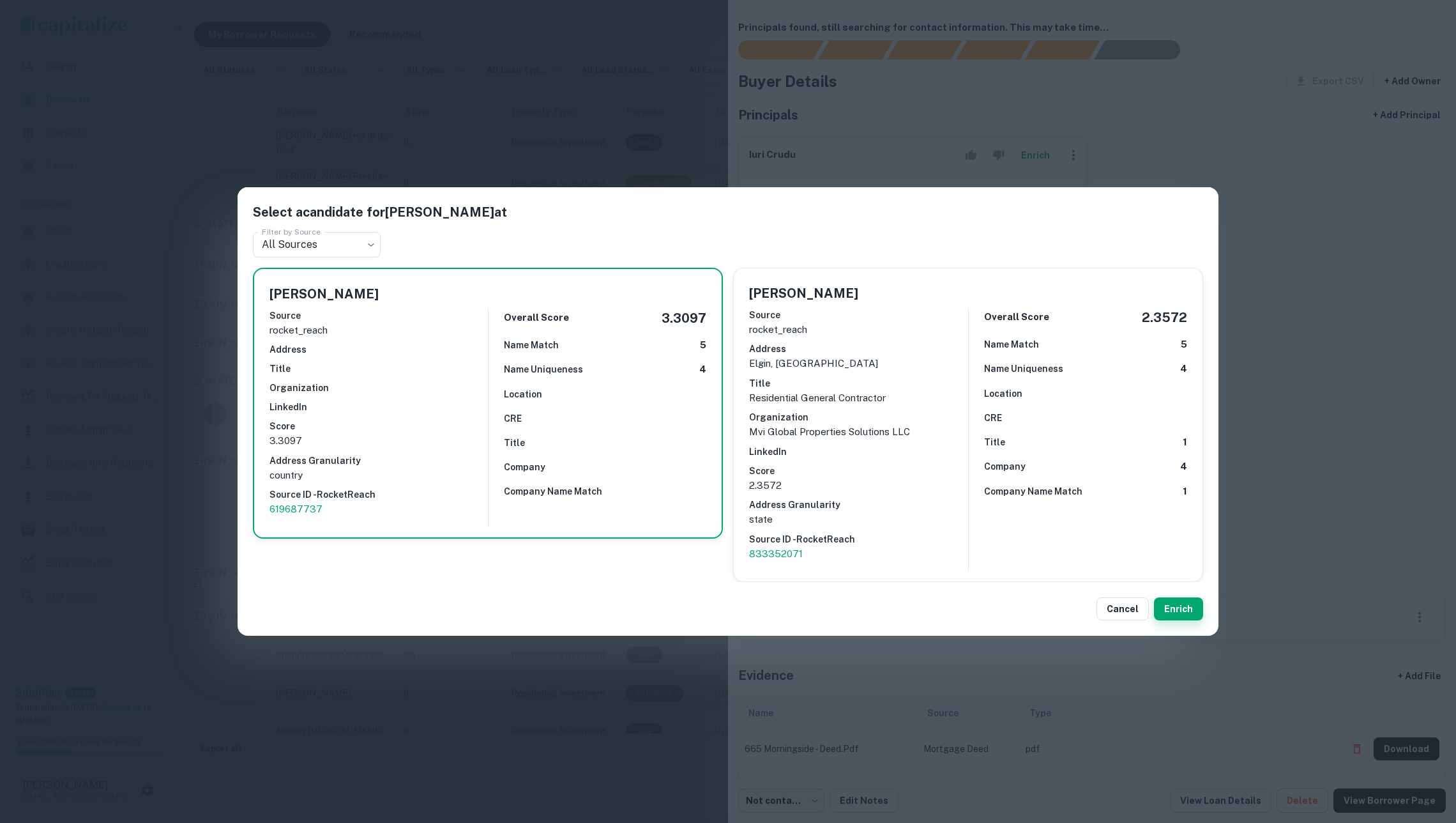
click at [1178, 605] on button "Enrich" at bounding box center [1178, 609] width 49 height 23
click at [1126, 607] on button "Cancel" at bounding box center [1122, 609] width 53 height 23
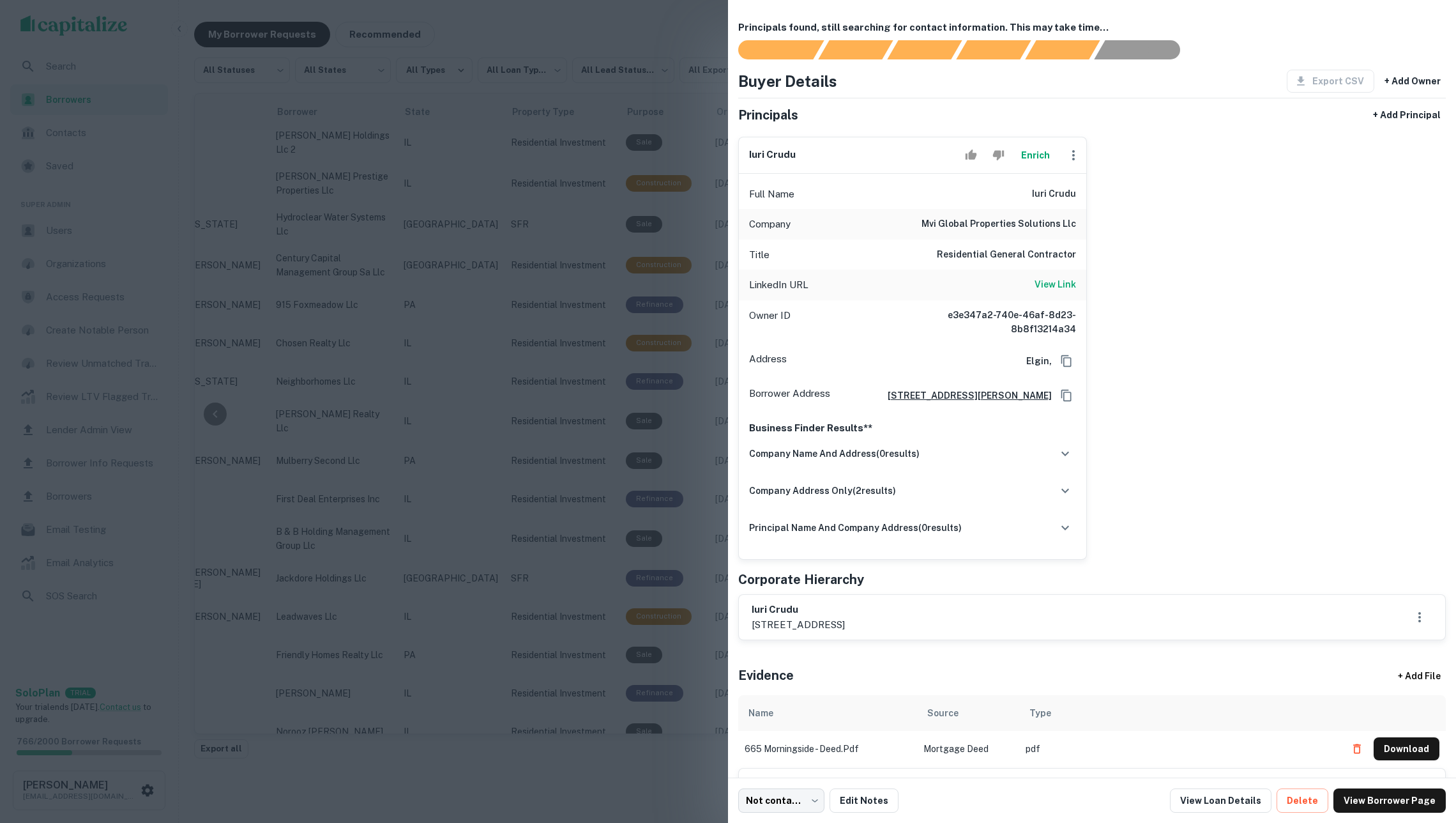
click at [1035, 162] on button "Enrich" at bounding box center [1035, 155] width 41 height 26
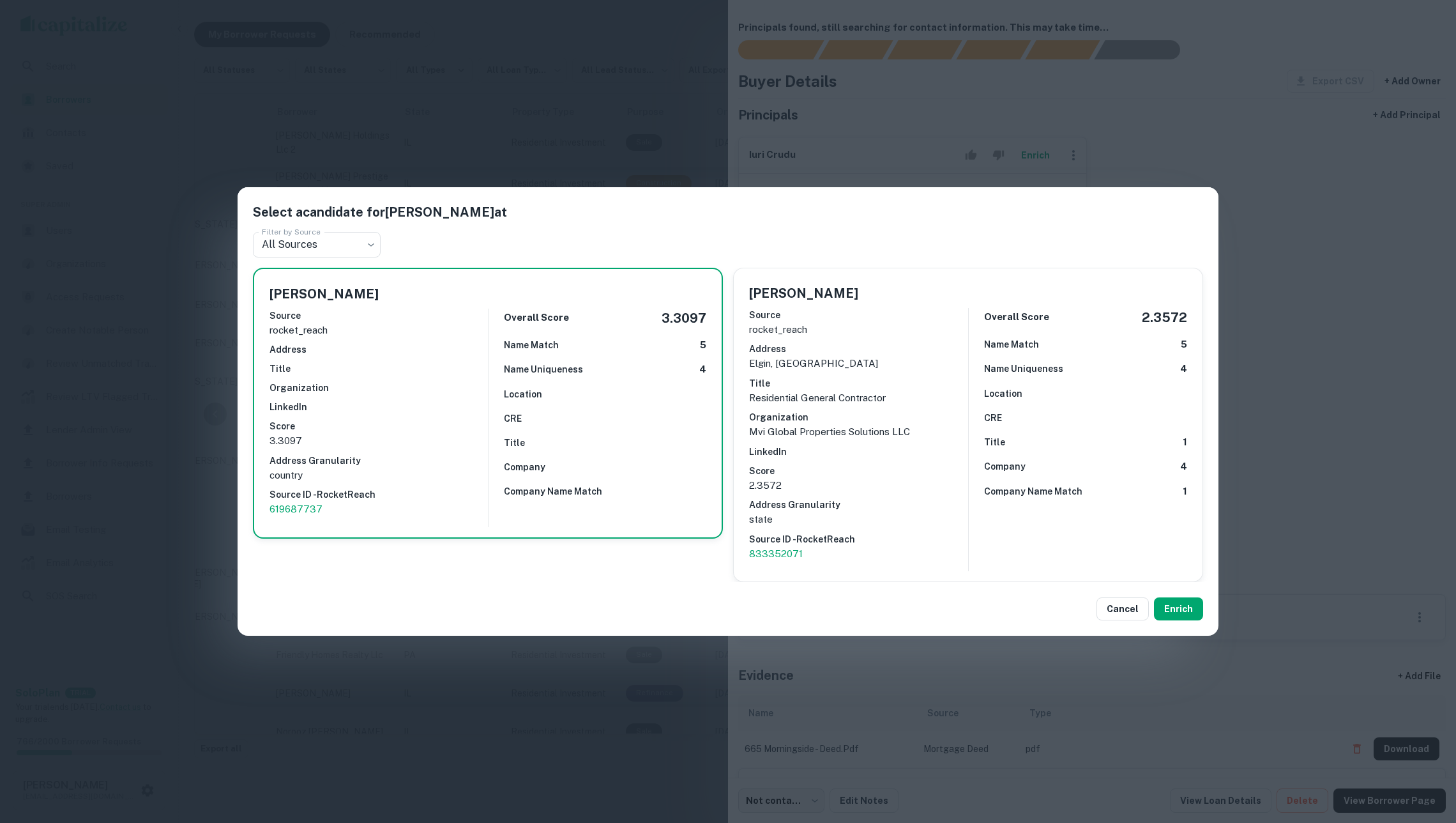
click at [1278, 205] on div "Select a candidate for Iuri Crudu at Filter by Source All Sources *** Filter by…" at bounding box center [728, 412] width 1456 height 823
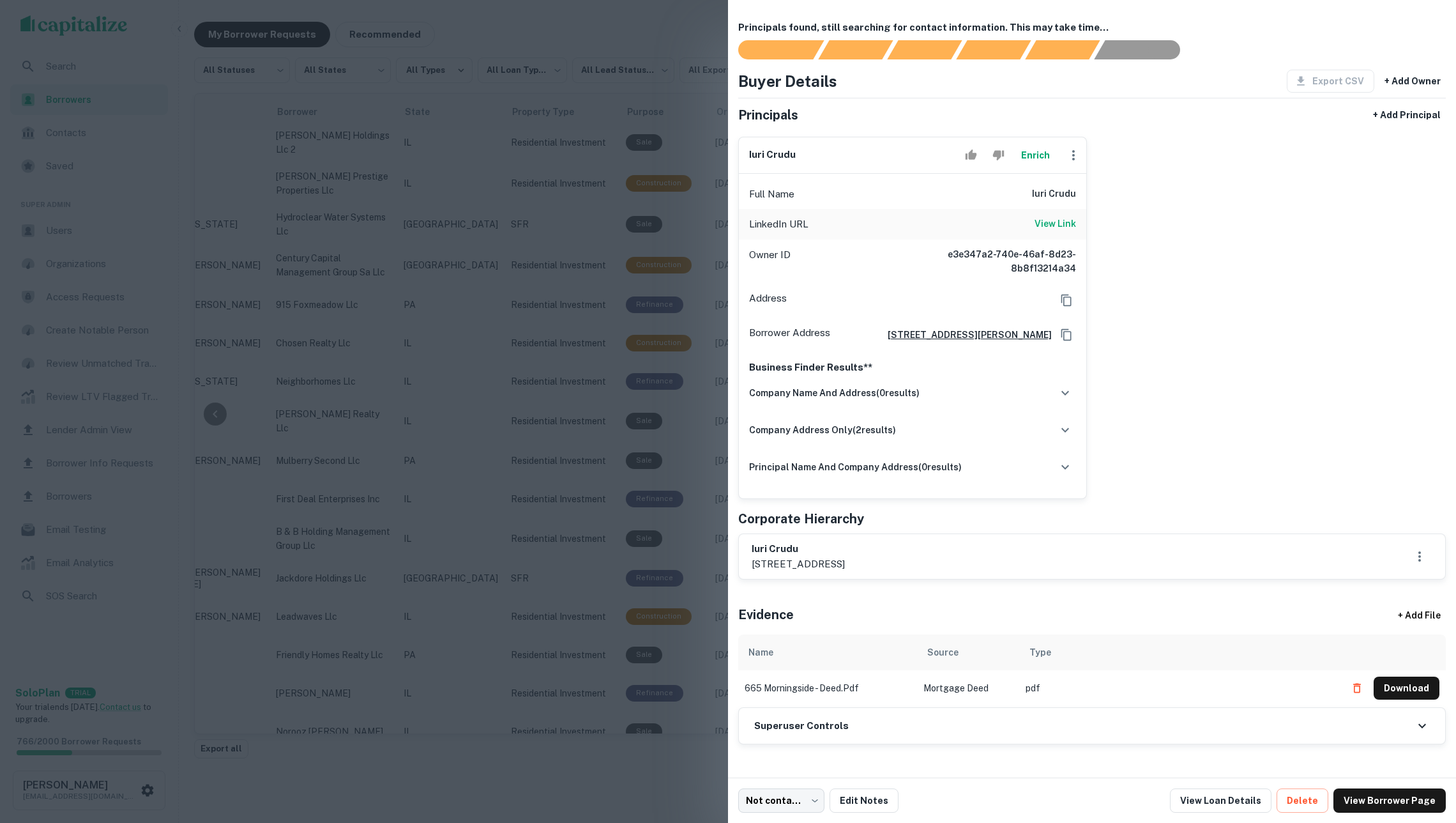
click at [555, 453] on div at bounding box center [728, 412] width 1456 height 823
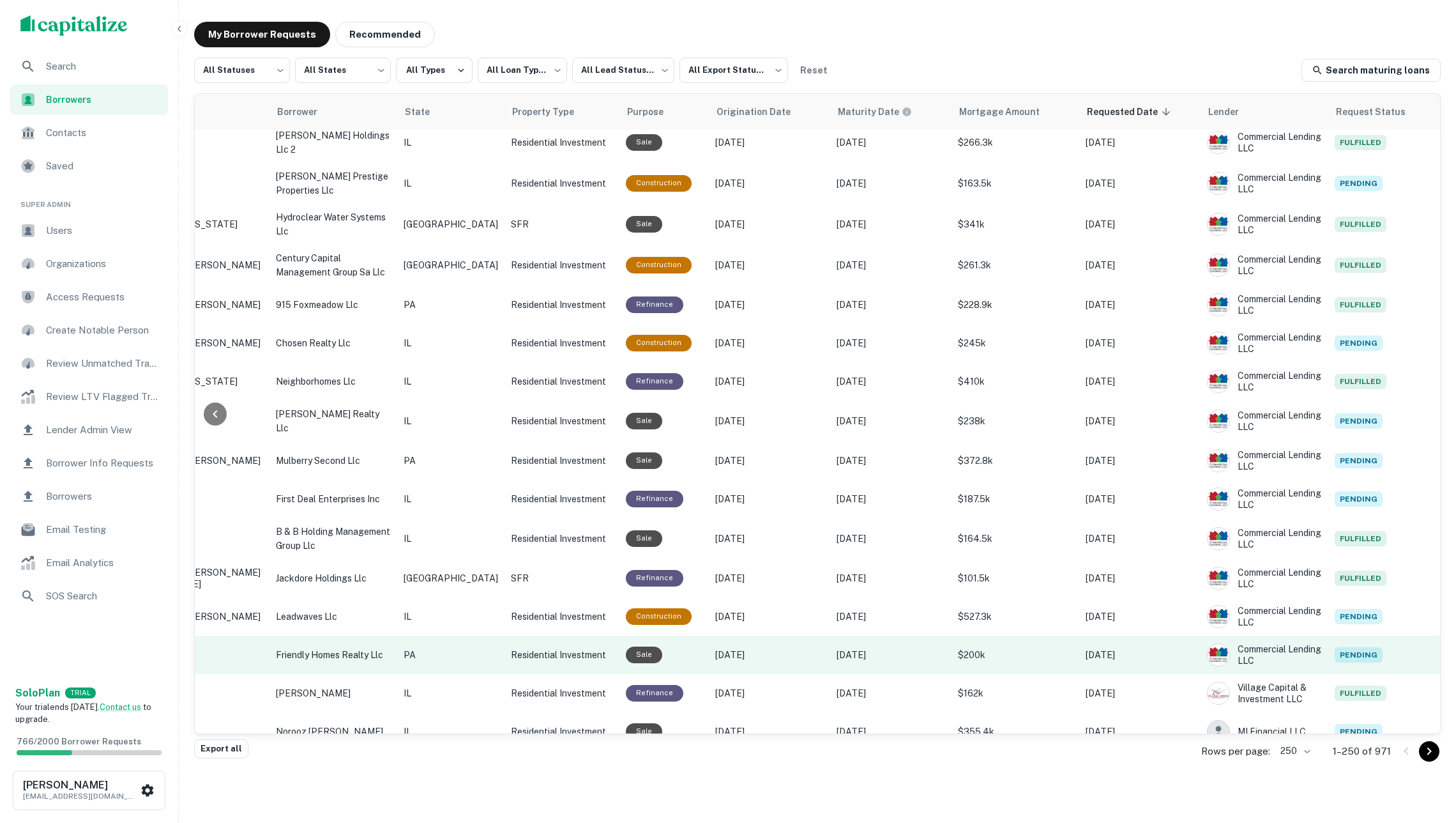
click at [831, 636] on td "Apr 13, 2026" at bounding box center [891, 655] width 121 height 38
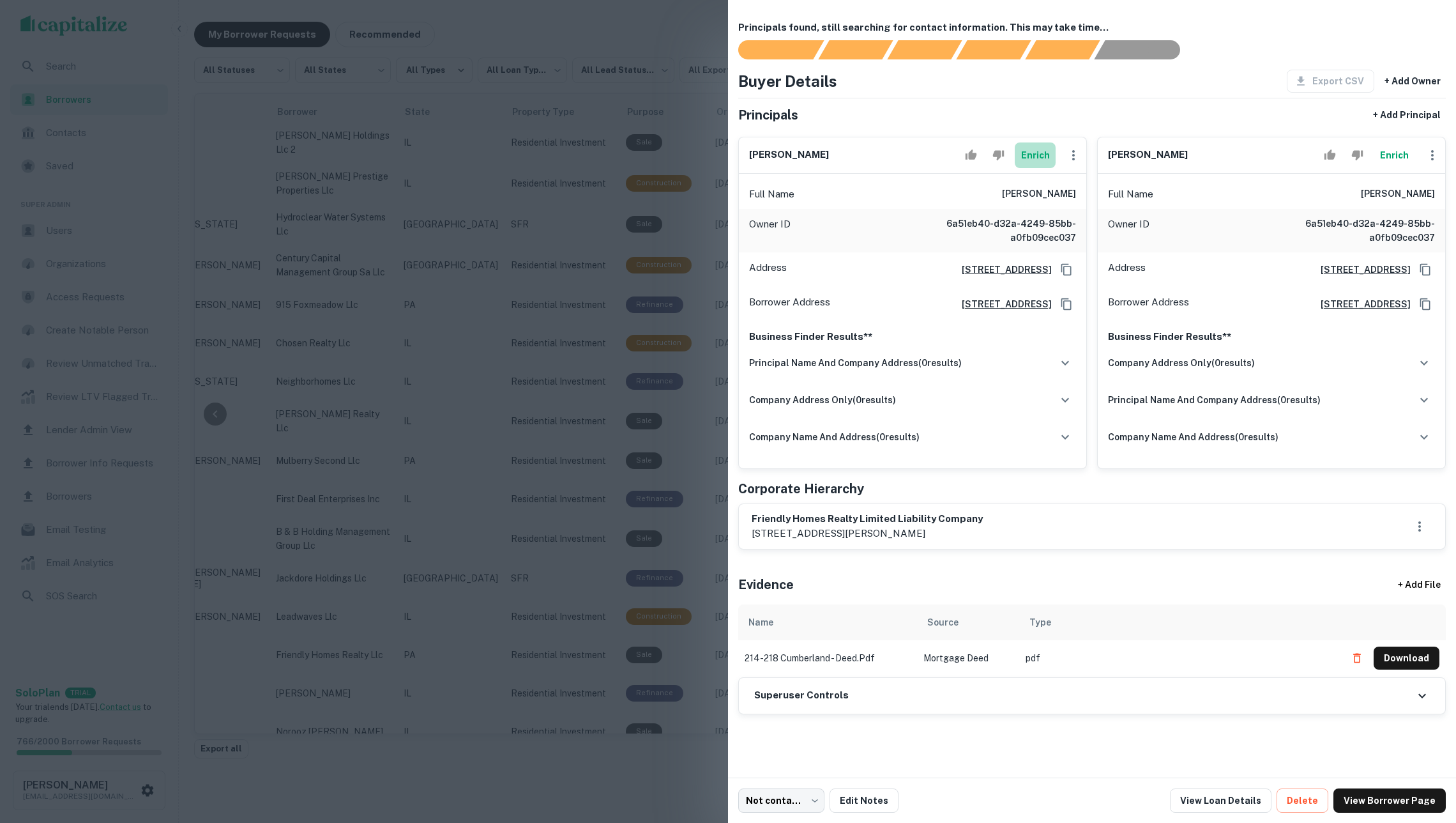
click at [1027, 156] on button "Enrich" at bounding box center [1035, 155] width 41 height 26
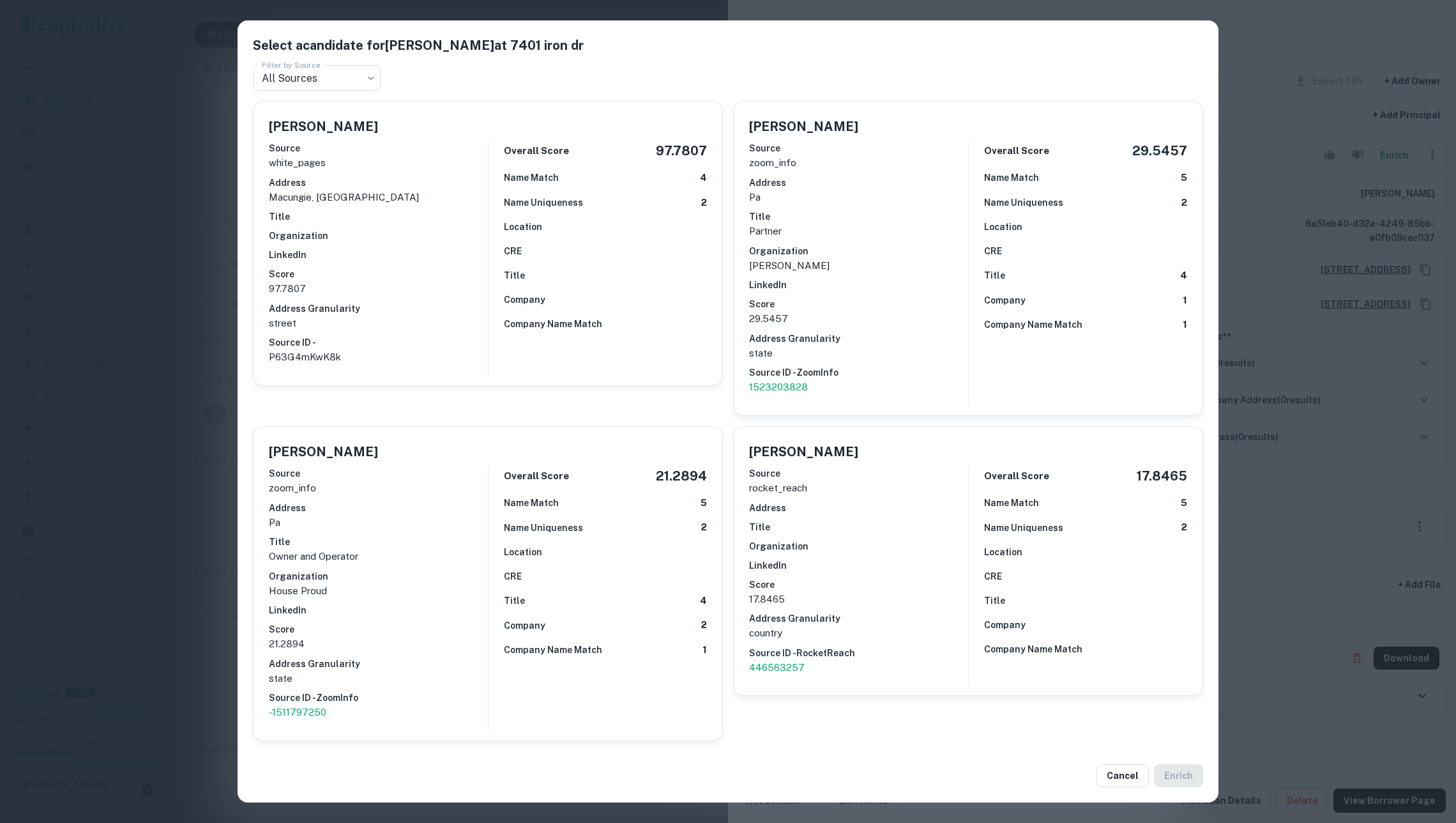
click at [456, 241] on div "Source white_pages Address macungie, pa Title Organization LinkedIn Score 97.78…" at bounding box center [378, 253] width 219 height 234
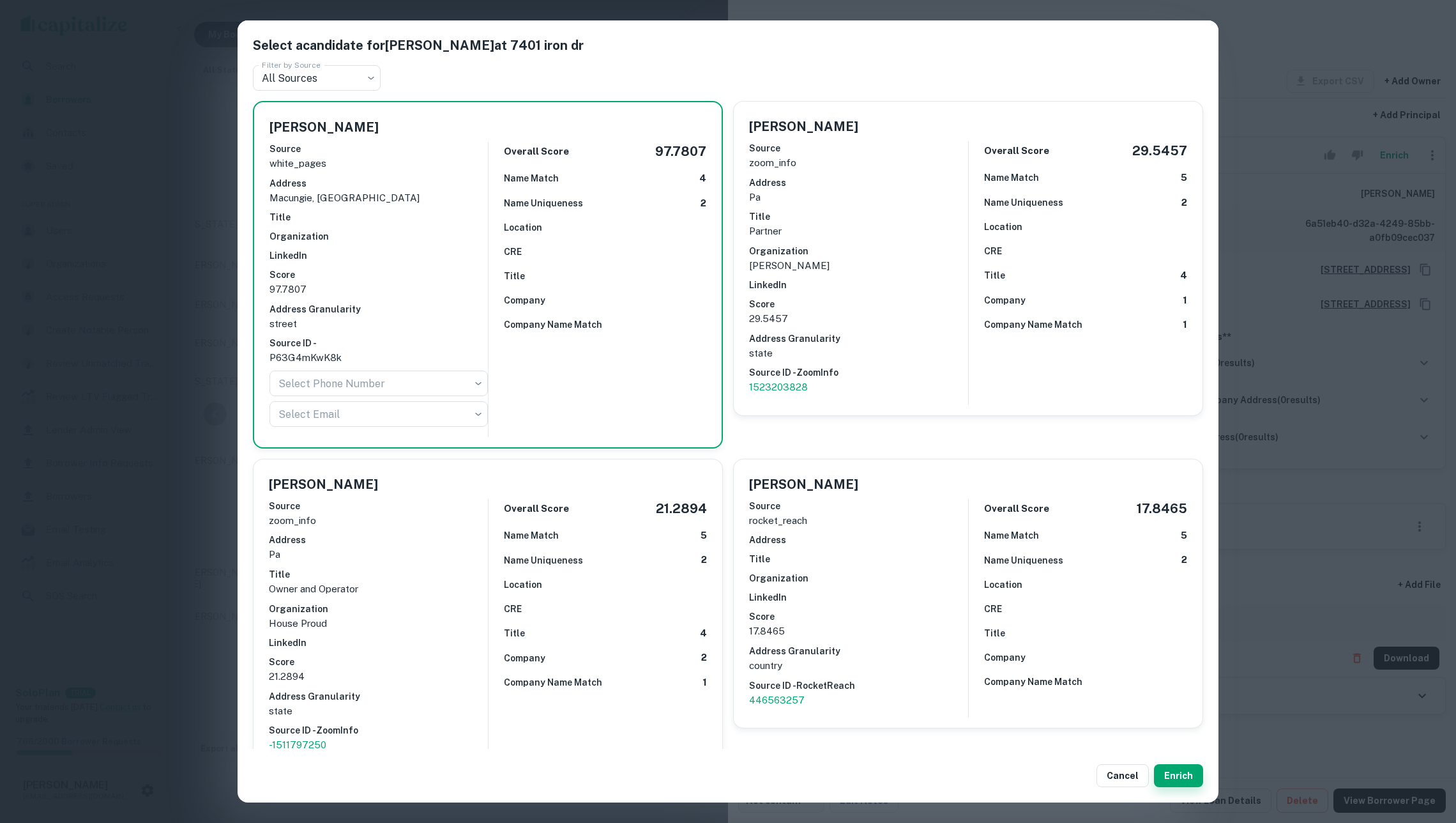
click at [1180, 776] on button "Enrich" at bounding box center [1178, 775] width 49 height 23
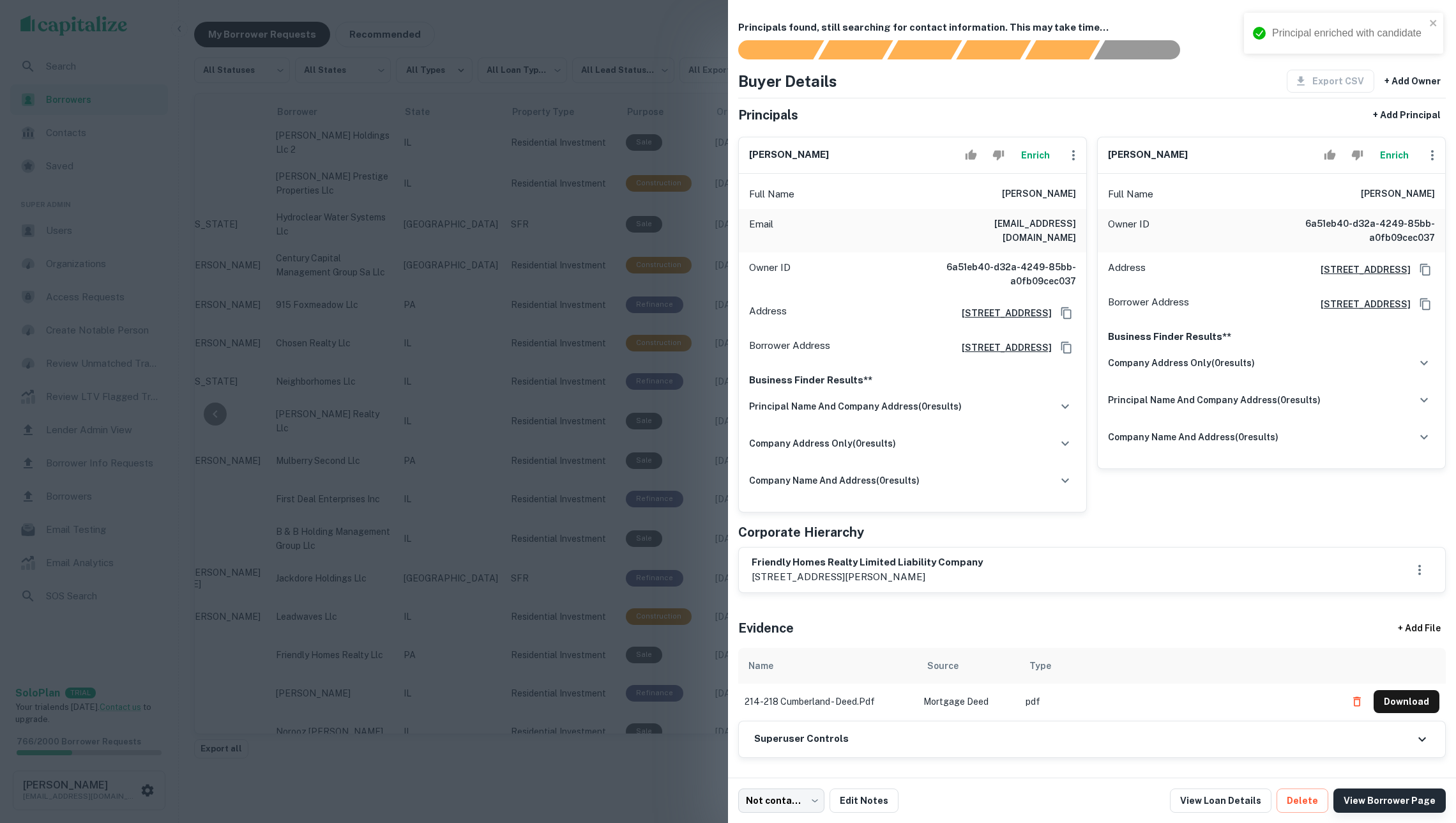
click at [1370, 799] on link "View Borrower Page" at bounding box center [1389, 800] width 113 height 24
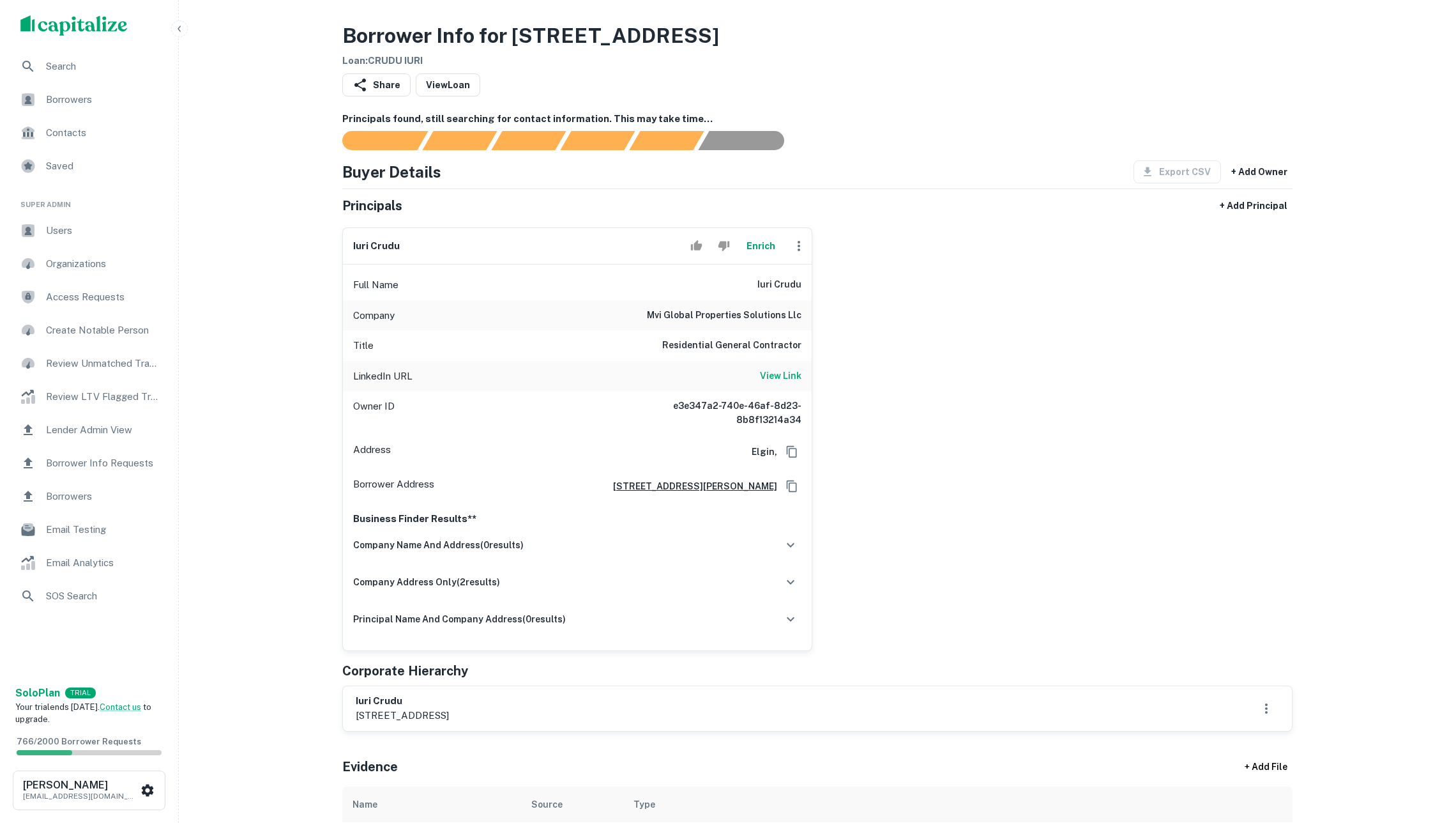
click at [760, 256] on button "Enrich" at bounding box center [760, 246] width 41 height 26
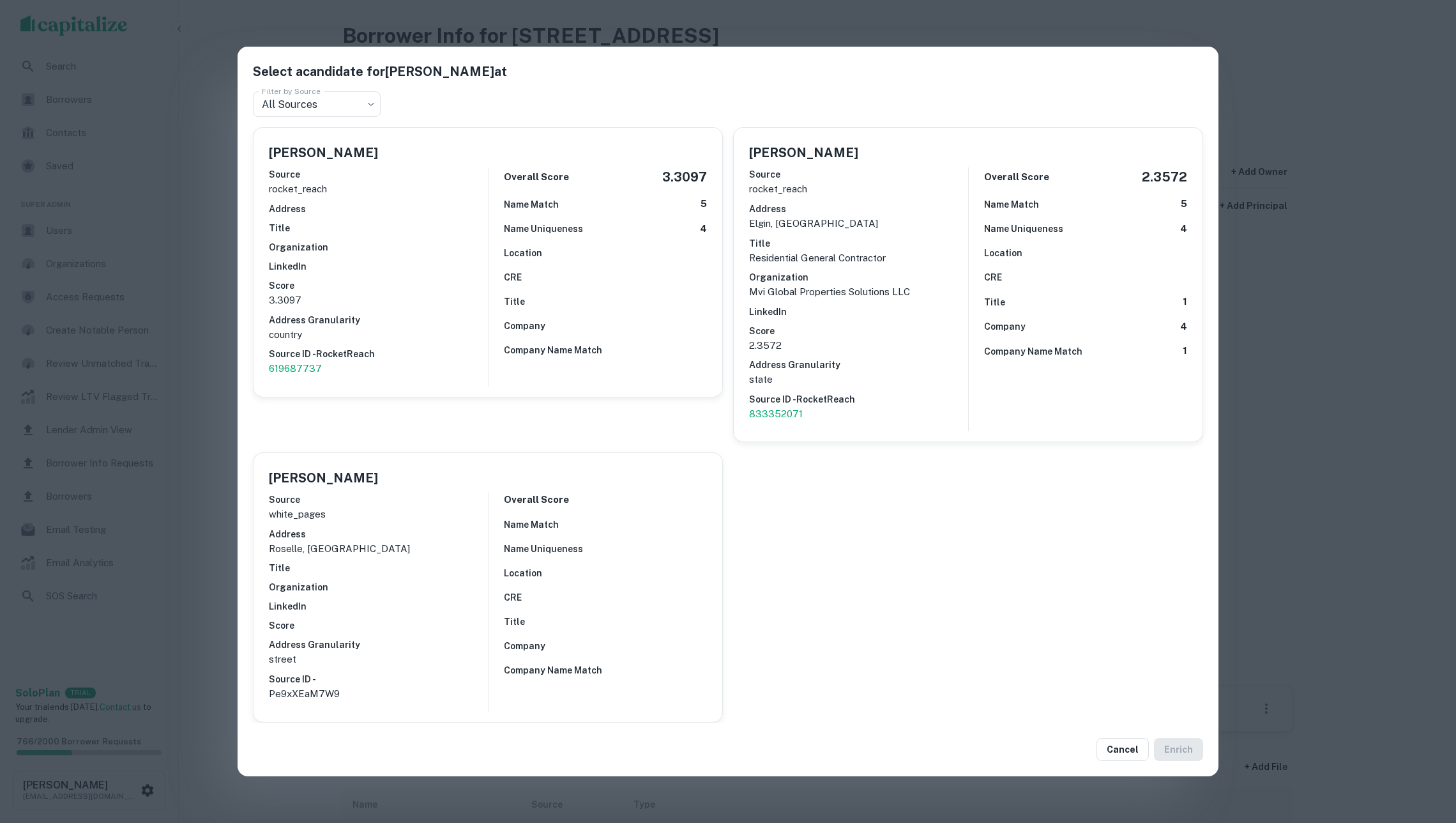
click at [468, 528] on h6 "Address" at bounding box center [378, 534] width 219 height 14
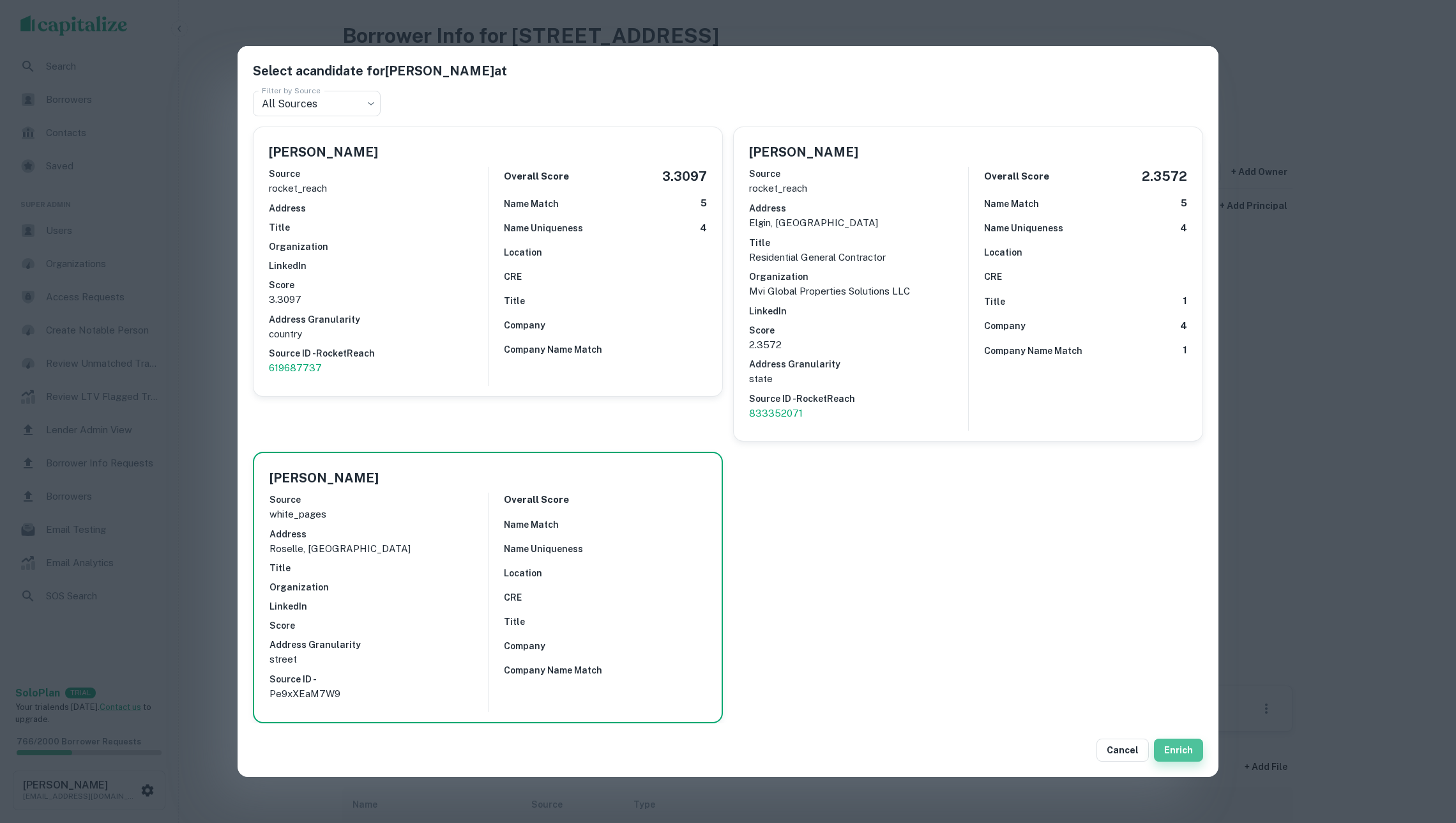
click at [1167, 738] on button "Enrich" at bounding box center [1178, 749] width 49 height 23
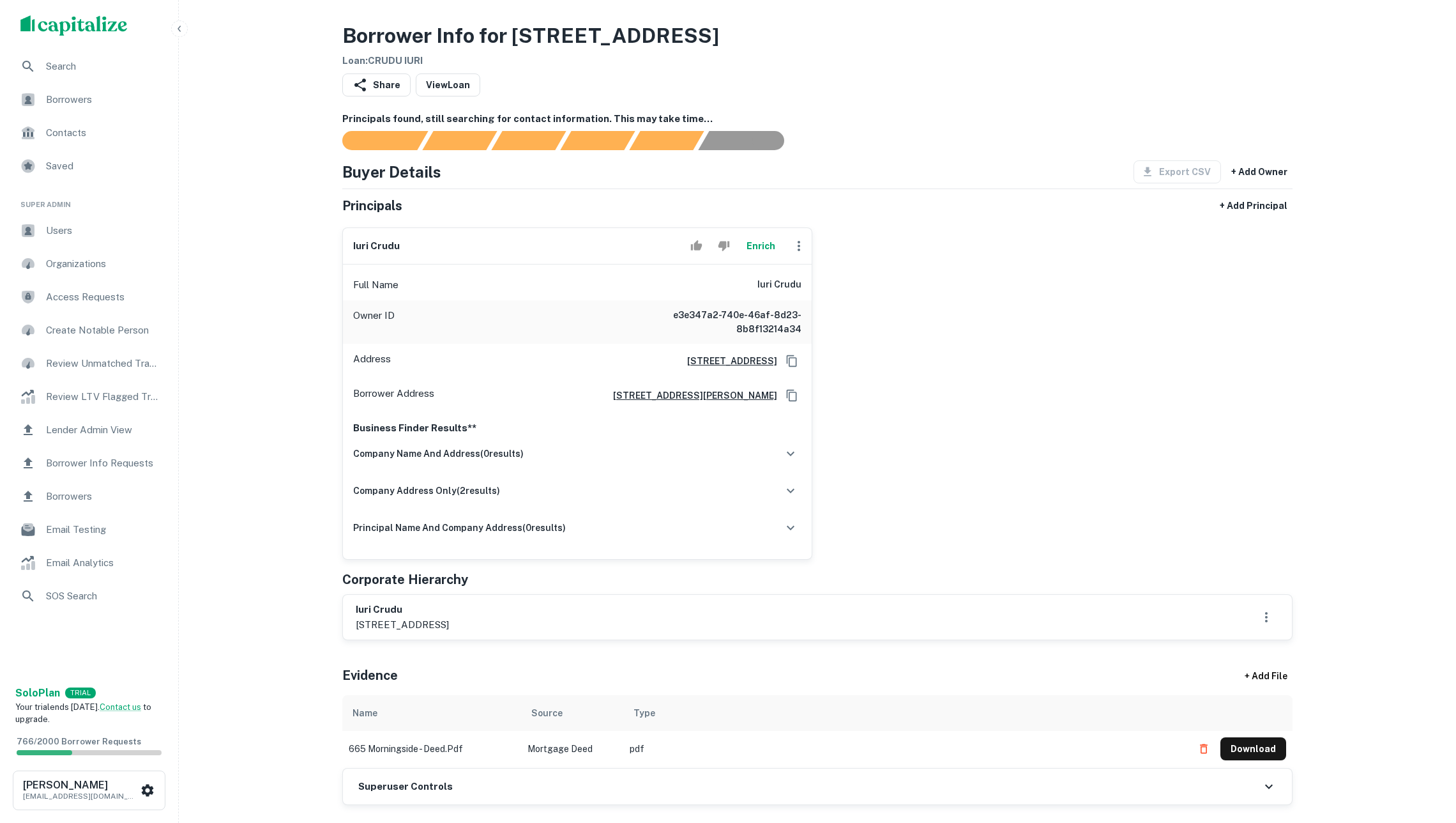
click at [762, 259] on button "Enrich" at bounding box center [760, 246] width 41 height 26
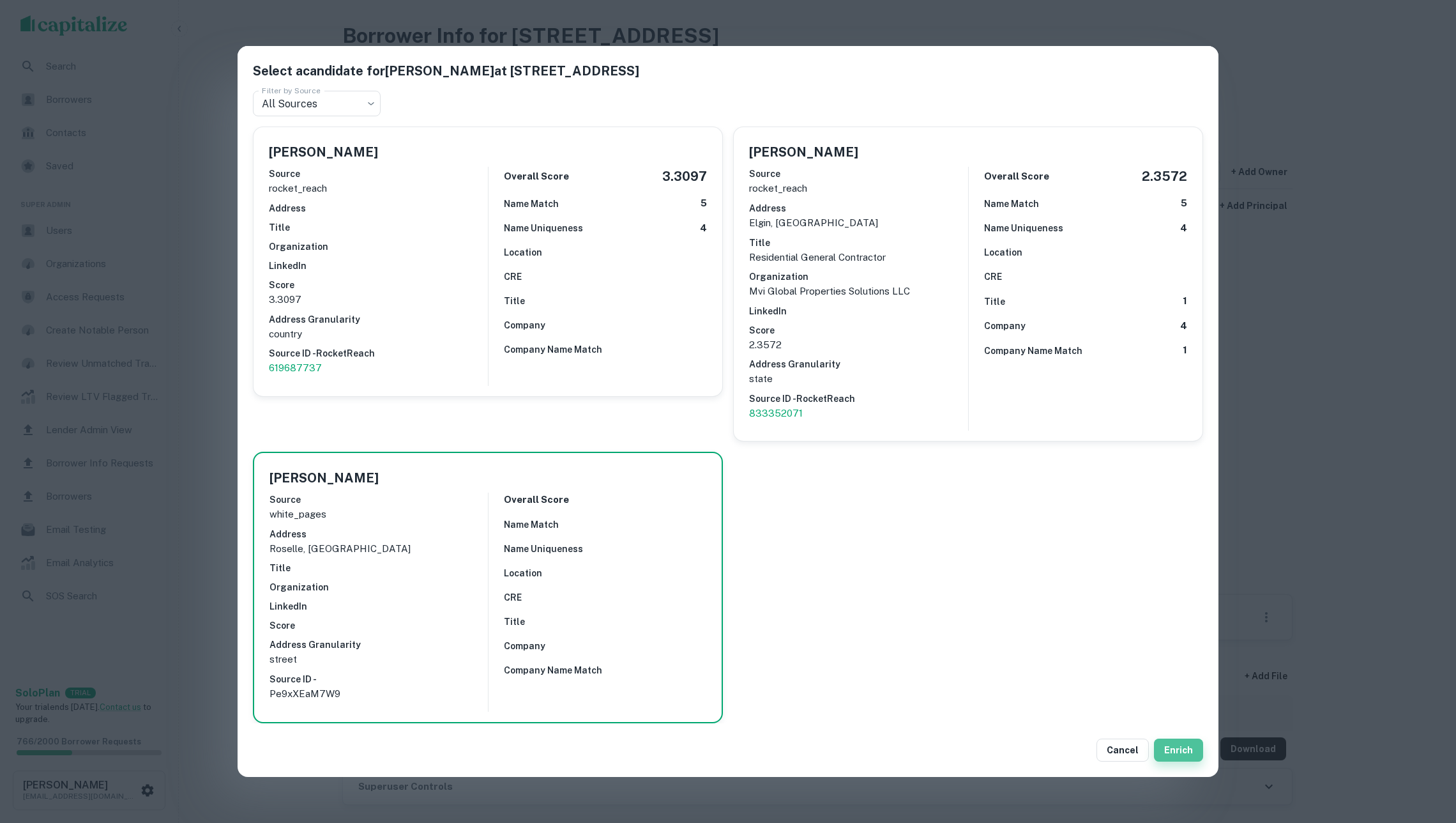
click at [1174, 742] on button "Enrich" at bounding box center [1178, 749] width 49 height 23
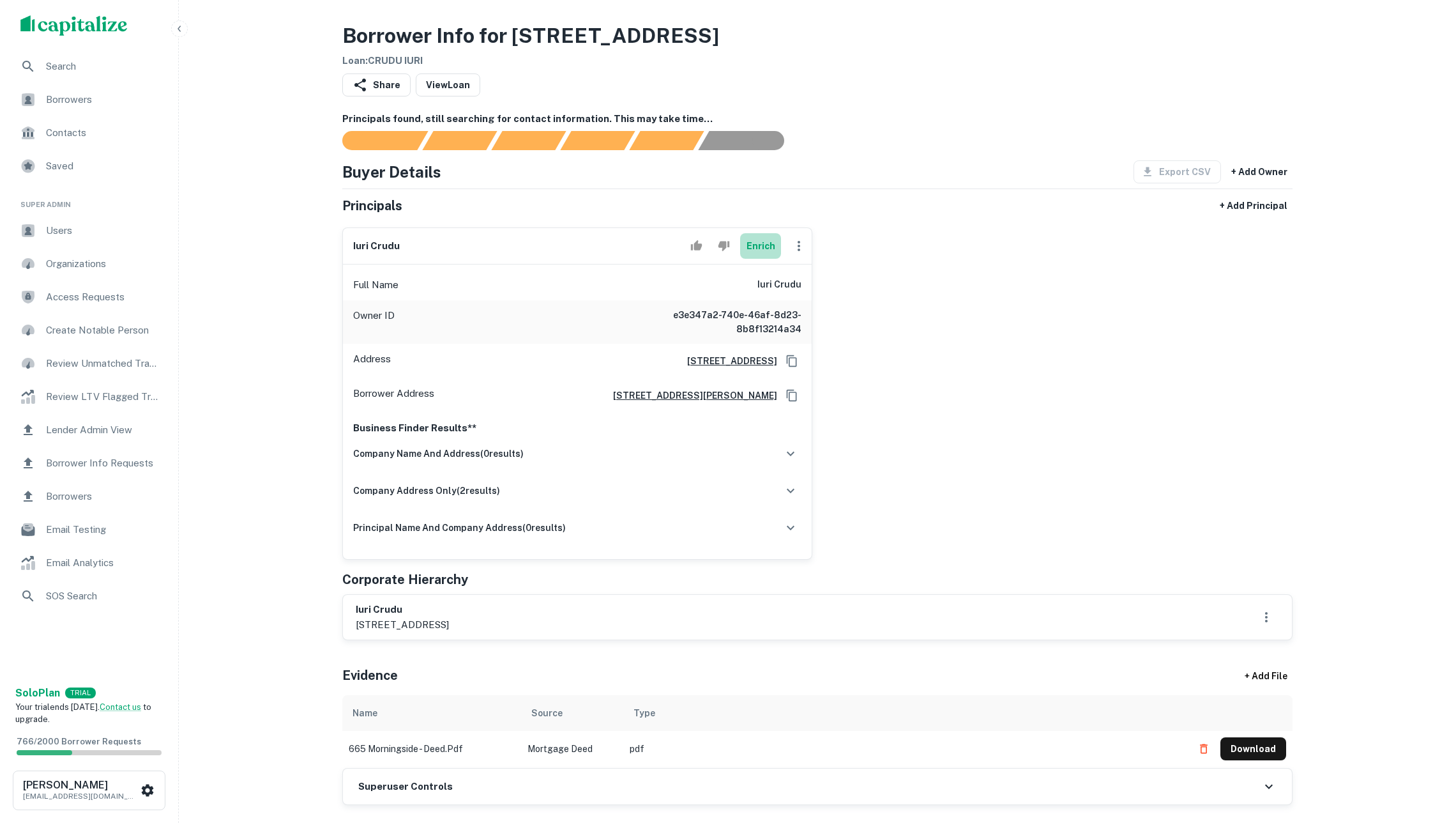
click at [744, 256] on button "Enrich" at bounding box center [760, 246] width 41 height 26
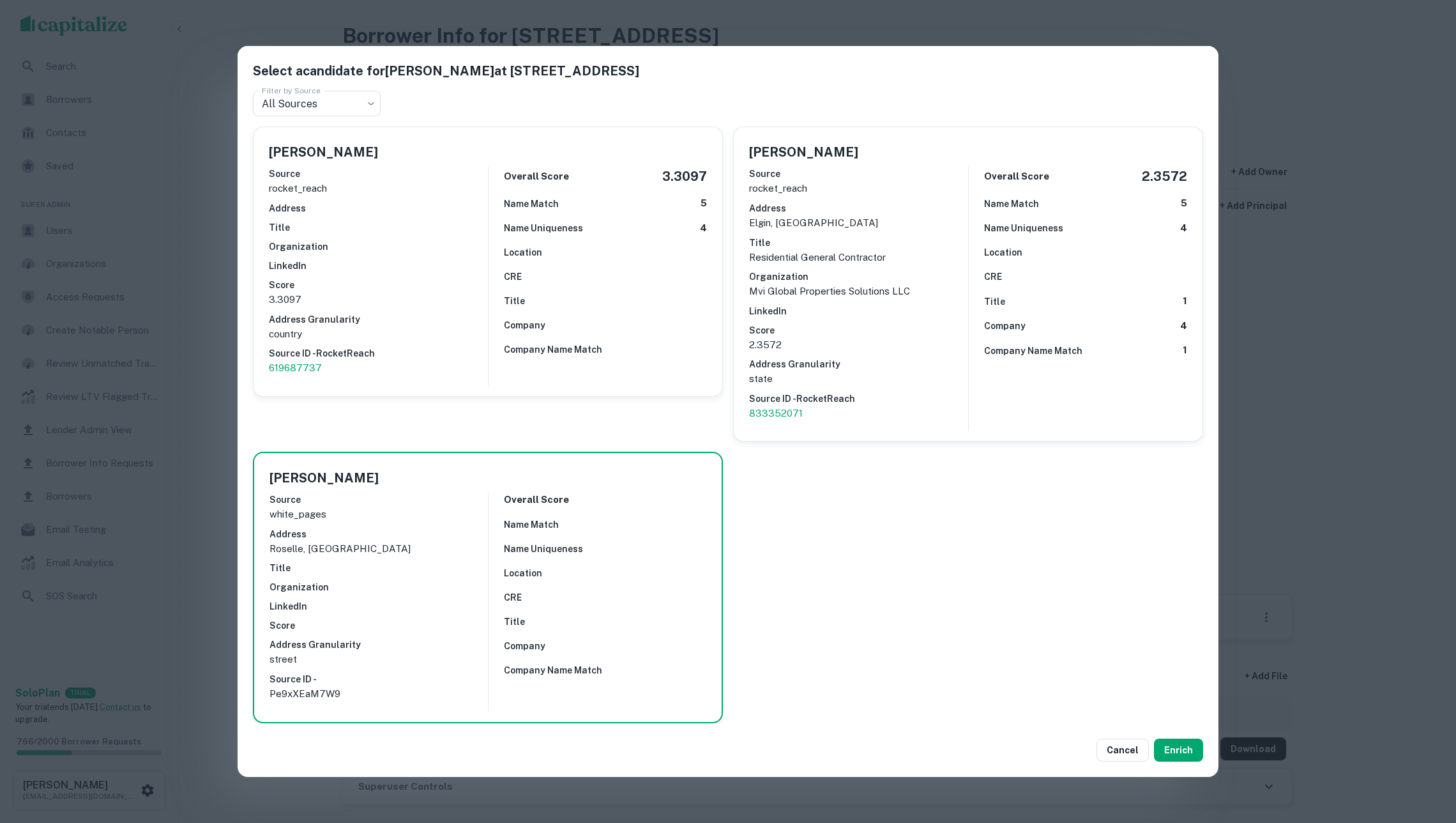
click at [900, 324] on div "Source rocket_reach Address elgin, il Title Residential General Contractor Orga…" at bounding box center [858, 293] width 219 height 264
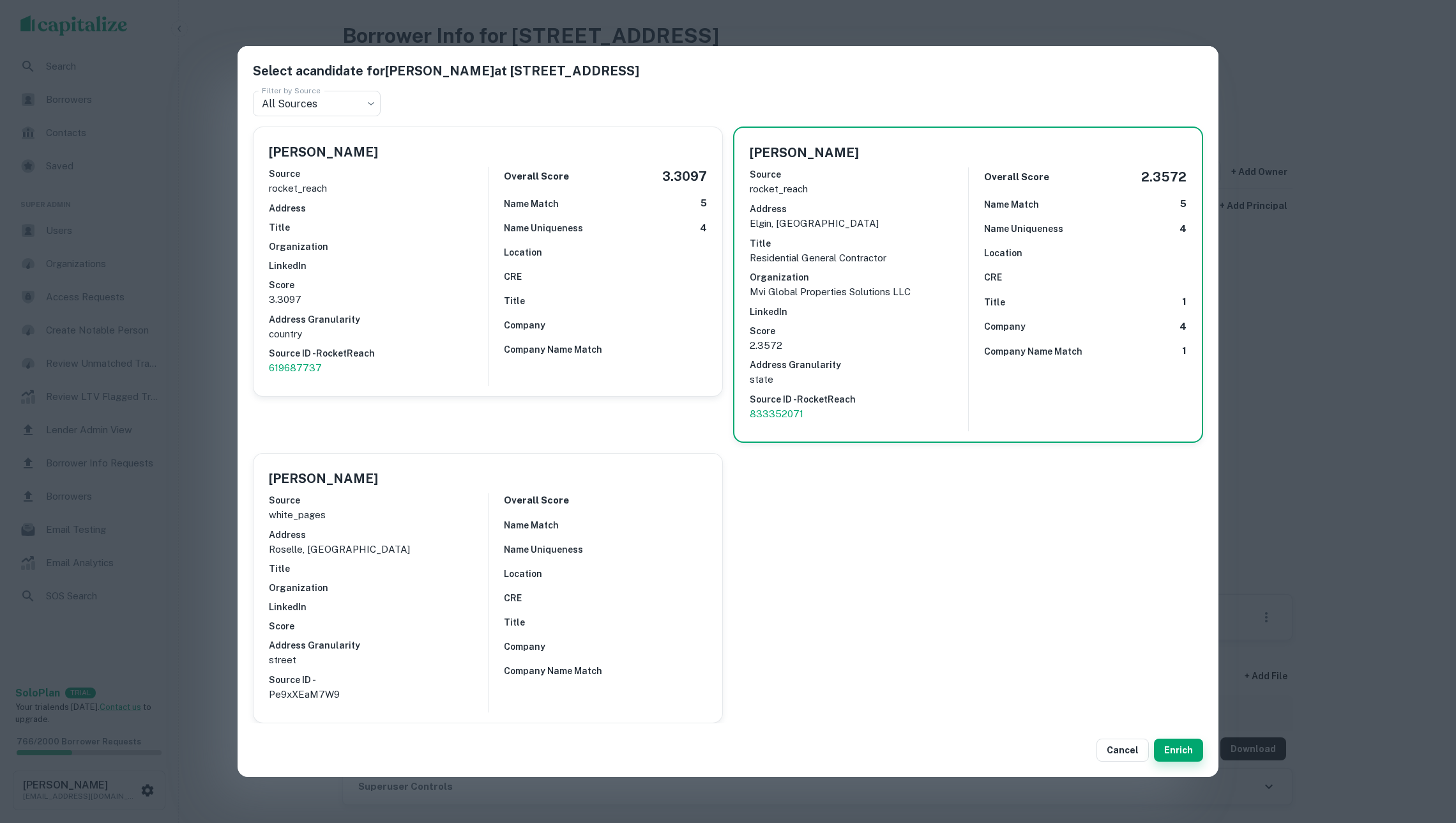
click at [1186, 745] on button "Enrich" at bounding box center [1178, 749] width 49 height 23
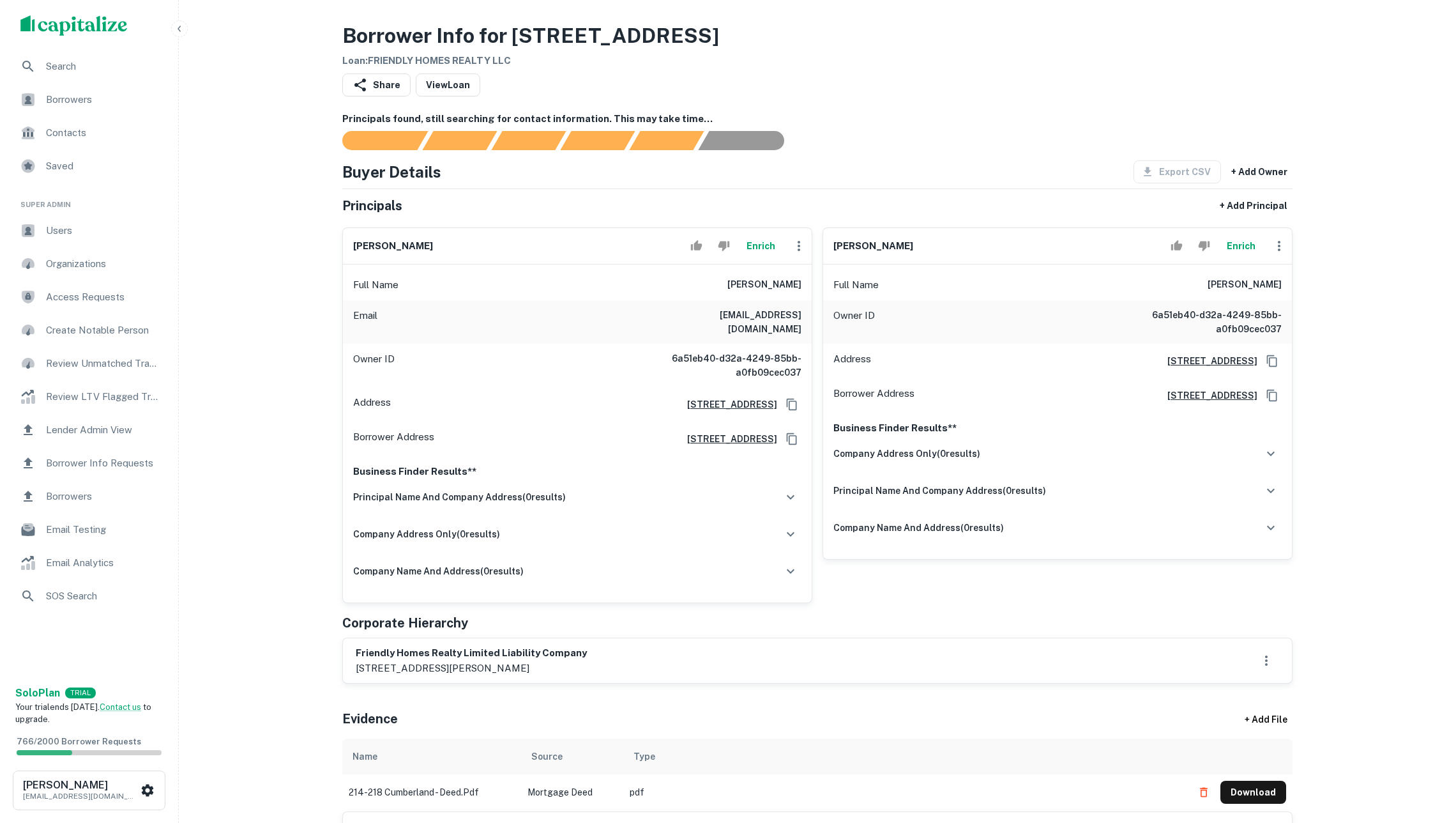
click at [751, 259] on button "Enrich" at bounding box center [760, 246] width 41 height 26
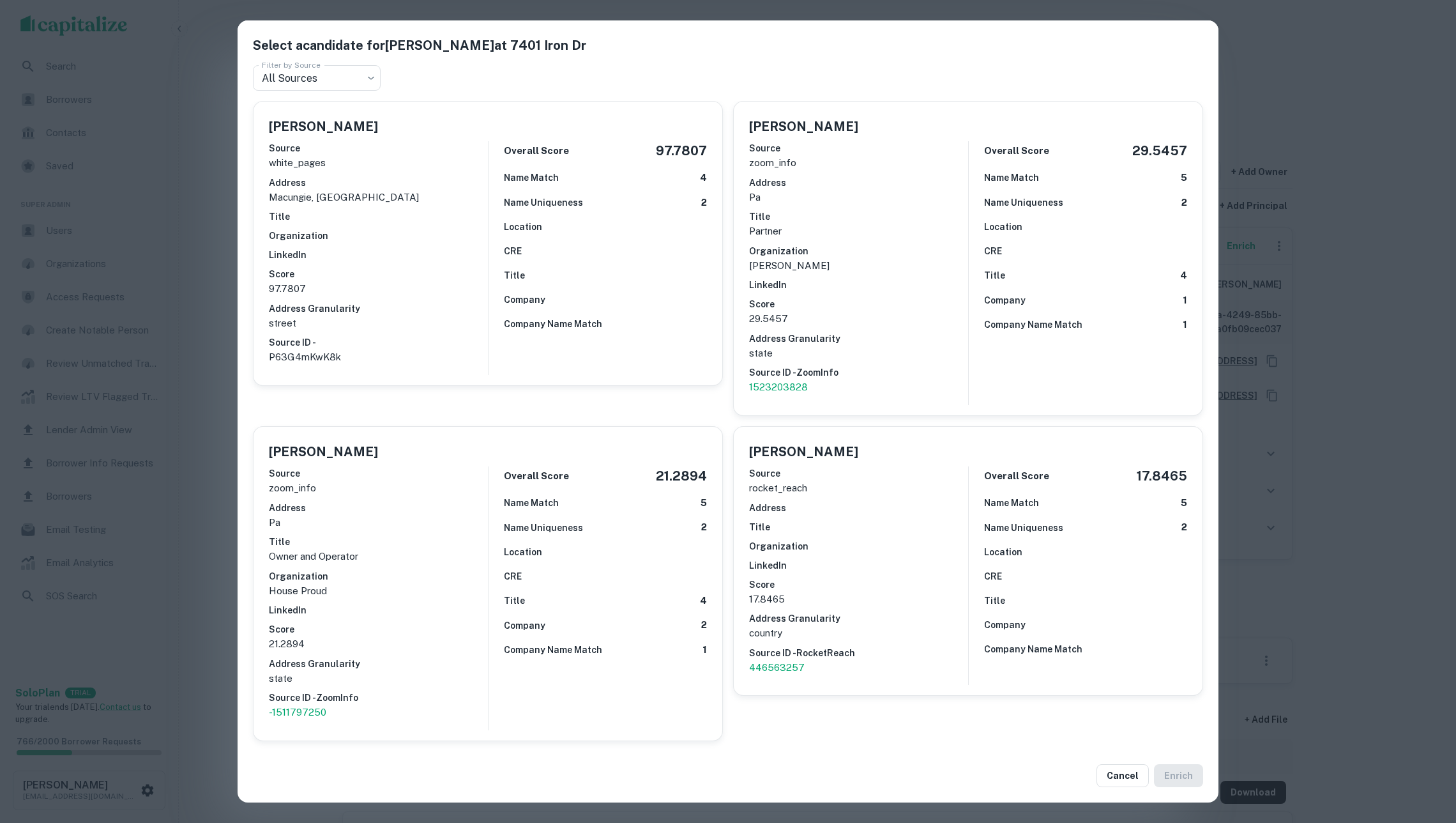
click at [610, 236] on div "Overall Score 97.7807 Name Match 4 Name Uniqueness 2 Location CRE Title Company…" at bounding box center [598, 258] width 219 height 234
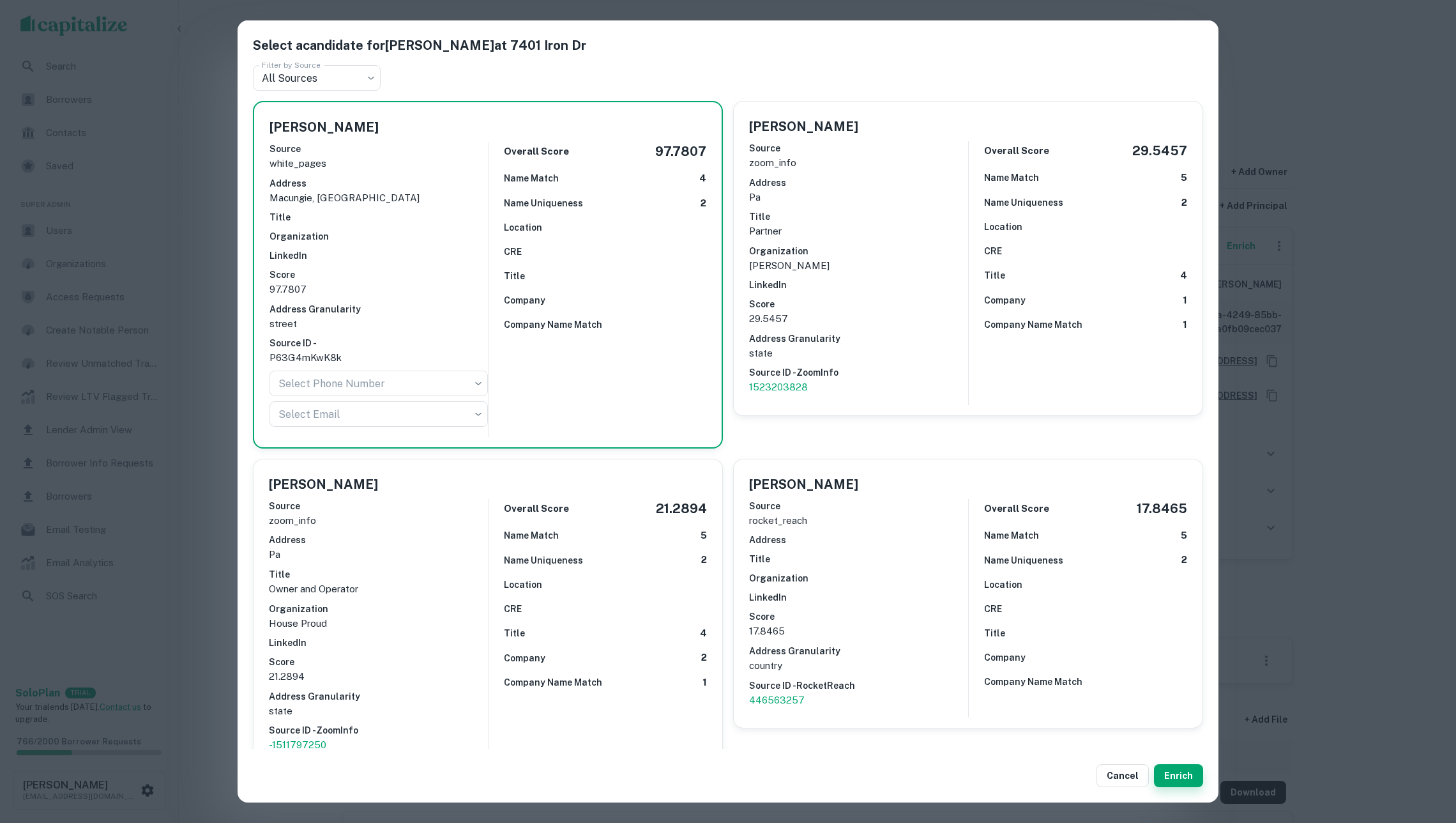
click at [1176, 772] on button "Enrich" at bounding box center [1178, 775] width 49 height 23
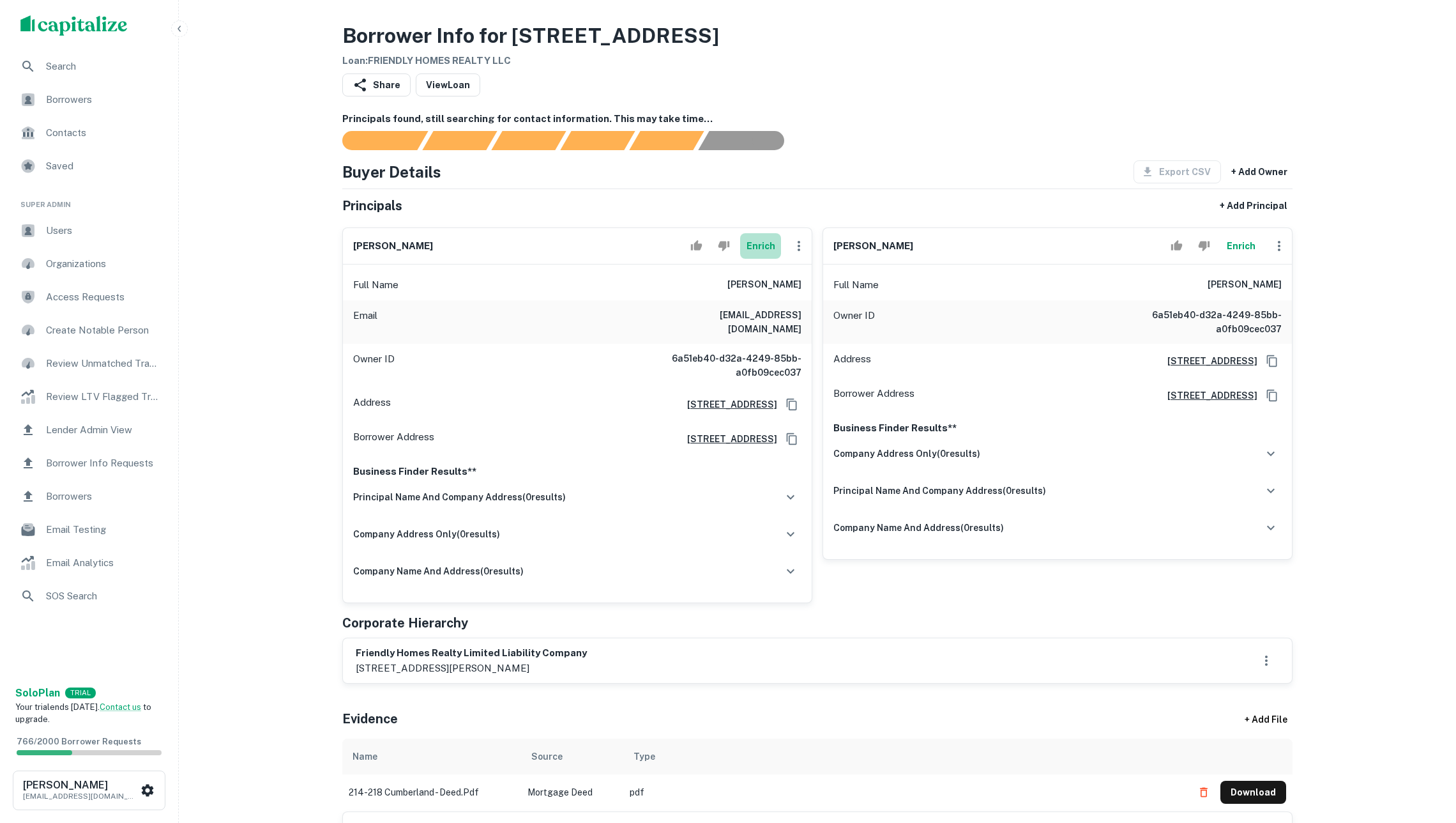
click at [758, 251] on button "Enrich" at bounding box center [760, 246] width 41 height 26
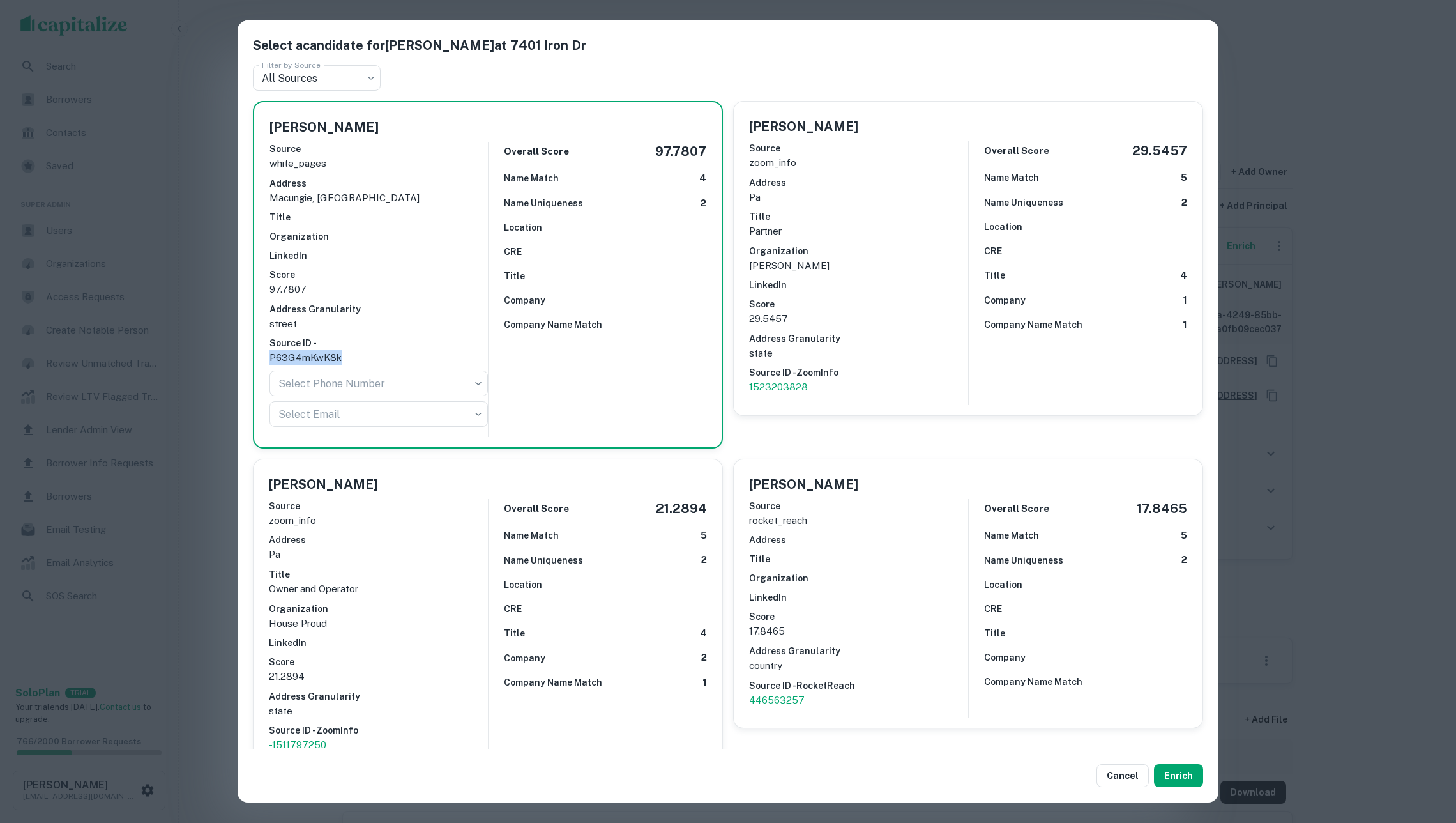
drag, startPoint x: 349, startPoint y: 349, endPoint x: 259, endPoint y: 349, distance: 90.0
click at [259, 349] on div "[PERSON_NAME] Source white_pages Address macungie, [GEOGRAPHIC_DATA] Title Orga…" at bounding box center [488, 275] width 468 height 345
copy p "P63G4mKwK8k"
